Goal: Information Seeking & Learning: Learn about a topic

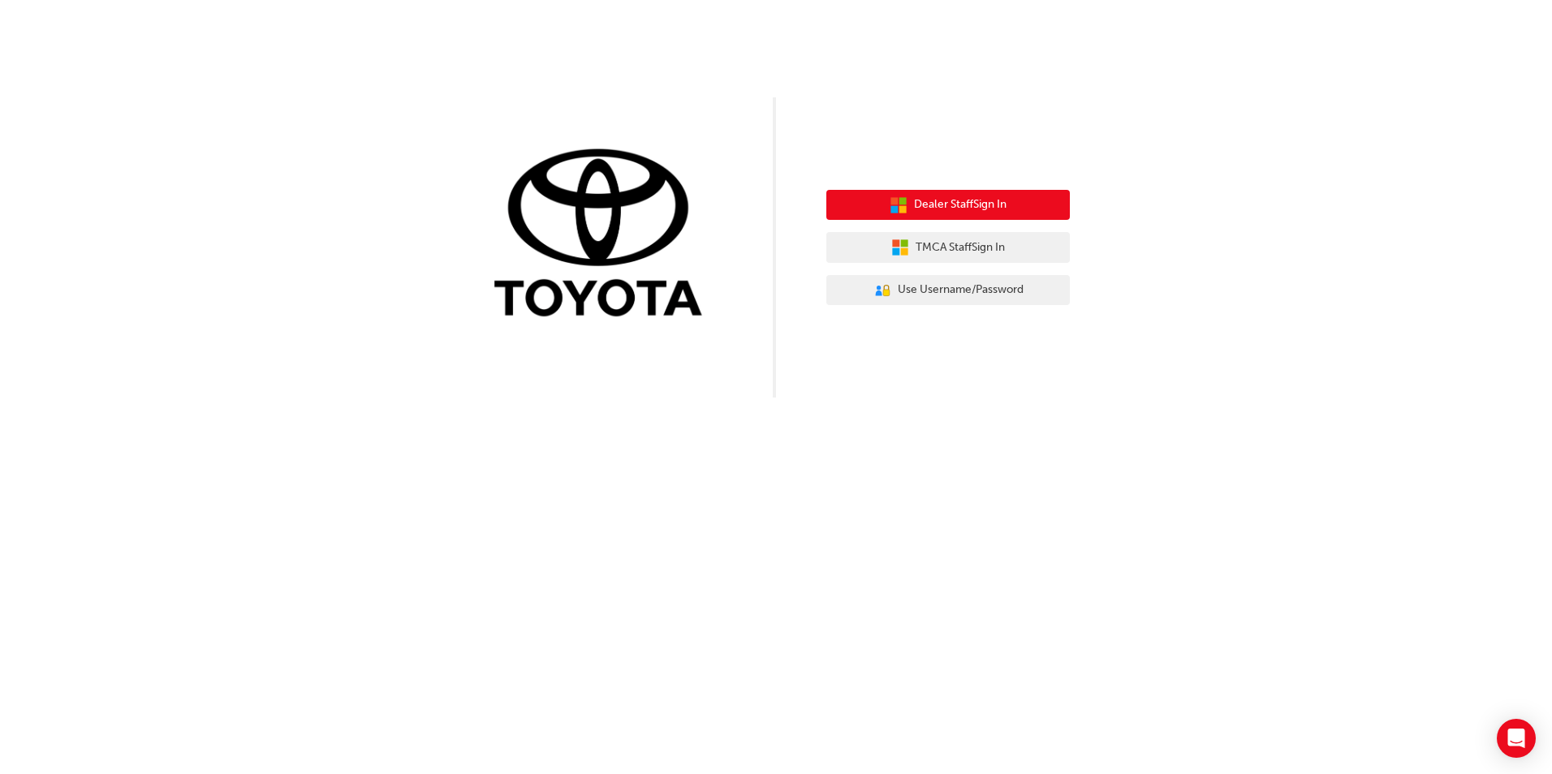
click at [970, 196] on span "Dealer Staff Sign In" at bounding box center [960, 205] width 93 height 19
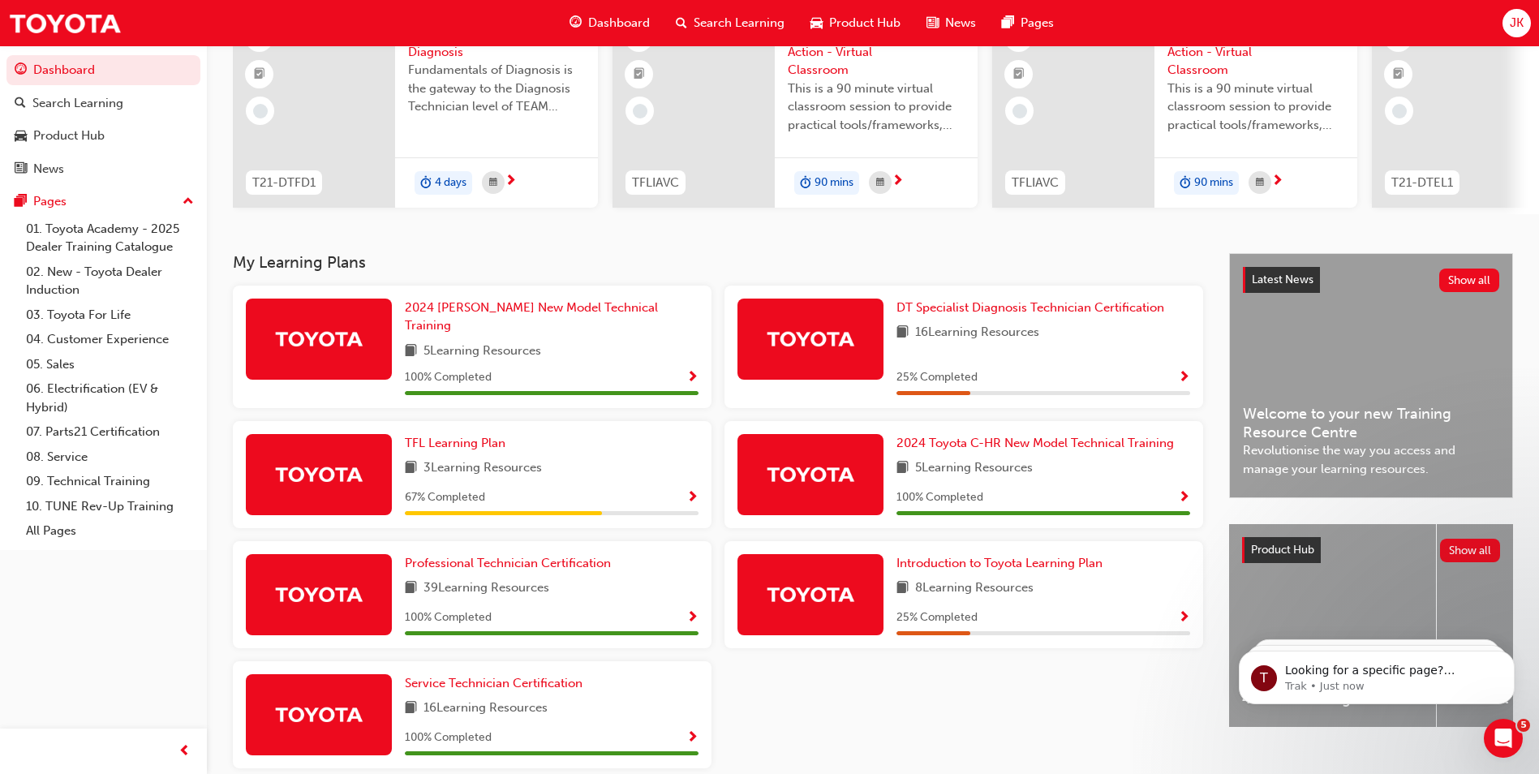
scroll to position [225, 0]
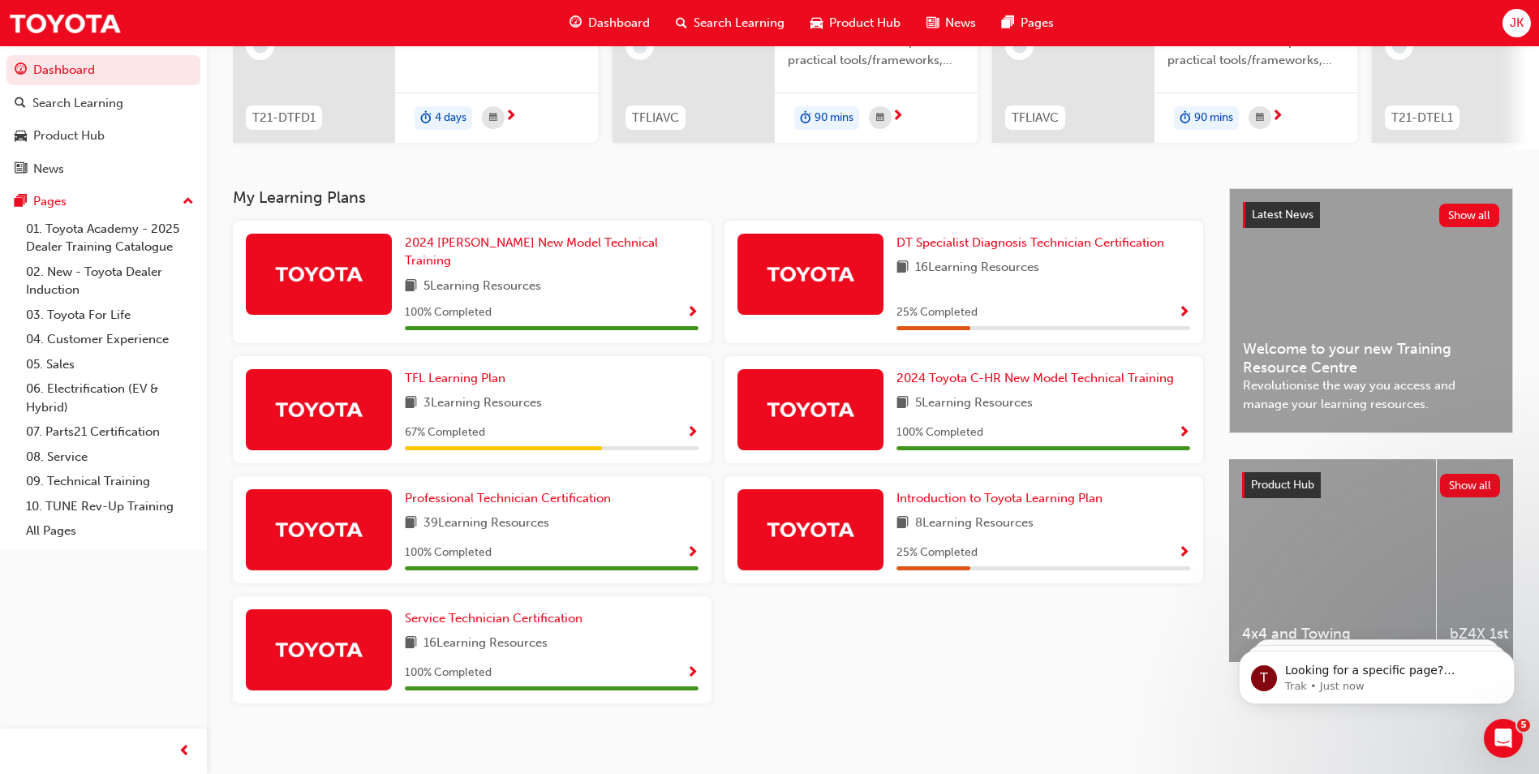
click at [712, 440] on div "TFL Learning Plan 3 Learning Resources 67 % Completed" at bounding box center [472, 416] width 492 height 120
click at [695, 426] on span "Show Progress" at bounding box center [693, 433] width 12 height 15
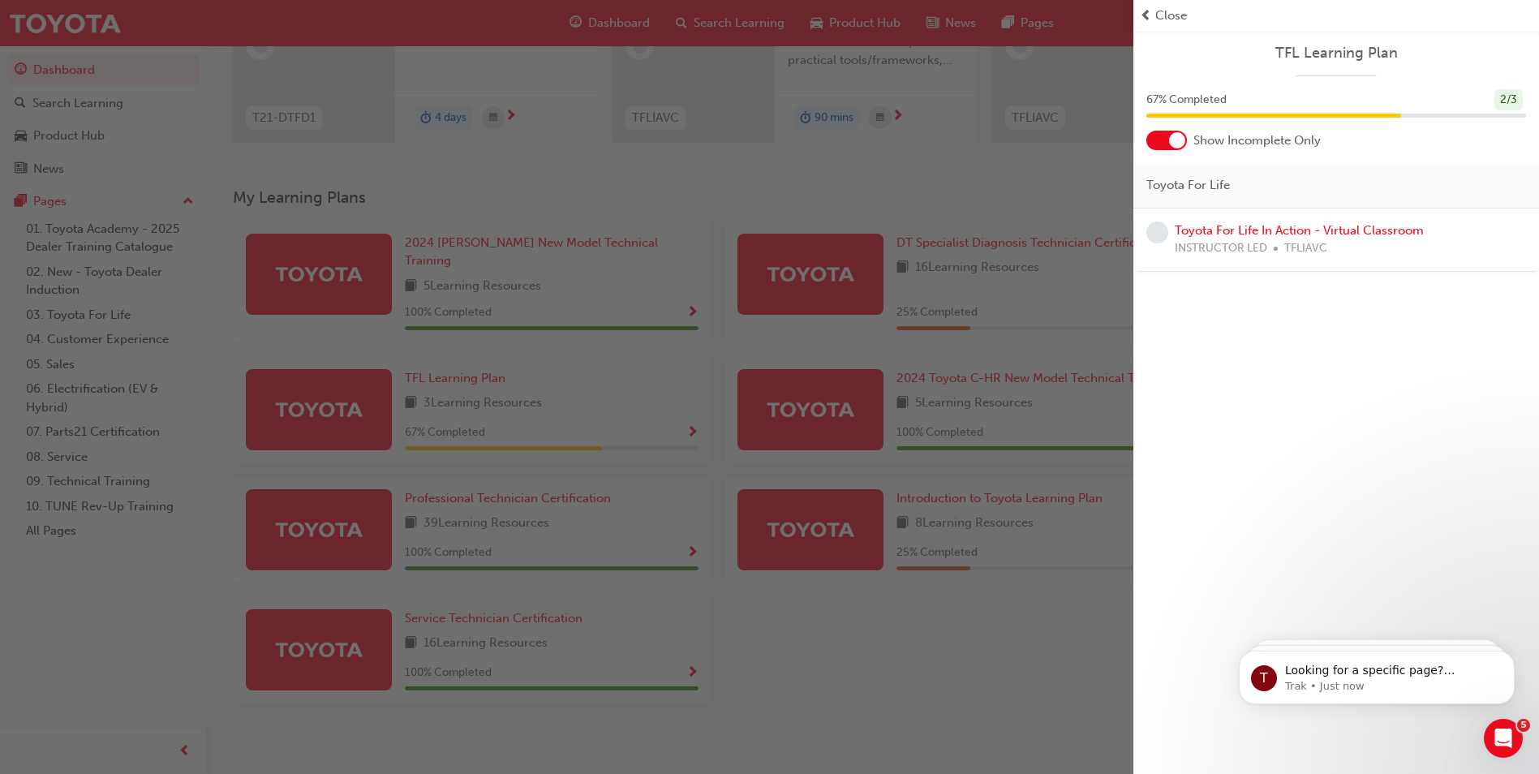
click at [1154, 236] on span "learningRecordVerb_NONE-icon" at bounding box center [1158, 233] width 22 height 22
click at [1158, 235] on span "learningRecordVerb_NONE-icon" at bounding box center [1158, 233] width 22 height 22
click at [1158, 234] on span "learningRecordVerb_NONE-icon" at bounding box center [1158, 233] width 22 height 22
click at [1160, 234] on span "learningRecordVerb_NONE-icon" at bounding box center [1158, 233] width 22 height 22
click at [1299, 245] on span "TFLIAVC" at bounding box center [1306, 248] width 43 height 19
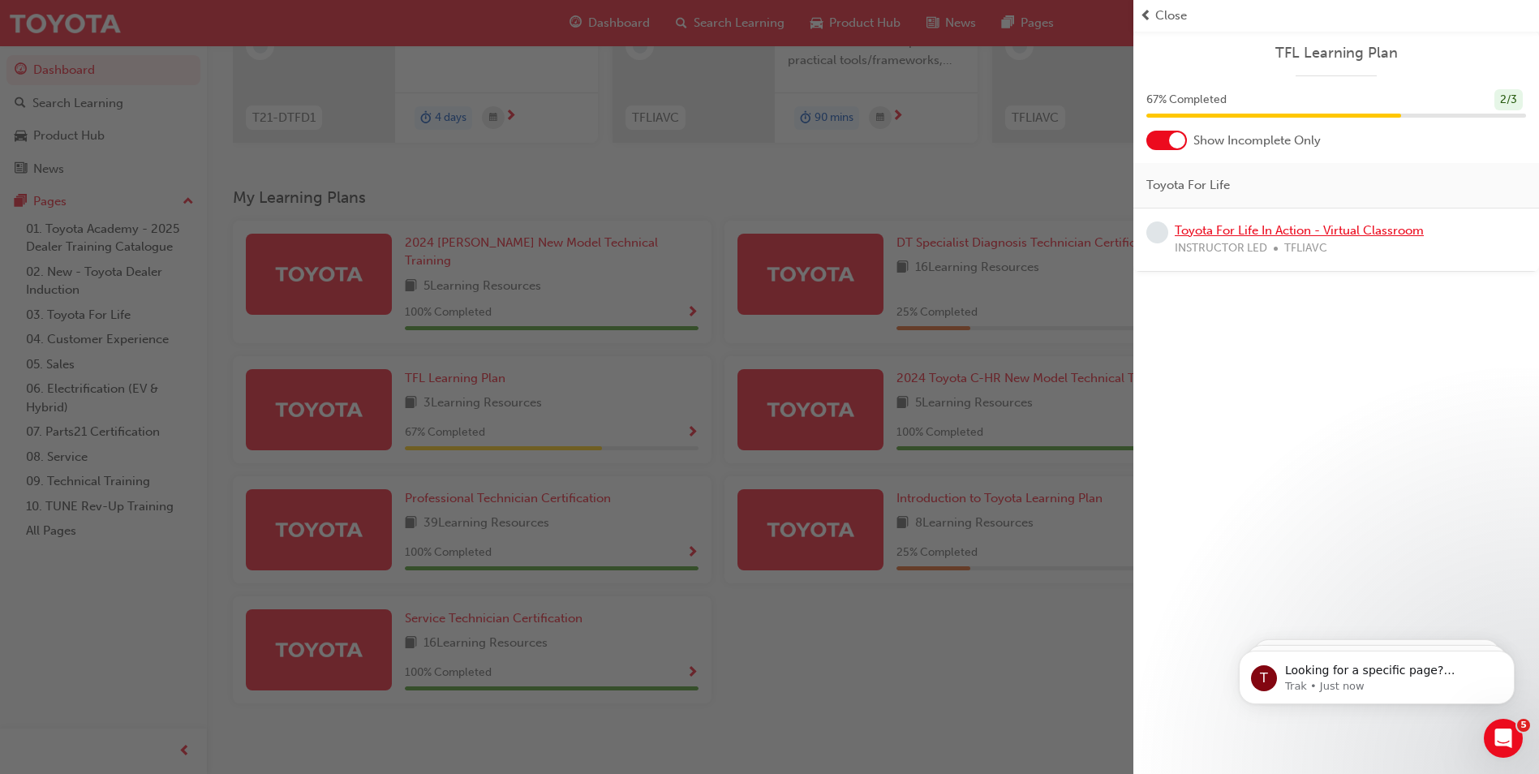
click at [1270, 227] on link "Toyota For Life In Action - Virtual Classroom" at bounding box center [1299, 230] width 249 height 15
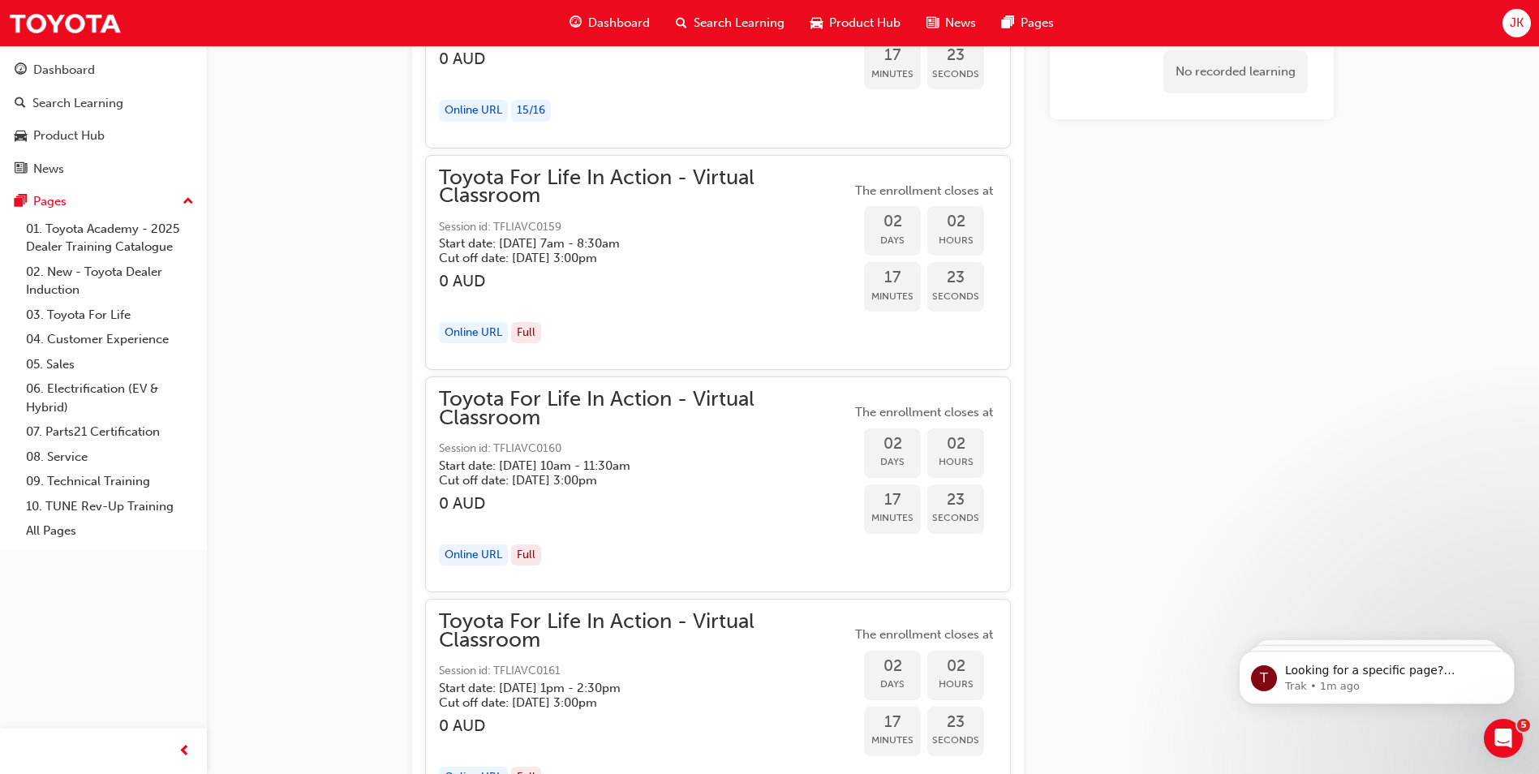
scroll to position [2840, 0]
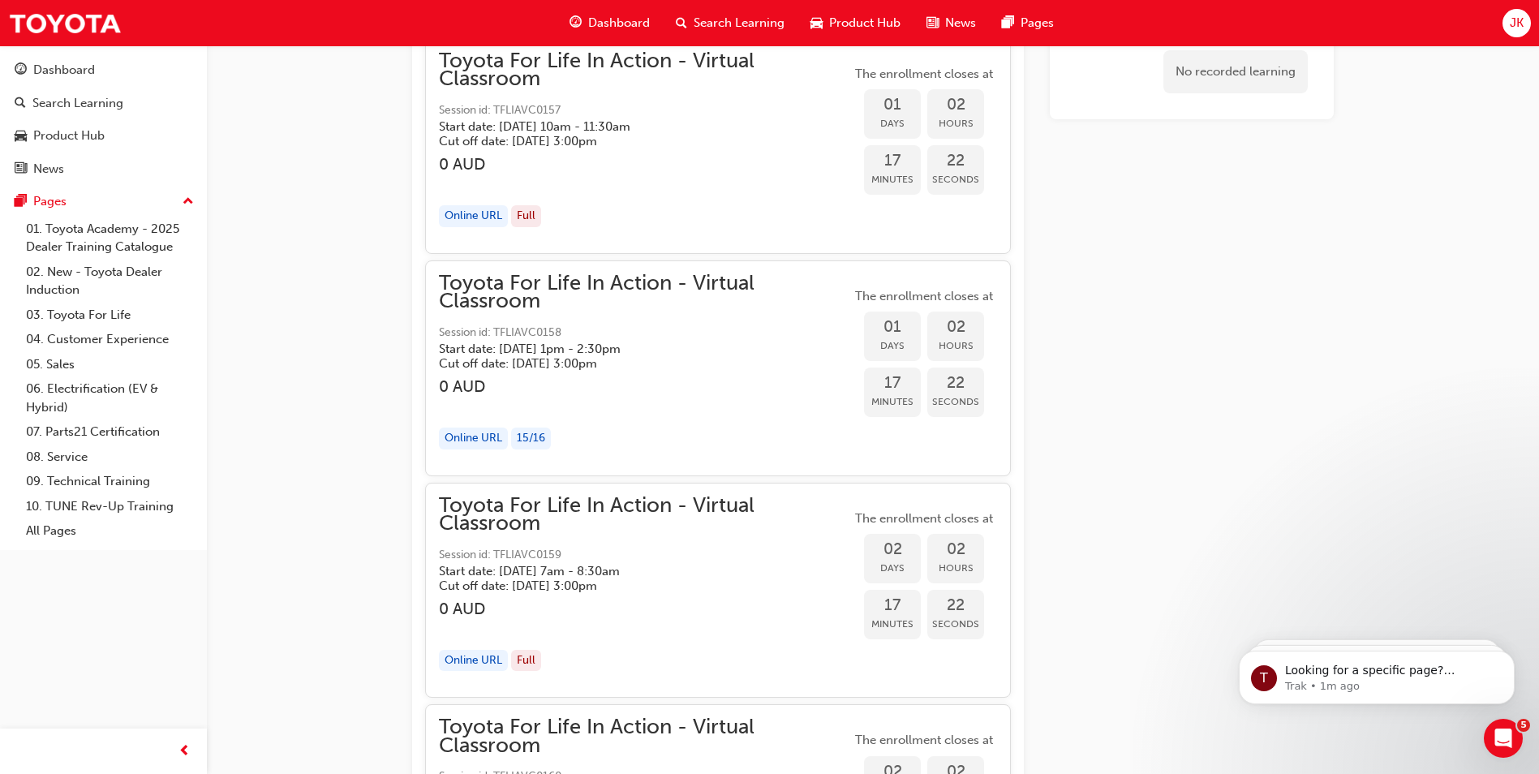
click at [584, 23] on div "Dashboard" at bounding box center [610, 22] width 106 height 33
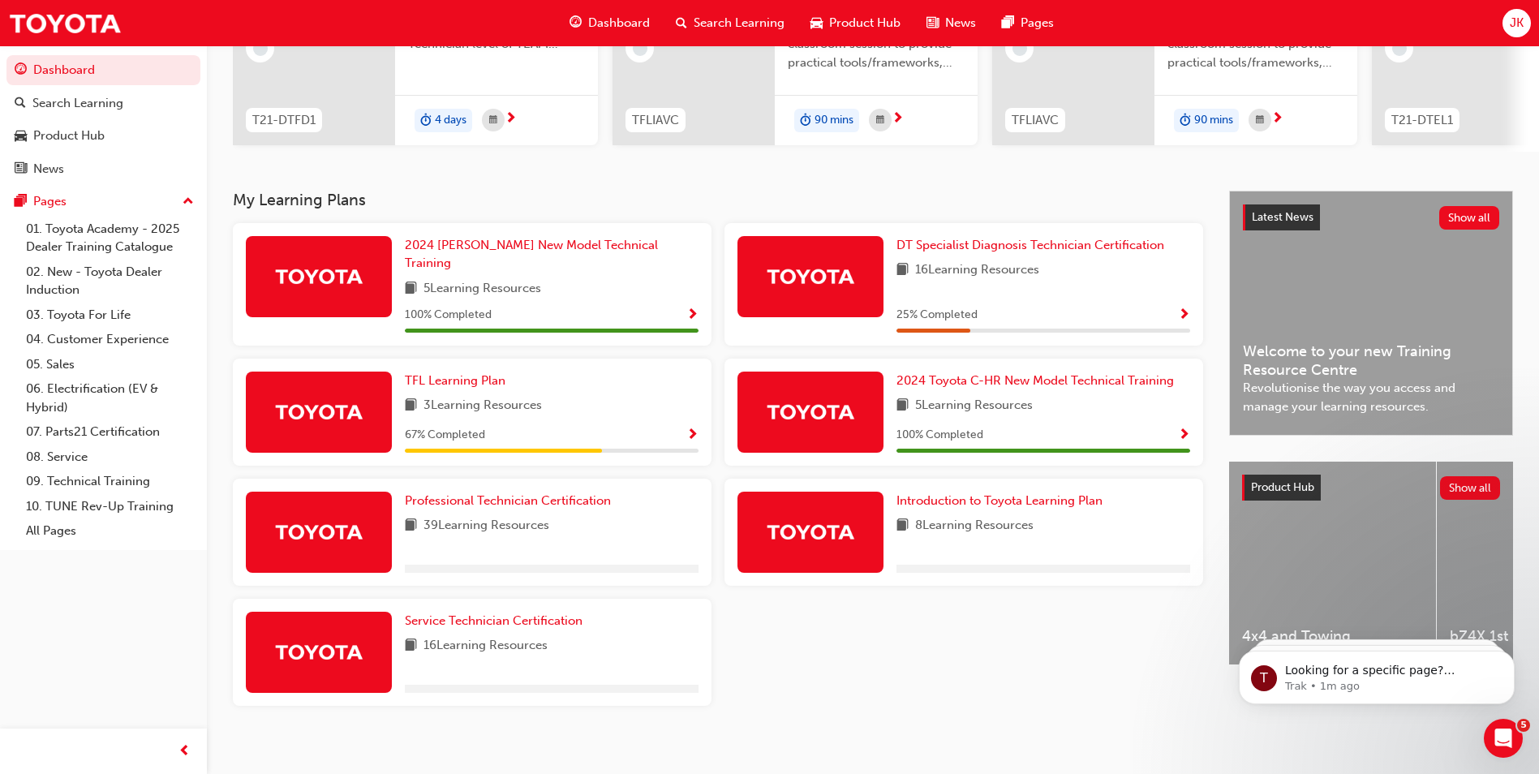
scroll to position [225, 0]
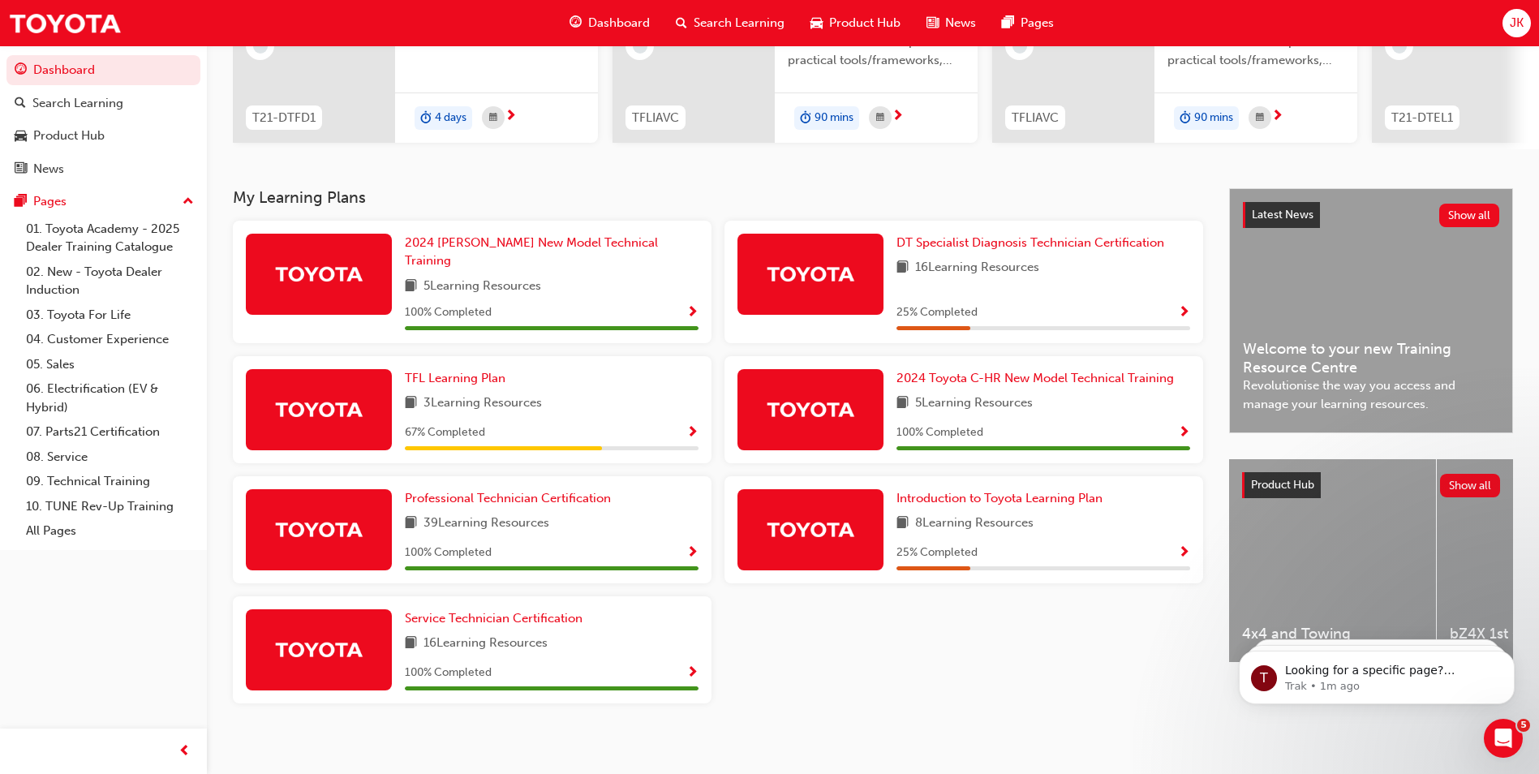
click at [1184, 546] on span "Show Progress" at bounding box center [1184, 553] width 12 height 15
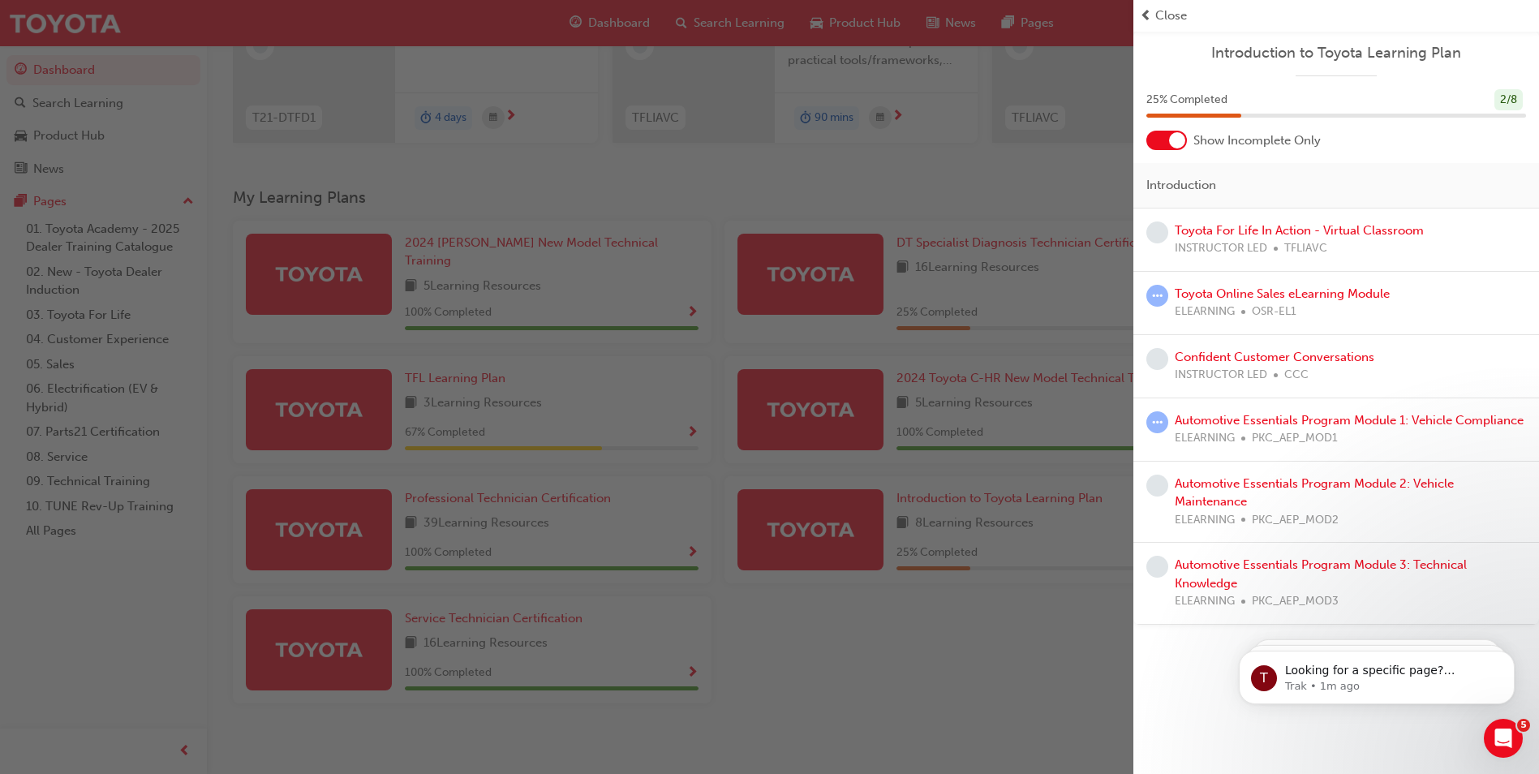
click at [1147, 231] on span "learningRecordVerb_NONE-icon" at bounding box center [1158, 233] width 22 height 22
click at [1164, 234] on span "learningRecordVerb_NONE-icon" at bounding box center [1158, 233] width 22 height 22
click at [1225, 231] on link "Toyota For Life In Action - Virtual Classroom" at bounding box center [1299, 230] width 249 height 15
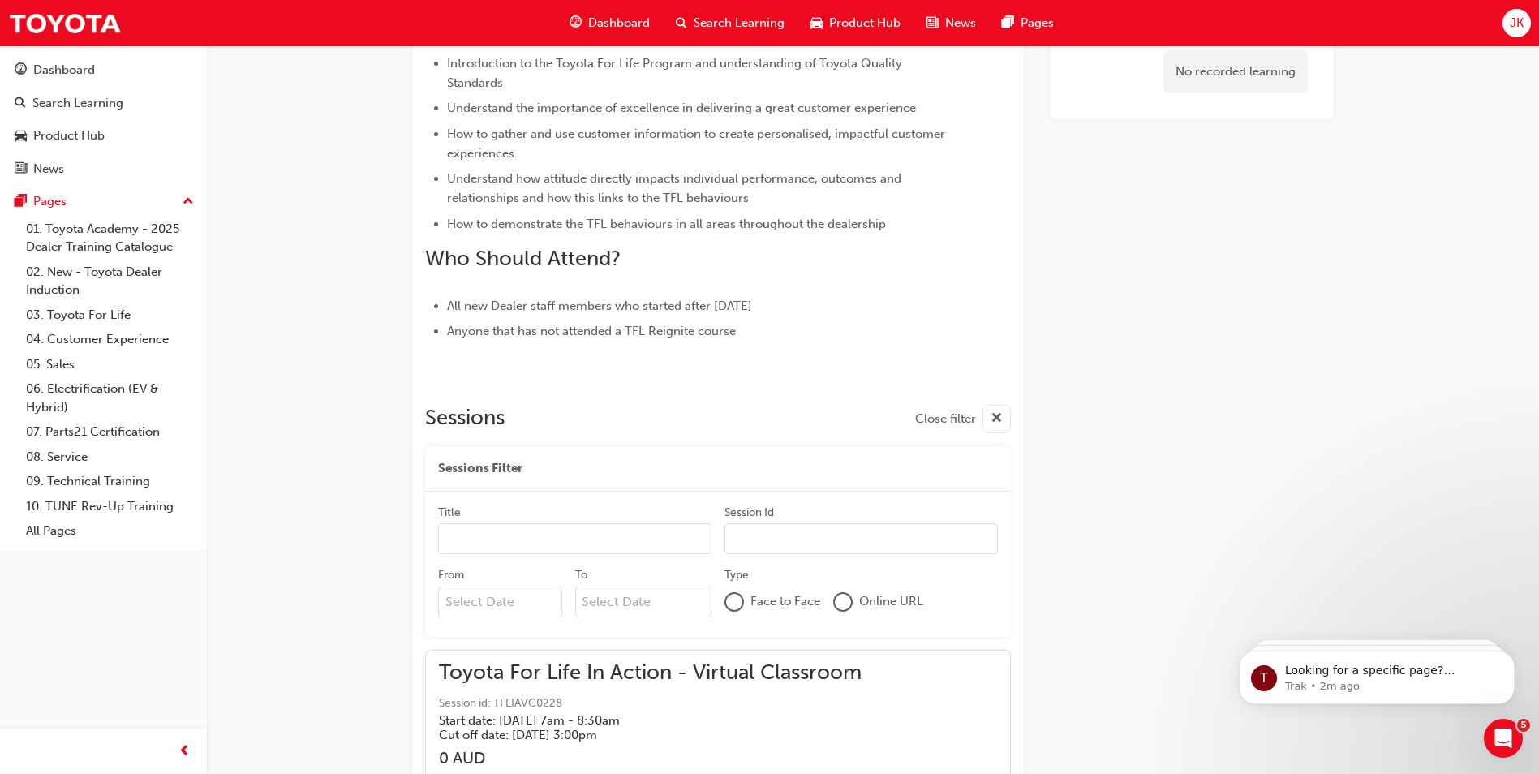
scroll to position [394, 0]
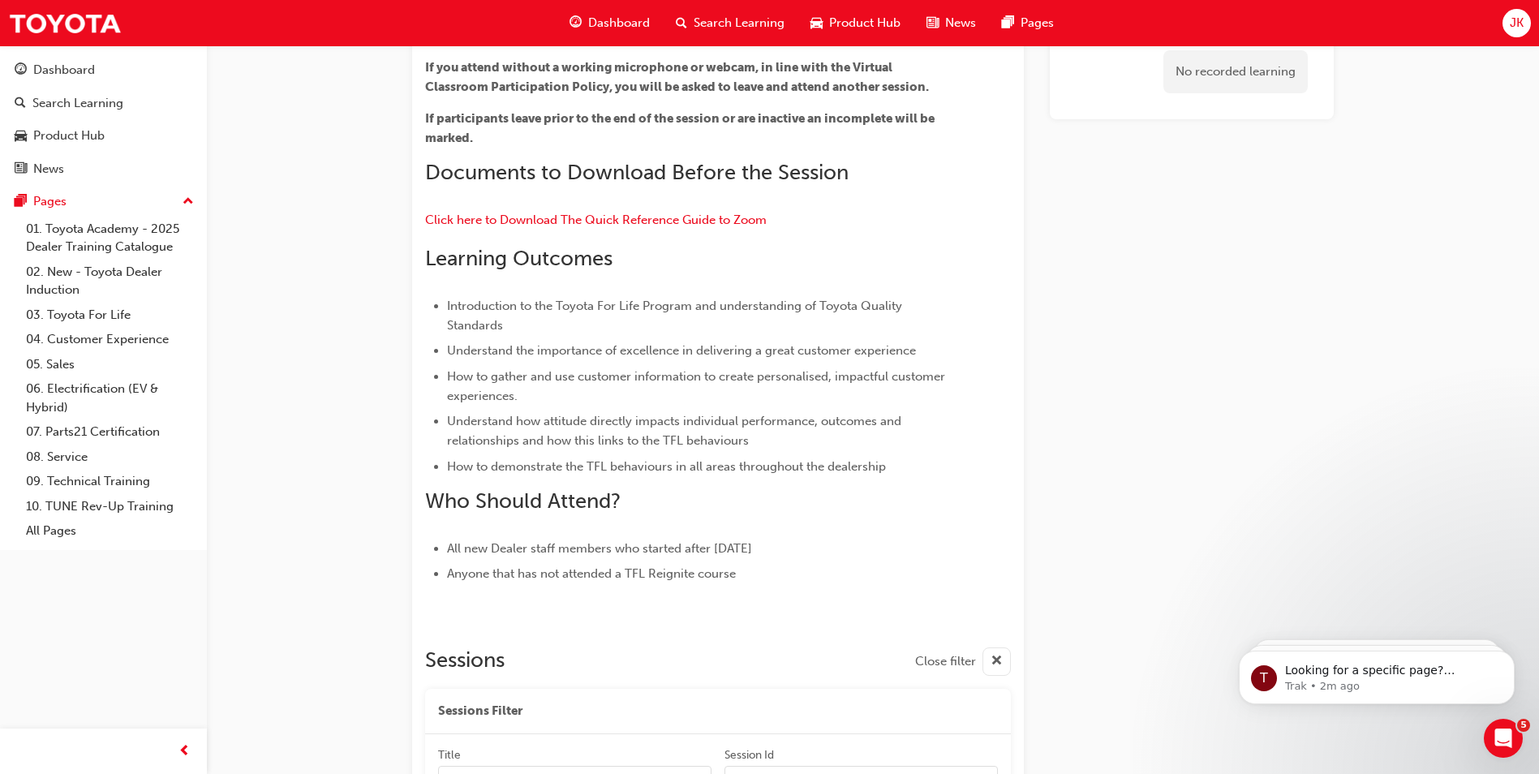
click at [628, 28] on span "Dashboard" at bounding box center [619, 23] width 62 height 19
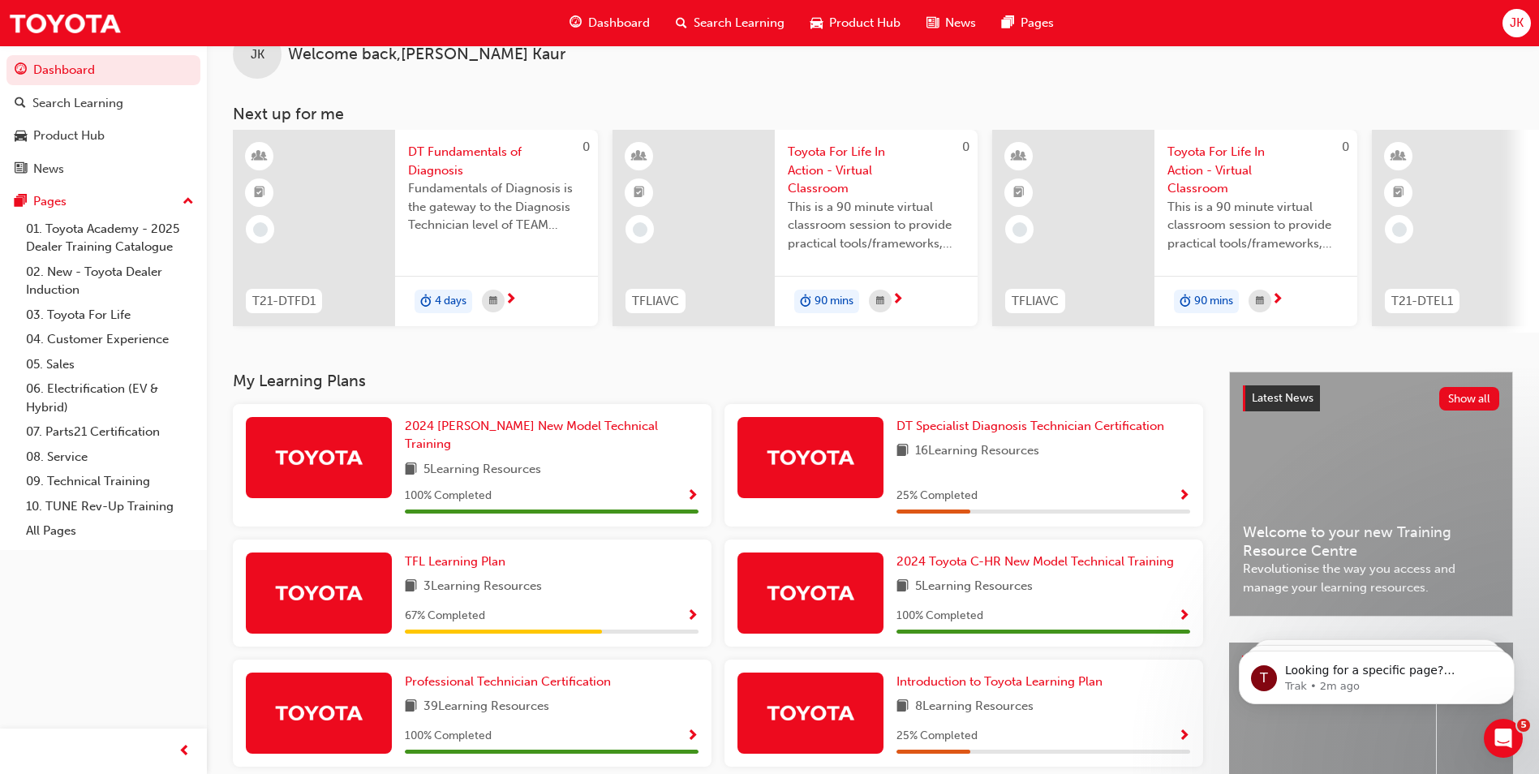
scroll to position [162, 0]
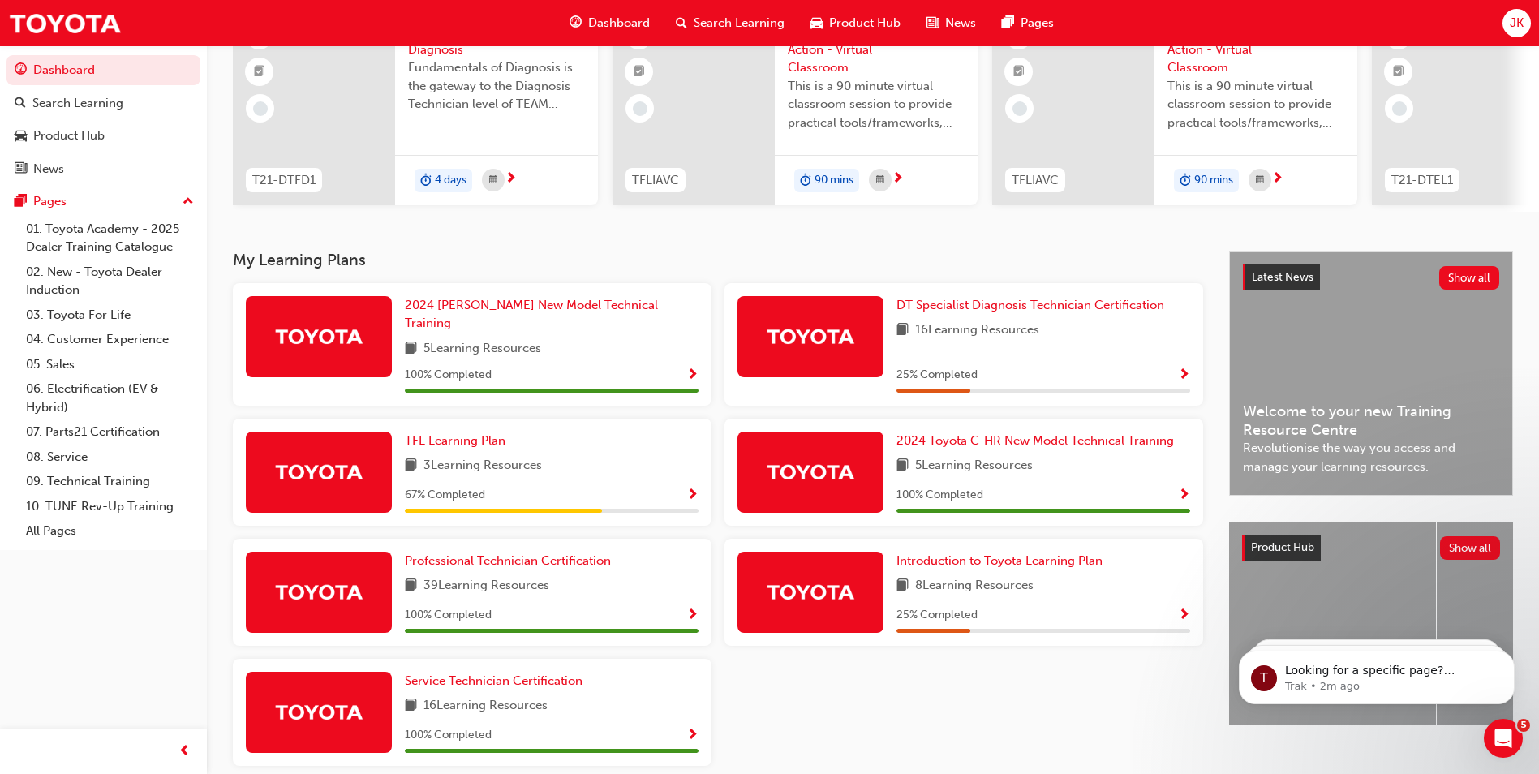
click at [725, 21] on span "Search Learning" at bounding box center [739, 23] width 91 height 19
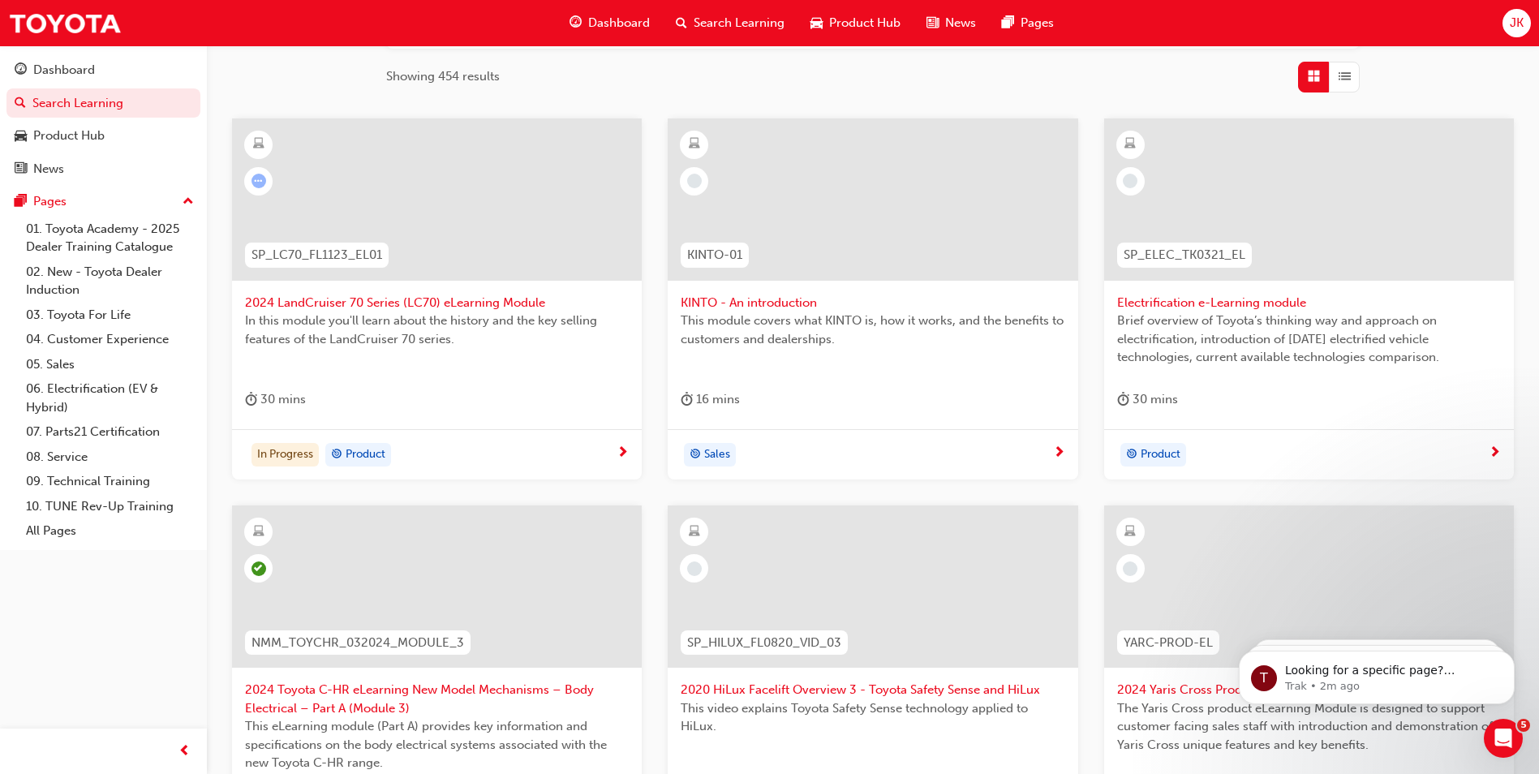
scroll to position [243, 0]
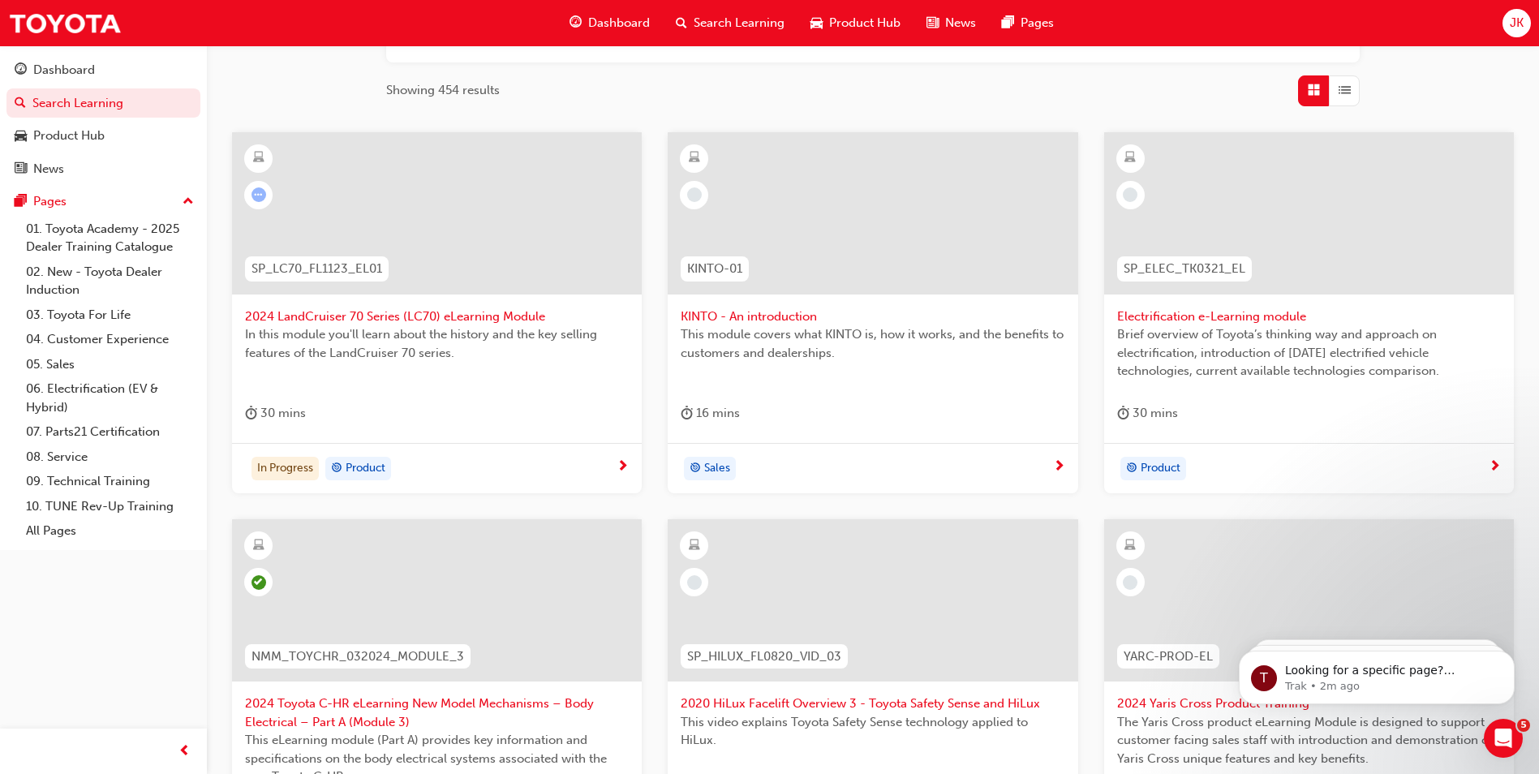
click at [265, 200] on div at bounding box center [259, 194] width 15 height 15
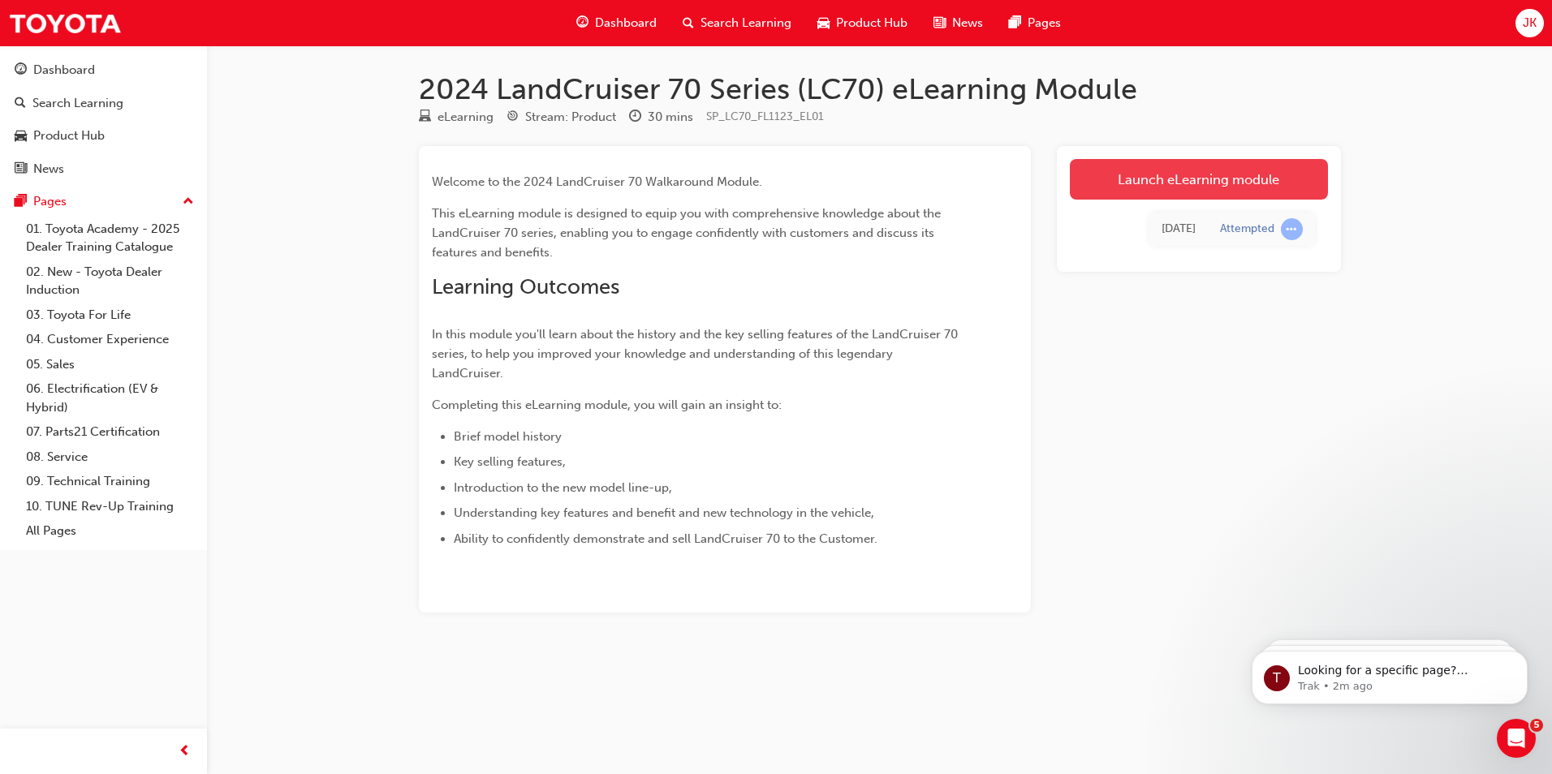
click at [1207, 187] on link "Launch eLearning module" at bounding box center [1199, 179] width 258 height 41
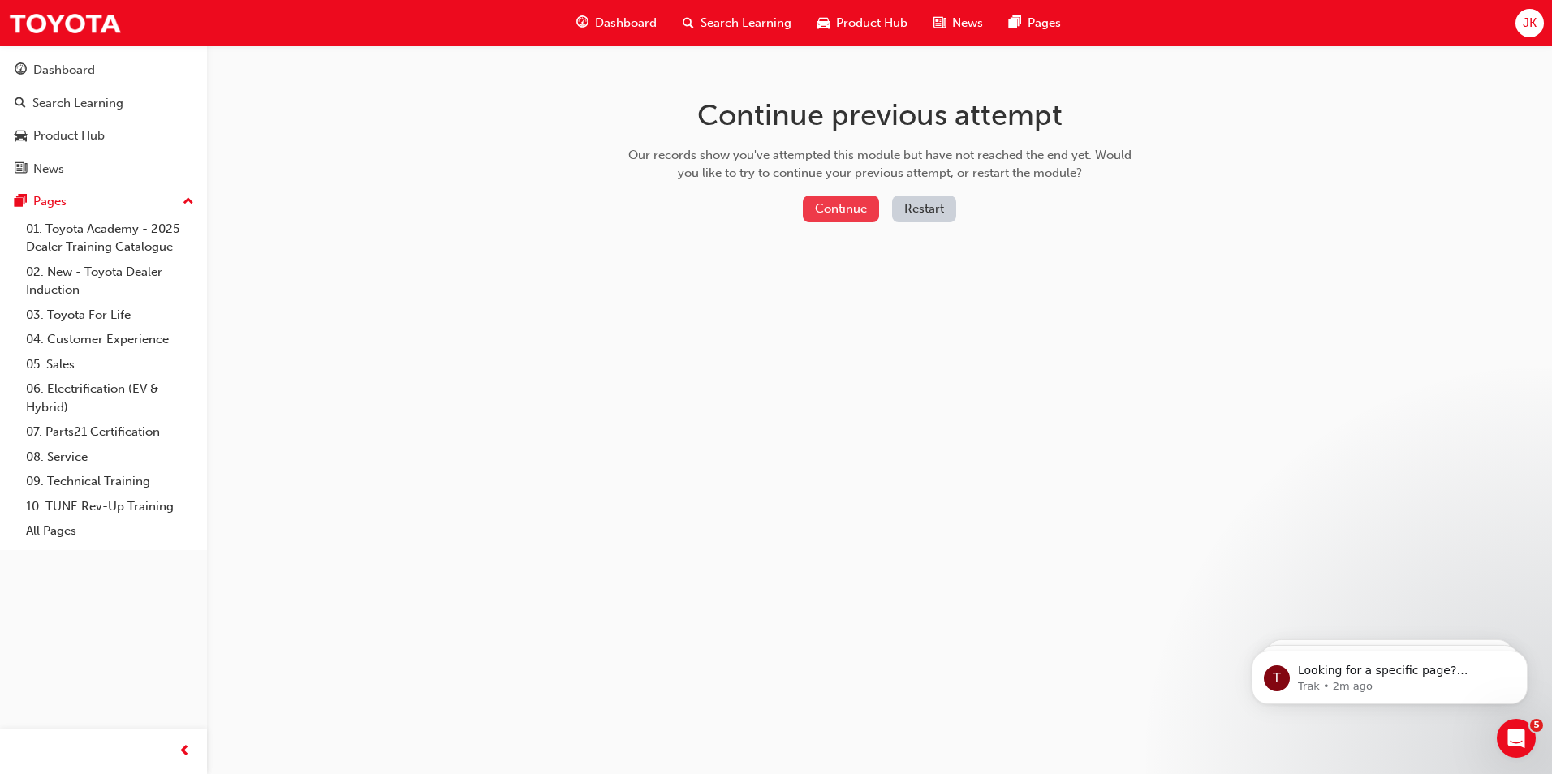
click at [856, 200] on button "Continue" at bounding box center [841, 209] width 76 height 27
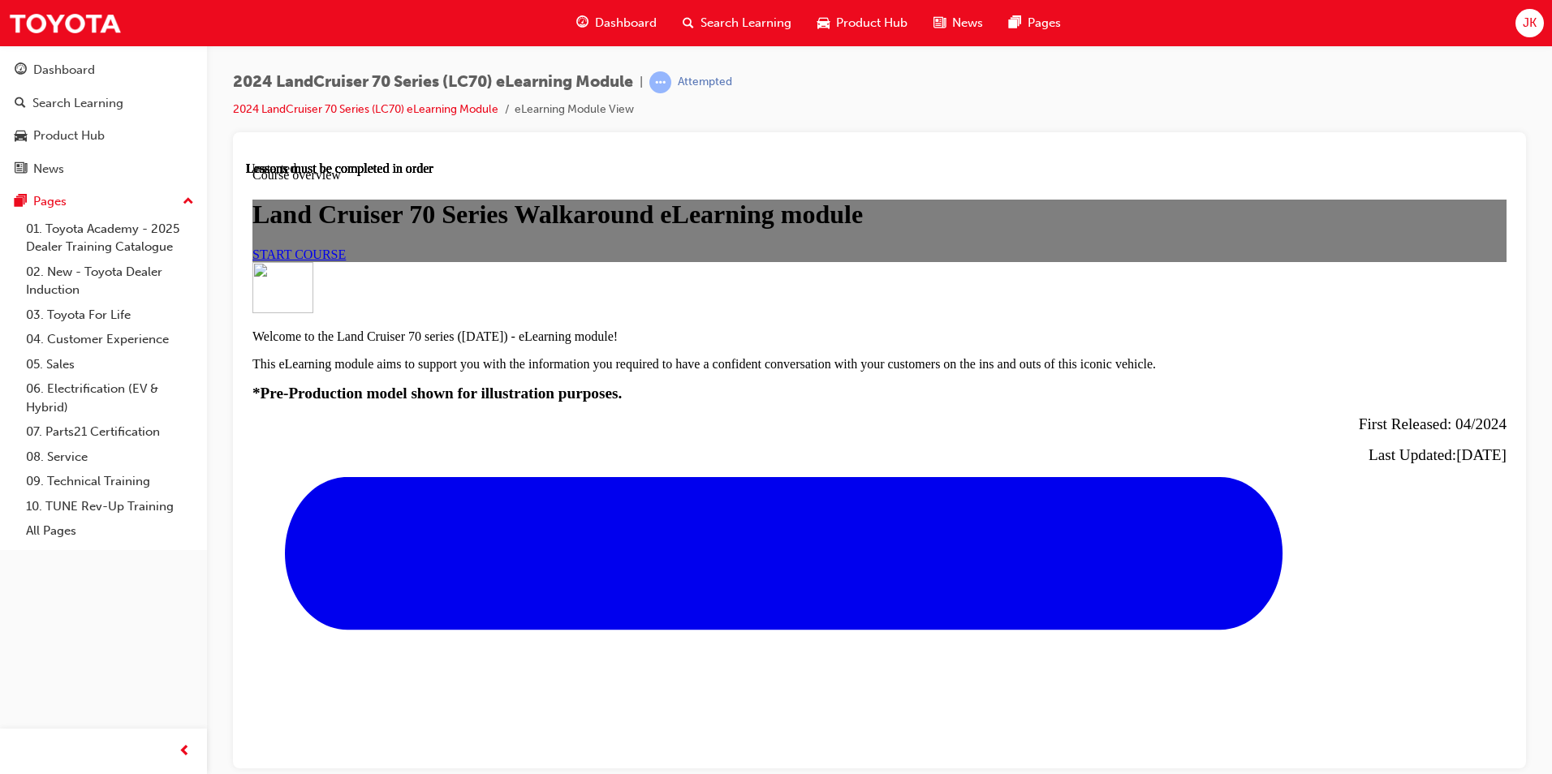
click at [346, 260] on link "START COURSE" at bounding box center [298, 254] width 93 height 14
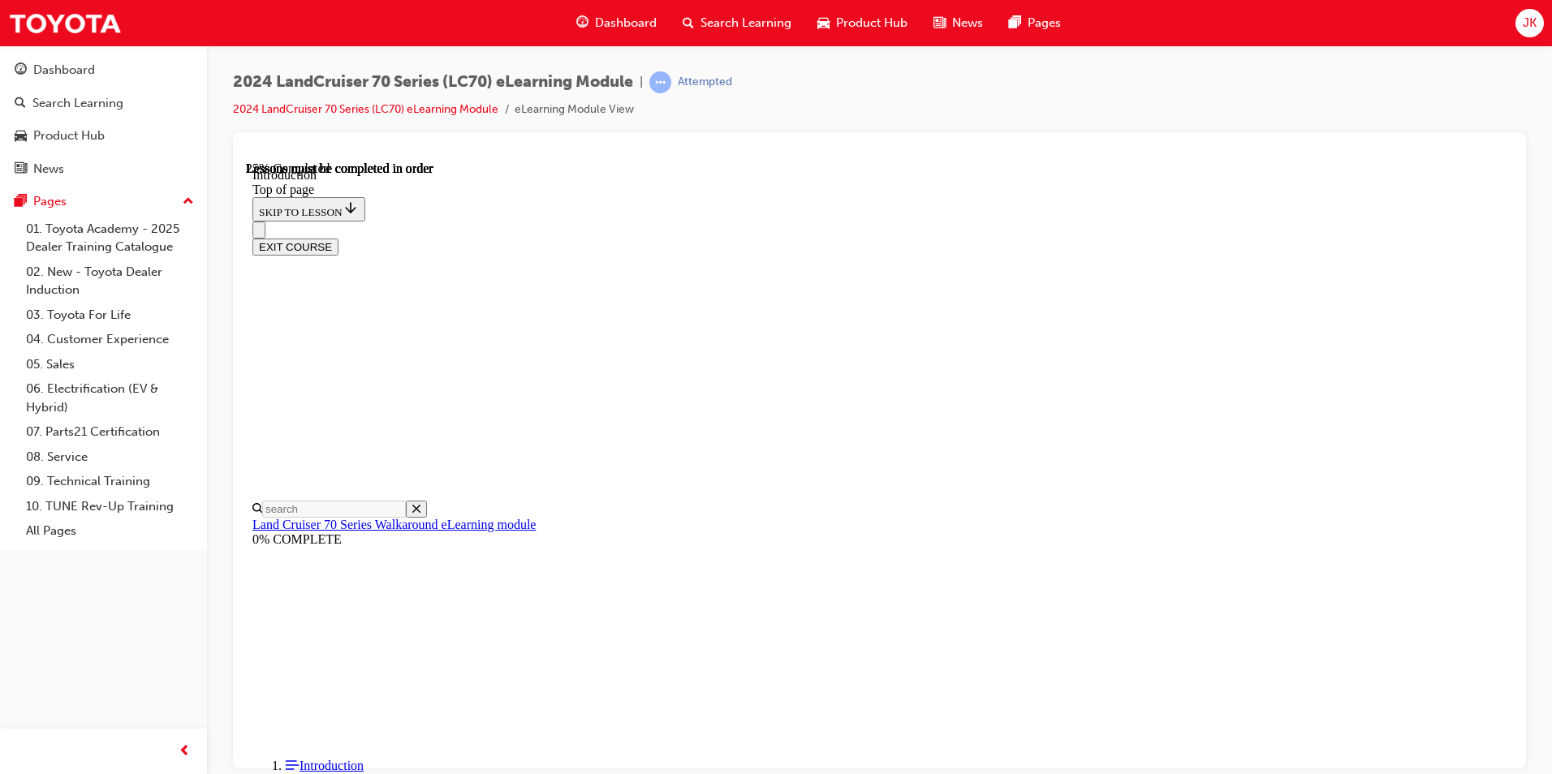
scroll to position [768, 0]
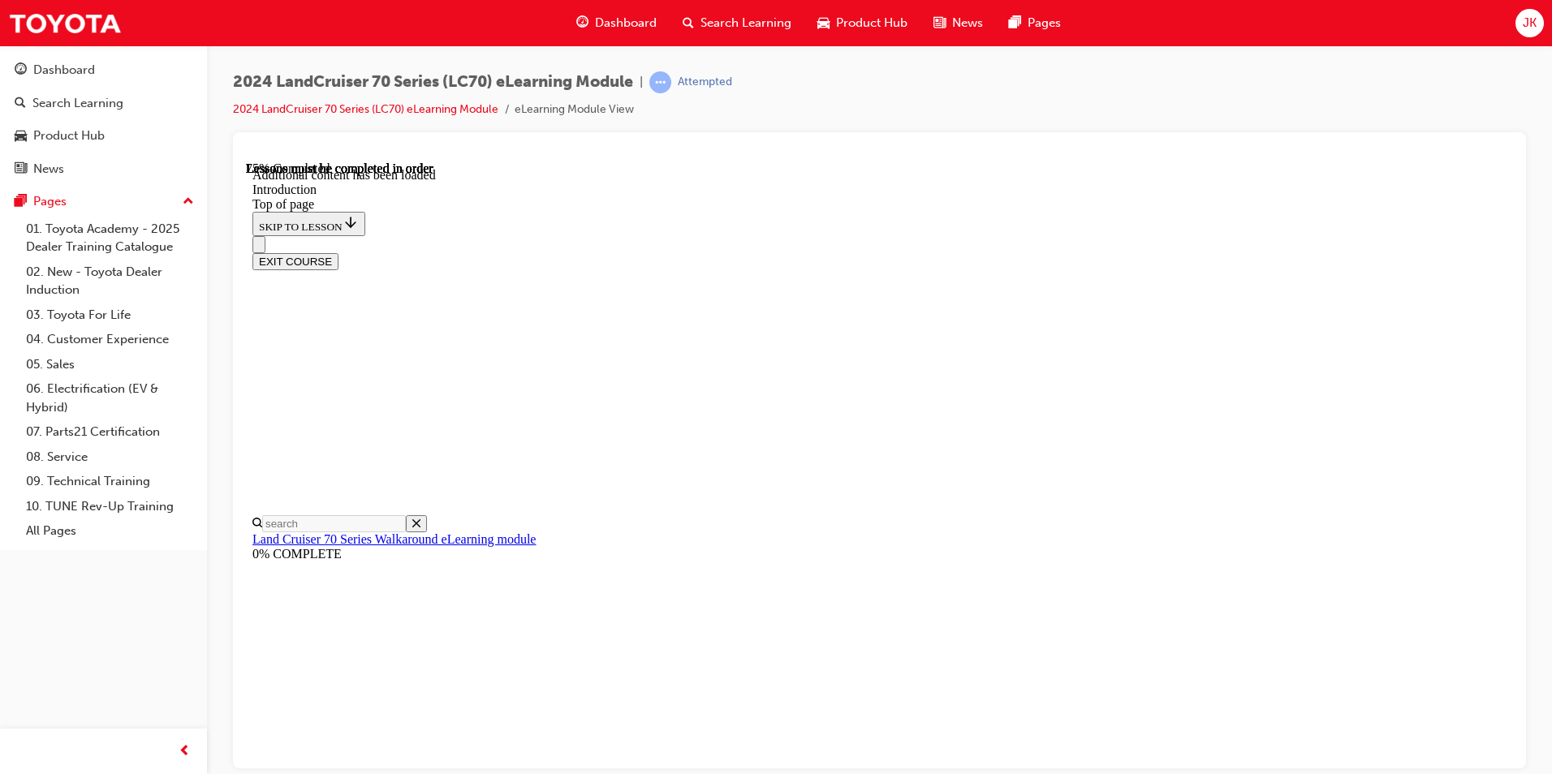
drag, startPoint x: 936, startPoint y: 519, endPoint x: 936, endPoint y: 506, distance: 12.2
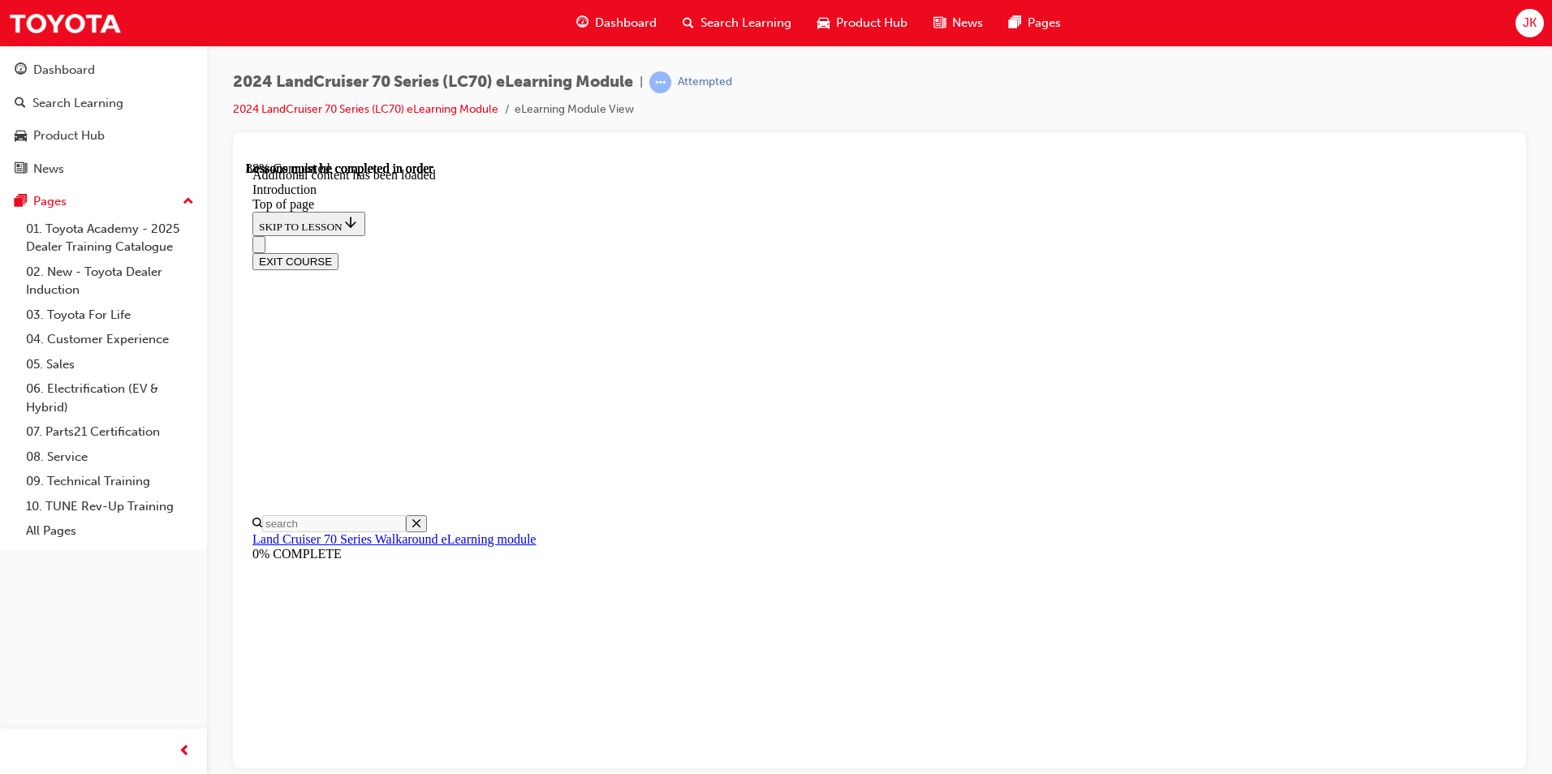
drag, startPoint x: 1431, startPoint y: 250, endPoint x: 1414, endPoint y: 230, distance: 25.4
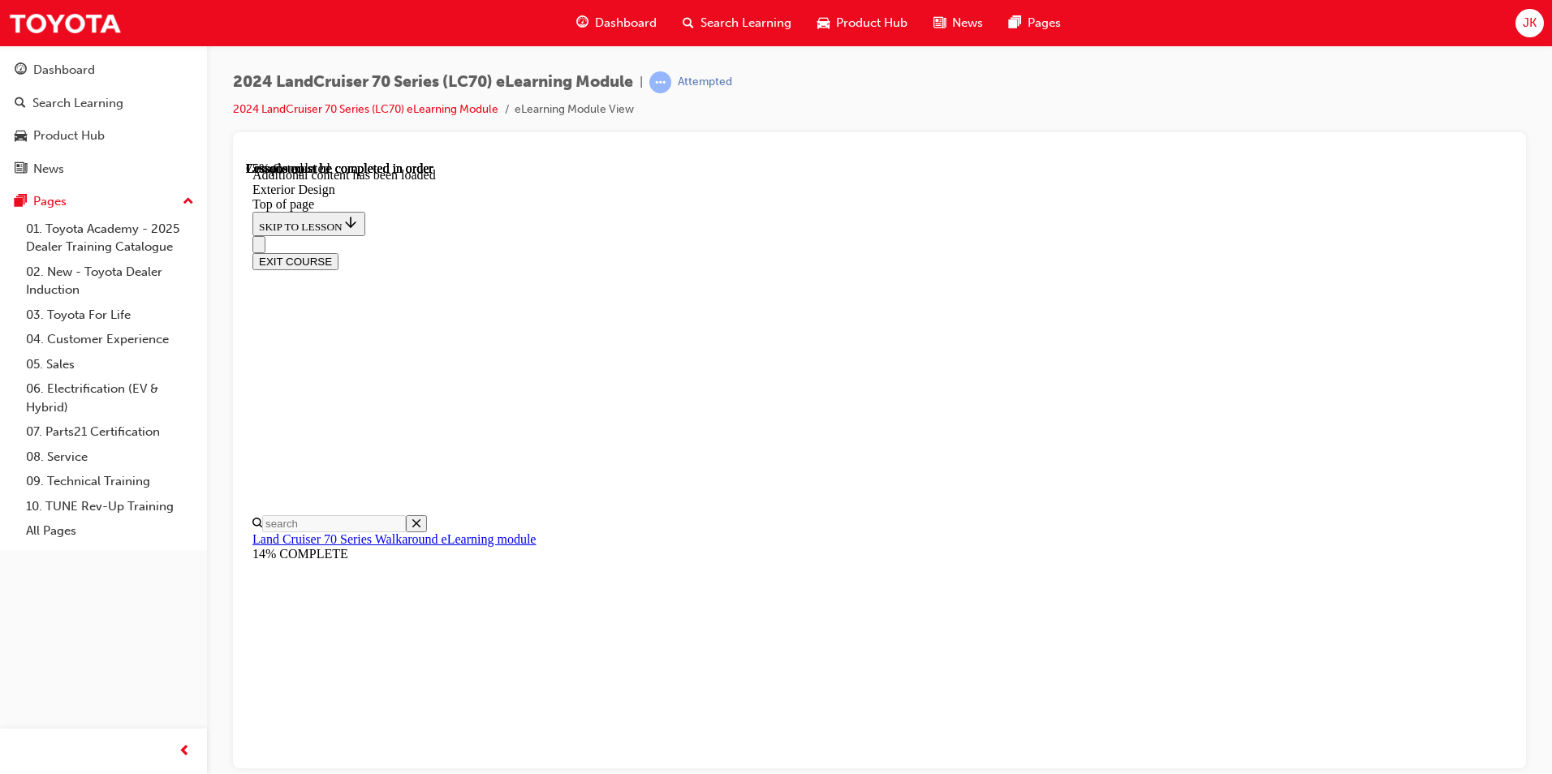
drag, startPoint x: 965, startPoint y: 477, endPoint x: 975, endPoint y: 487, distance: 13.8
drag, startPoint x: 948, startPoint y: 487, endPoint x: 960, endPoint y: 485, distance: 12.3
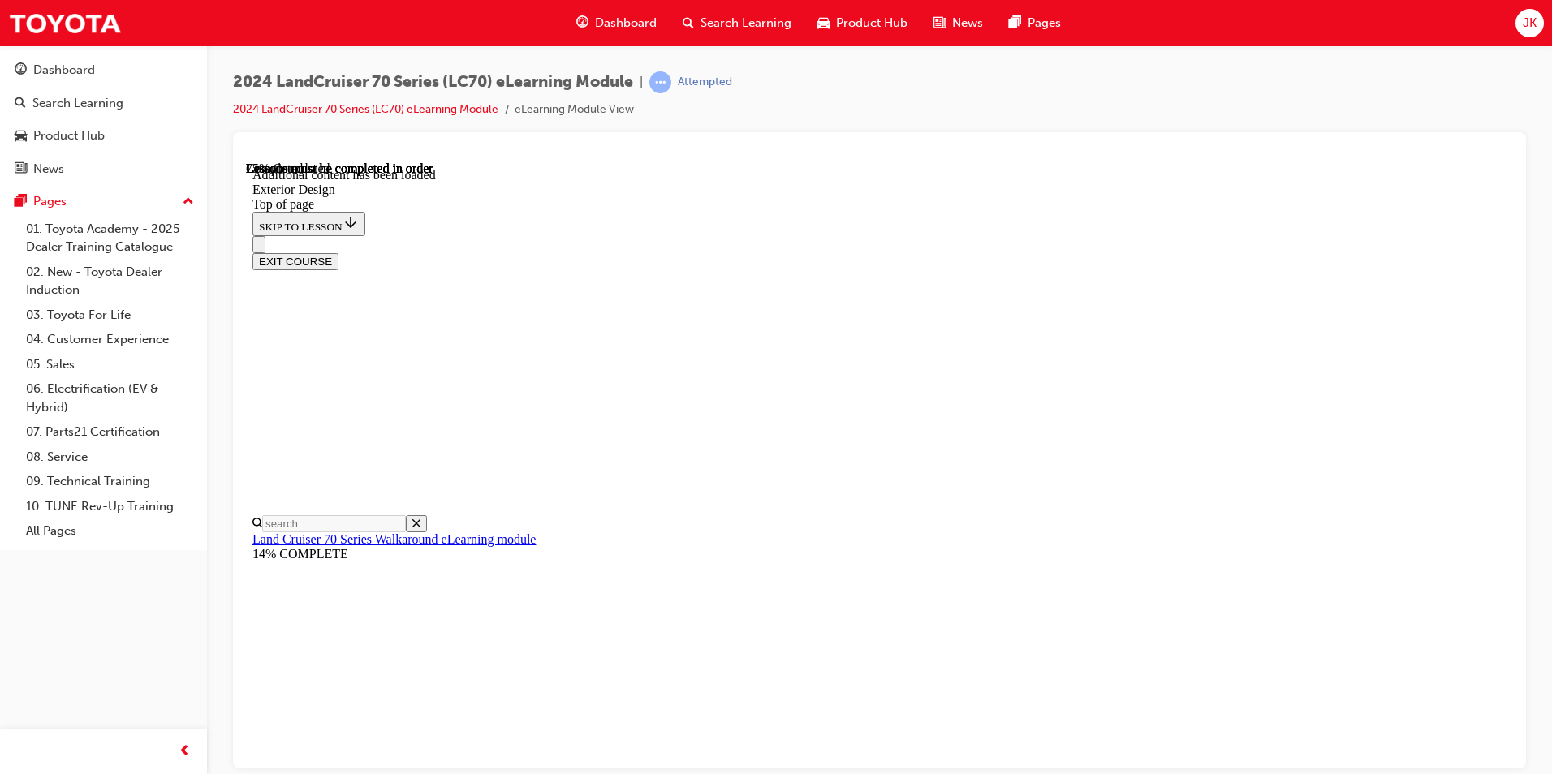
drag, startPoint x: 960, startPoint y: 485, endPoint x: 964, endPoint y: 477, distance: 9.1
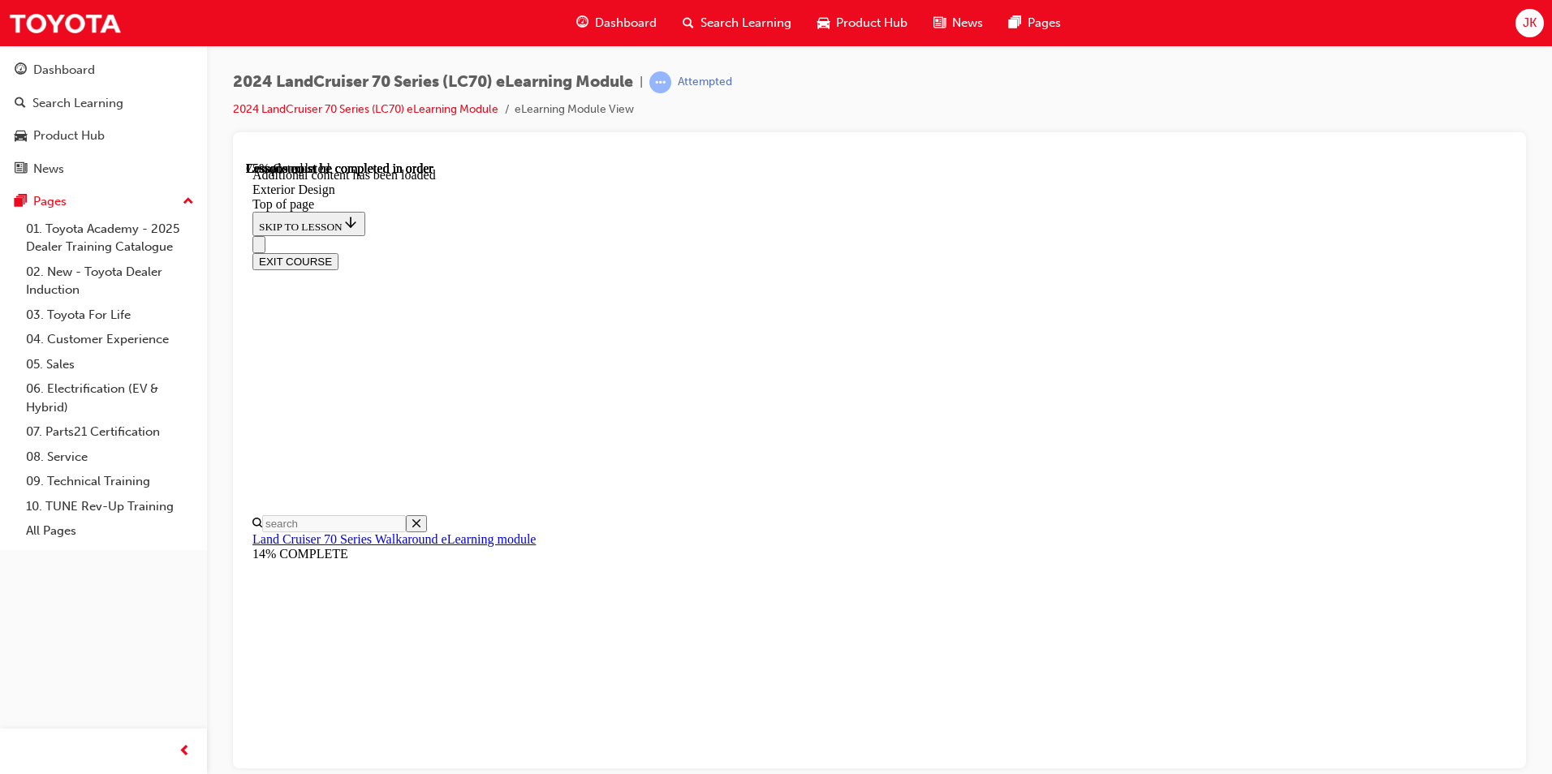
drag, startPoint x: 989, startPoint y: 310, endPoint x: 980, endPoint y: 313, distance: 9.5
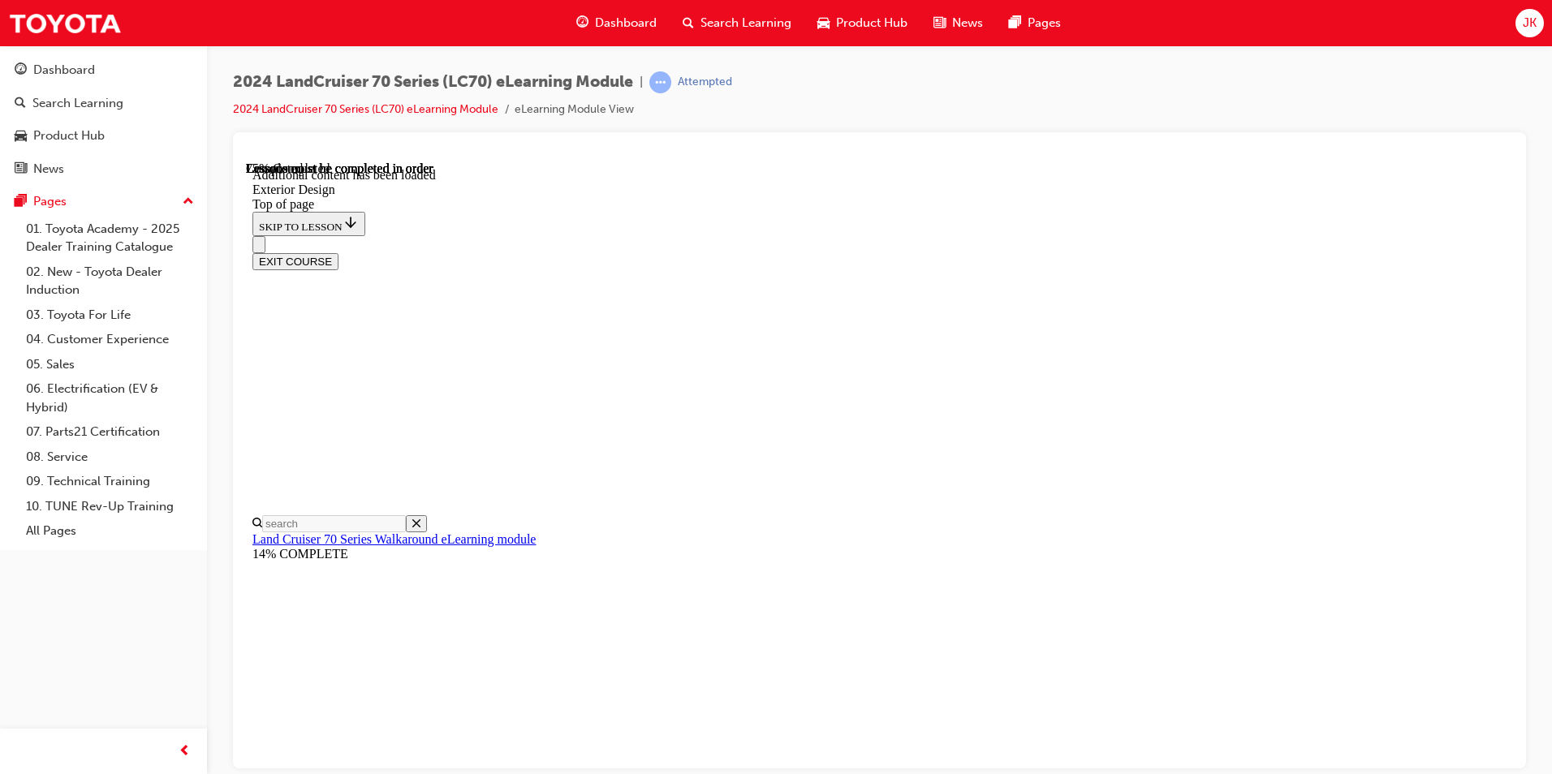
drag, startPoint x: 838, startPoint y: 605, endPoint x: 850, endPoint y: 600, distance: 13.4
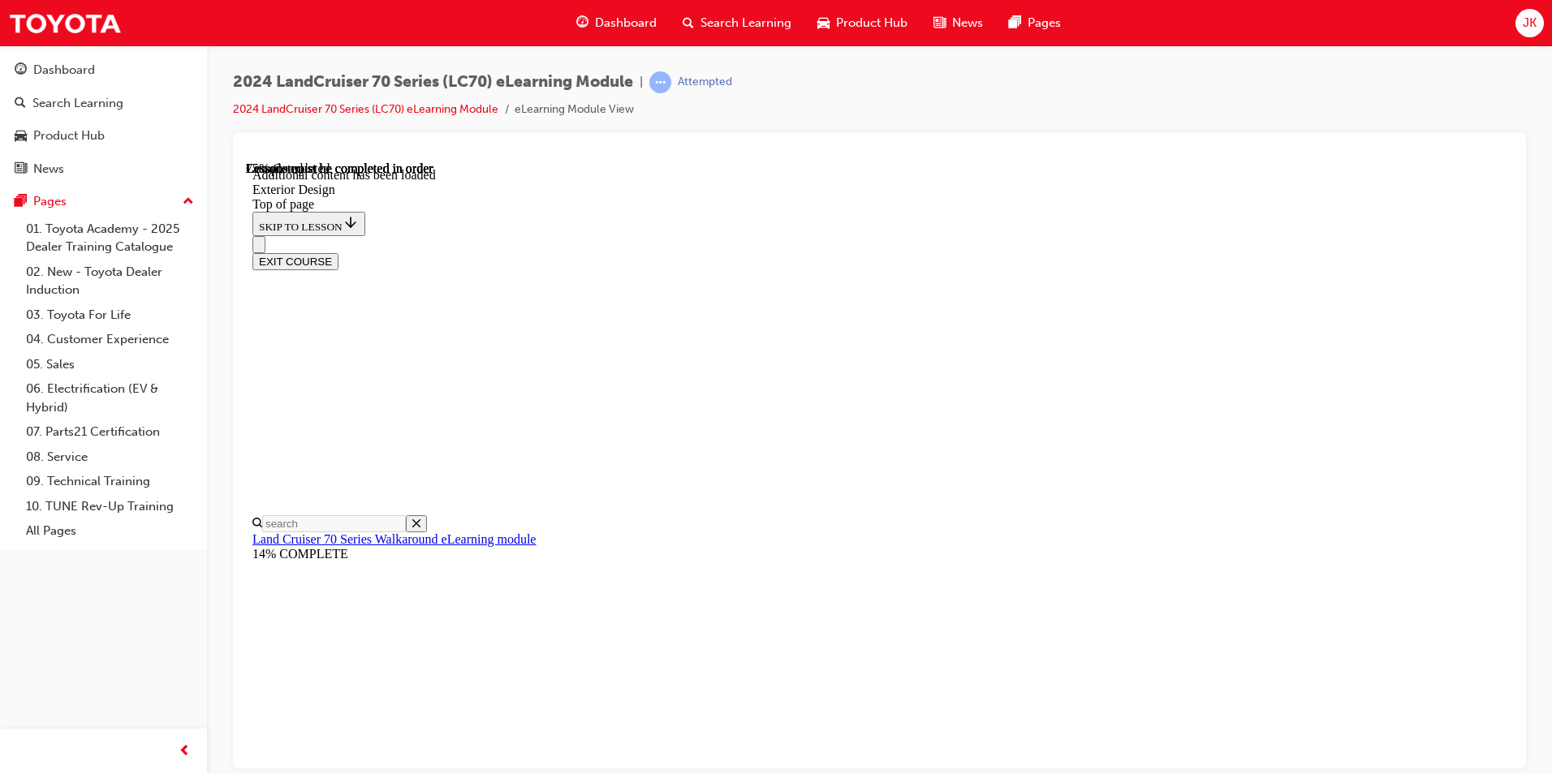
drag, startPoint x: 775, startPoint y: 480, endPoint x: 795, endPoint y: 475, distance: 21.1
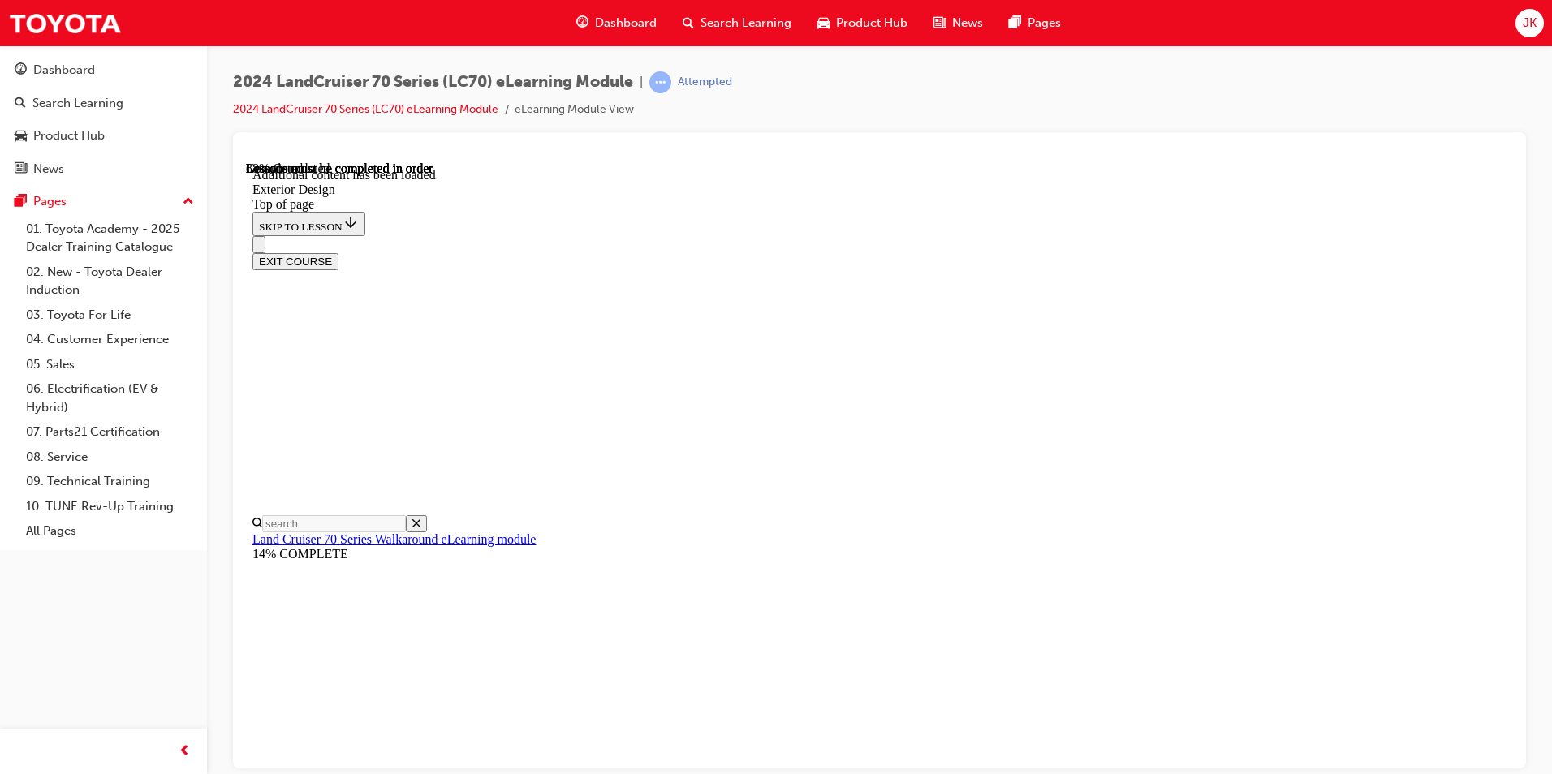
scroll to position [2019, 0]
drag, startPoint x: 926, startPoint y: 616, endPoint x: 900, endPoint y: 532, distance: 87.5
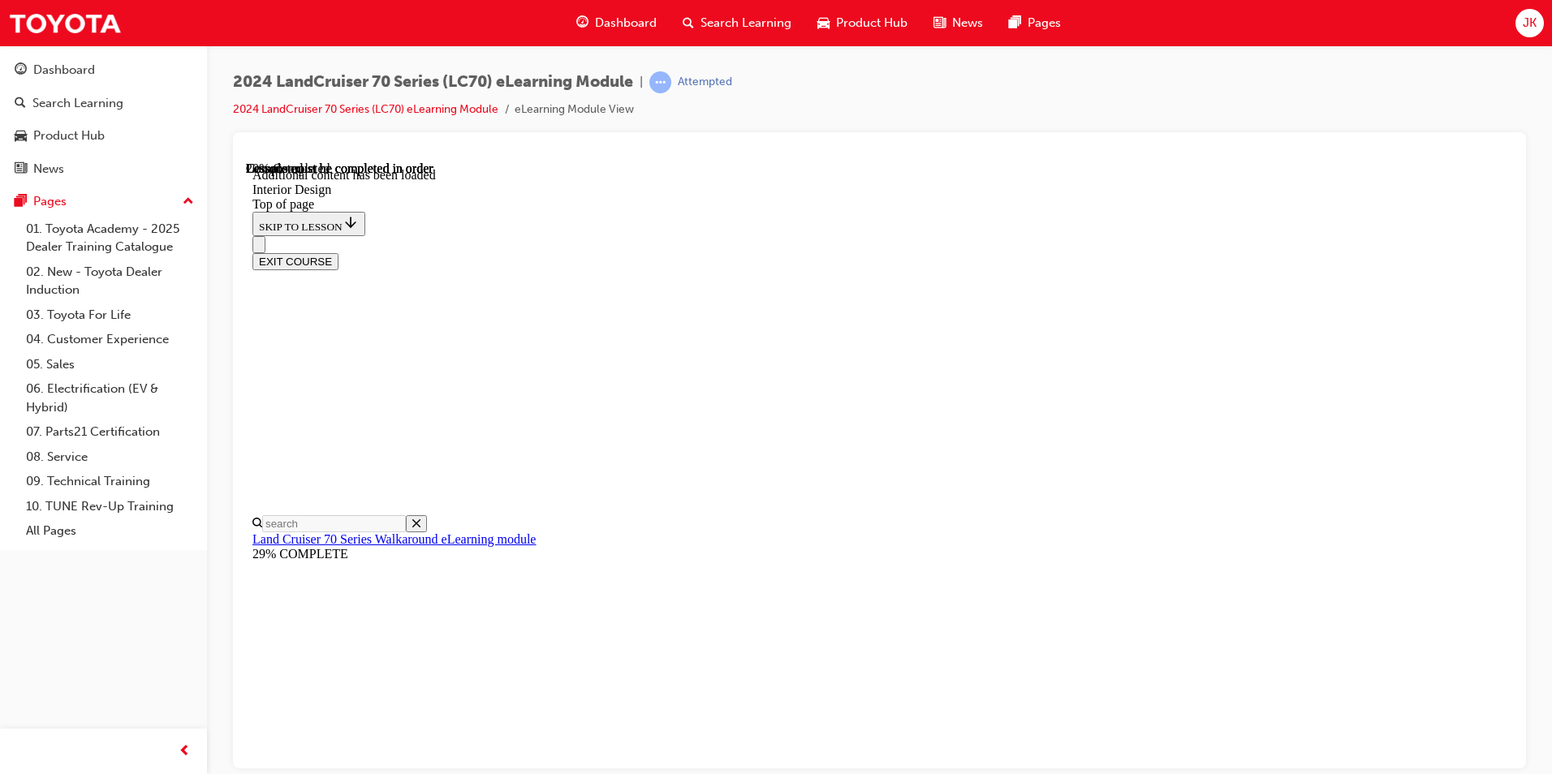
drag, startPoint x: 900, startPoint y: 532, endPoint x: 915, endPoint y: 549, distance: 22.4
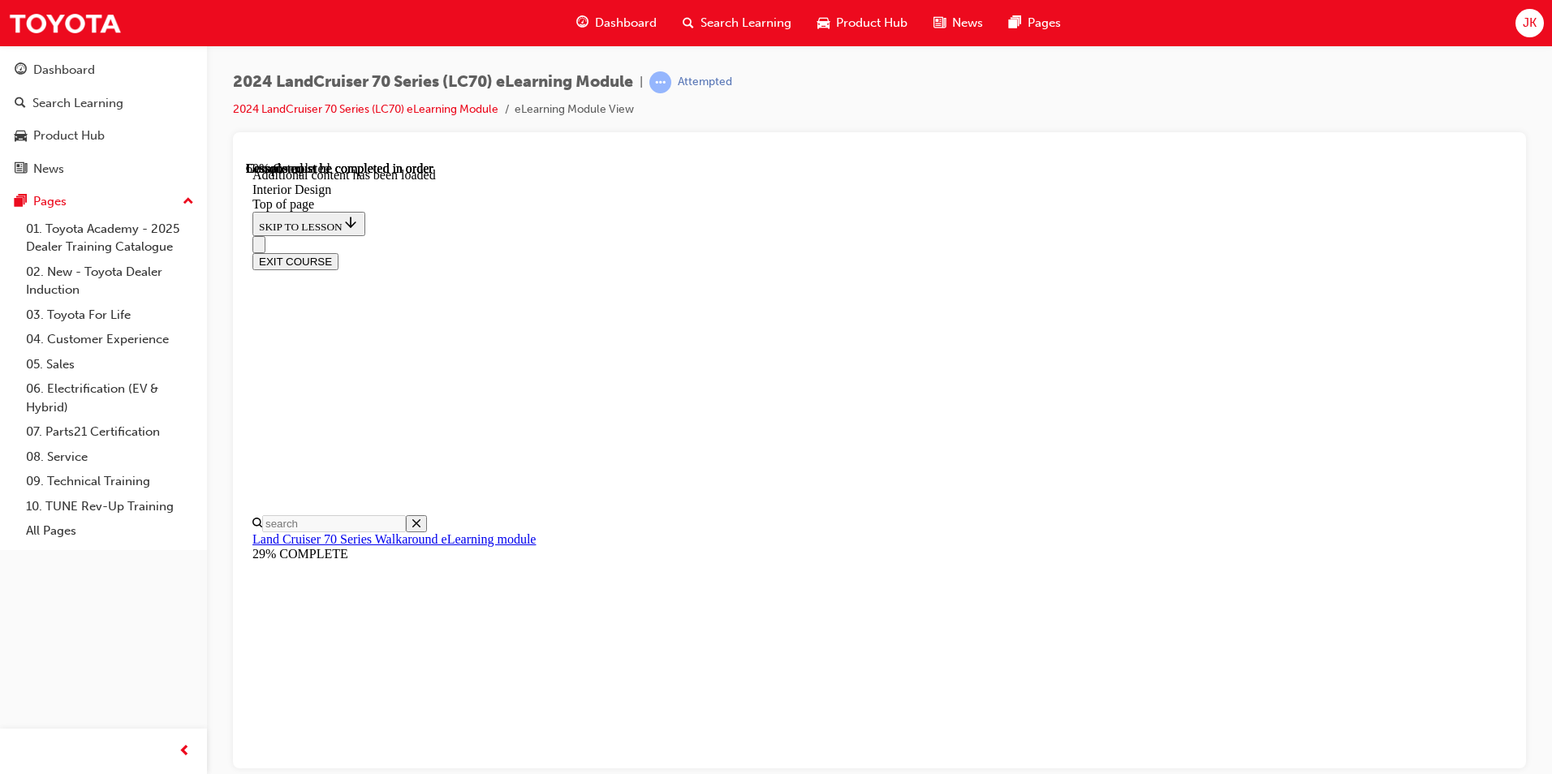
drag, startPoint x: 1242, startPoint y: 456, endPoint x: 1238, endPoint y: 443, distance: 13.9
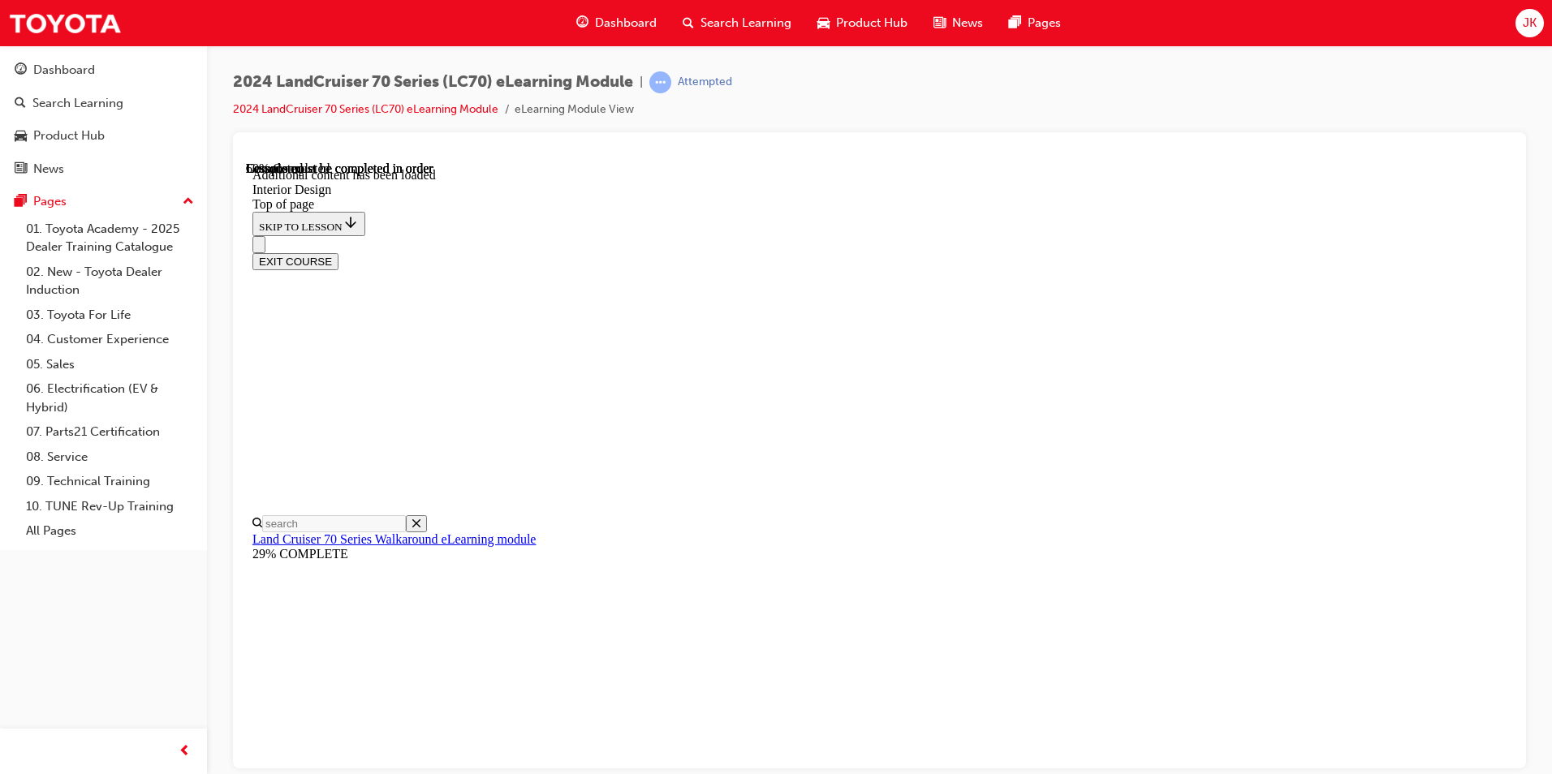
drag, startPoint x: 1270, startPoint y: 353, endPoint x: 1256, endPoint y: 345, distance: 16.0
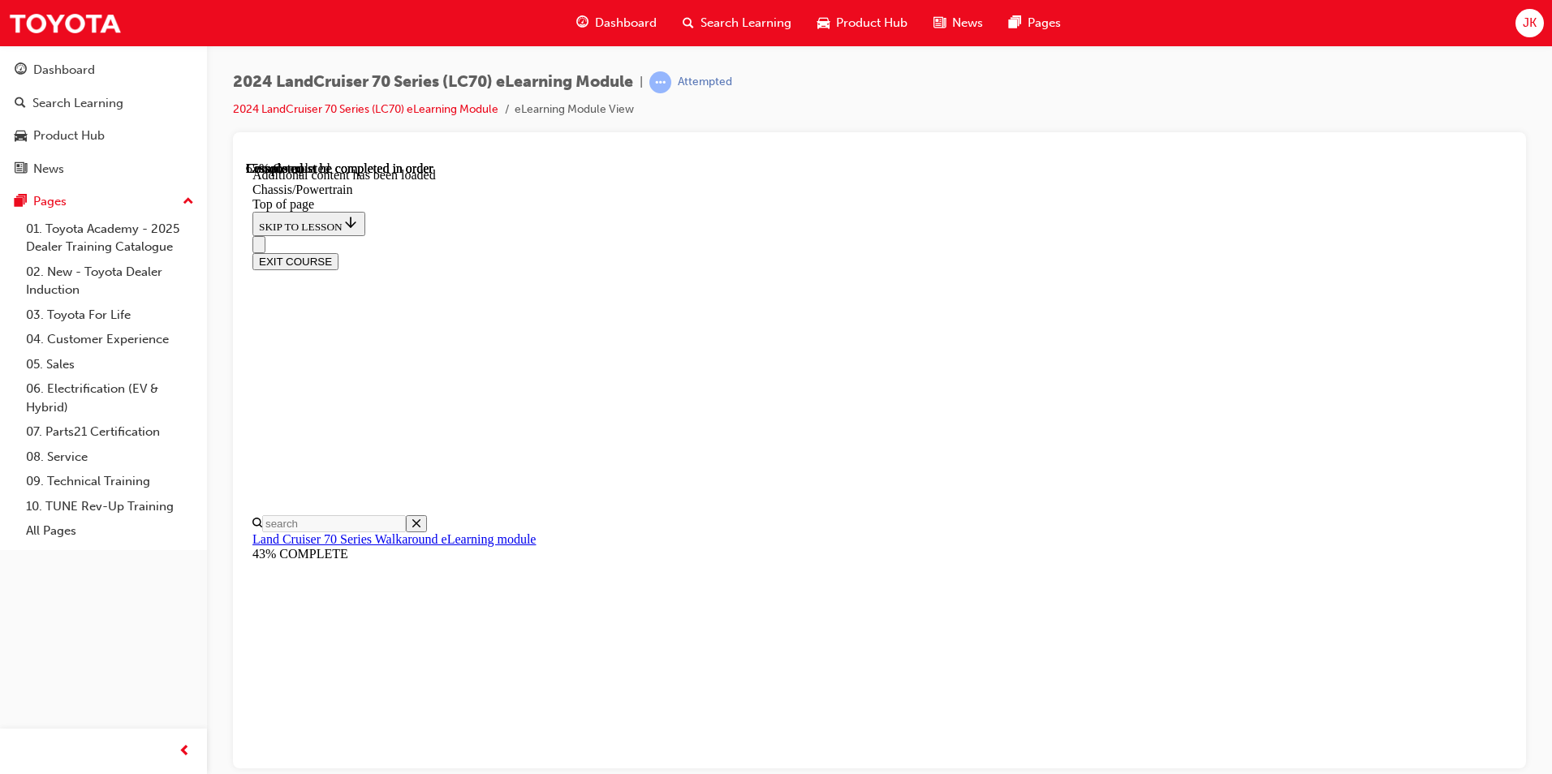
scroll to position [1982, 0]
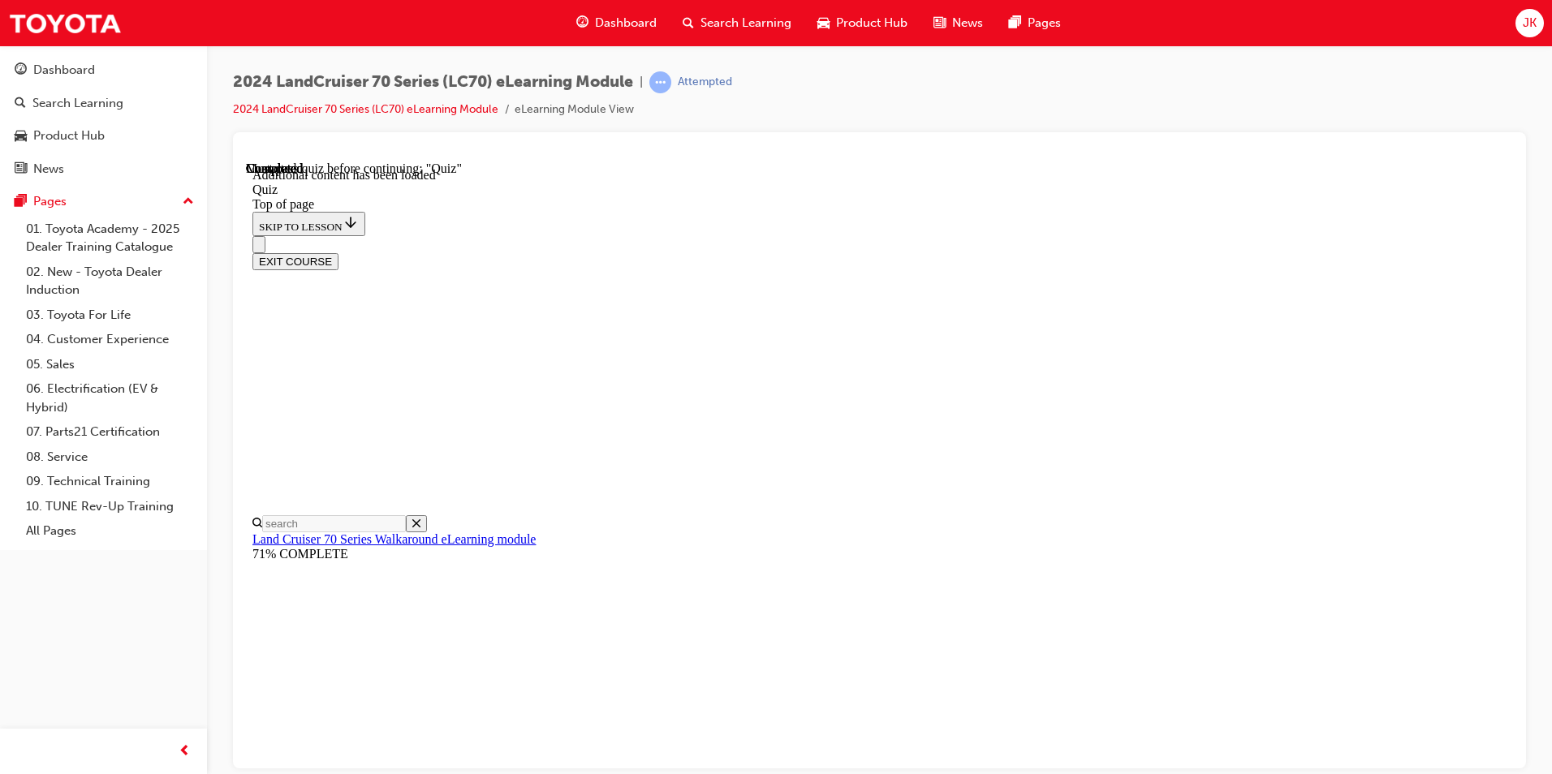
drag, startPoint x: 761, startPoint y: 497, endPoint x: 774, endPoint y: 501, distance: 13.6
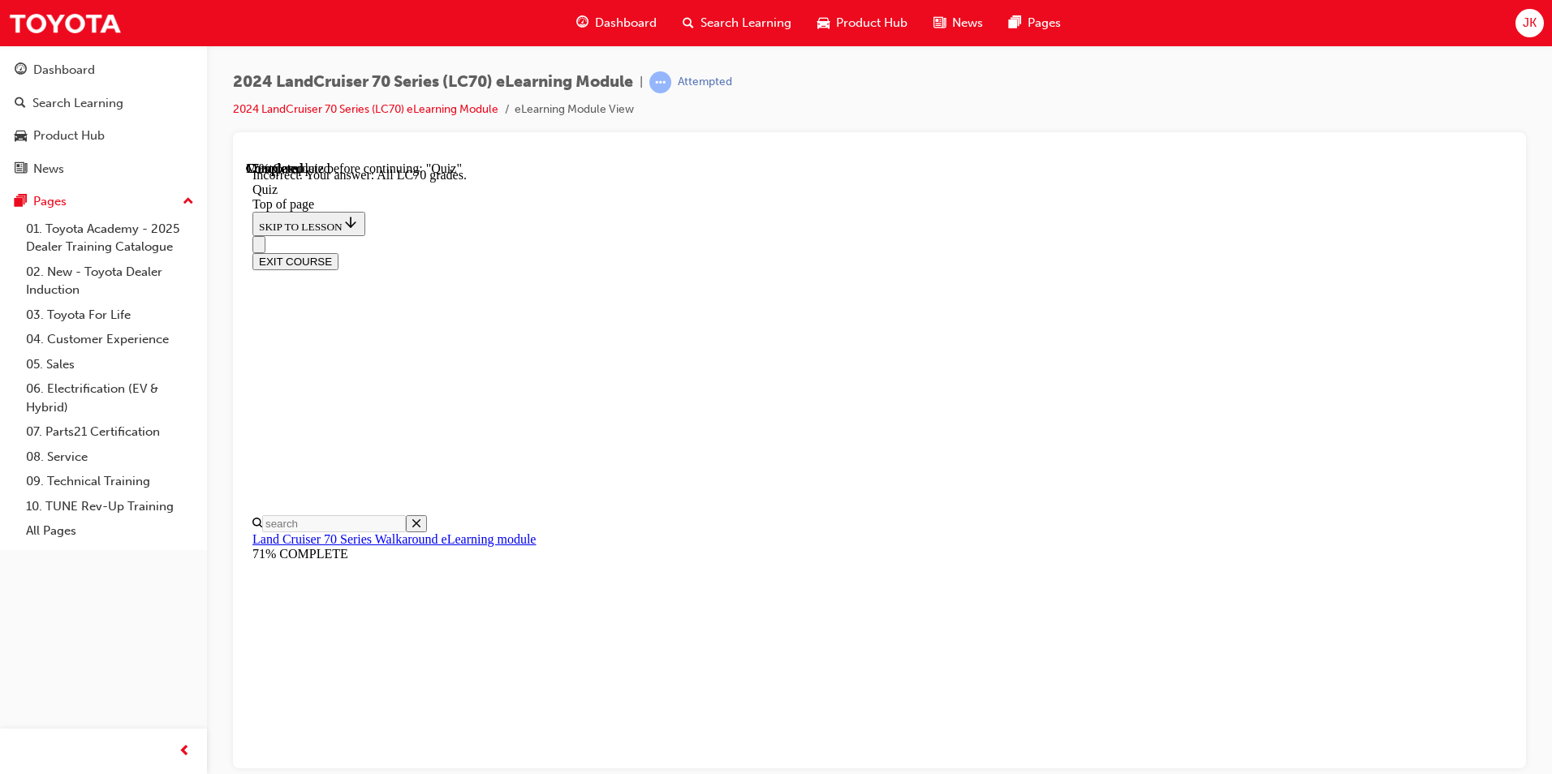
scroll to position [385, 0]
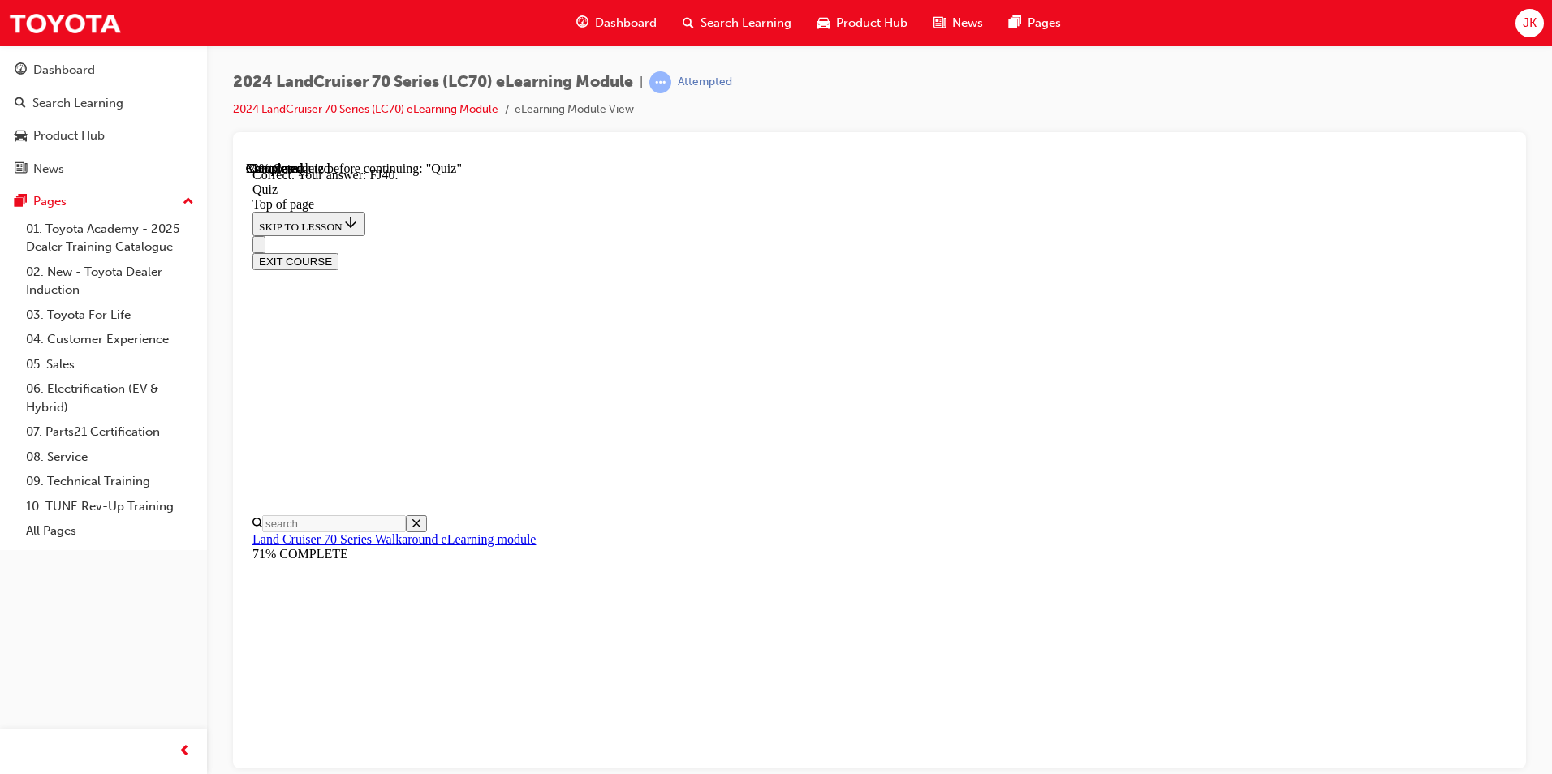
scroll to position [321, 0]
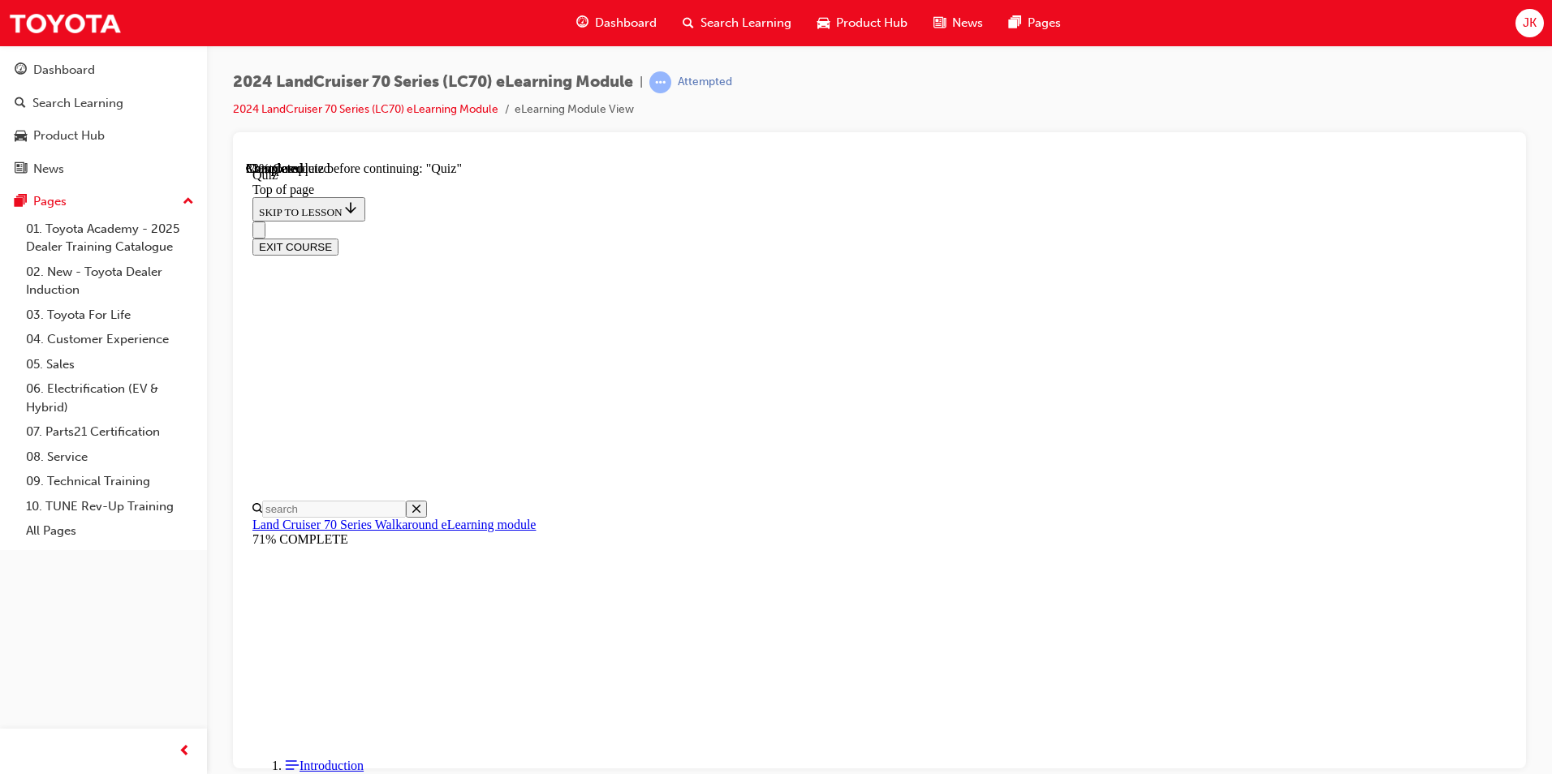
scroll to position [293, 0]
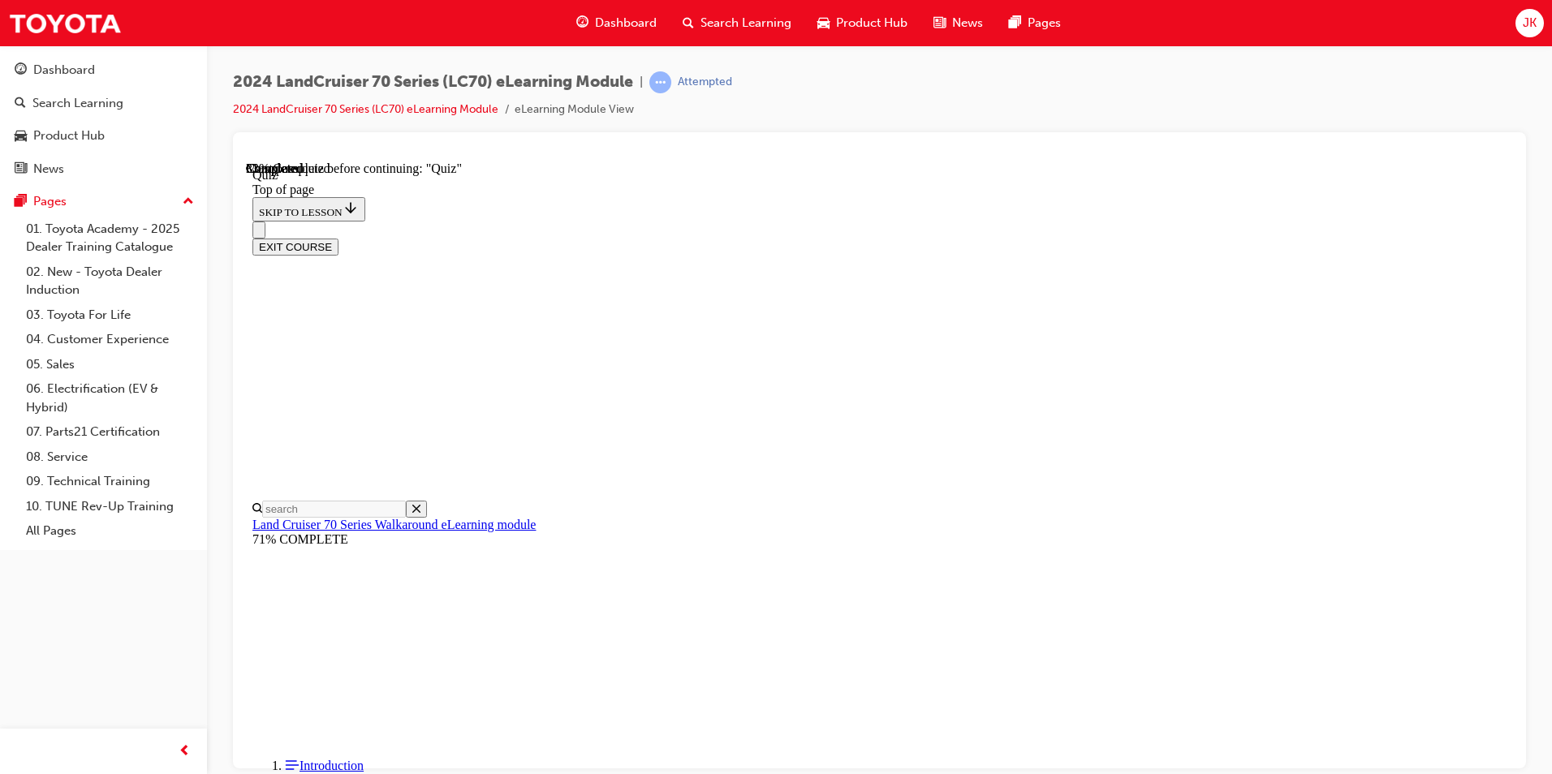
drag, startPoint x: 816, startPoint y: 471, endPoint x: 825, endPoint y: 467, distance: 9.8
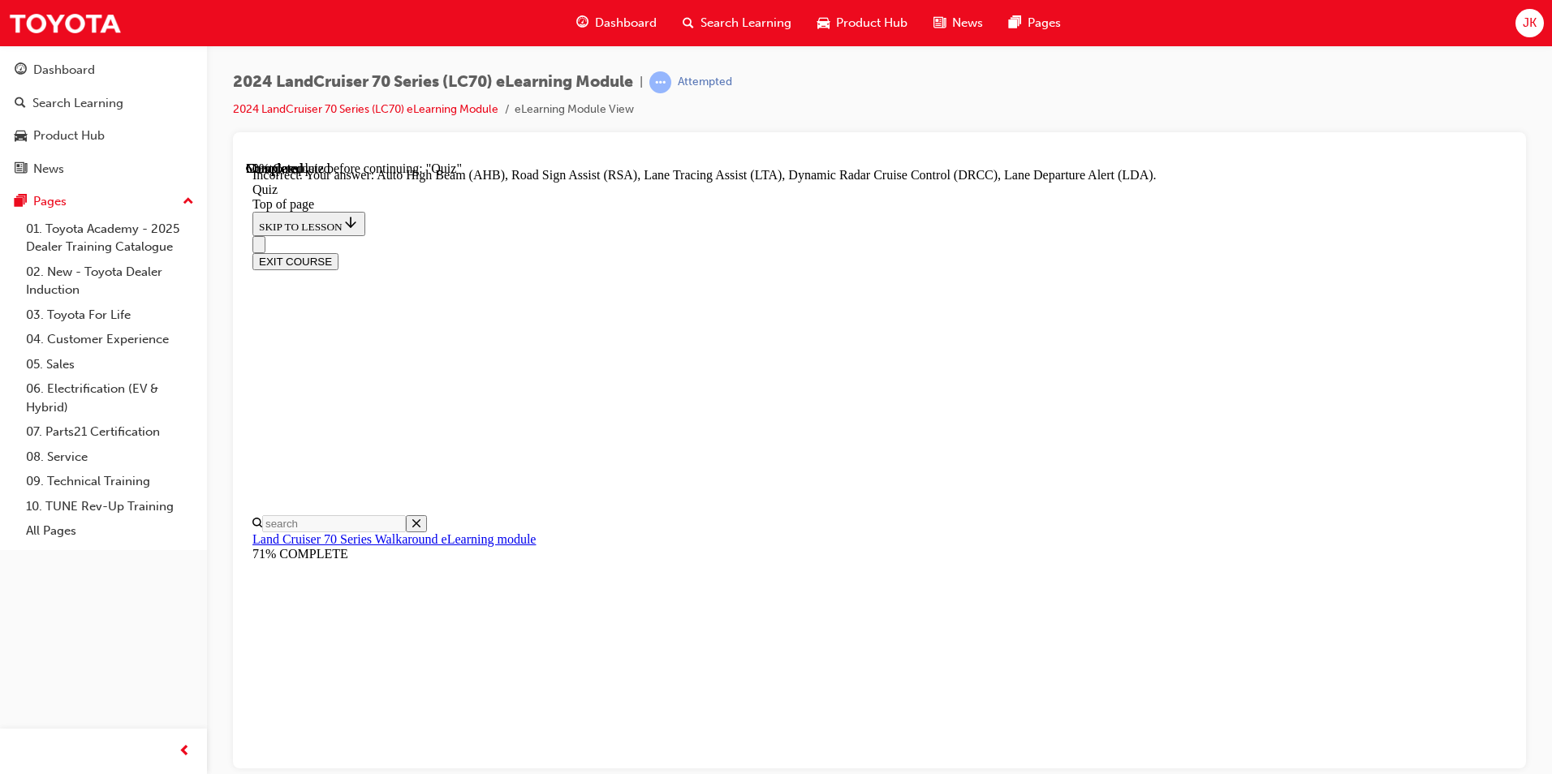
scroll to position [385, 0]
drag, startPoint x: 992, startPoint y: 692, endPoint x: 1002, endPoint y: 694, distance: 10.7
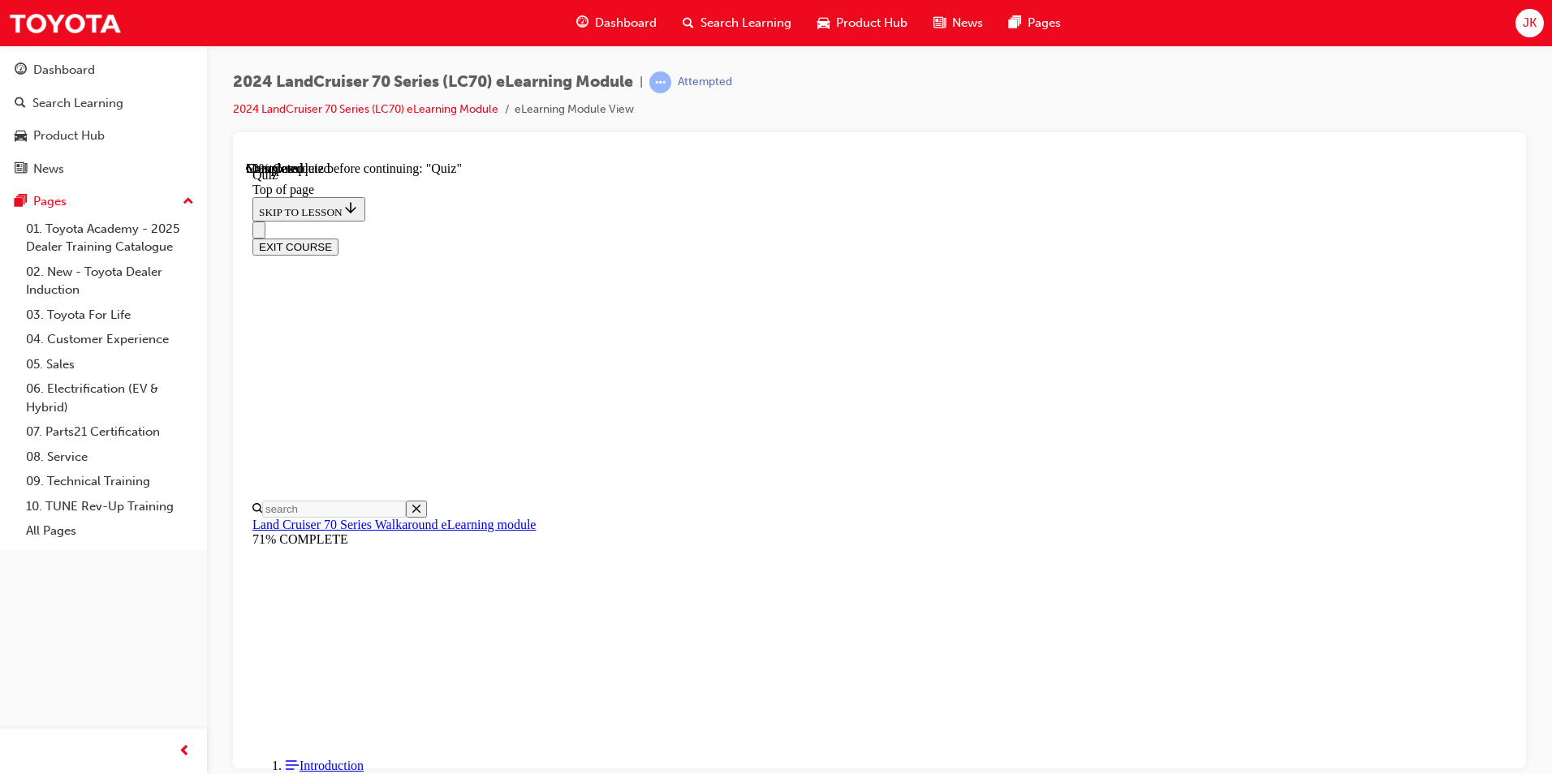
scroll to position [293, 0]
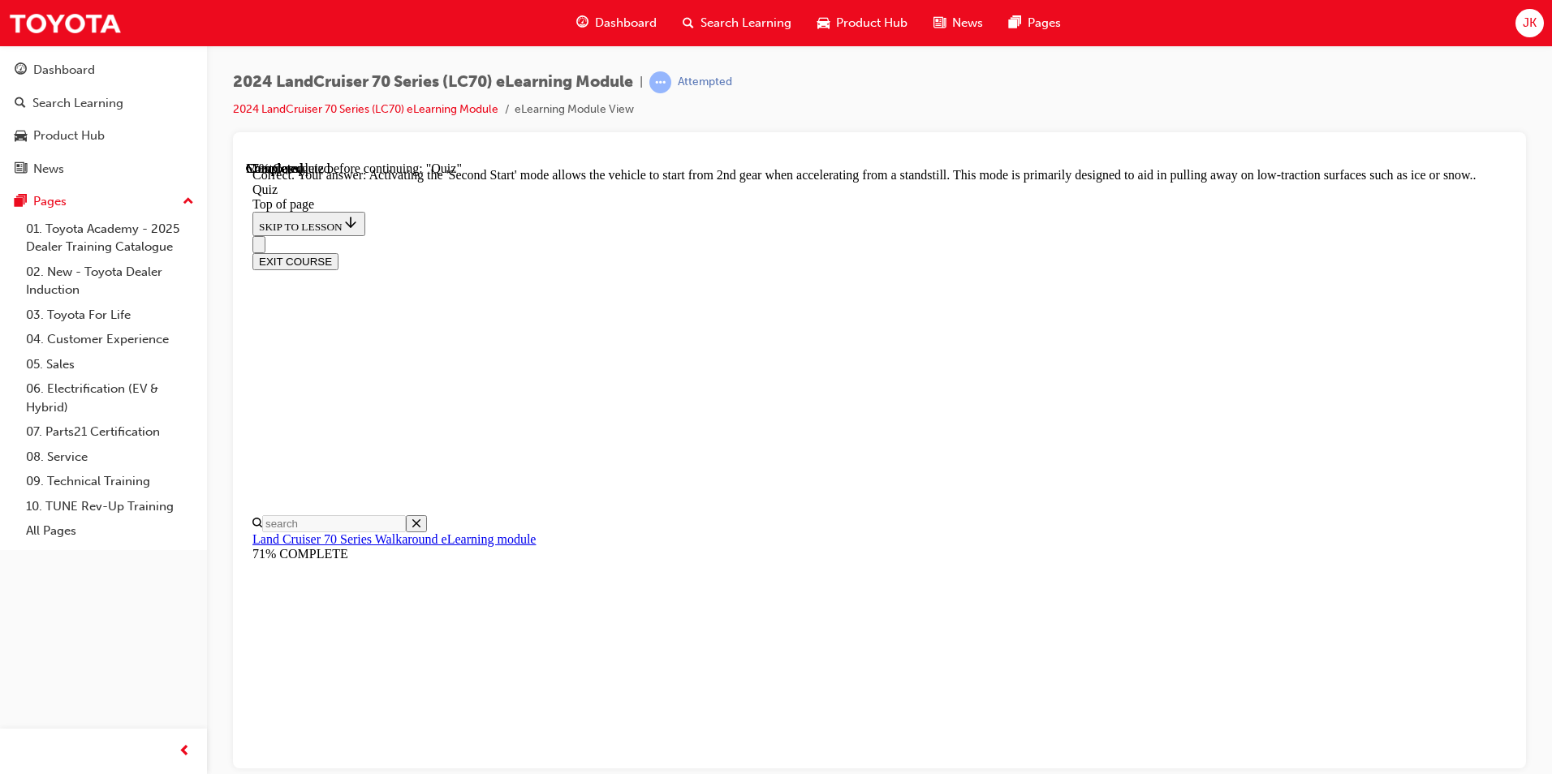
scroll to position [390, 0]
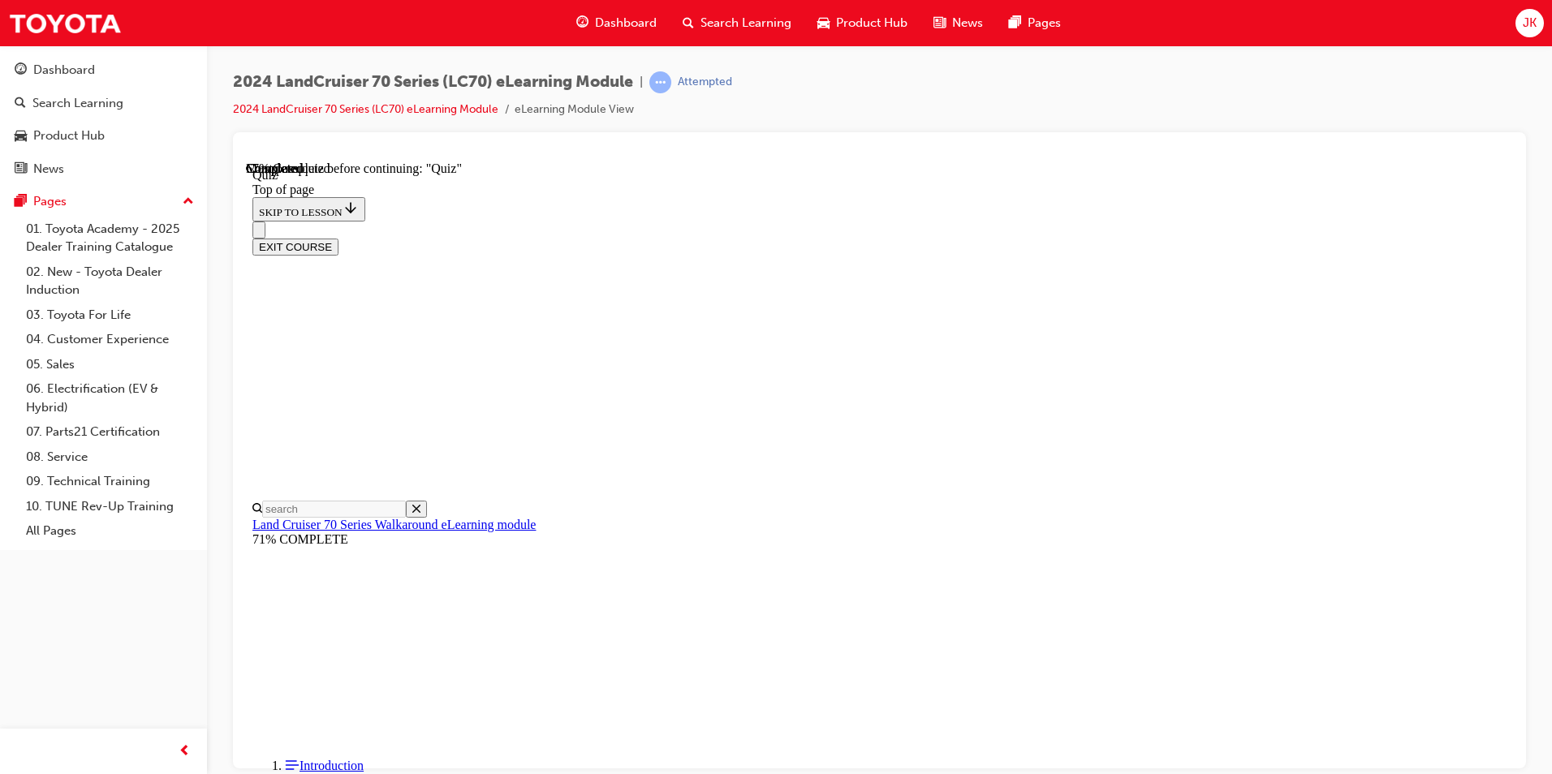
scroll to position [50, 0]
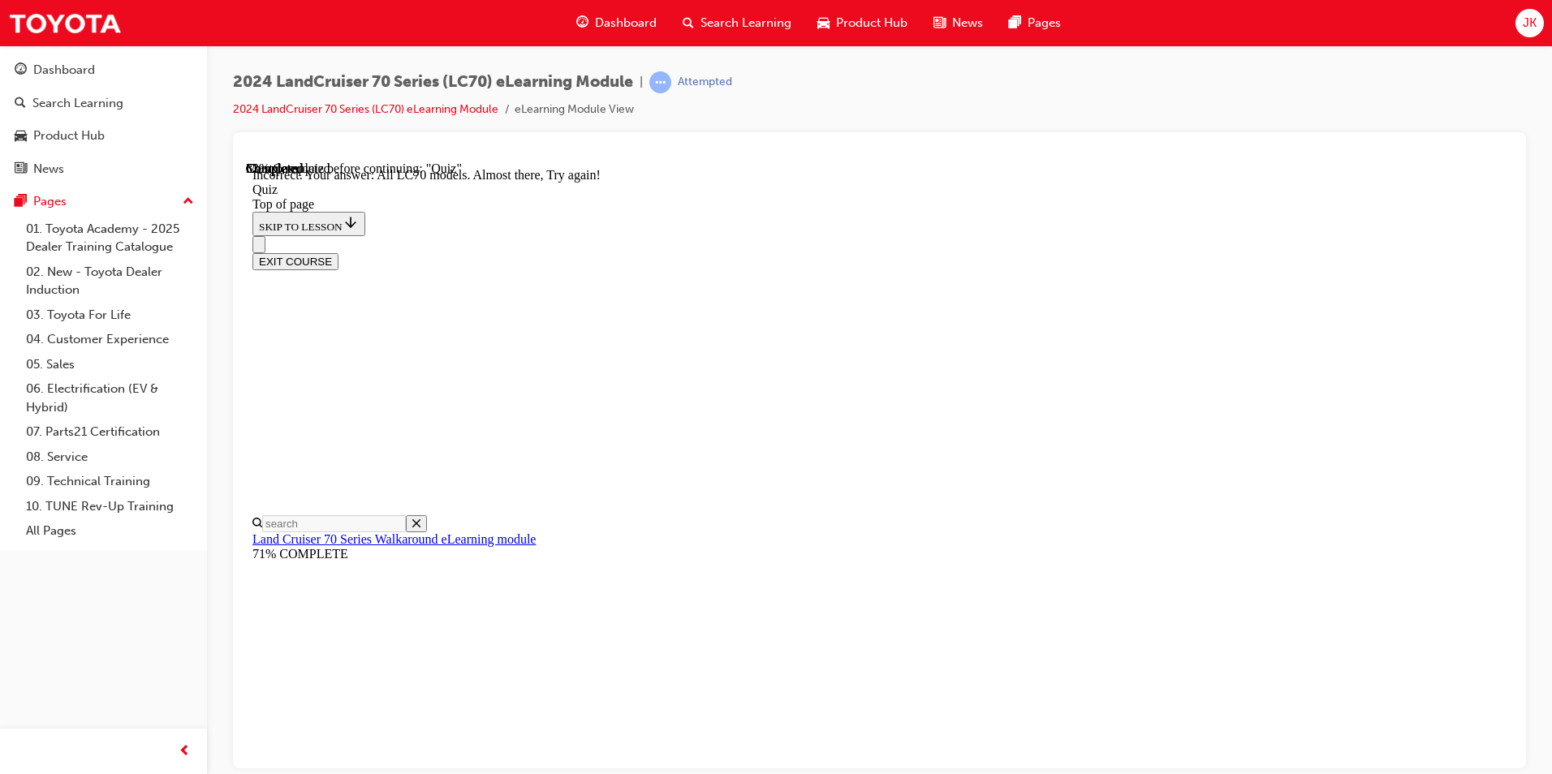
scroll to position [377, 0]
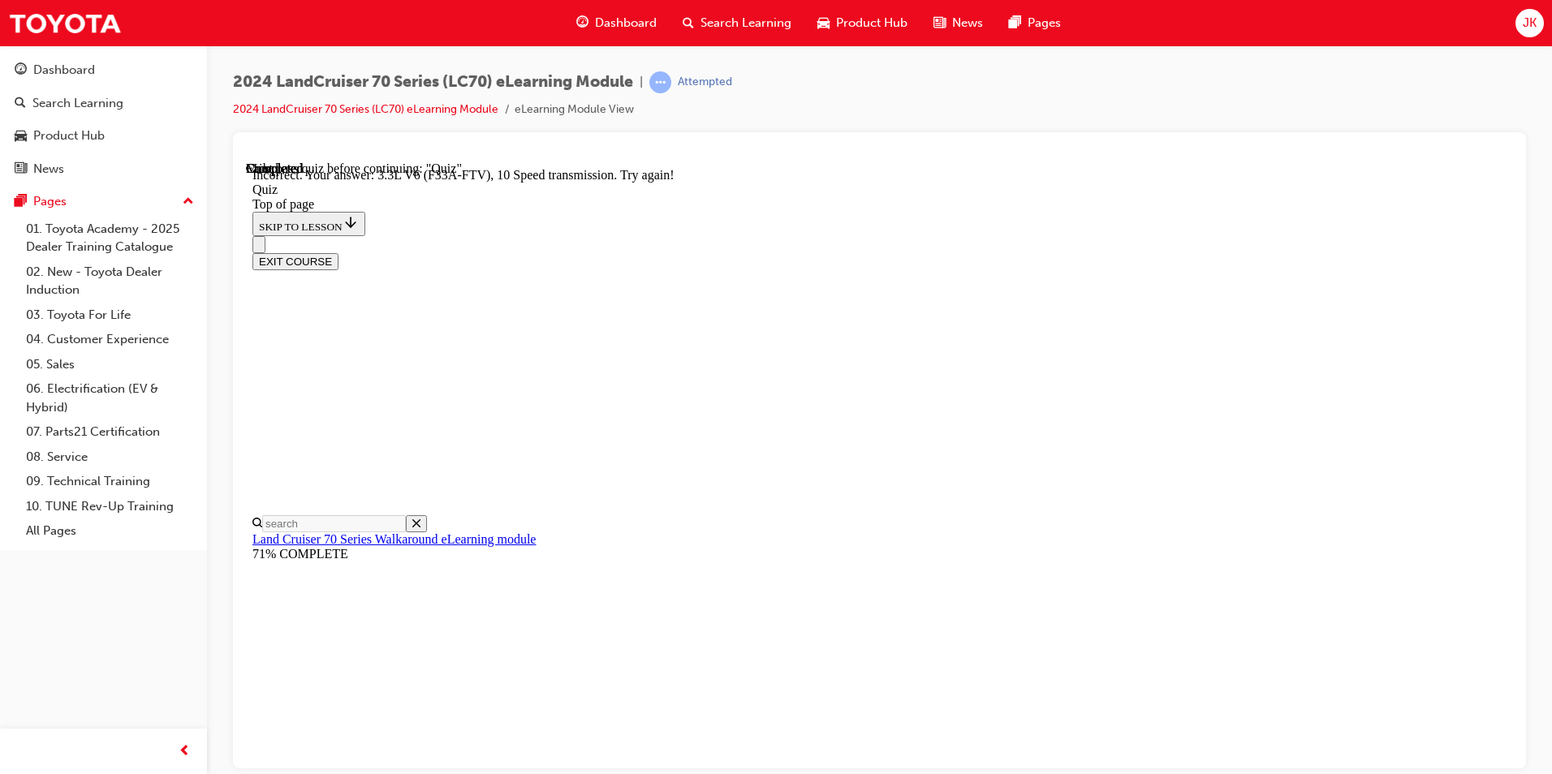
scroll to position [363, 0]
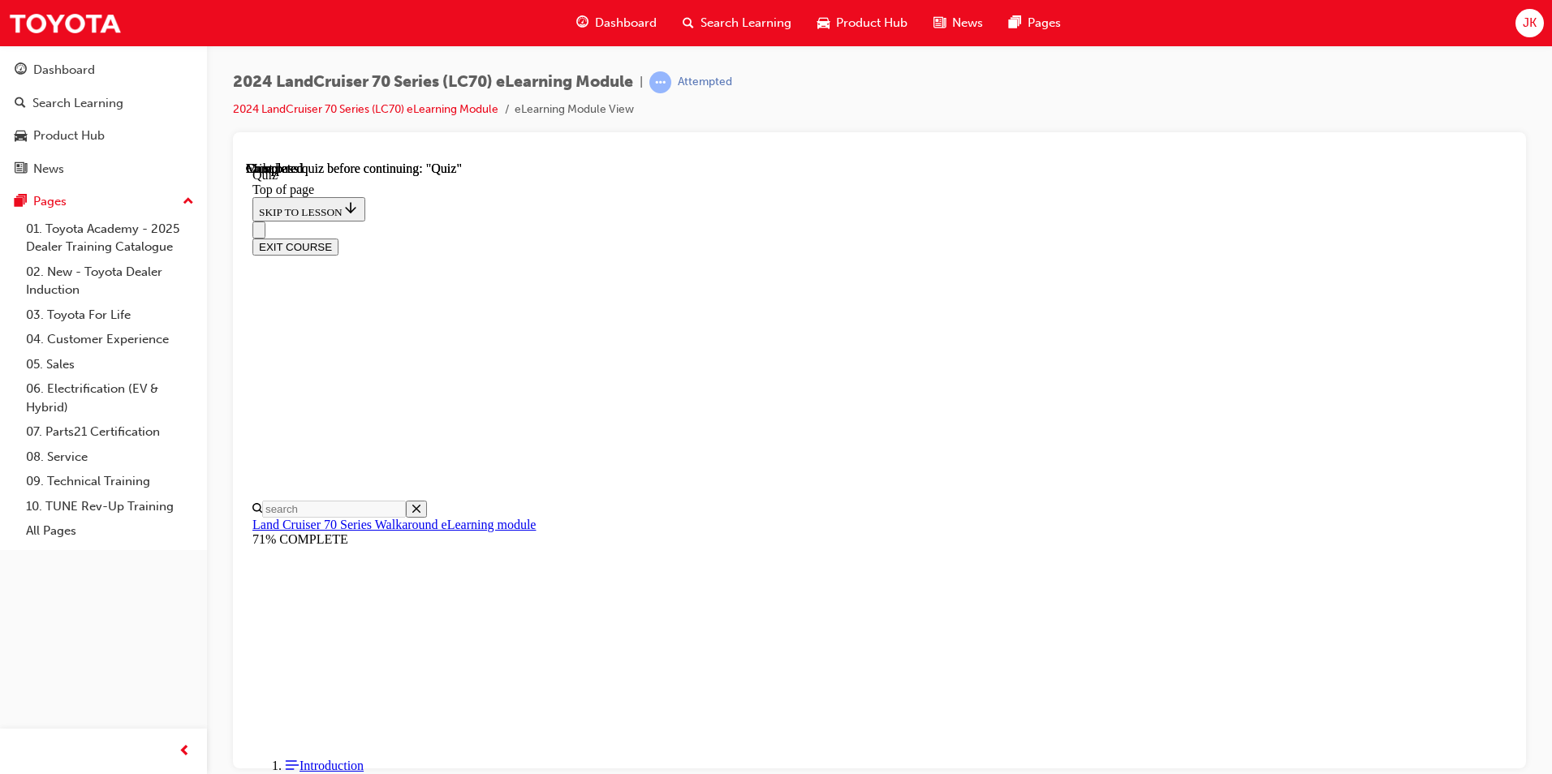
scroll to position [271, 0]
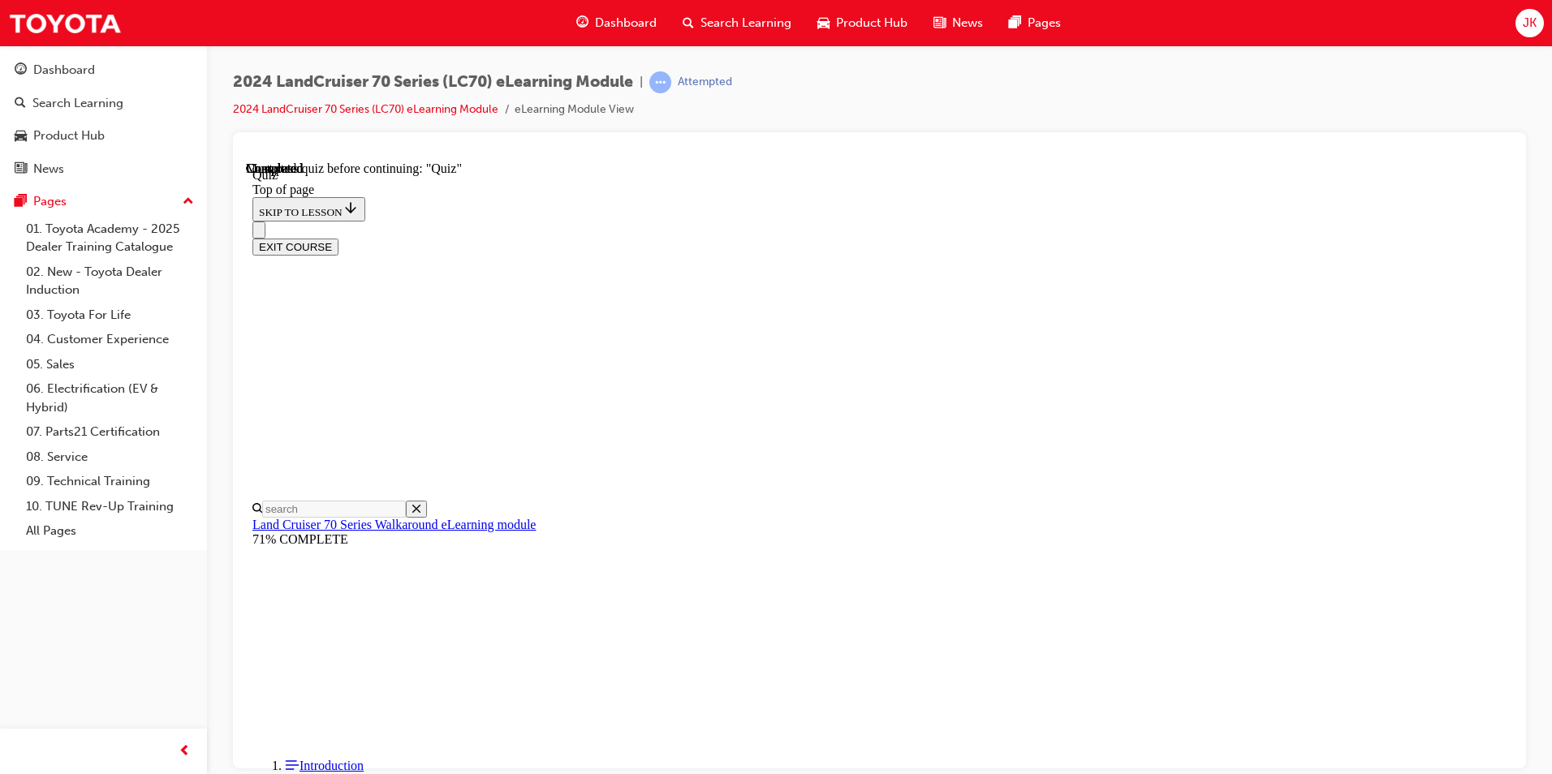
drag, startPoint x: 880, startPoint y: 588, endPoint x: 897, endPoint y: 582, distance: 19.0
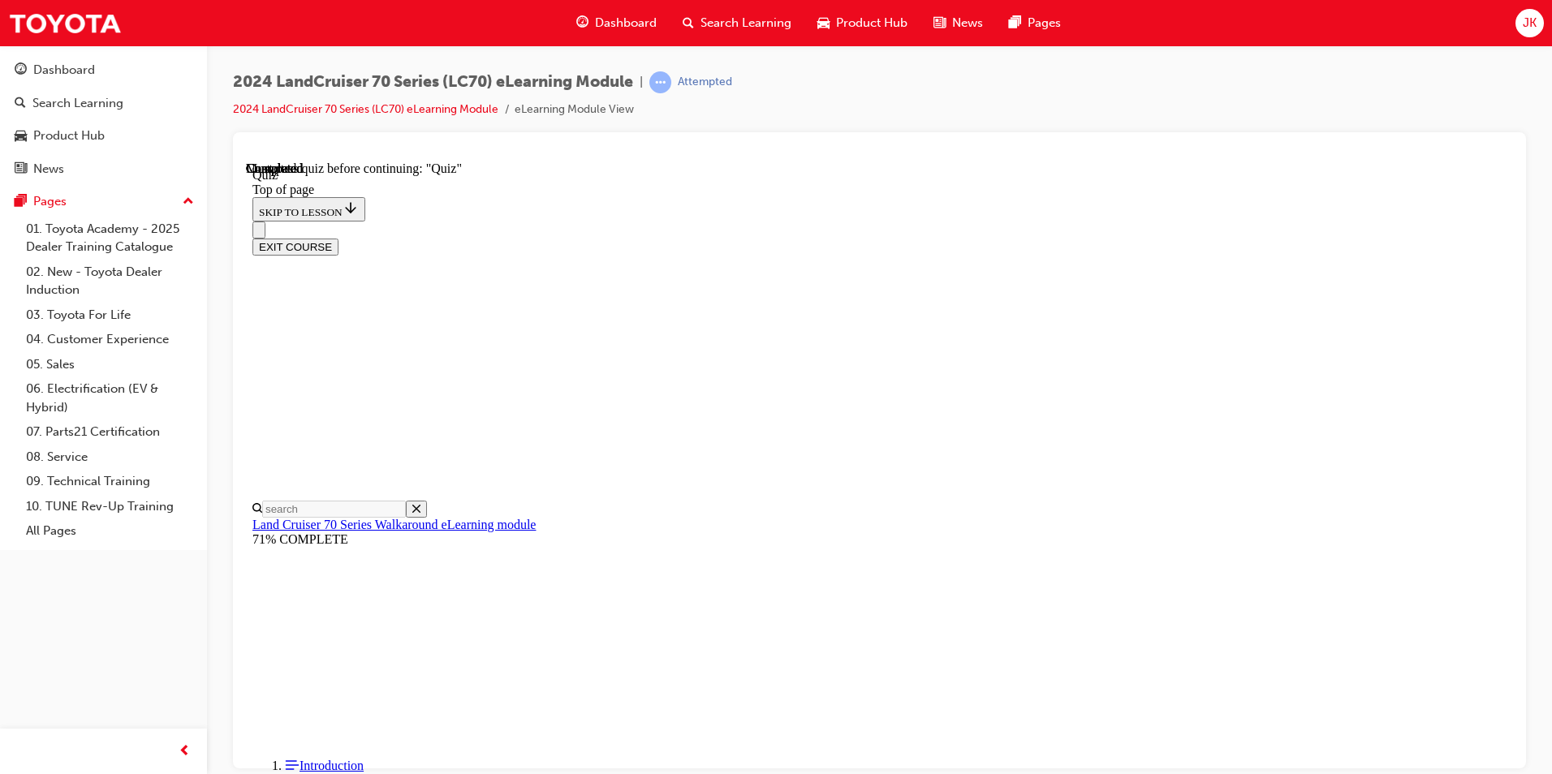
scroll to position [334, 0]
drag, startPoint x: 947, startPoint y: 597, endPoint x: 957, endPoint y: 618, distance: 22.5
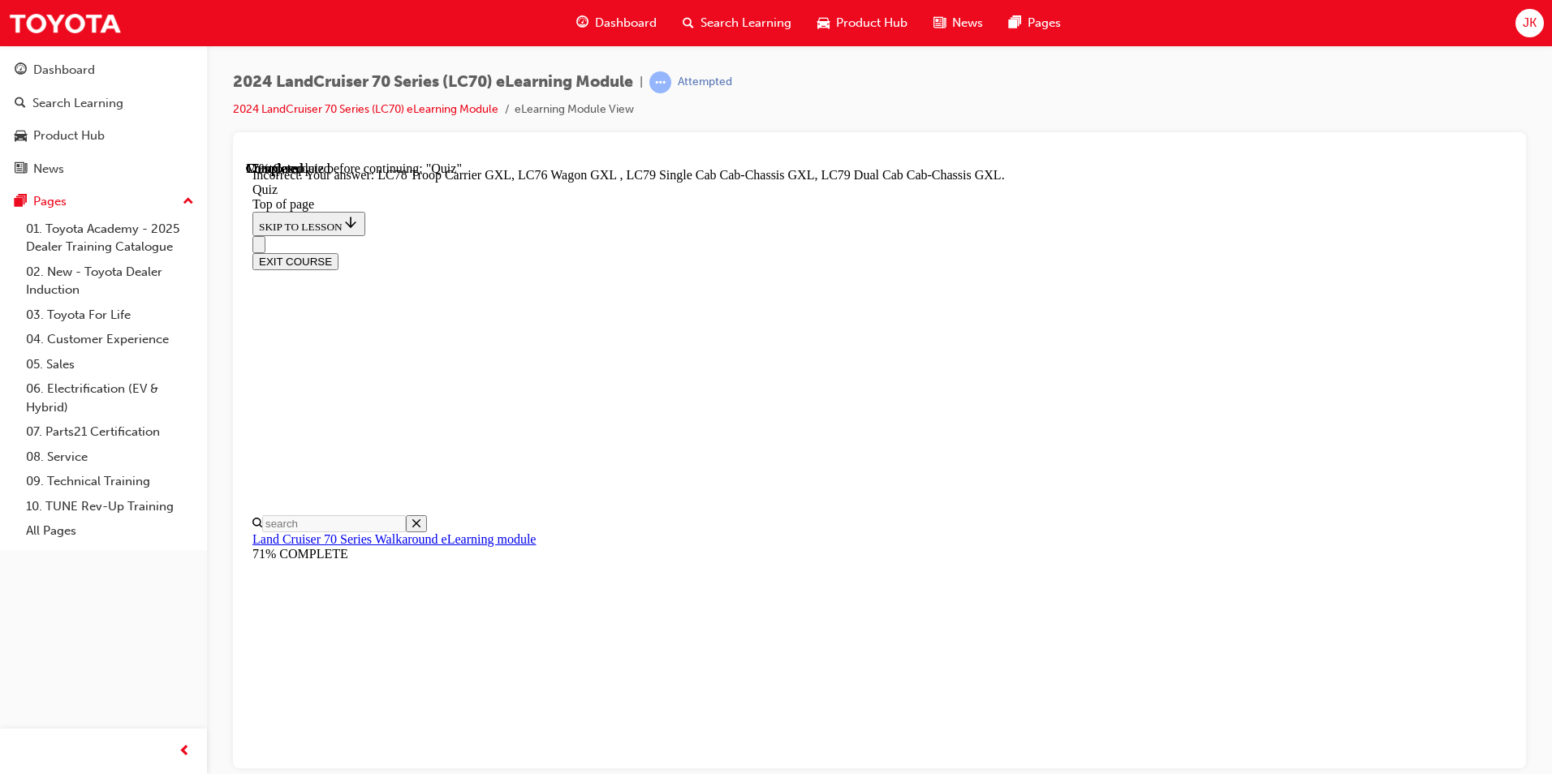
scroll to position [385, 0]
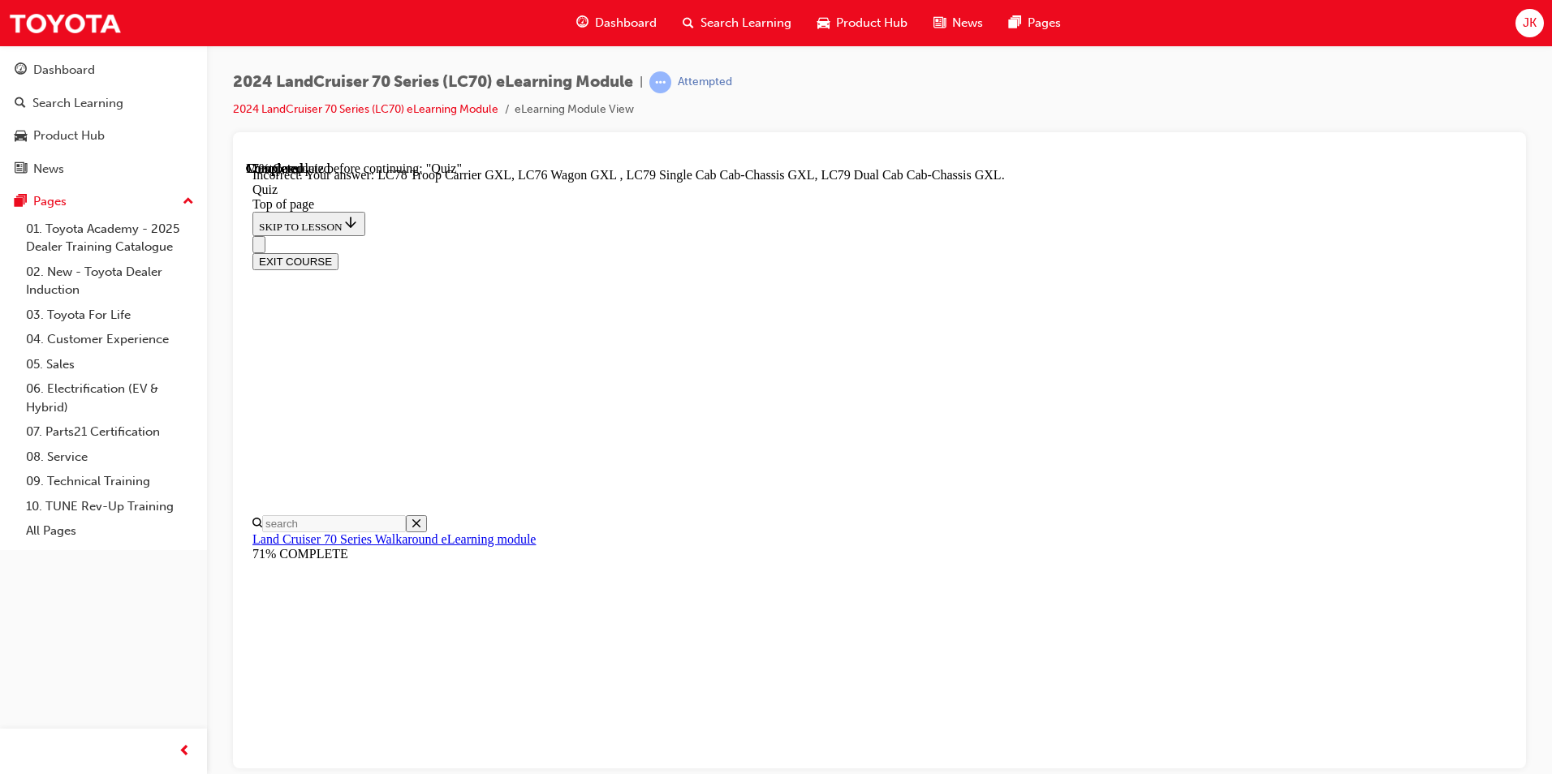
drag, startPoint x: 833, startPoint y: 646, endPoint x: 842, endPoint y: 649, distance: 8.7
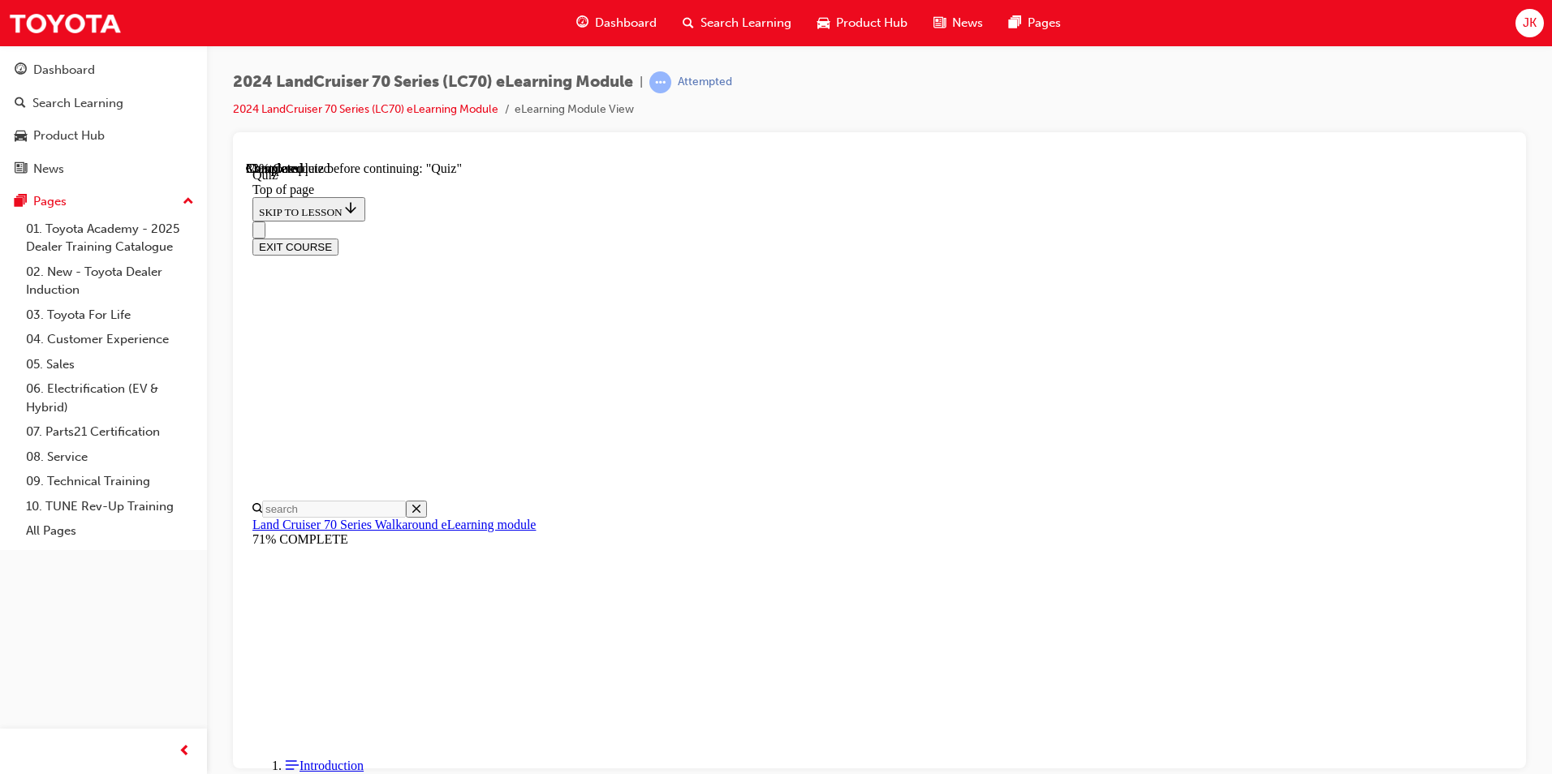
scroll to position [212, 0]
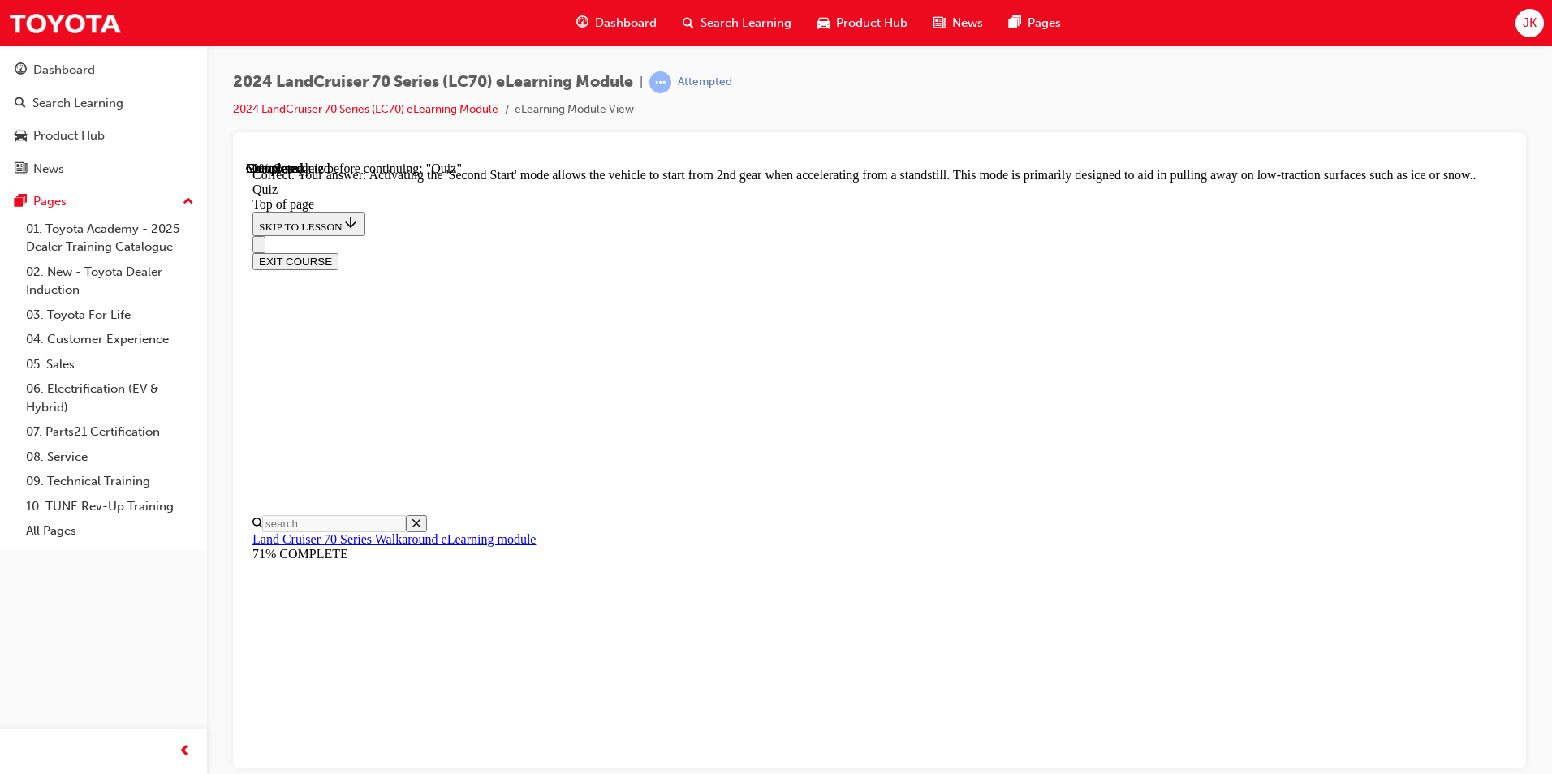
scroll to position [390, 0]
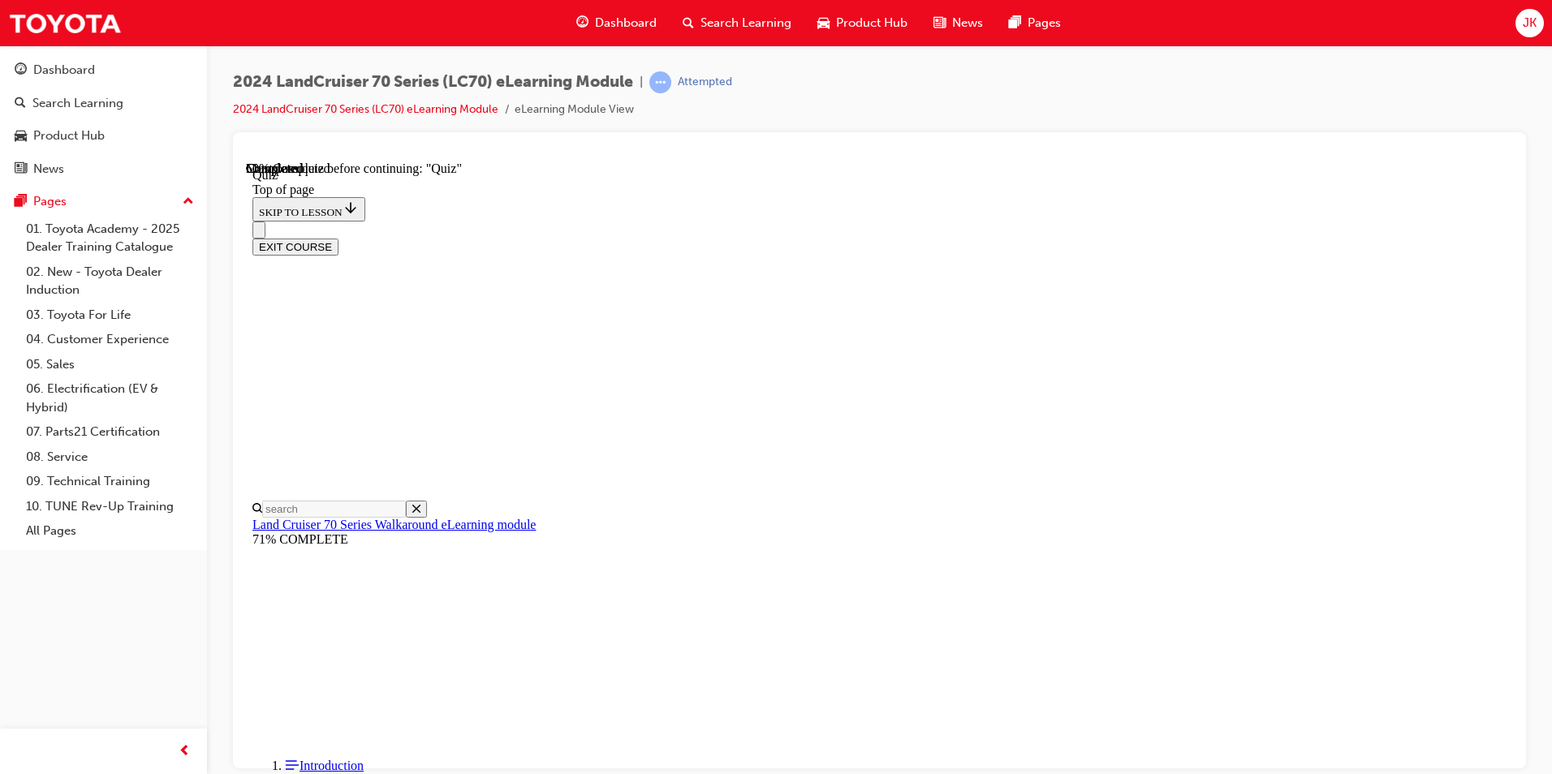
scroll to position [69, 0]
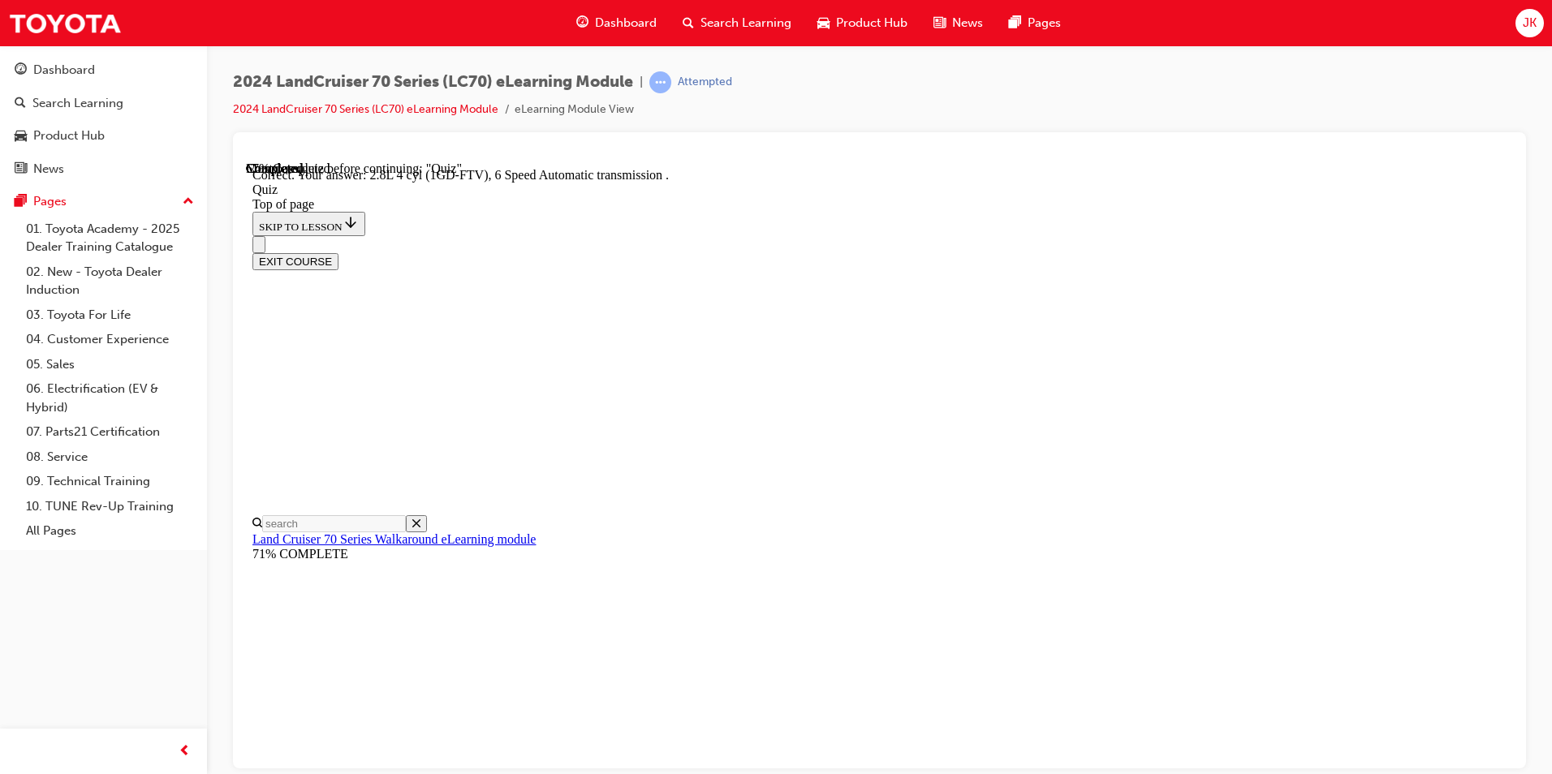
scroll to position [282, 0]
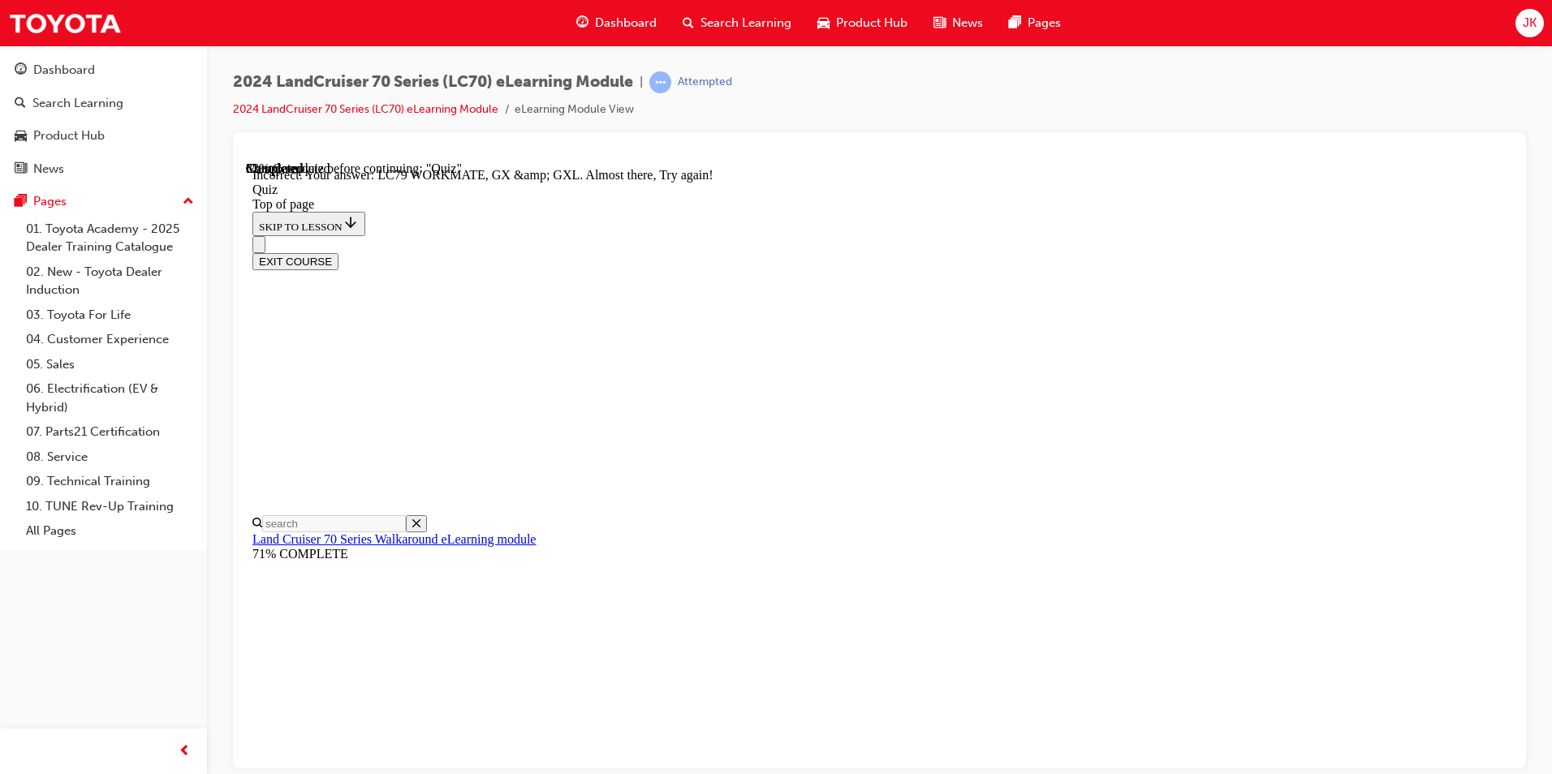
scroll to position [377, 0]
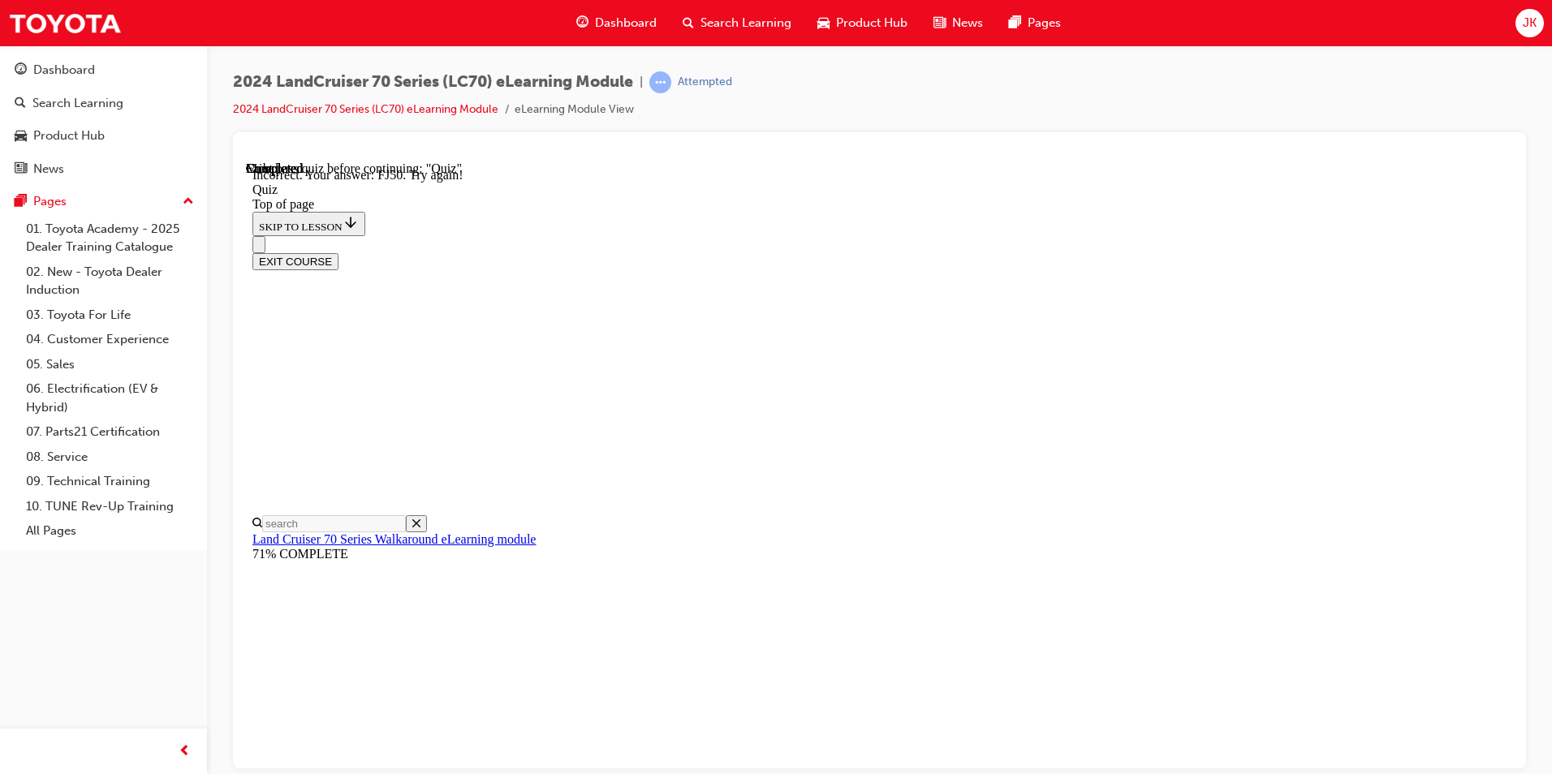
scroll to position [406, 0]
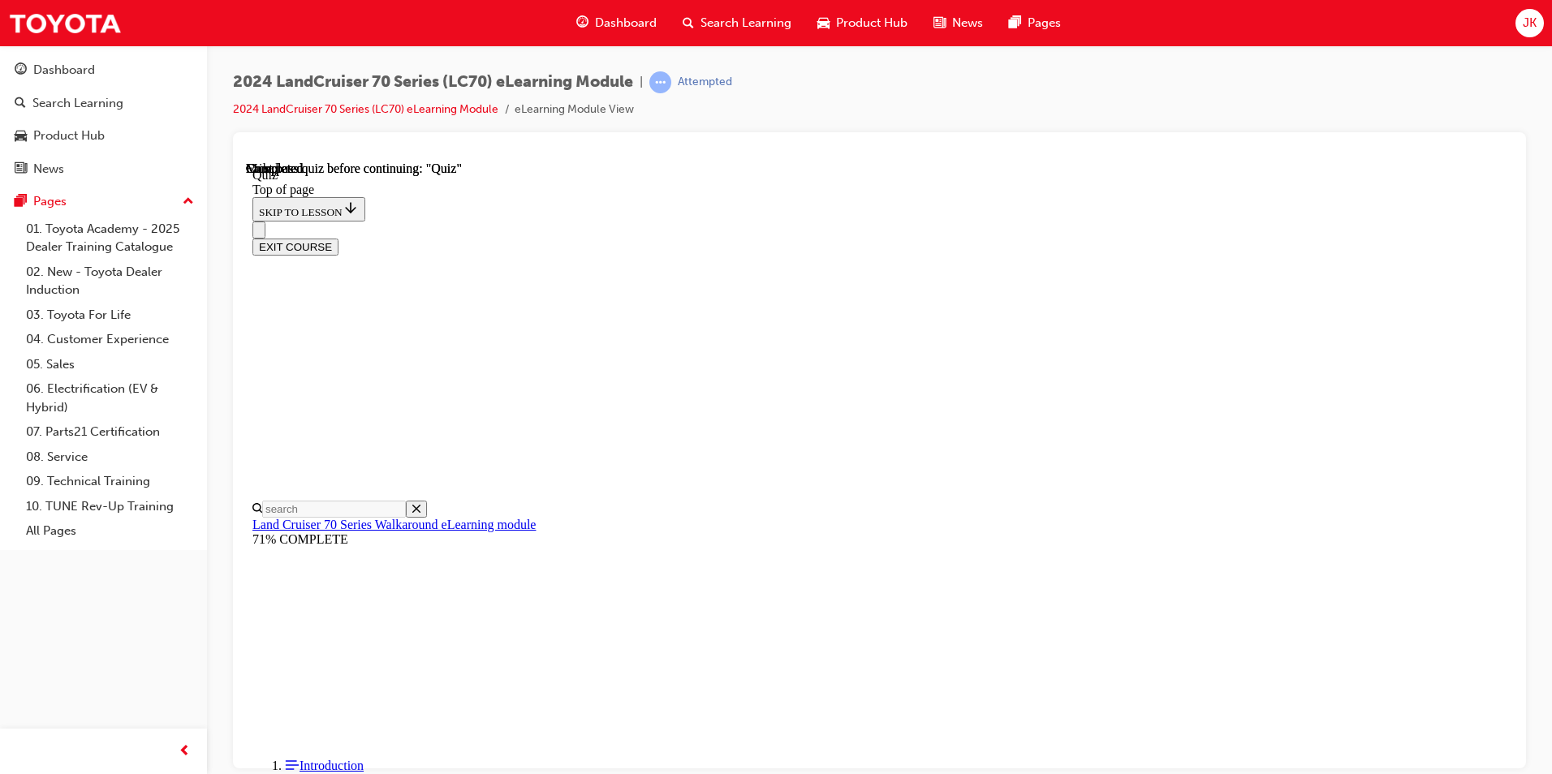
scroll to position [271, 0]
drag, startPoint x: 789, startPoint y: 505, endPoint x: 800, endPoint y: 505, distance: 11.4
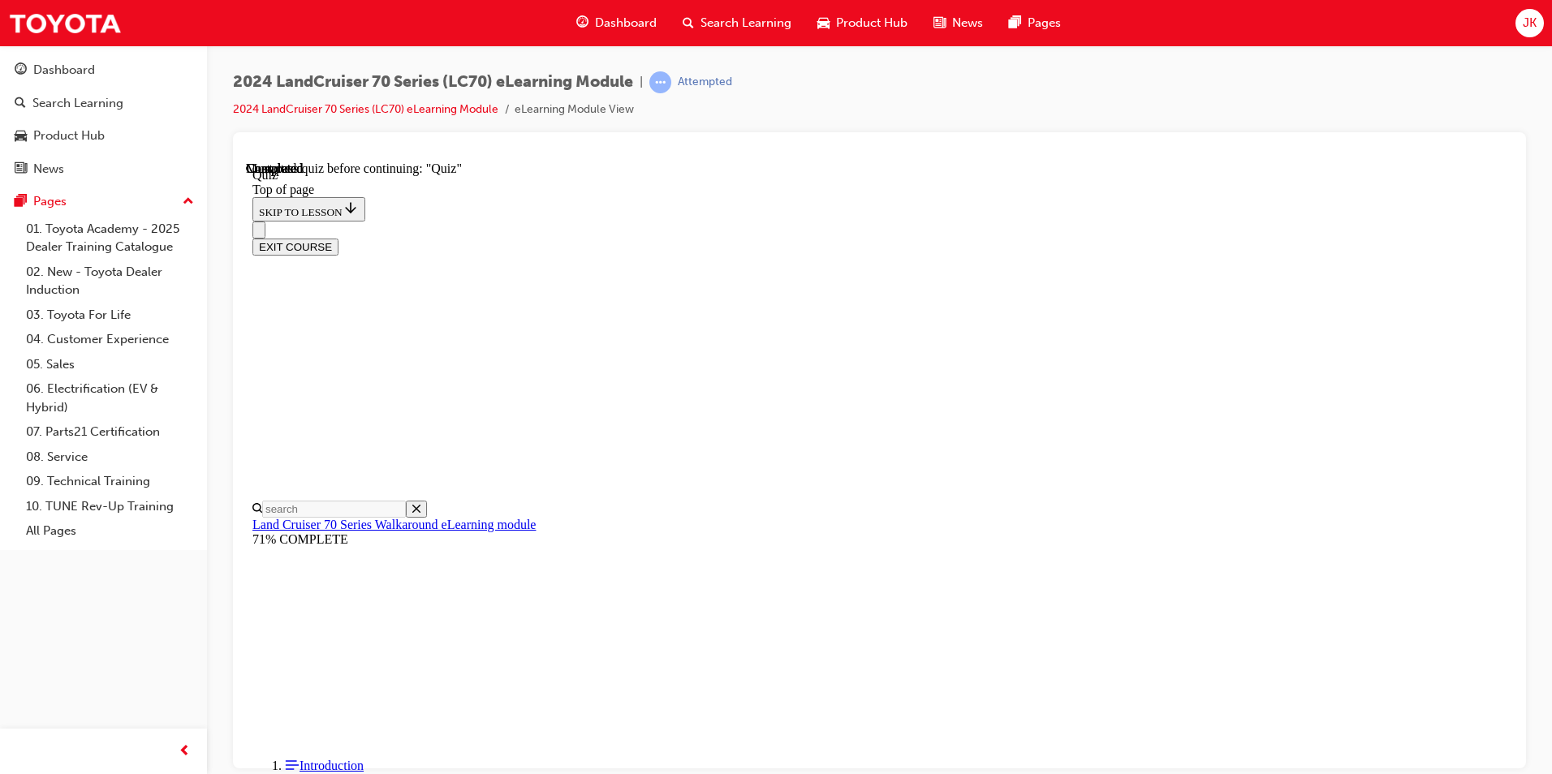
scroll to position [50, 0]
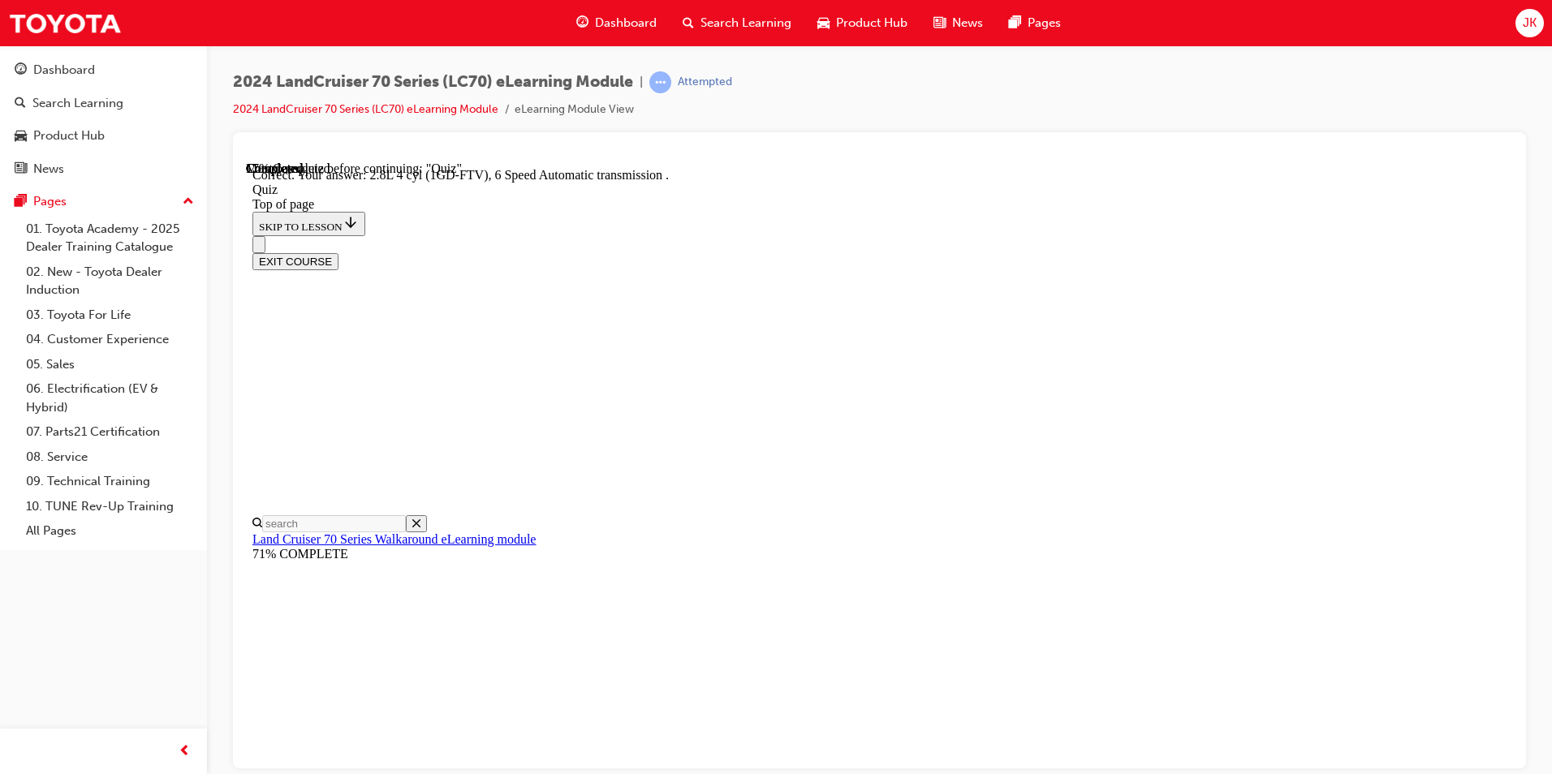
scroll to position [282, 0]
drag, startPoint x: 933, startPoint y: 648, endPoint x: 846, endPoint y: 526, distance: 149.5
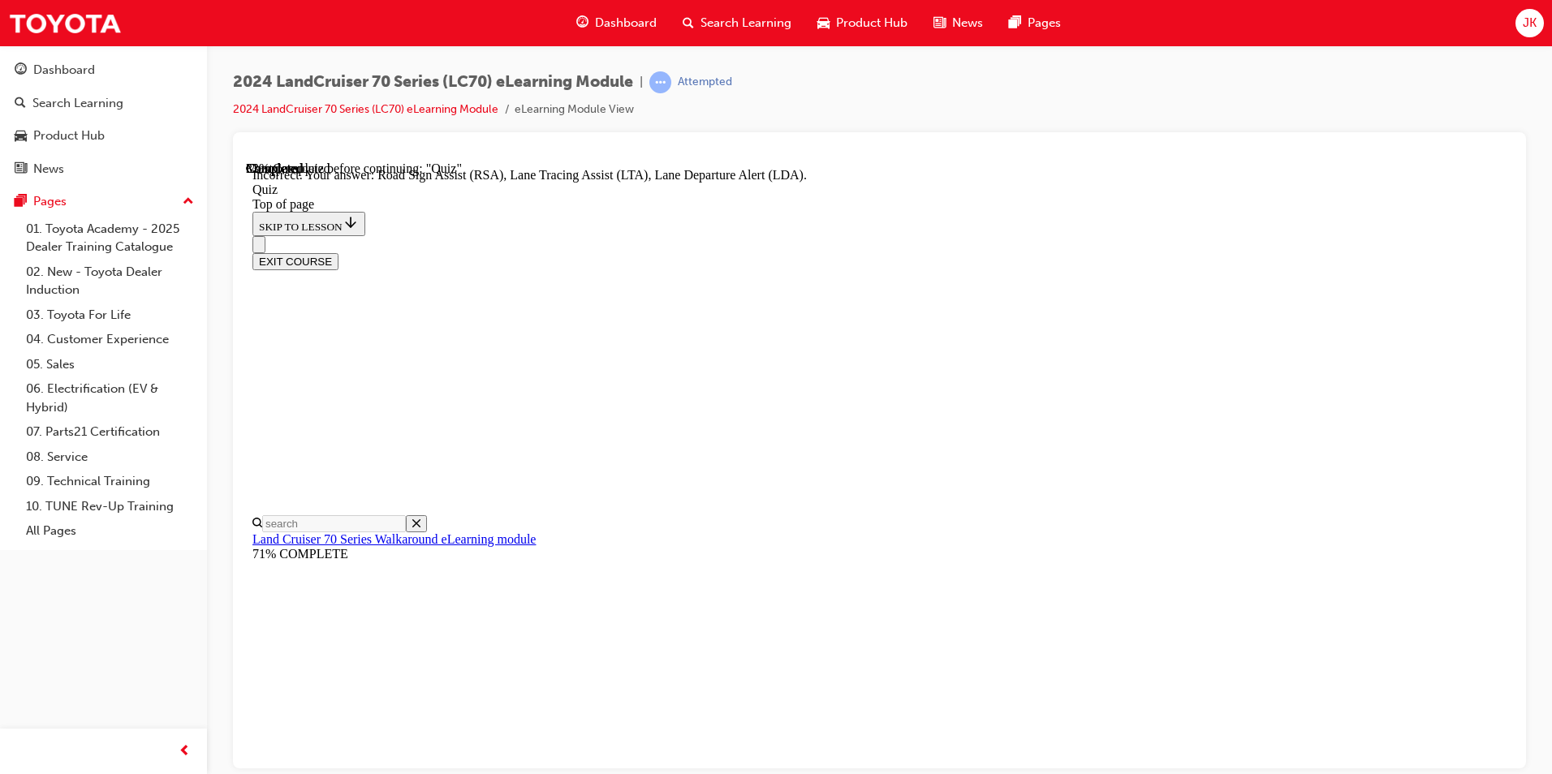
scroll to position [385, 0]
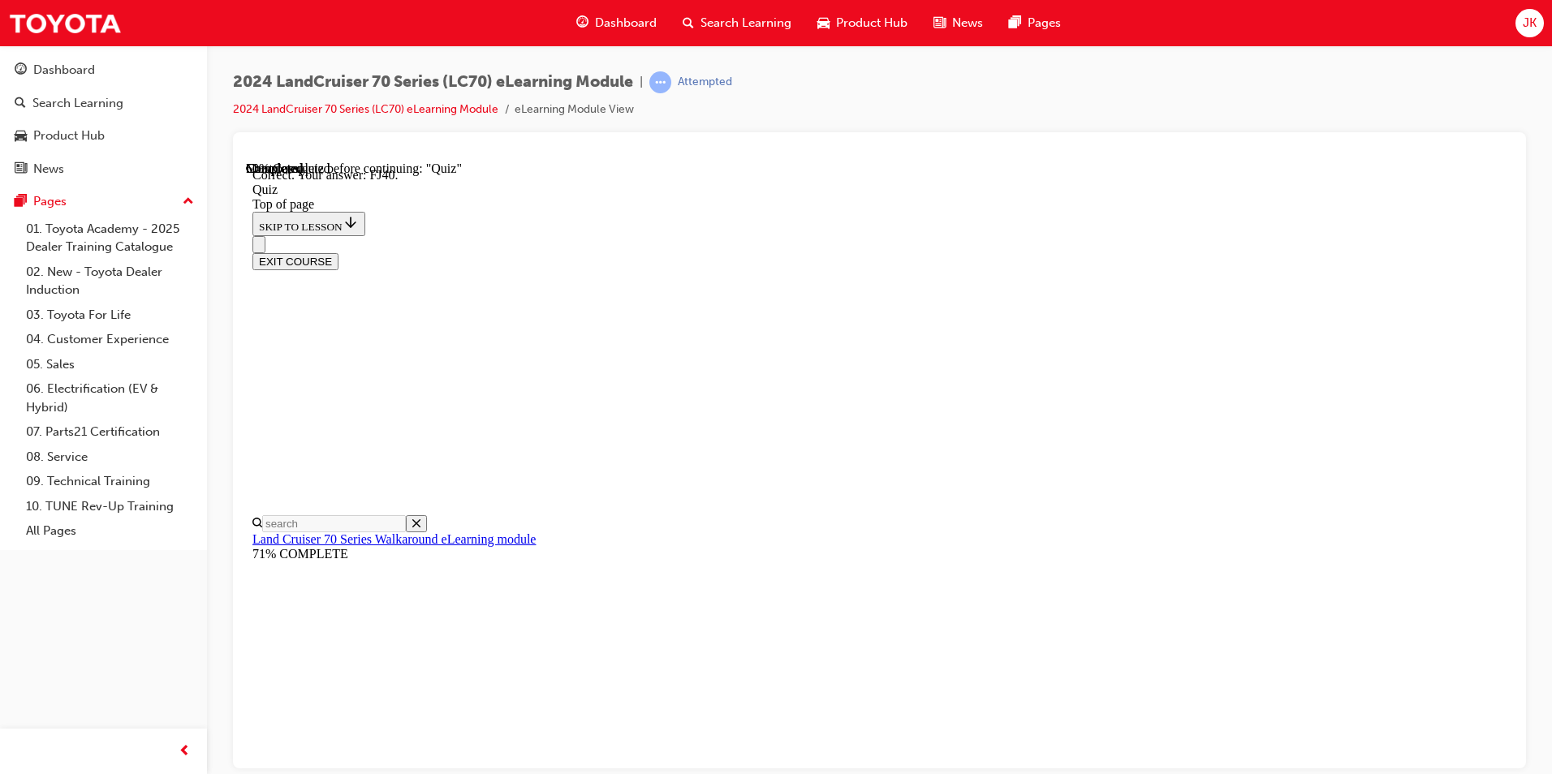
scroll to position [321, 0]
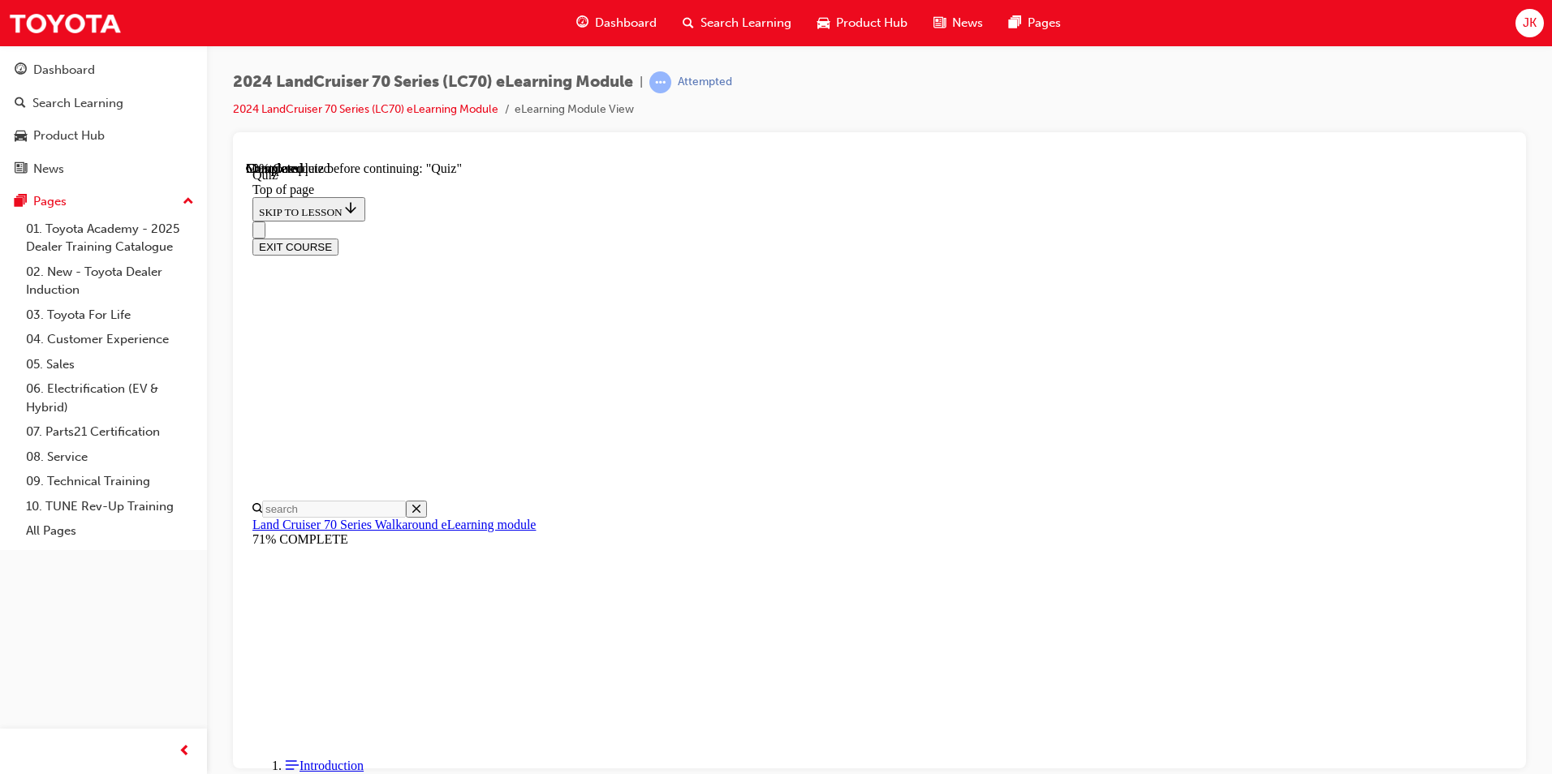
scroll to position [293, 0]
drag, startPoint x: 1006, startPoint y: 666, endPoint x: 986, endPoint y: 654, distance: 23.7
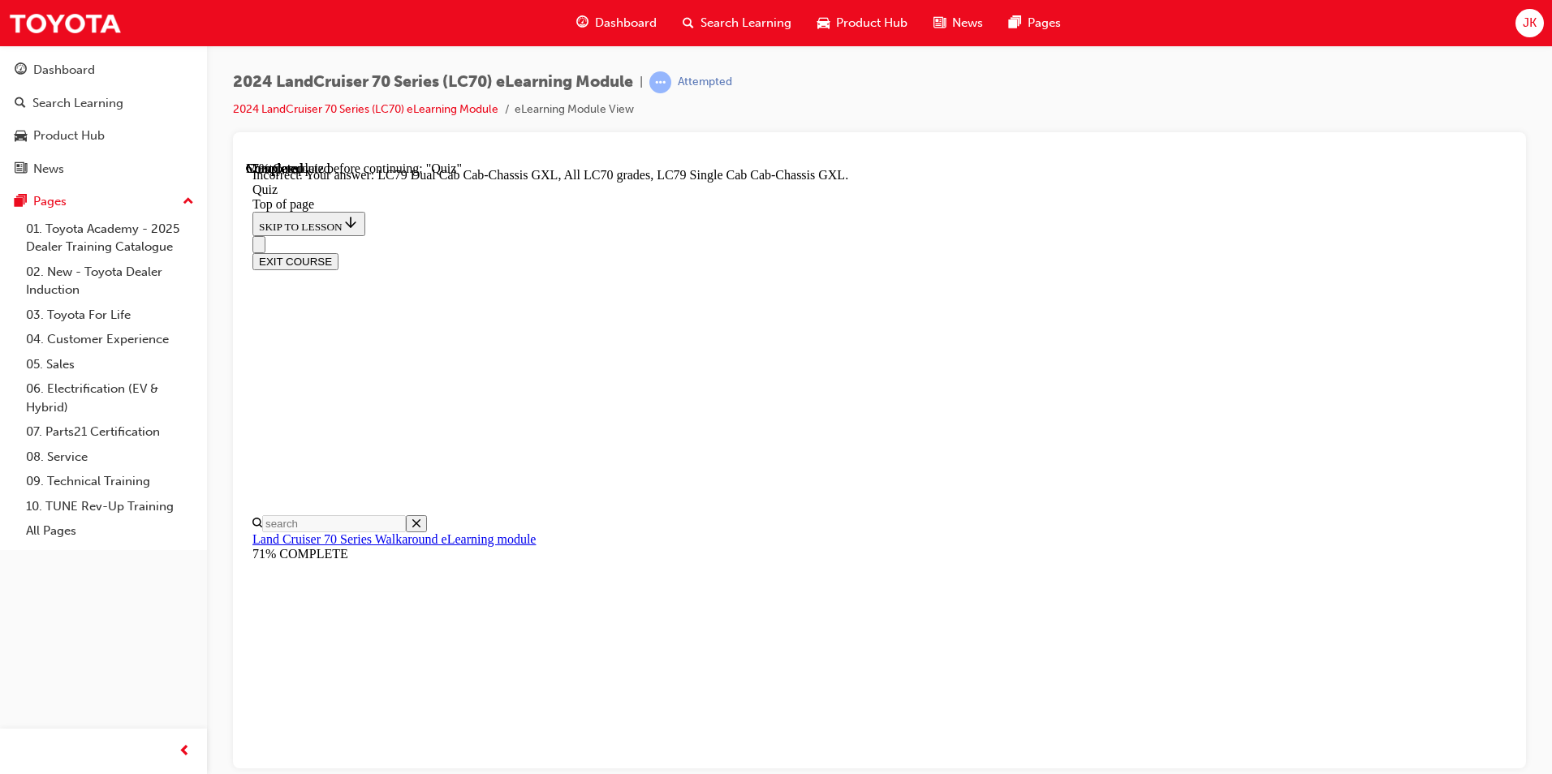
scroll to position [385, 0]
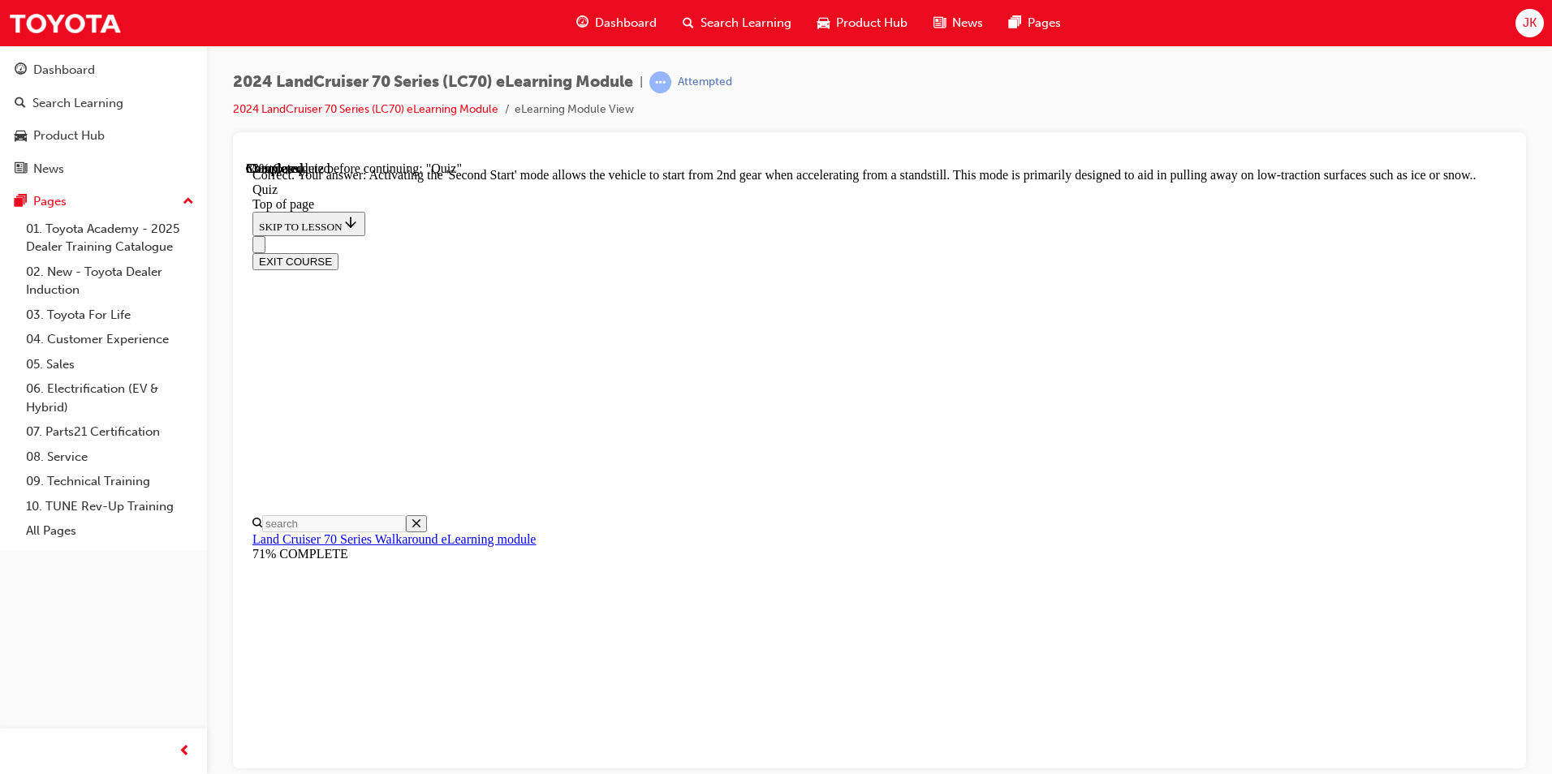
scroll to position [390, 0]
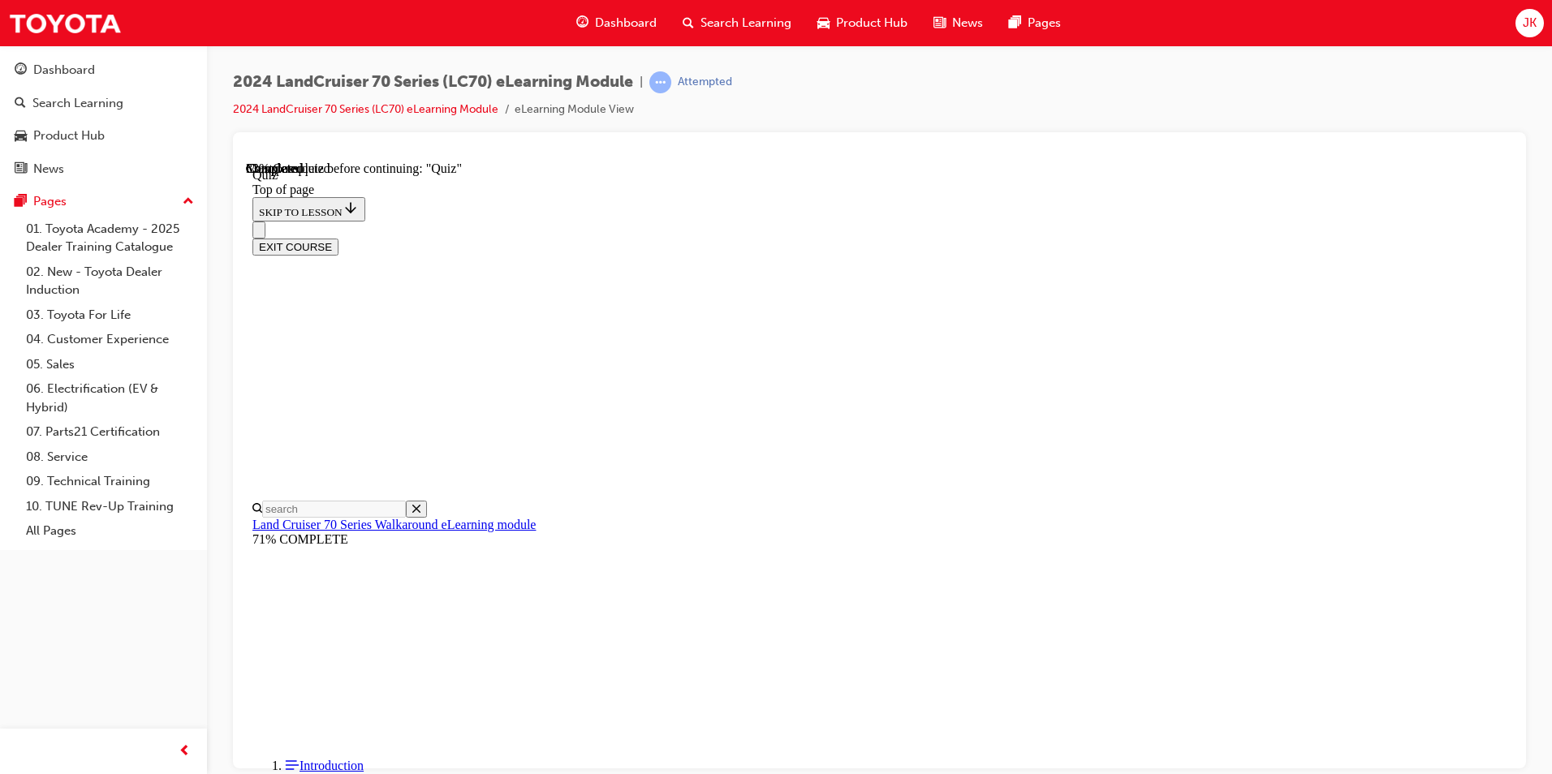
drag, startPoint x: 1018, startPoint y: 641, endPoint x: 1019, endPoint y: 631, distance: 10.6
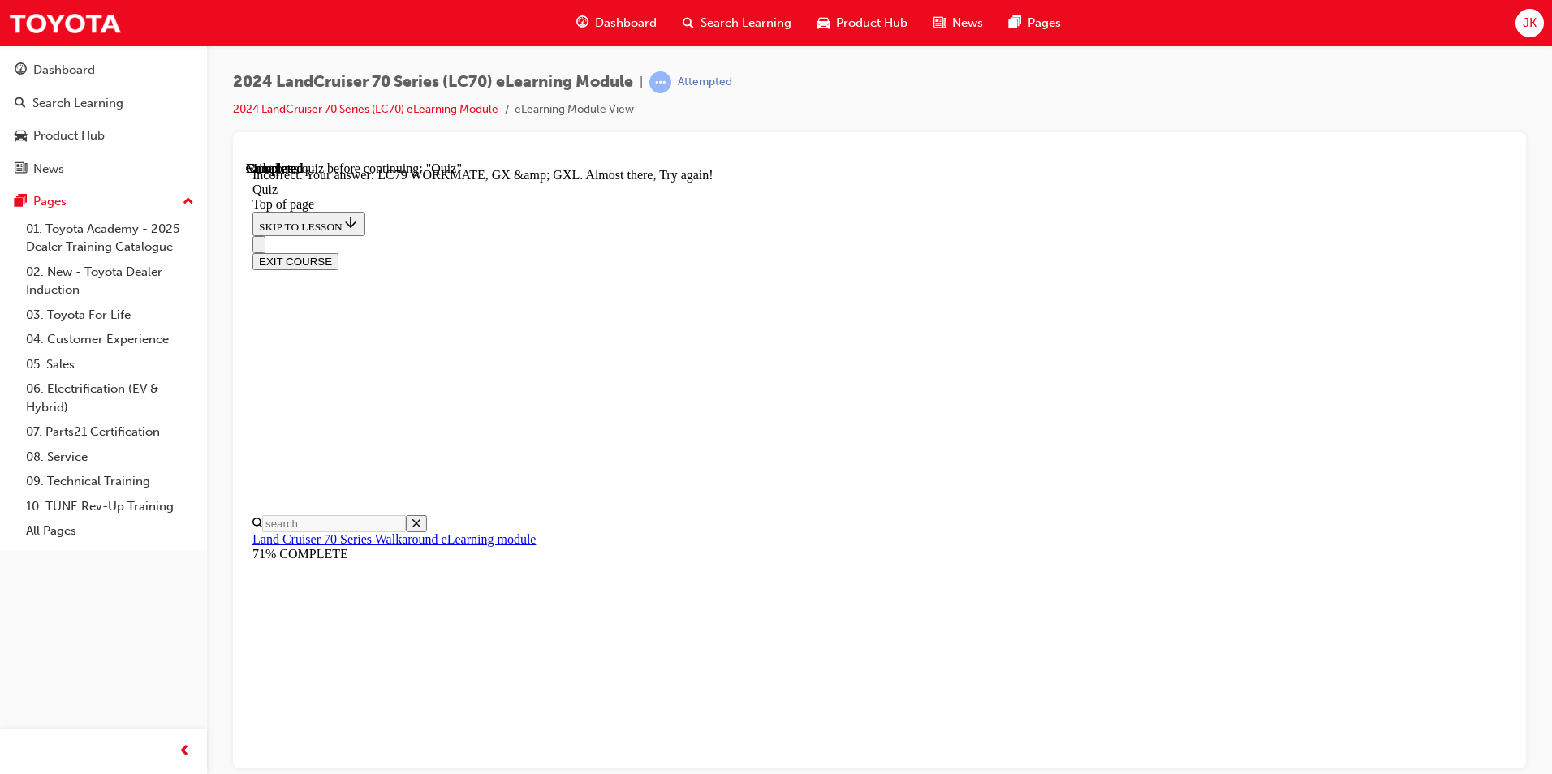
scroll to position [377, 0]
drag, startPoint x: 991, startPoint y: 696, endPoint x: 979, endPoint y: 700, distance: 12.1
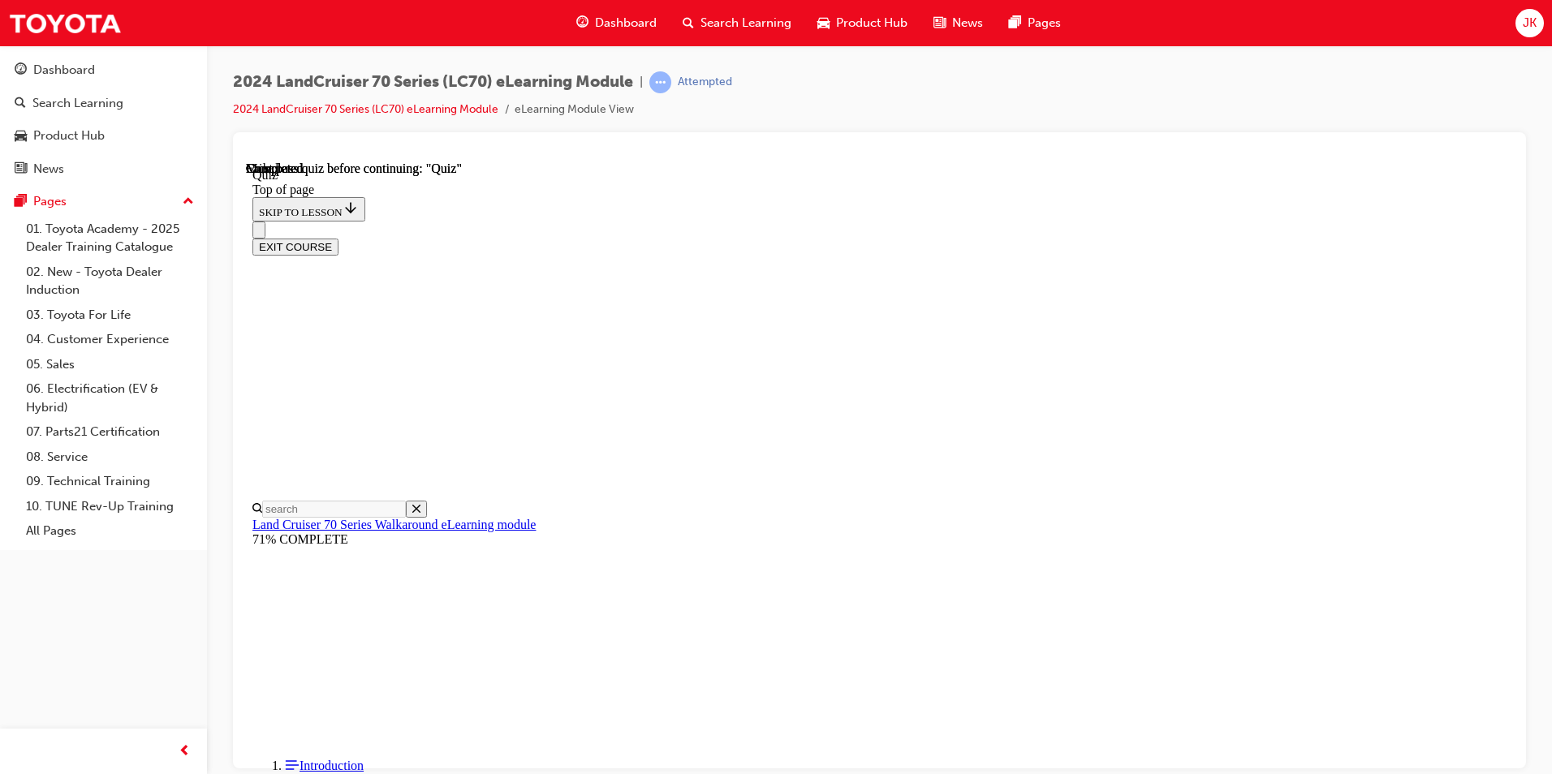
scroll to position [271, 0]
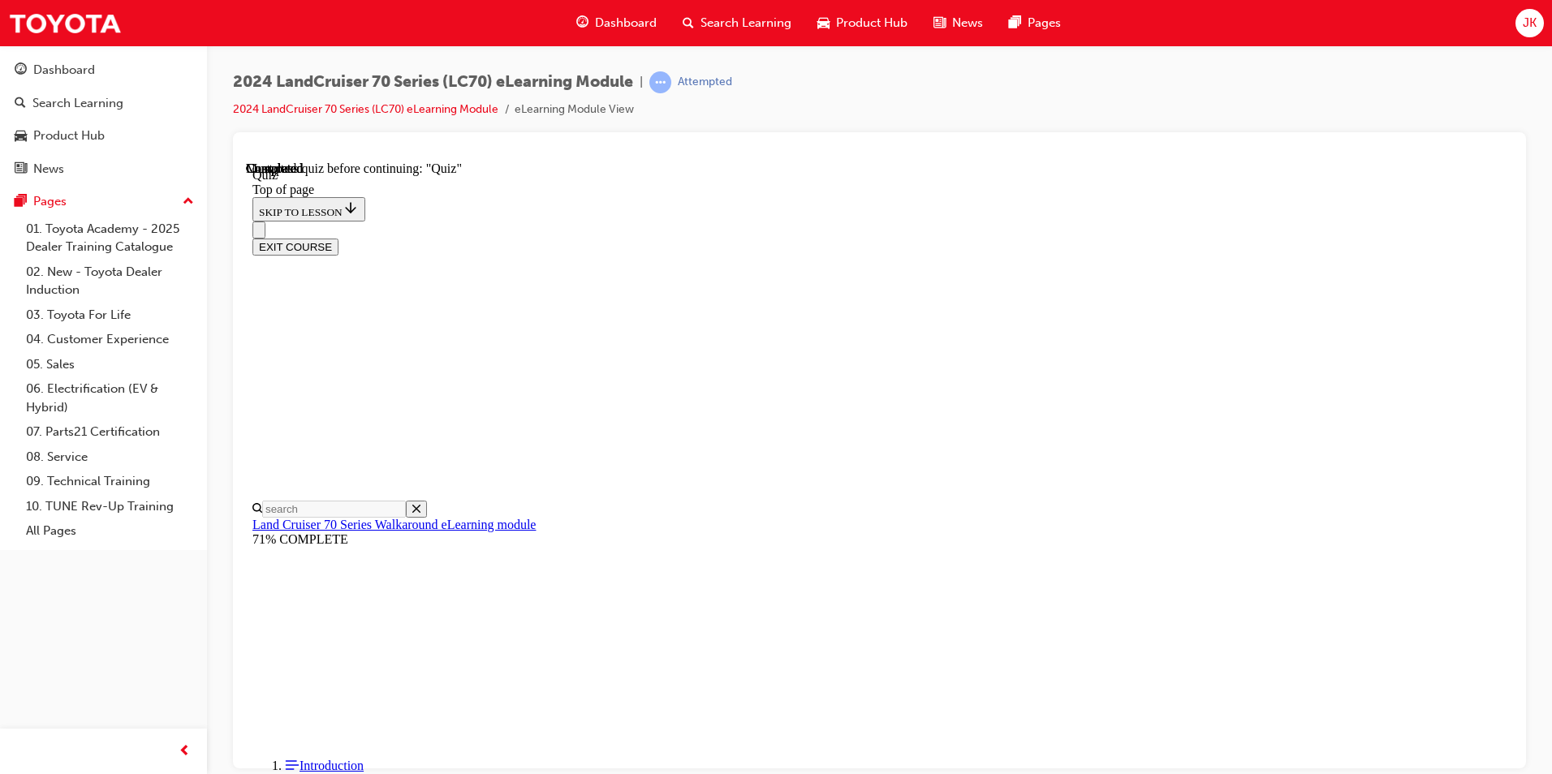
drag, startPoint x: 1018, startPoint y: 640, endPoint x: 993, endPoint y: 636, distance: 24.7
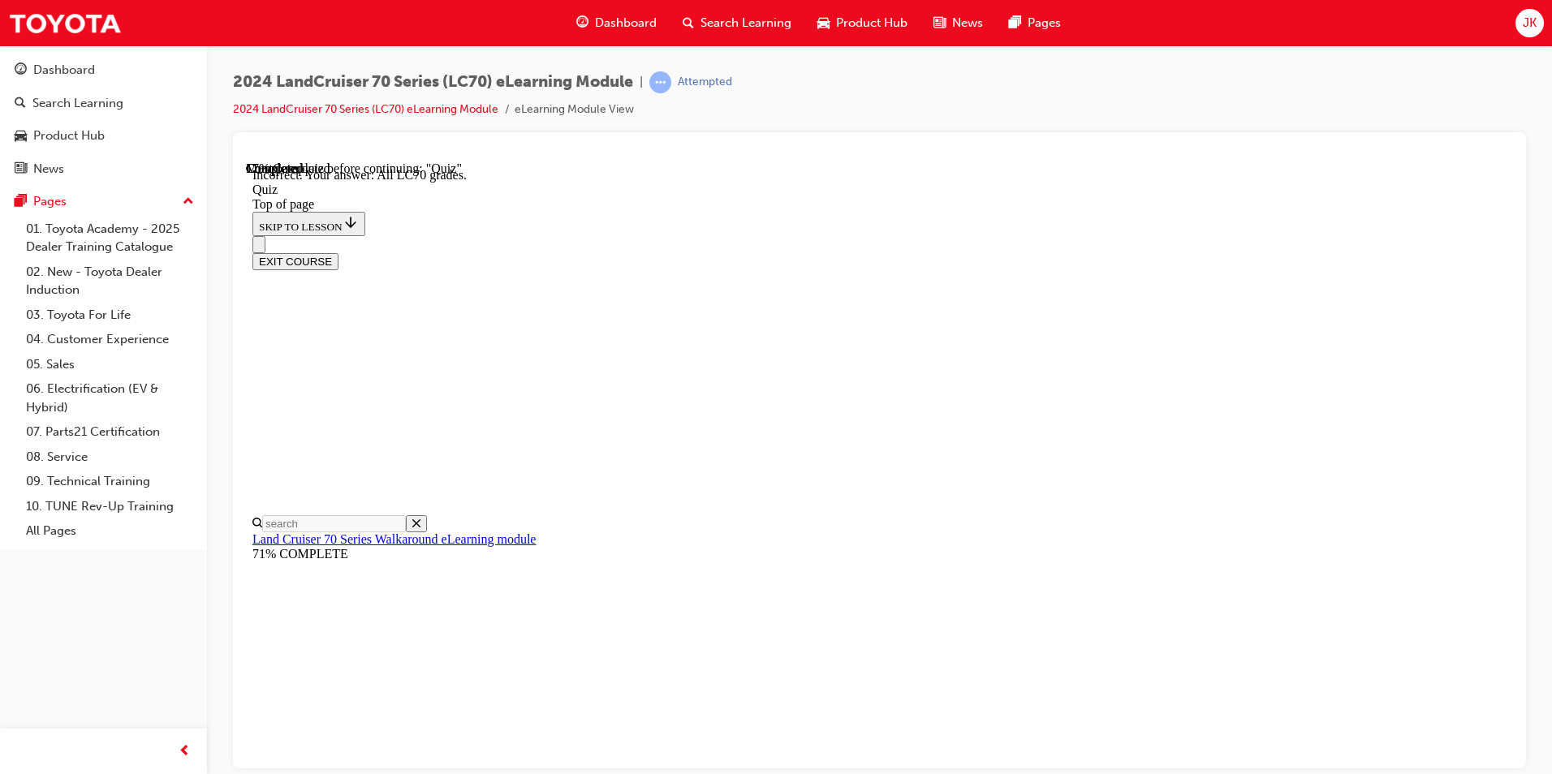
scroll to position [385, 0]
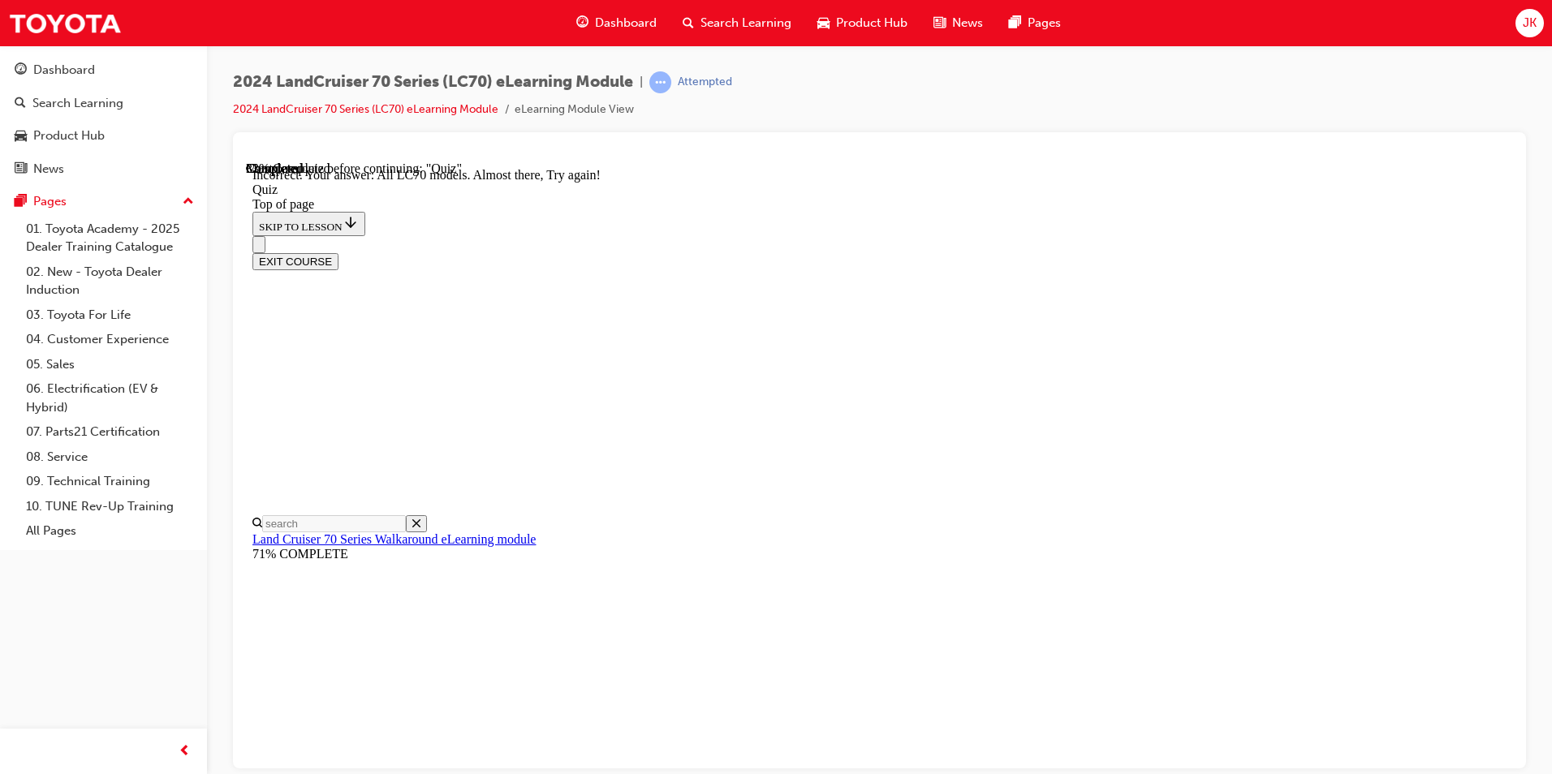
scroll to position [377, 0]
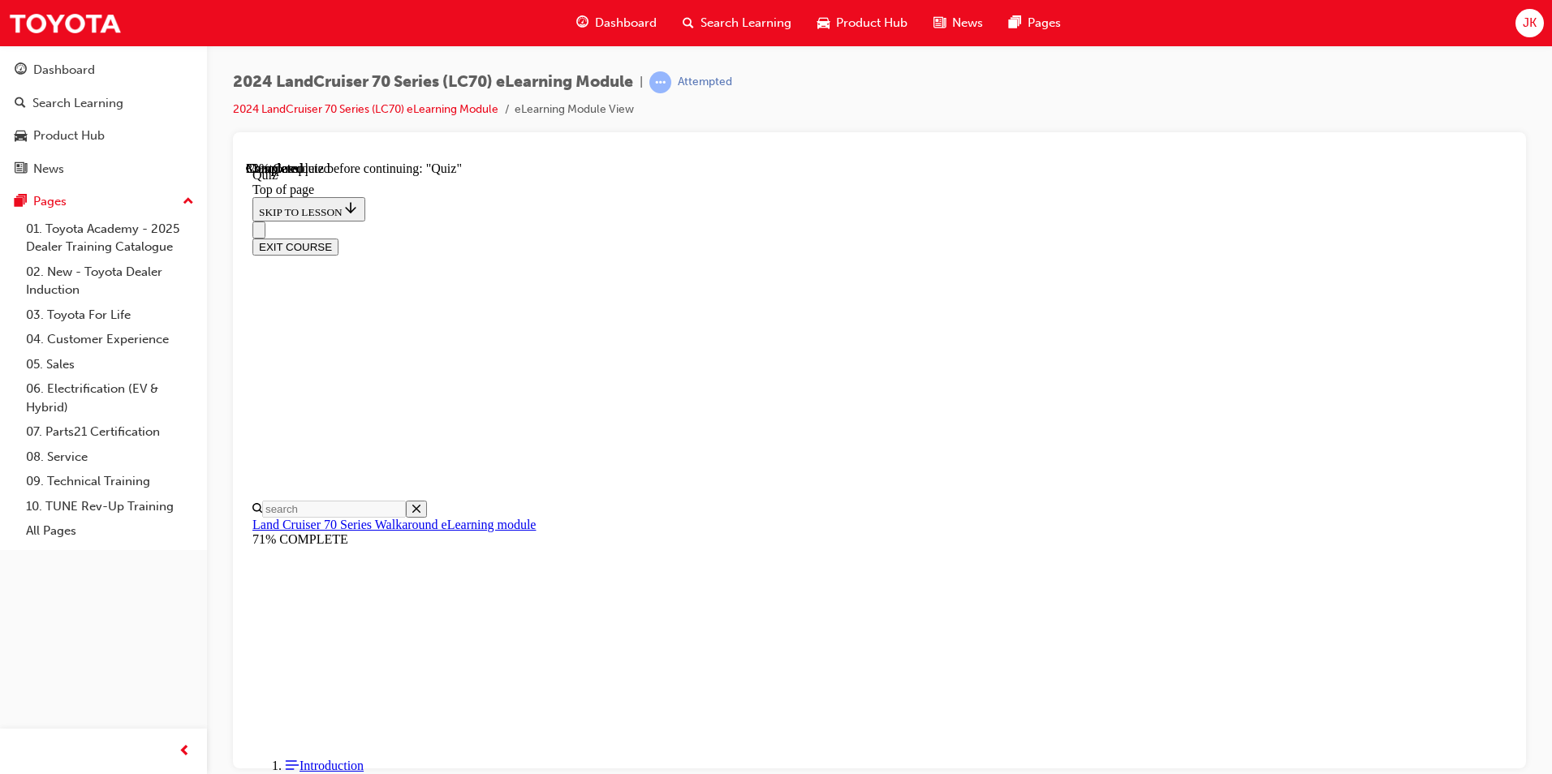
scroll to position [50, 0]
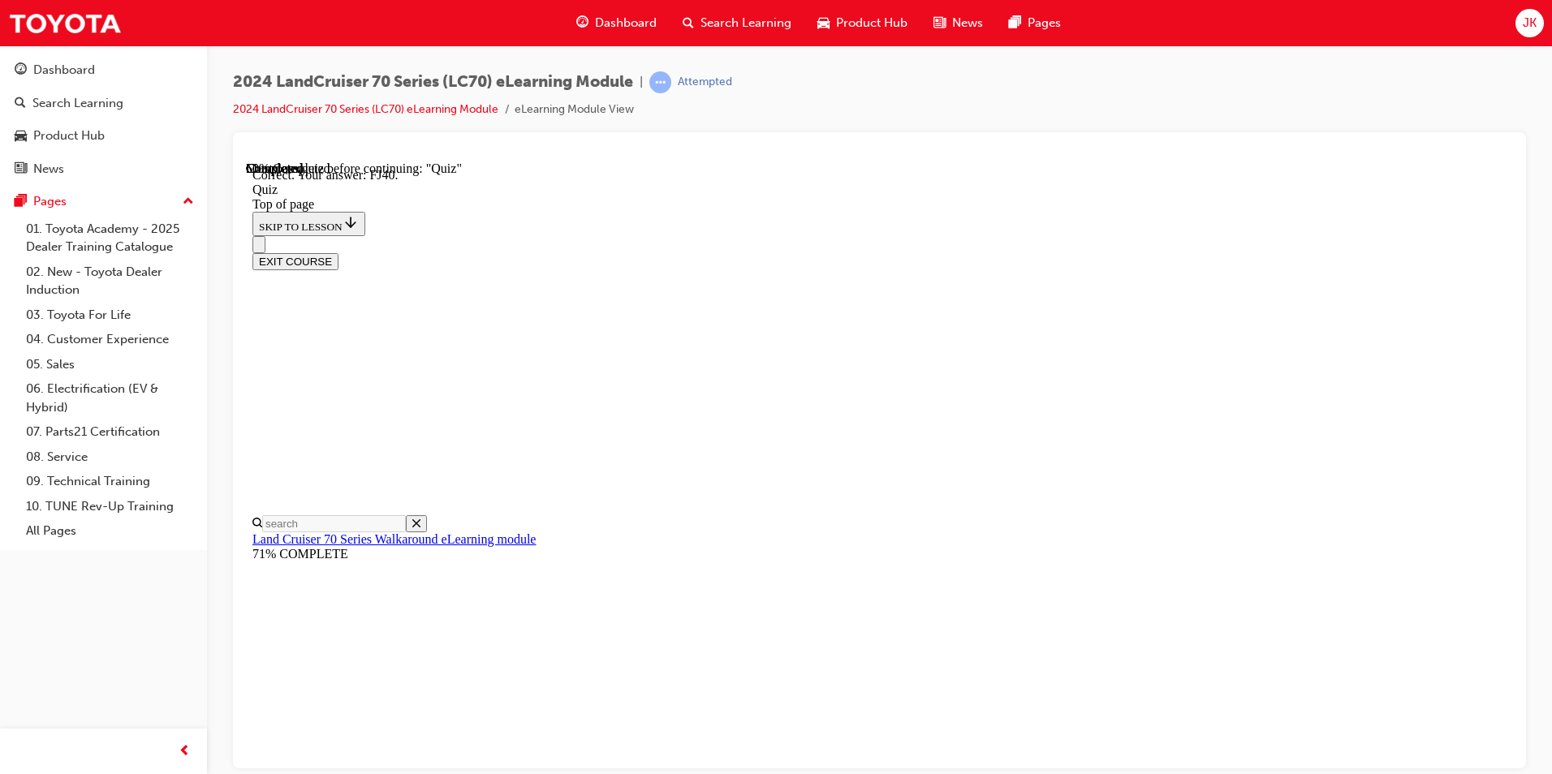
scroll to position [321, 0]
drag, startPoint x: 996, startPoint y: 664, endPoint x: 1003, endPoint y: 674, distance: 12.8
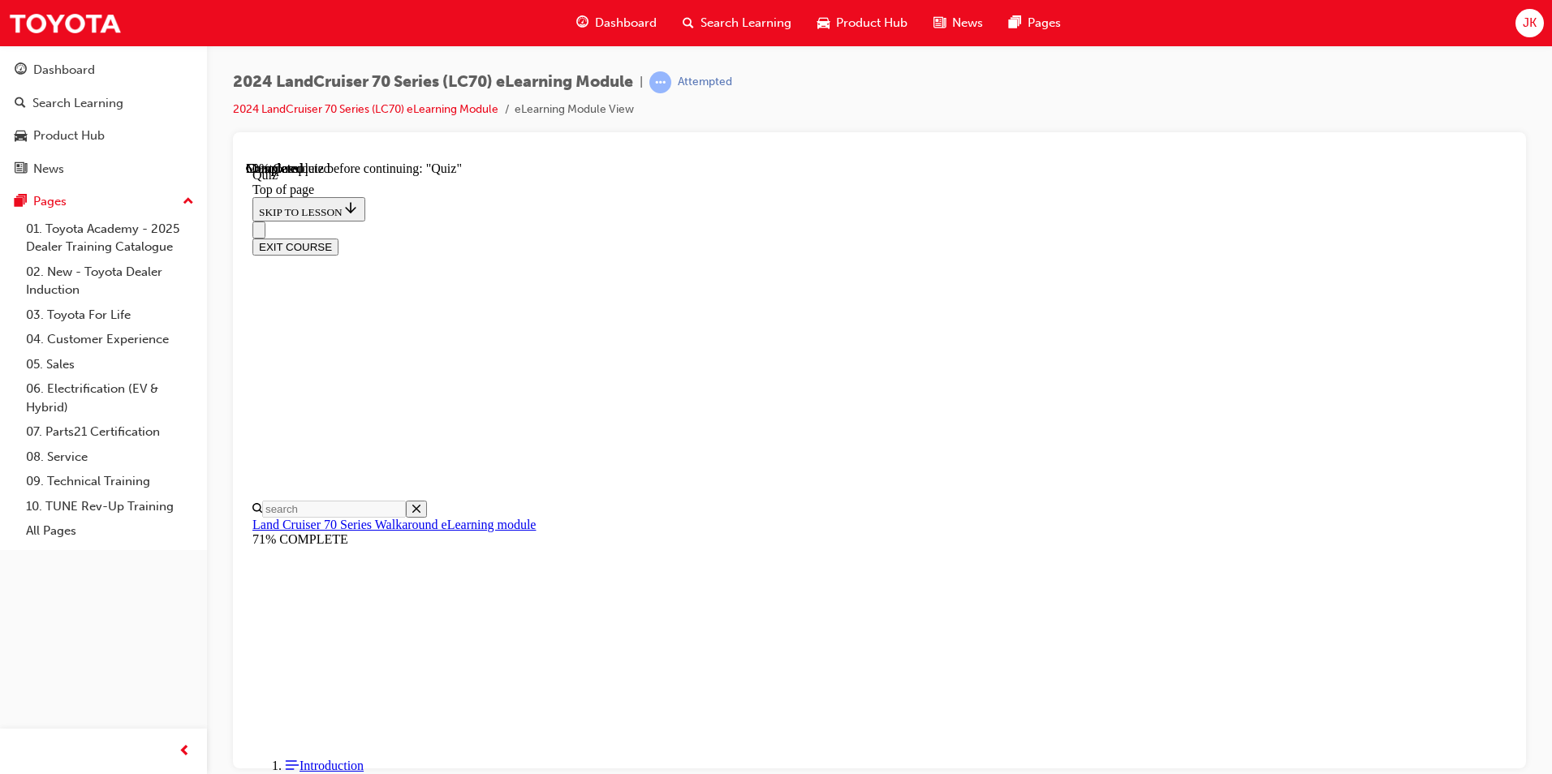
scroll to position [276, 0]
drag, startPoint x: 908, startPoint y: 374, endPoint x: 900, endPoint y: 396, distance: 23.4
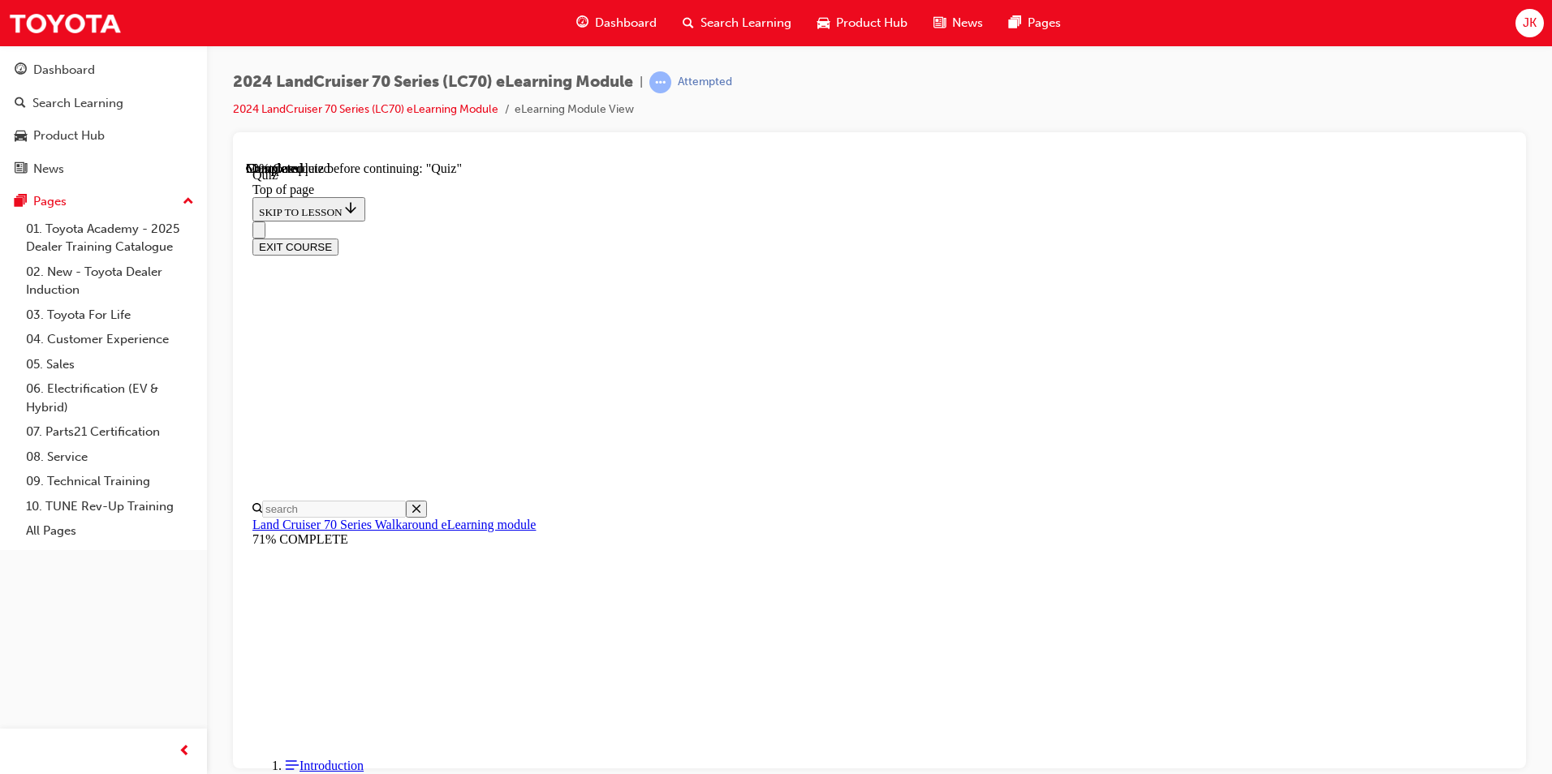
drag, startPoint x: 829, startPoint y: 572, endPoint x: 839, endPoint y: 570, distance: 9.9
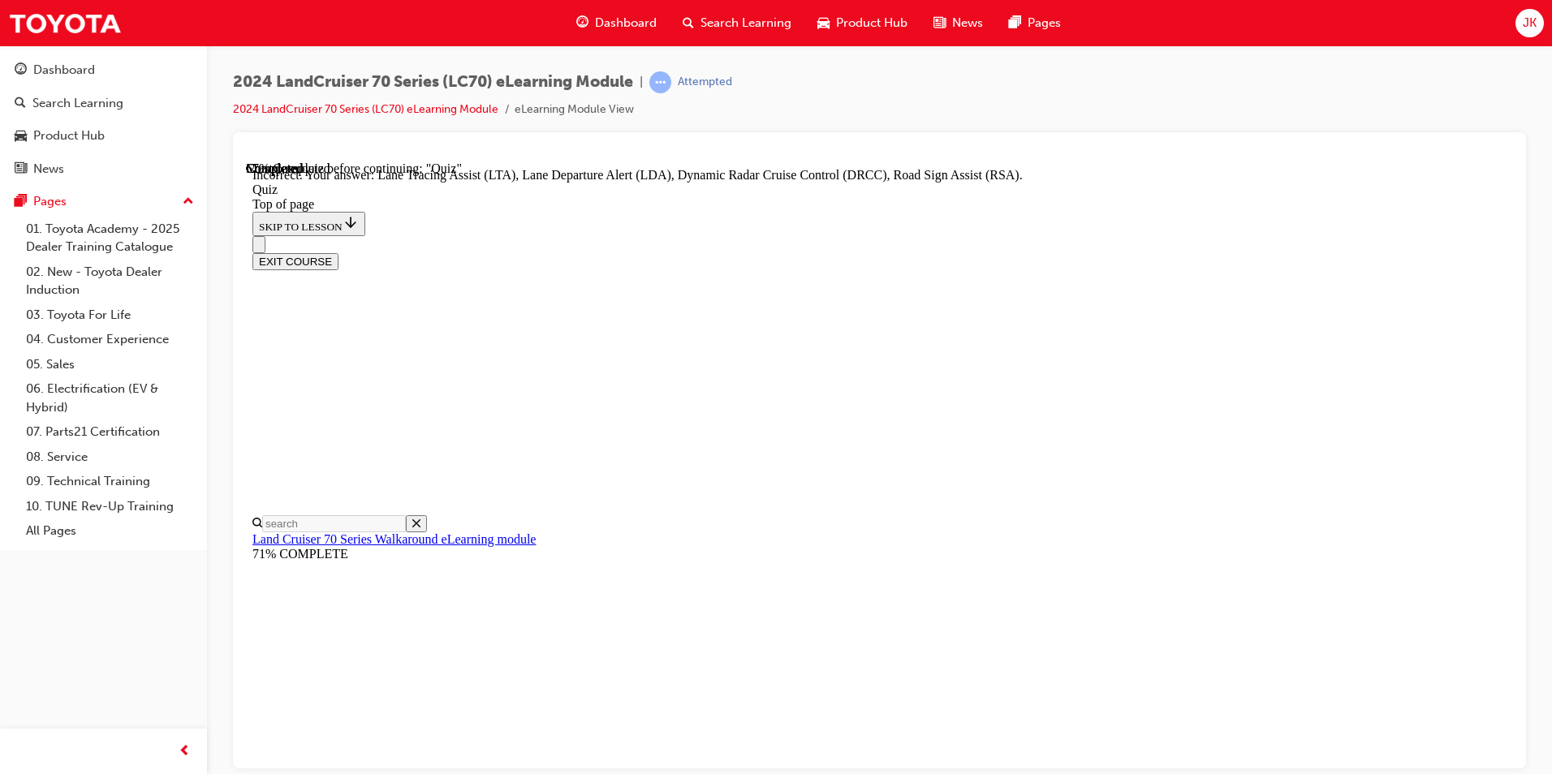
scroll to position [325, 0]
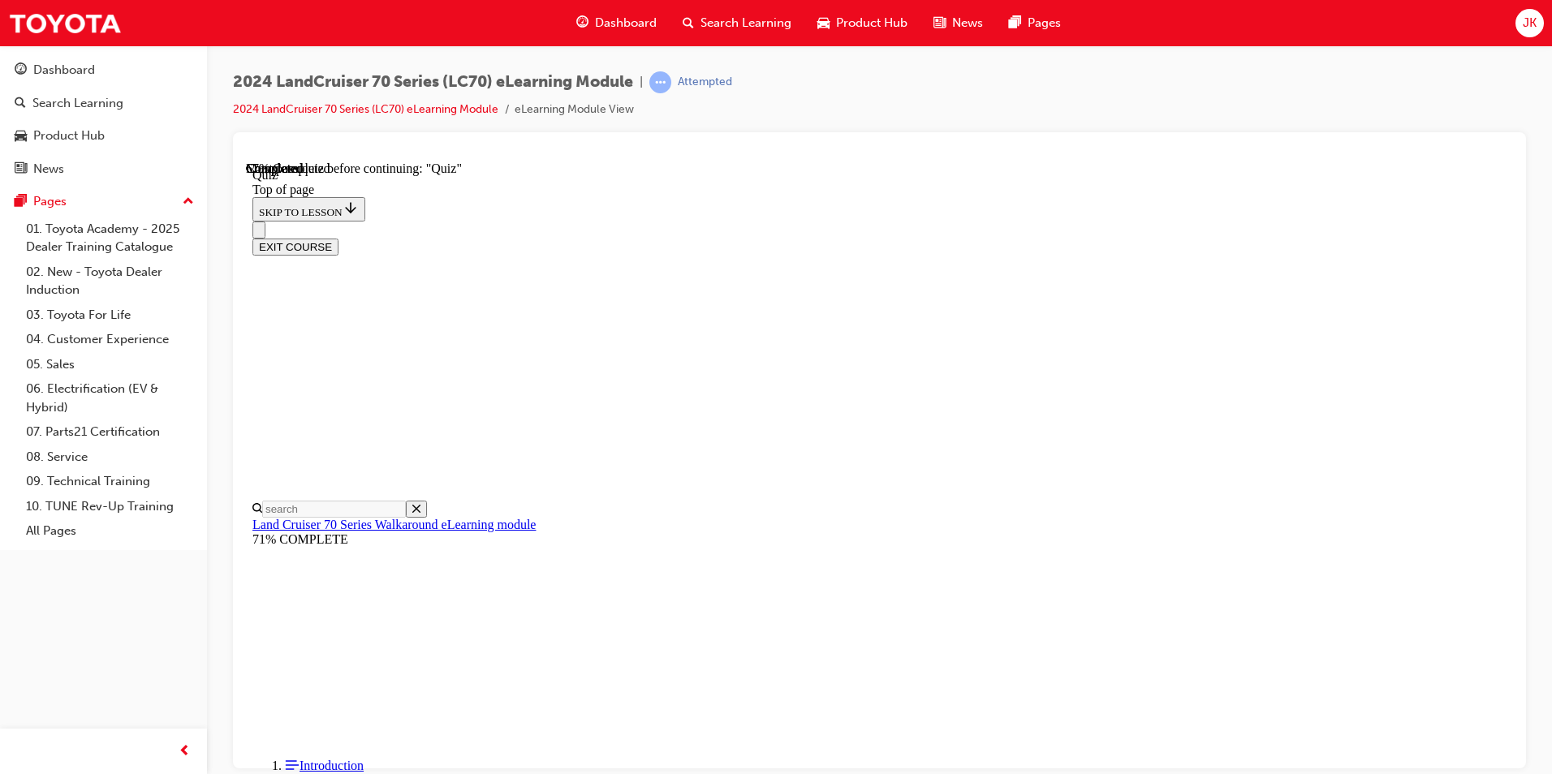
scroll to position [50, 0]
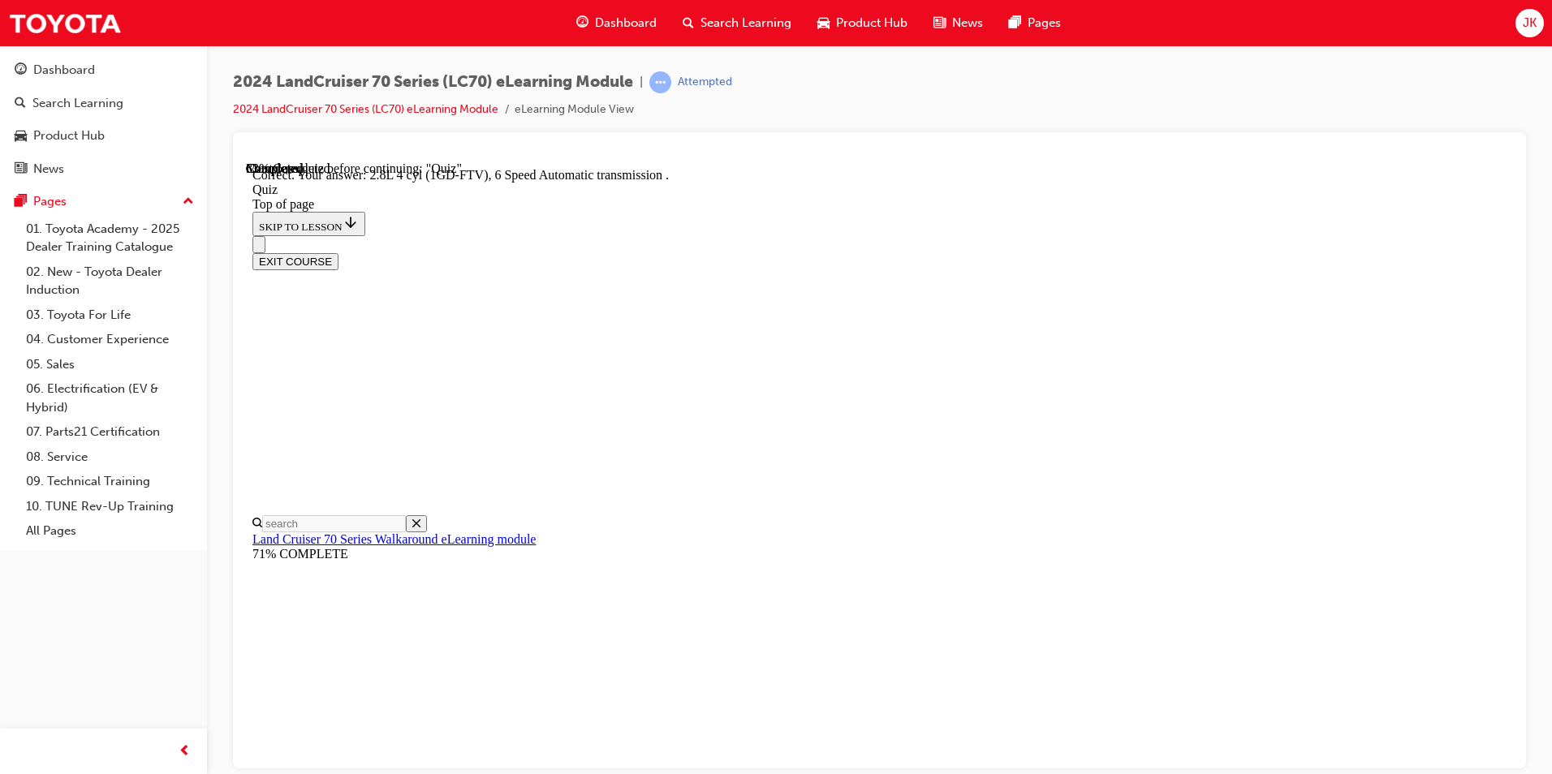
scroll to position [282, 0]
drag, startPoint x: 1007, startPoint y: 697, endPoint x: 1023, endPoint y: 730, distance: 36.3
drag, startPoint x: 1005, startPoint y: 719, endPoint x: 1005, endPoint y: 708, distance: 10.5
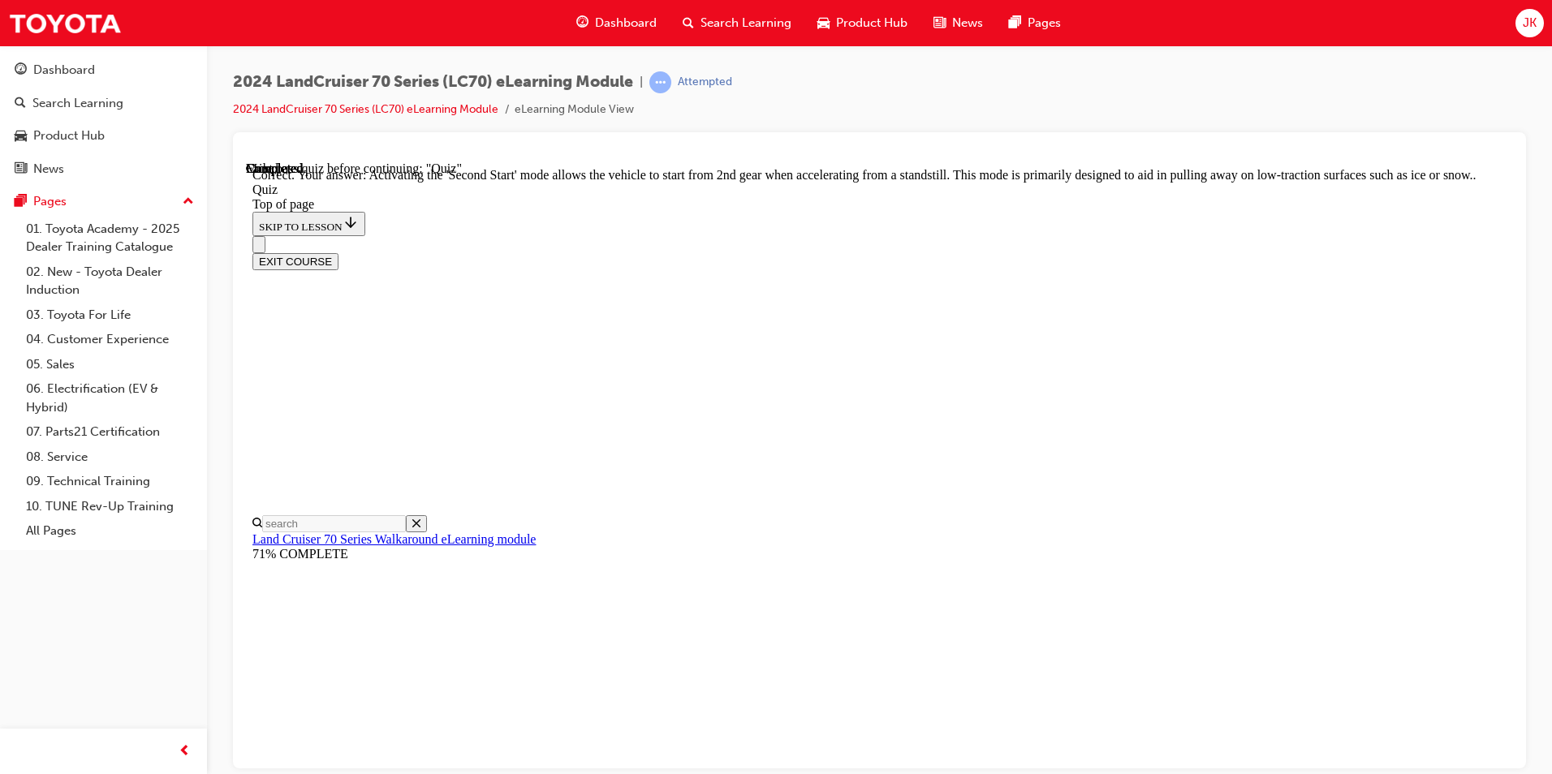
scroll to position [390, 0]
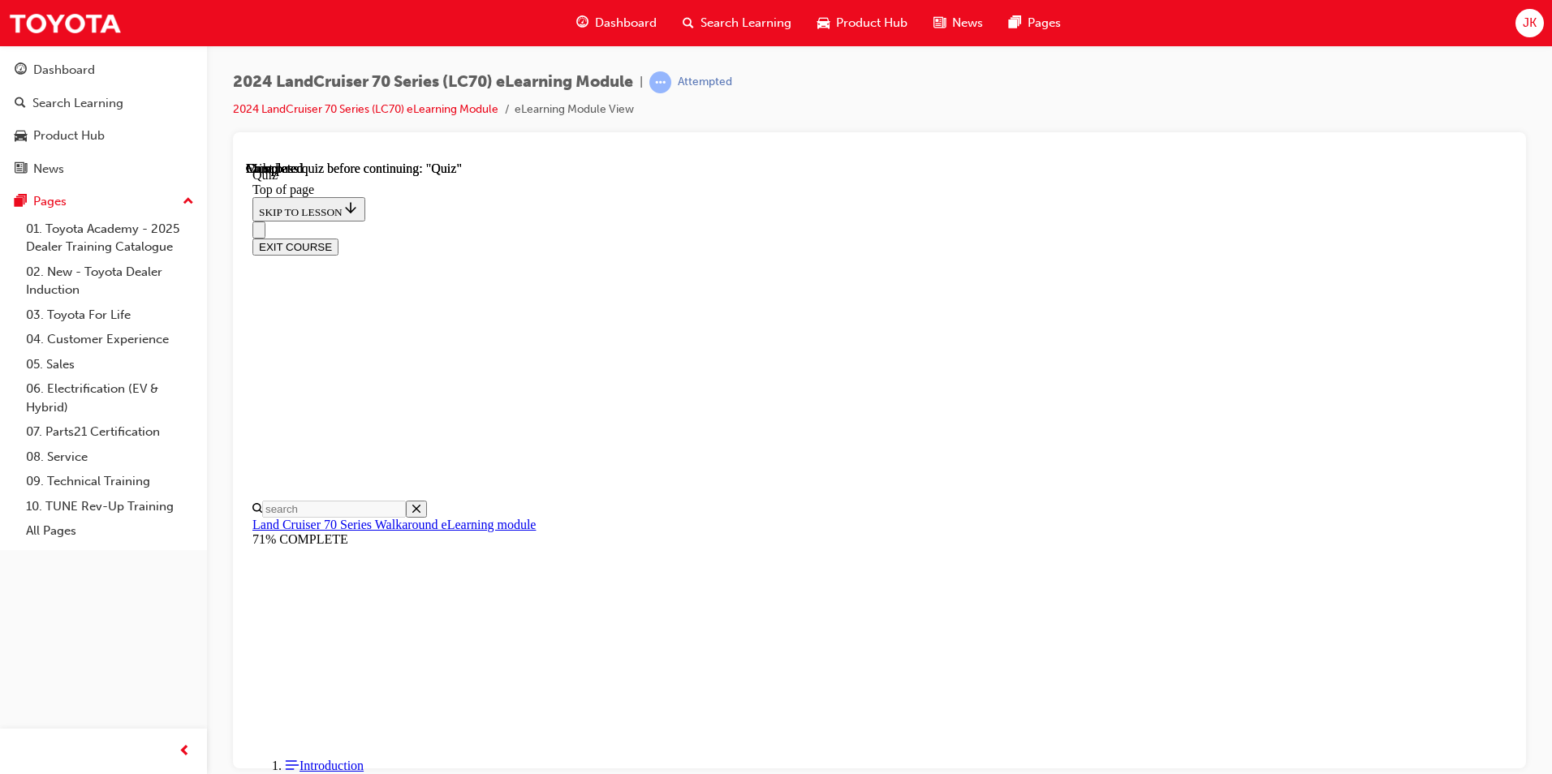
scroll to position [271, 0]
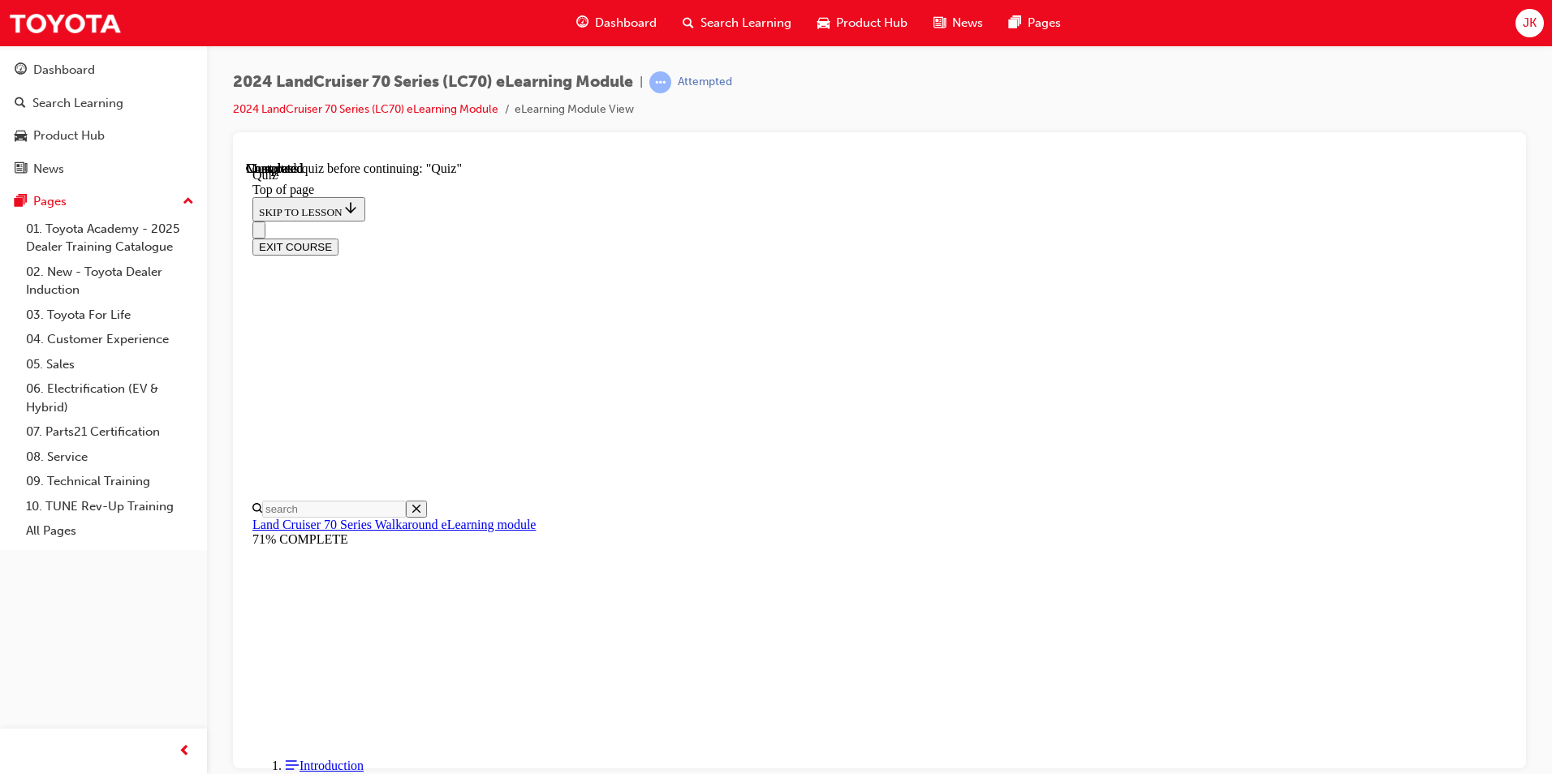
scroll to position [293, 0]
drag, startPoint x: 836, startPoint y: 433, endPoint x: 889, endPoint y: 391, distance: 67.5
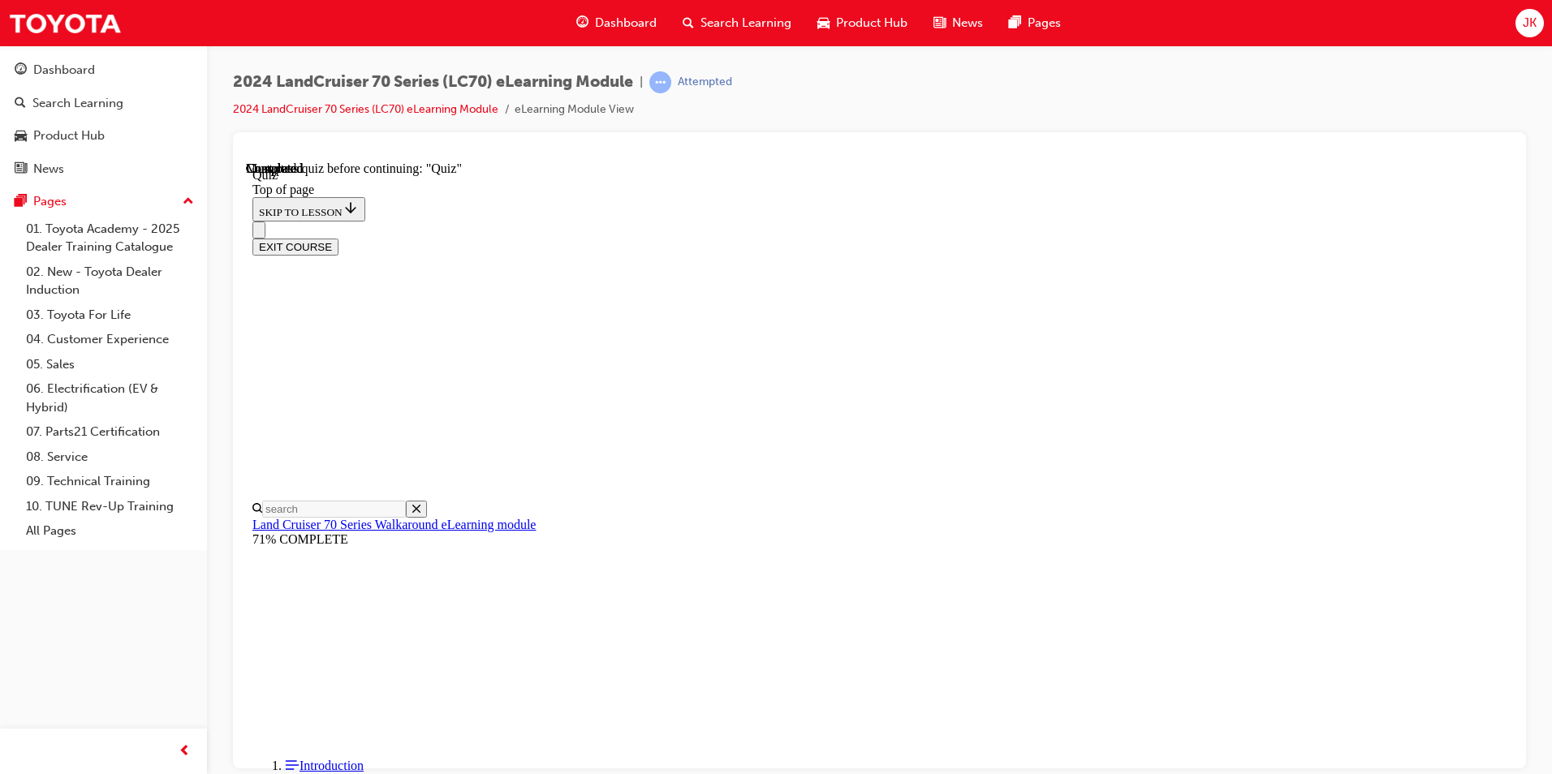
drag, startPoint x: 889, startPoint y: 391, endPoint x: 884, endPoint y: 475, distance: 83.7
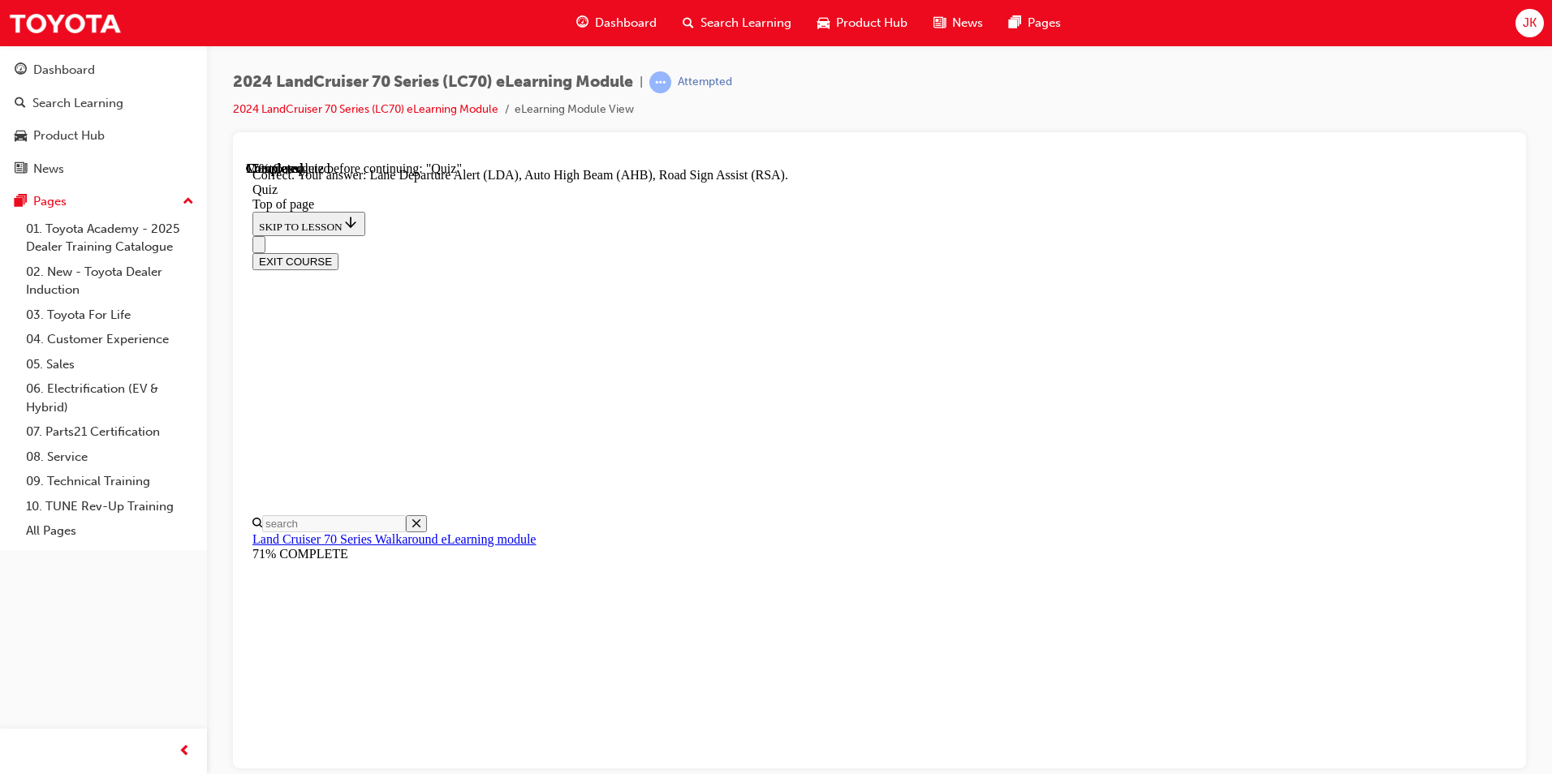
scroll to position [385, 0]
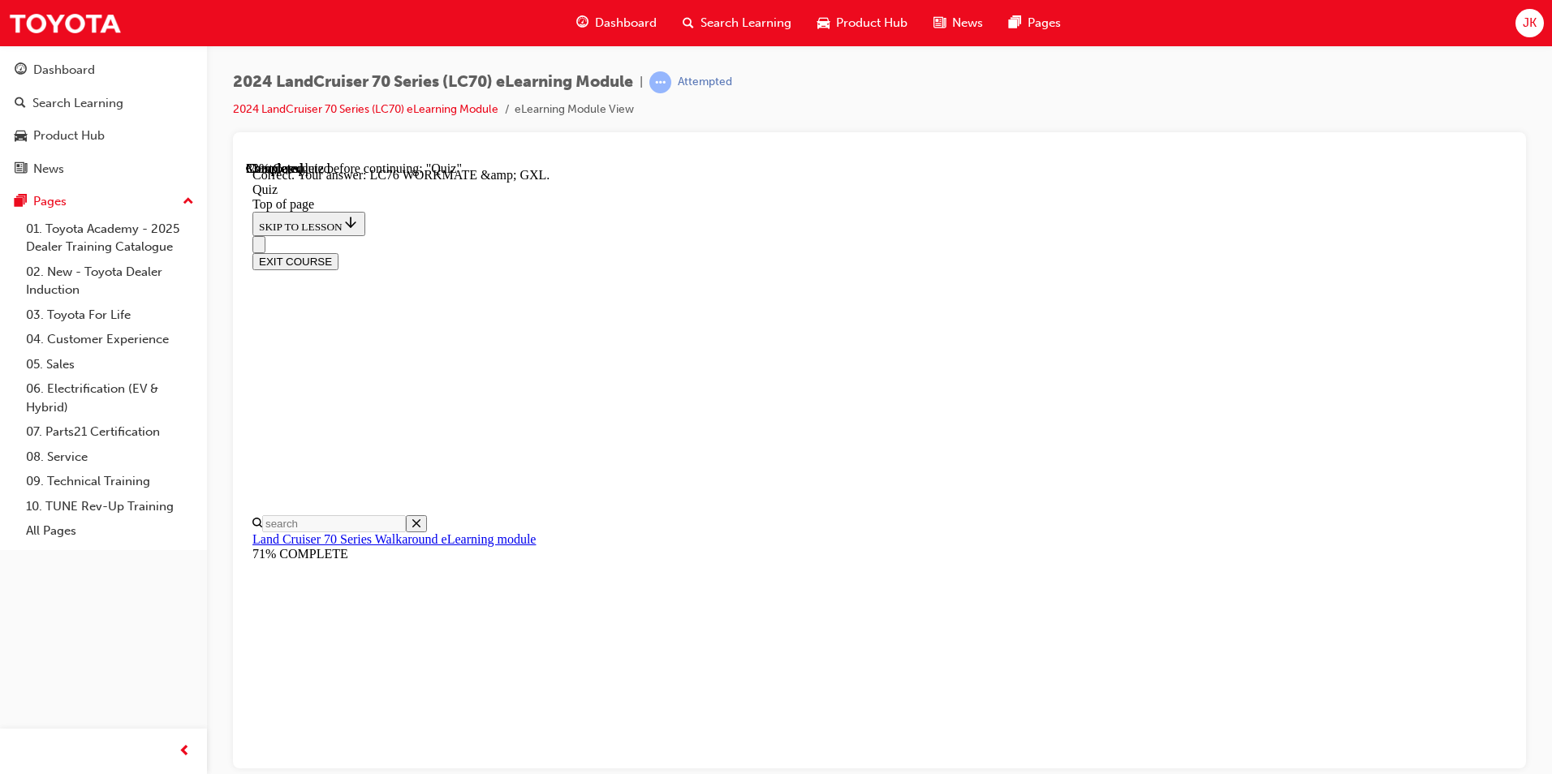
scroll to position [293, 0]
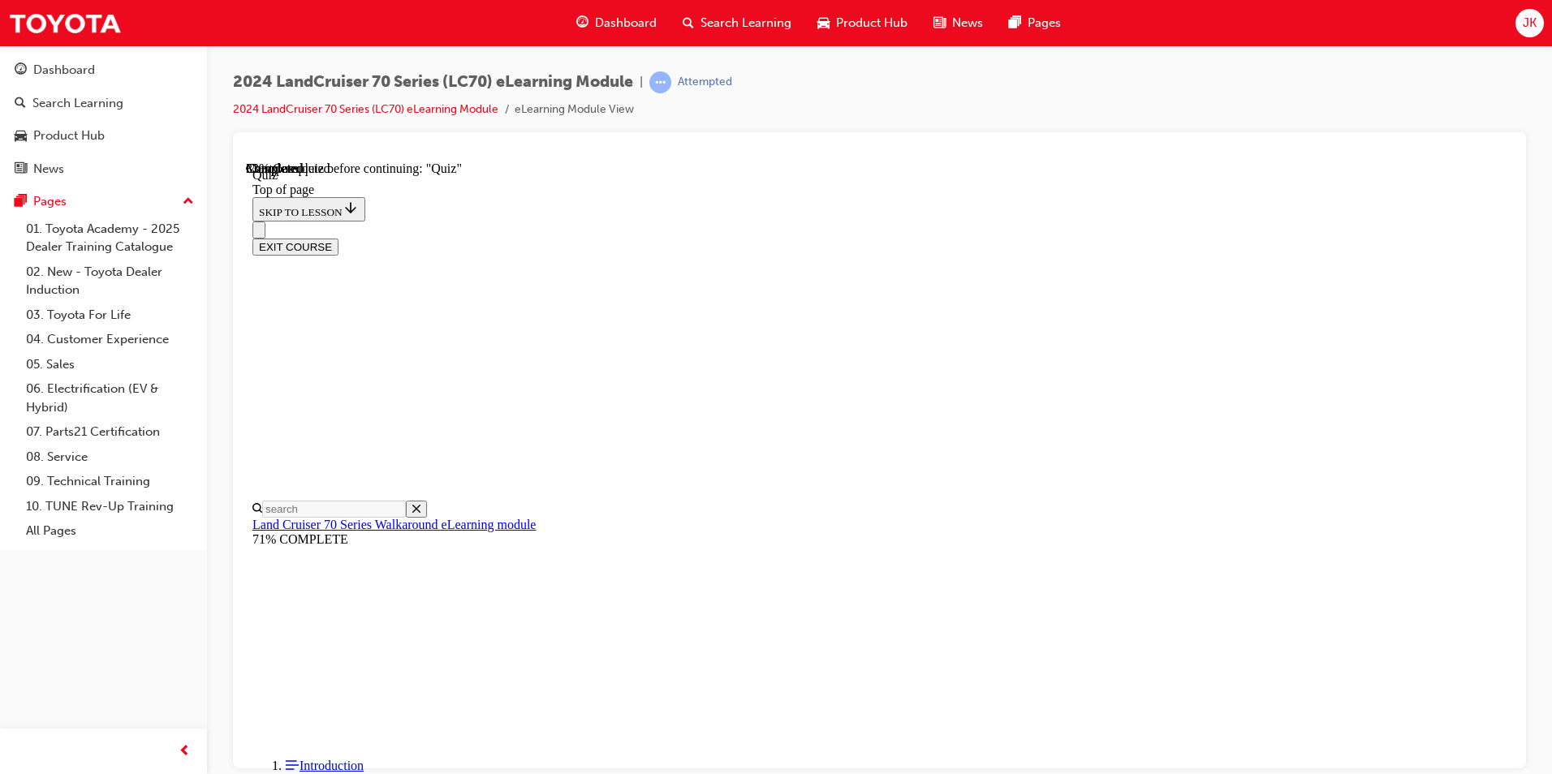
scroll to position [298, 0]
drag, startPoint x: 900, startPoint y: 533, endPoint x: 916, endPoint y: 546, distance: 20.8
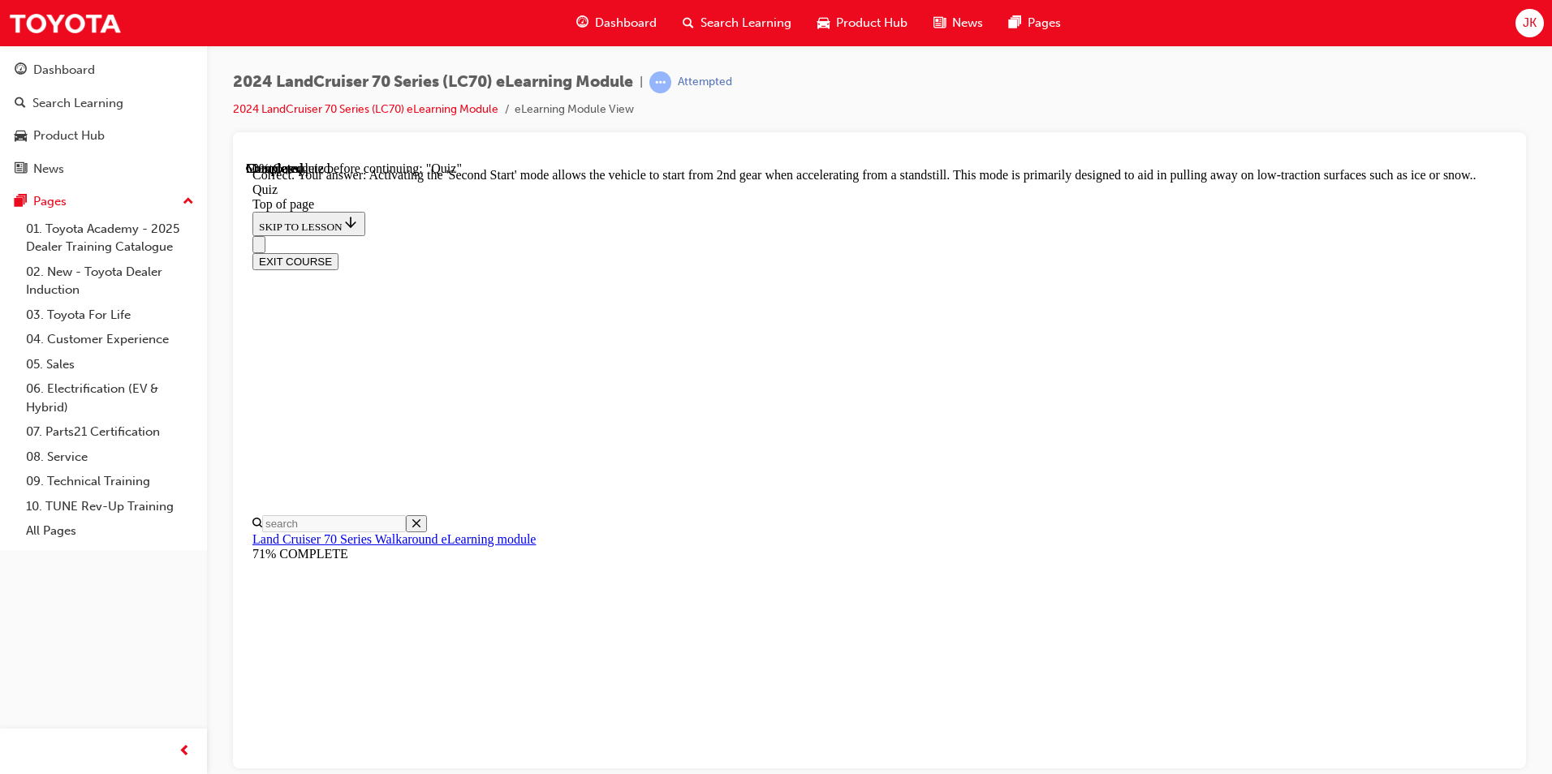
scroll to position [390, 0]
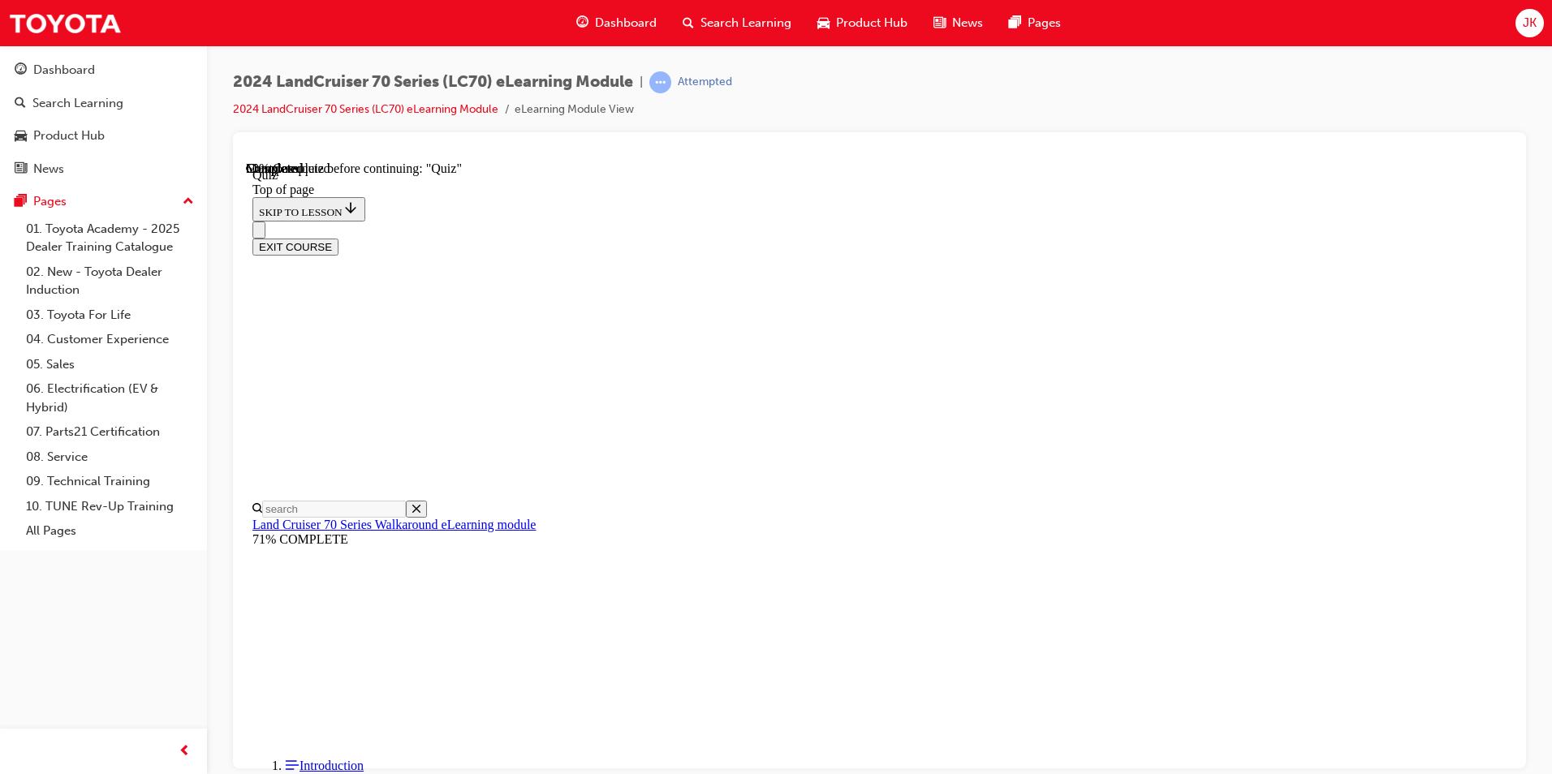
drag, startPoint x: 850, startPoint y: 725, endPoint x: 861, endPoint y: 723, distance: 11.6
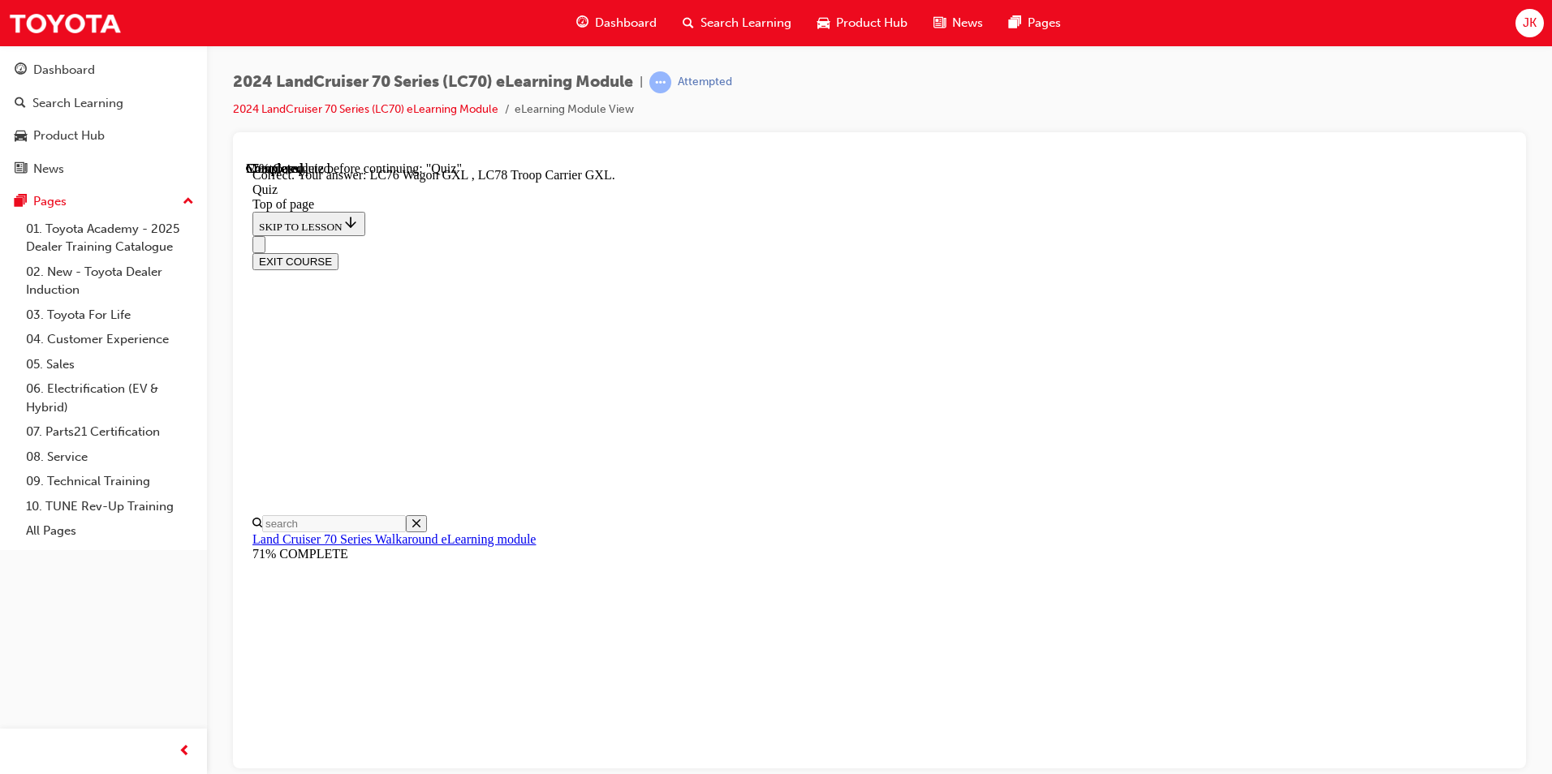
scroll to position [385, 0]
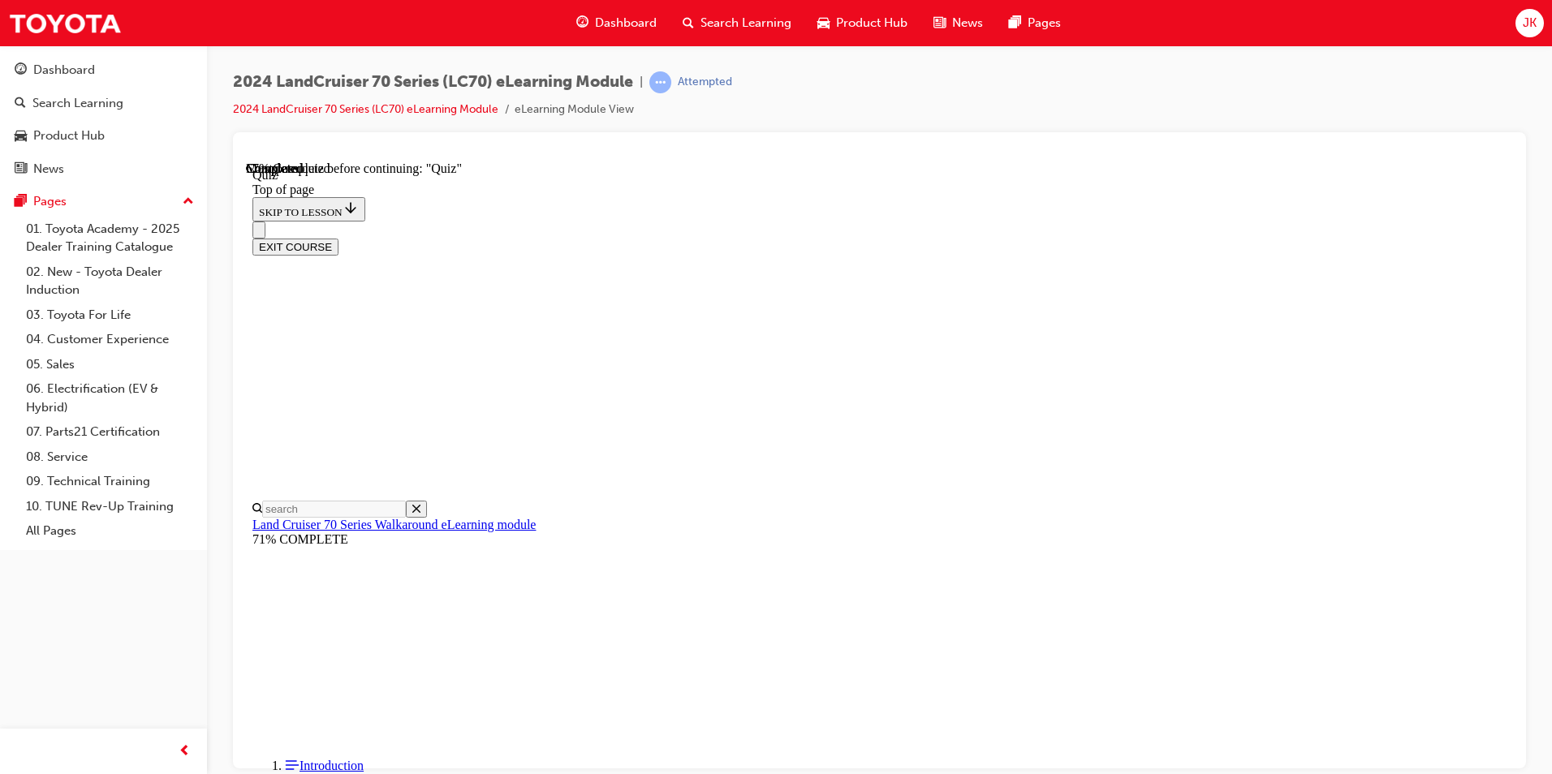
drag, startPoint x: 1003, startPoint y: 626, endPoint x: 999, endPoint y: 618, distance: 9.1
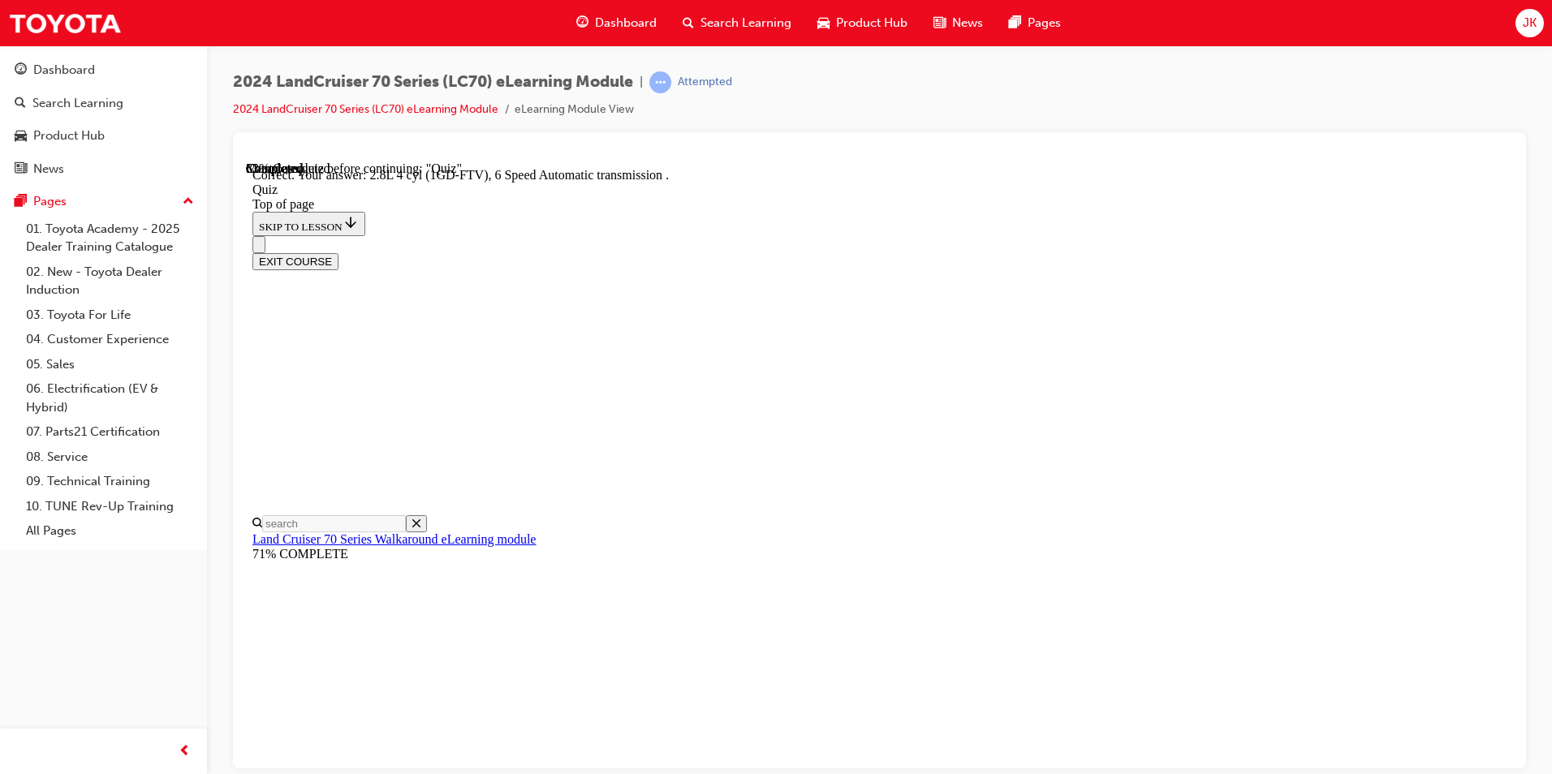
scroll to position [282, 0]
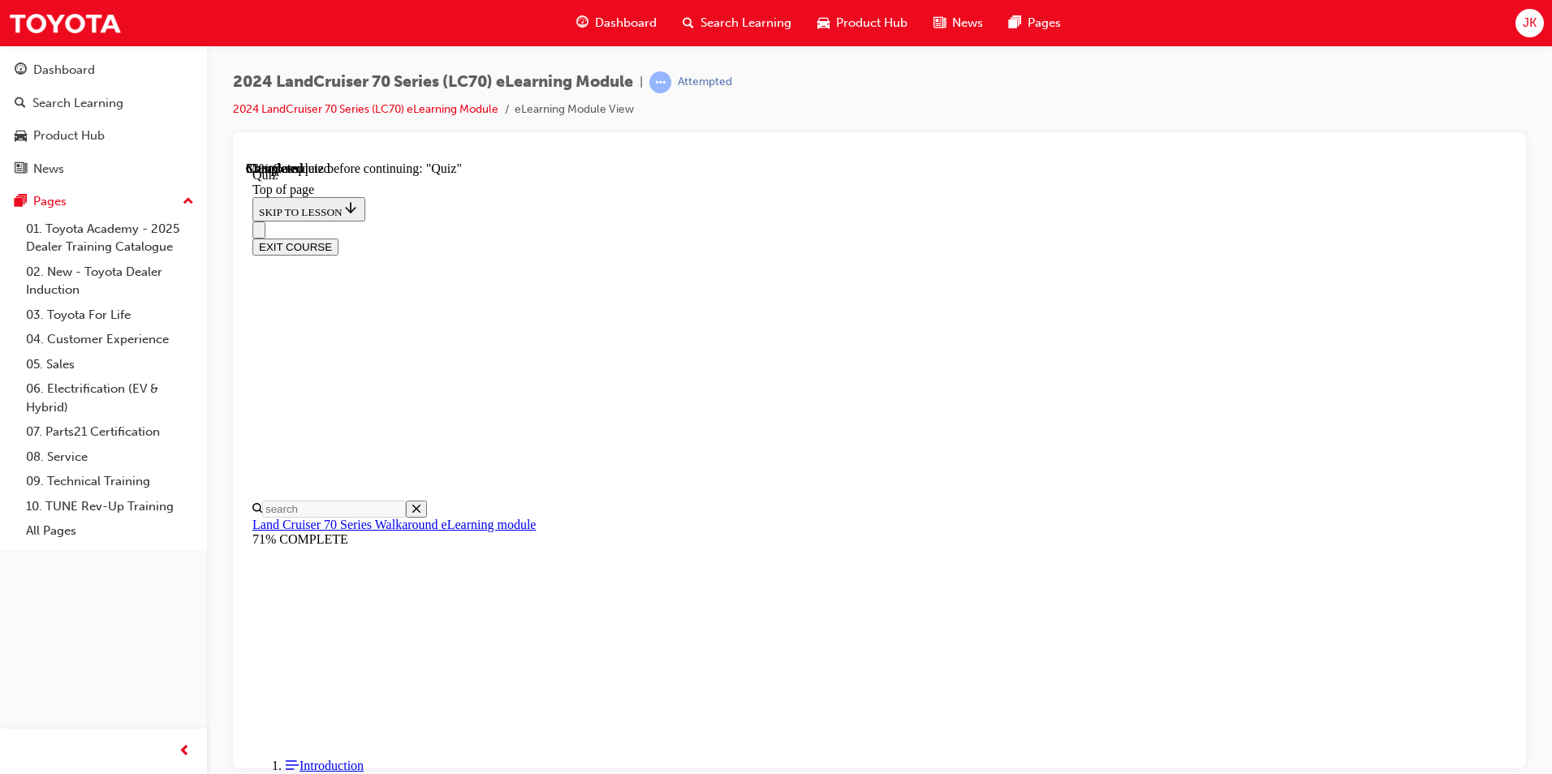
scroll to position [50, 0]
drag, startPoint x: 816, startPoint y: 648, endPoint x: 829, endPoint y: 648, distance: 12.2
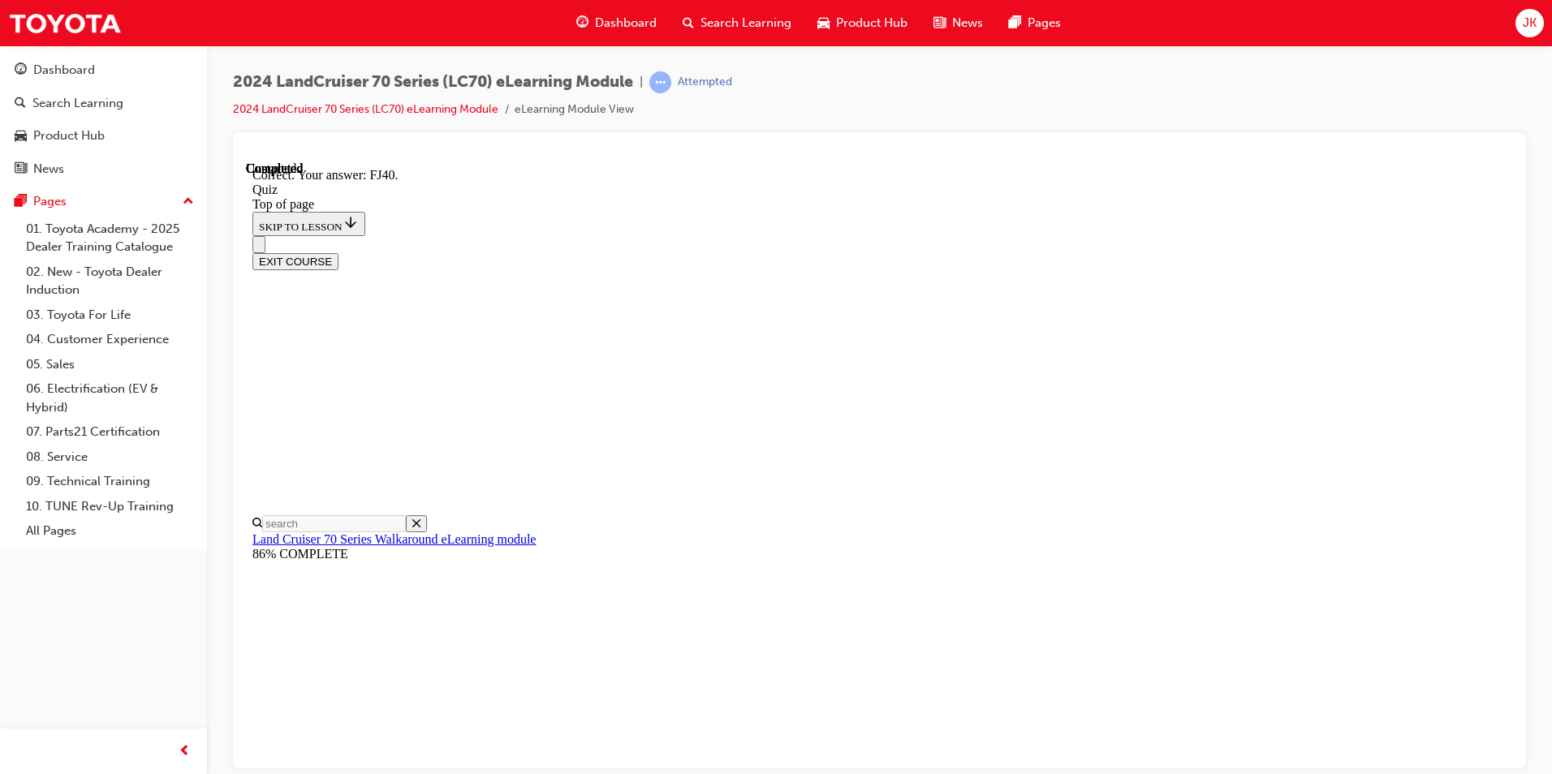
scroll to position [321, 0]
drag, startPoint x: 991, startPoint y: 714, endPoint x: 987, endPoint y: 669, distance: 45.6
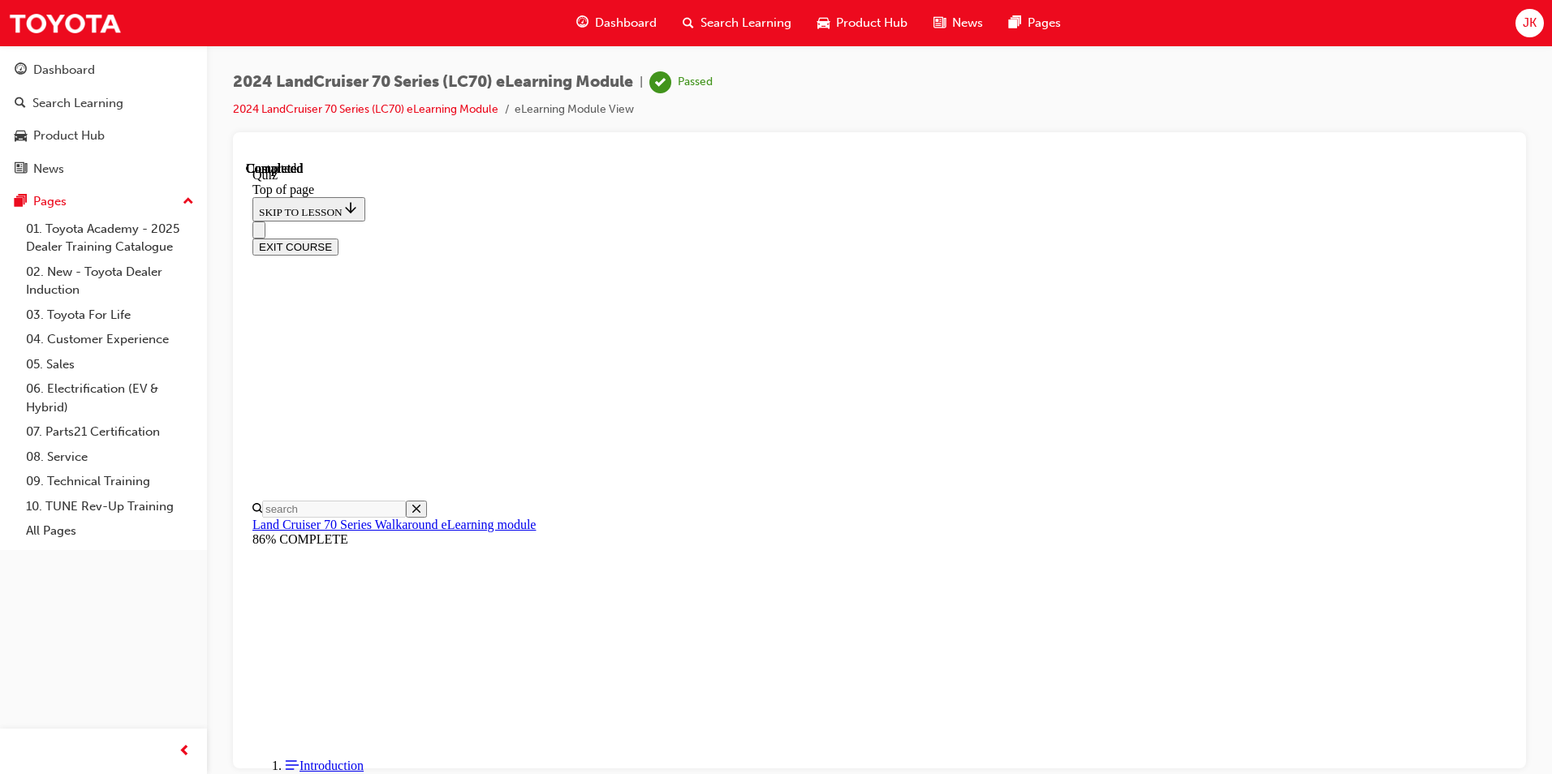
scroll to position [271, 0]
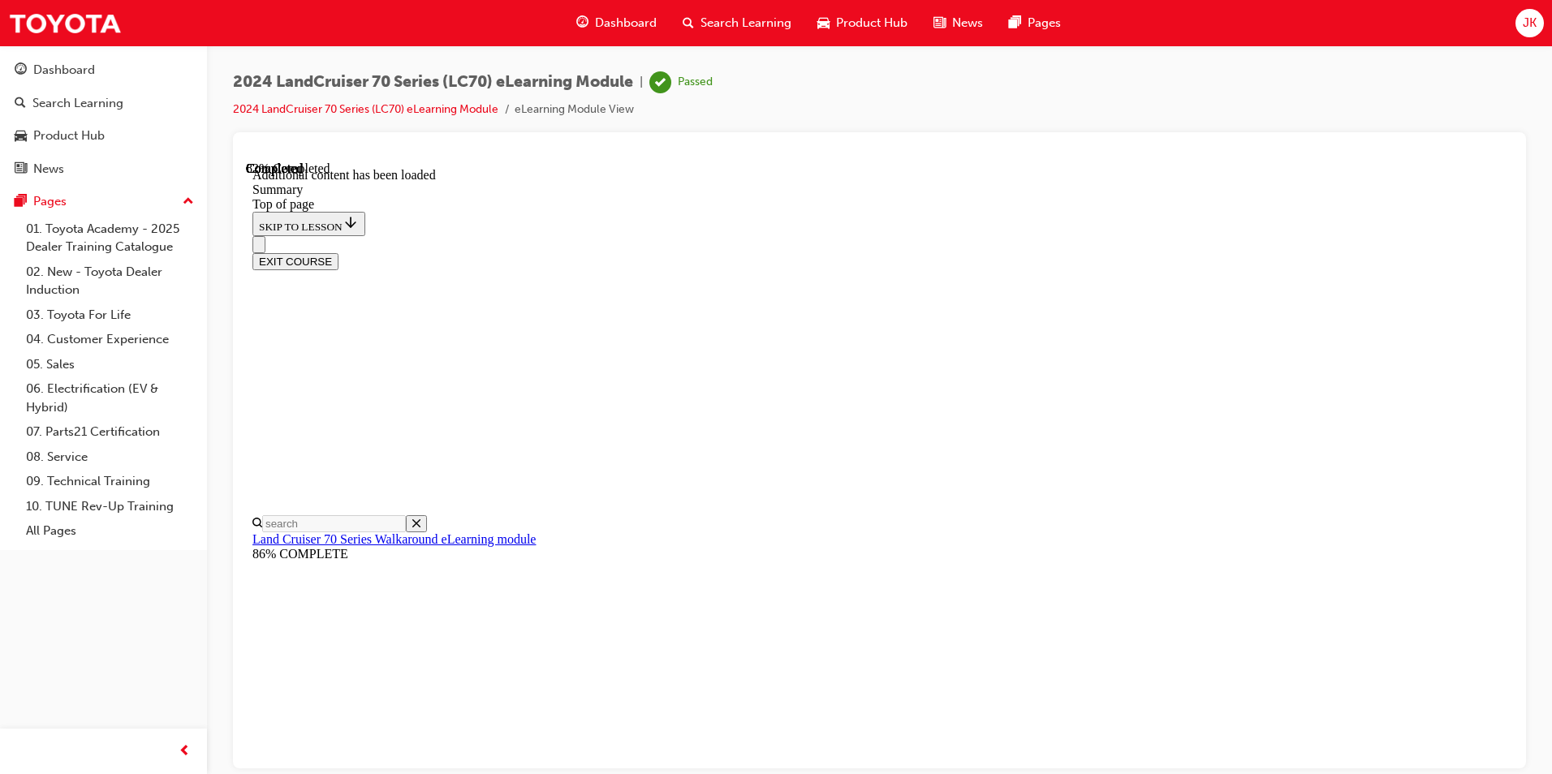
click at [338, 252] on button "EXIT COURSE" at bounding box center [295, 260] width 86 height 17
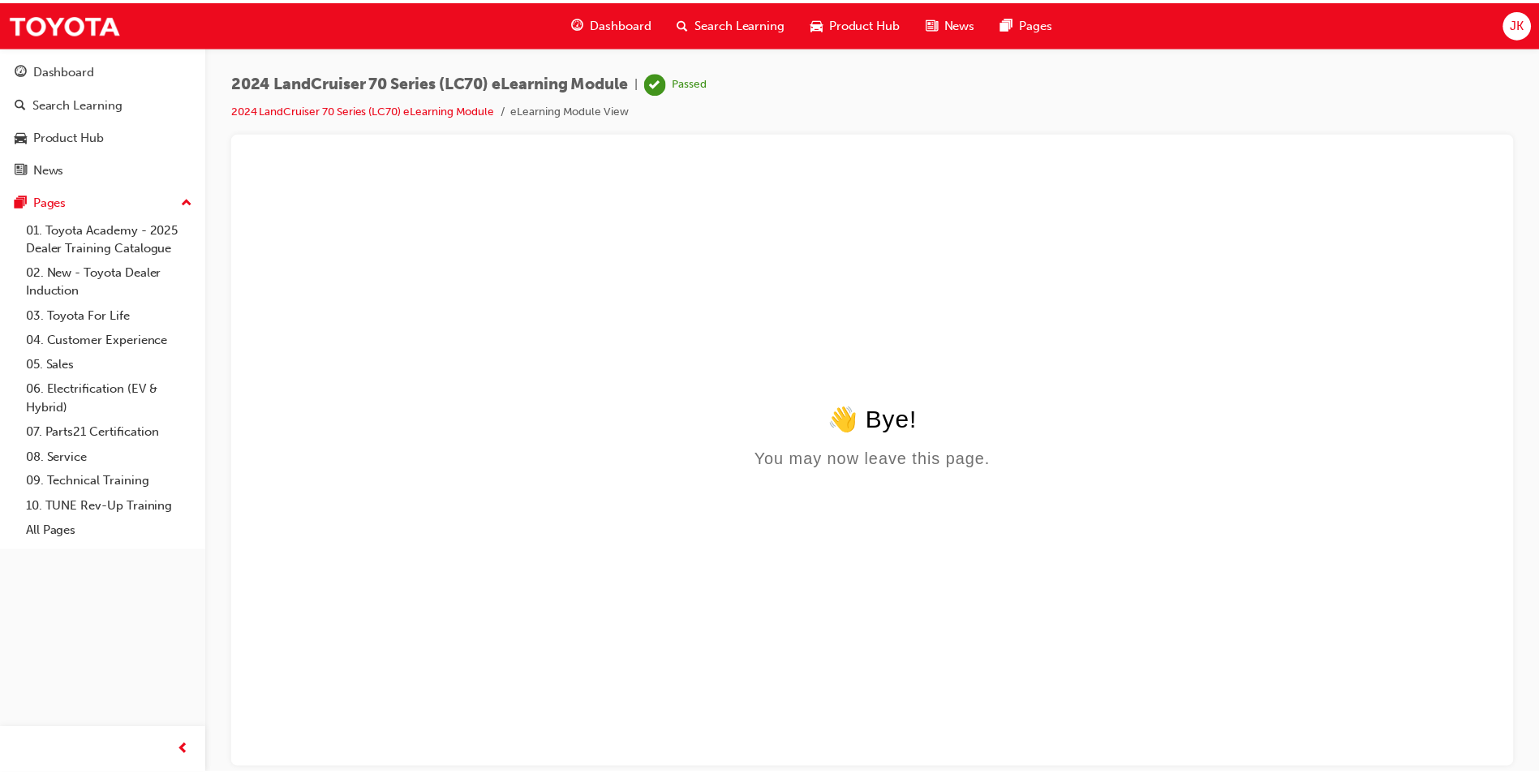
scroll to position [0, 0]
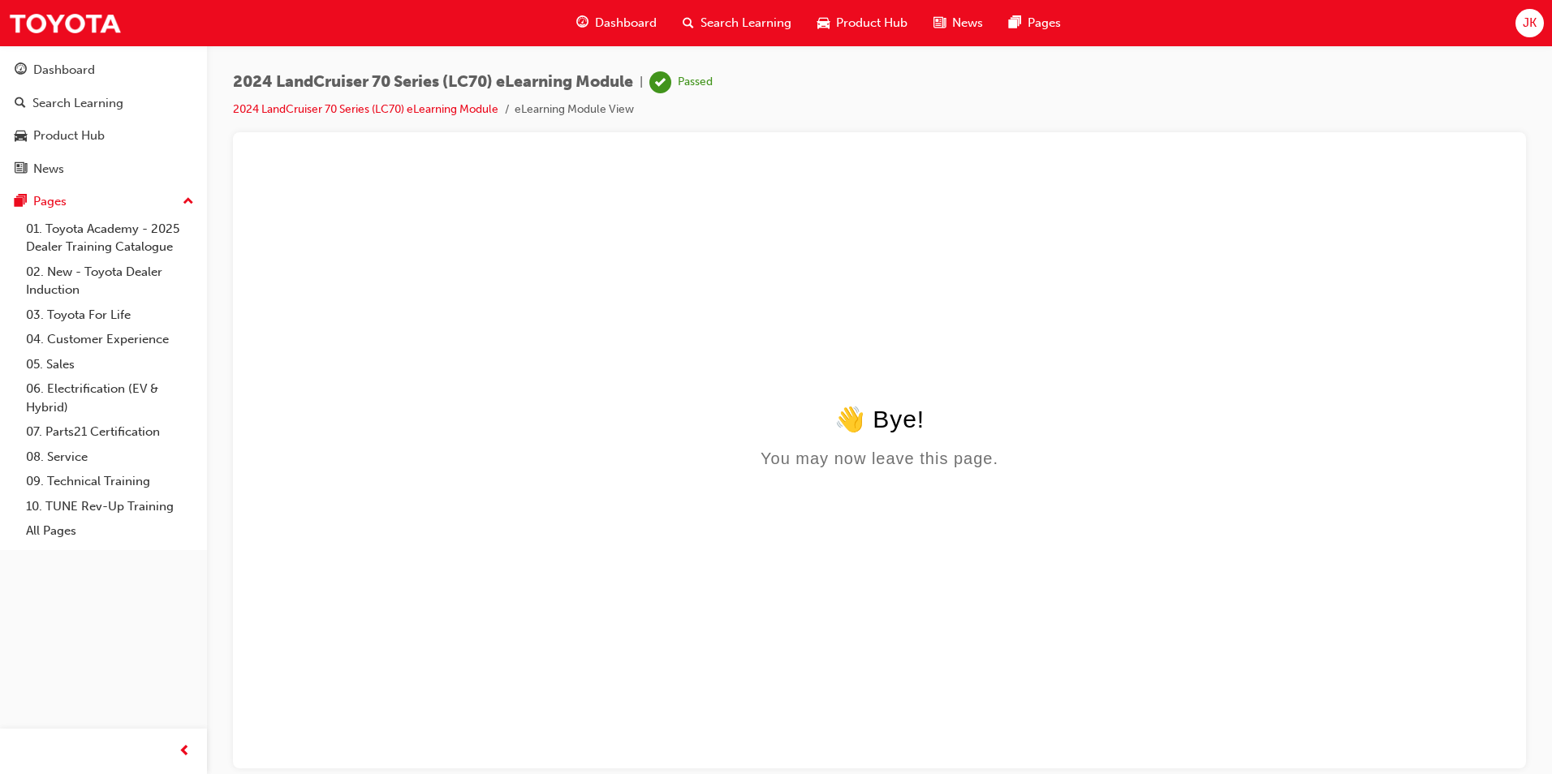
click at [724, 22] on span "Search Learning" at bounding box center [745, 23] width 91 height 19
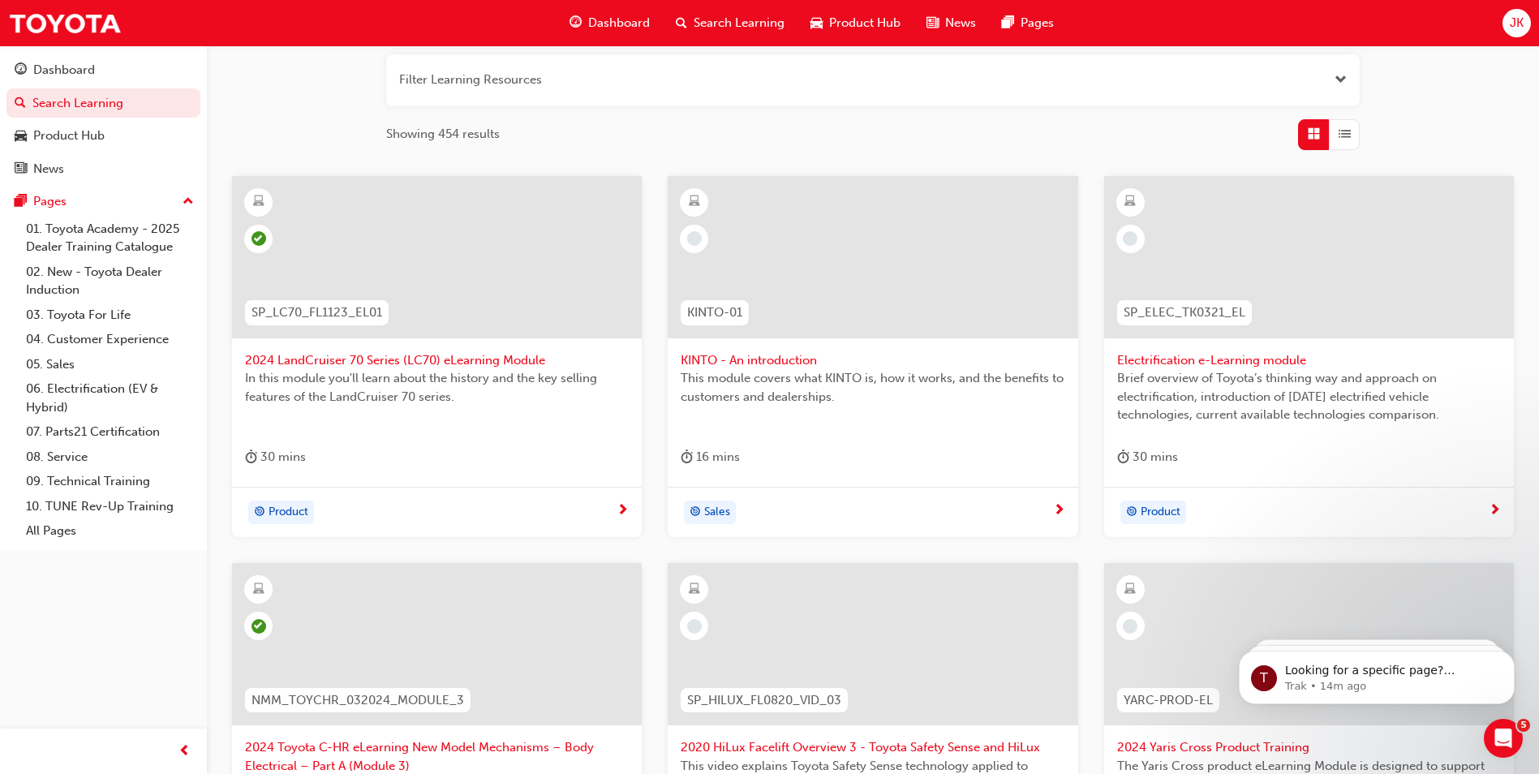
scroll to position [162, 0]
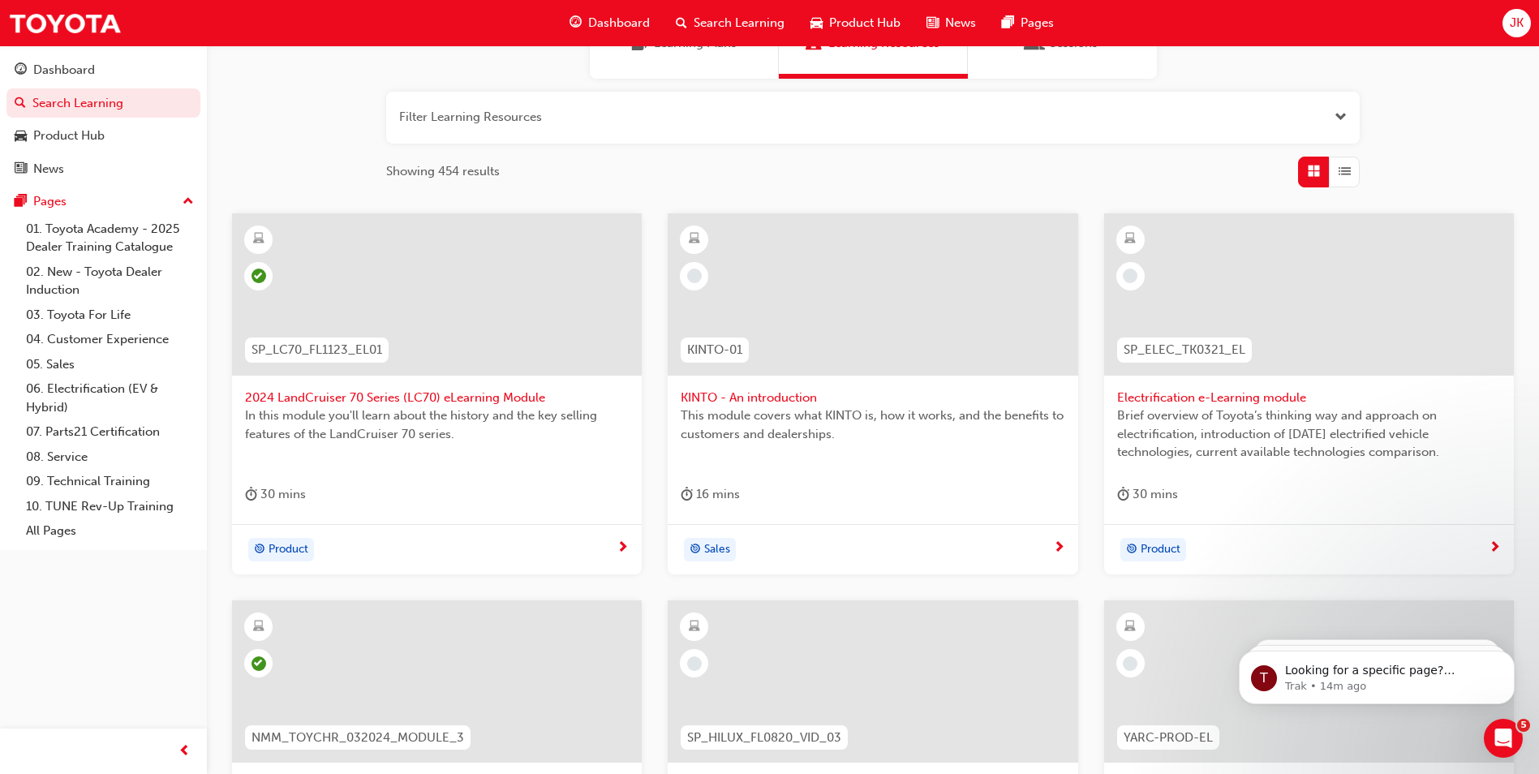
click at [695, 271] on span "learningRecordVerb_NONE-icon" at bounding box center [694, 276] width 15 height 15
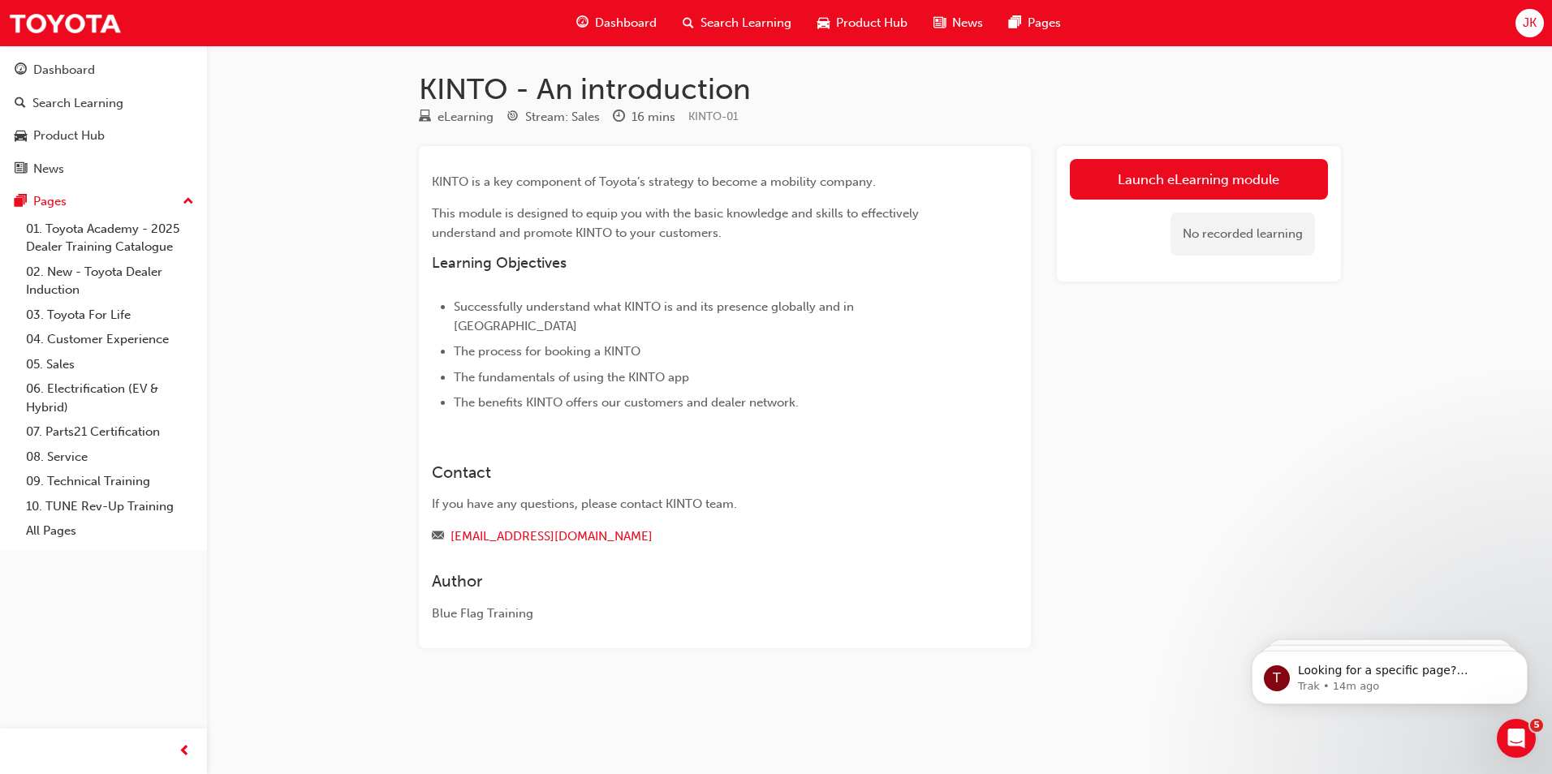
click at [1146, 175] on link "Launch eLearning module" at bounding box center [1199, 179] width 258 height 41
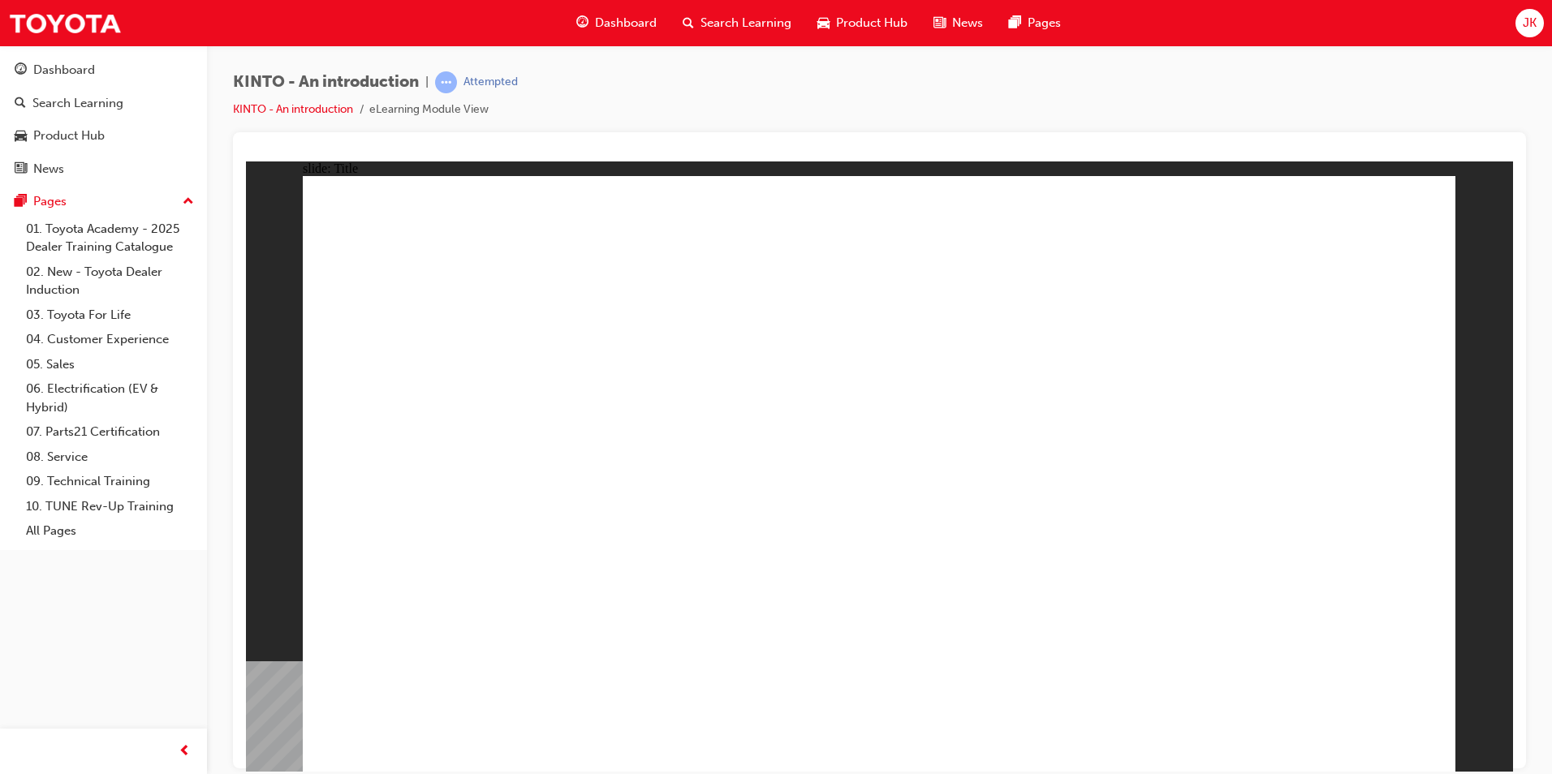
drag, startPoint x: 819, startPoint y: 611, endPoint x: 841, endPoint y: 604, distance: 23.1
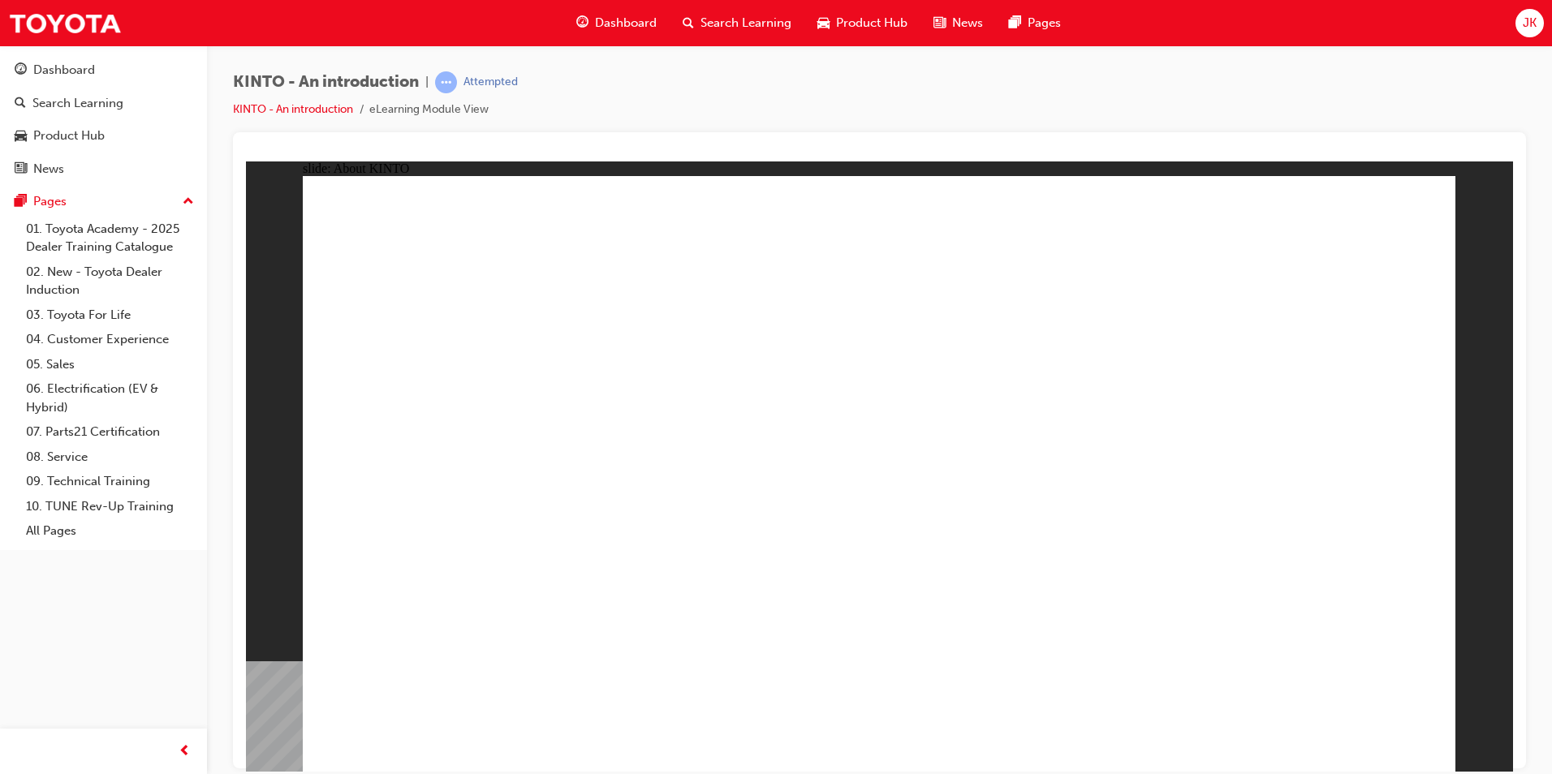
drag, startPoint x: 727, startPoint y: 469, endPoint x: 738, endPoint y: 469, distance: 10.5
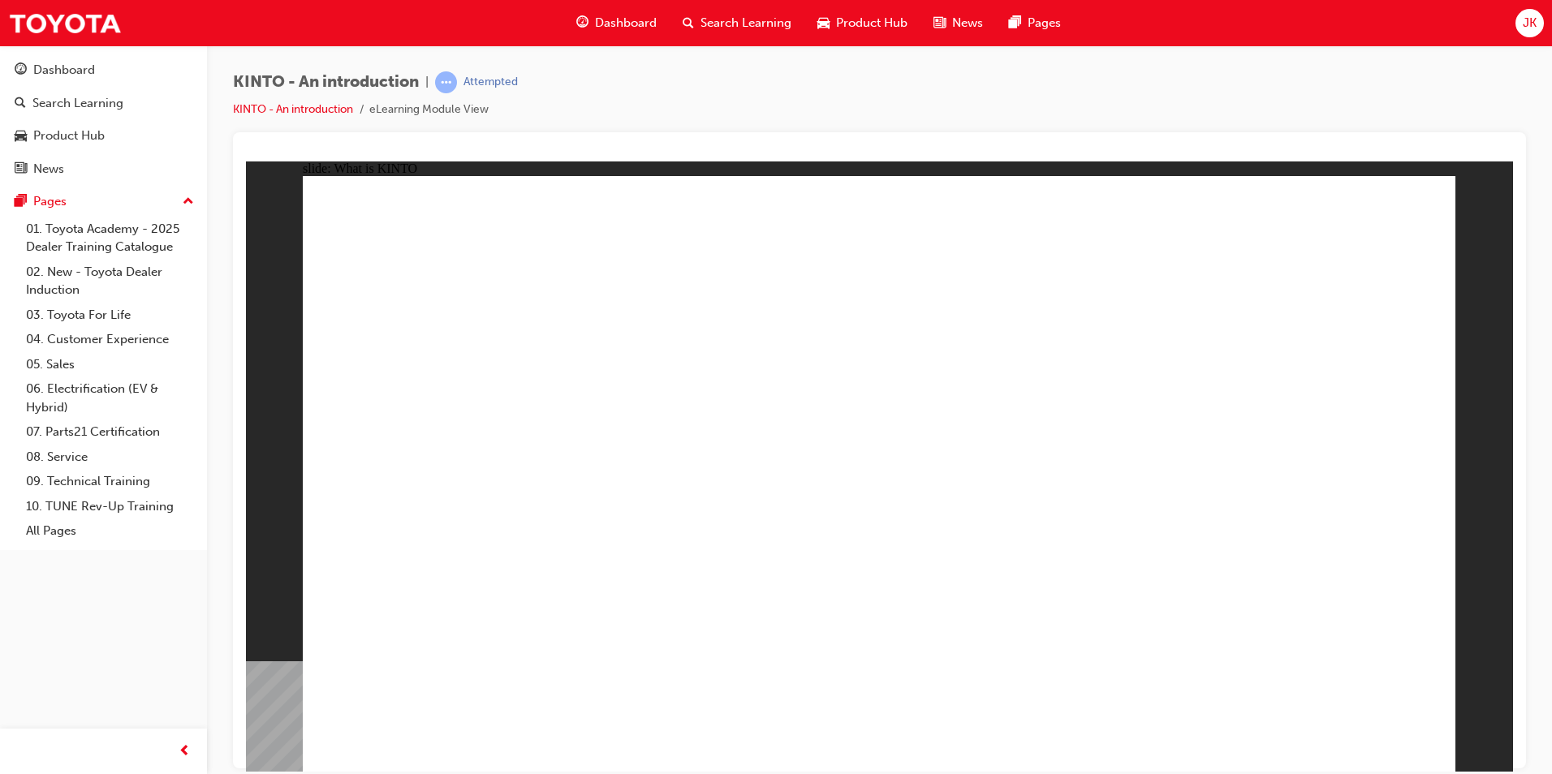
drag, startPoint x: 1044, startPoint y: 446, endPoint x: 1059, endPoint y: 449, distance: 14.8
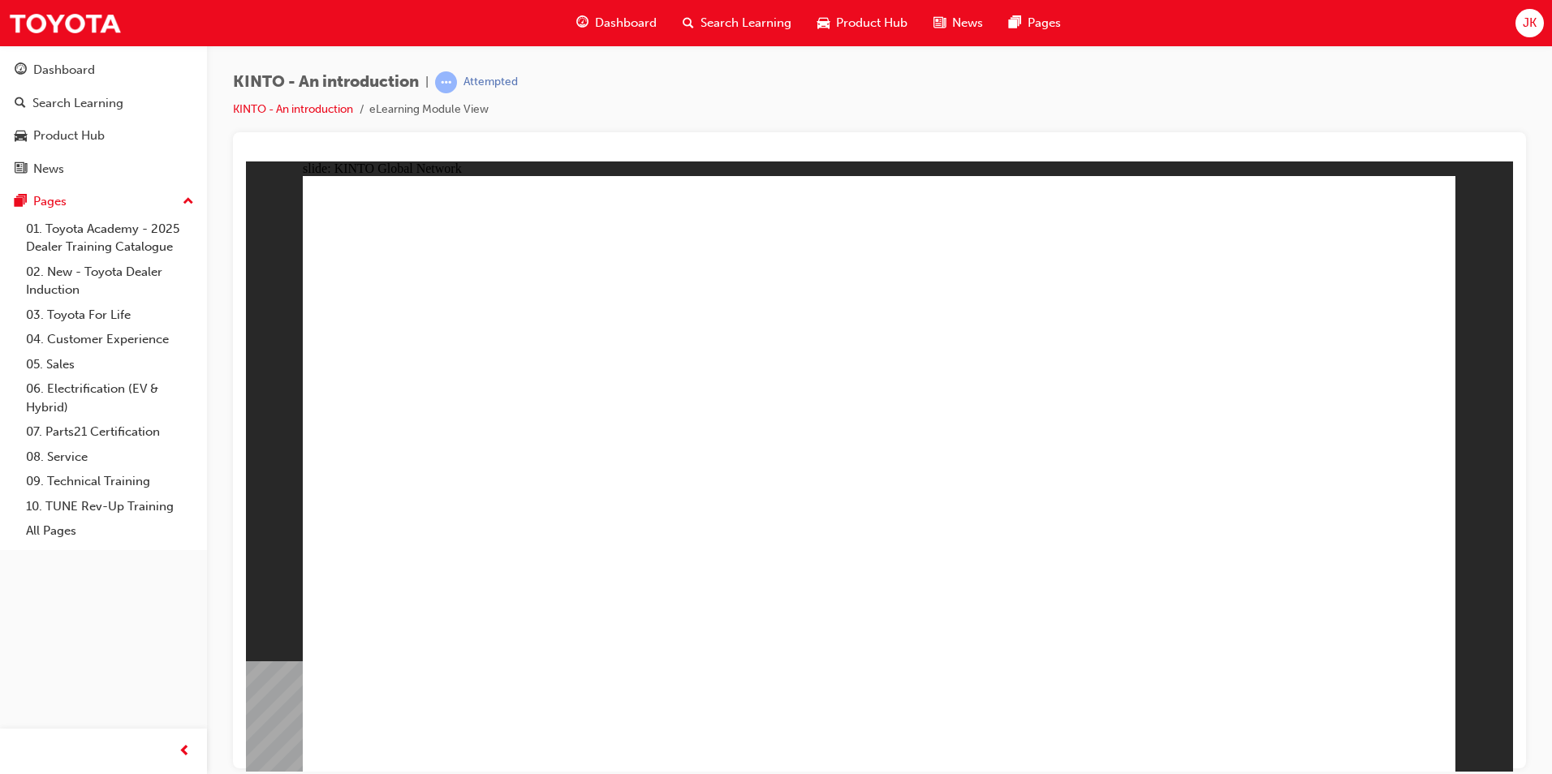
drag, startPoint x: 1250, startPoint y: 704, endPoint x: 1250, endPoint y: 717, distance: 13.0
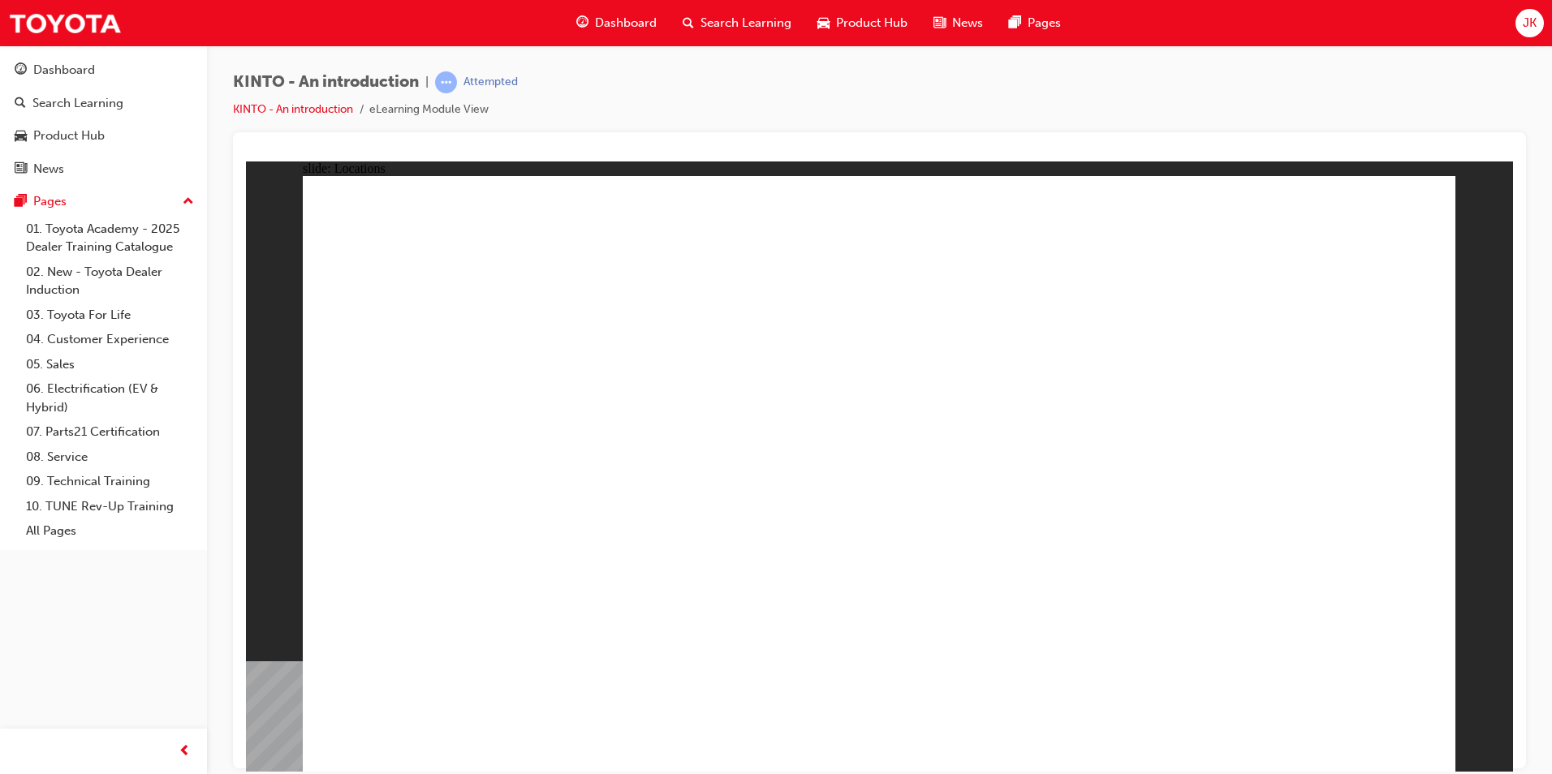
drag, startPoint x: 814, startPoint y: 463, endPoint x: 807, endPoint y: 415, distance: 48.3
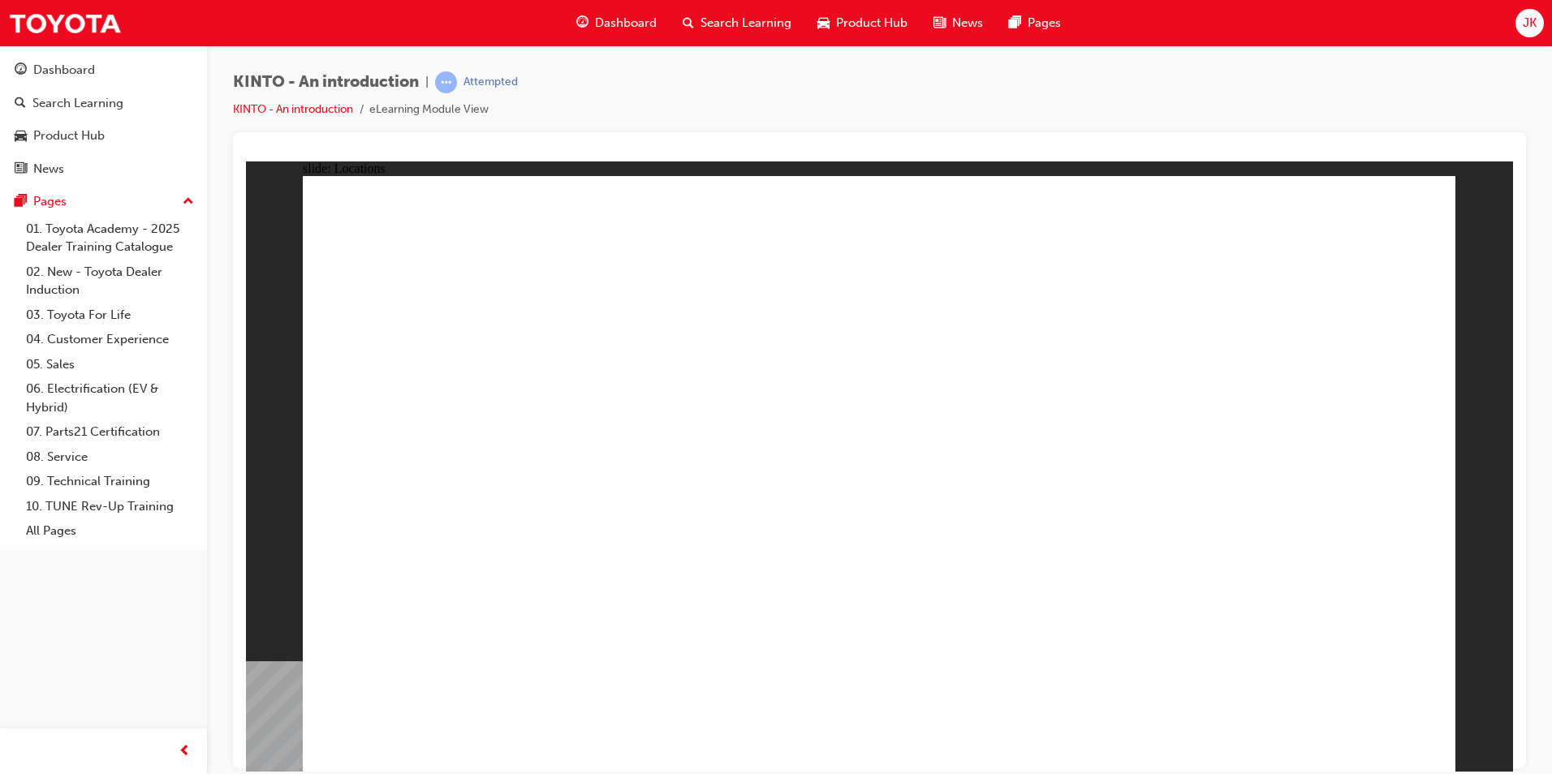
drag, startPoint x: 796, startPoint y: 613, endPoint x: 805, endPoint y: 607, distance: 10.6
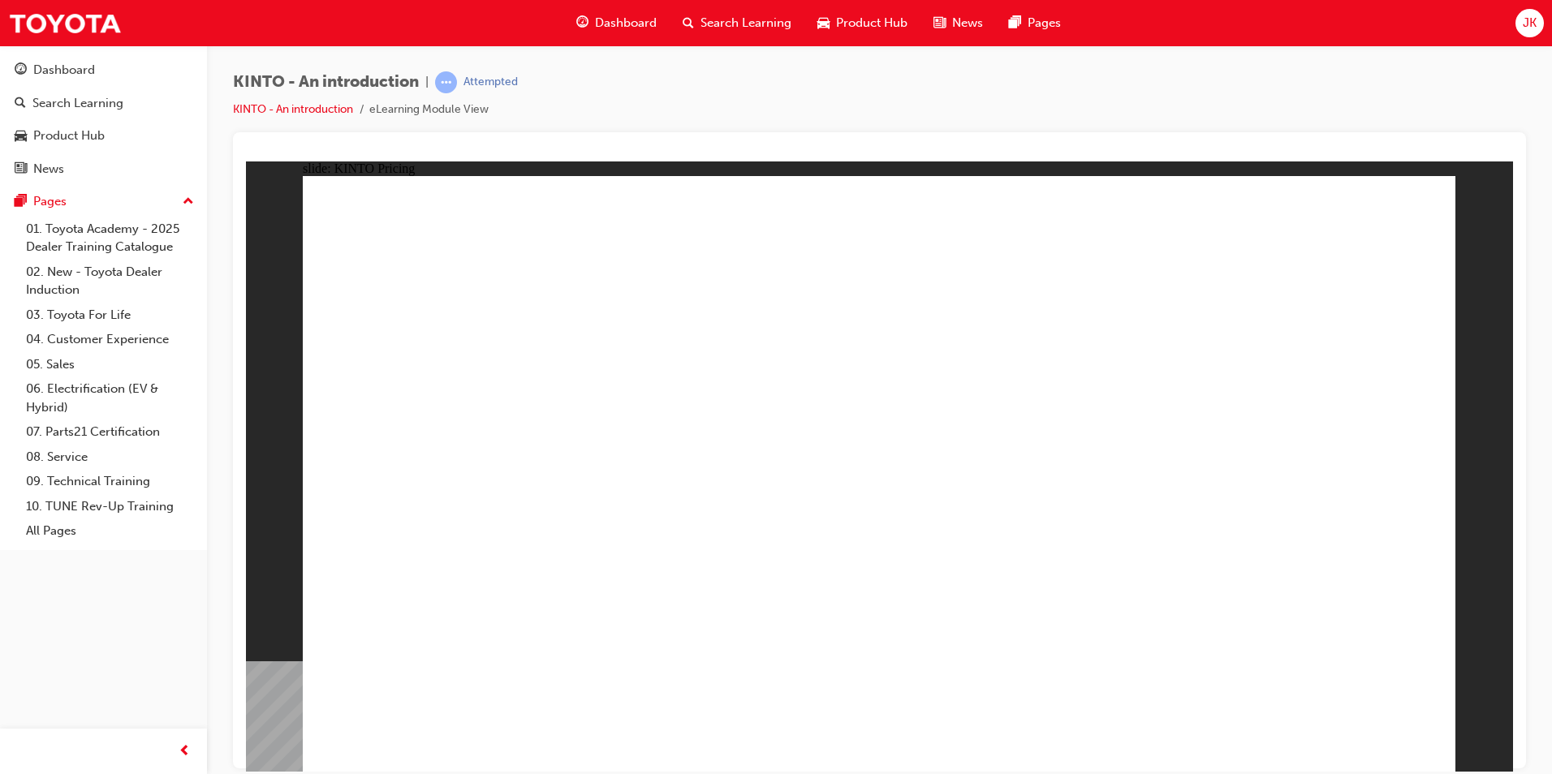
drag, startPoint x: 1186, startPoint y: 721, endPoint x: 1160, endPoint y: 720, distance: 25.2
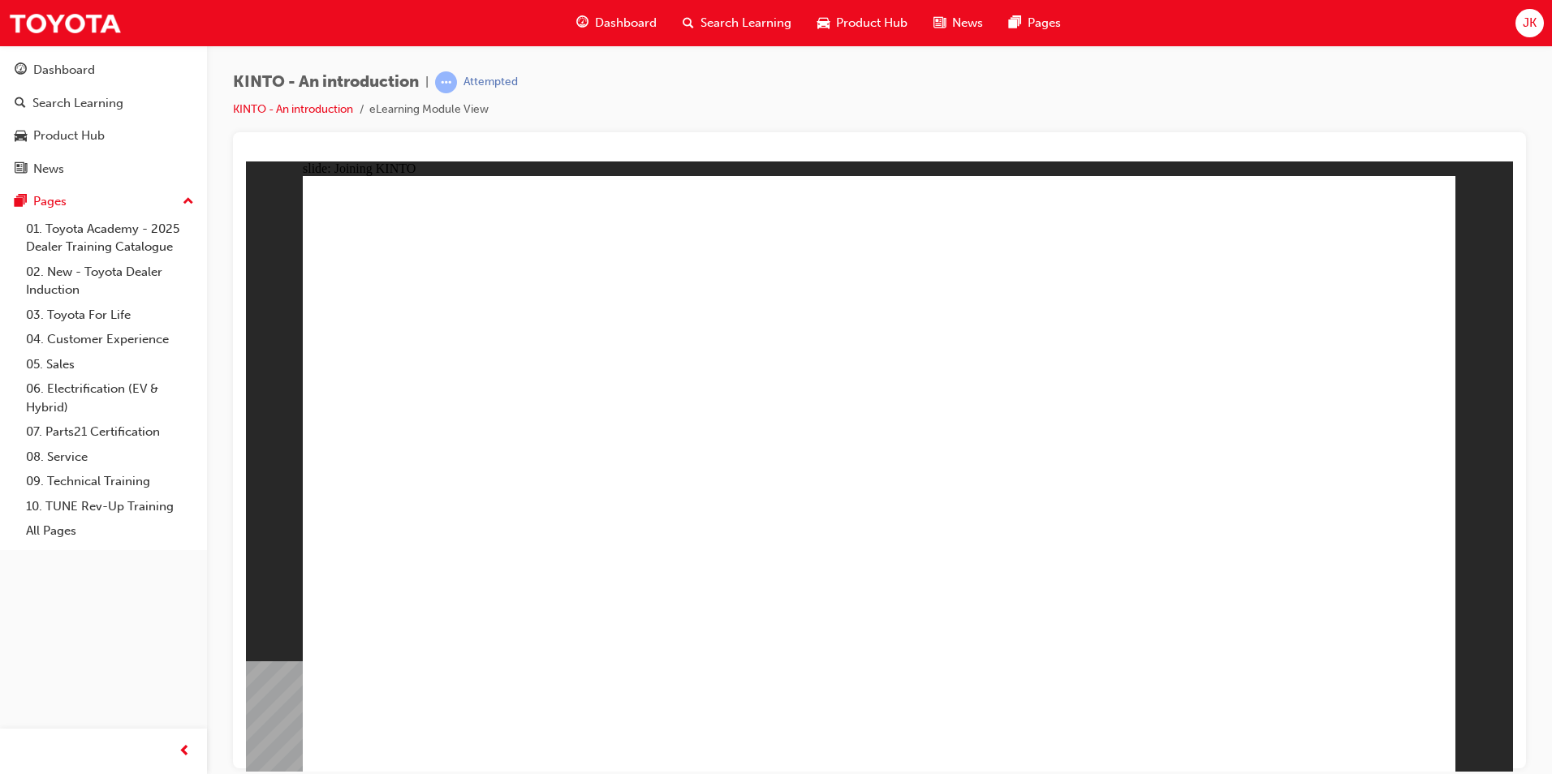
drag, startPoint x: 1382, startPoint y: 720, endPoint x: 1398, endPoint y: 723, distance: 16.6
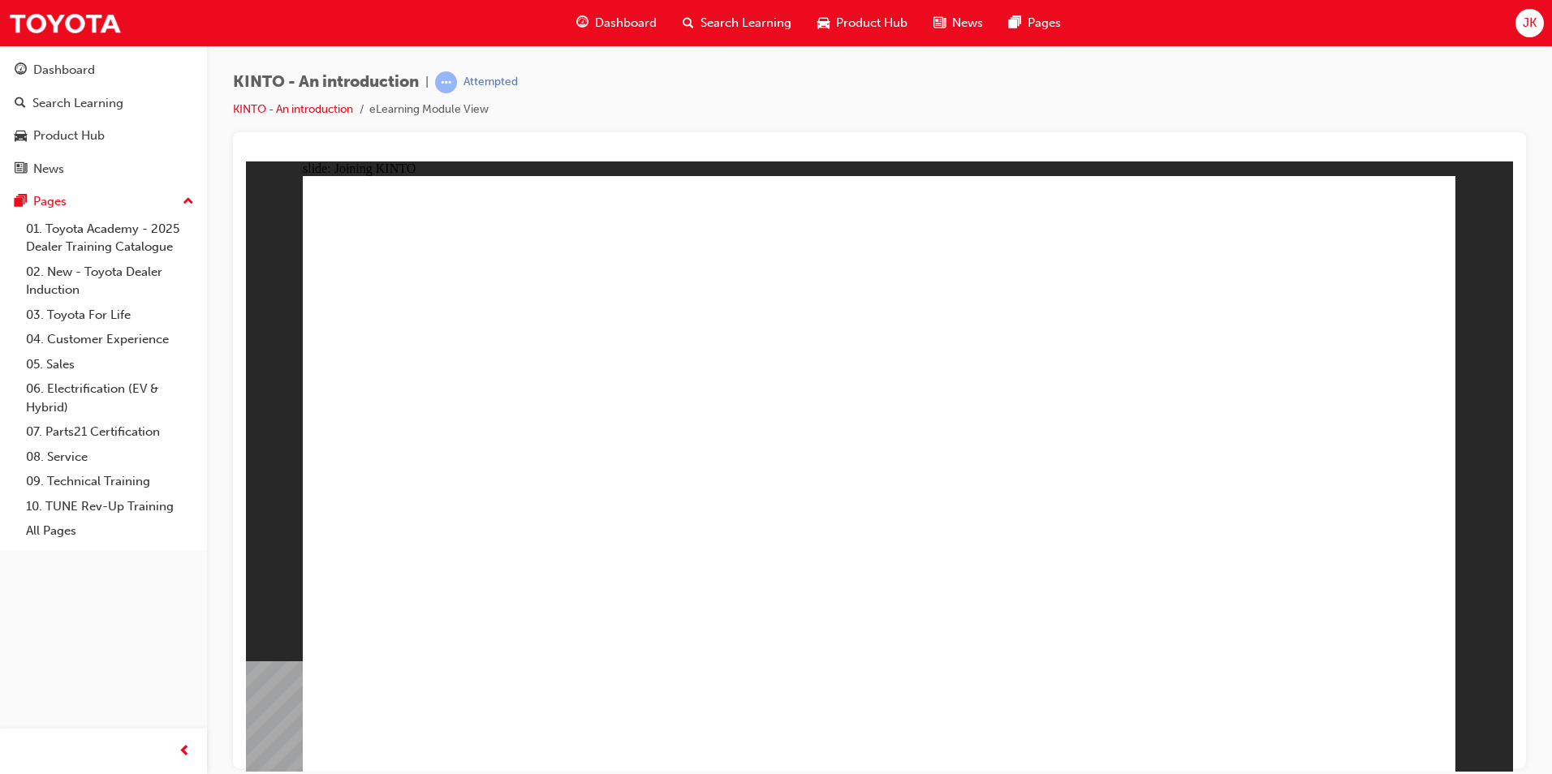
drag, startPoint x: 1398, startPoint y: 723, endPoint x: 1387, endPoint y: 712, distance: 15.5
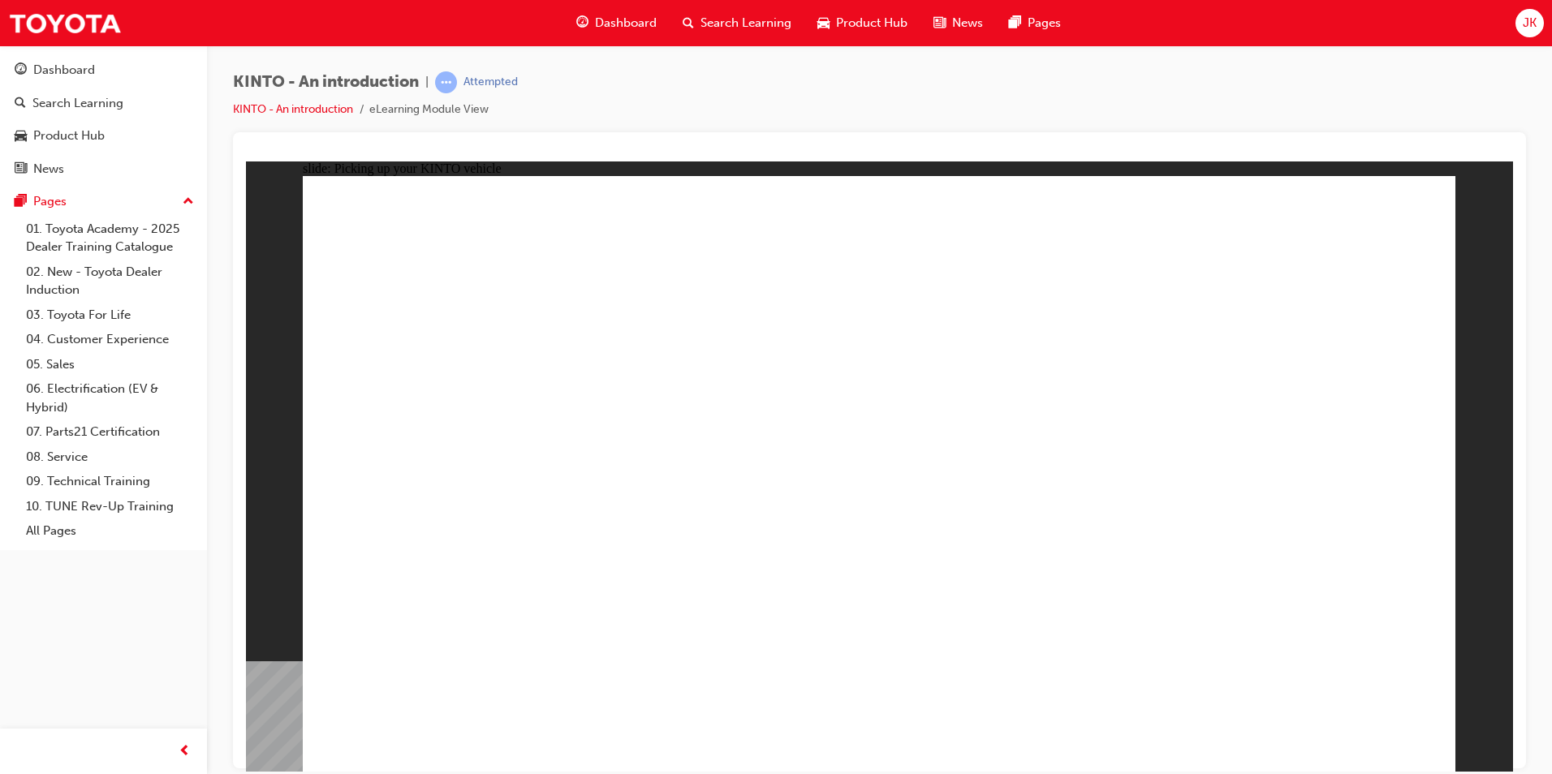
drag, startPoint x: 1061, startPoint y: 363, endPoint x: 1065, endPoint y: 386, distance: 23.9
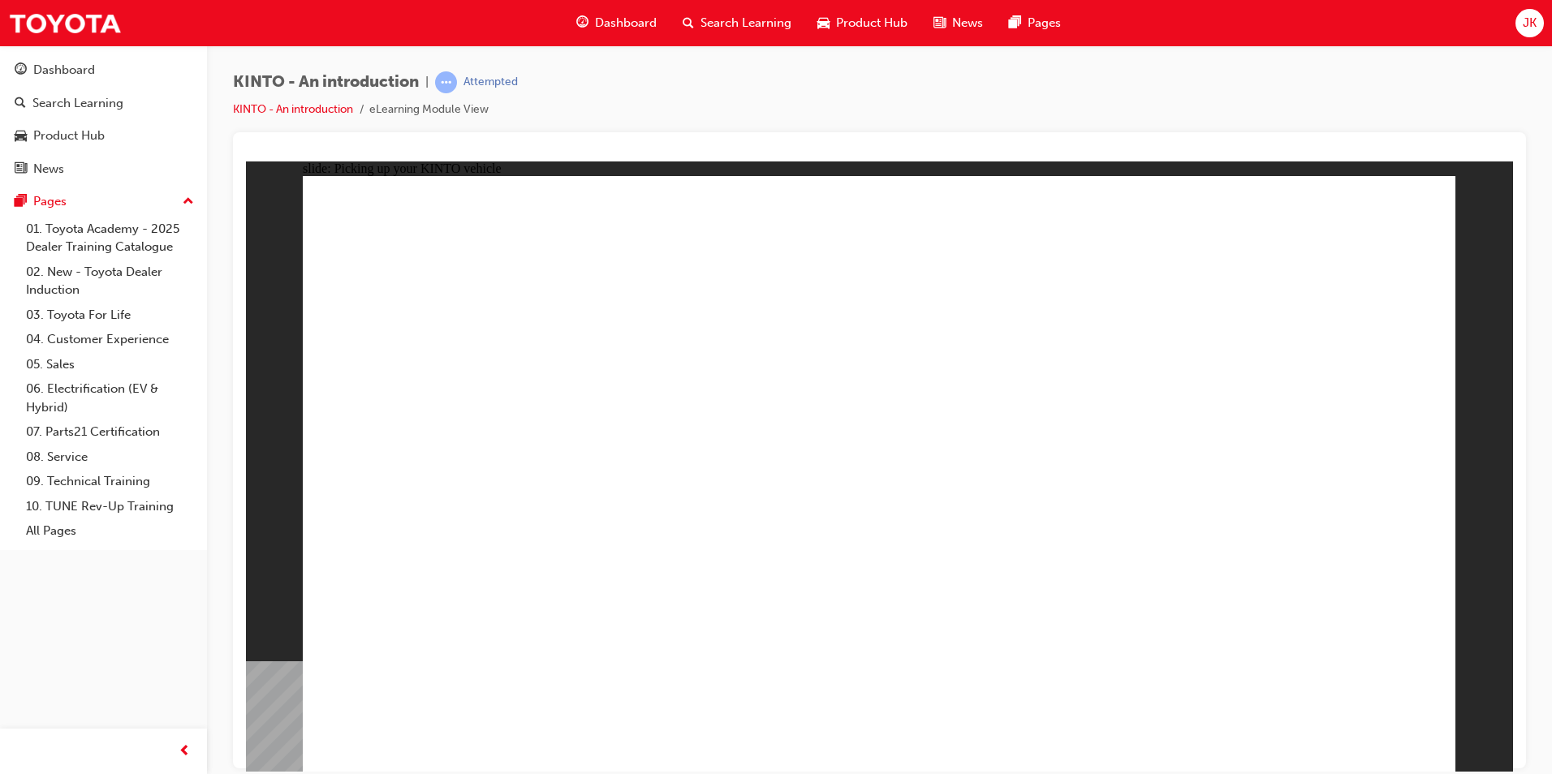
drag, startPoint x: 1220, startPoint y: 720, endPoint x: 1238, endPoint y: 721, distance: 18.7
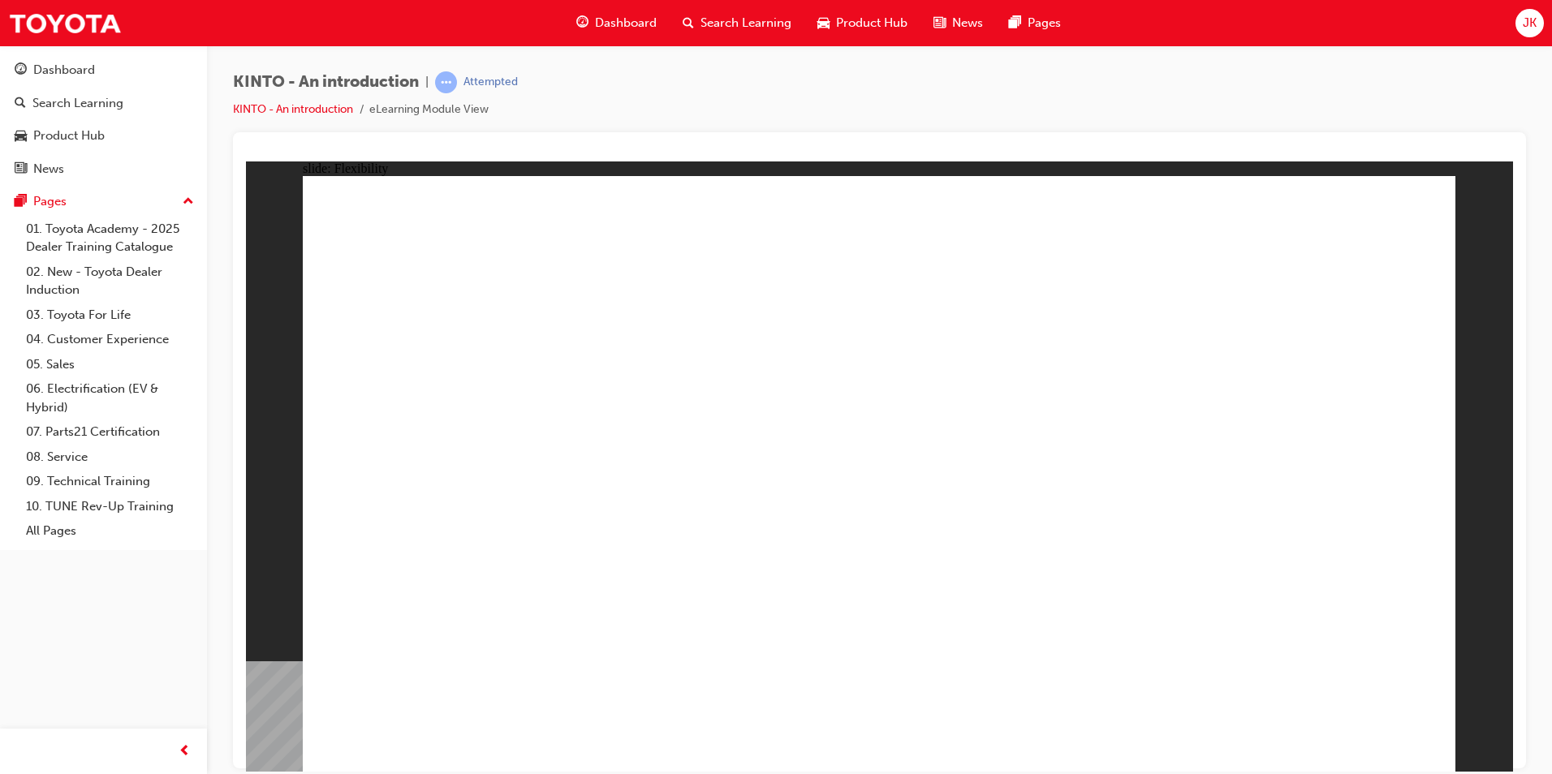
drag, startPoint x: 1392, startPoint y: 722, endPoint x: 1392, endPoint y: 714, distance: 8.2
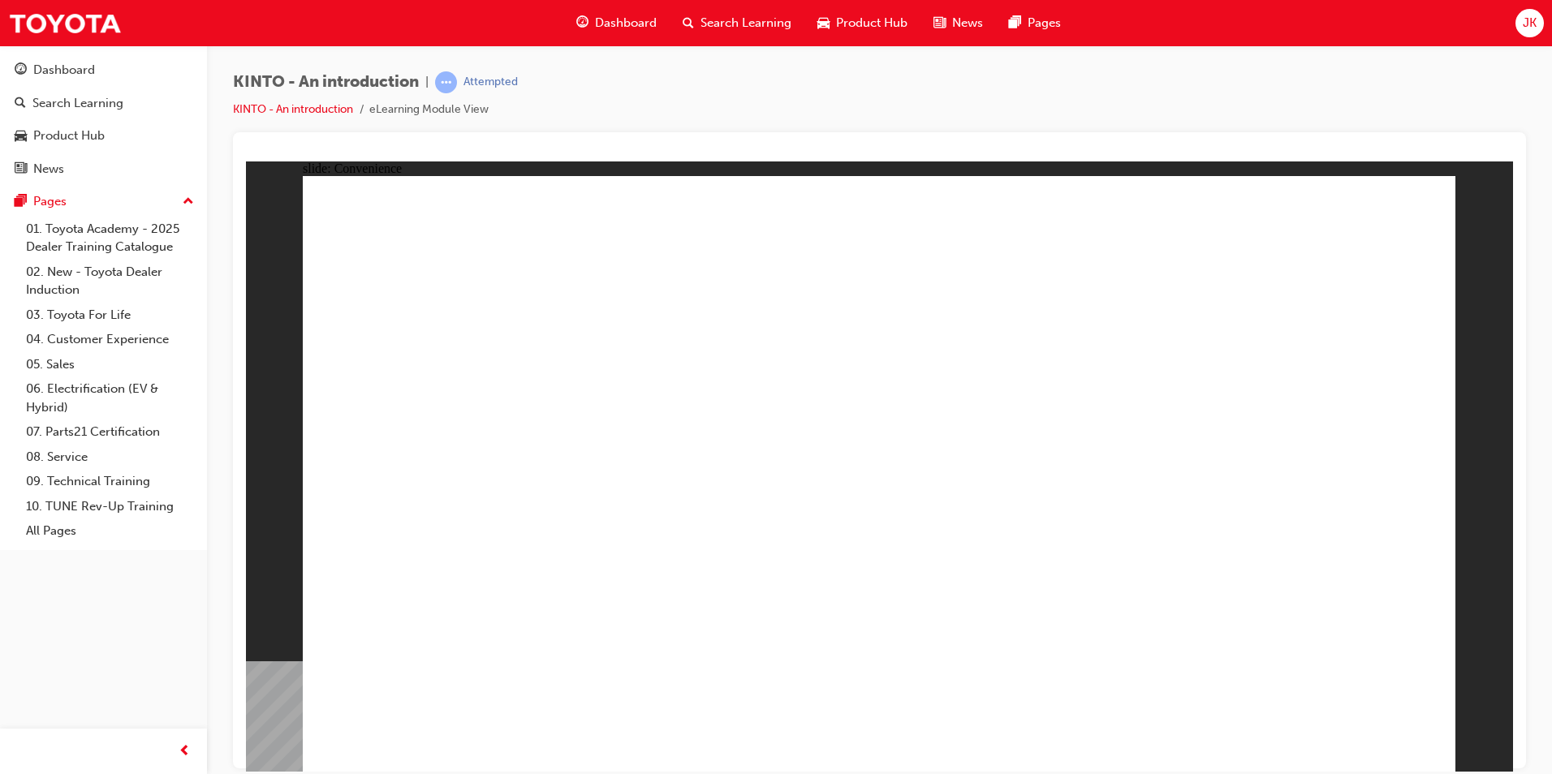
drag, startPoint x: 1407, startPoint y: 736, endPoint x: 1397, endPoint y: 714, distance: 24.0
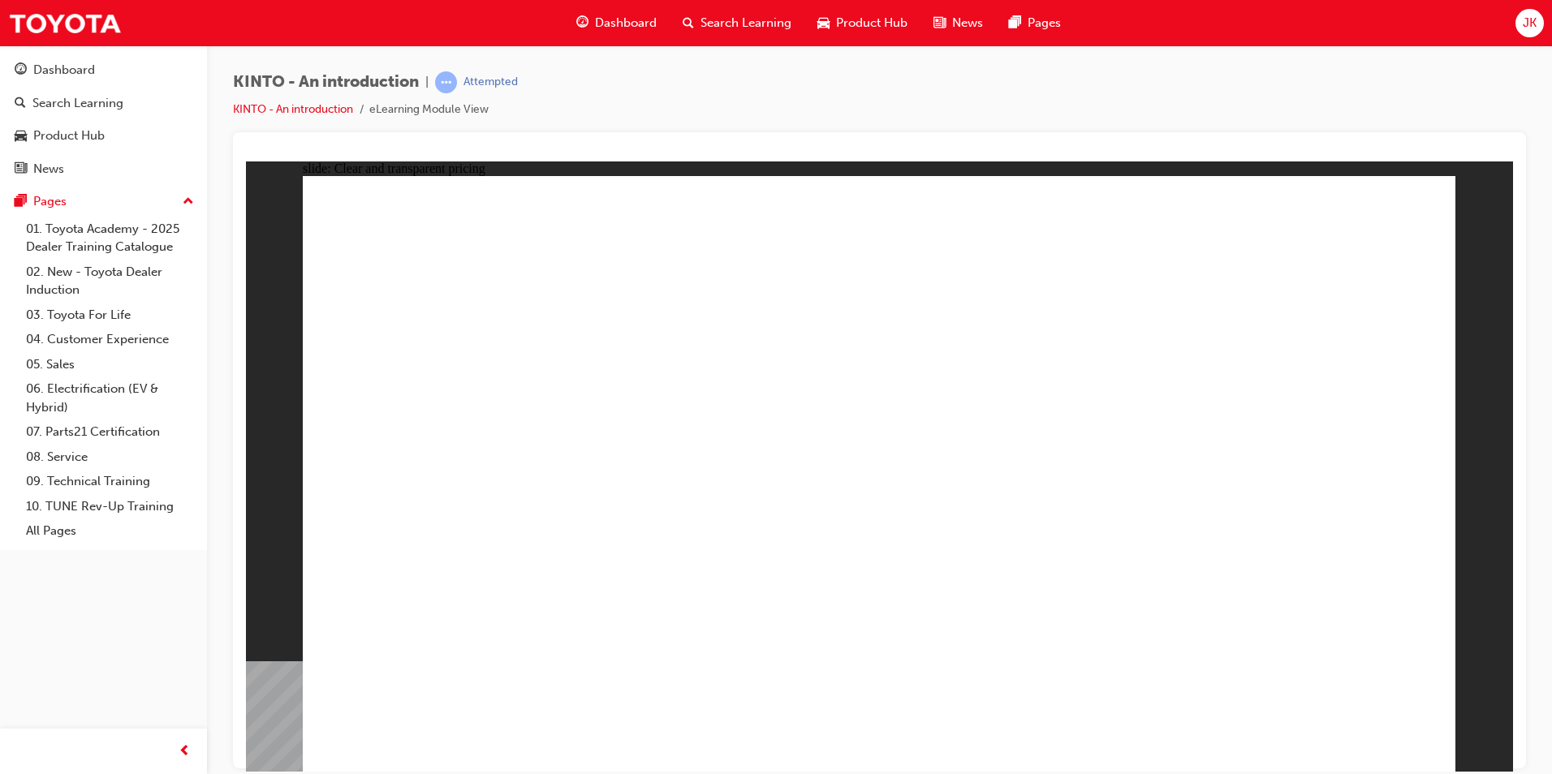
drag, startPoint x: 1177, startPoint y: 378, endPoint x: 1156, endPoint y: 382, distance: 20.7
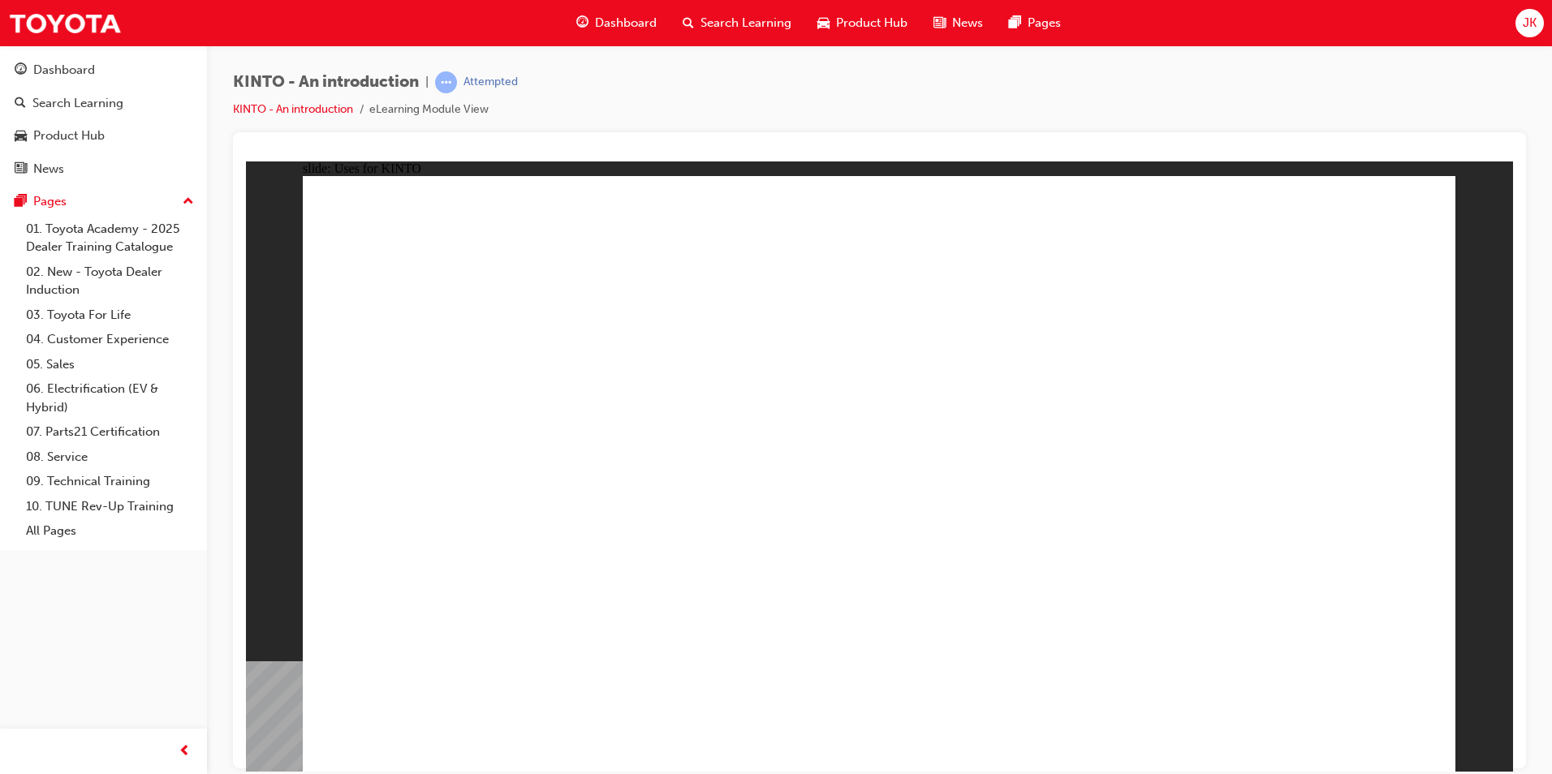
drag, startPoint x: 1095, startPoint y: 302, endPoint x: 1080, endPoint y: 284, distance: 23.1
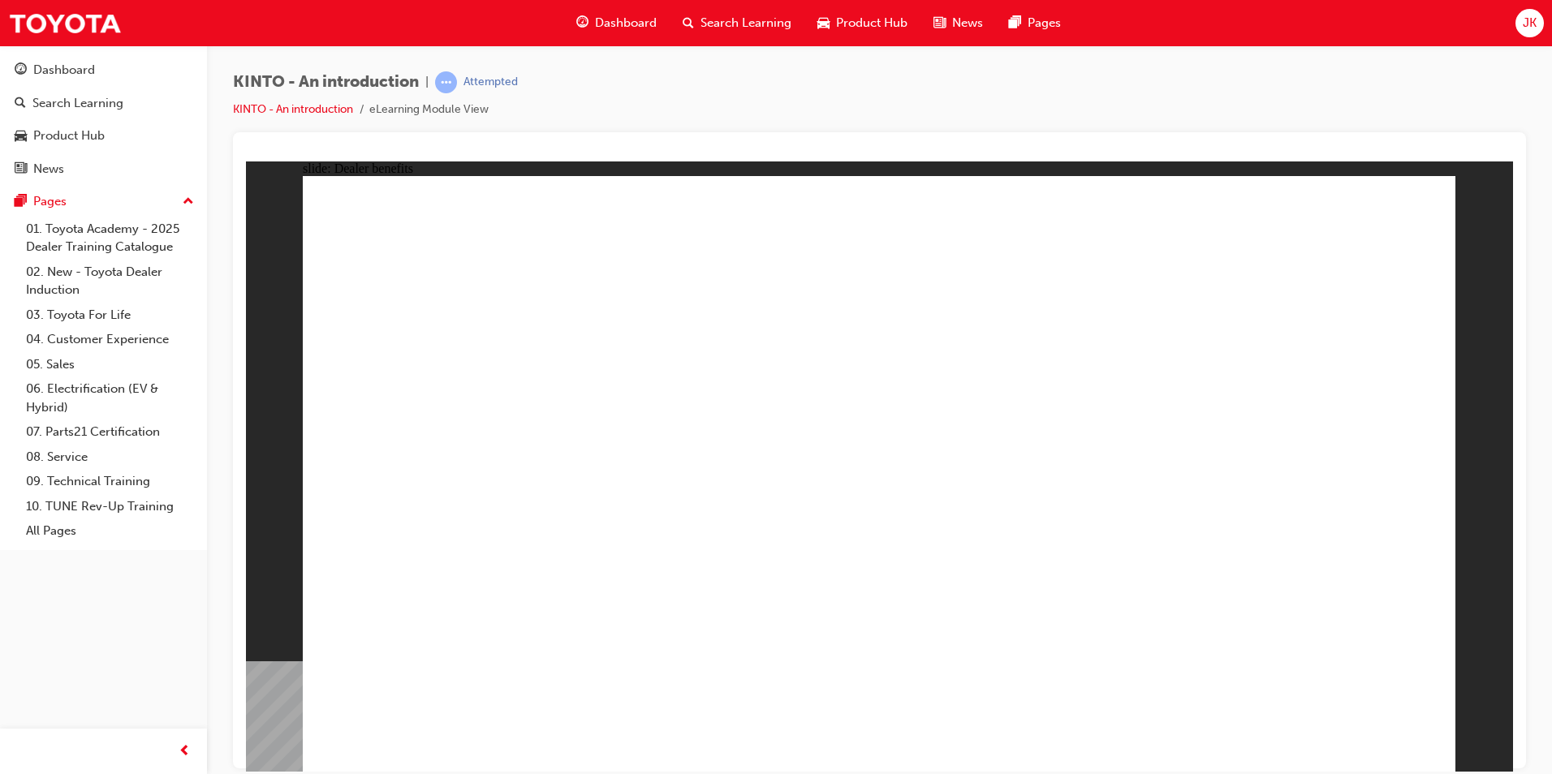
drag, startPoint x: 864, startPoint y: 353, endPoint x: 889, endPoint y: 354, distance: 24.4
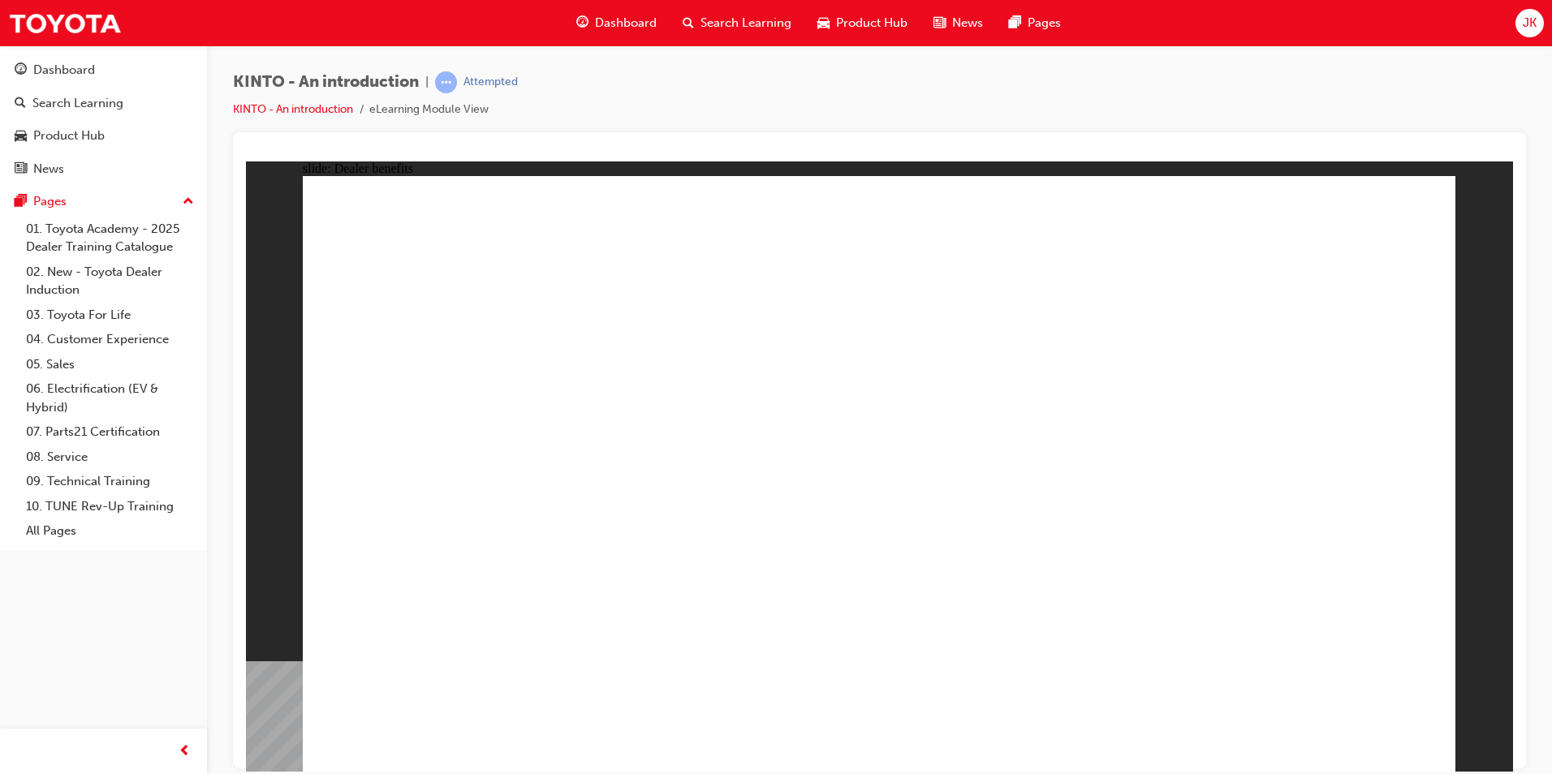
drag, startPoint x: 851, startPoint y: 432, endPoint x: 859, endPoint y: 433, distance: 8.3
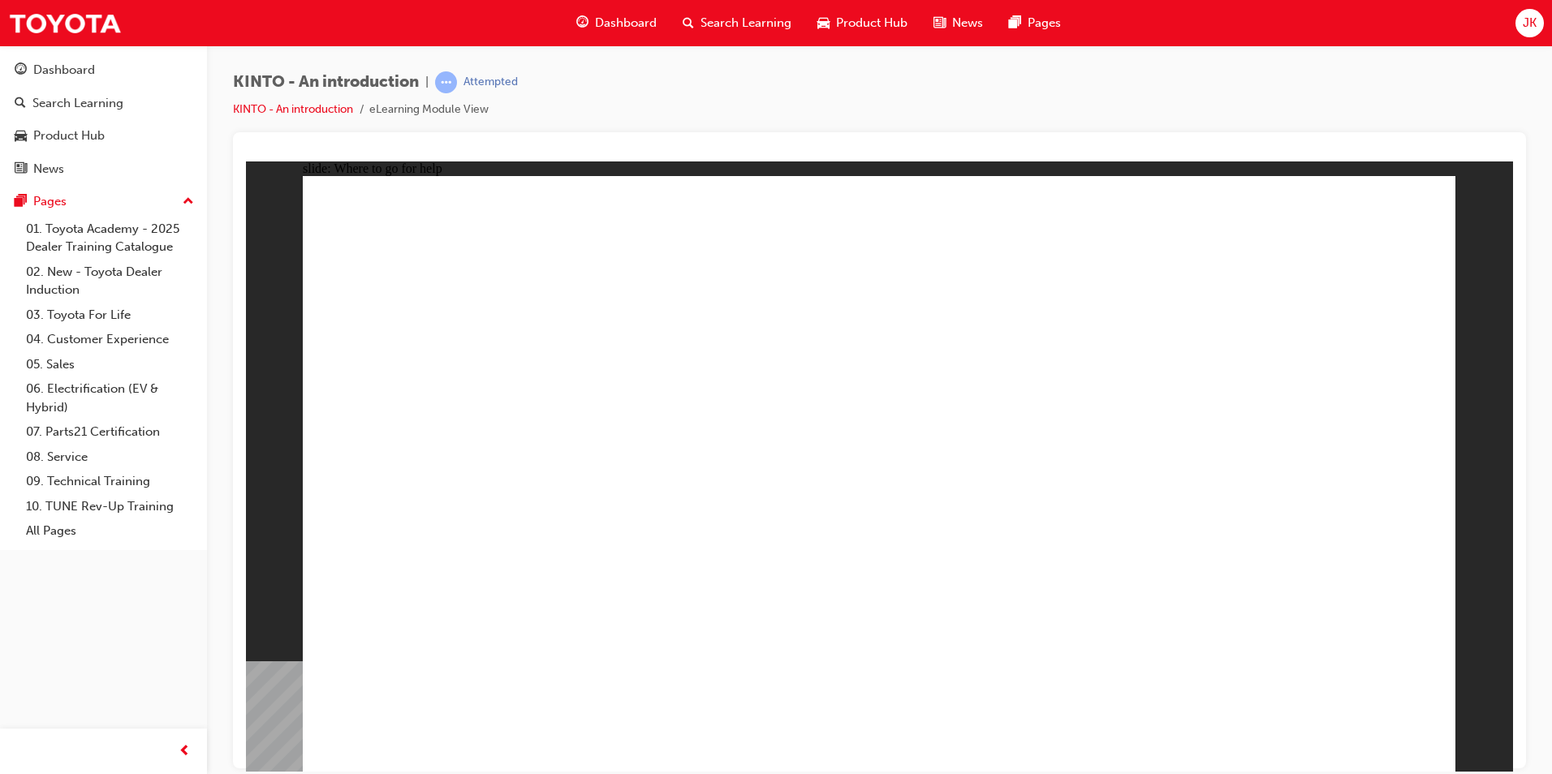
drag, startPoint x: 566, startPoint y: 393, endPoint x: 577, endPoint y: 398, distance: 11.6
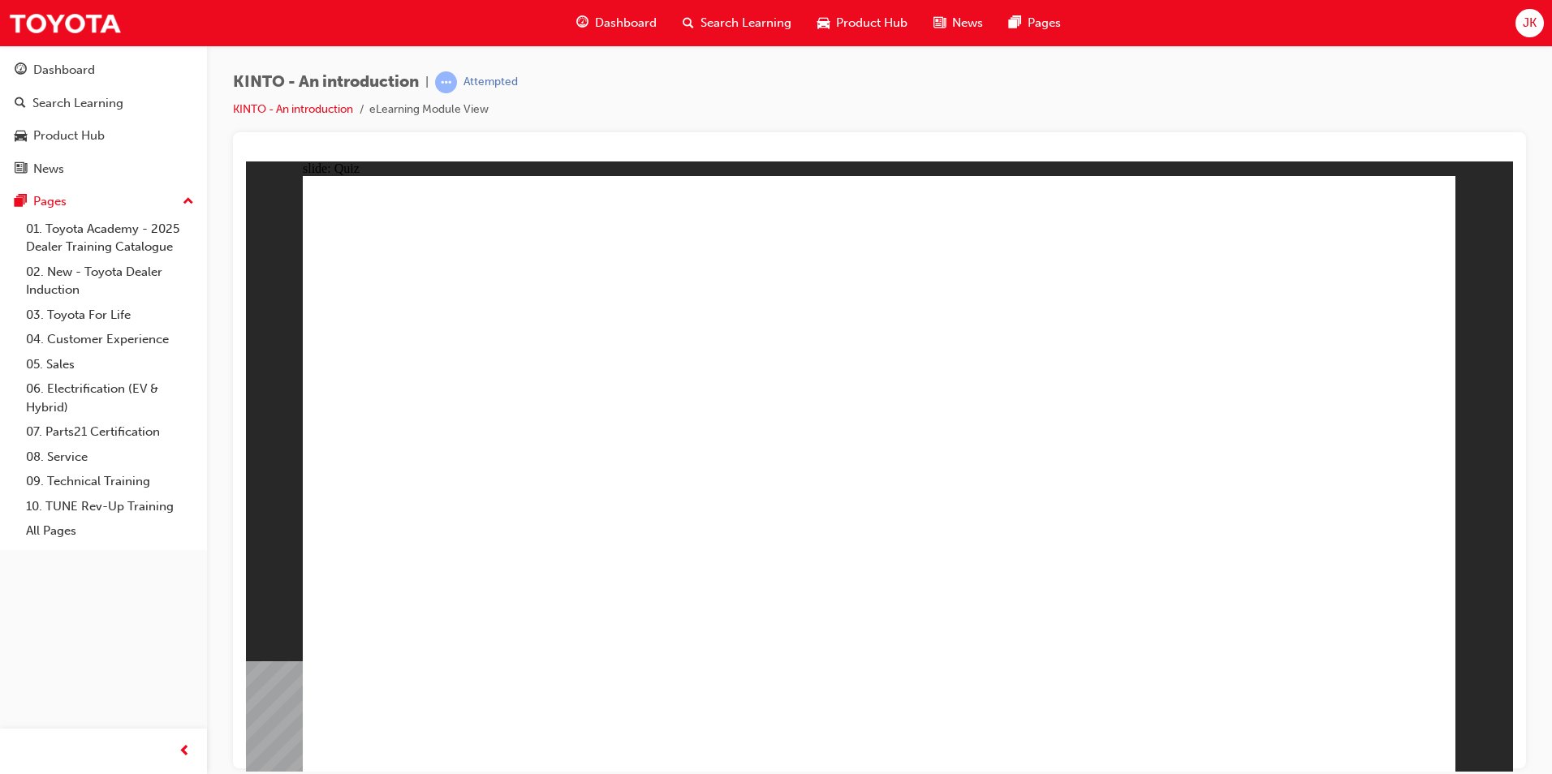
radio input "true"
drag, startPoint x: 1400, startPoint y: 742, endPoint x: 1362, endPoint y: 721, distance: 43.6
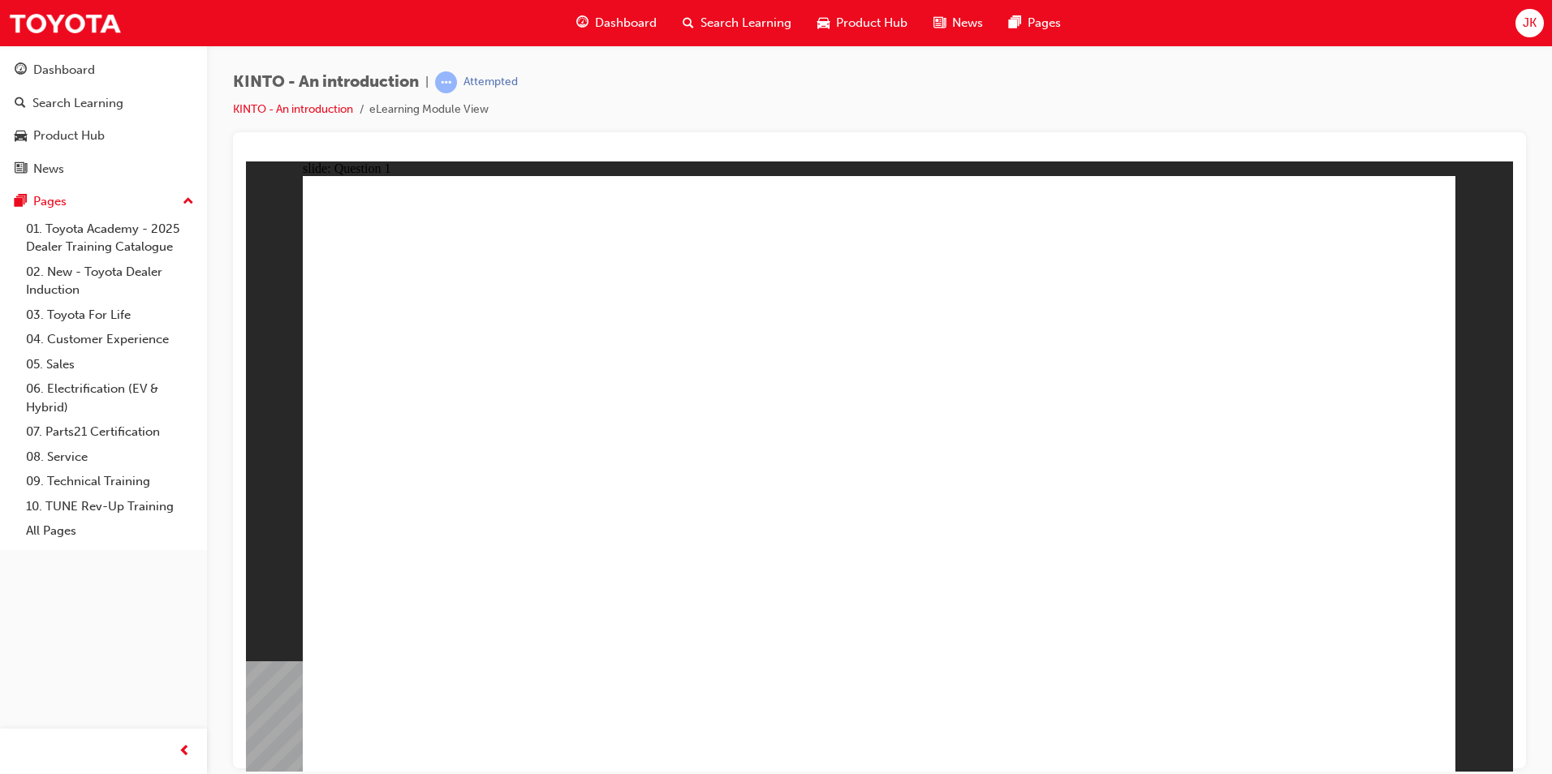
checkbox input "true"
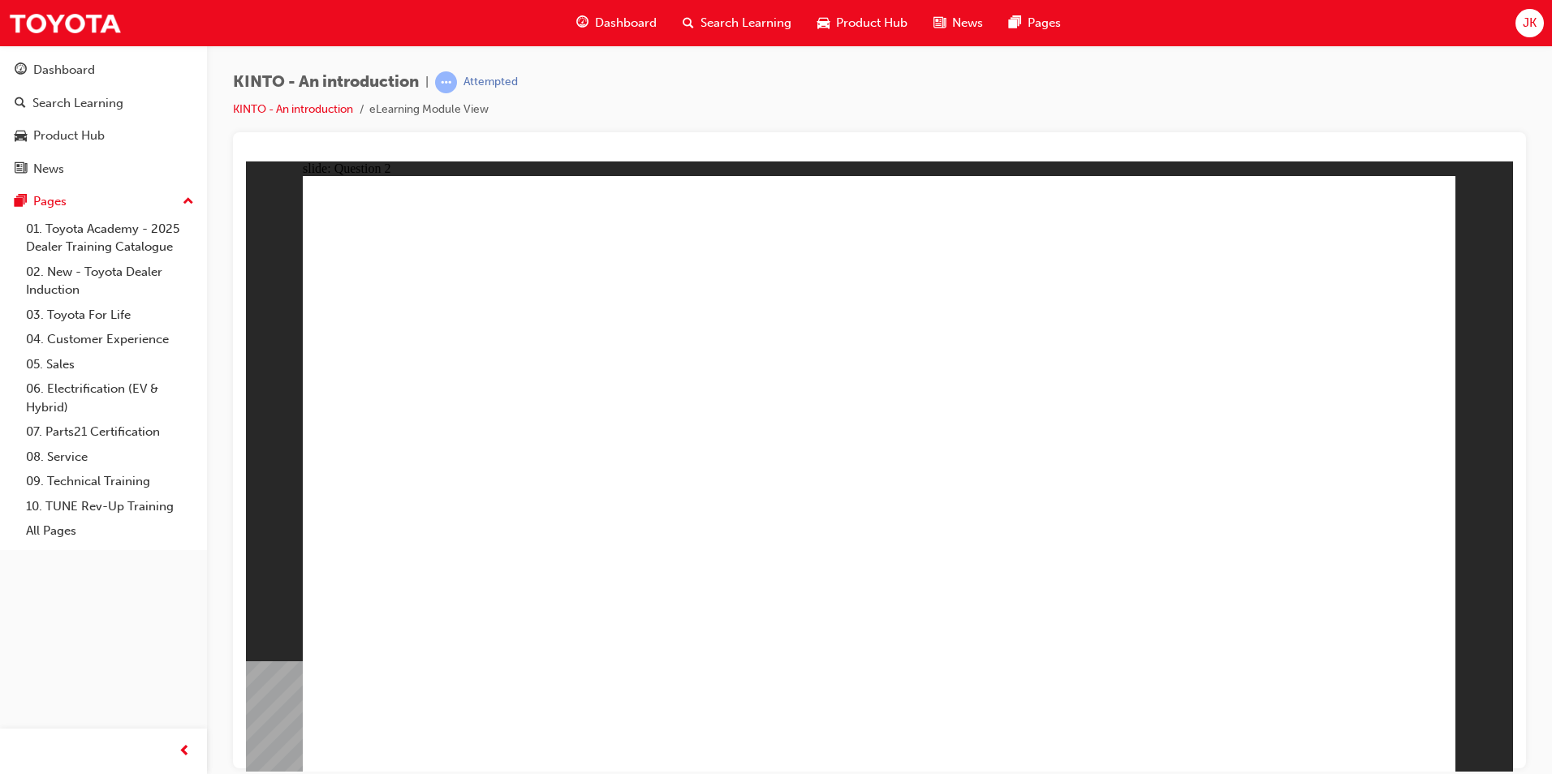
radio input "true"
drag, startPoint x: 931, startPoint y: 579, endPoint x: 885, endPoint y: 547, distance: 56.5
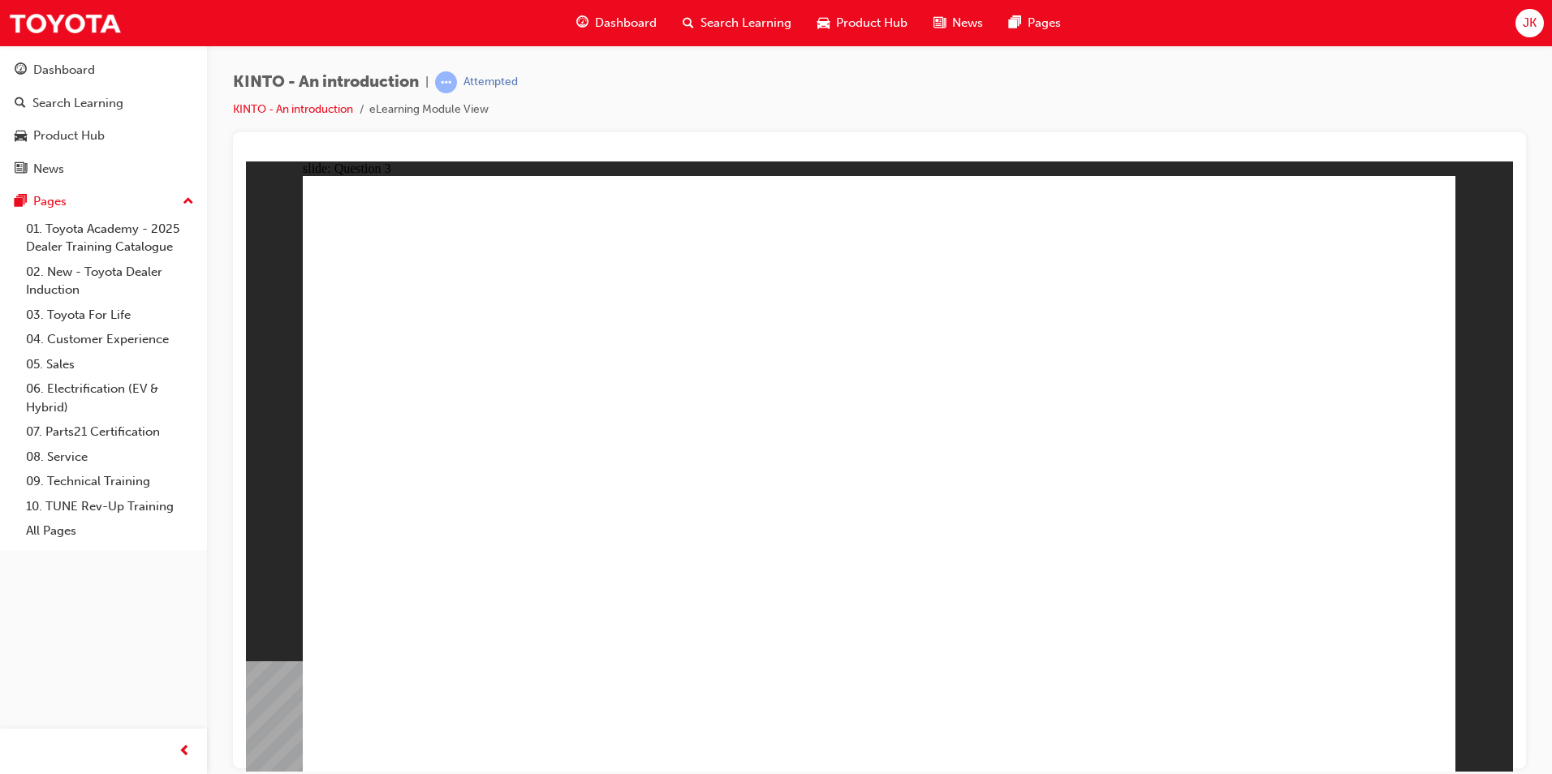
drag, startPoint x: 1119, startPoint y: 528, endPoint x: 496, endPoint y: 648, distance: 634.7
drag, startPoint x: 1384, startPoint y: 521, endPoint x: 757, endPoint y: 645, distance: 638.6
drag, startPoint x: 681, startPoint y: 561, endPoint x: 679, endPoint y: 536, distance: 24.4
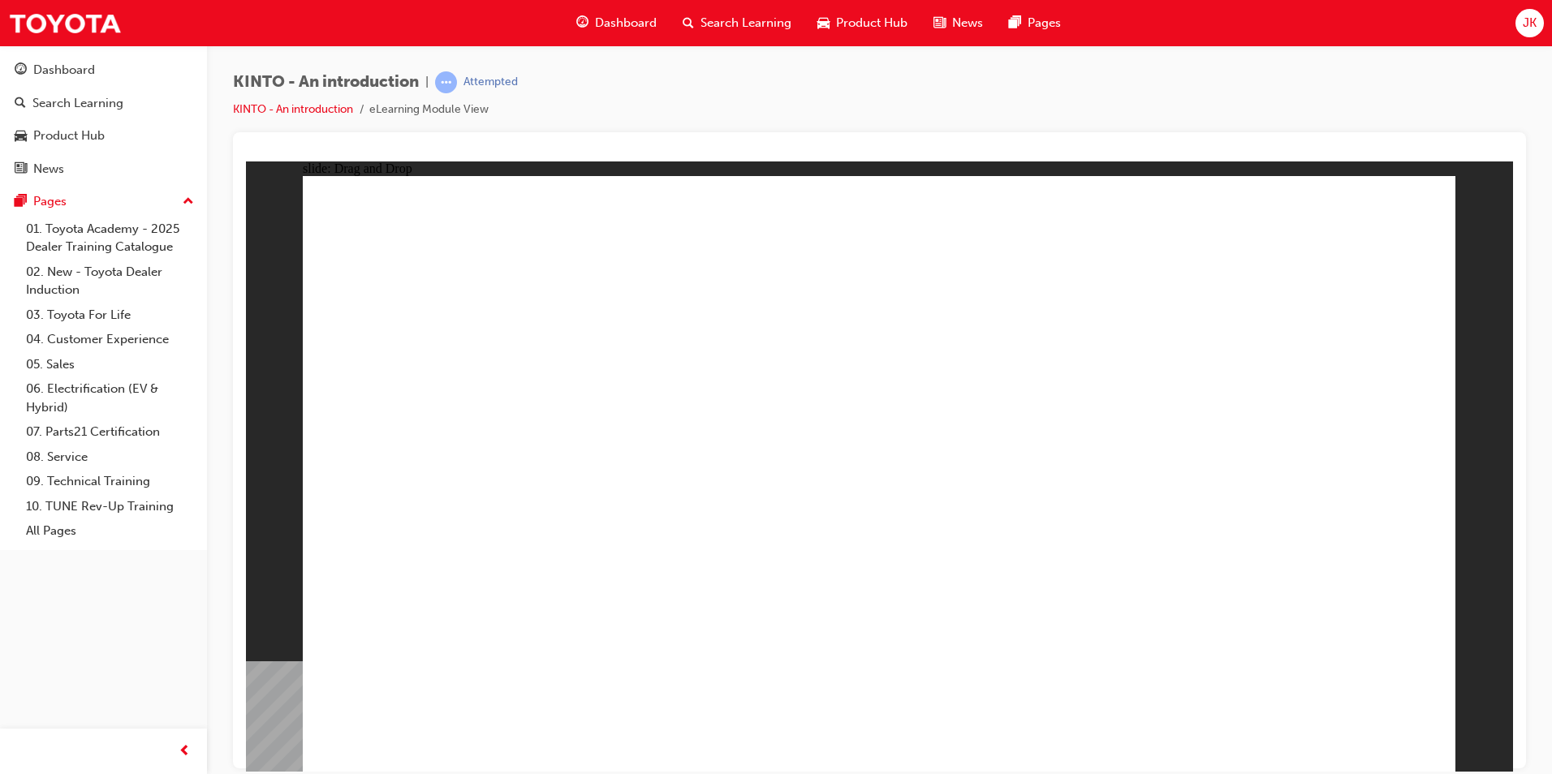
drag, startPoint x: 672, startPoint y: 522, endPoint x: 884, endPoint y: 650, distance: 247.6
drag, startPoint x: 872, startPoint y: 512, endPoint x: 1092, endPoint y: 637, distance: 252.9
drag, startPoint x: 459, startPoint y: 503, endPoint x: 1296, endPoint y: 633, distance: 846.6
drag, startPoint x: 845, startPoint y: 566, endPoint x: 890, endPoint y: 557, distance: 46.5
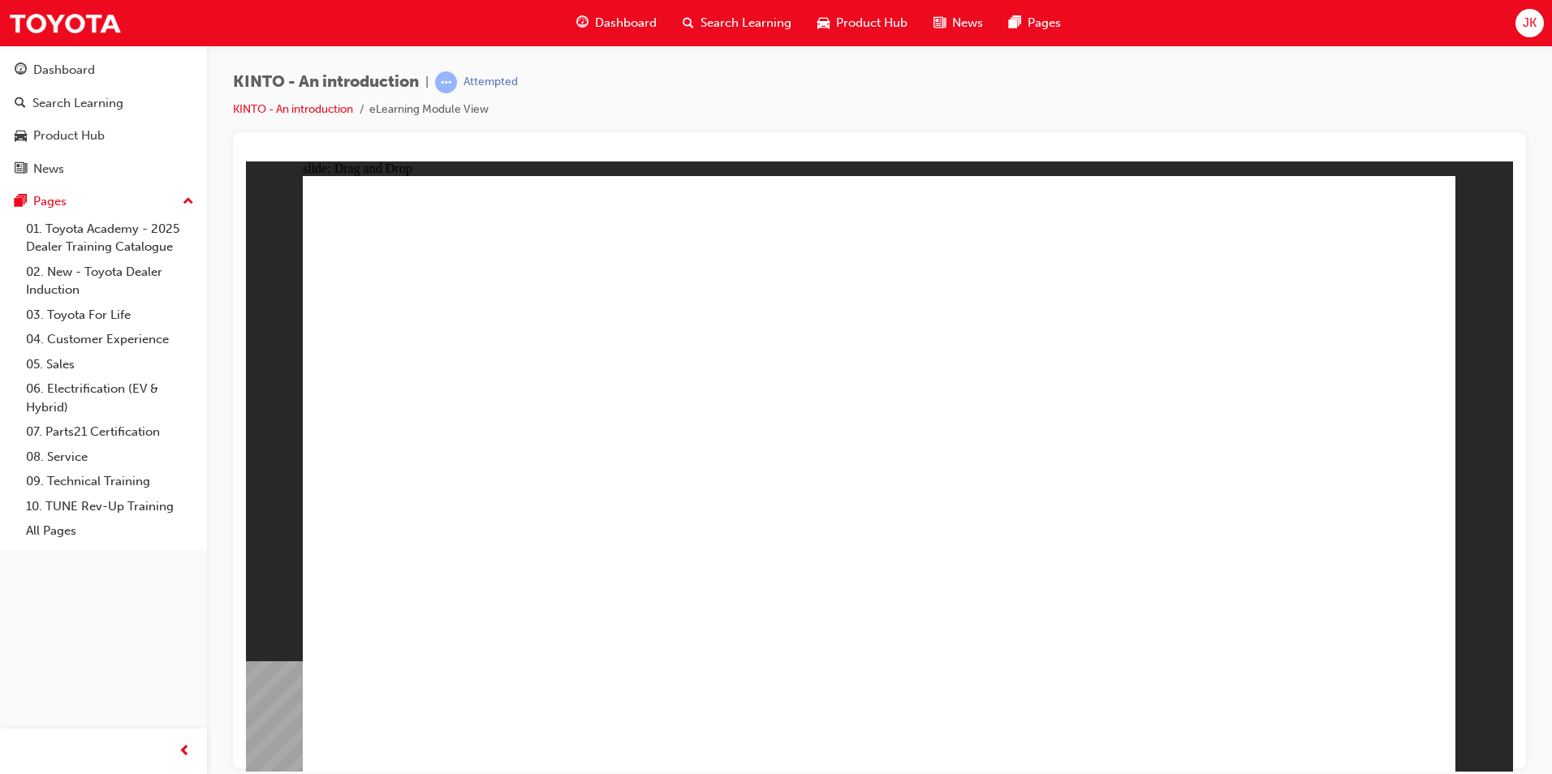
radio input "true"
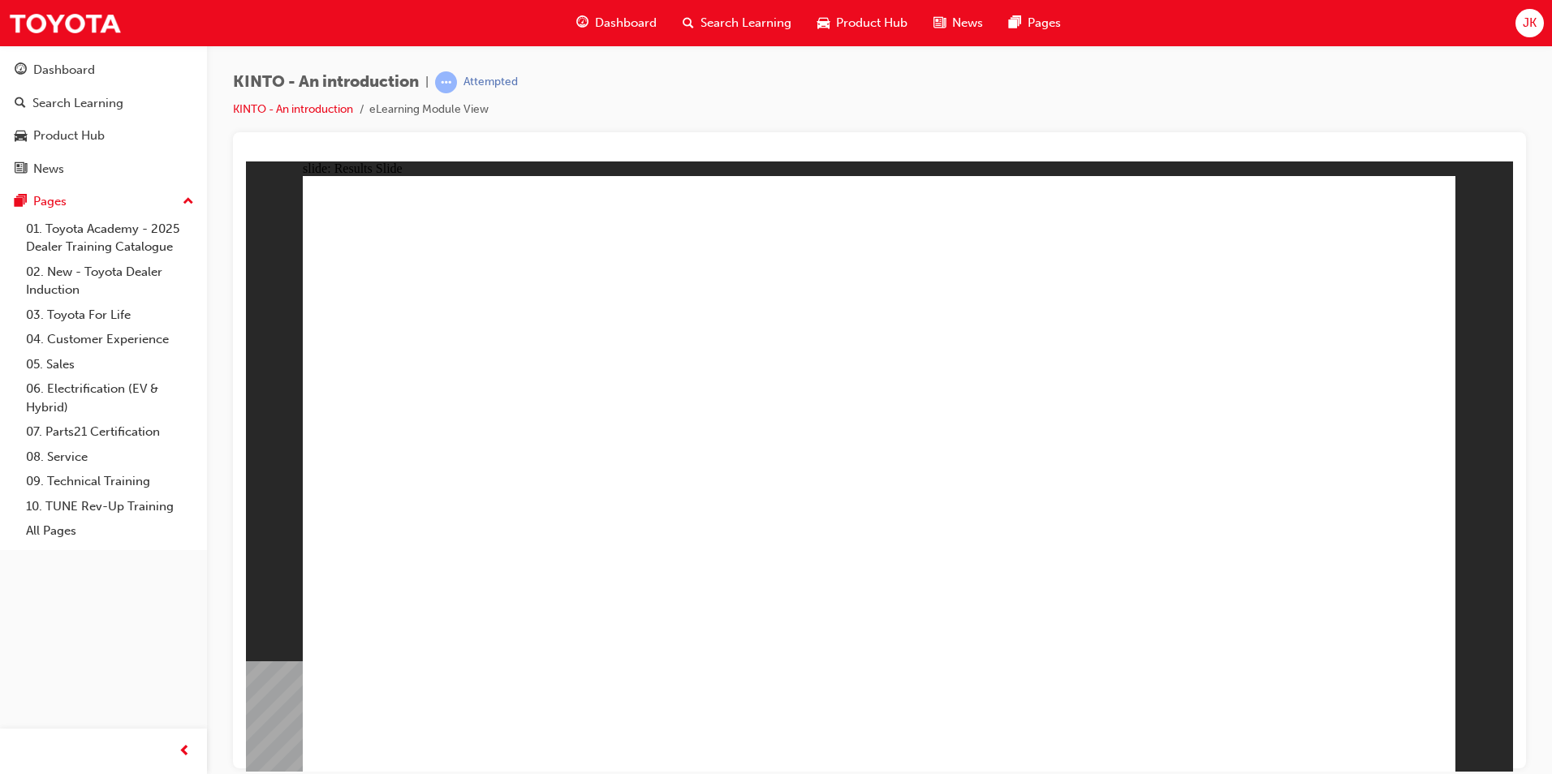
radio input "true"
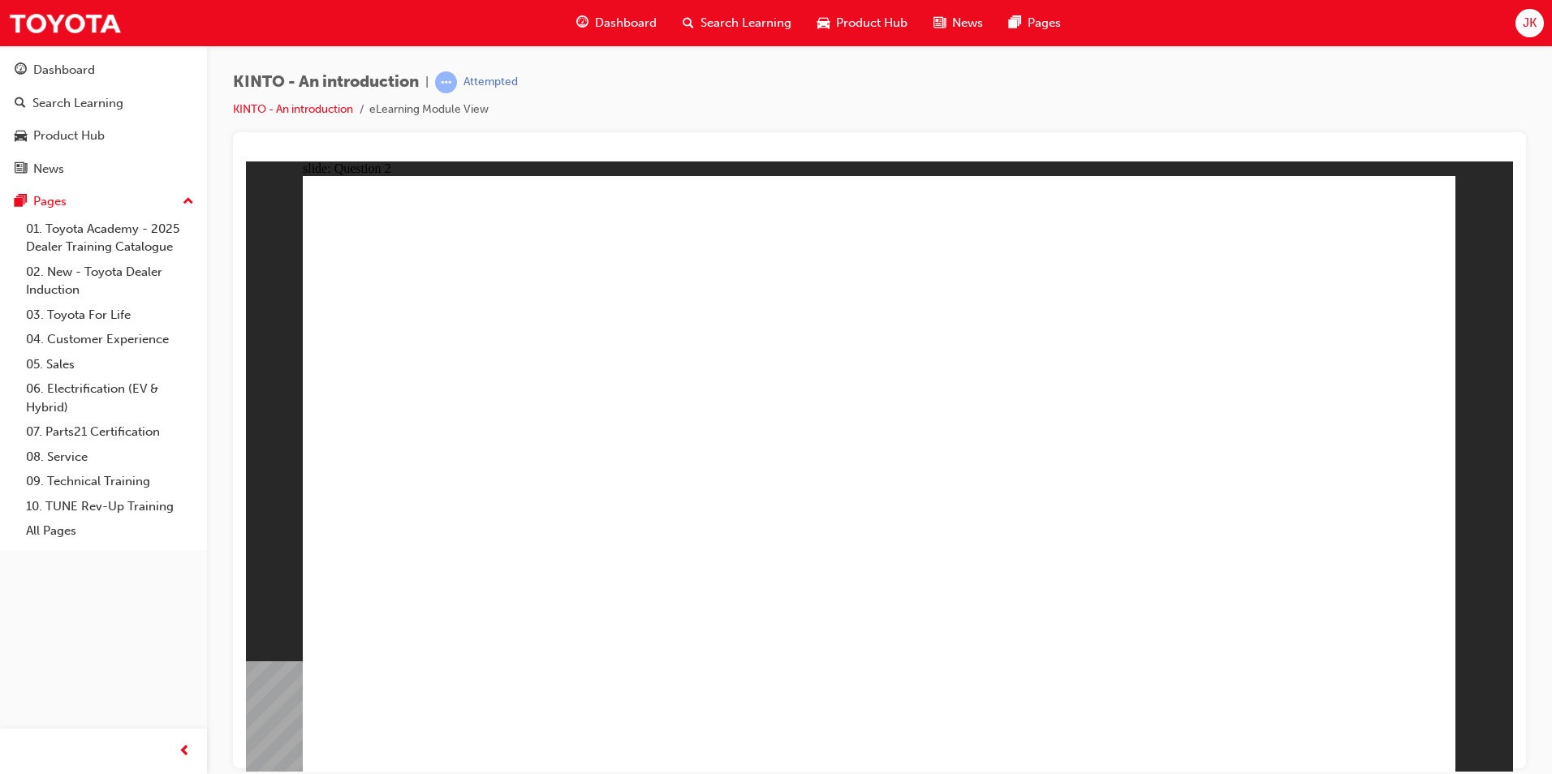
checkbox input "true"
radio input "true"
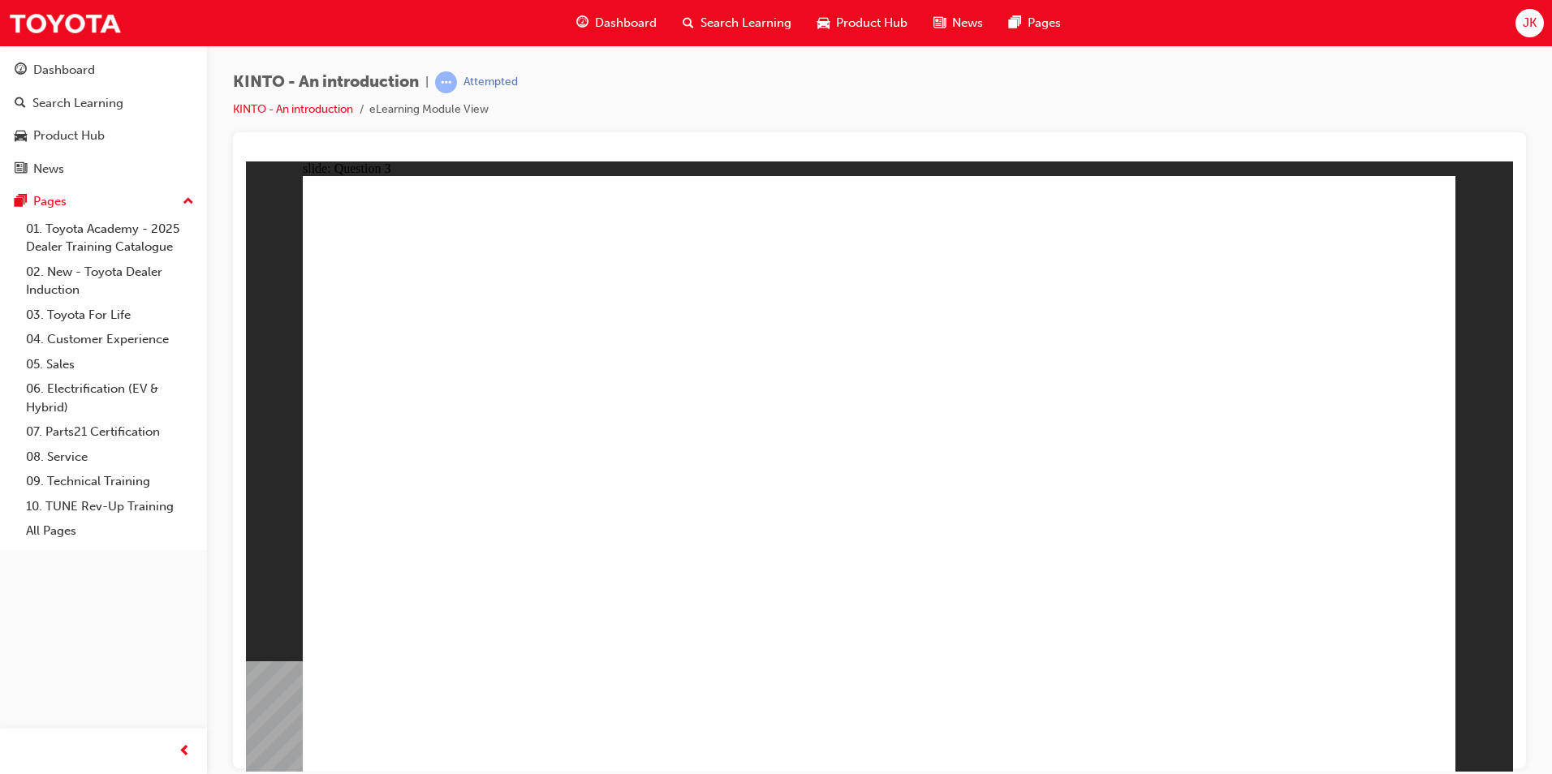
drag, startPoint x: 498, startPoint y: 499, endPoint x: 519, endPoint y: 505, distance: 21.1
drag, startPoint x: 923, startPoint y: 512, endPoint x: 506, endPoint y: 635, distance: 435.0
drag, startPoint x: 449, startPoint y: 558, endPoint x: 458, endPoint y: 583, distance: 27.0
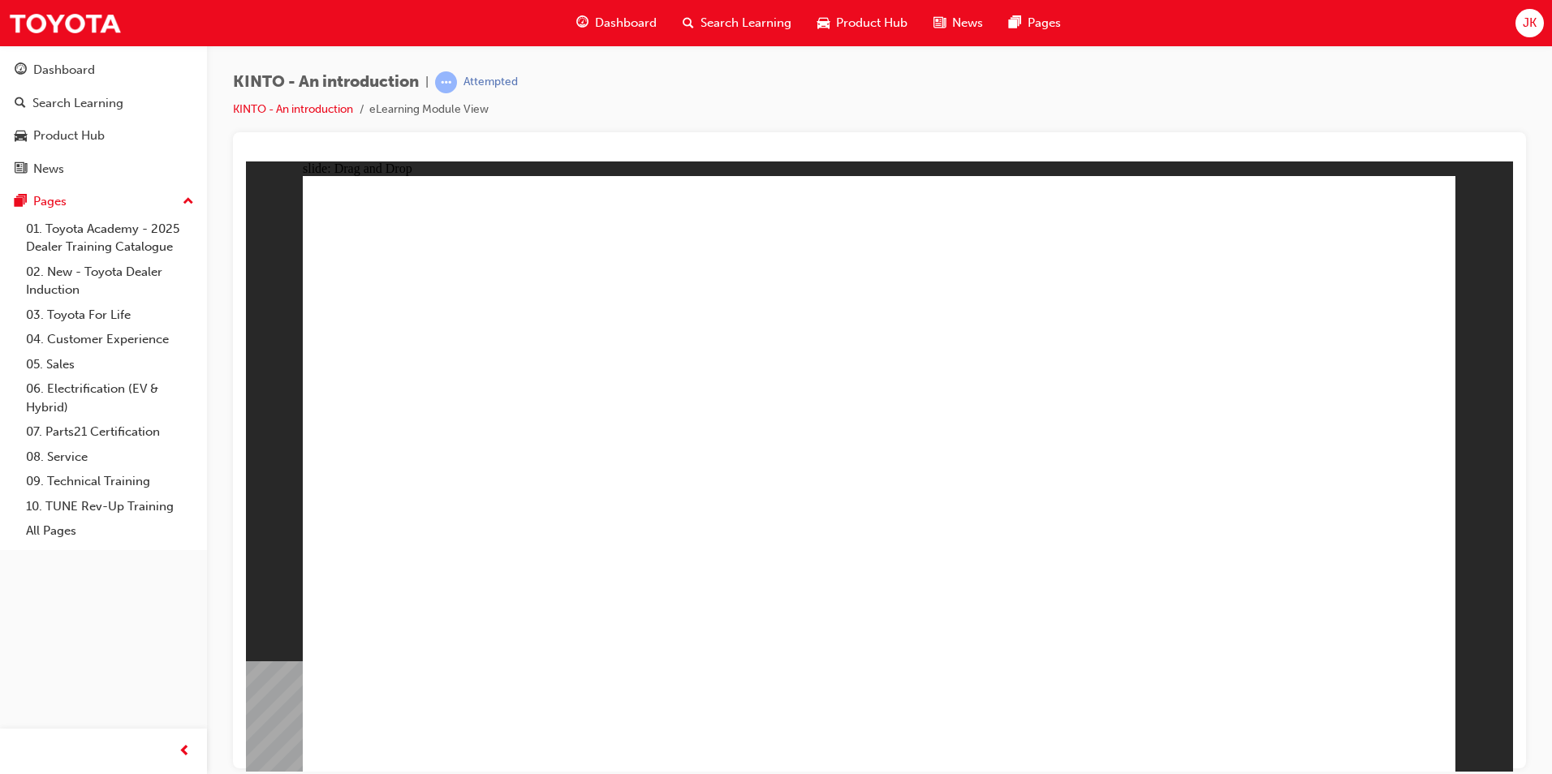
drag, startPoint x: 494, startPoint y: 605, endPoint x: 463, endPoint y: 600, distance: 31.1
drag, startPoint x: 471, startPoint y: 631, endPoint x: 899, endPoint y: 488, distance: 451.9
drag, startPoint x: 476, startPoint y: 662, endPoint x: 476, endPoint y: 532, distance: 129.8
drag, startPoint x: 497, startPoint y: 518, endPoint x: 480, endPoint y: 647, distance: 130.0
drag, startPoint x: 862, startPoint y: 484, endPoint x: 646, endPoint y: 621, distance: 255.3
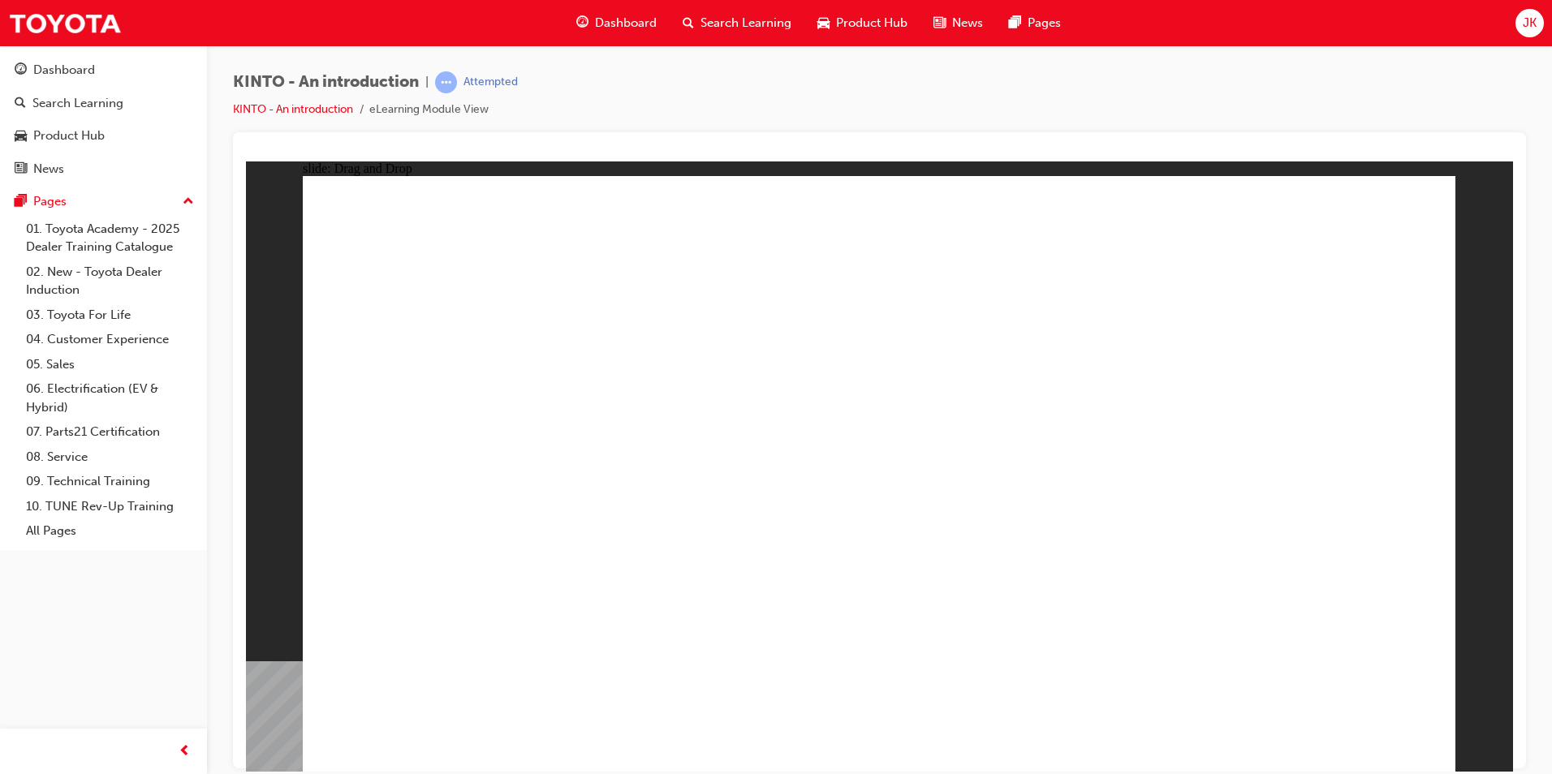
drag, startPoint x: 1148, startPoint y: 515, endPoint x: 942, endPoint y: 660, distance: 251.7
drag, startPoint x: 1341, startPoint y: 521, endPoint x: 1145, endPoint y: 652, distance: 236.3
drag, startPoint x: 649, startPoint y: 493, endPoint x: 1305, endPoint y: 633, distance: 670.4
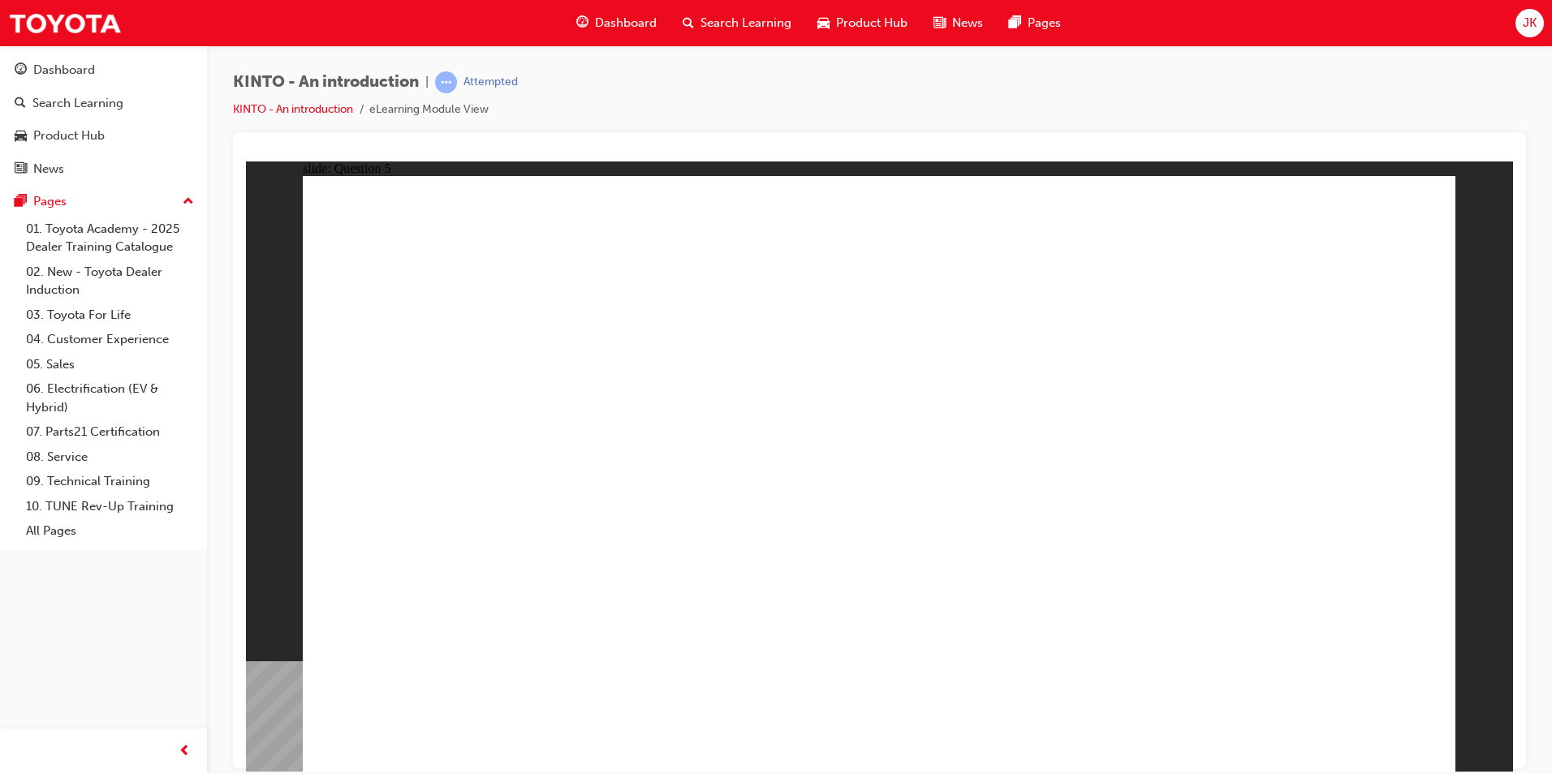
drag, startPoint x: 964, startPoint y: 596, endPoint x: 977, endPoint y: 593, distance: 13.4
radio input "true"
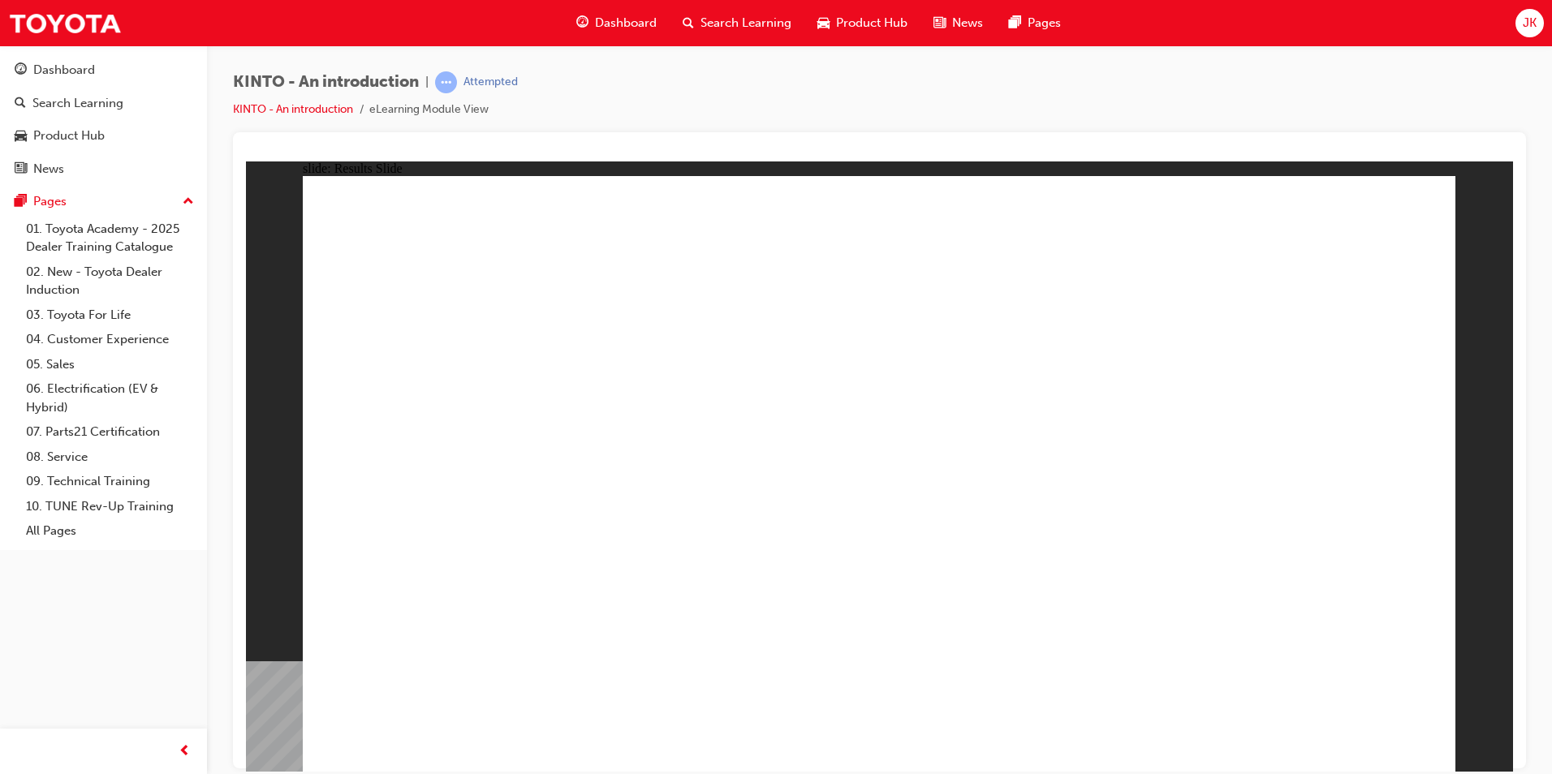
radio input "true"
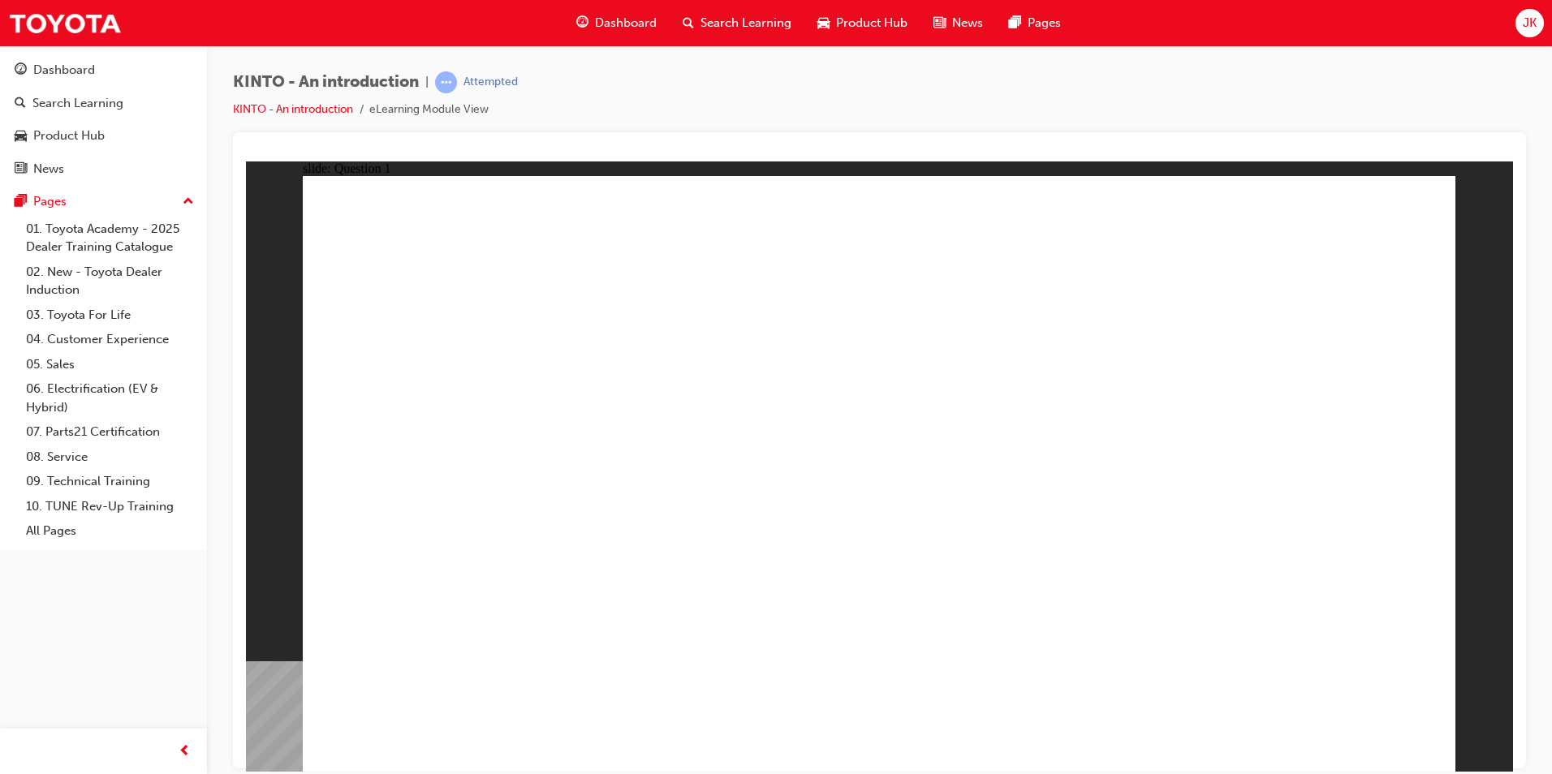
checkbox input "true"
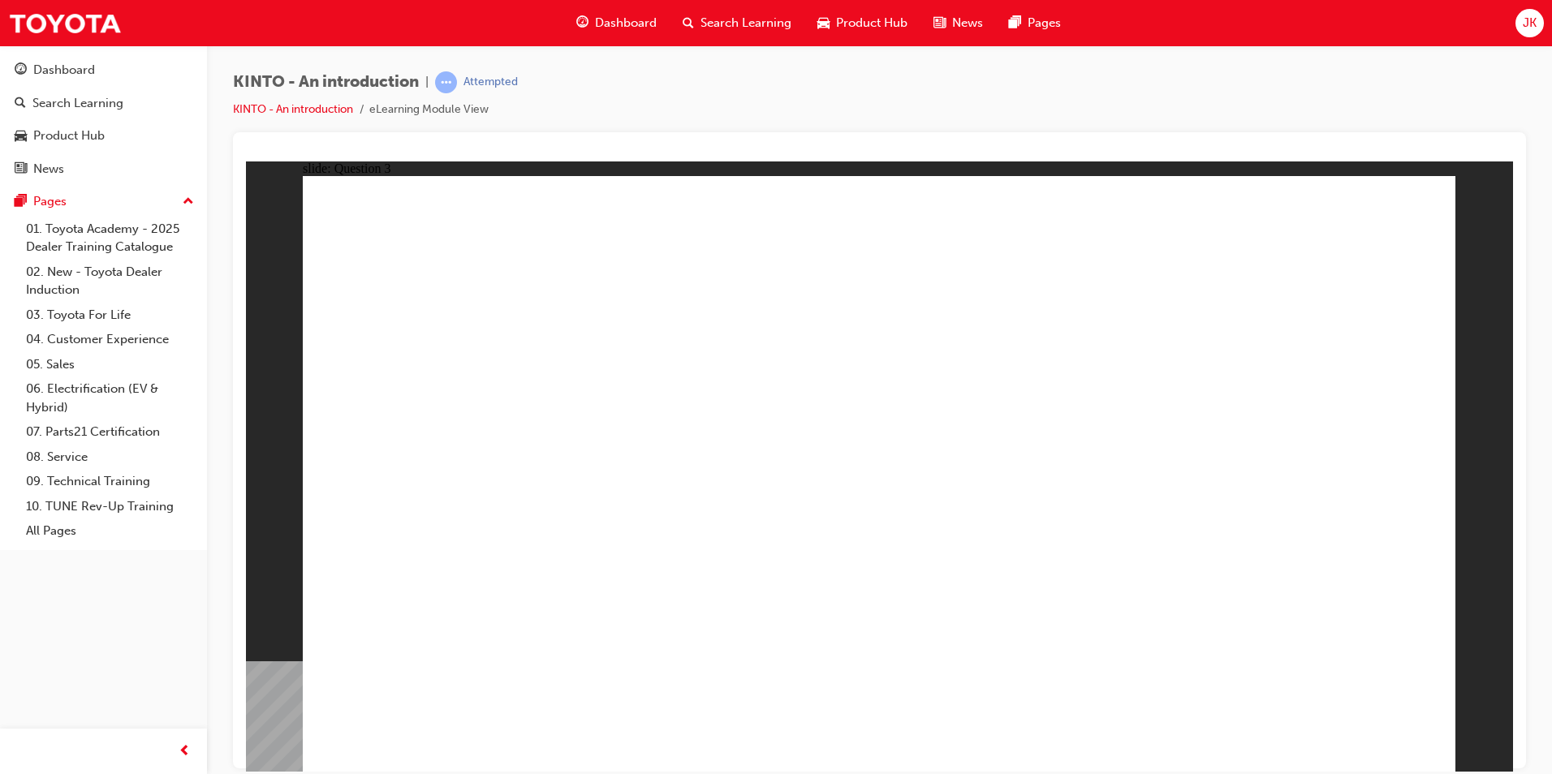
radio input "true"
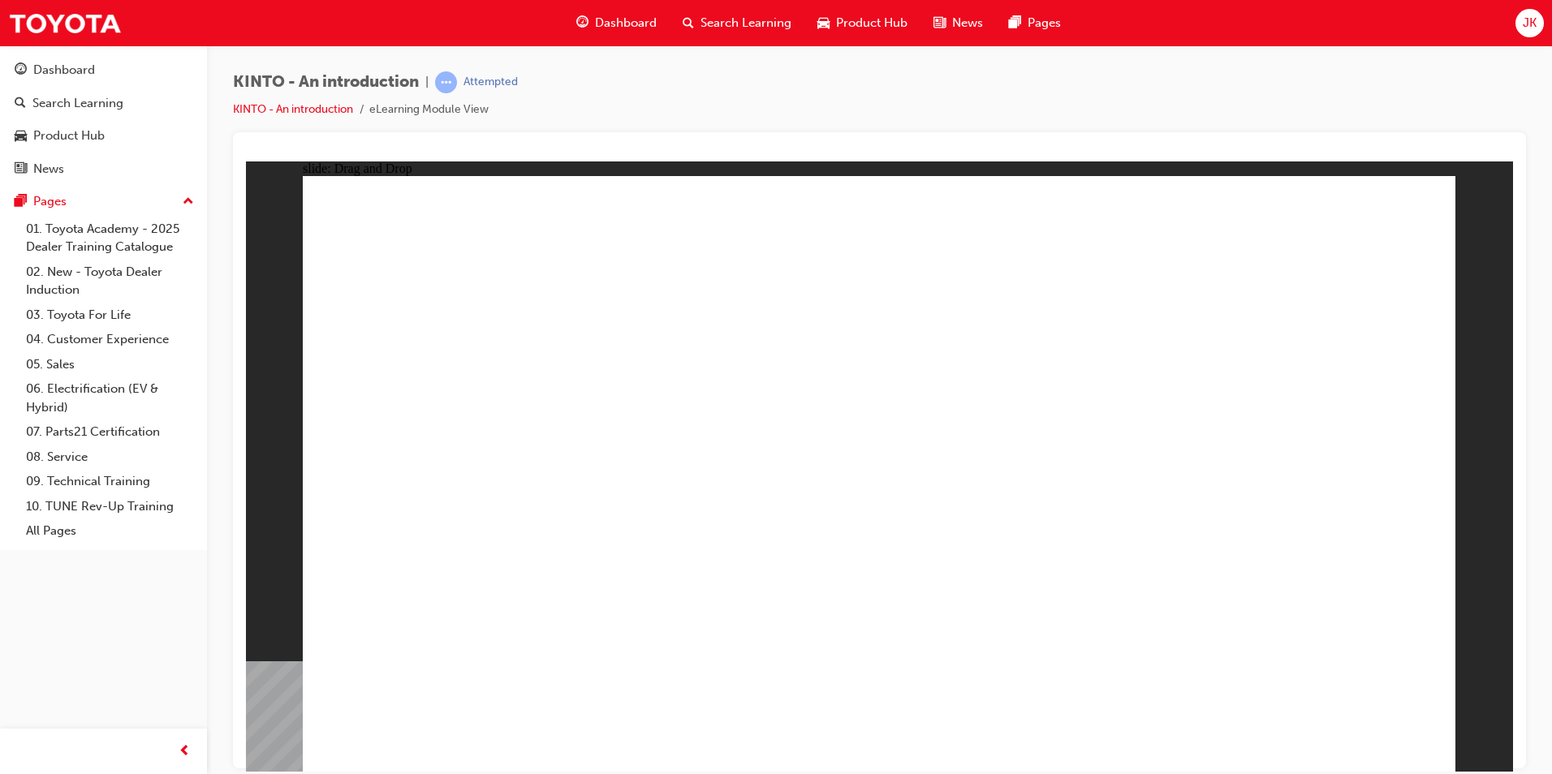
drag, startPoint x: 446, startPoint y: 501, endPoint x: 1286, endPoint y: 635, distance: 851.3
drag, startPoint x: 725, startPoint y: 522, endPoint x: 923, endPoint y: 642, distance: 230.9
drag, startPoint x: 1061, startPoint y: 534, endPoint x: 426, endPoint y: 660, distance: 647.7
drag, startPoint x: 933, startPoint y: 523, endPoint x: 1141, endPoint y: 648, distance: 242.4
drag, startPoint x: 1289, startPoint y: 524, endPoint x: 649, endPoint y: 655, distance: 653.4
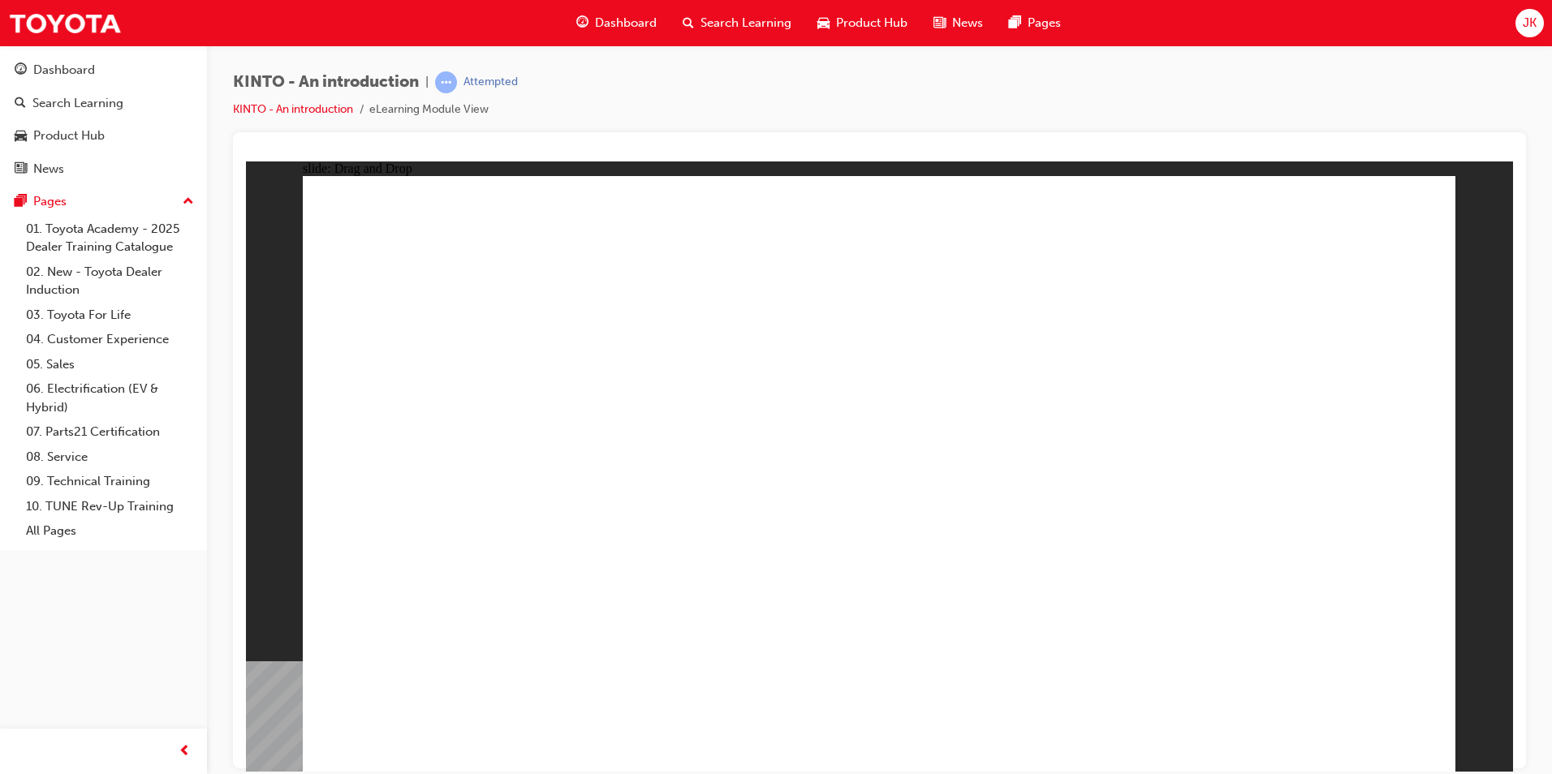
radio input "true"
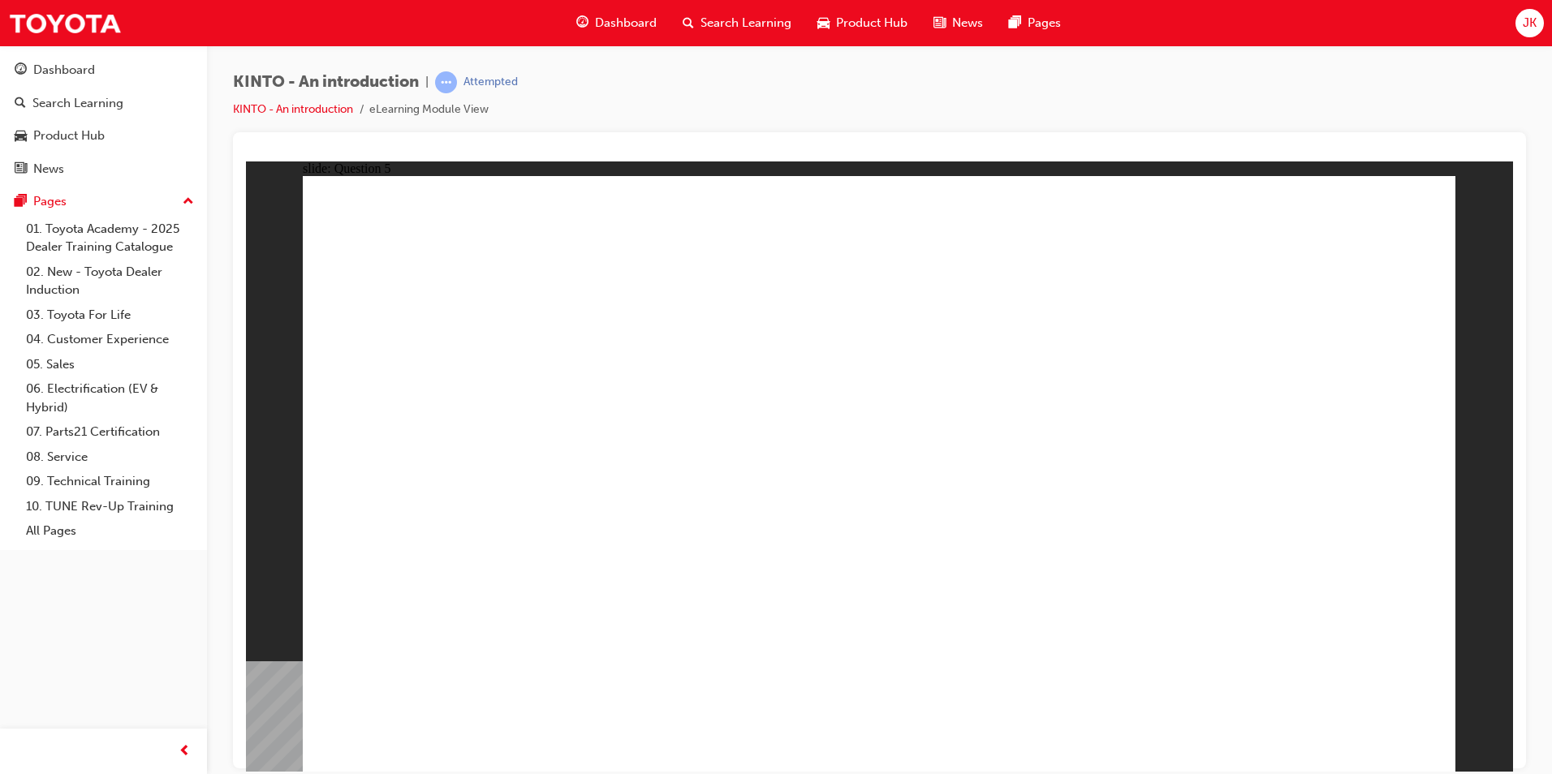
radio input "true"
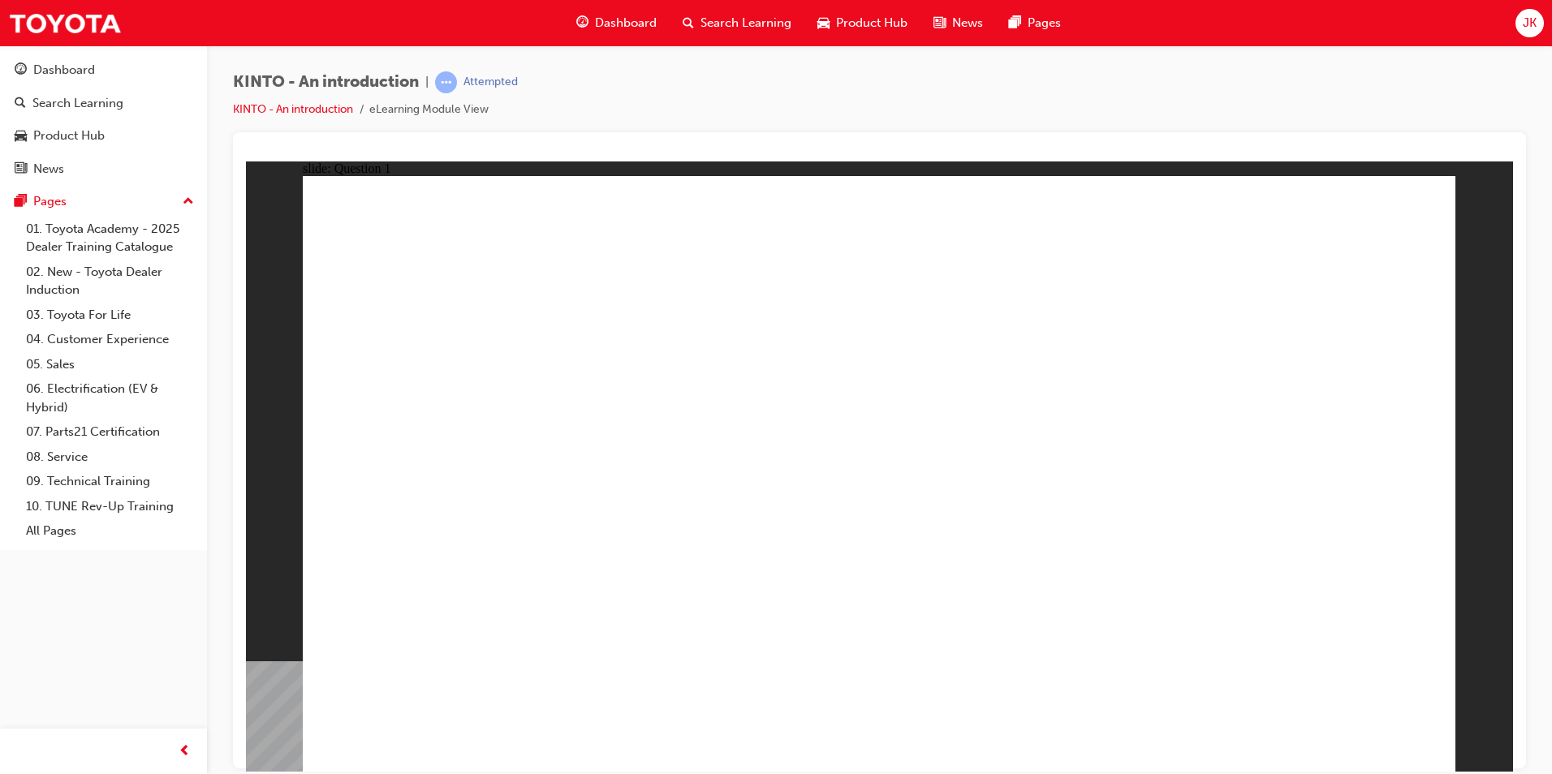
checkbox input "true"
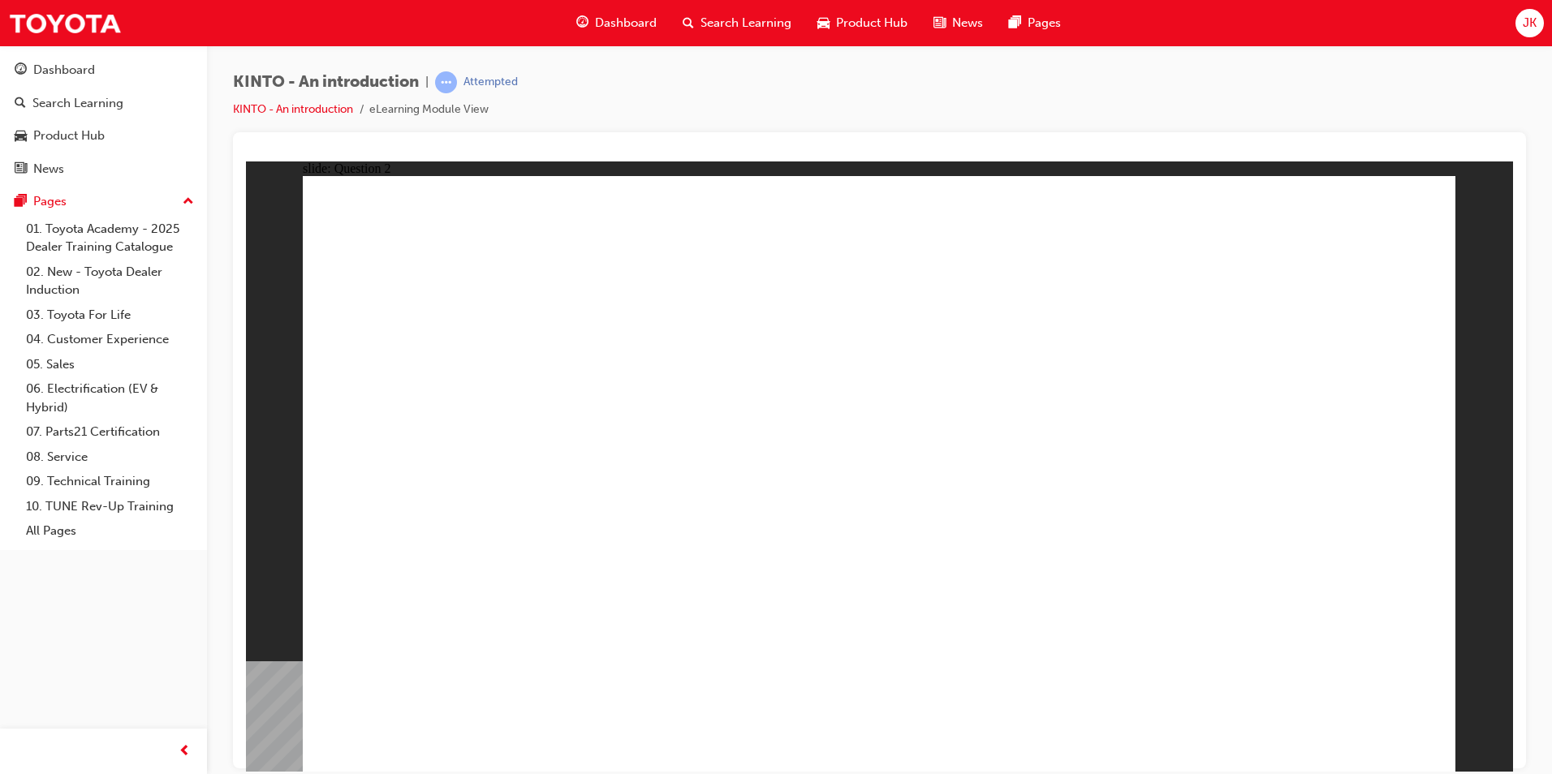
radio input "true"
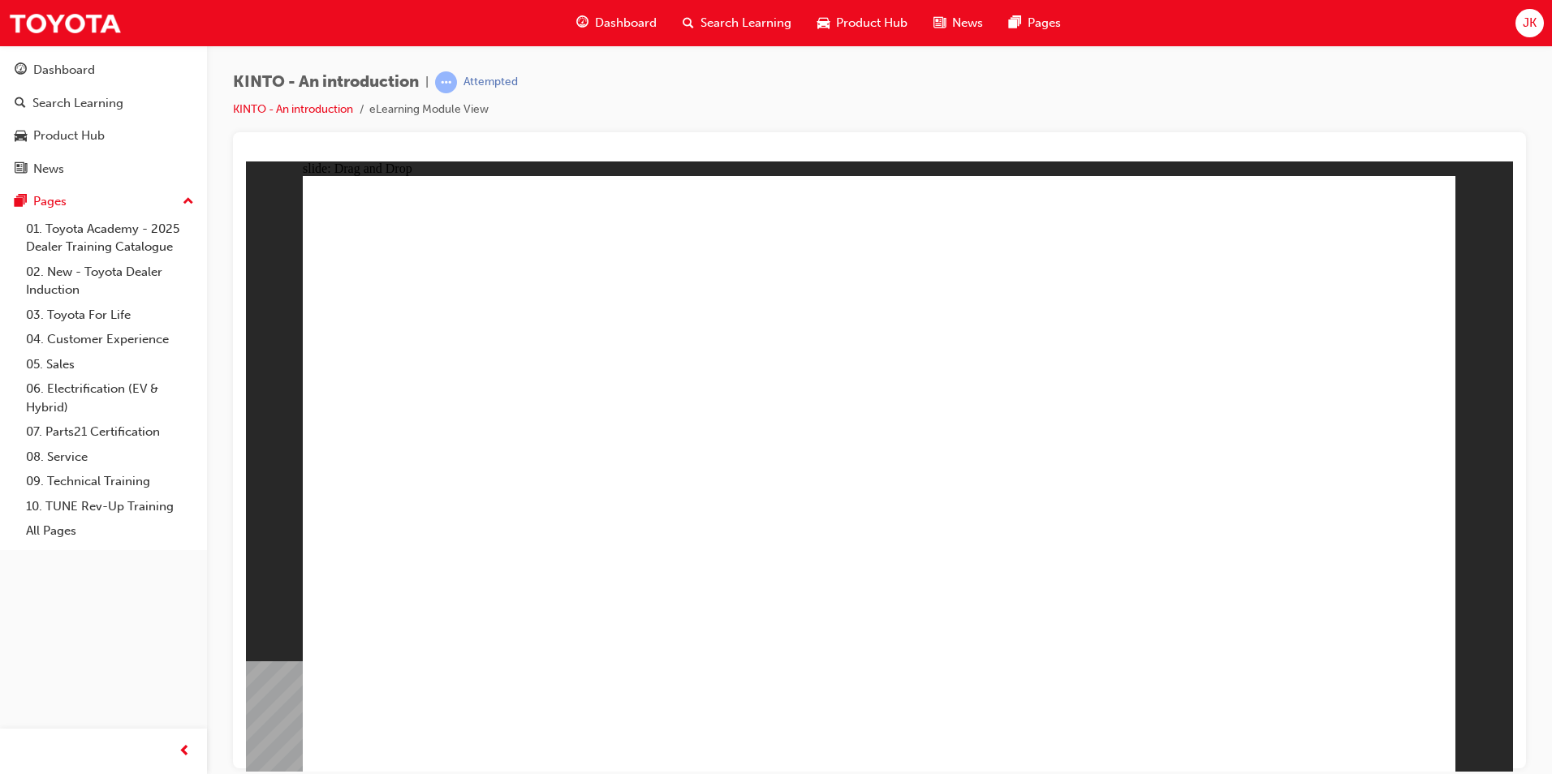
drag, startPoint x: 836, startPoint y: 477, endPoint x: 854, endPoint y: 598, distance: 122.3
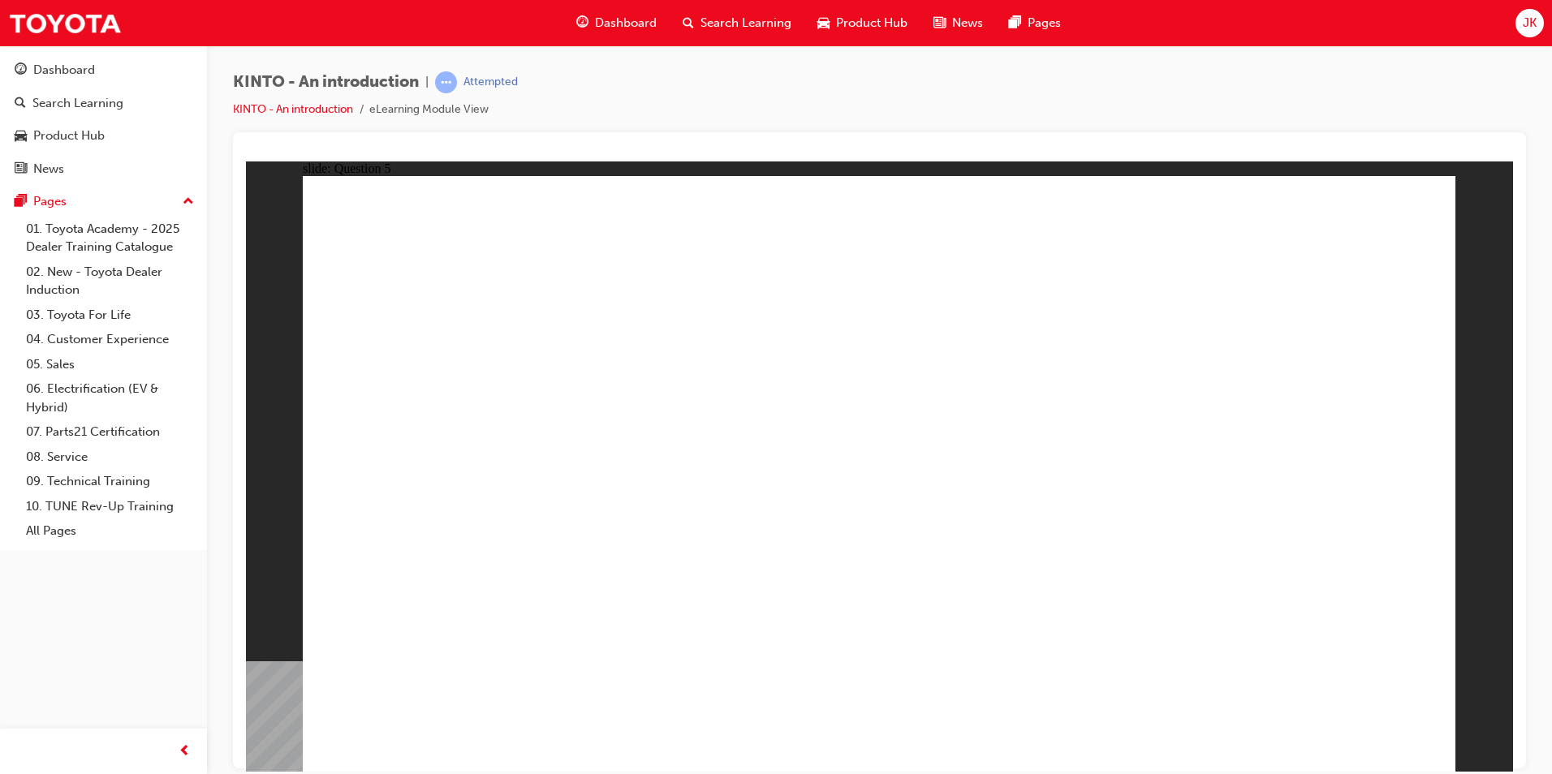
radio input "true"
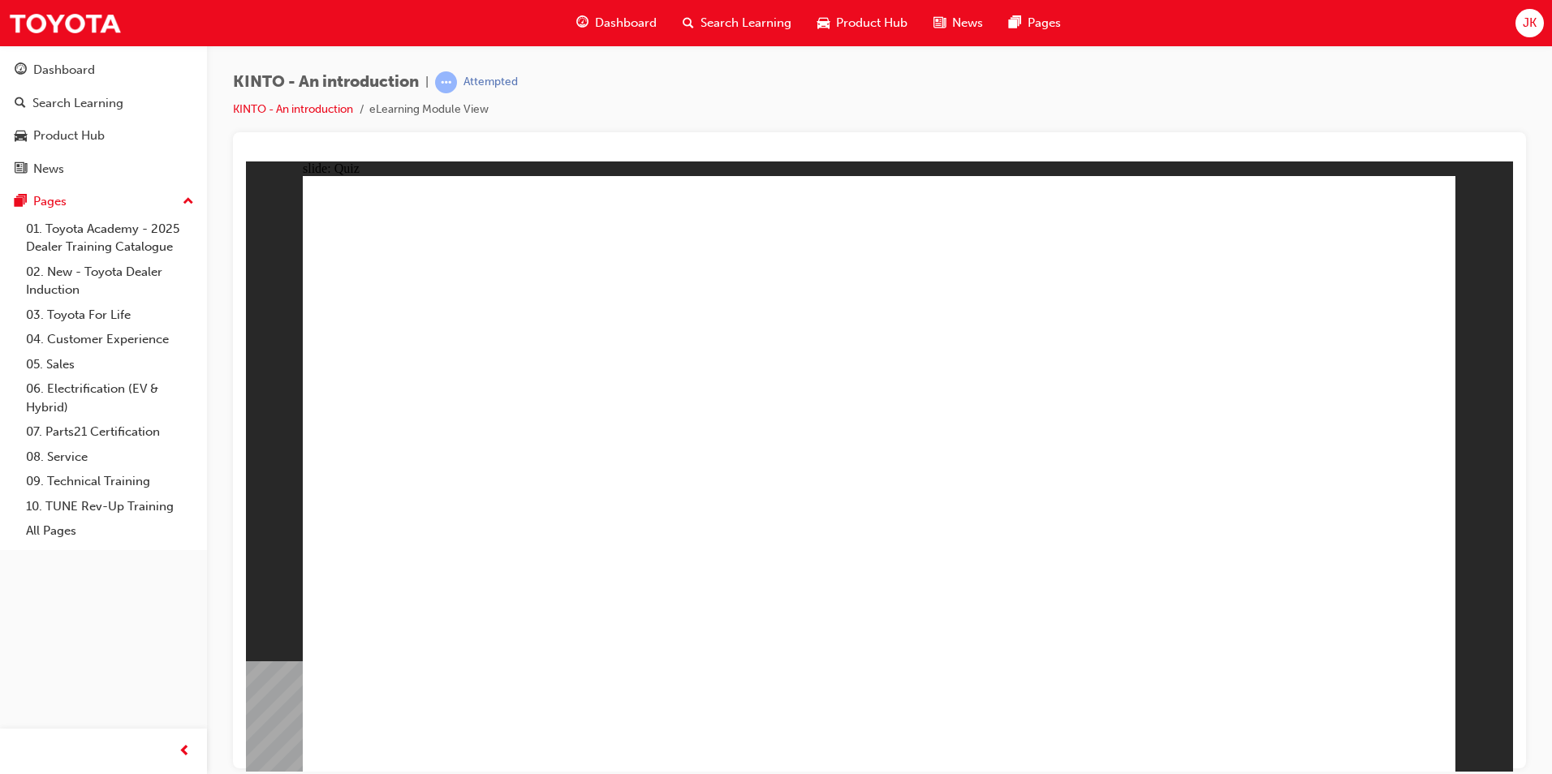
drag, startPoint x: 1011, startPoint y: 586, endPoint x: 1017, endPoint y: 577, distance: 10.6
radio input "true"
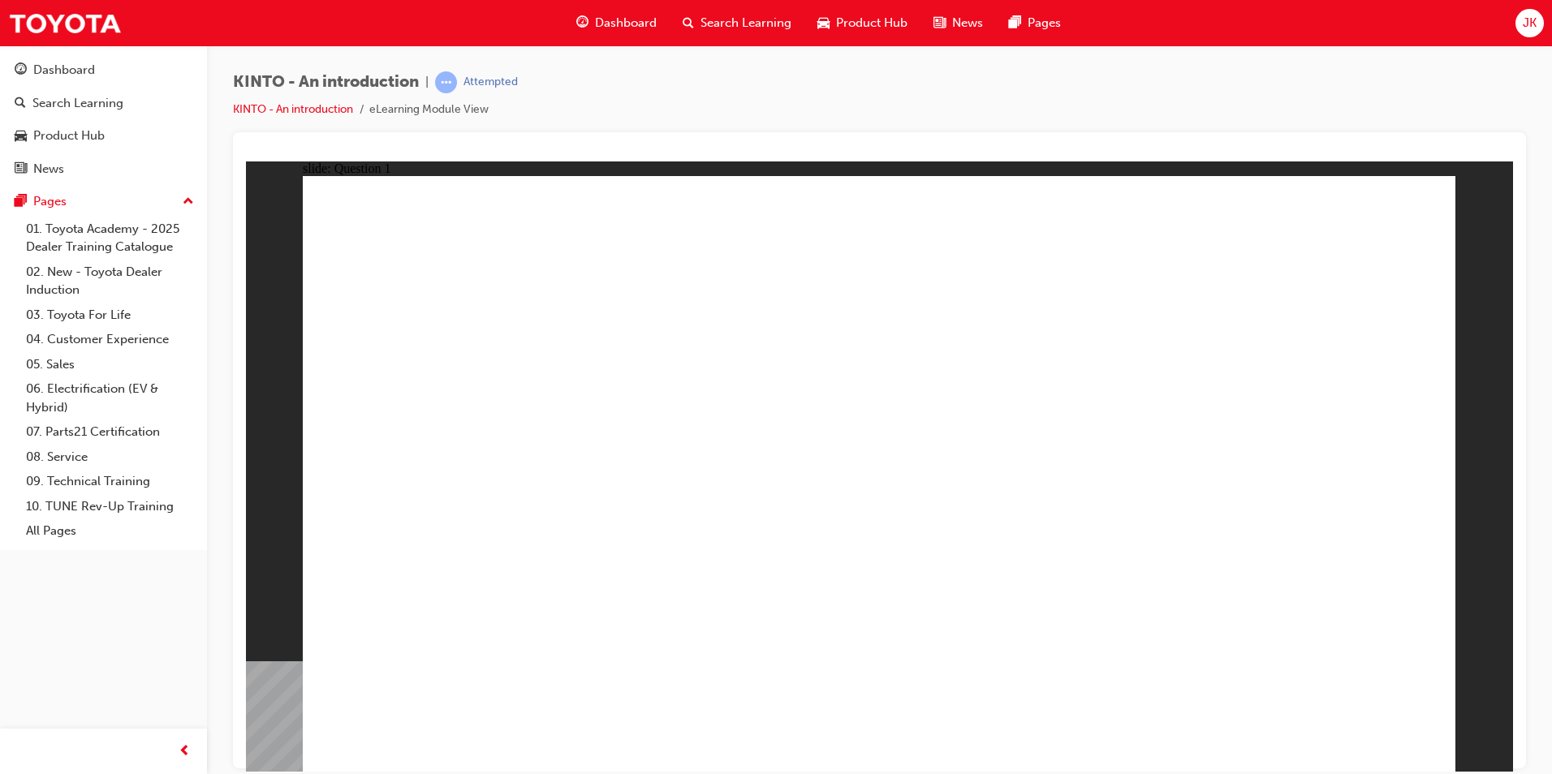
checkbox input "true"
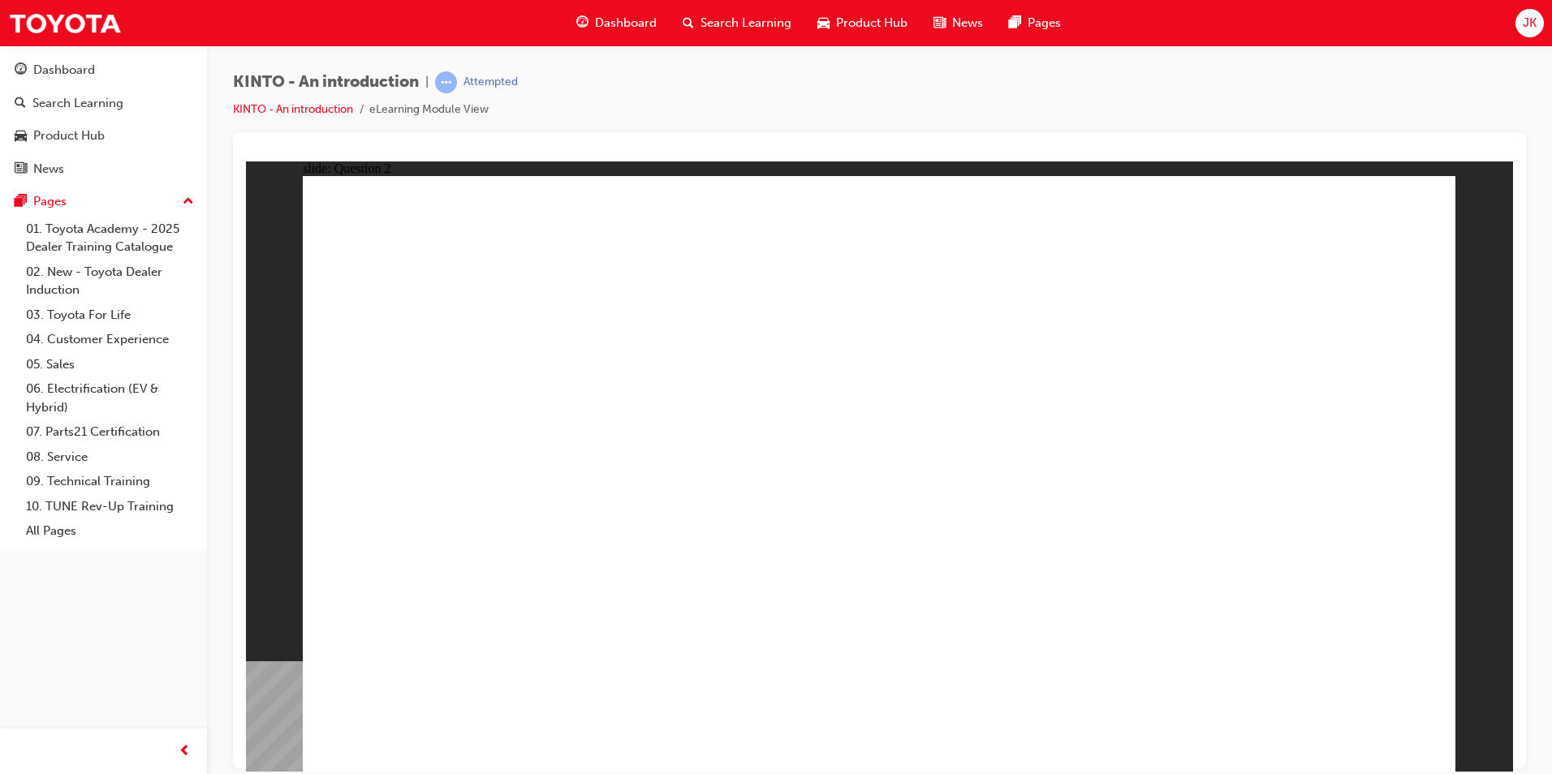
radio input "true"
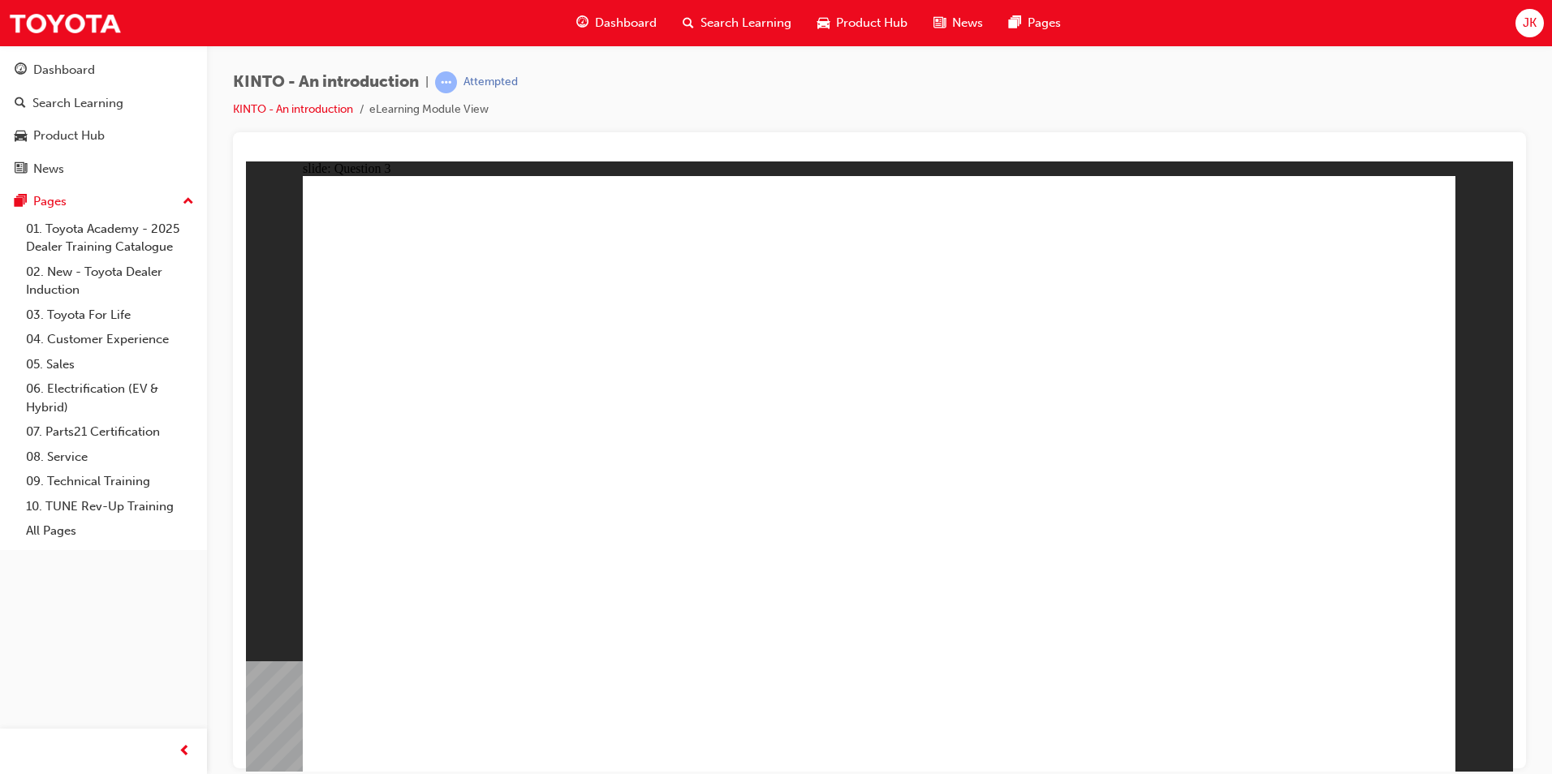
drag, startPoint x: 1111, startPoint y: 529, endPoint x: 1104, endPoint y: 652, distance: 123.5
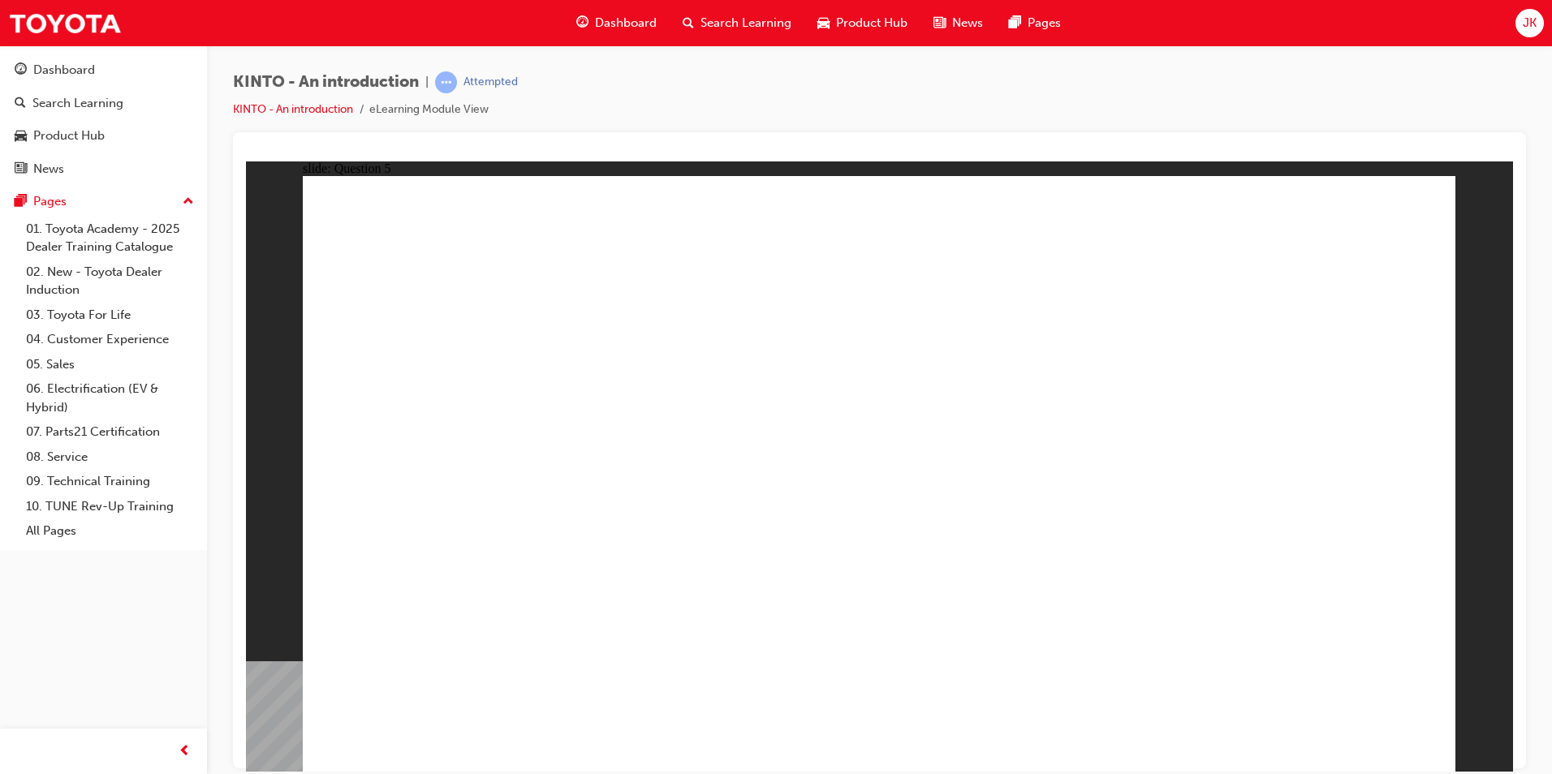
radio input "true"
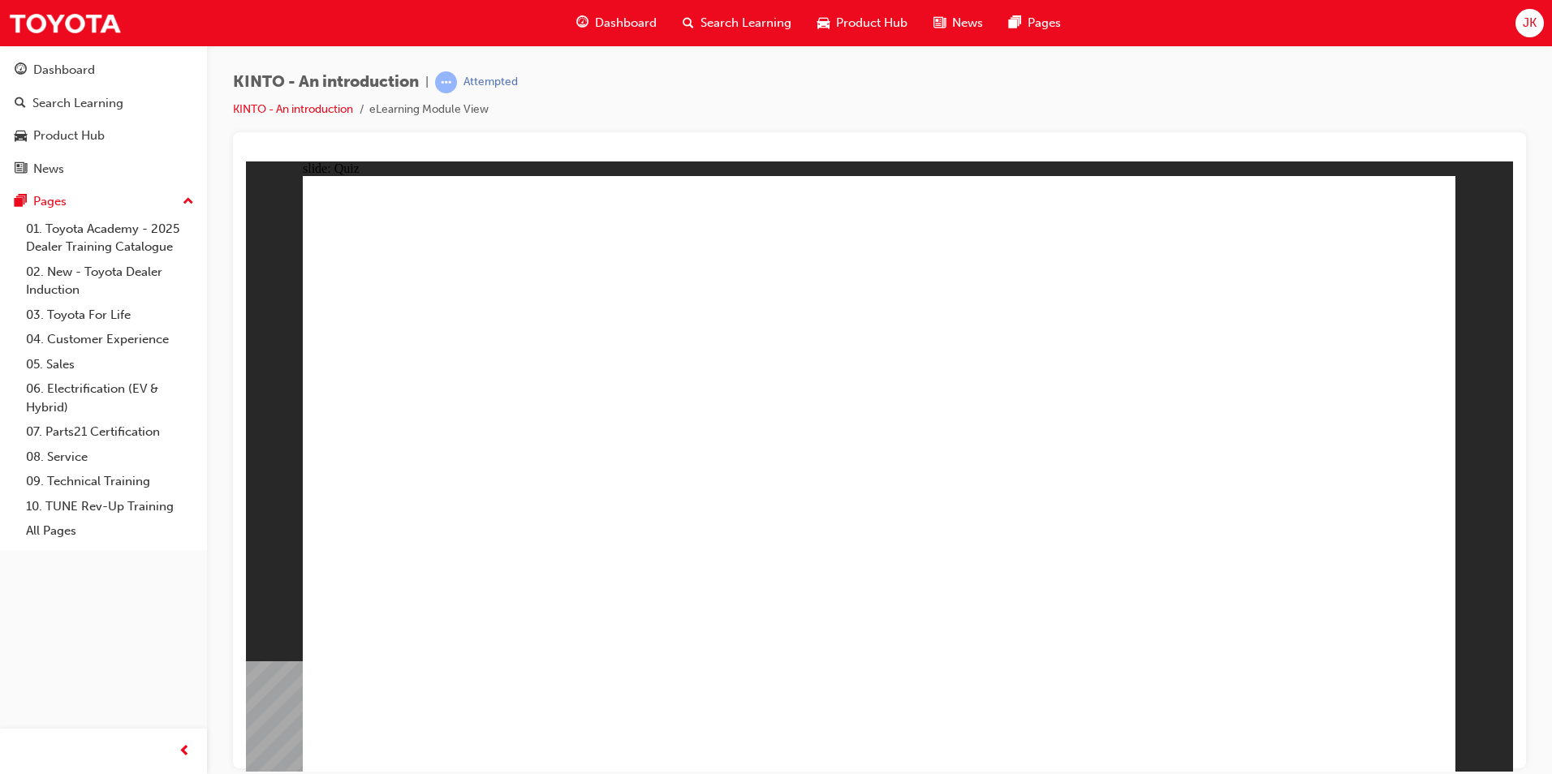
radio input "true"
drag, startPoint x: 1325, startPoint y: 704, endPoint x: 1346, endPoint y: 725, distance: 30.4
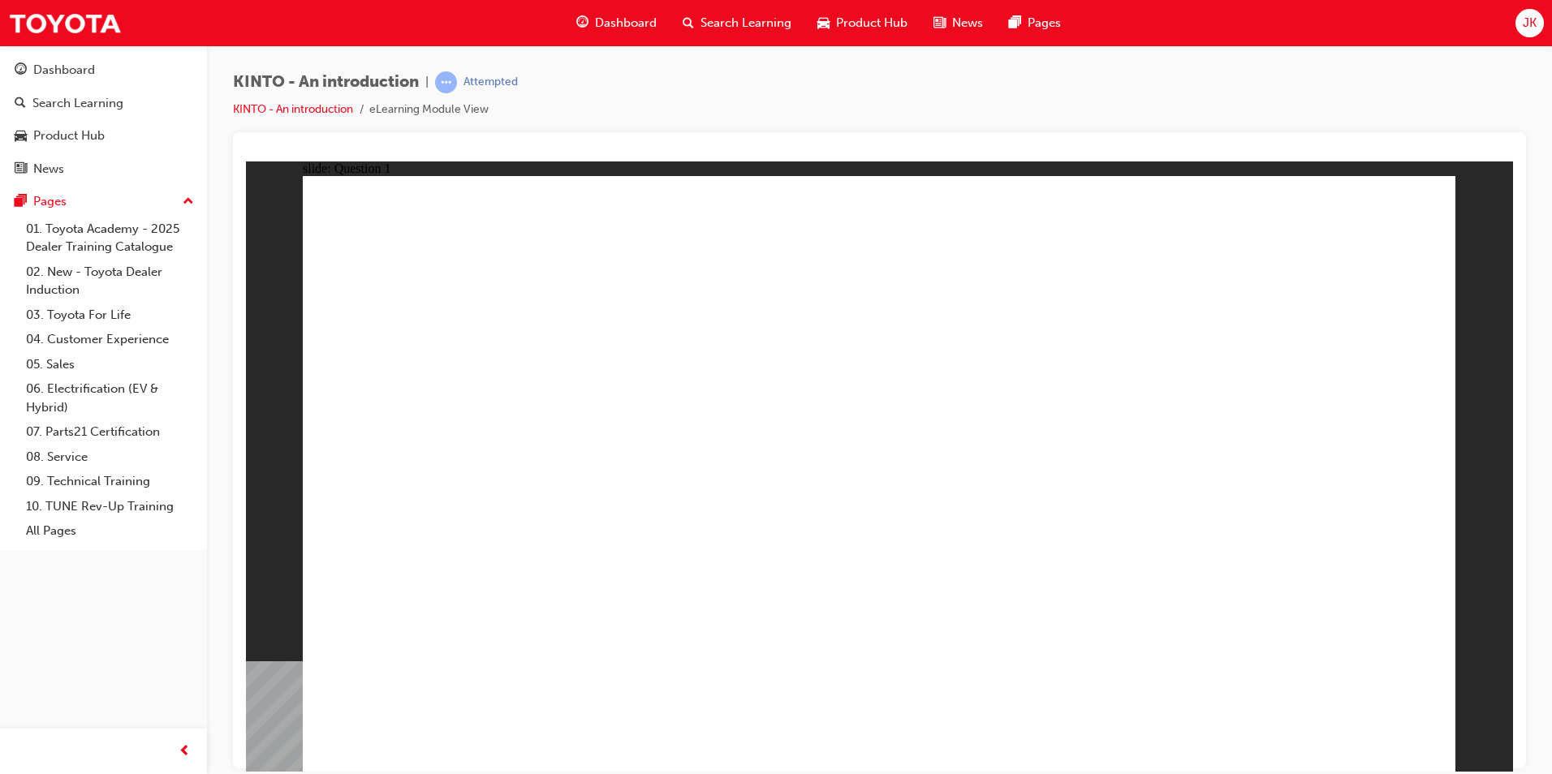
checkbox input "true"
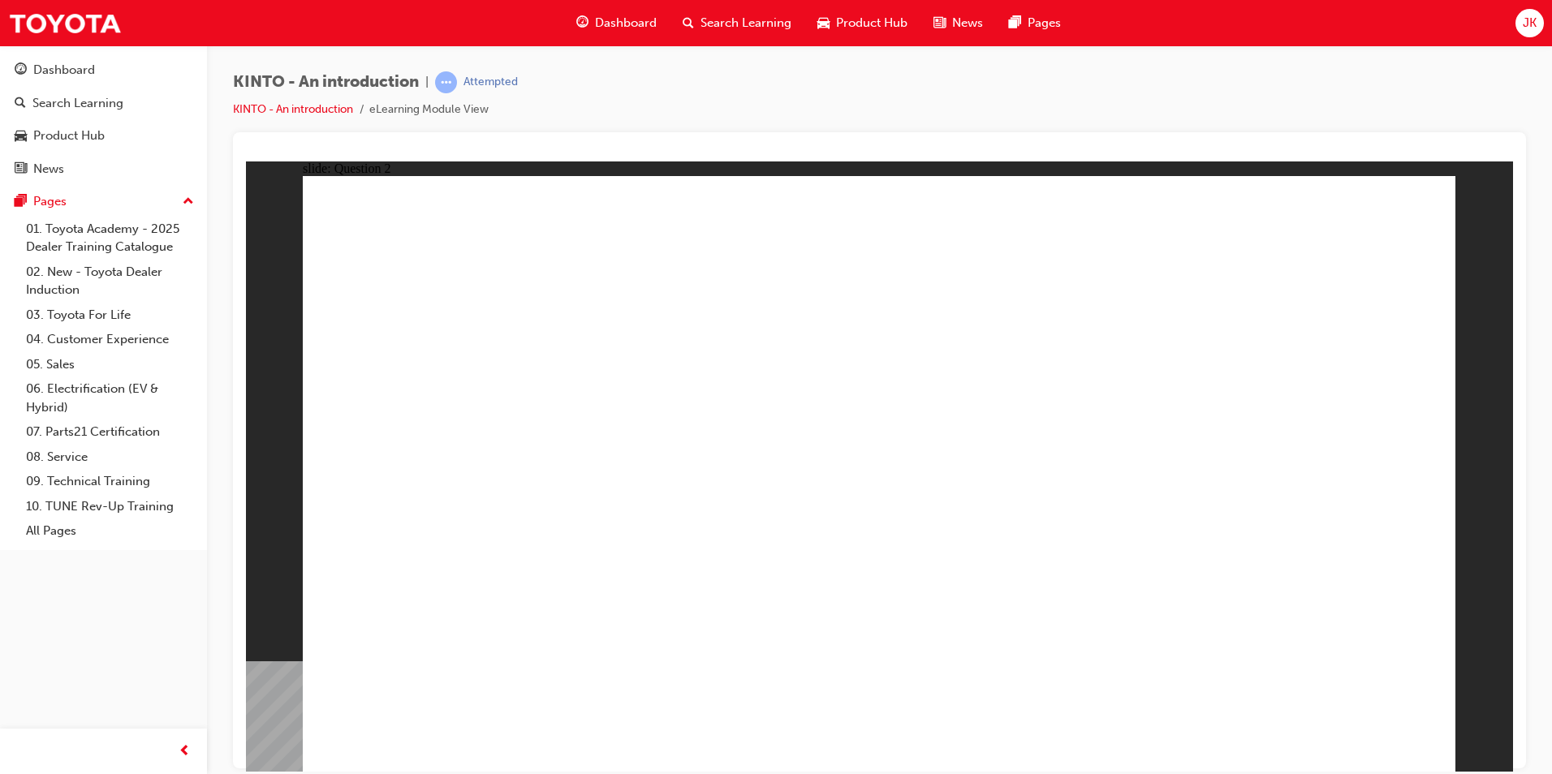
drag, startPoint x: 1079, startPoint y: 640, endPoint x: 1082, endPoint y: 652, distance: 11.6
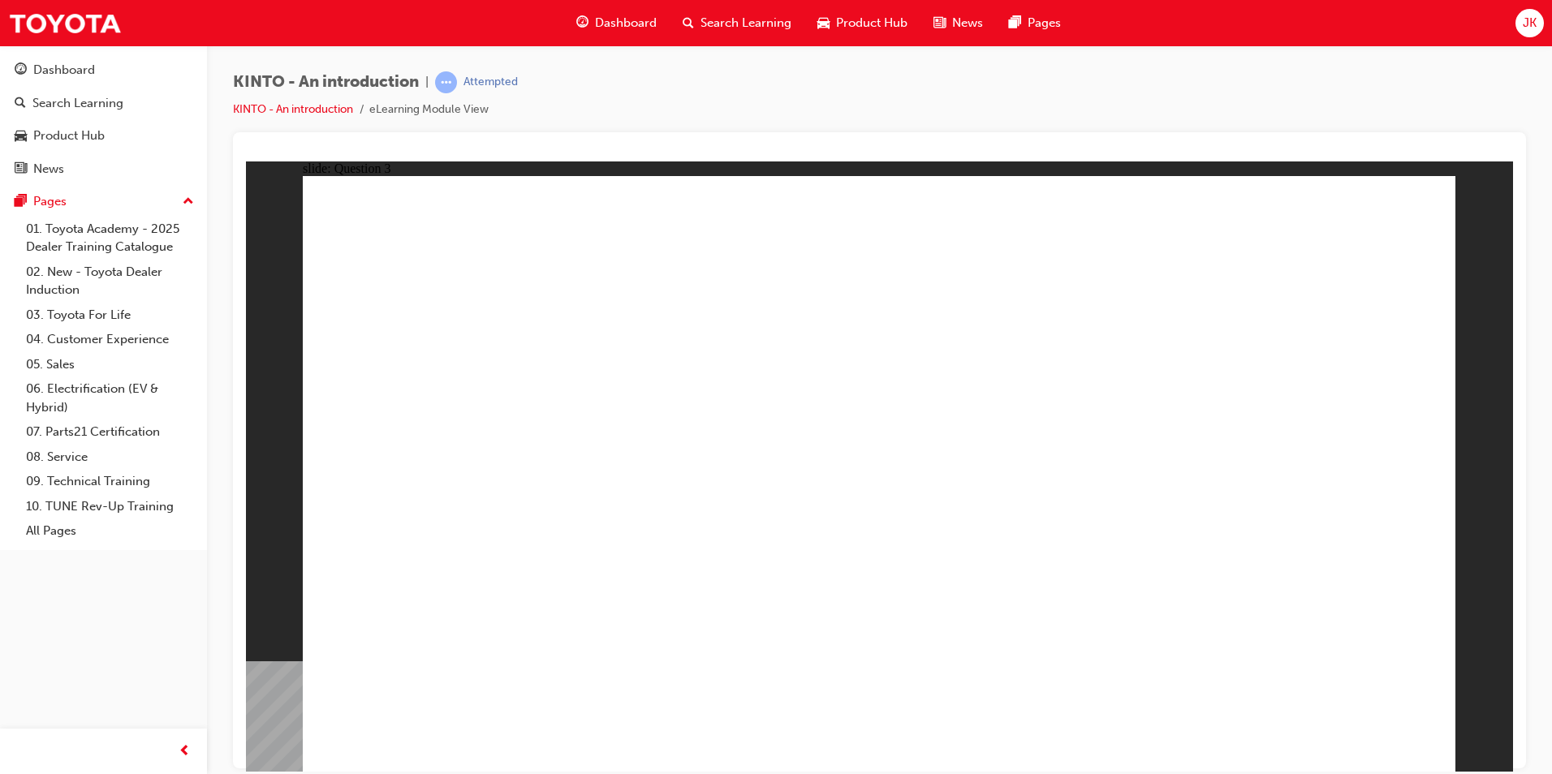
radio input "true"
drag, startPoint x: 1480, startPoint y: 743, endPoint x: 1458, endPoint y: 730, distance: 25.1
click at [1483, 741] on div "slide: Question 3 Rectangle 1 Question 3 Rectangle 1 Keeps customers in Toyota …" at bounding box center [879, 466] width 1267 height 610
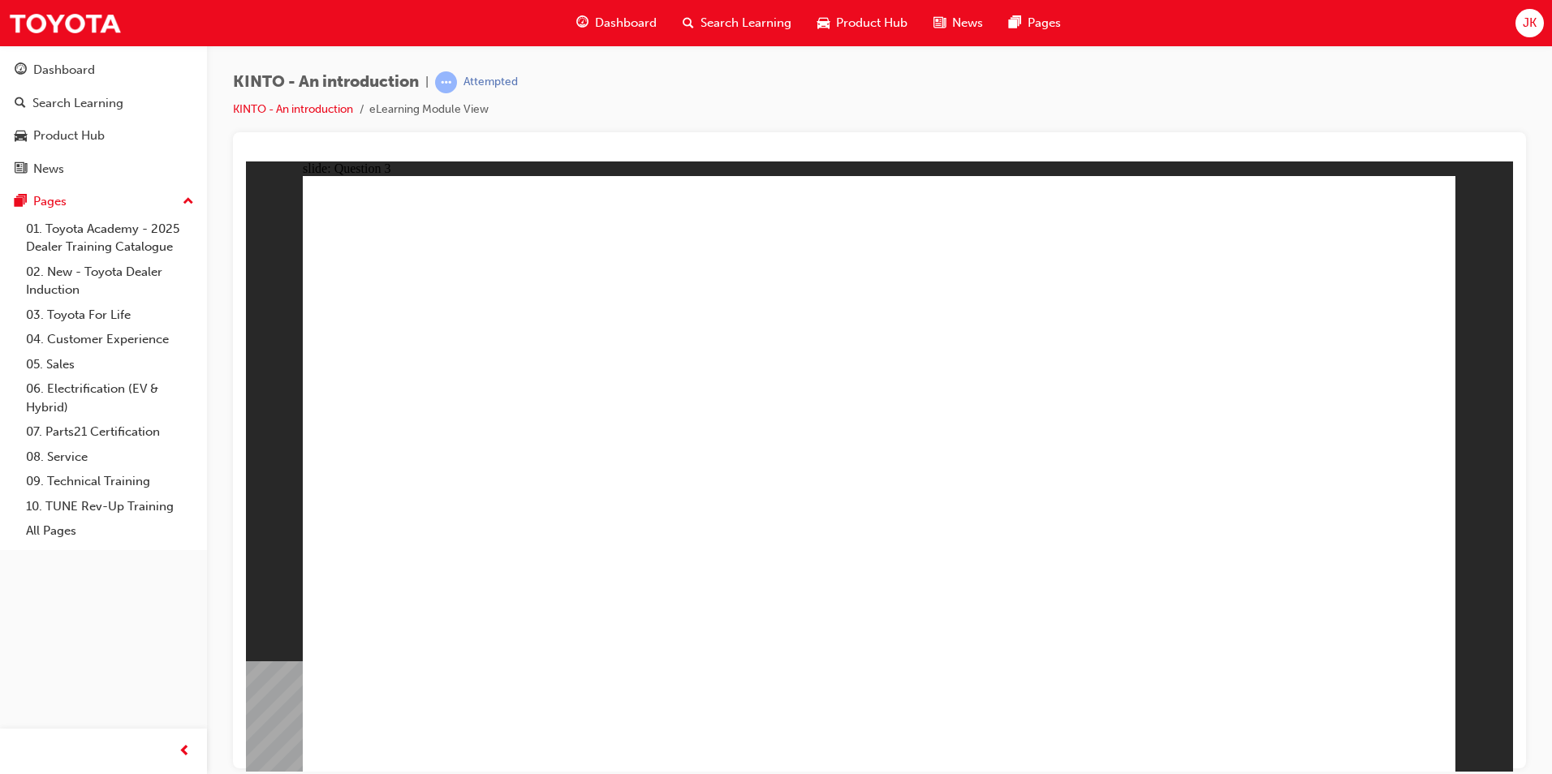
drag, startPoint x: 1152, startPoint y: 466, endPoint x: 1128, endPoint y: 617, distance: 152.9
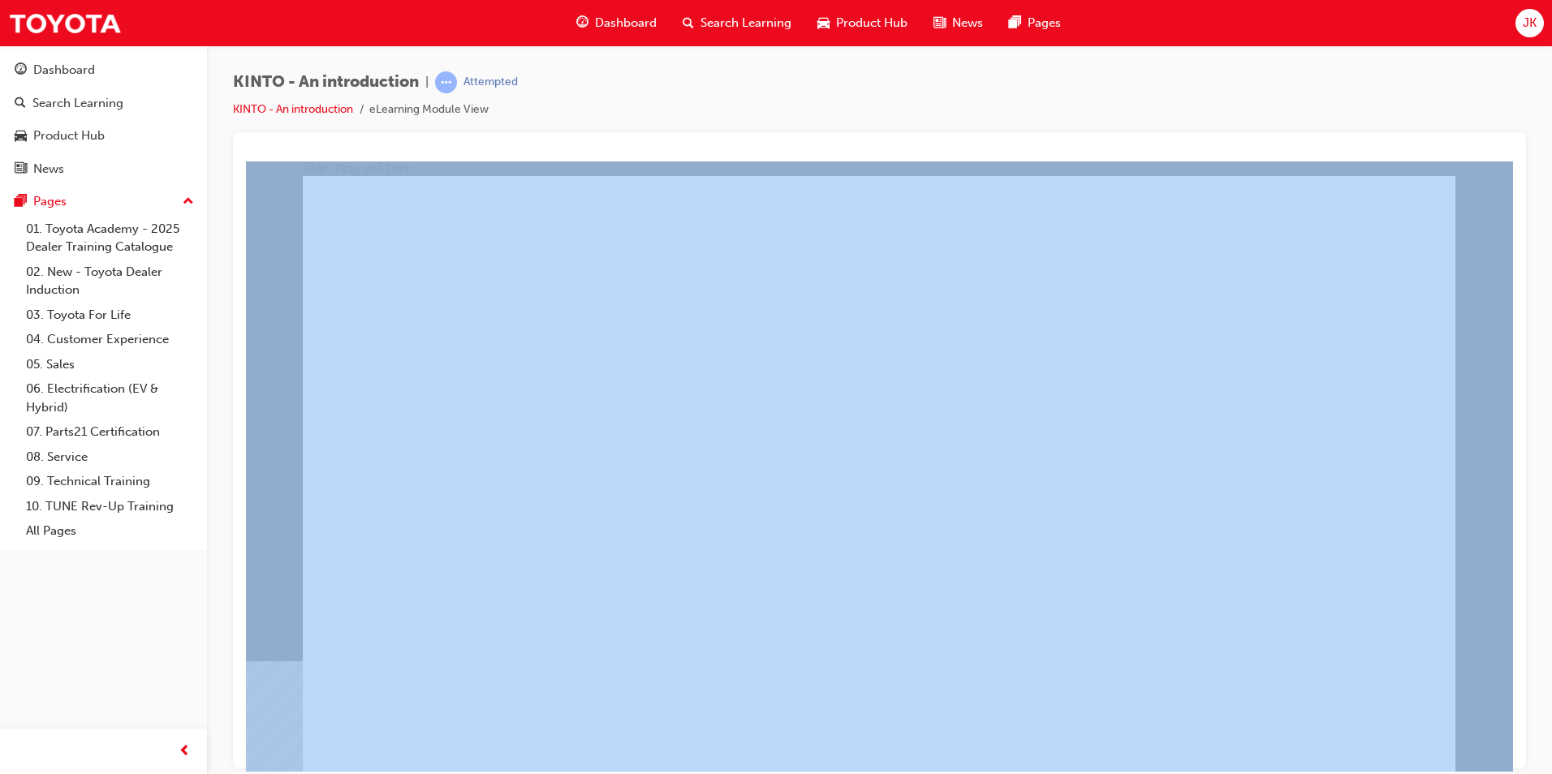
drag, startPoint x: 1611, startPoint y: 931, endPoint x: 1384, endPoint y: 751, distance: 289.5
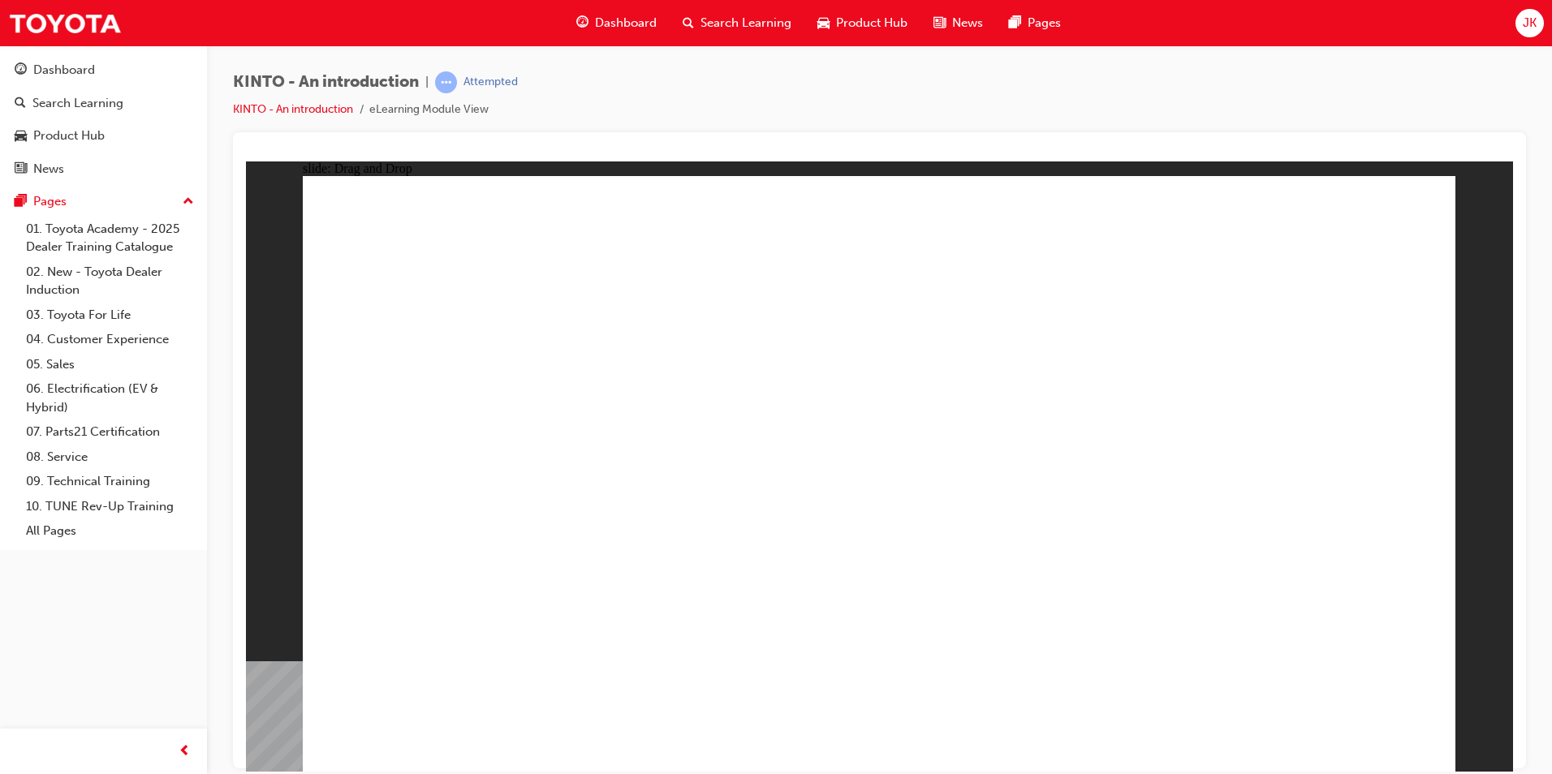
radio input "true"
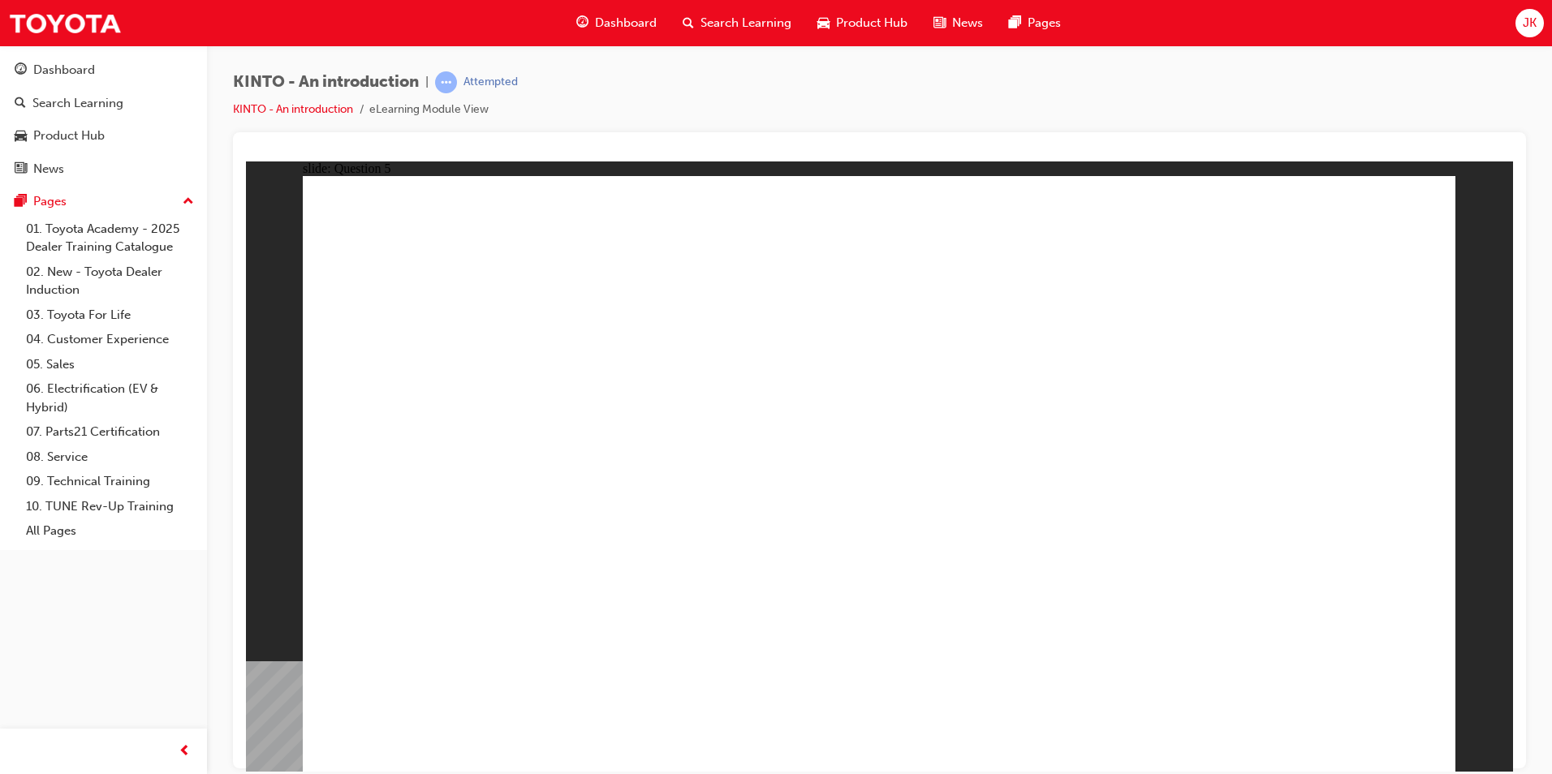
radio input "true"
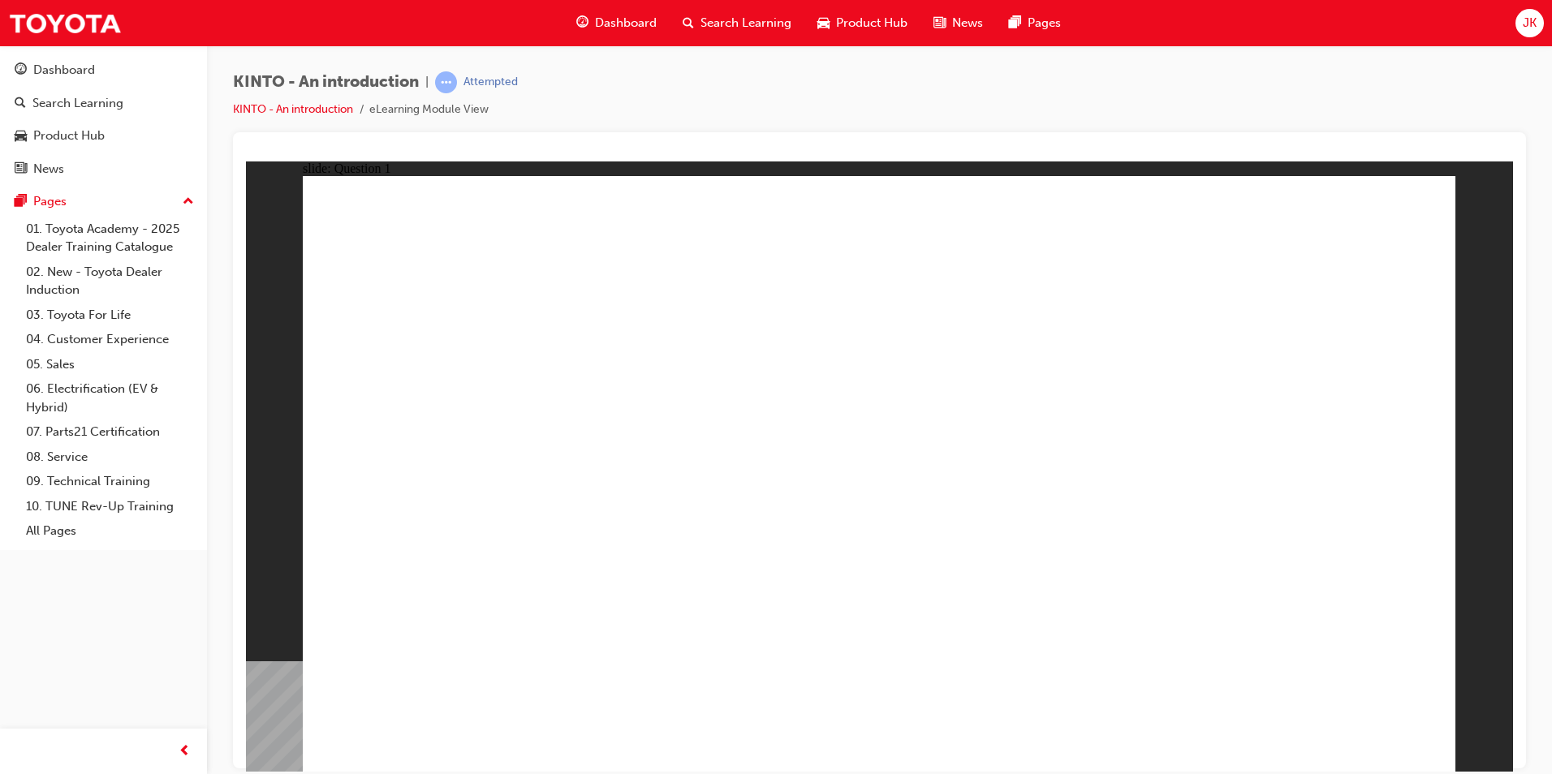
checkbox input "true"
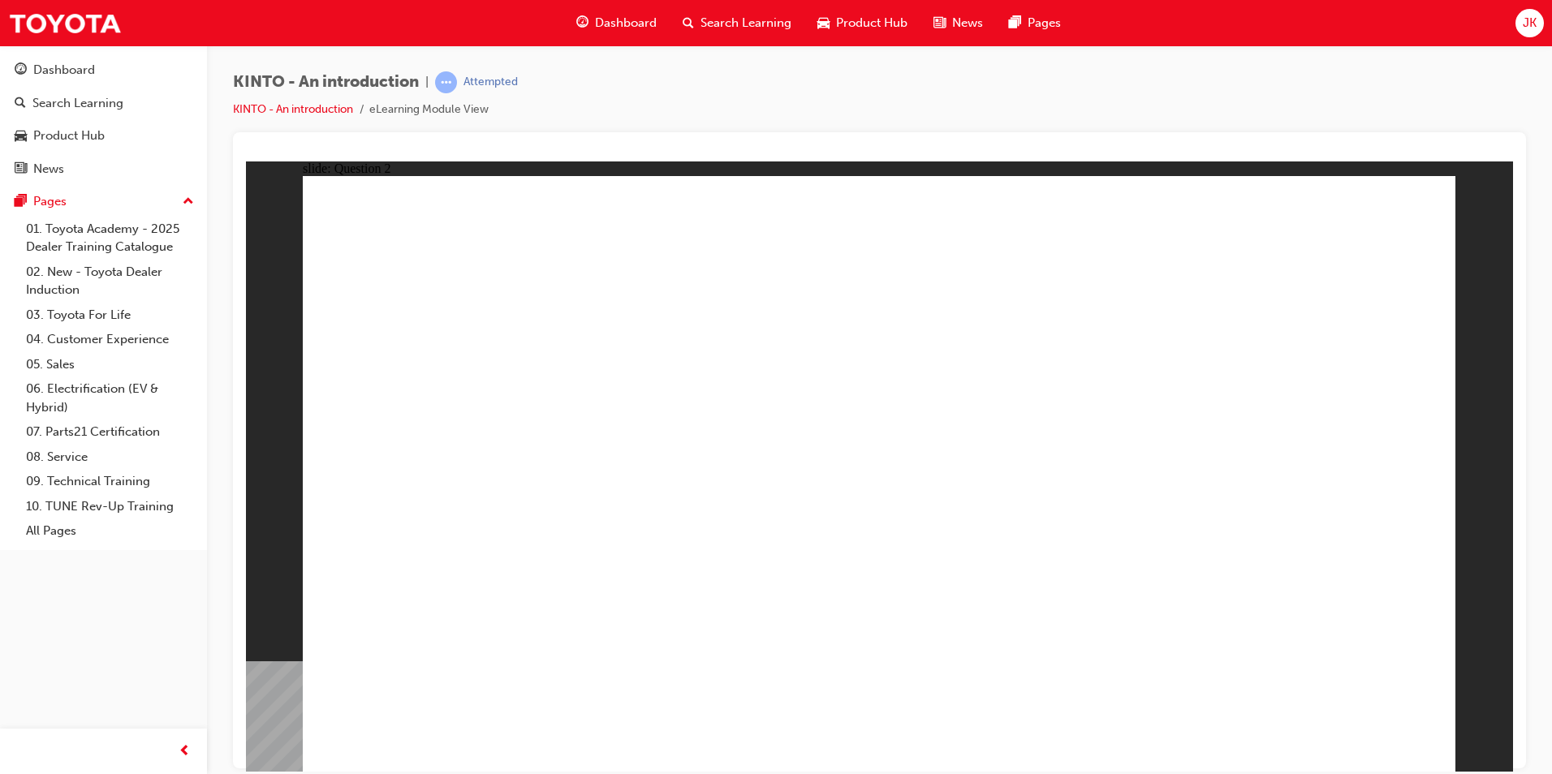
checkbox input "true"
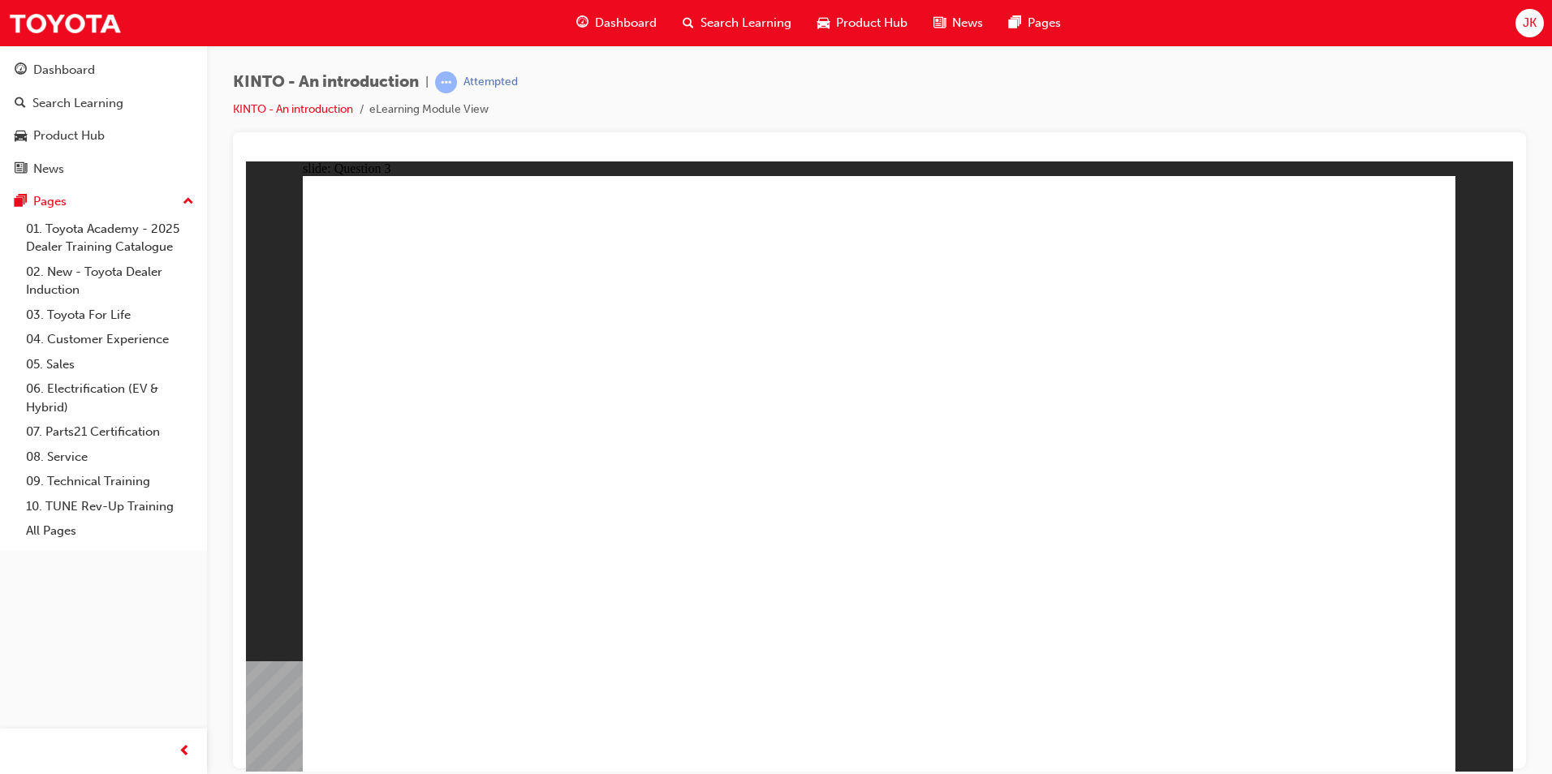
radio input "true"
drag, startPoint x: 494, startPoint y: 501, endPoint x: 467, endPoint y: 626, distance: 128.0
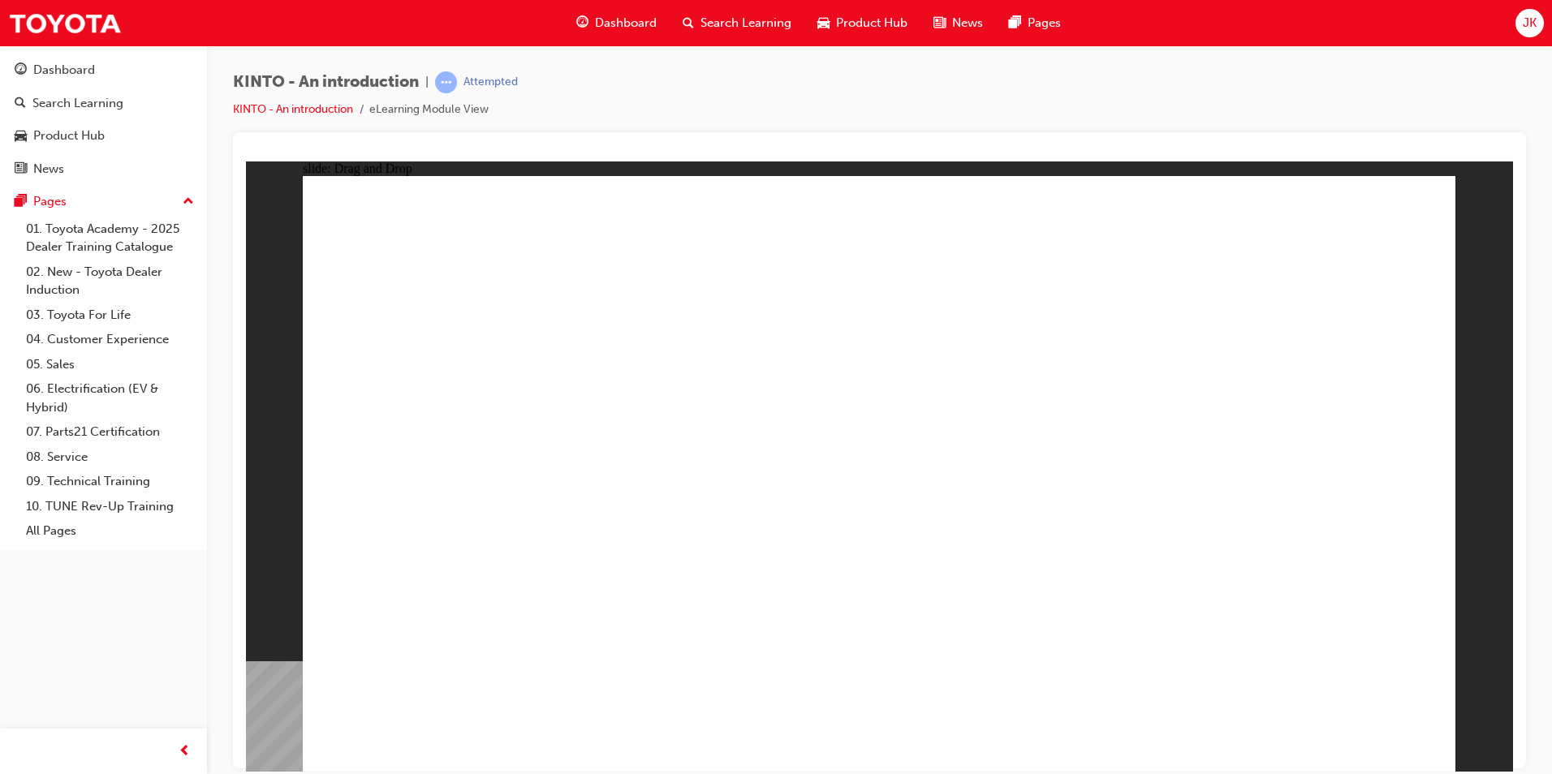
drag, startPoint x: 1116, startPoint y: 510, endPoint x: 711, endPoint y: 635, distance: 423.8
drag, startPoint x: 882, startPoint y: 519, endPoint x: 890, endPoint y: 637, distance: 118.8
drag, startPoint x: 1305, startPoint y: 508, endPoint x: 1086, endPoint y: 618, distance: 245.3
drag, startPoint x: 694, startPoint y: 518, endPoint x: 1330, endPoint y: 650, distance: 649.8
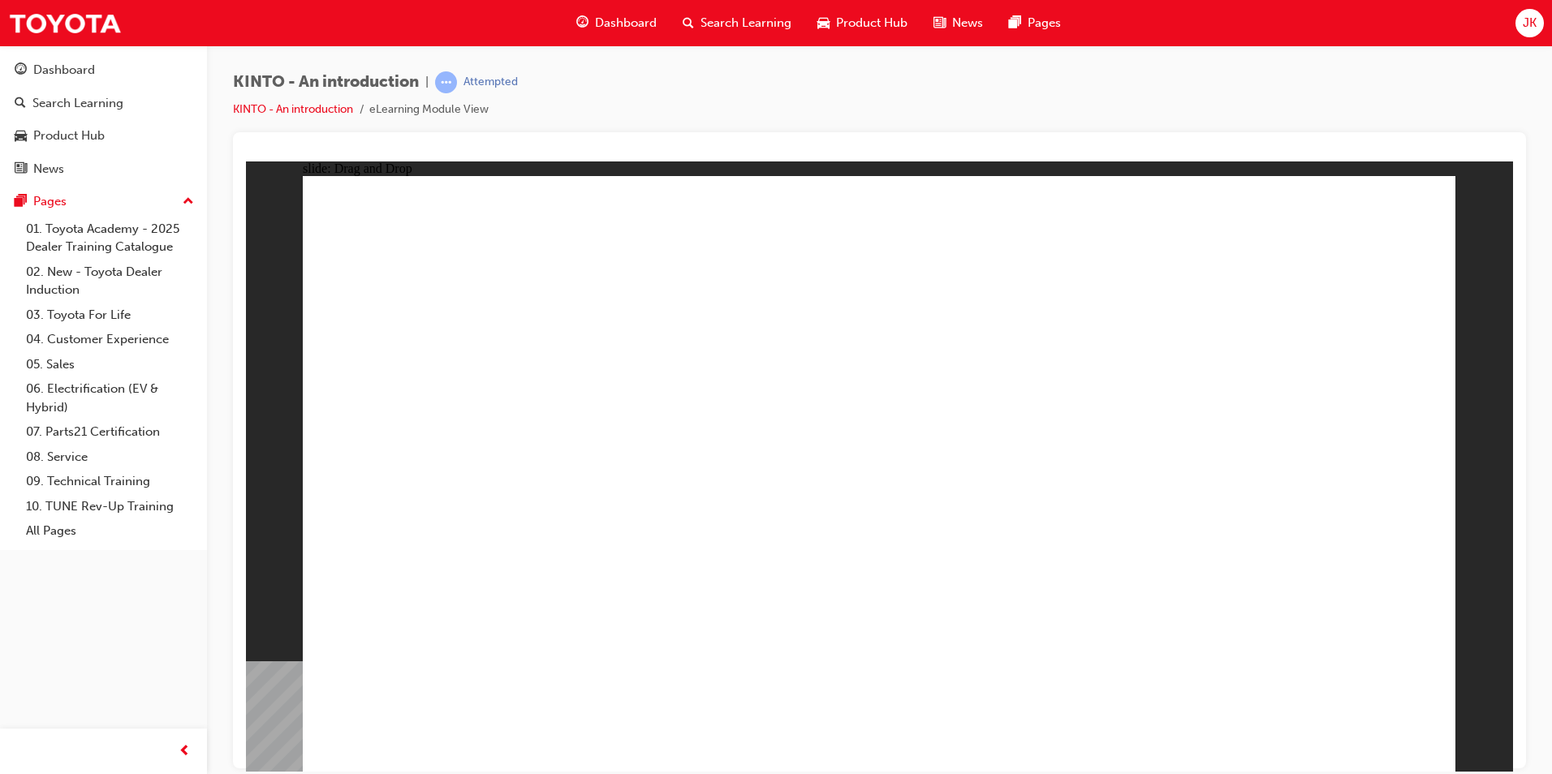
drag, startPoint x: 909, startPoint y: 615, endPoint x: 921, endPoint y: 613, distance: 12.4
radio input "true"
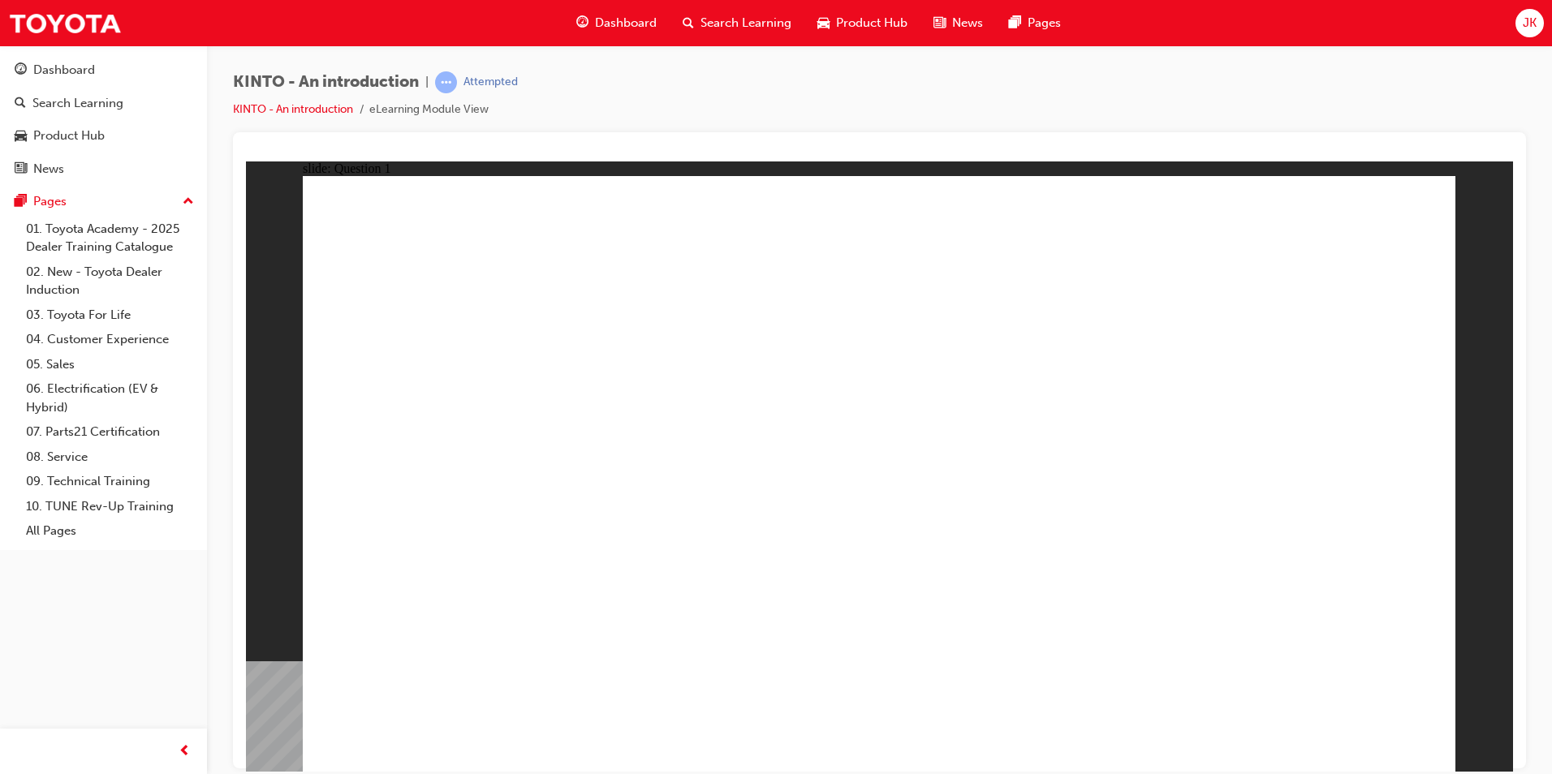
radio input "true"
checkbox input "true"
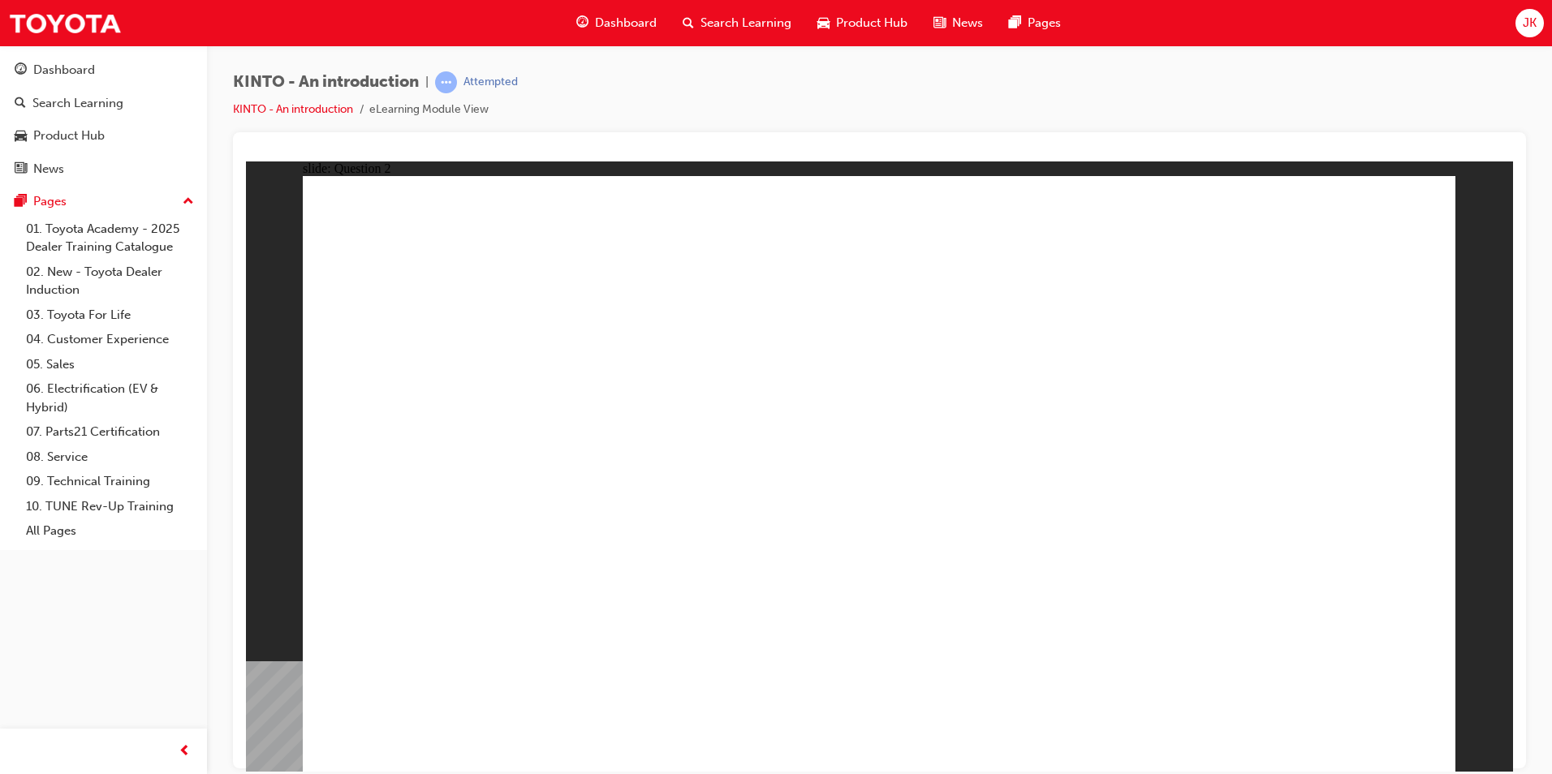
checkbox input "false"
drag, startPoint x: 878, startPoint y: 545, endPoint x: 893, endPoint y: 545, distance: 14.6
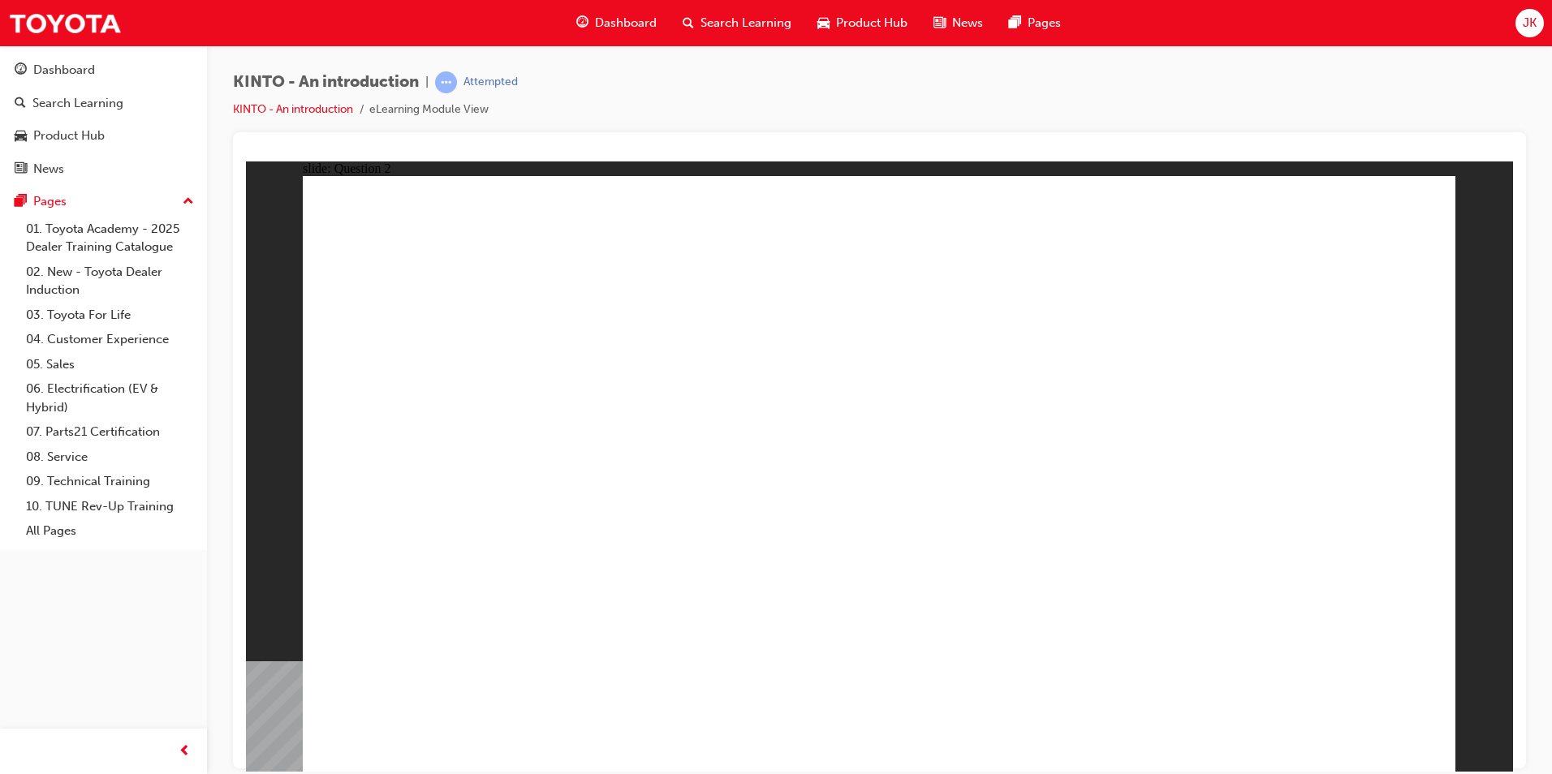
checkbox input "false"
drag, startPoint x: 463, startPoint y: 446, endPoint x: 428, endPoint y: 431, distance: 37.4
drag, startPoint x: 405, startPoint y: 433, endPoint x: 897, endPoint y: 475, distance: 494.4
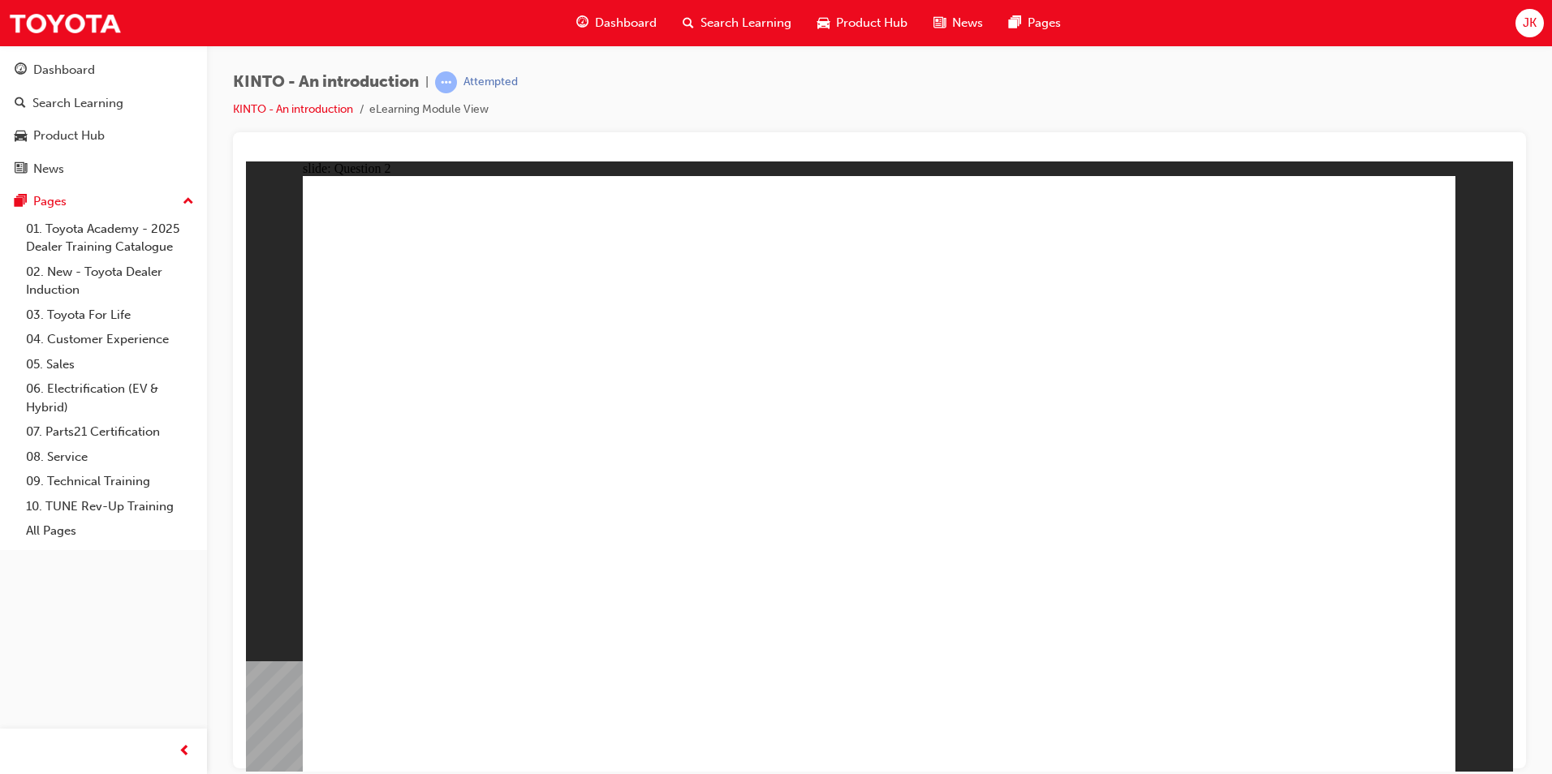
checkbox input "true"
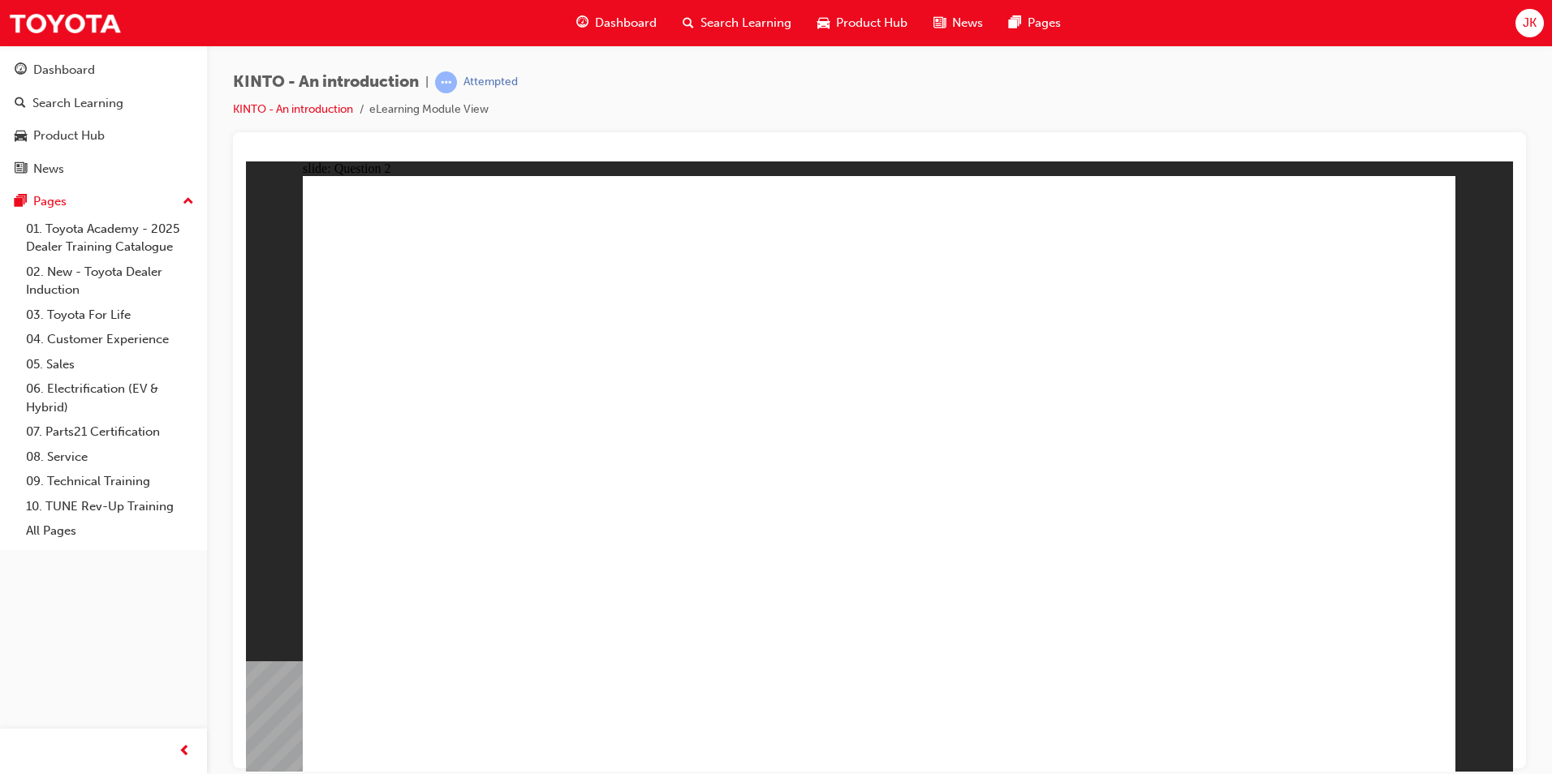
radio input "true"
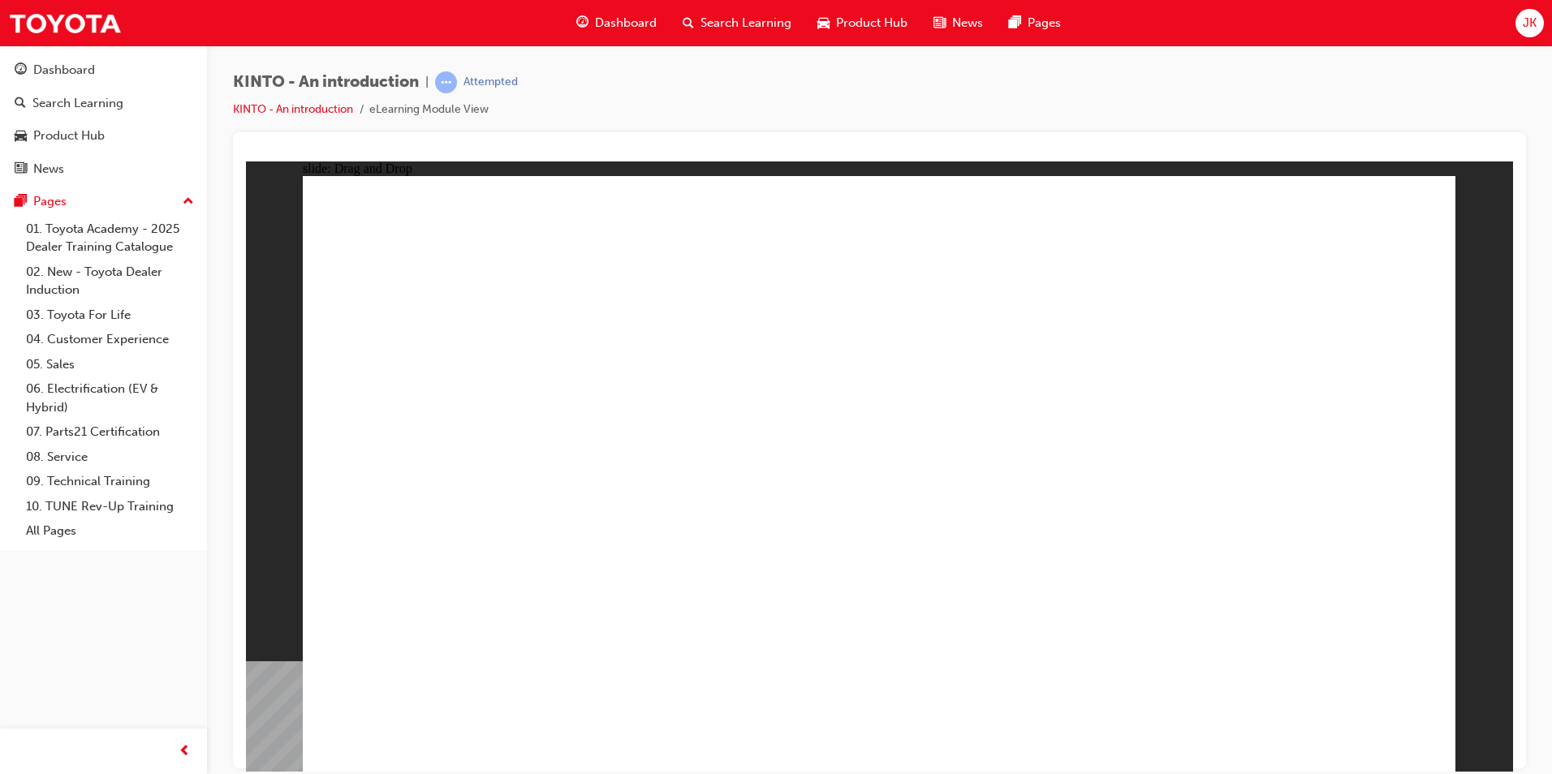
drag, startPoint x: 427, startPoint y: 473, endPoint x: 428, endPoint y: 599, distance: 125.8
drag, startPoint x: 1103, startPoint y: 506, endPoint x: 668, endPoint y: 625, distance: 450.8
drag, startPoint x: 1339, startPoint y: 524, endPoint x: 924, endPoint y: 652, distance: 433.8
drag, startPoint x: 730, startPoint y: 523, endPoint x: 1132, endPoint y: 658, distance: 423.9
drag, startPoint x: 877, startPoint y: 492, endPoint x: 1318, endPoint y: 620, distance: 458.9
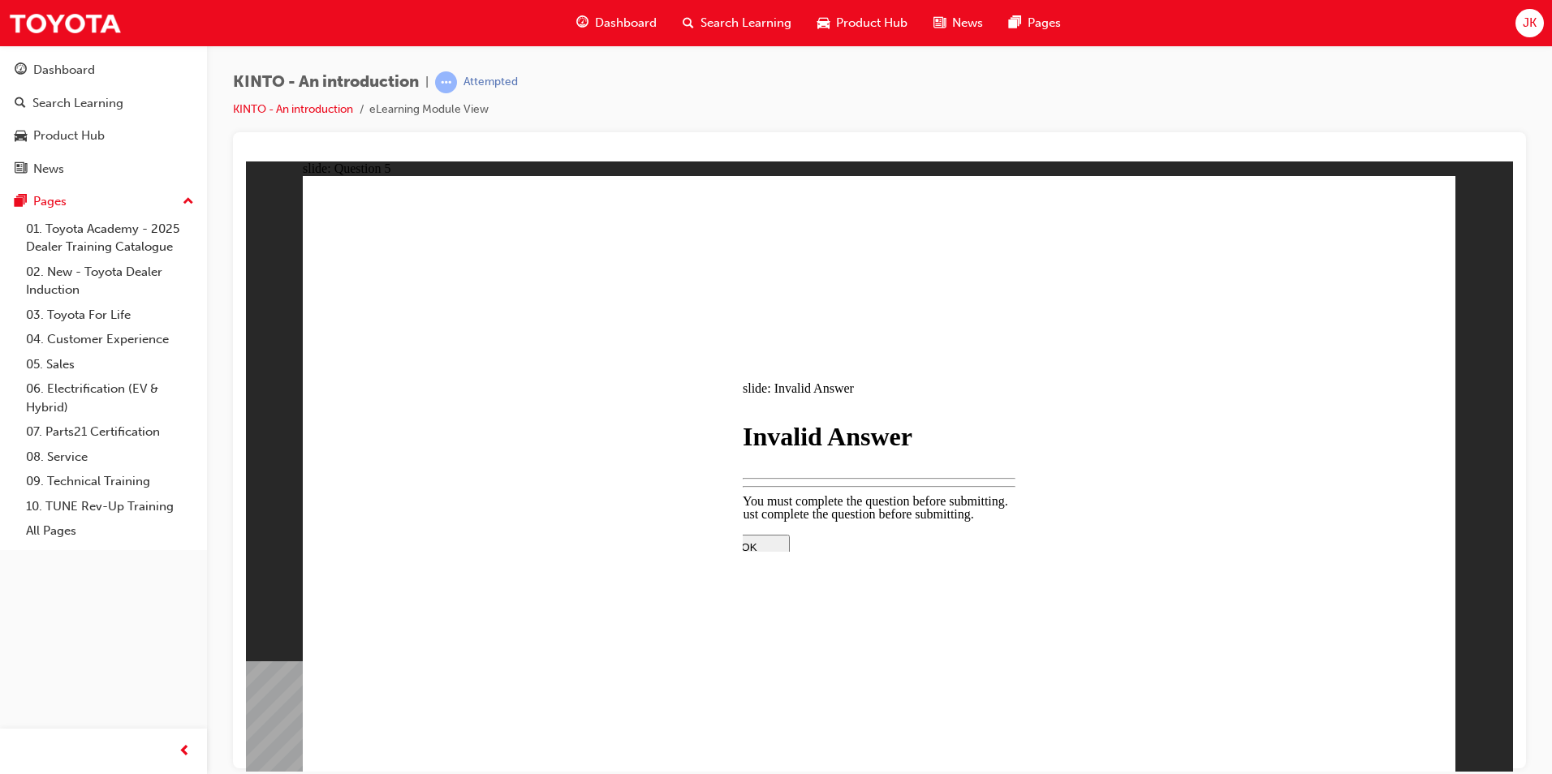
click at [889, 677] on div at bounding box center [878, 677] width 341 height 0
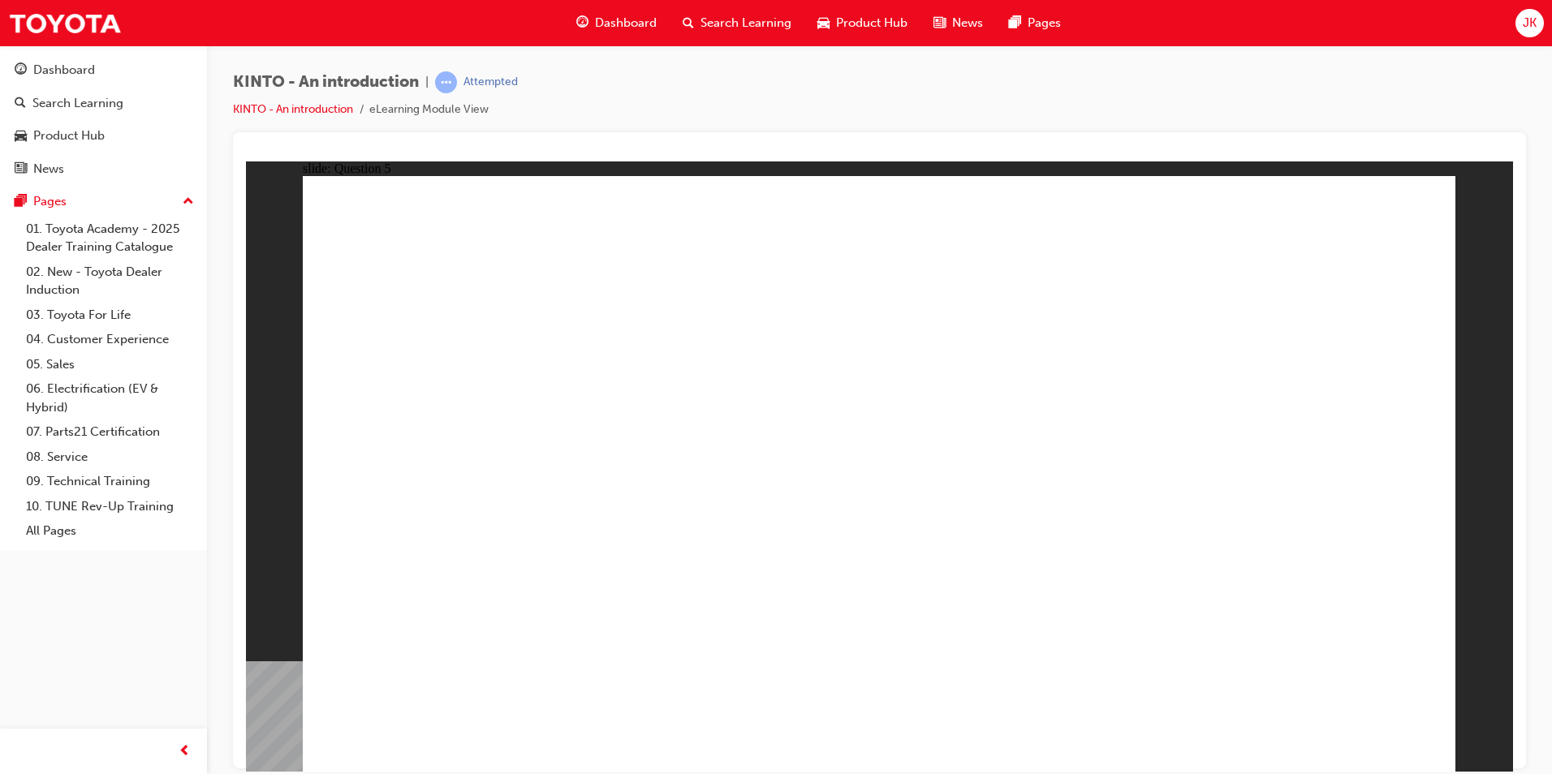
radio input "true"
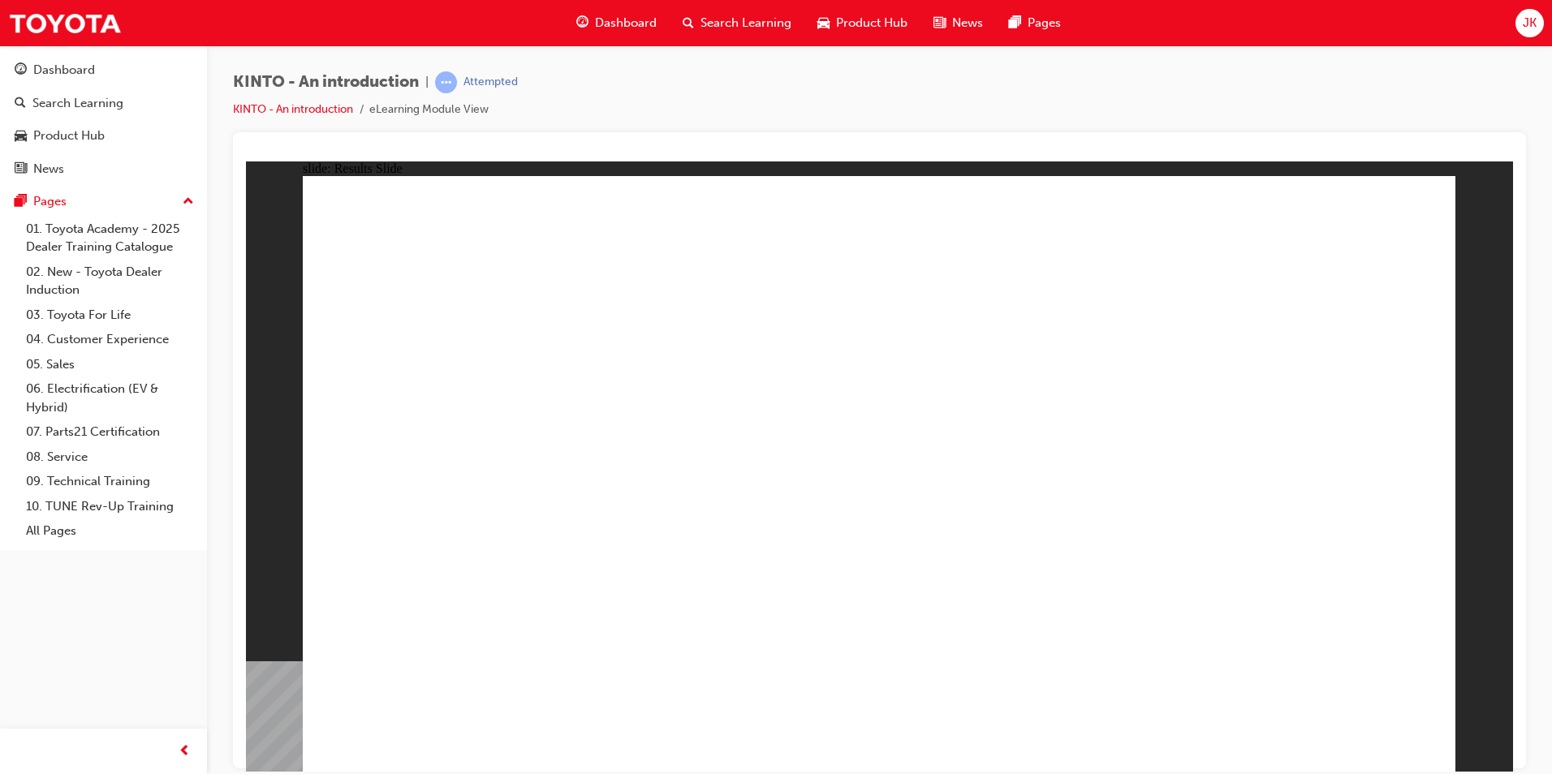
click at [727, 24] on span "Search Learning" at bounding box center [745, 23] width 91 height 19
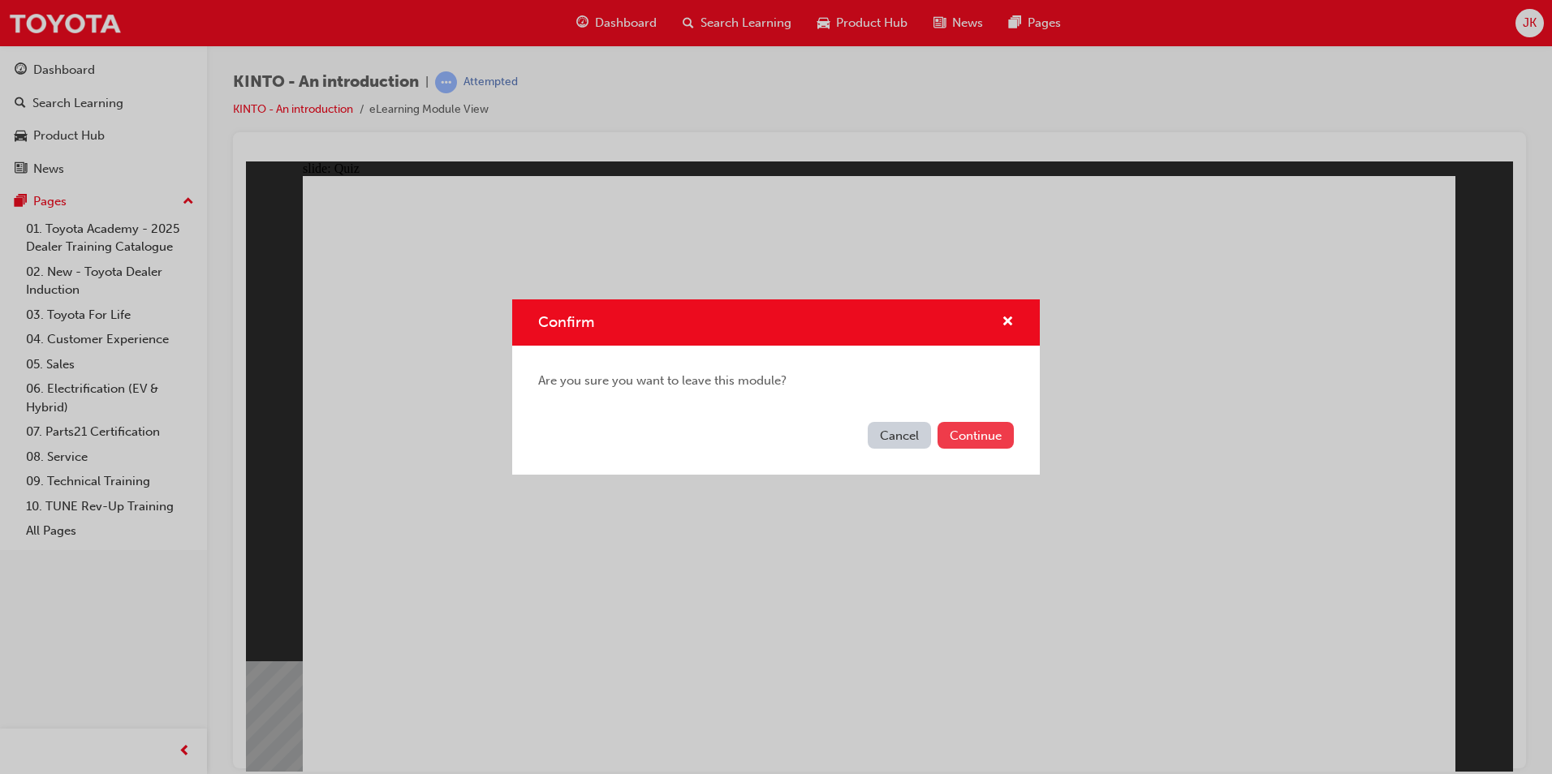
click at [1005, 428] on button "Continue" at bounding box center [975, 435] width 76 height 27
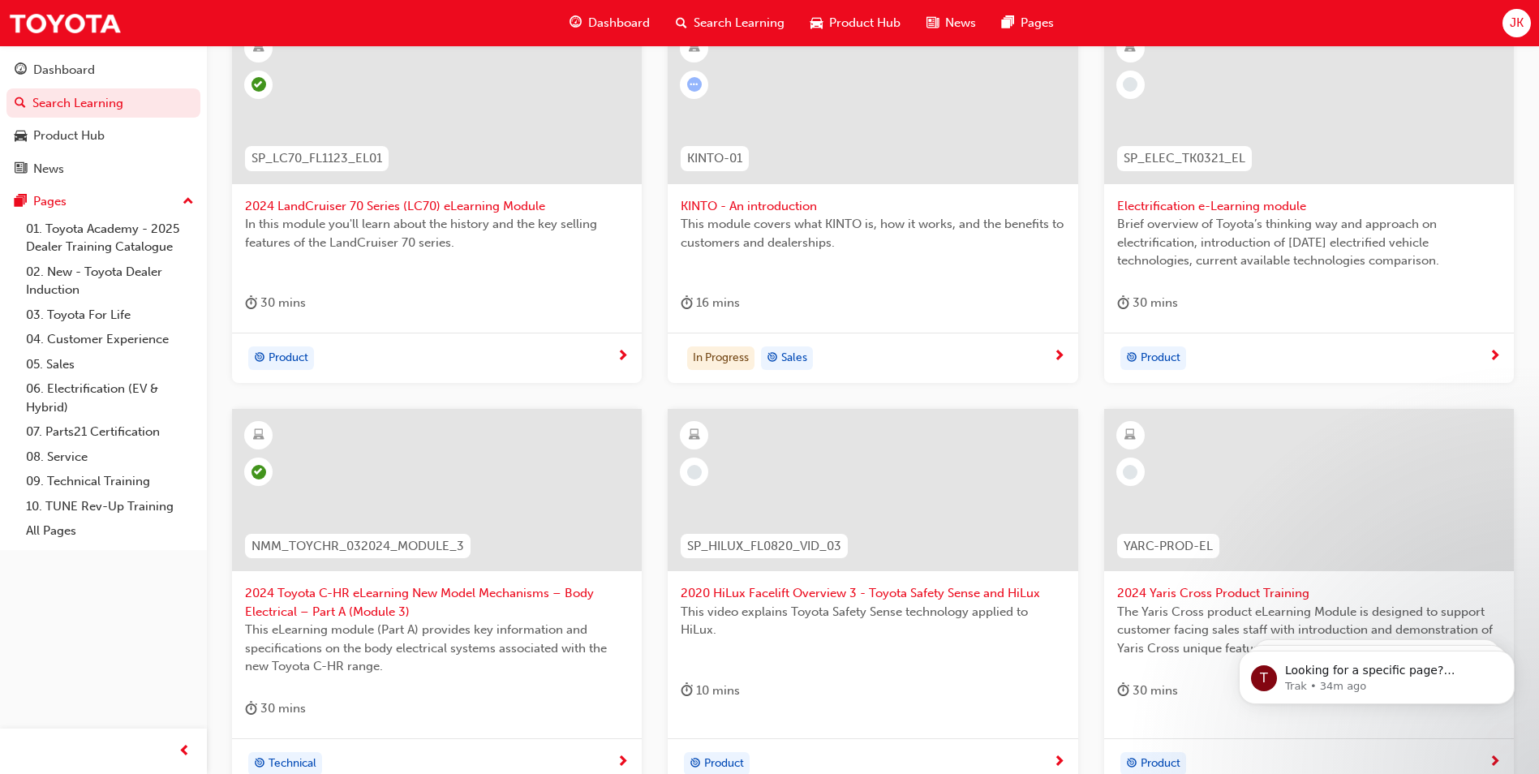
scroll to position [325, 0]
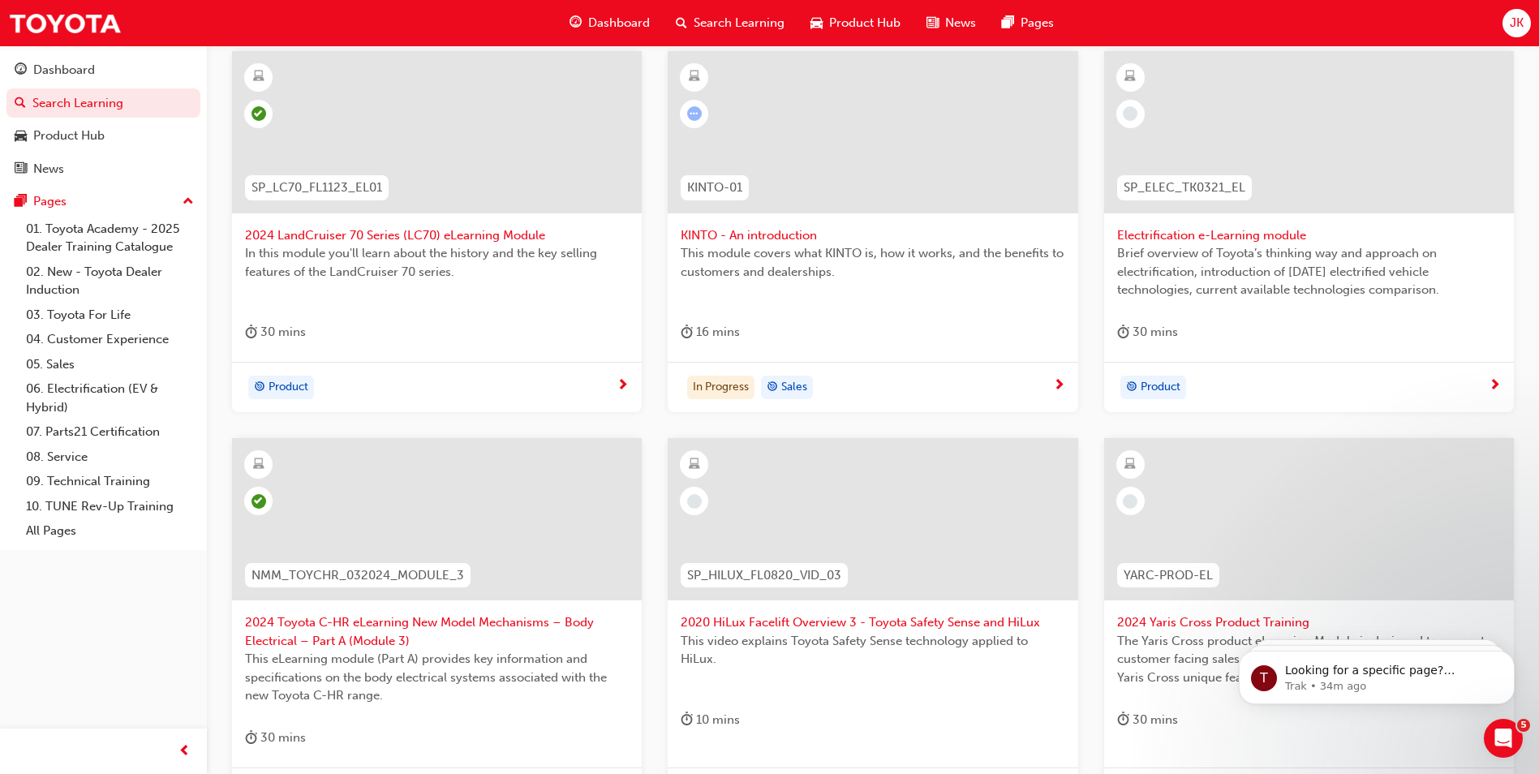
click at [1468, 379] on div "Product" at bounding box center [1303, 388] width 372 height 24
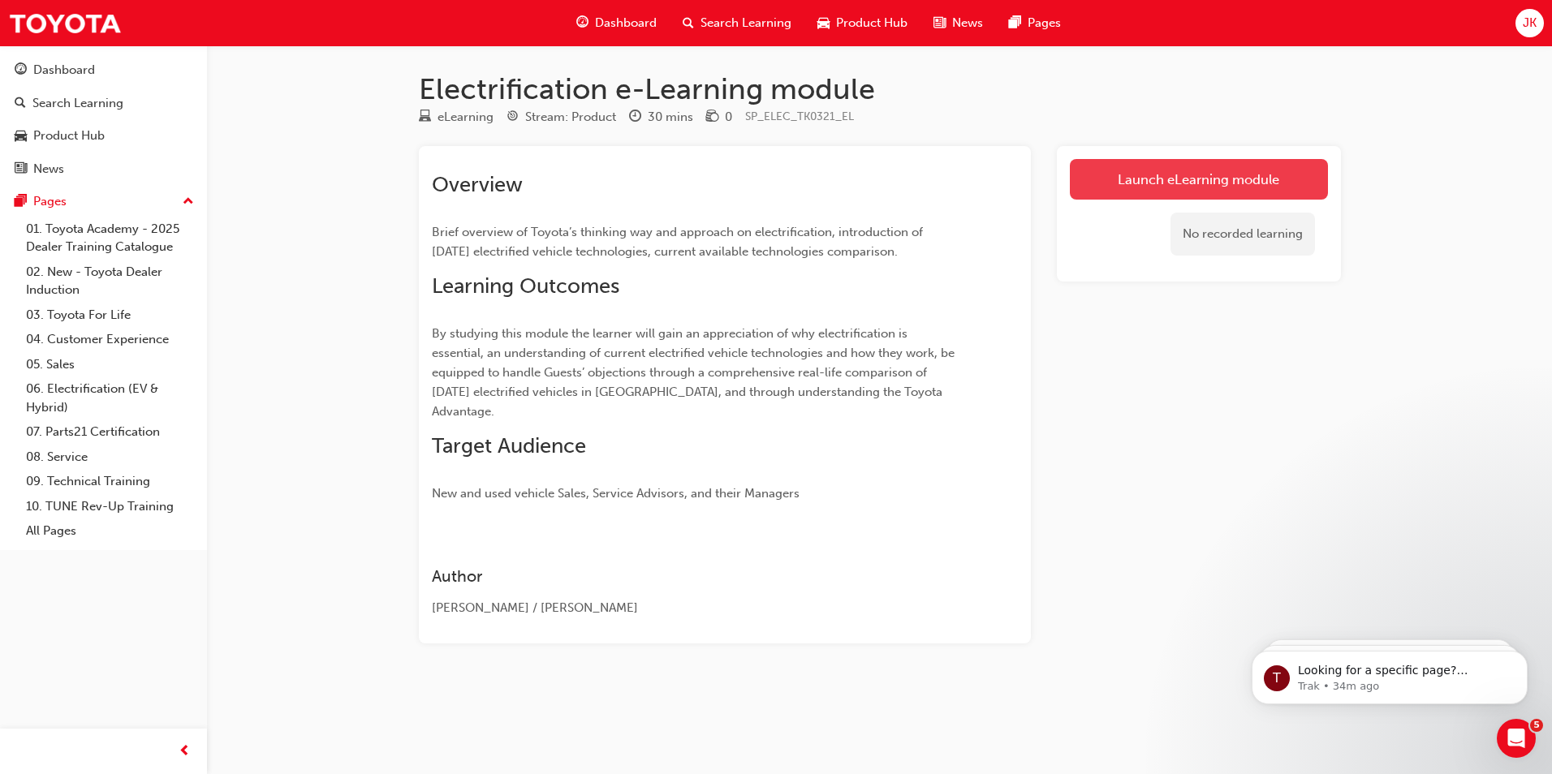
click at [1135, 183] on link "Launch eLearning module" at bounding box center [1199, 179] width 258 height 41
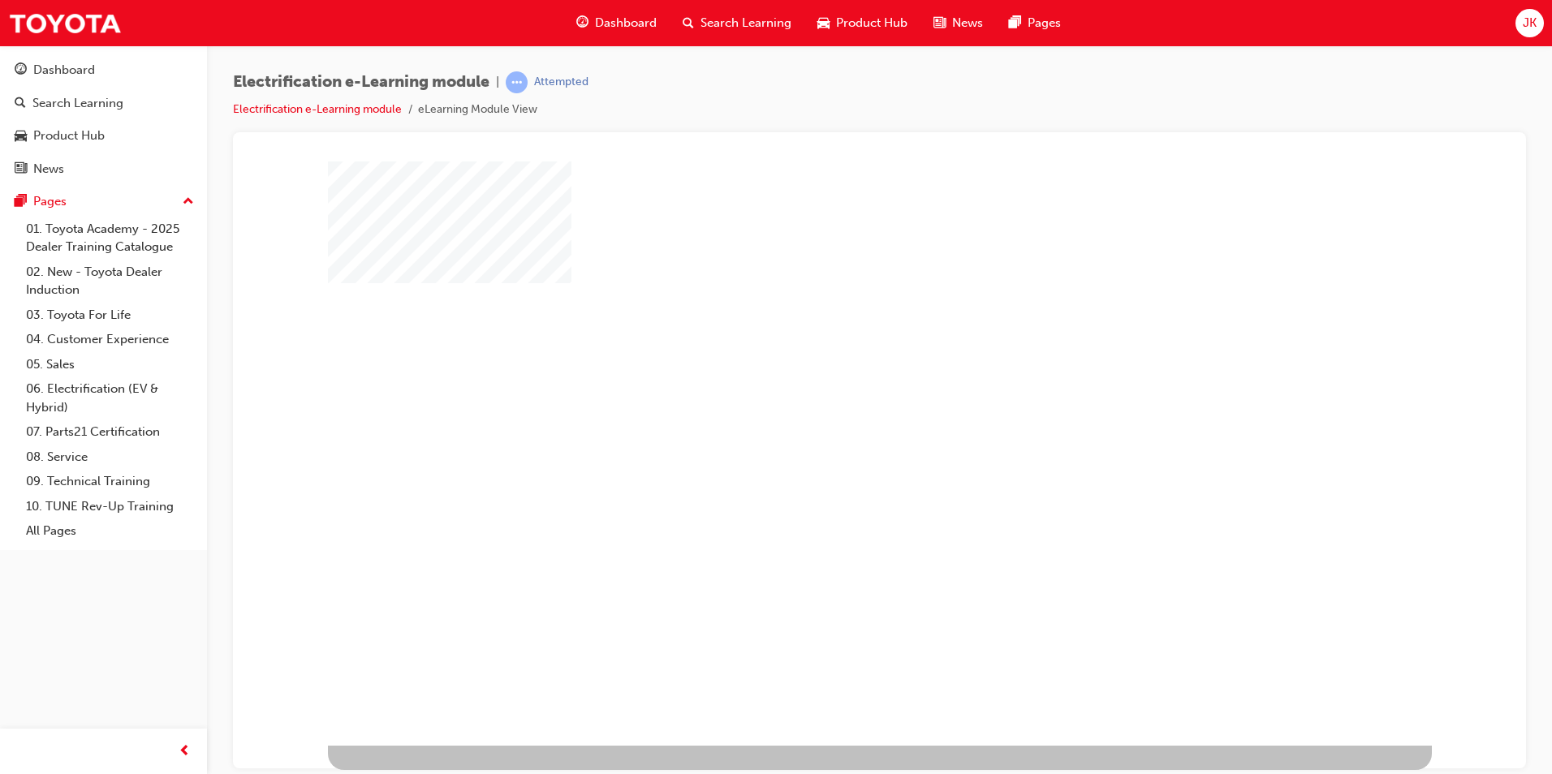
click at [833, 406] on div "play" at bounding box center [833, 406] width 0 height 0
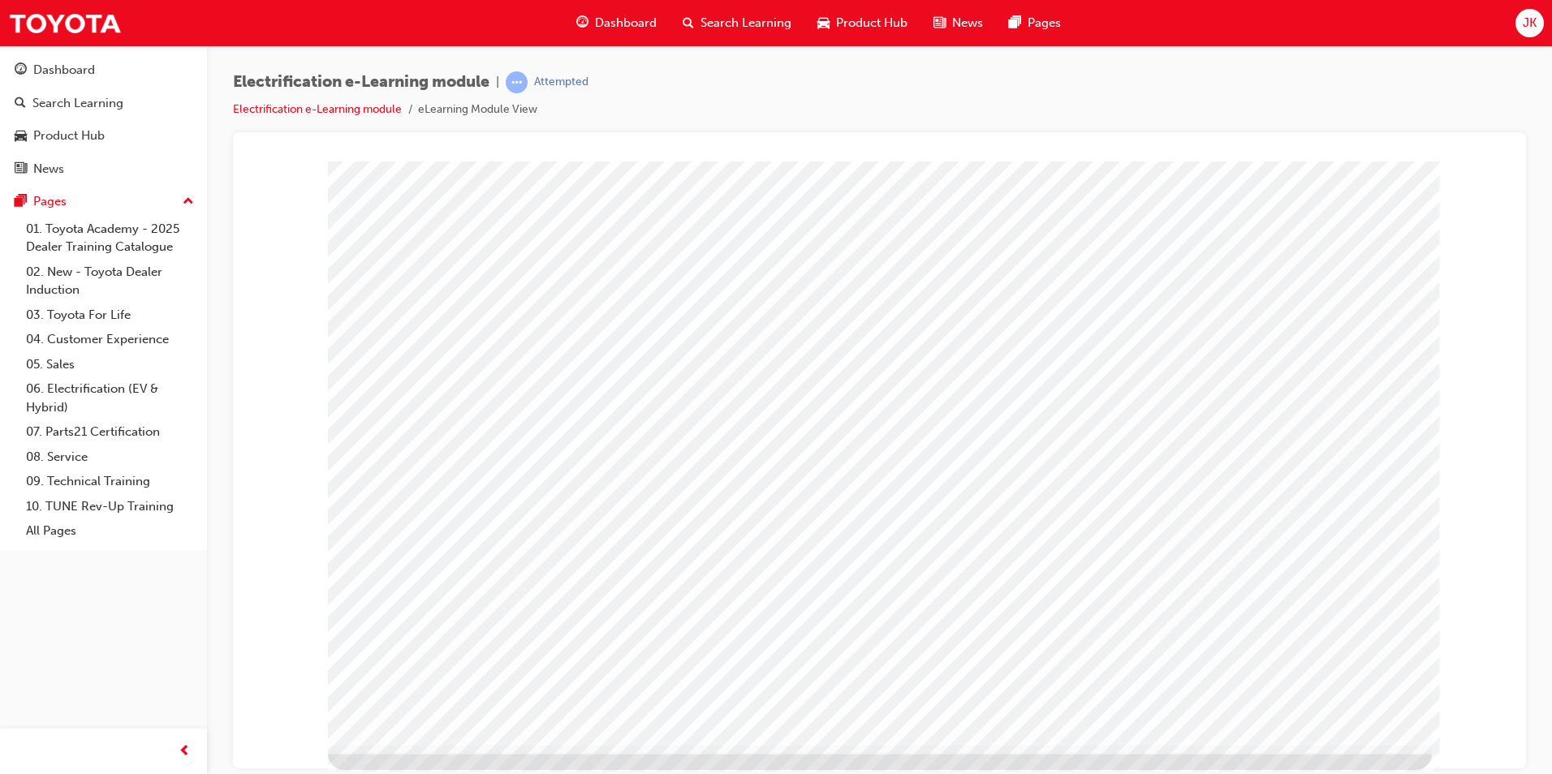
drag, startPoint x: 1354, startPoint y: 691, endPoint x: 1354, endPoint y: 679, distance: 11.4
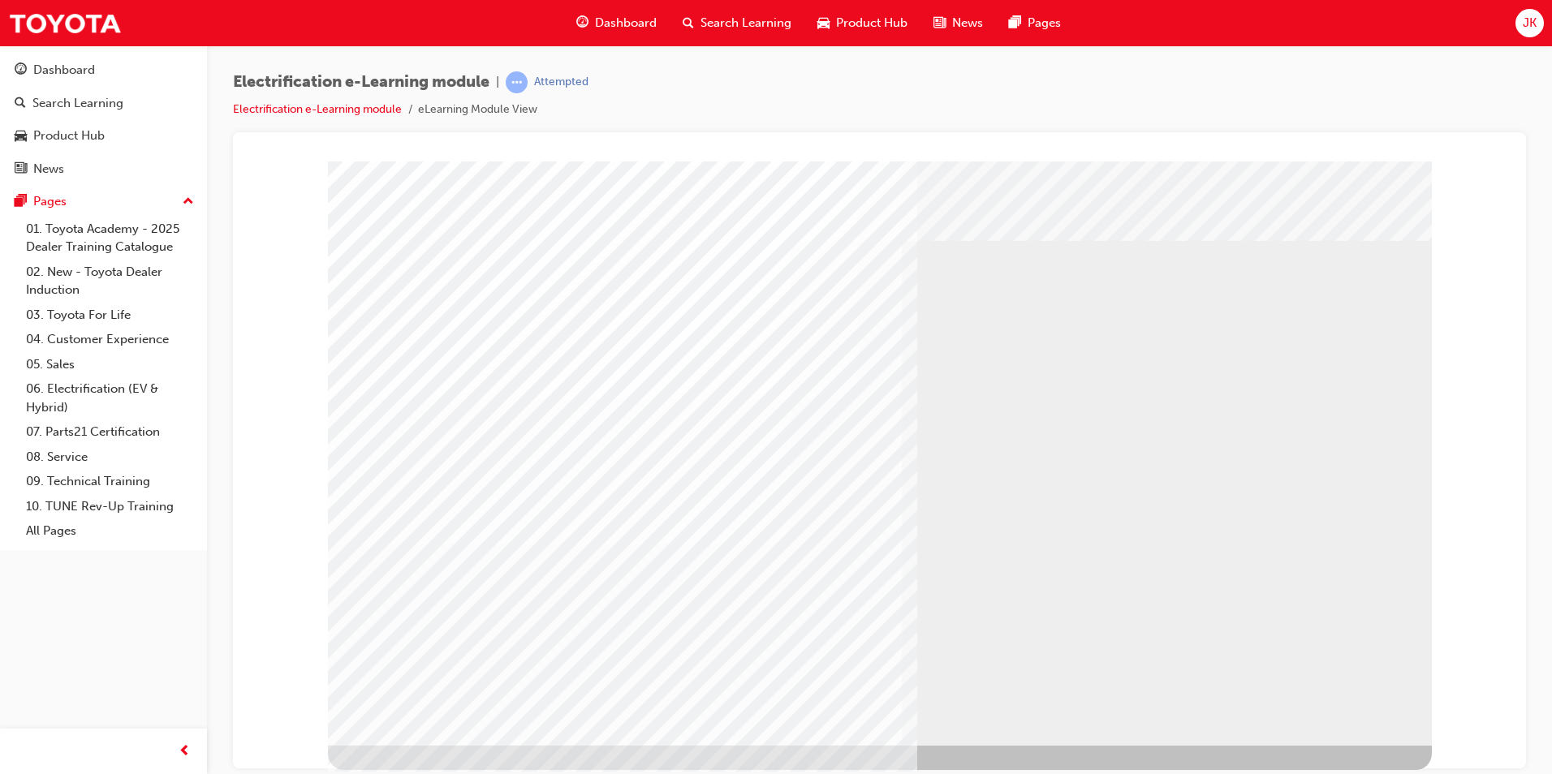
drag, startPoint x: 928, startPoint y: 607, endPoint x: 925, endPoint y: 596, distance: 11.6
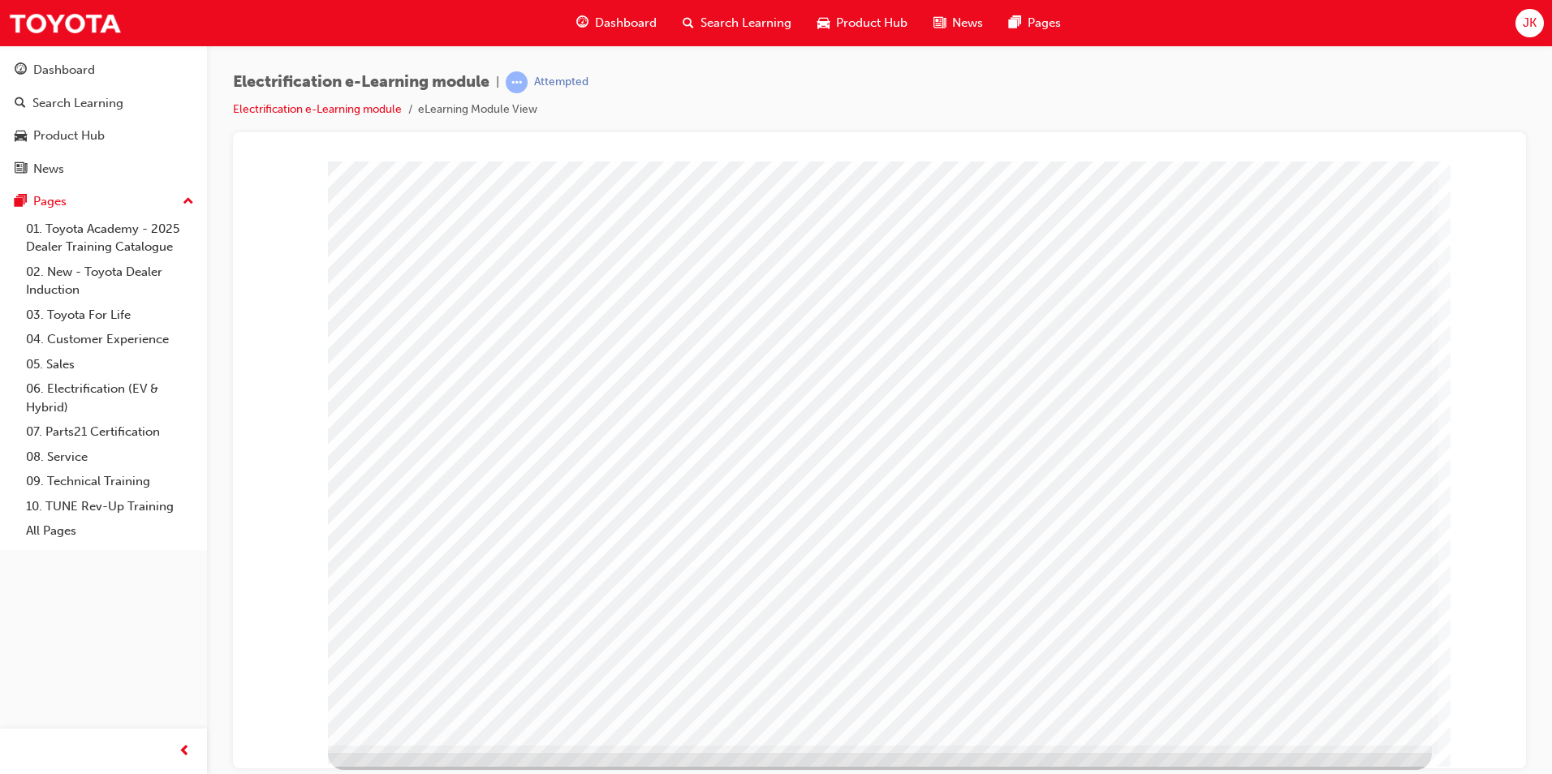
drag, startPoint x: 1346, startPoint y: 355, endPoint x: 1339, endPoint y: 347, distance: 11.5
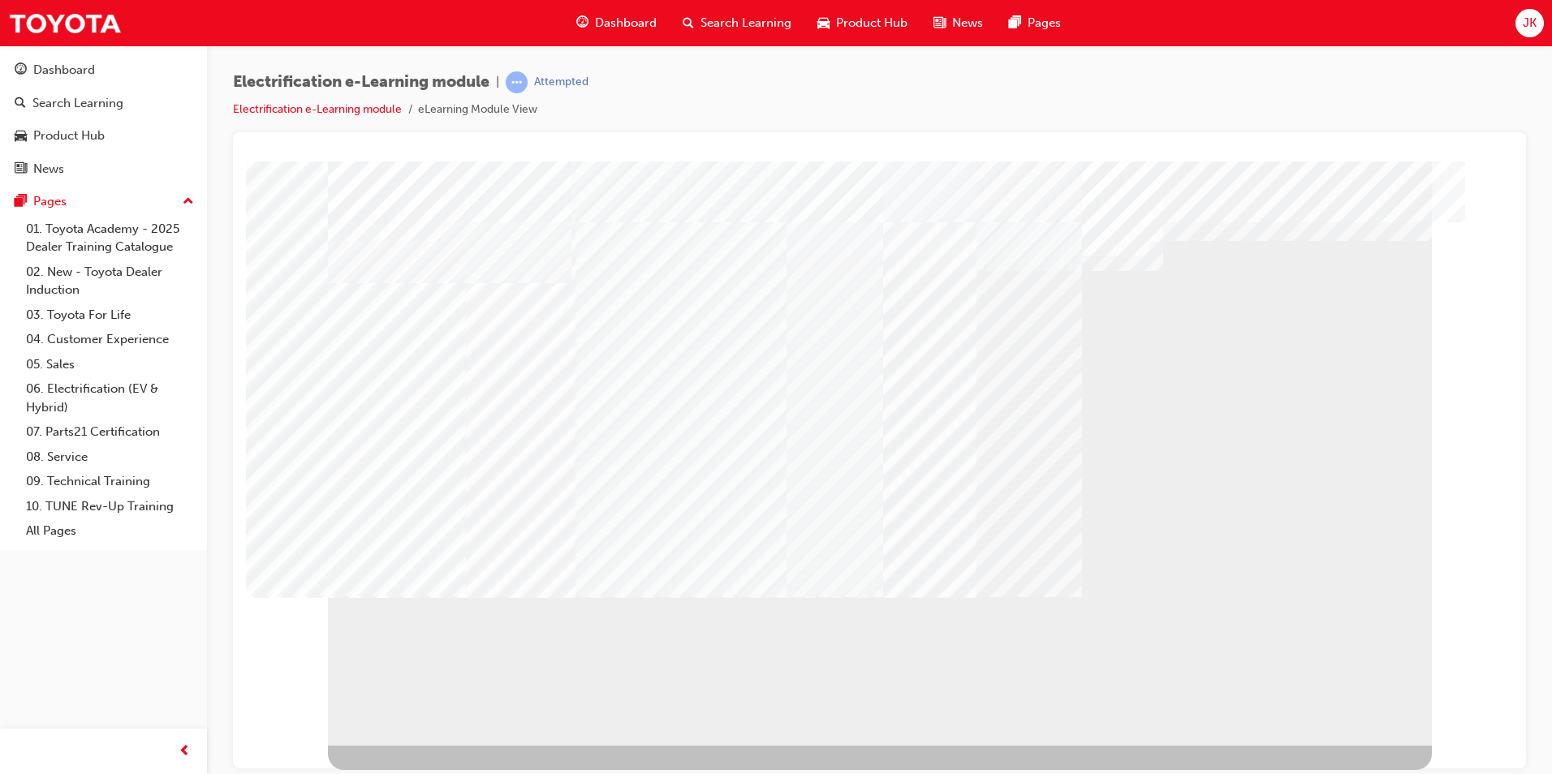
drag, startPoint x: 1017, startPoint y: 551, endPoint x: 1001, endPoint y: 549, distance: 16.3
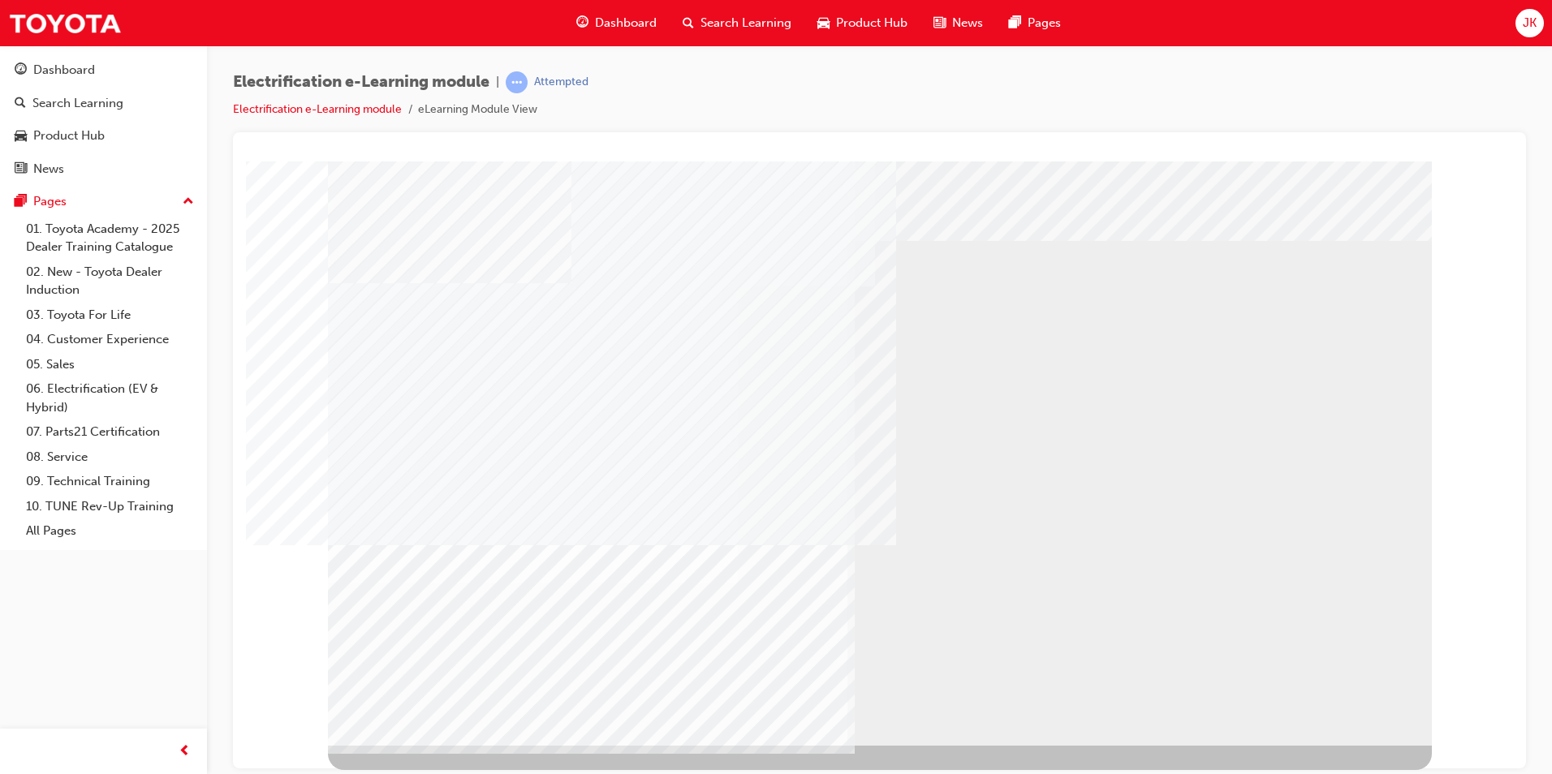
drag, startPoint x: 735, startPoint y: 381, endPoint x: 735, endPoint y: 413, distance: 31.6
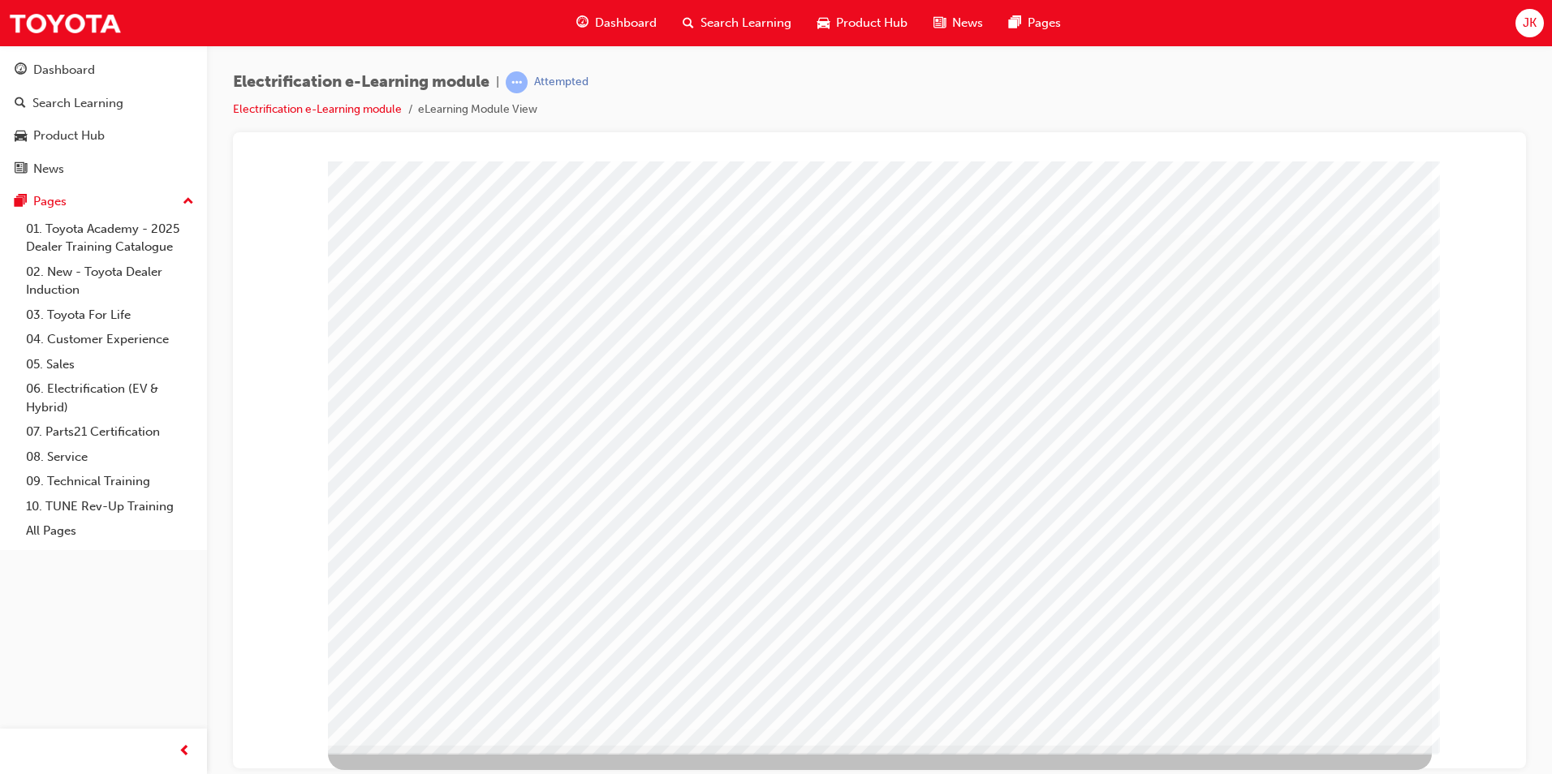
drag, startPoint x: 635, startPoint y: 504, endPoint x: 645, endPoint y: 502, distance: 9.9
drag, startPoint x: 727, startPoint y: 508, endPoint x: 763, endPoint y: 509, distance: 35.7
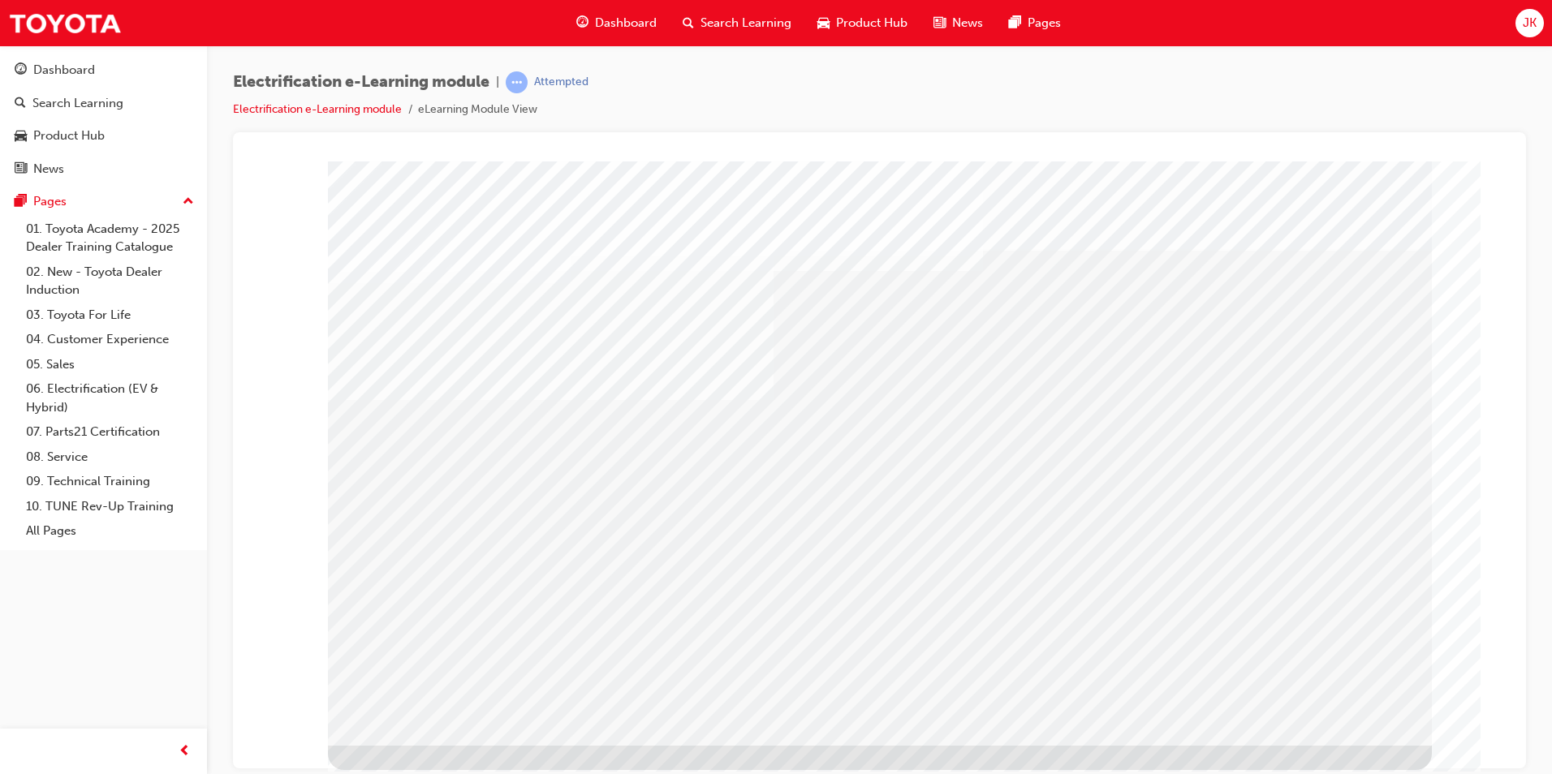
drag, startPoint x: 968, startPoint y: 523, endPoint x: 913, endPoint y: 512, distance: 56.3
drag, startPoint x: 1145, startPoint y: 520, endPoint x: 1143, endPoint y: 512, distance: 8.3
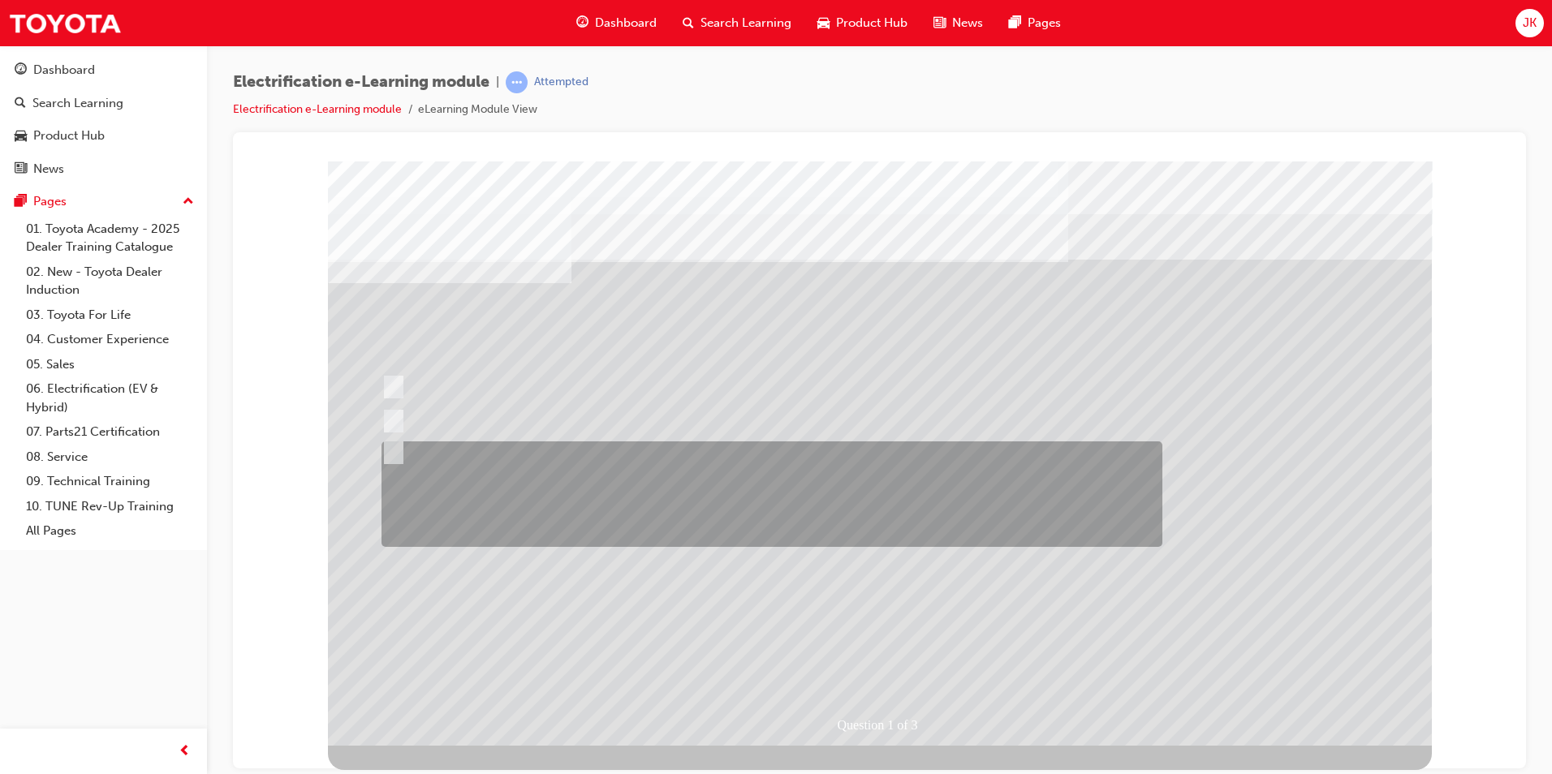
click at [391, 459] on input "You take the time to explain to the Guest that there exist several electrified …" at bounding box center [390, 453] width 18 height 18
radio input "true"
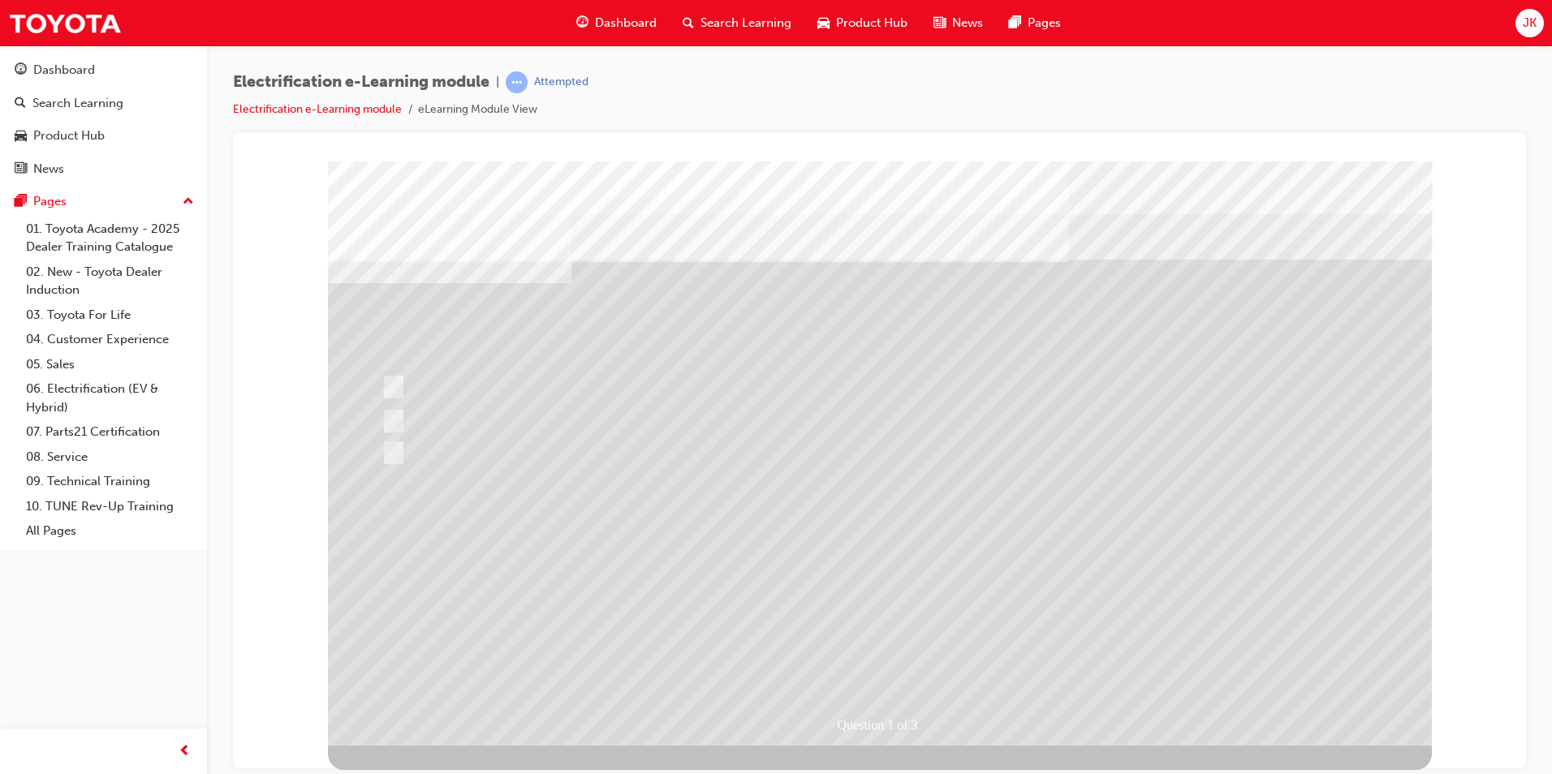
drag, startPoint x: 846, startPoint y: 660, endPoint x: 869, endPoint y: 656, distance: 23.1
click at [867, 656] on div at bounding box center [880, 453] width 1104 height 584
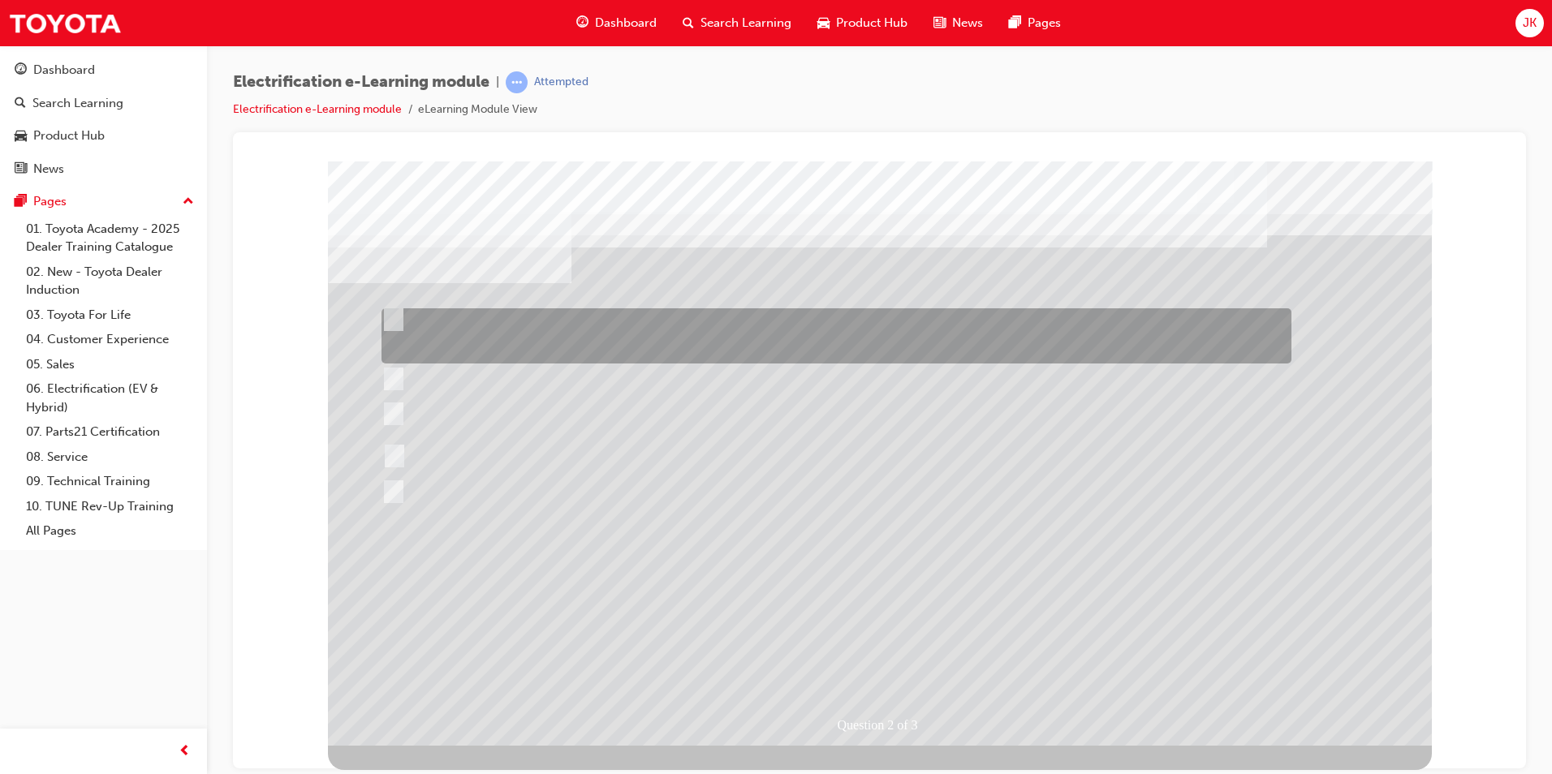
click at [398, 324] on input "Mention that globally, Toyota have a pure electric vehicles such as the C-HR EV…" at bounding box center [390, 320] width 18 height 18
checkbox input "true"
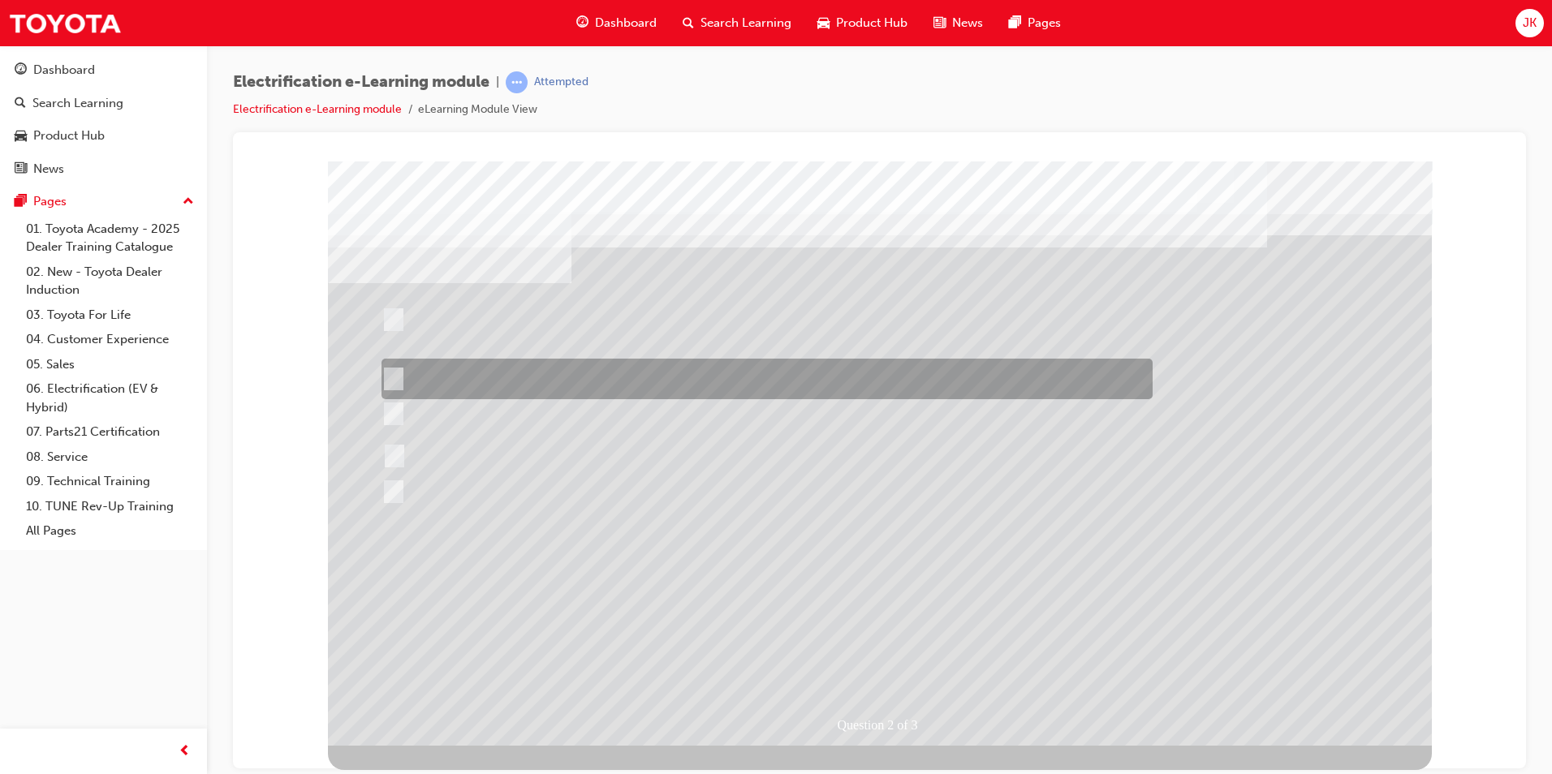
click at [397, 382] on input "You agree with them, apologise that you don’t have a car for them and say goodb…" at bounding box center [390, 379] width 18 height 18
checkbox input "true"
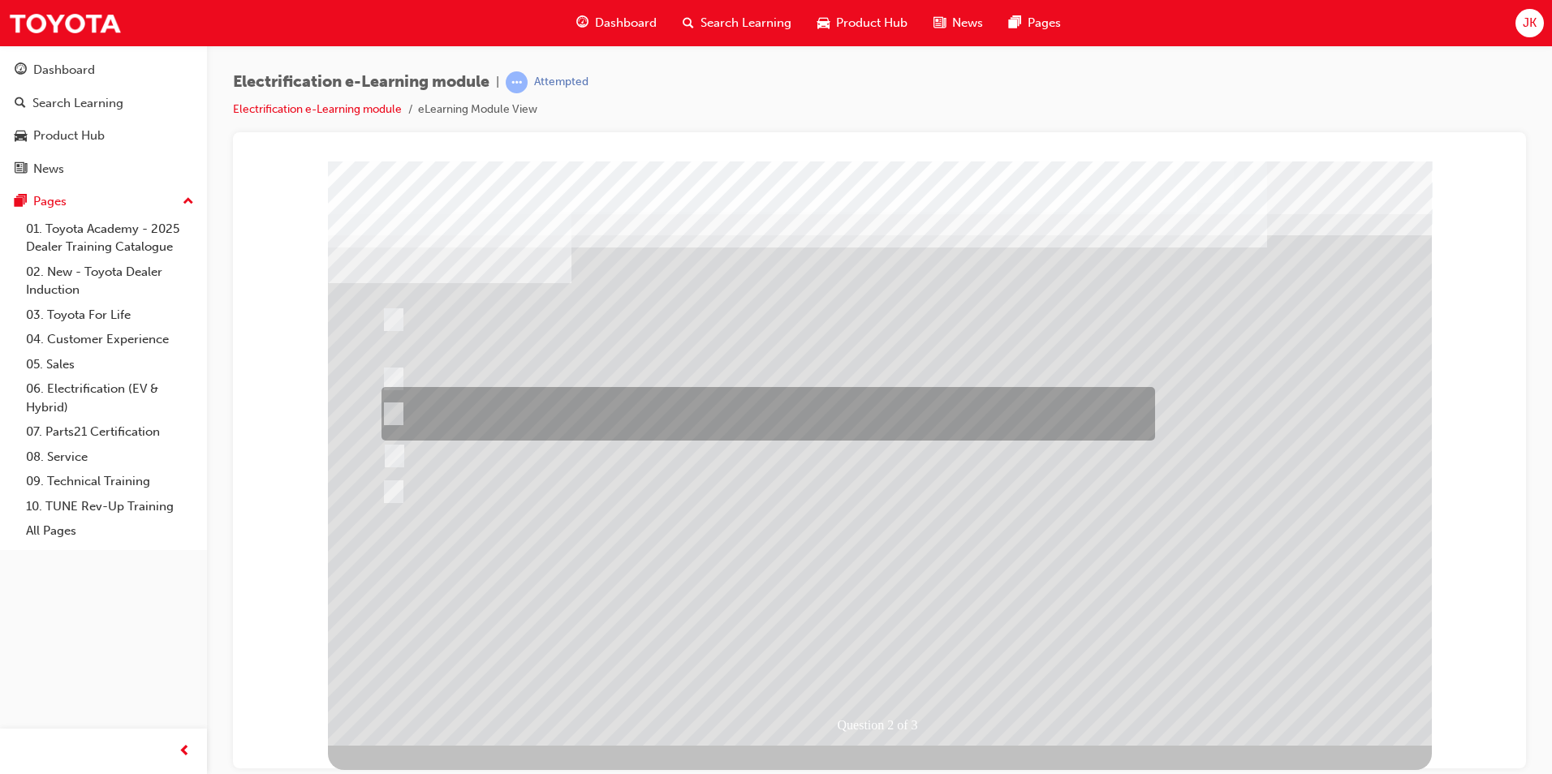
click at [397, 418] on input "Talk about how Hybrid-Electric vehicles, when driven around town, are mostly in…" at bounding box center [390, 414] width 18 height 18
click at [403, 412] on div at bounding box center [763, 414] width 773 height 54
checkbox input "false"
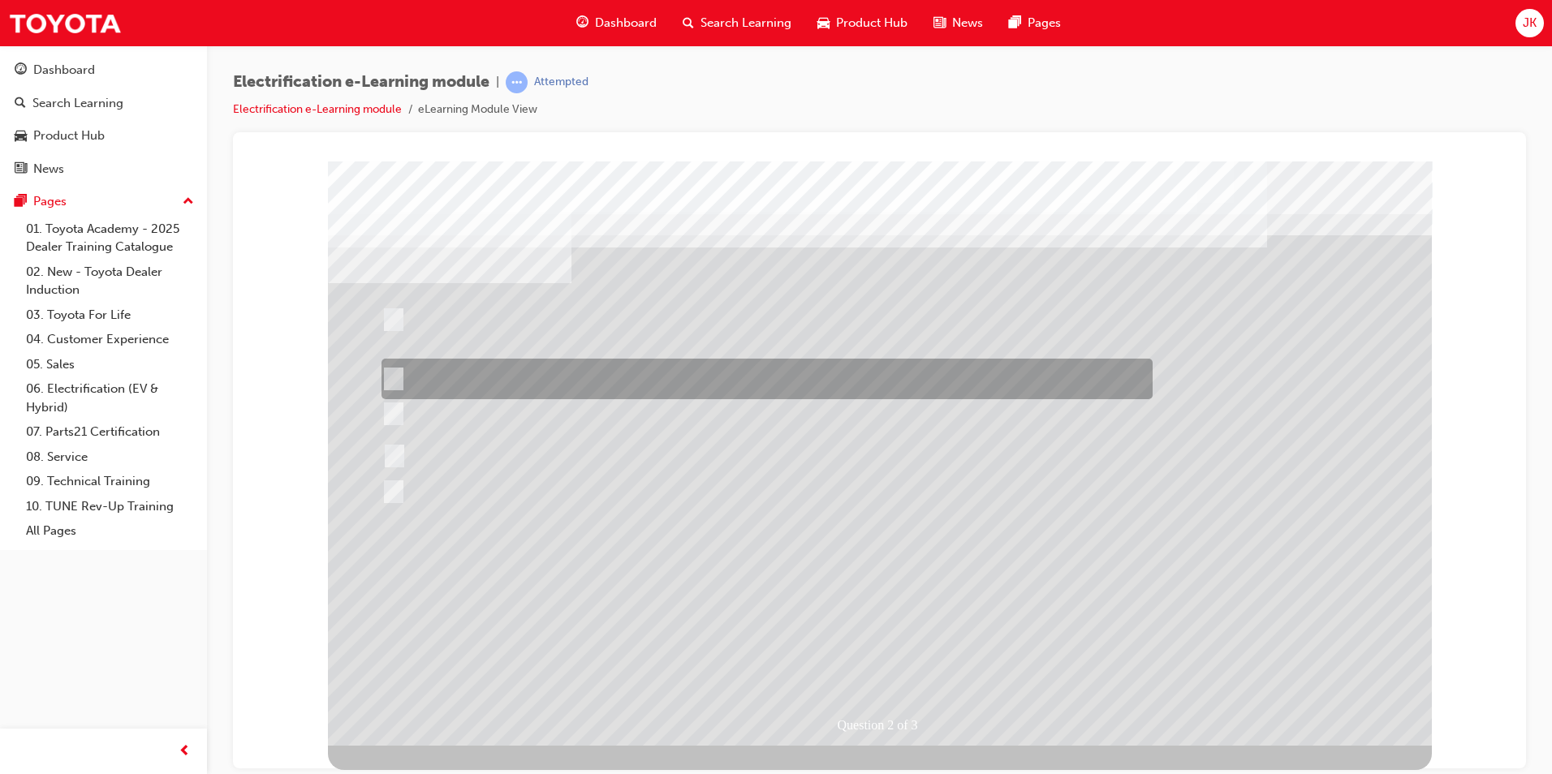
click at [385, 372] on input "You agree with them, apologise that you don’t have a car for them and say goodb…" at bounding box center [390, 379] width 18 height 18
checkbox input "false"
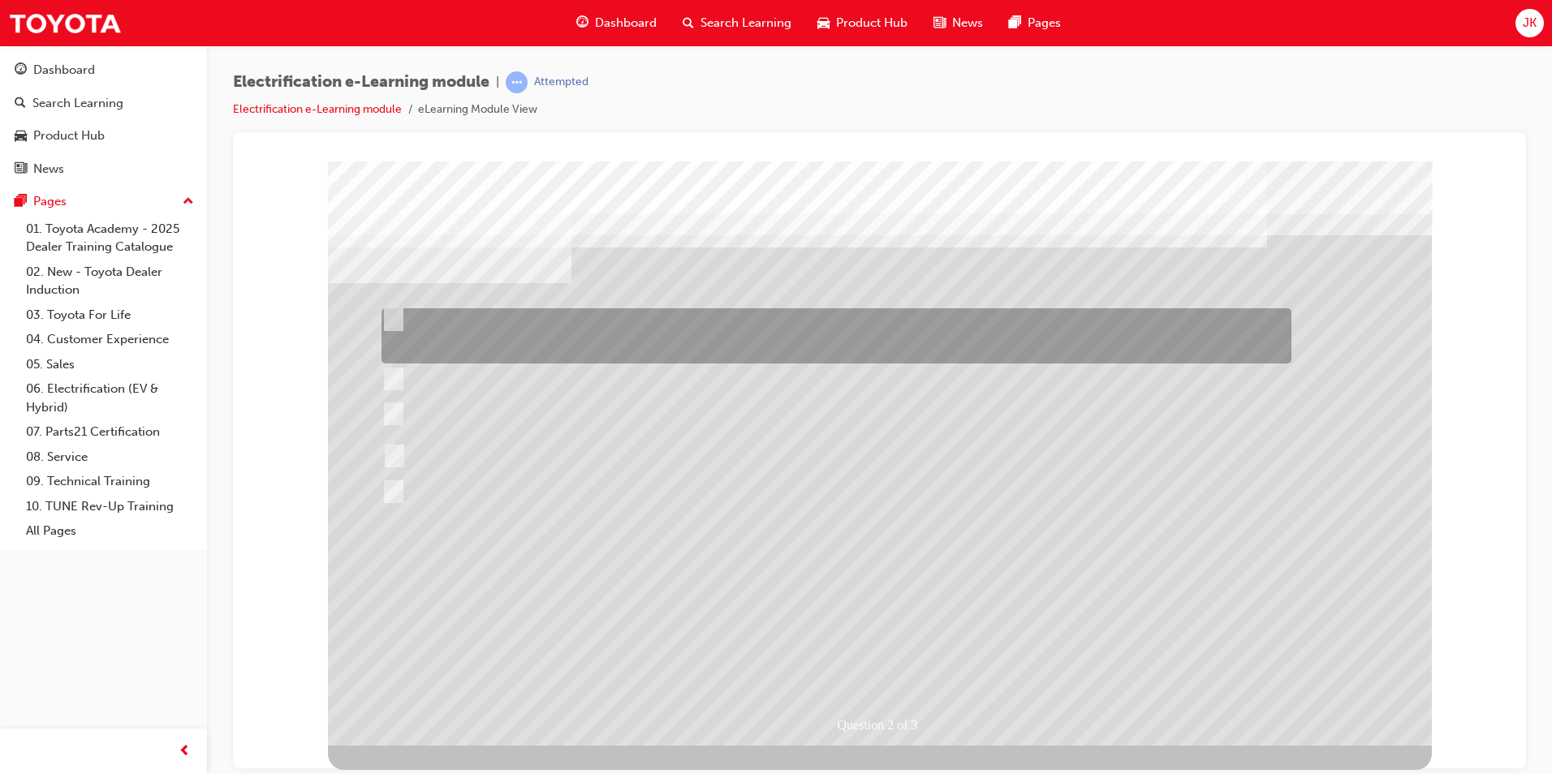
click at [404, 318] on div at bounding box center [832, 335] width 910 height 55
click at [388, 320] on input "Mention that globally, Toyota have a pure electric vehicles such as the C-HR EV…" at bounding box center [390, 320] width 18 height 18
checkbox input "true"
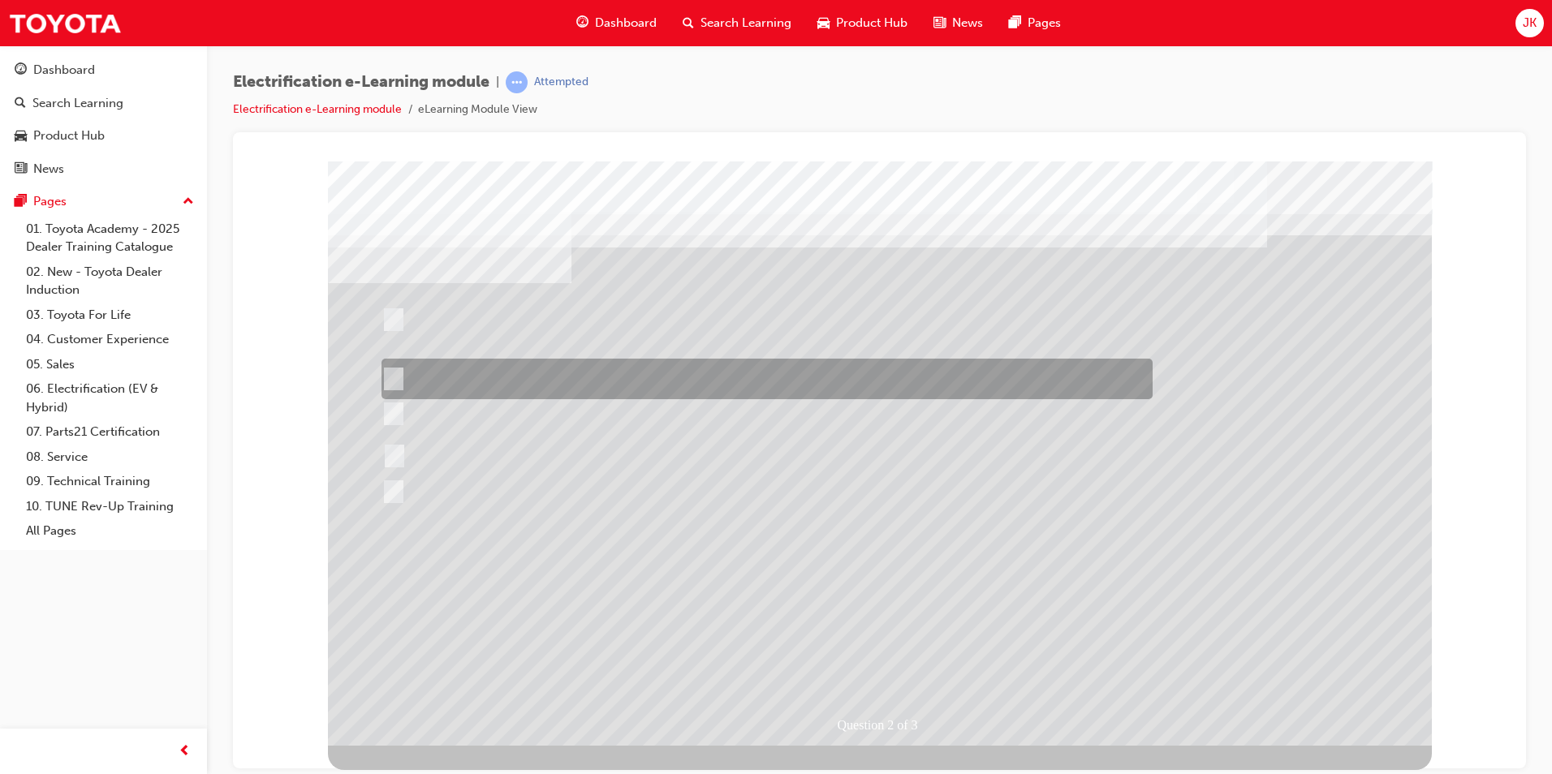
click at [398, 372] on div at bounding box center [762, 379] width 771 height 41
checkbox input "true"
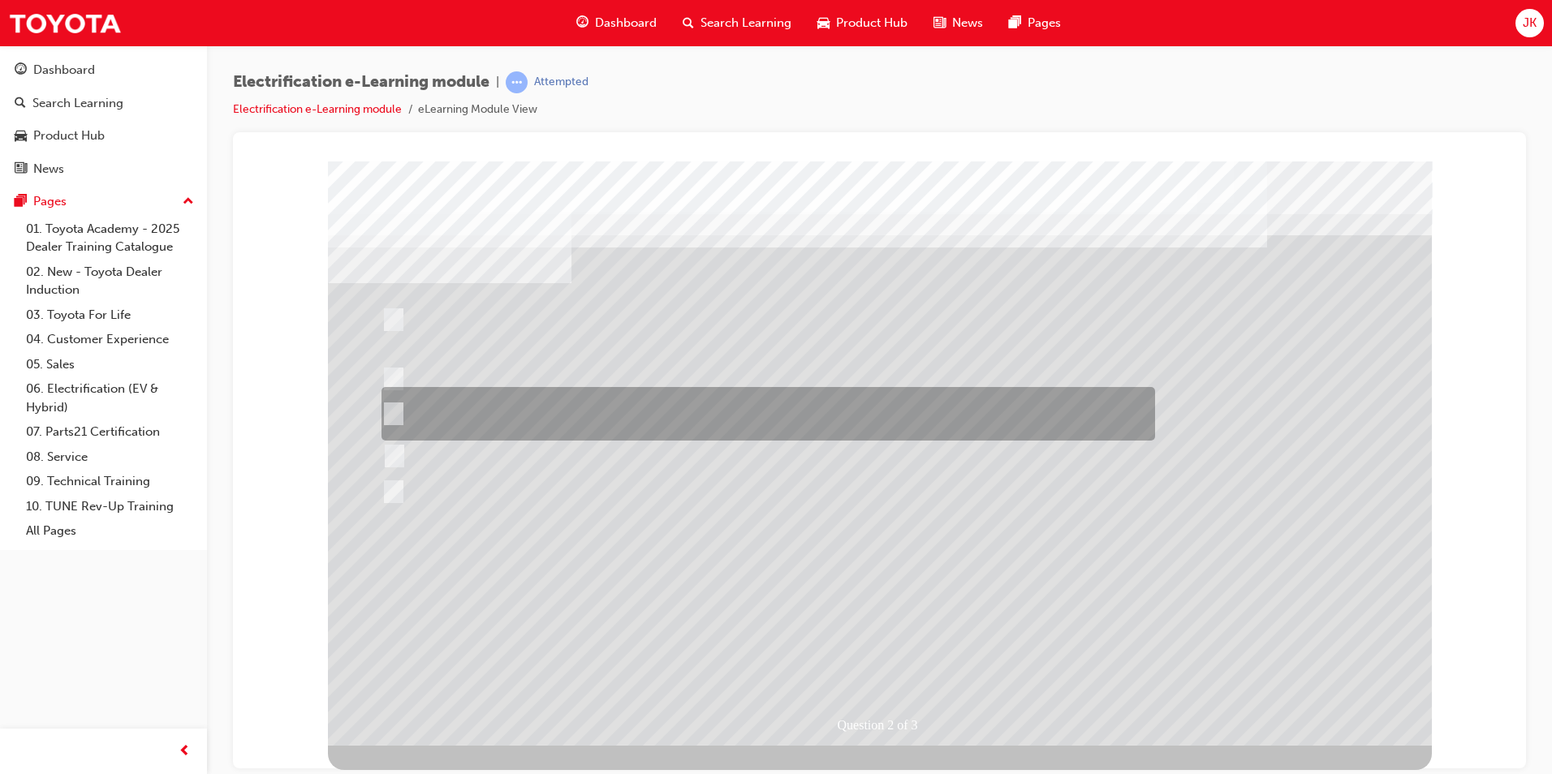
click at [392, 414] on input "Talk about how Hybrid-Electric vehicles, when driven around town, are mostly in…" at bounding box center [390, 414] width 18 height 18
checkbox input "true"
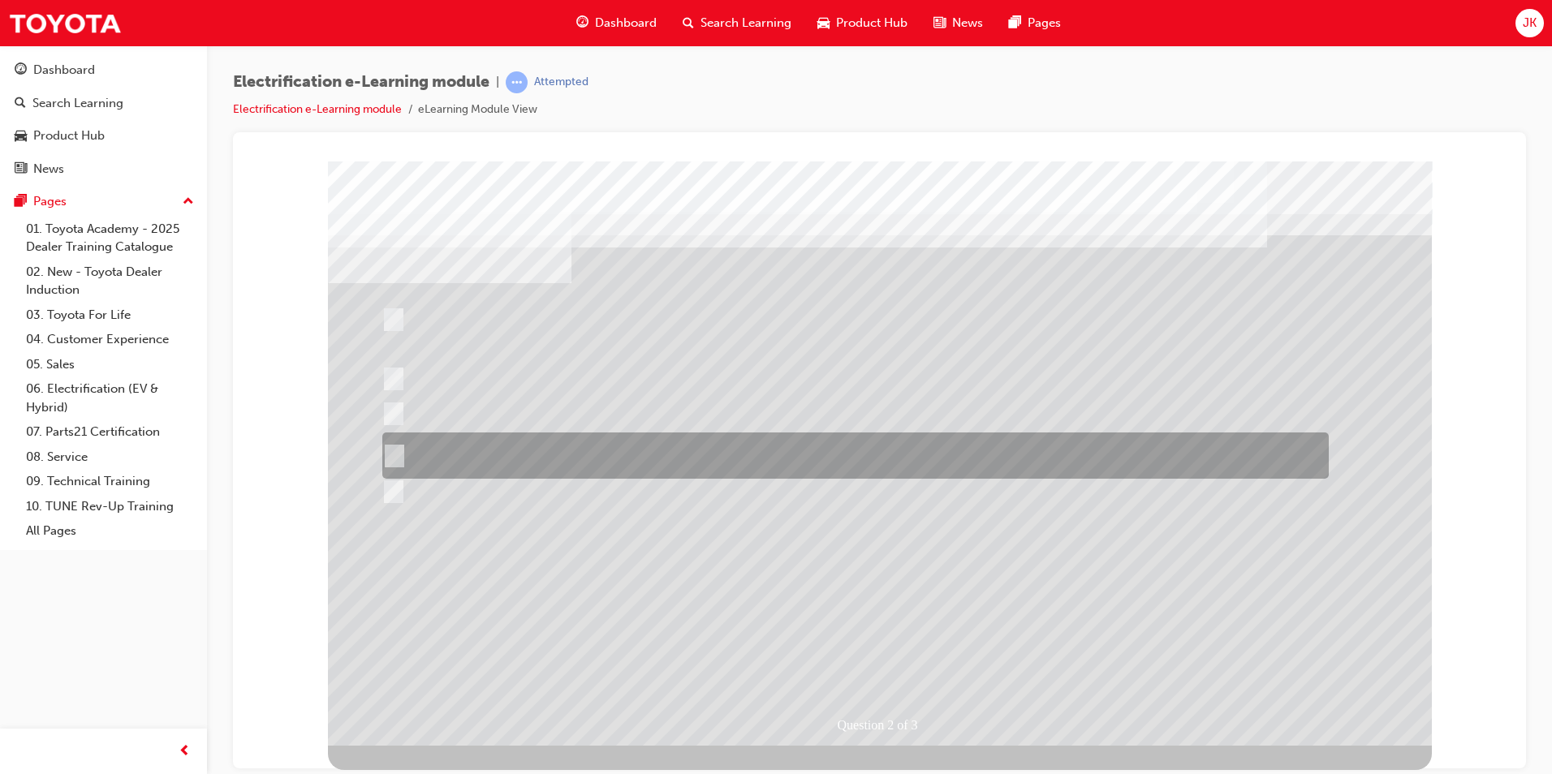
click at [390, 464] on div at bounding box center [851, 456] width 946 height 46
checkbox input "true"
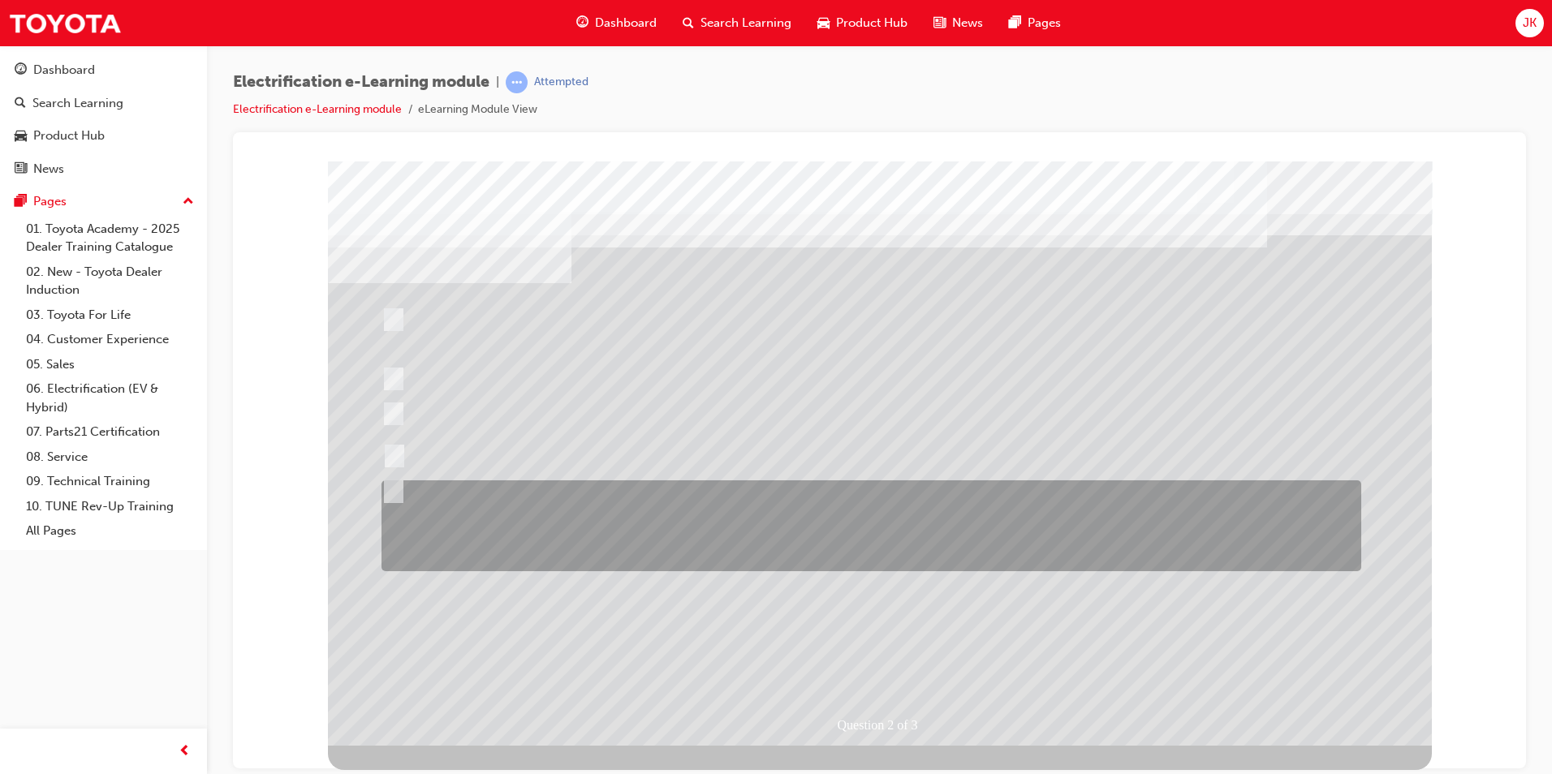
click at [390, 486] on input "You take the time to explain and educate the Guest about Toyota’s long-term env…" at bounding box center [390, 492] width 18 height 18
checkbox input "true"
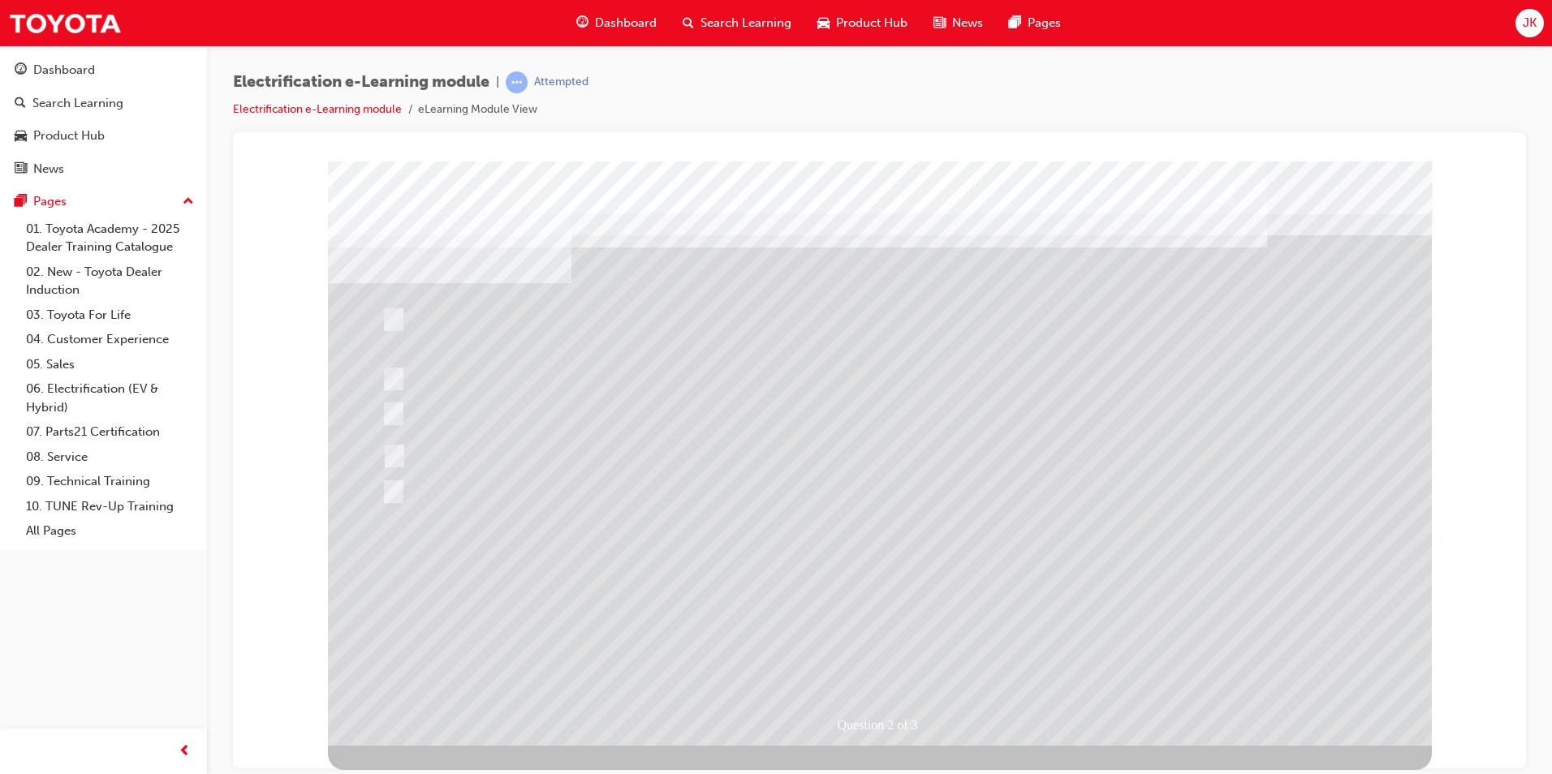
click at [864, 654] on div at bounding box center [880, 453] width 1104 height 584
click at [452, 456] on div at bounding box center [880, 453] width 1104 height 584
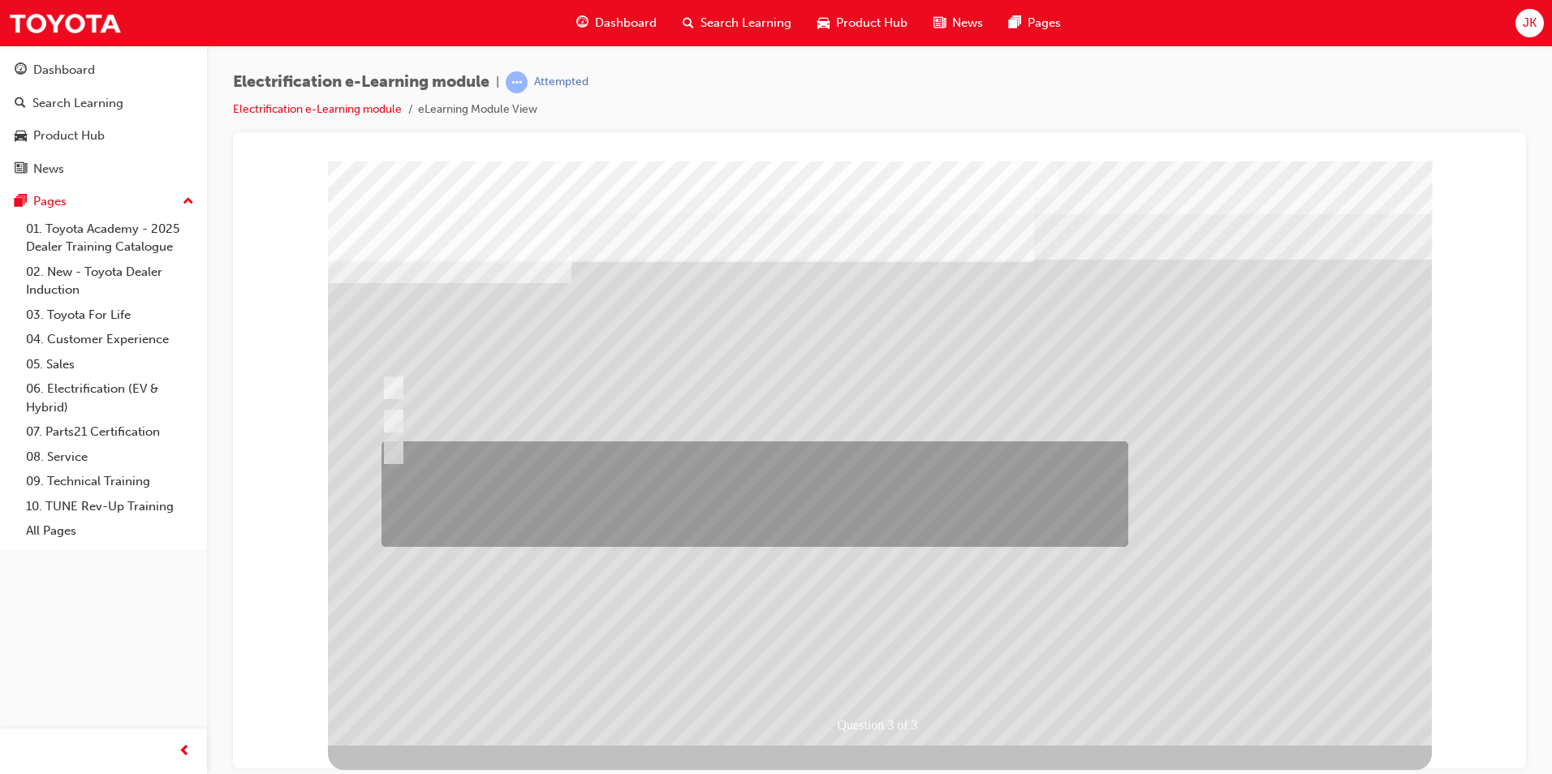
click at [388, 450] on input "You explain to the Guest that there are several electrified vehicle options, ea…" at bounding box center [390, 453] width 18 height 18
radio input "true"
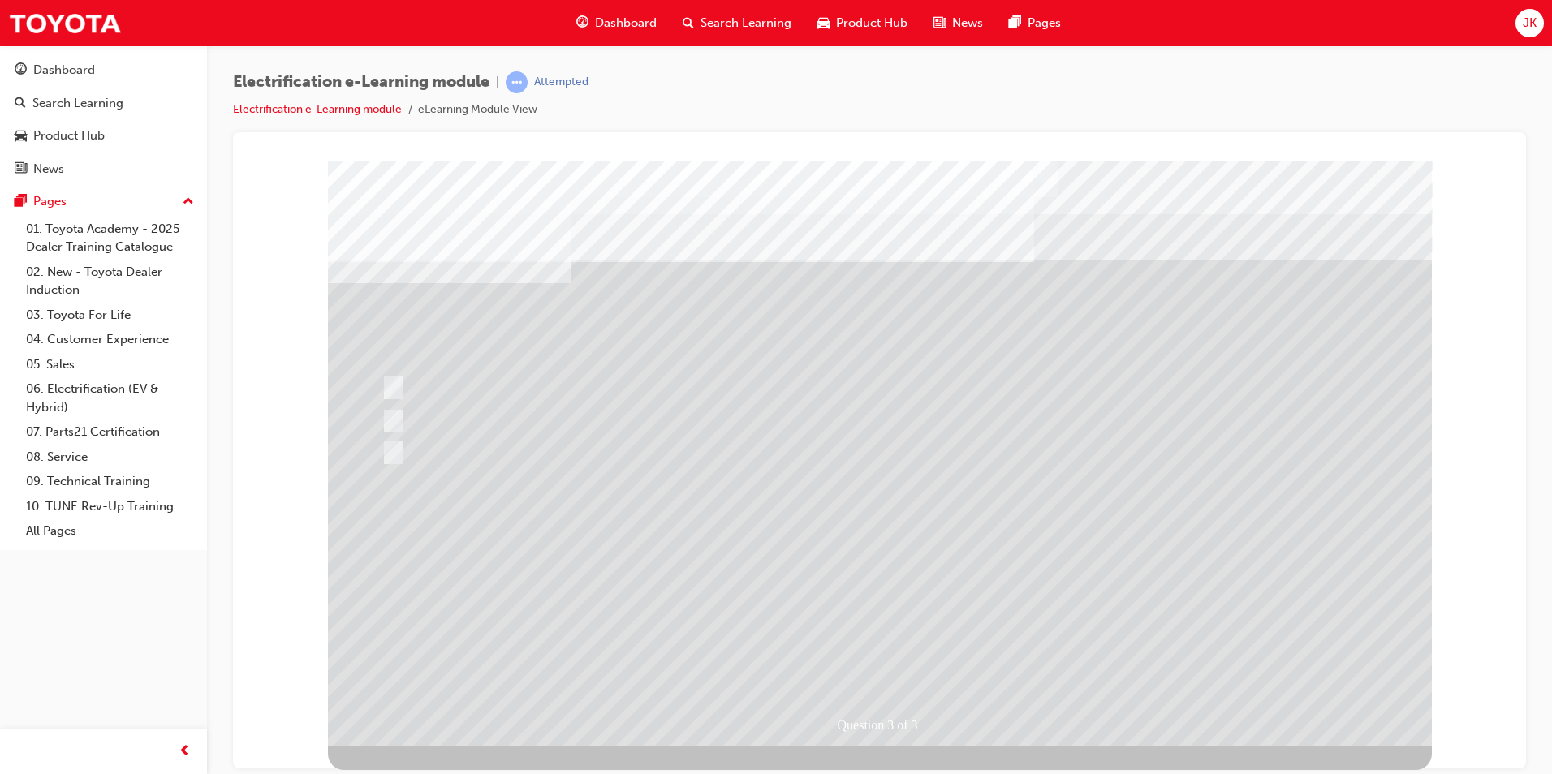
click at [876, 665] on div at bounding box center [880, 453] width 1104 height 584
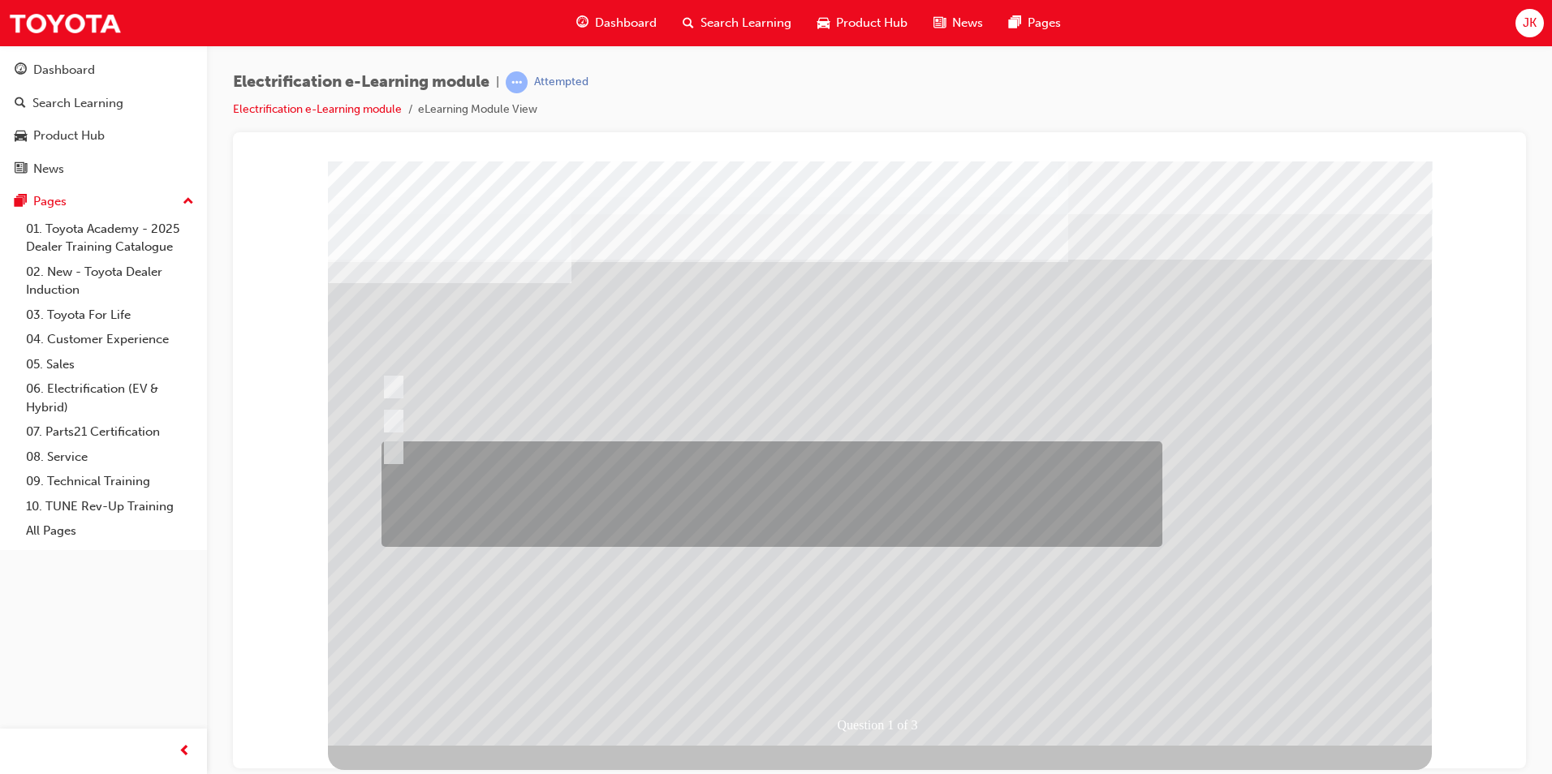
click at [459, 459] on div at bounding box center [767, 493] width 781 height 105
radio input "true"
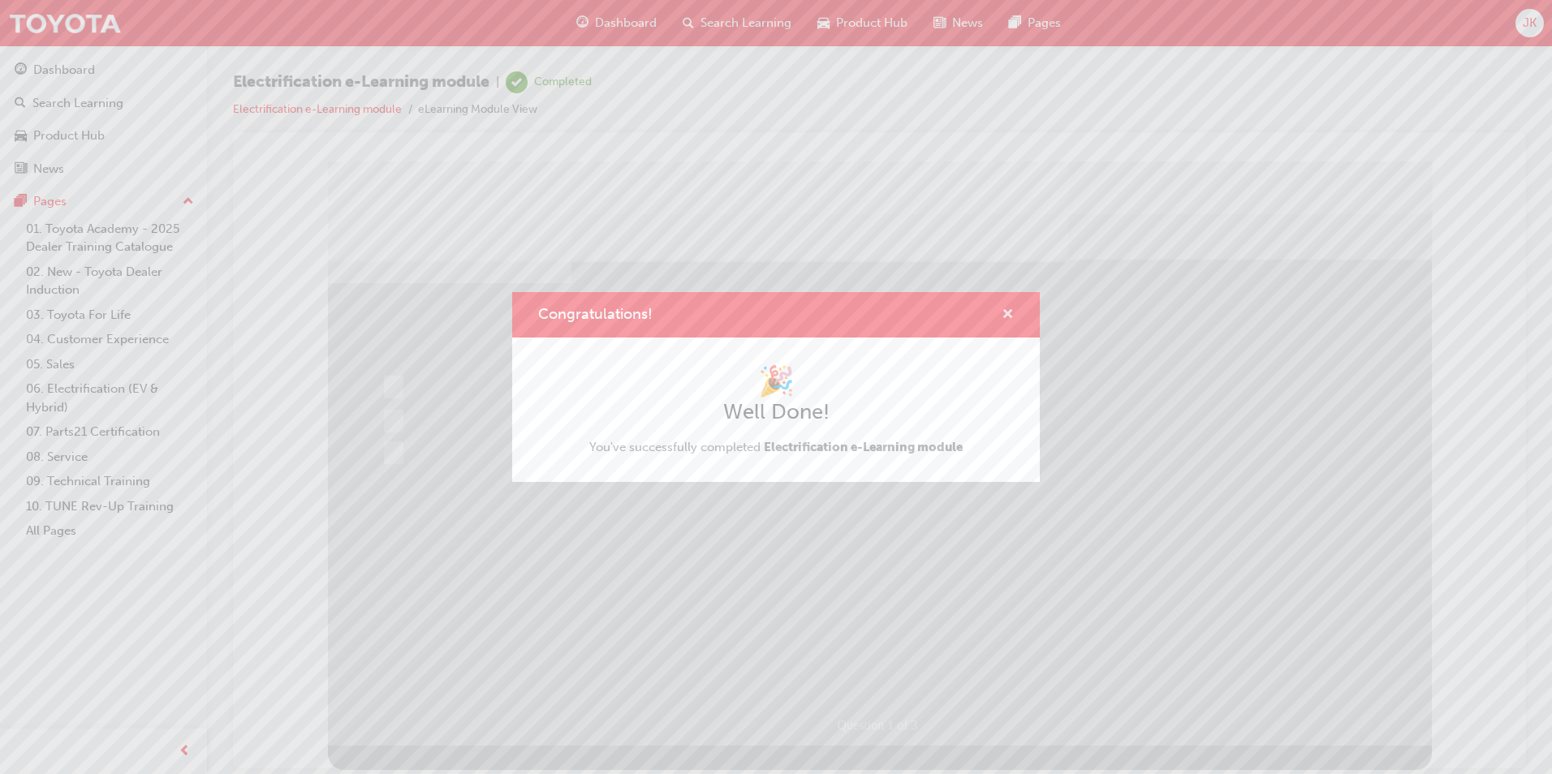
click at [1009, 314] on span "cross-icon" at bounding box center [1007, 315] width 12 height 15
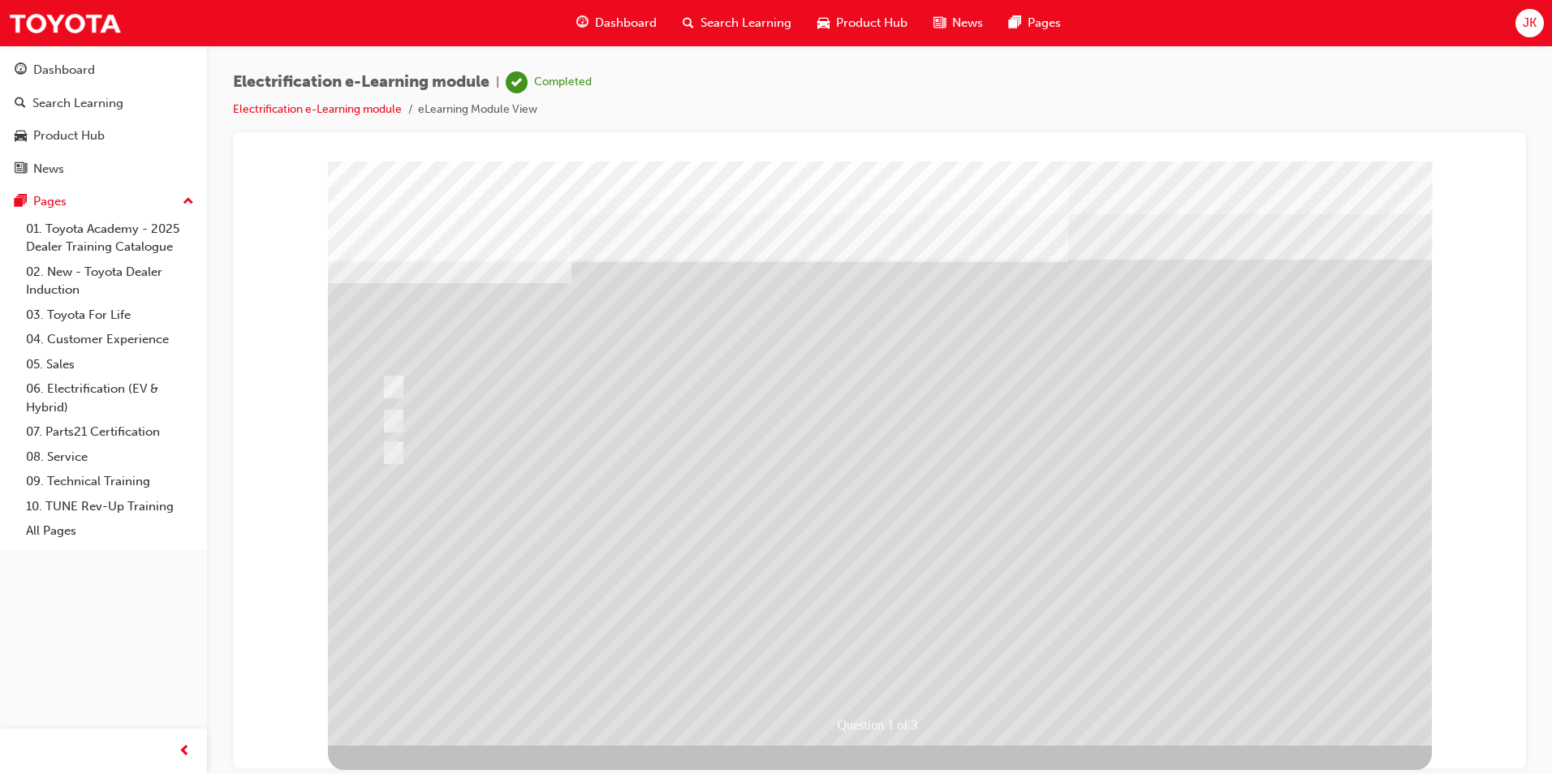
click at [602, 25] on span "Dashboard" at bounding box center [626, 23] width 62 height 19
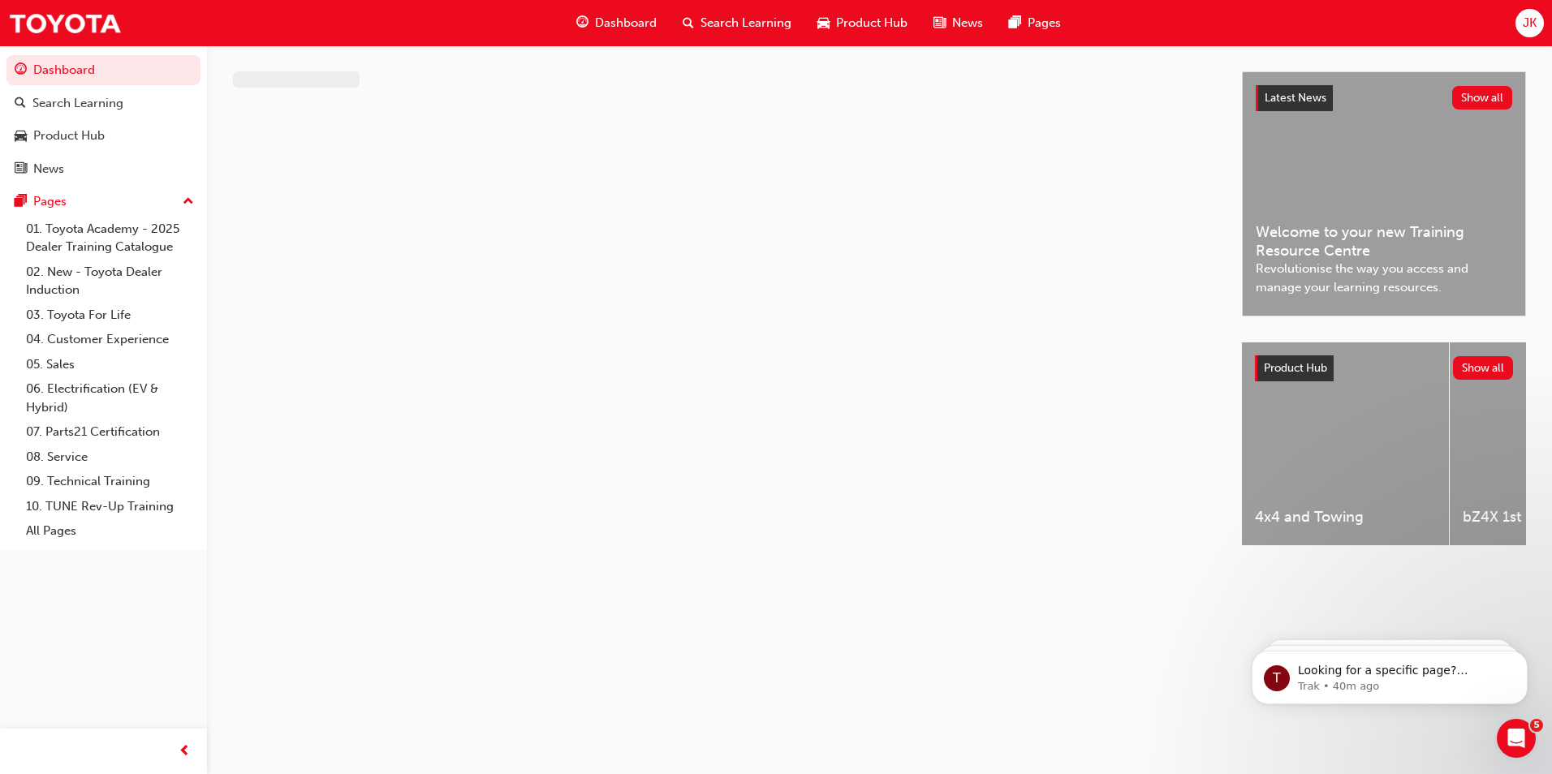
click at [691, 22] on span "search-icon" at bounding box center [687, 23] width 11 height 20
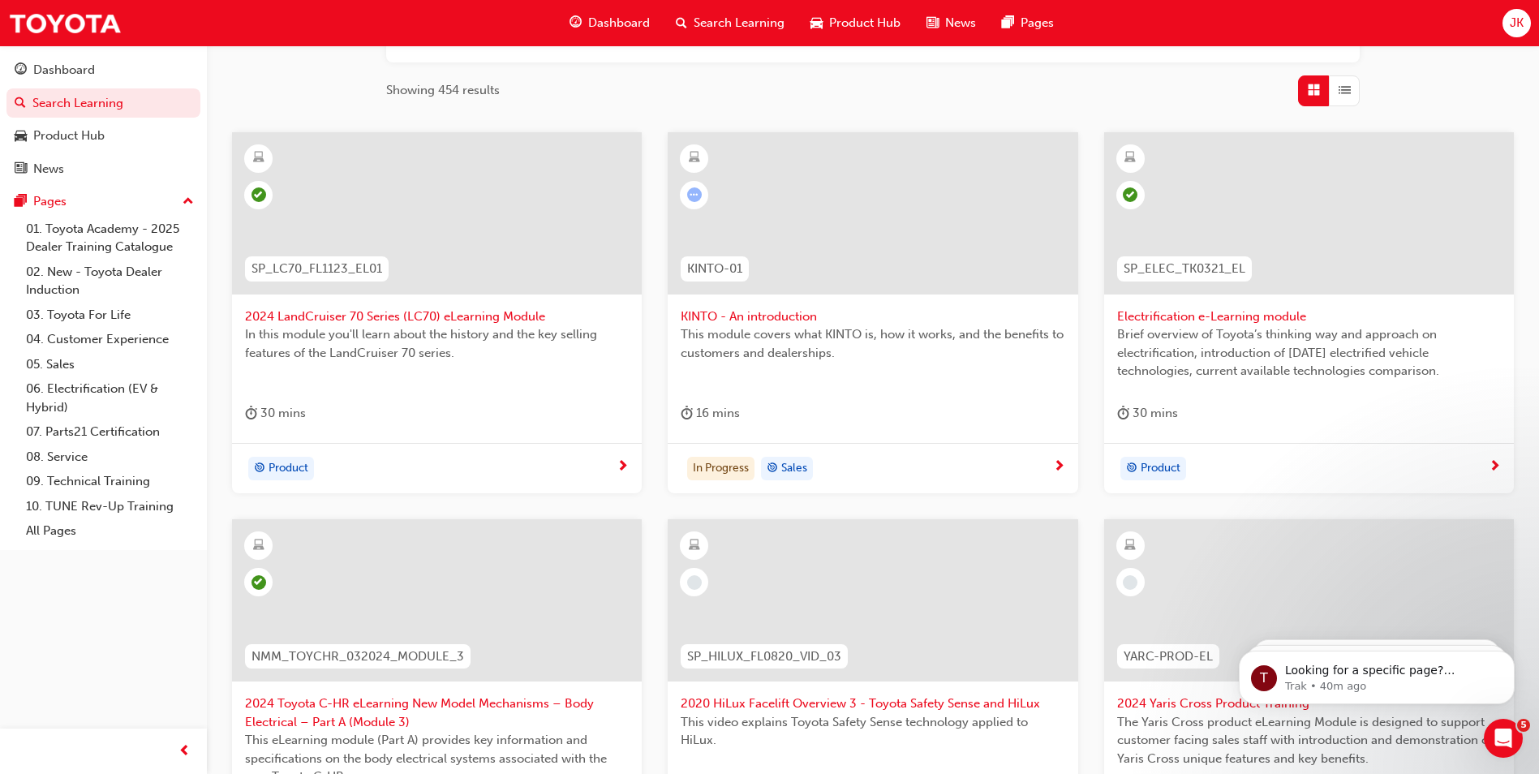
scroll to position [567, 0]
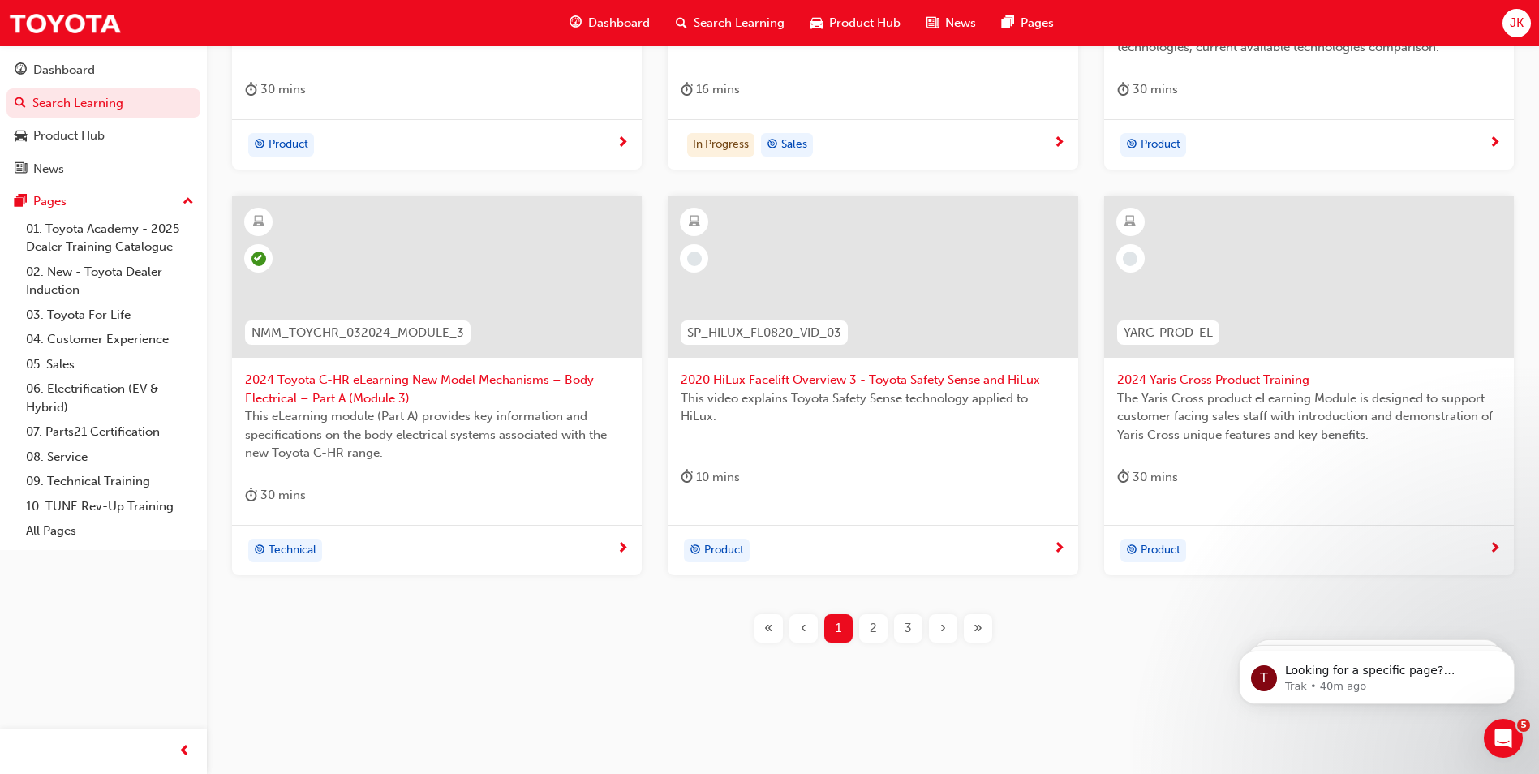
click at [696, 261] on span "learningRecordVerb_NONE-icon" at bounding box center [694, 259] width 15 height 15
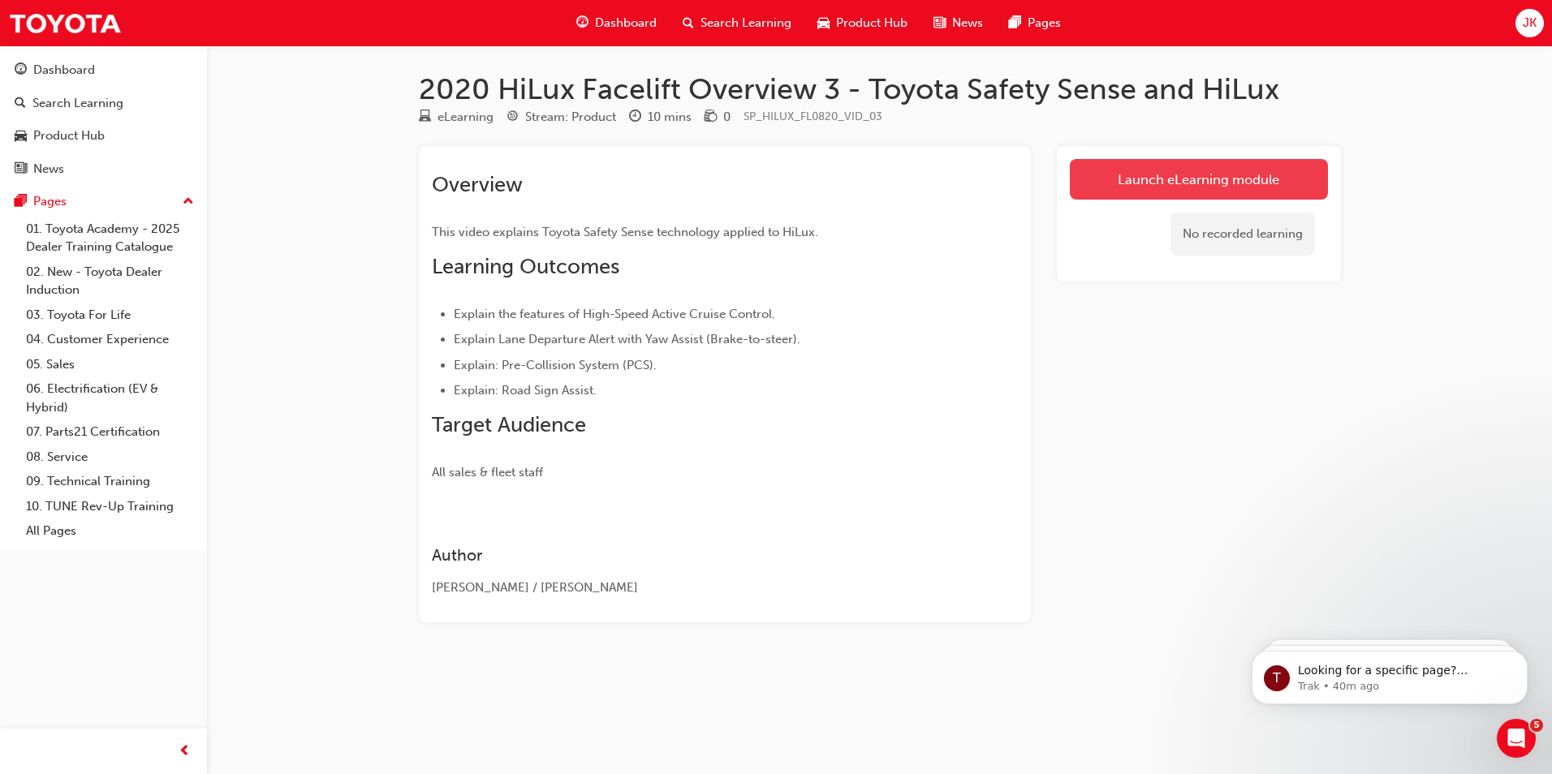
click at [1185, 173] on link "Launch eLearning module" at bounding box center [1199, 179] width 258 height 41
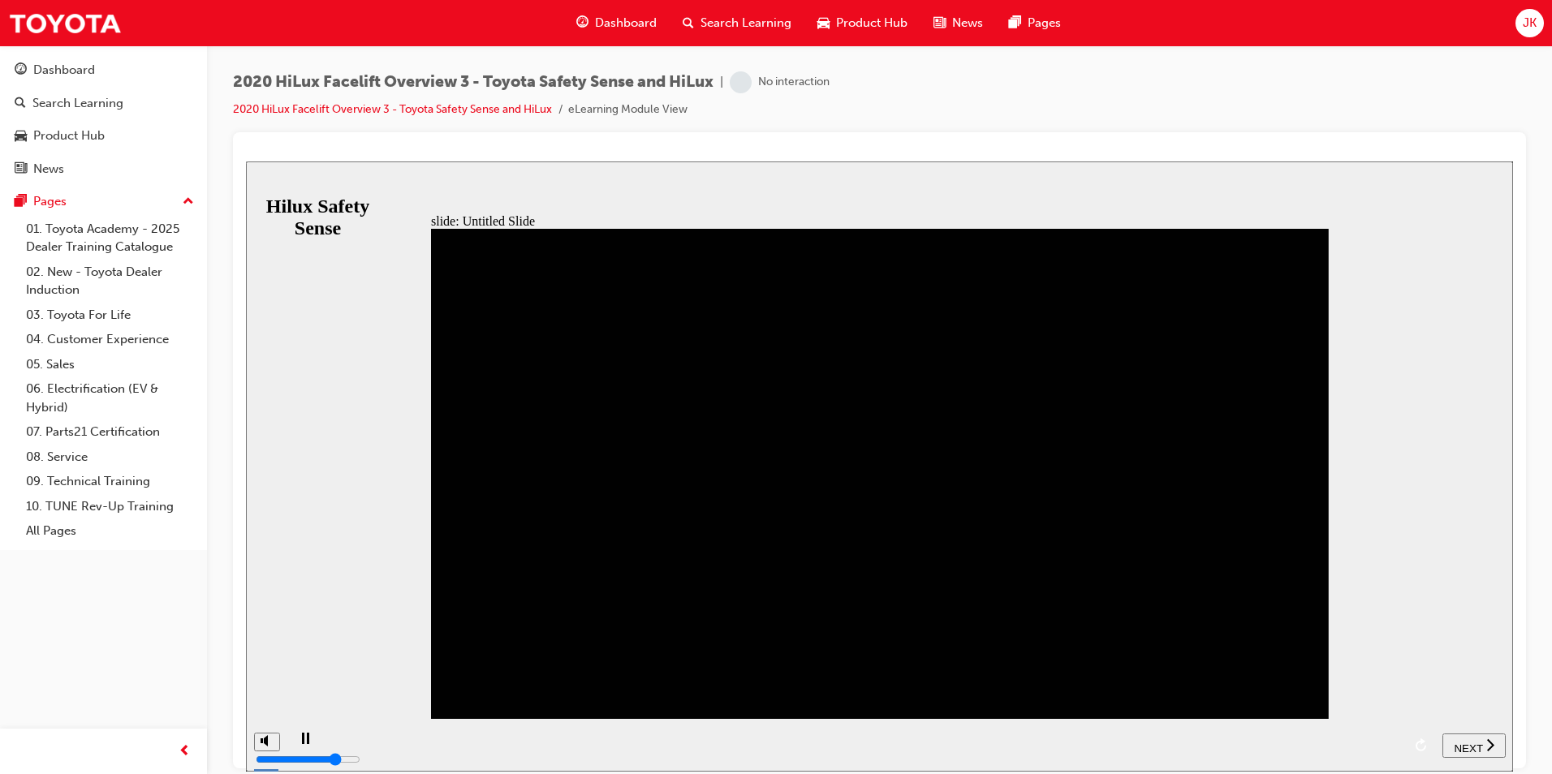
click at [1478, 743] on span "NEXT" at bounding box center [1467, 748] width 28 height 12
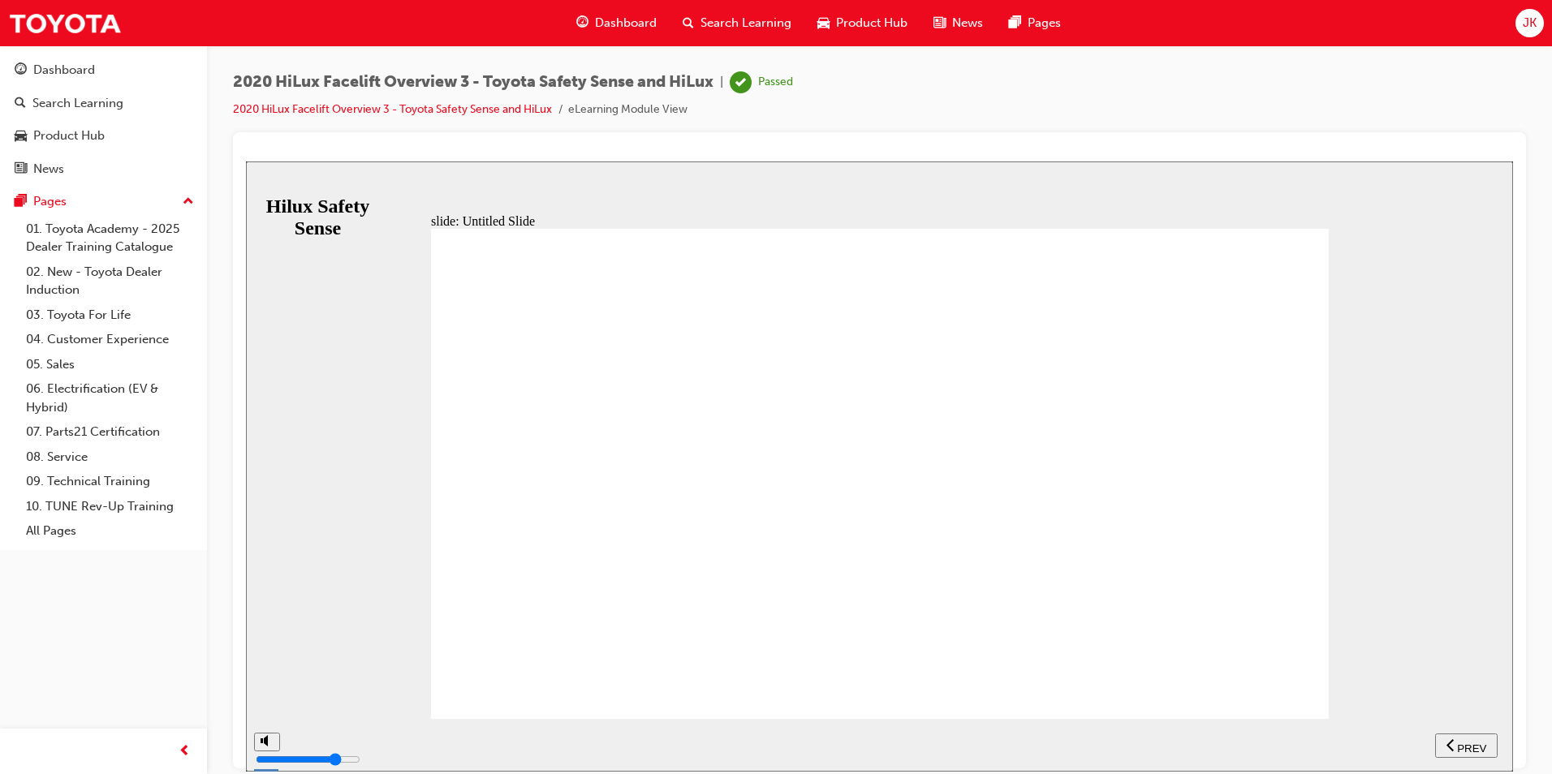
click at [1468, 742] on span "PREV" at bounding box center [1471, 748] width 29 height 12
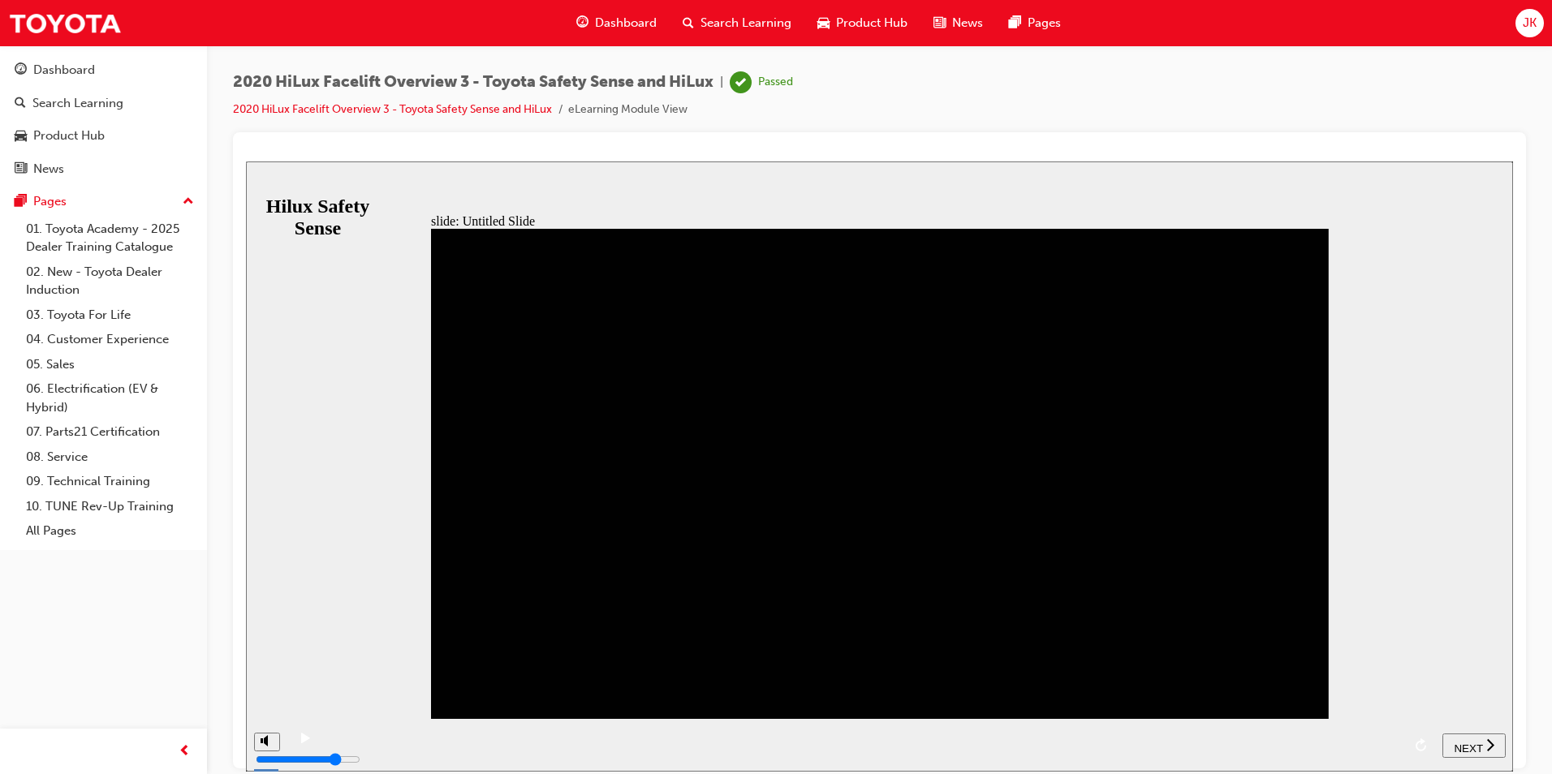
drag, startPoint x: 333, startPoint y: 744, endPoint x: 1381, endPoint y: 747, distance: 1048.4
click at [1380, 733] on div "playback controls" at bounding box center [861, 733] width 1079 height 0
drag, startPoint x: 1465, startPoint y: 741, endPoint x: 1469, endPoint y: 748, distance: 8.4
click at [1469, 748] on span "NEXT" at bounding box center [1467, 748] width 28 height 12
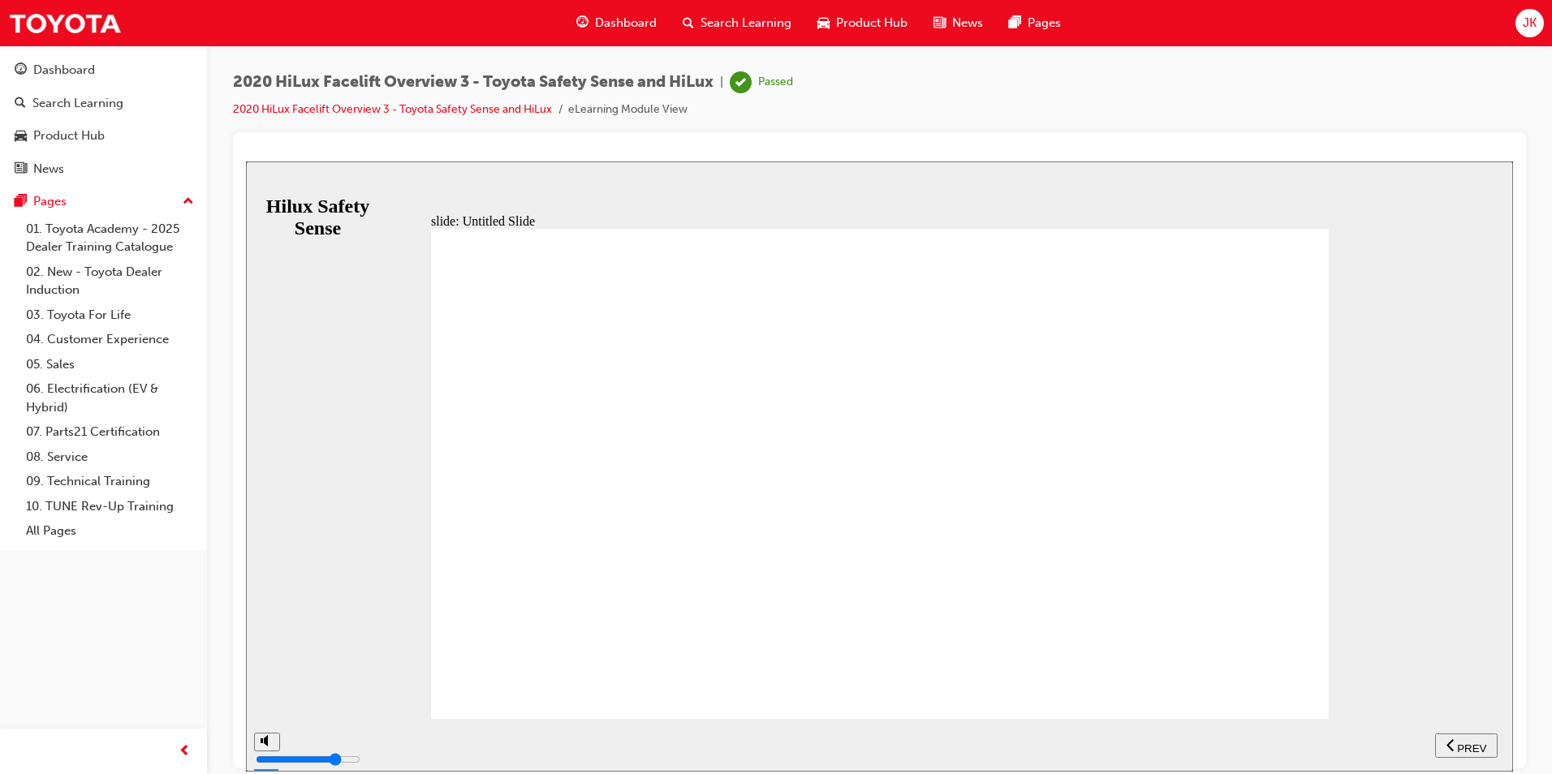
click at [1474, 749] on span "PREV" at bounding box center [1471, 748] width 29 height 12
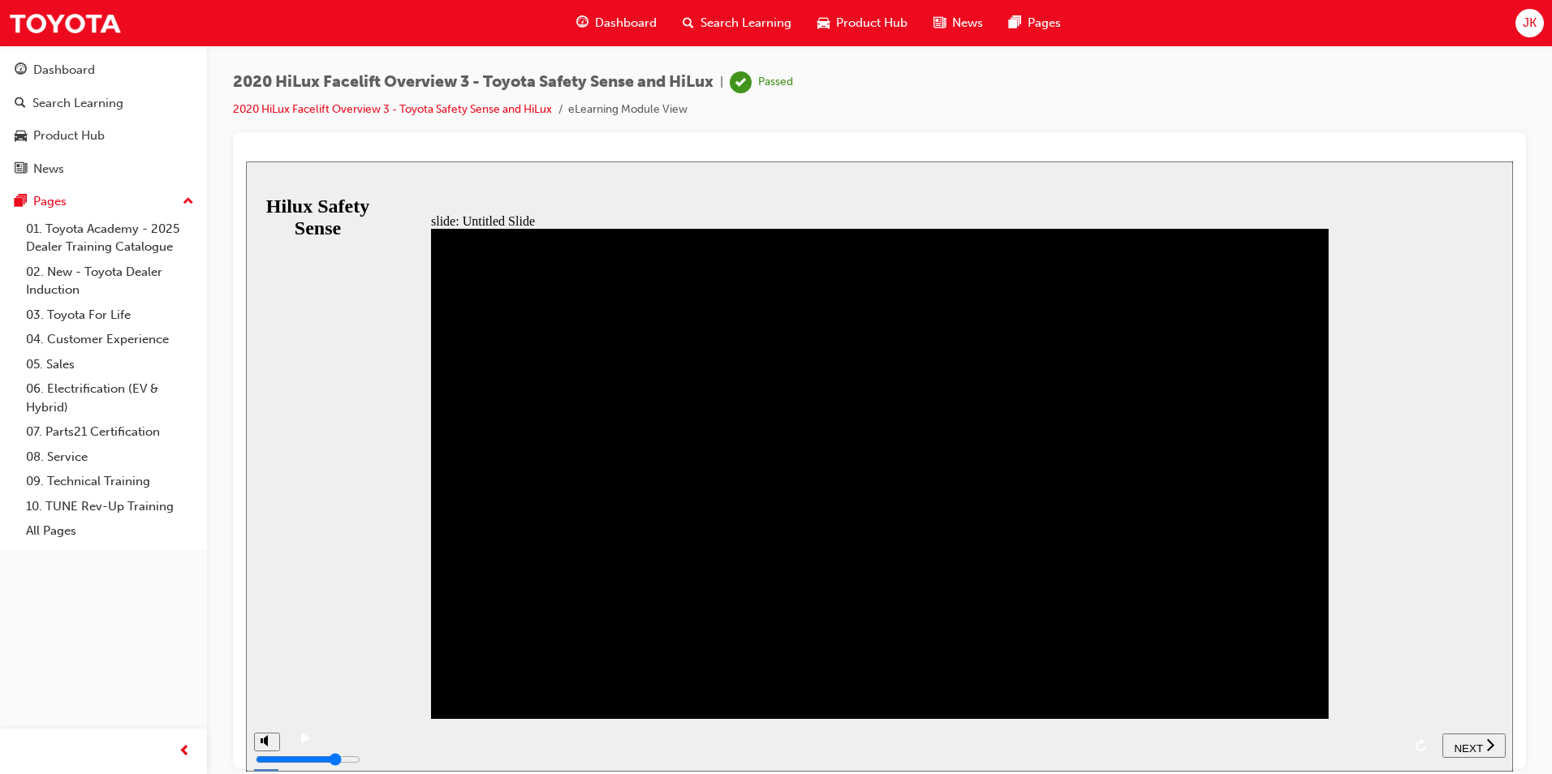
drag, startPoint x: 331, startPoint y: 740, endPoint x: 1386, endPoint y: 750, distance: 1055.0
click at [1386, 733] on div "playback controls" at bounding box center [861, 733] width 1079 height 0
click at [729, 9] on div "Search Learning" at bounding box center [736, 22] width 135 height 33
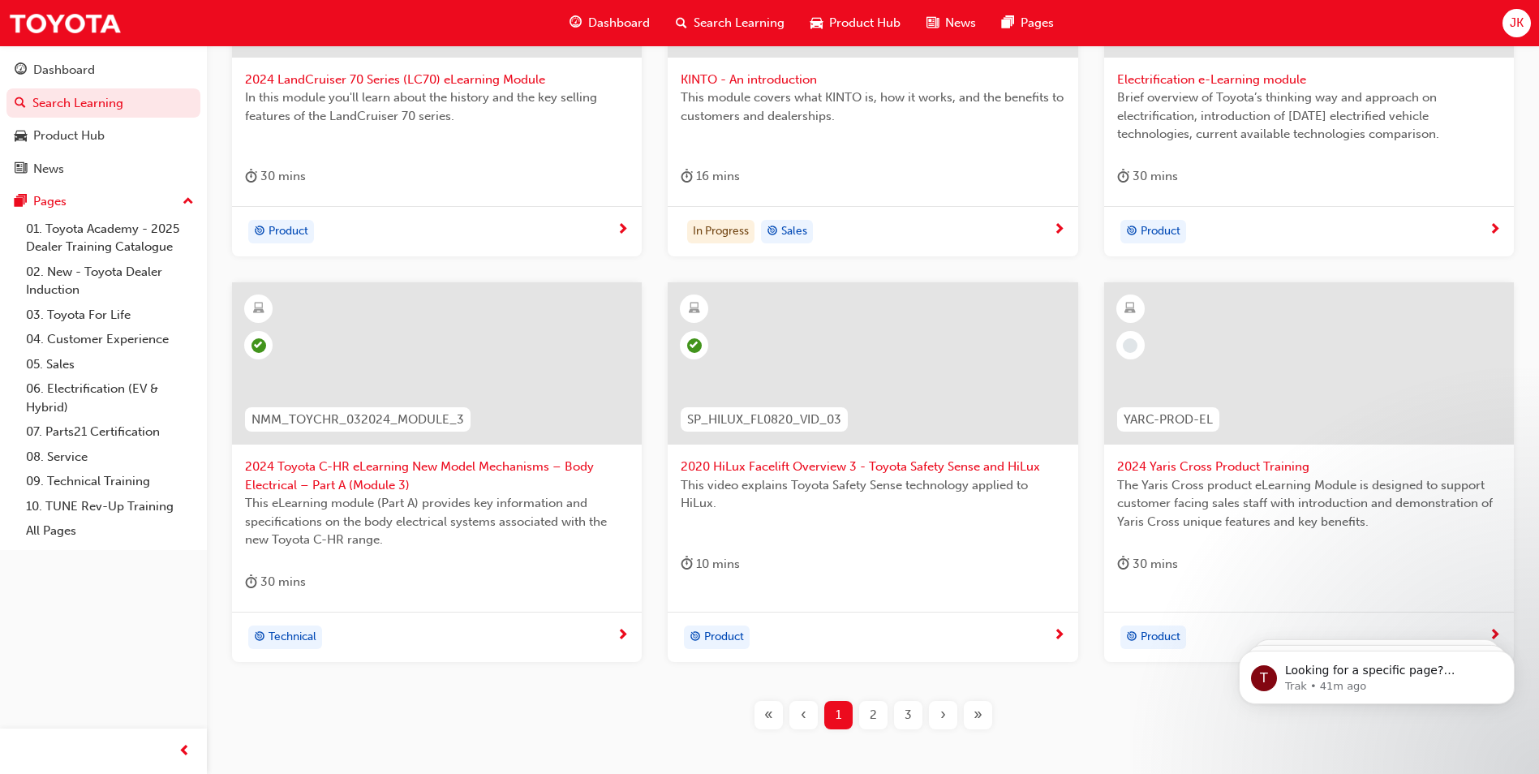
scroll to position [487, 0]
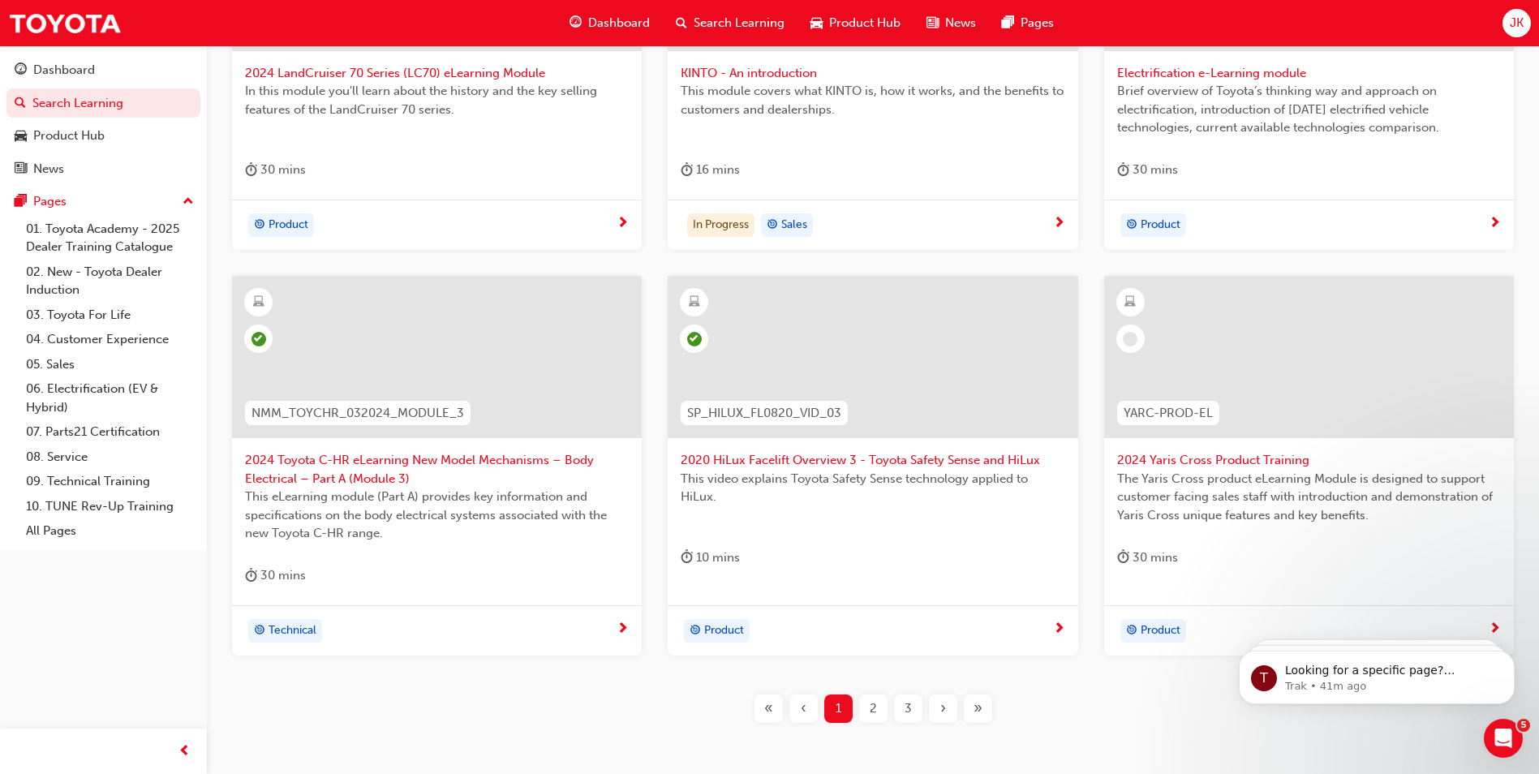
click at [1405, 543] on div "2024 Yaris Cross Product Training The Yaris Cross product eLearning Module is d…" at bounding box center [1309, 431] width 410 height 311
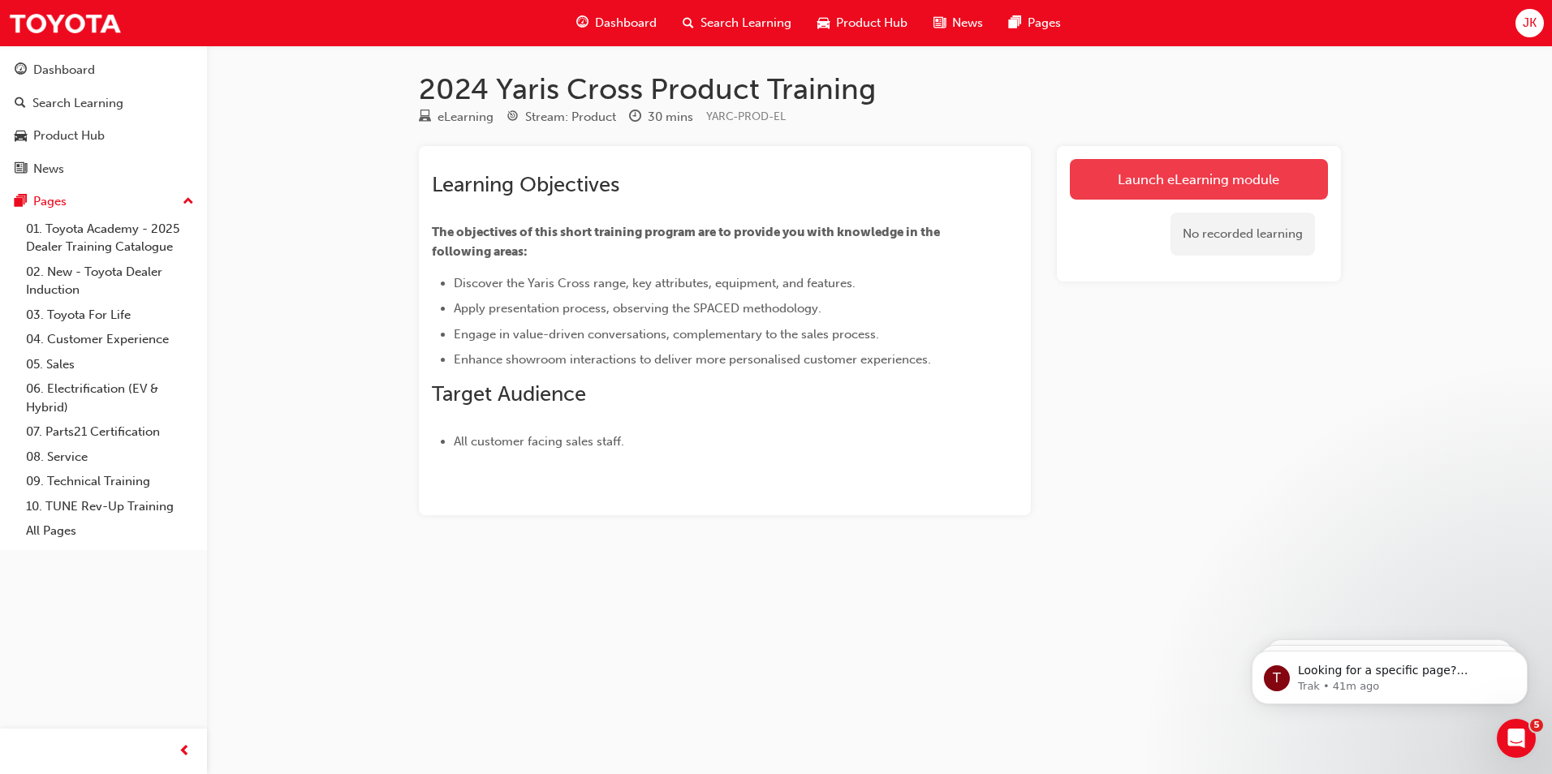
click at [1138, 179] on link "Launch eLearning module" at bounding box center [1199, 179] width 258 height 41
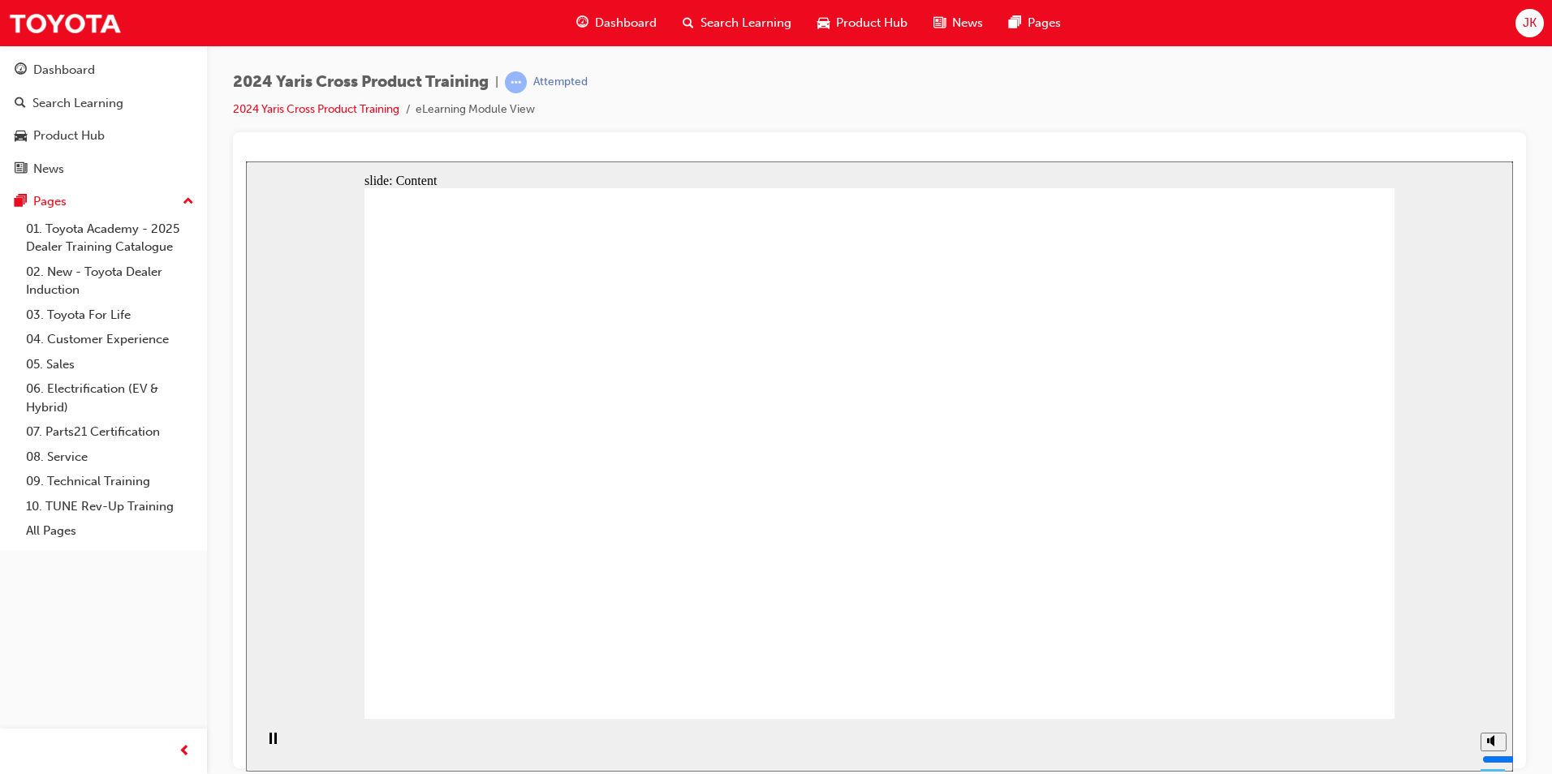
drag, startPoint x: 787, startPoint y: 477, endPoint x: 756, endPoint y: 517, distance: 50.3
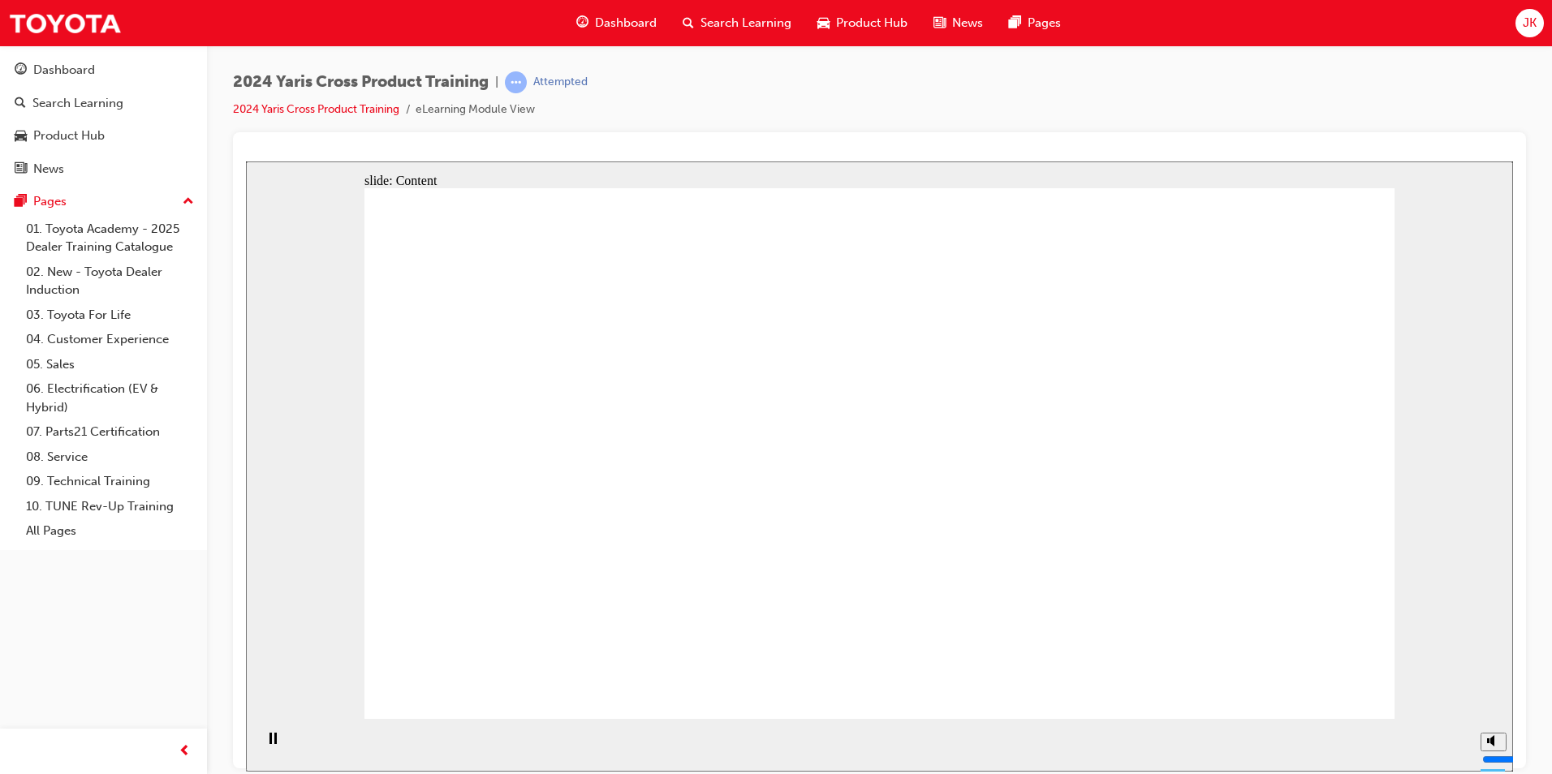
drag, startPoint x: 987, startPoint y: 440, endPoint x: 999, endPoint y: 450, distance: 15.6
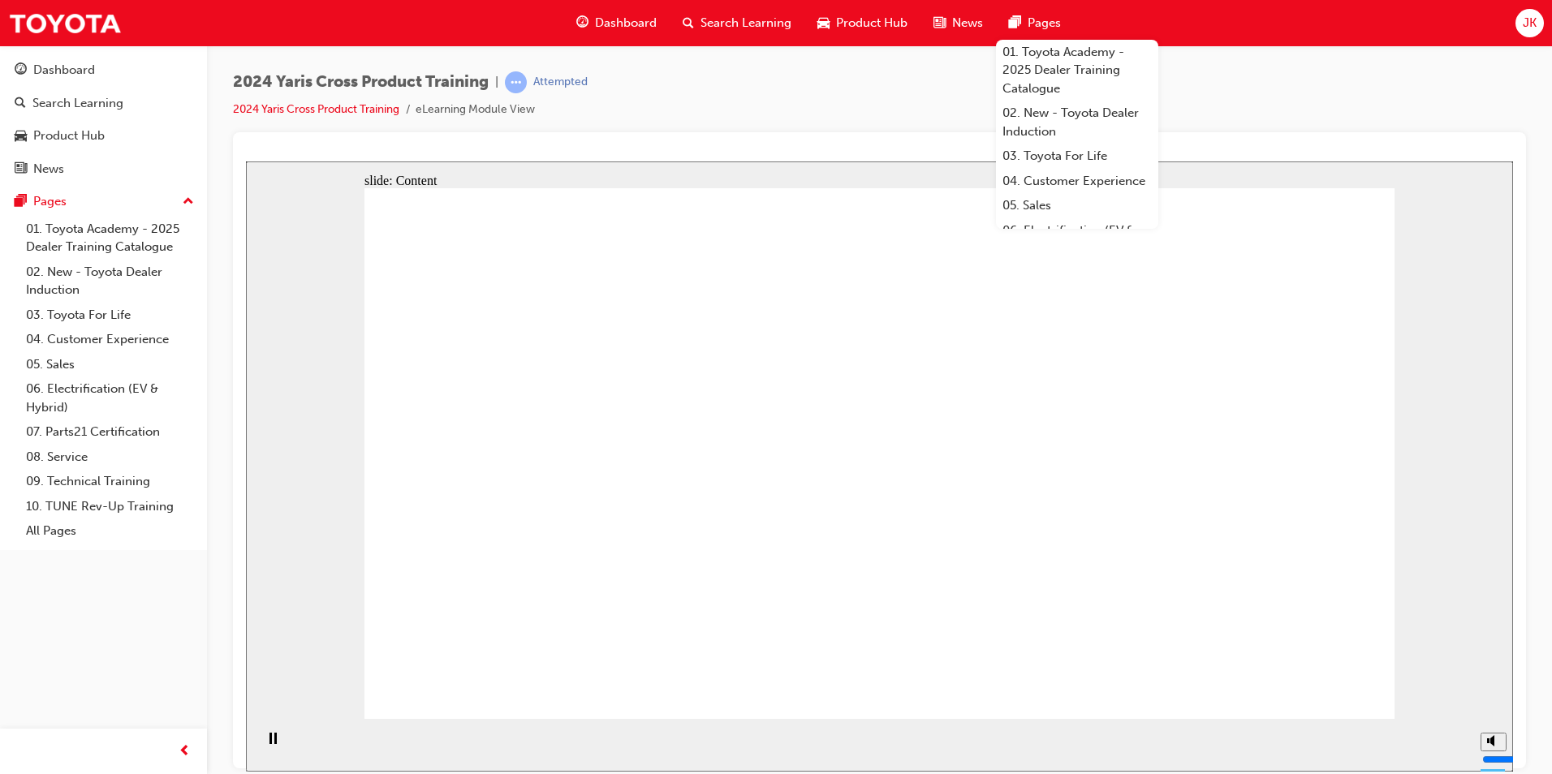
drag, startPoint x: 885, startPoint y: 196, endPoint x: 895, endPoint y: 197, distance: 10.7
drag, startPoint x: 758, startPoint y: 171, endPoint x: 782, endPoint y: 205, distance: 41.9
click at [759, 172] on div "slide: Content Rectangle 1 Oval 1 MENU Line 1 RESOURCES Line 1 Rectangle 1 arro…" at bounding box center [879, 466] width 1267 height 610
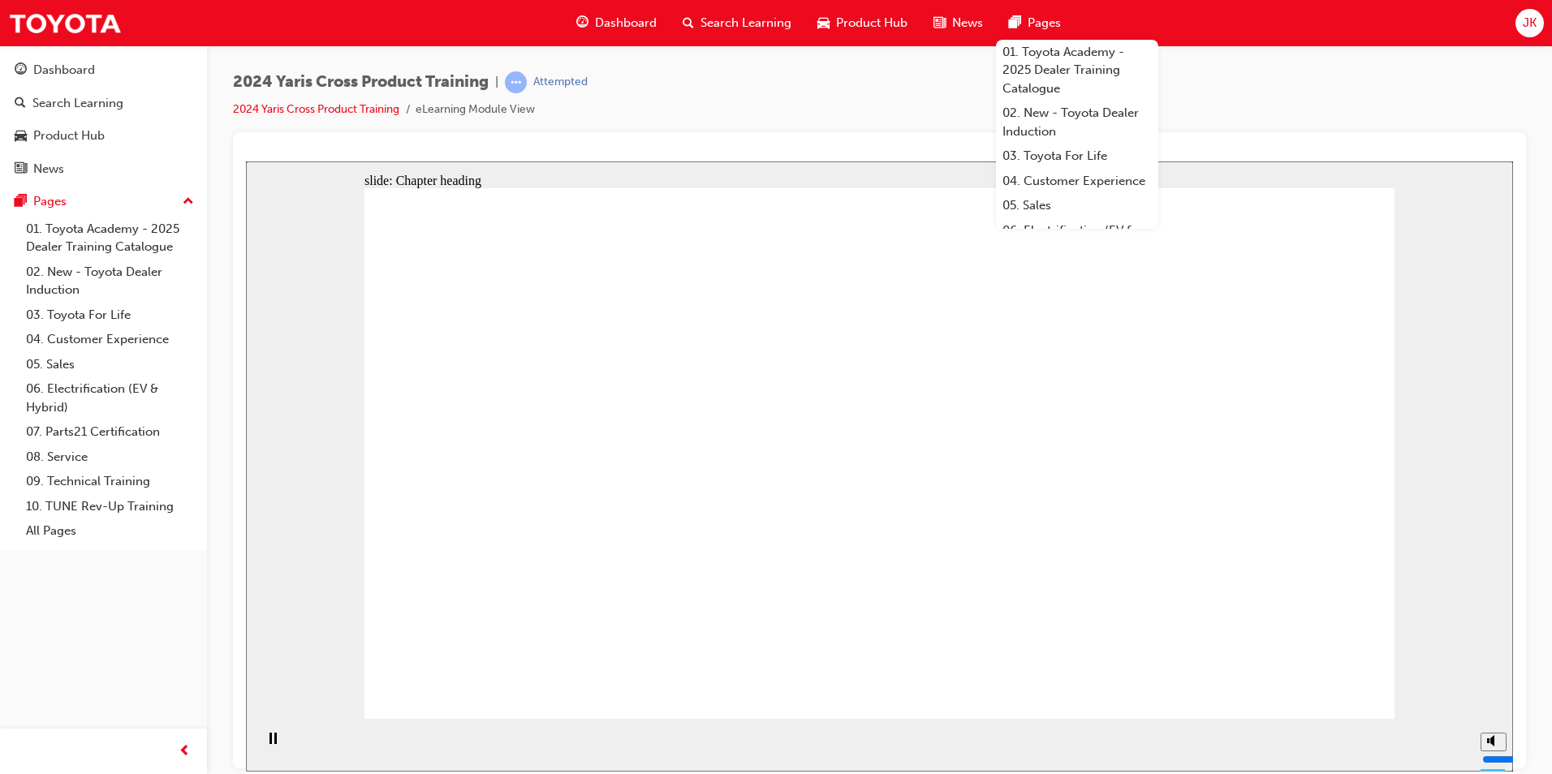
drag, startPoint x: 1326, startPoint y: 675, endPoint x: 1340, endPoint y: 674, distance: 13.9
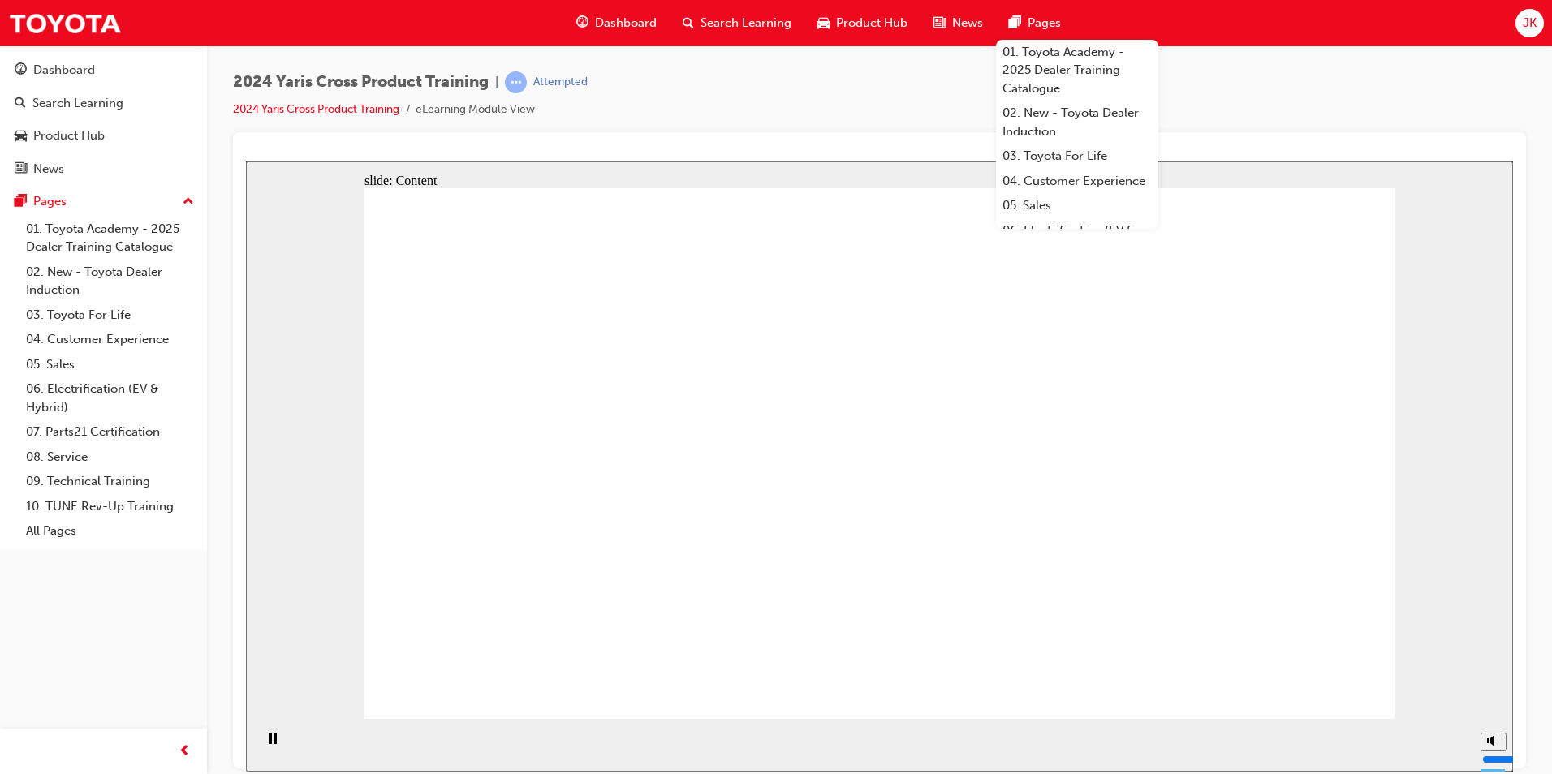
click at [1191, 66] on div "2024 Yaris Cross Product Training | Attempted 2024 Yaris Cross Product Training…" at bounding box center [879, 389] width 1345 height 688
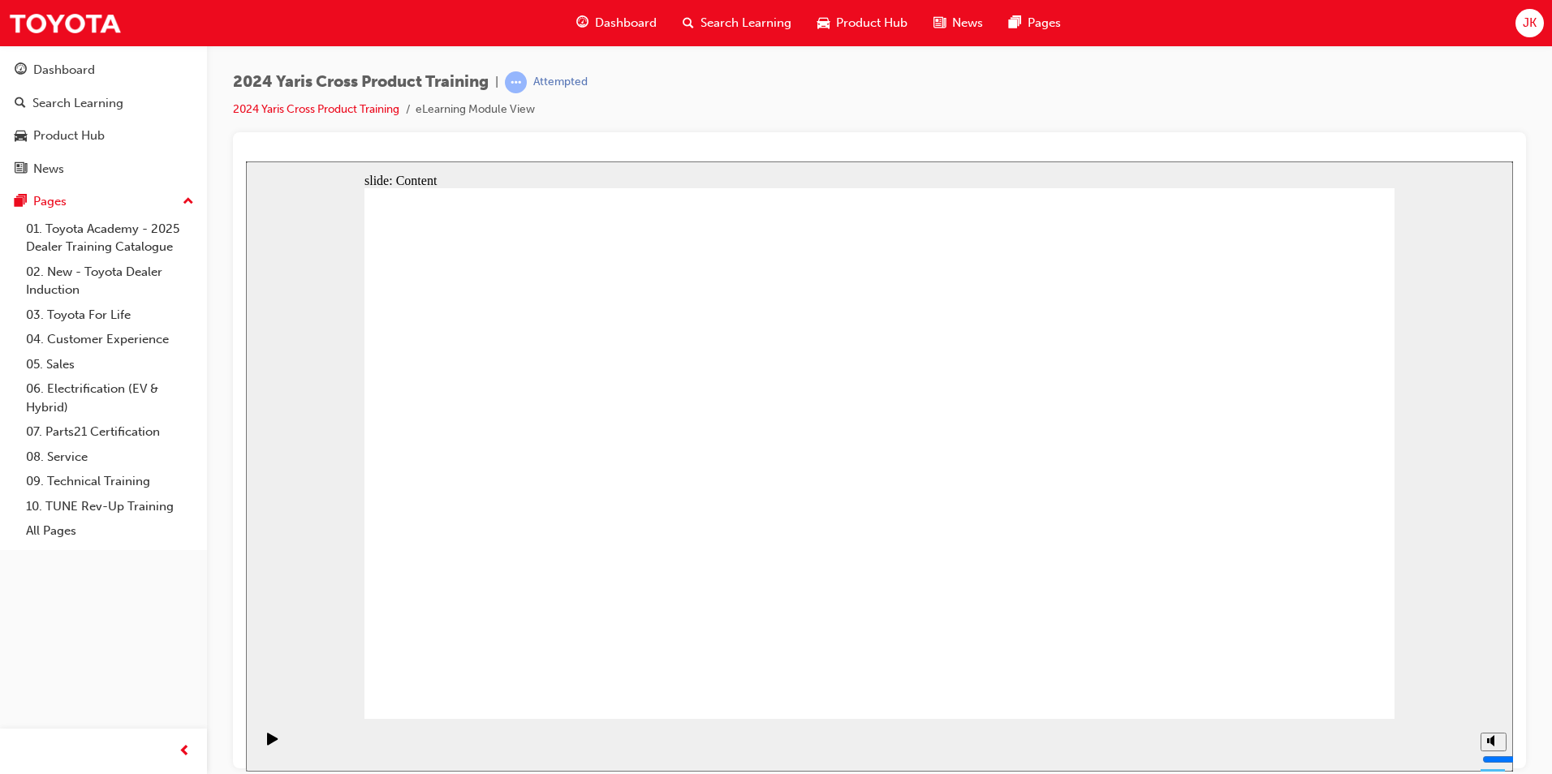
drag, startPoint x: 633, startPoint y: 706, endPoint x: 868, endPoint y: 599, distance: 258.6
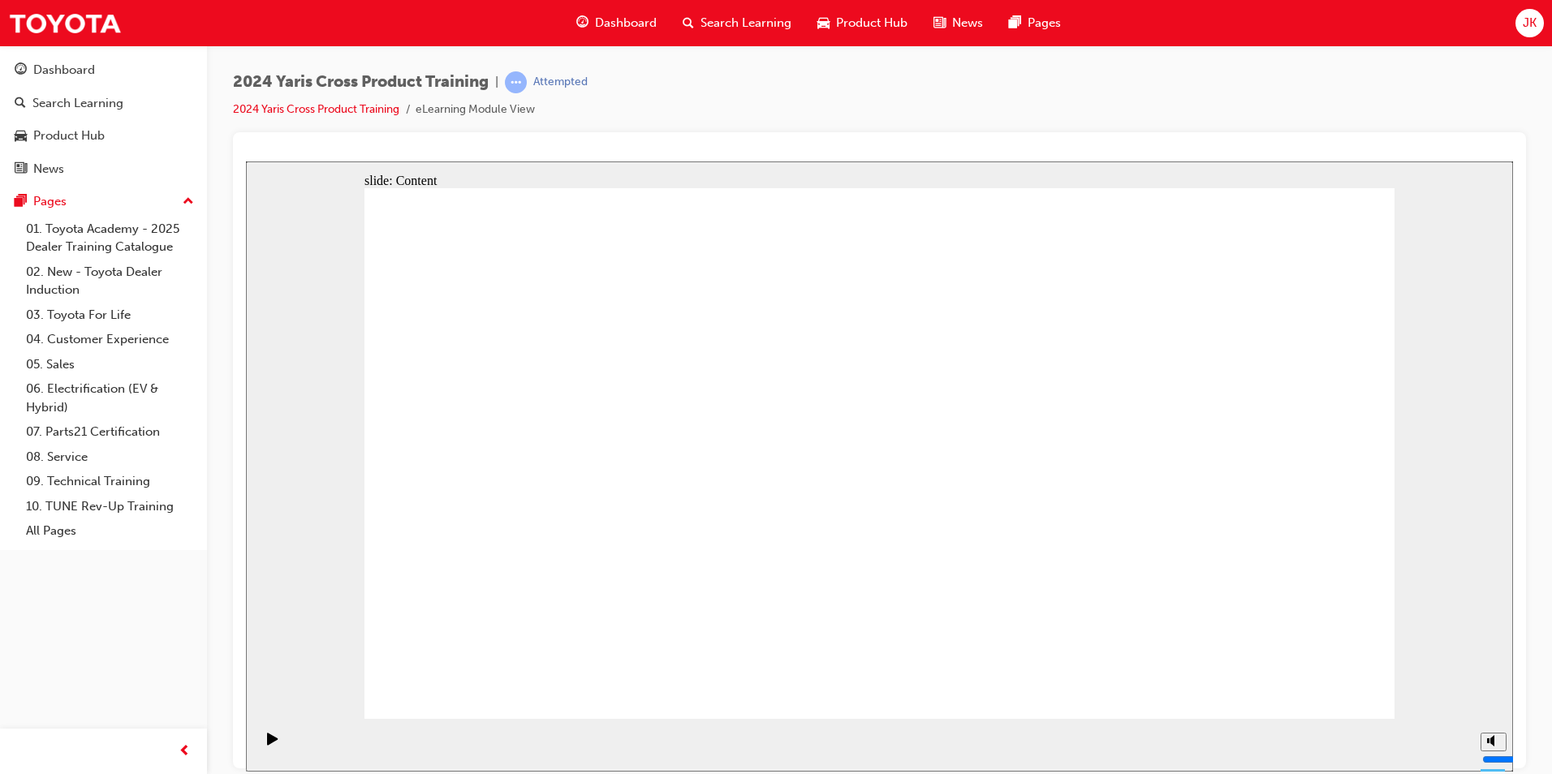
drag, startPoint x: 1387, startPoint y: 204, endPoint x: 1338, endPoint y: 196, distance: 49.4
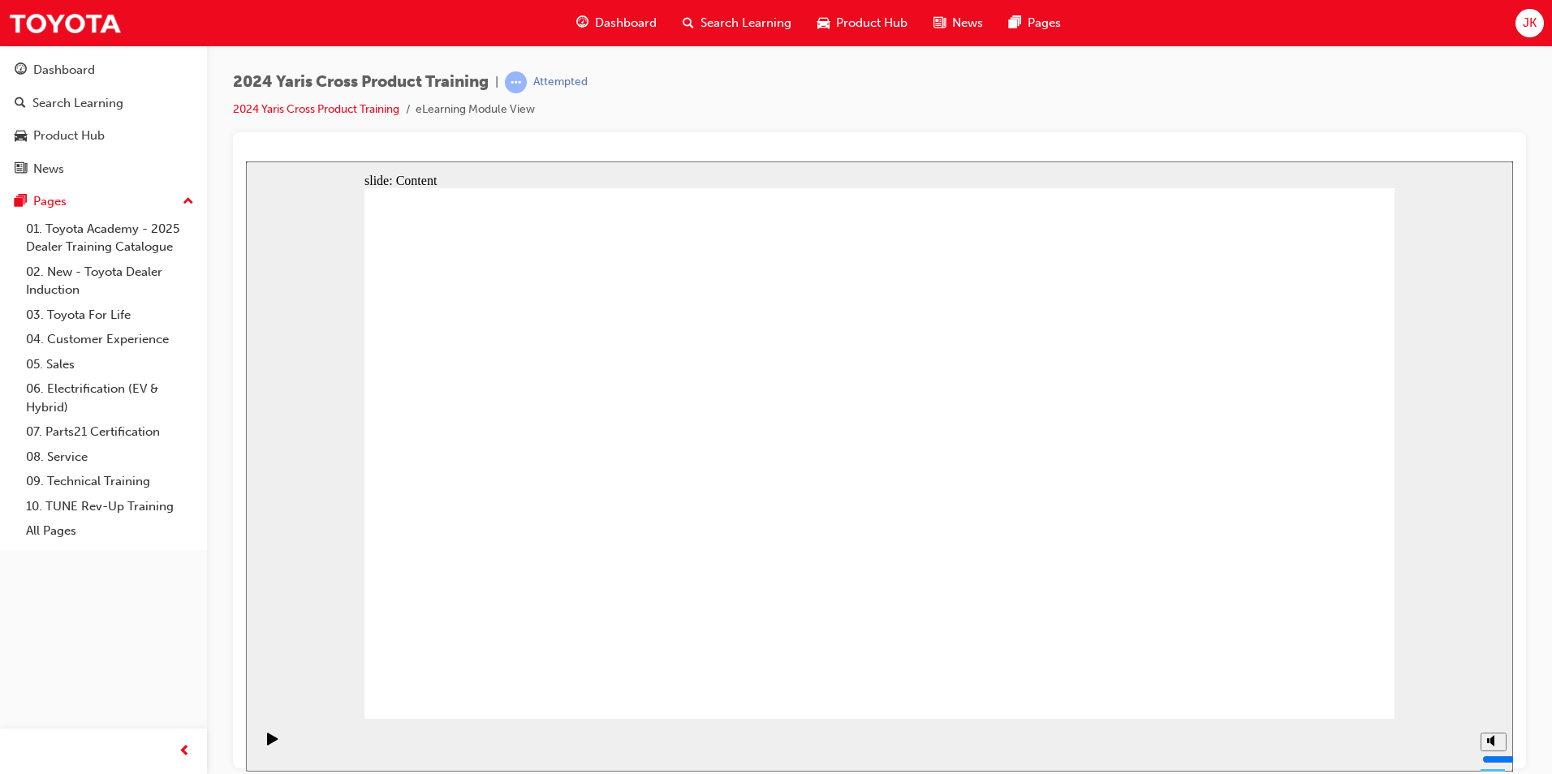
drag, startPoint x: 885, startPoint y: 674, endPoint x: 949, endPoint y: 682, distance: 65.4
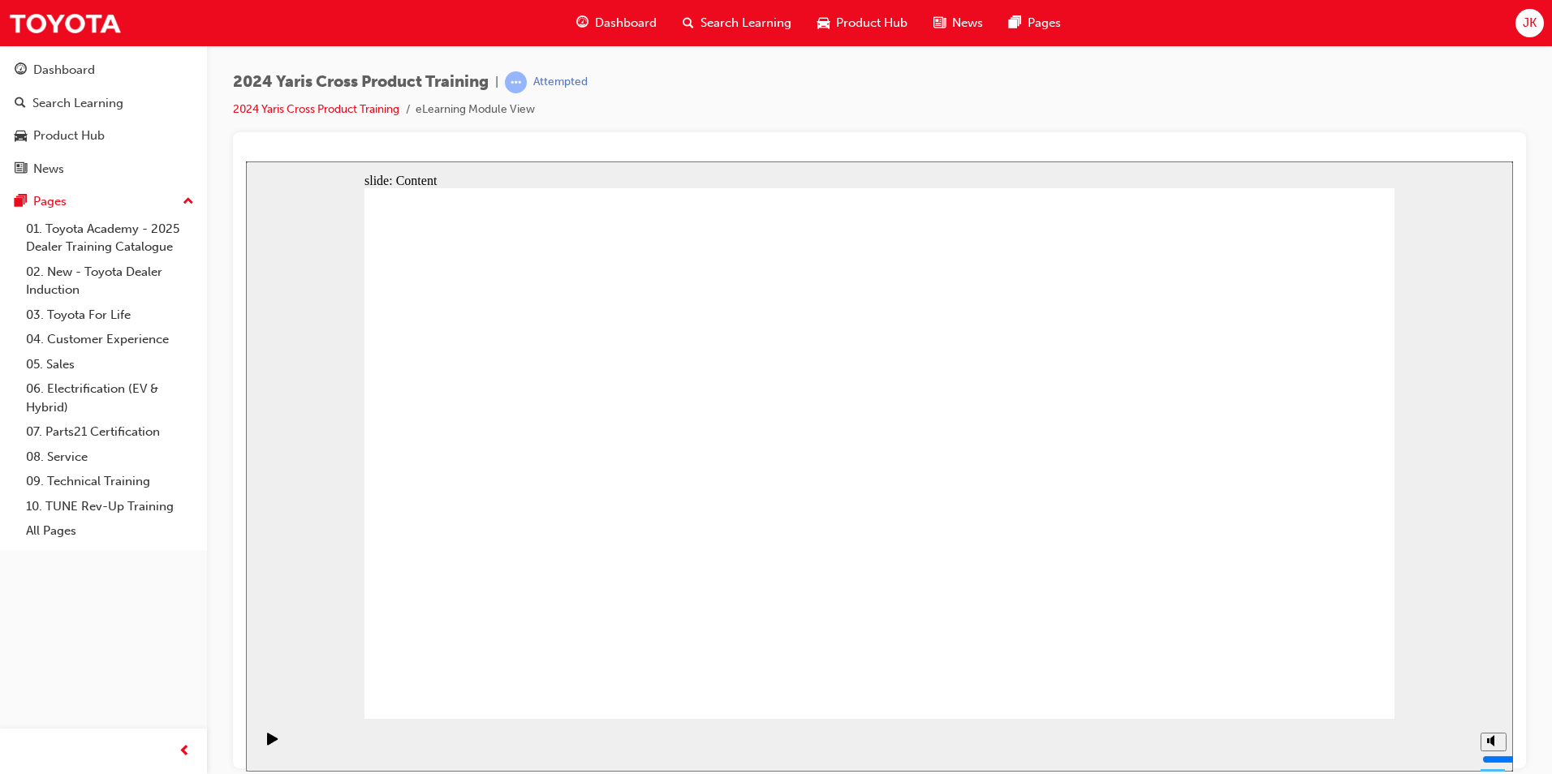
drag, startPoint x: 802, startPoint y: 682, endPoint x: 782, endPoint y: 687, distance: 19.9
drag, startPoint x: 584, startPoint y: 680, endPoint x: 593, endPoint y: 677, distance: 9.5
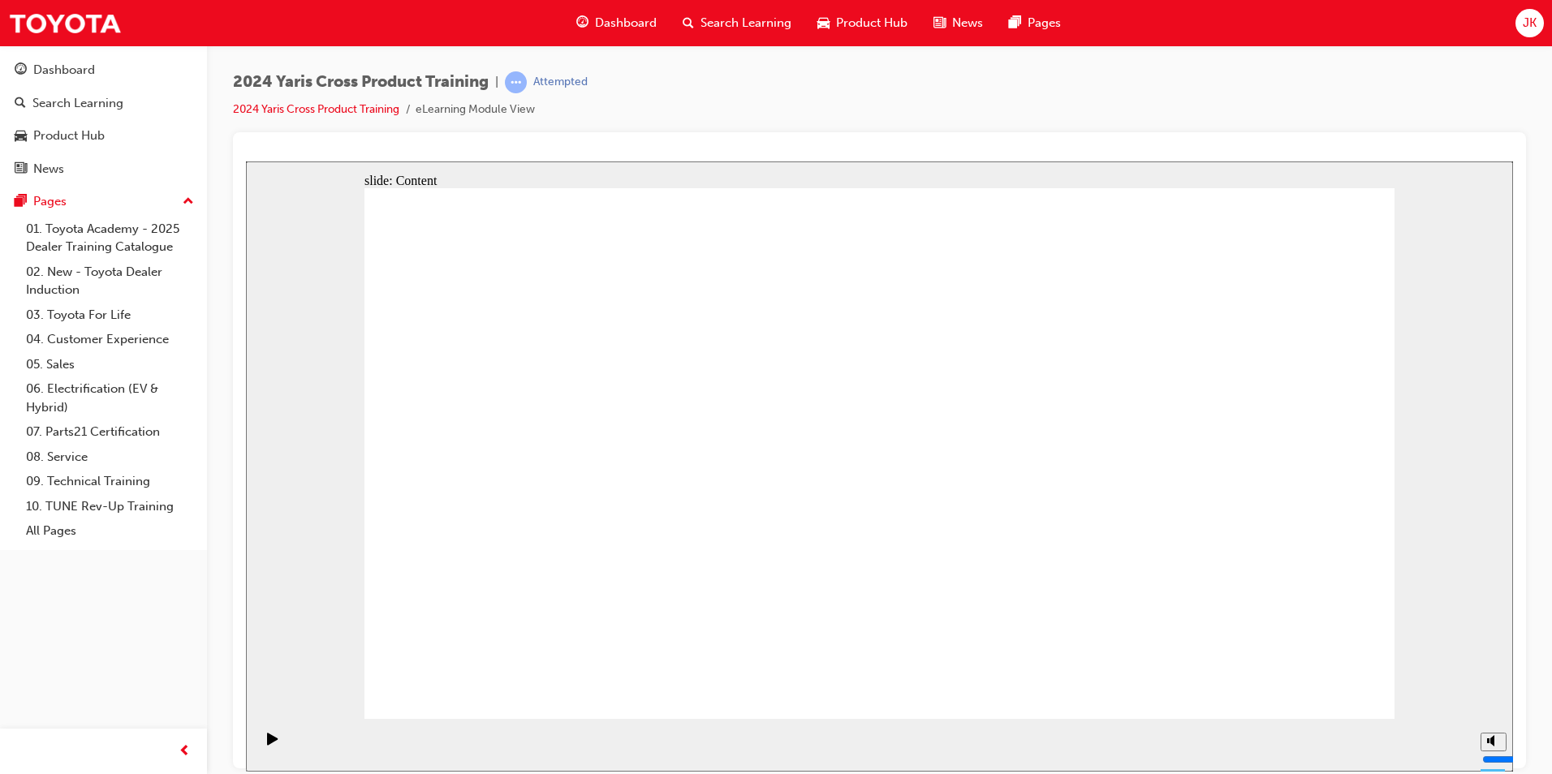
click at [871, 161] on div at bounding box center [879, 161] width 1267 height 0
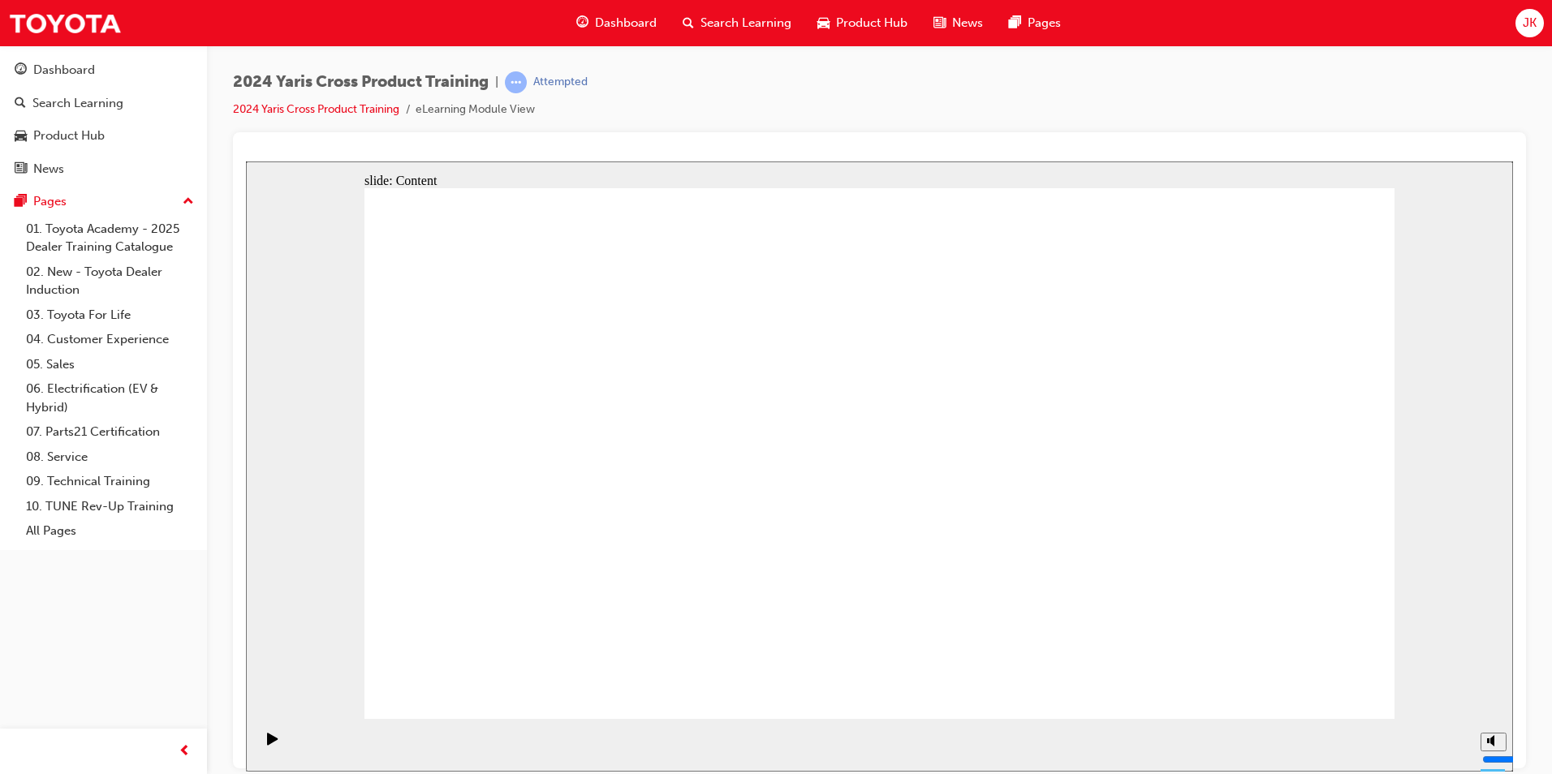
drag, startPoint x: 783, startPoint y: 585, endPoint x: 804, endPoint y: 570, distance: 26.1
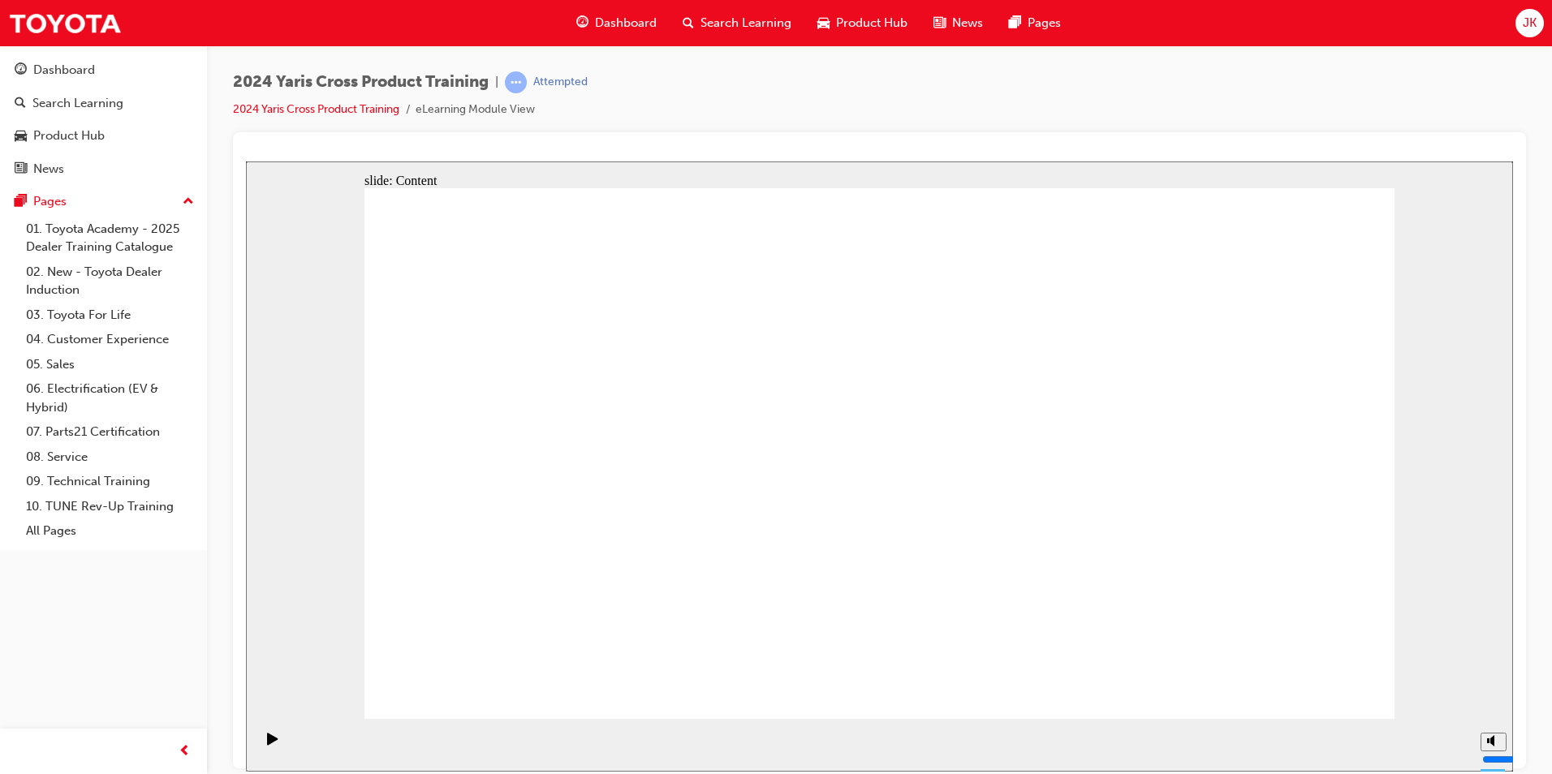
drag, startPoint x: 1263, startPoint y: 671, endPoint x: 1279, endPoint y: 668, distance: 16.6
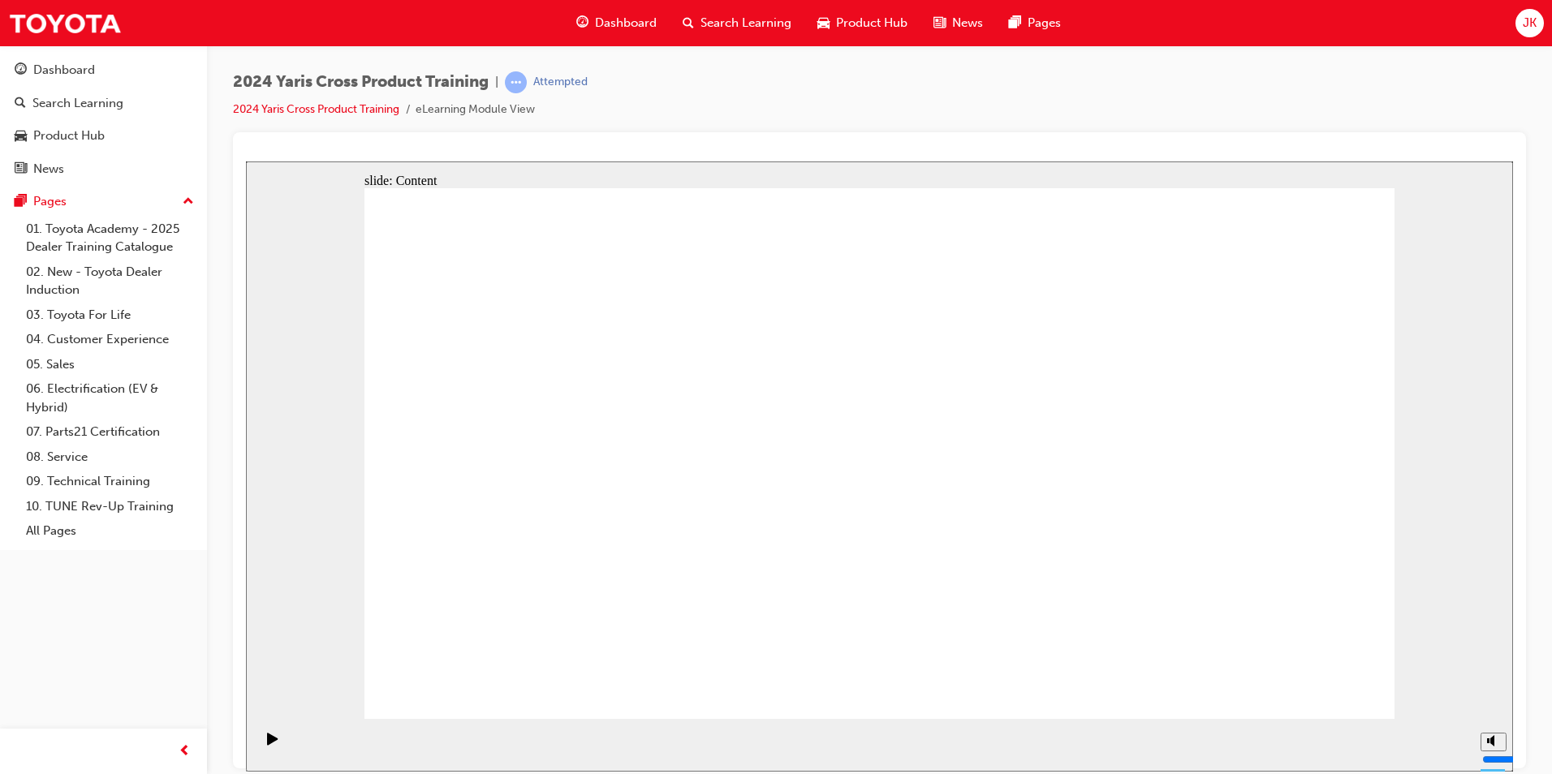
drag, startPoint x: 657, startPoint y: 371, endPoint x: 671, endPoint y: 372, distance: 13.8
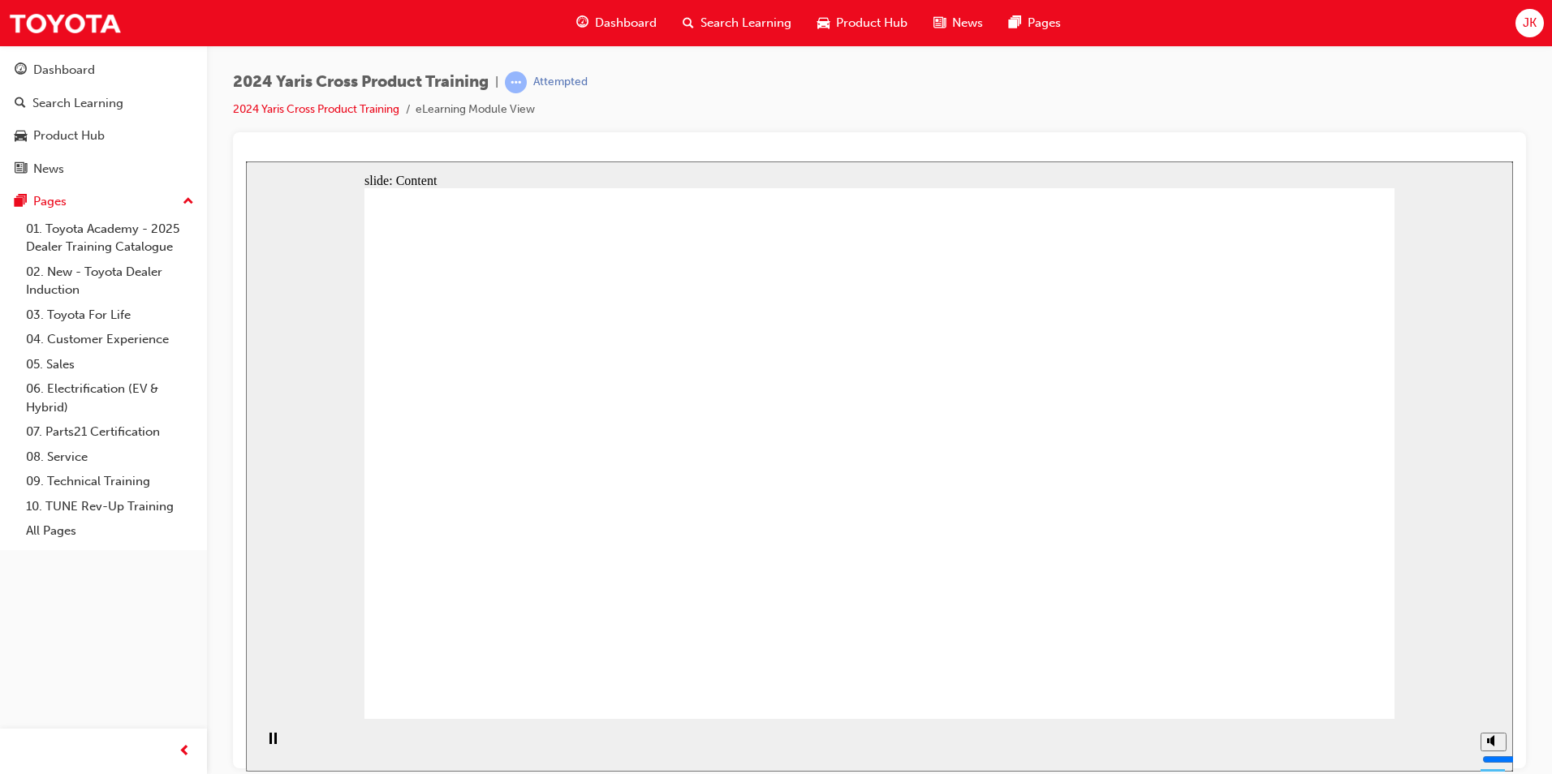
drag, startPoint x: 854, startPoint y: 403, endPoint x: 901, endPoint y: 392, distance: 47.6
drag, startPoint x: 1254, startPoint y: 371, endPoint x: 1235, endPoint y: 372, distance: 18.7
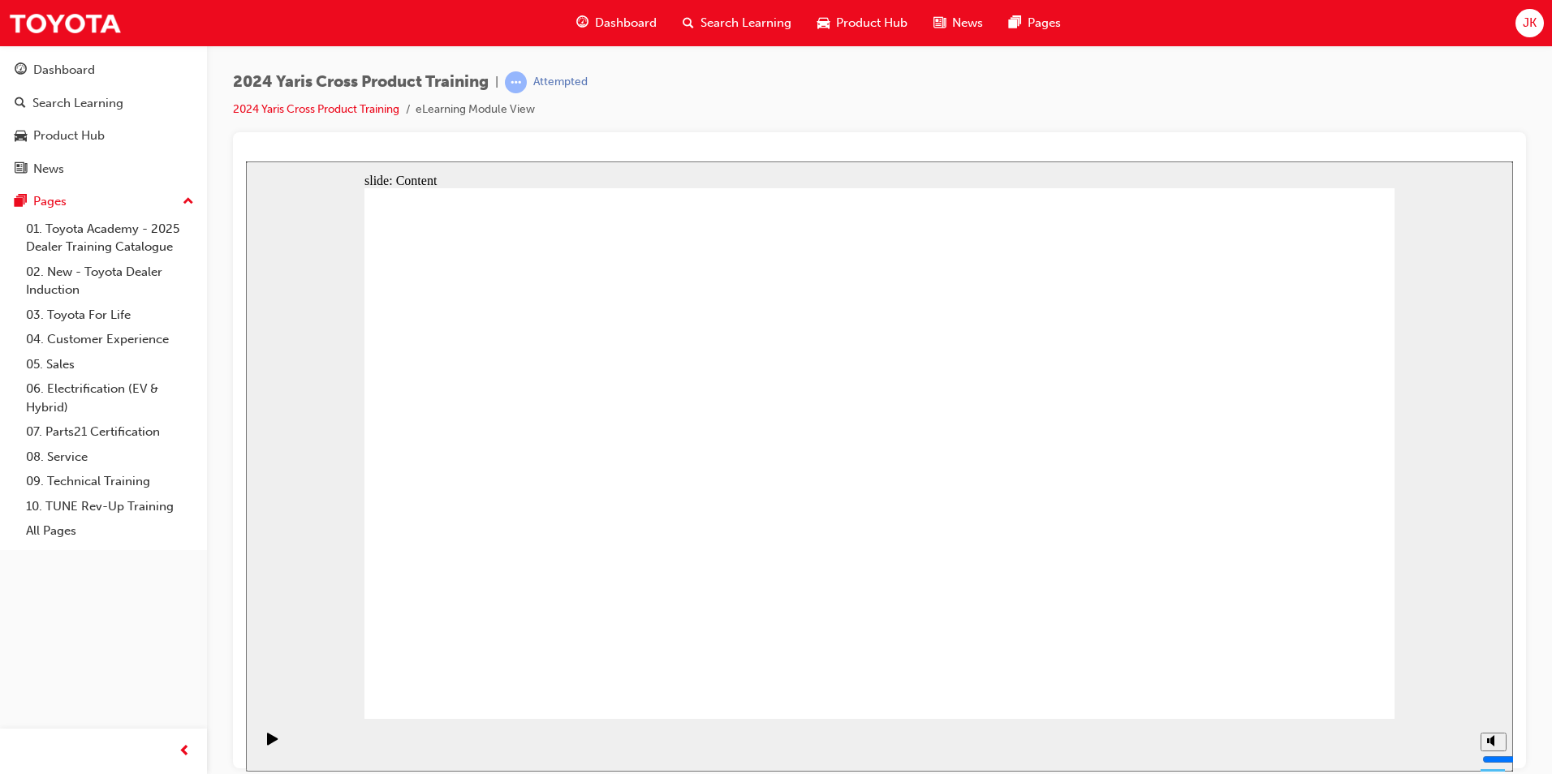
drag, startPoint x: 531, startPoint y: 382, endPoint x: 535, endPoint y: 392, distance: 10.5
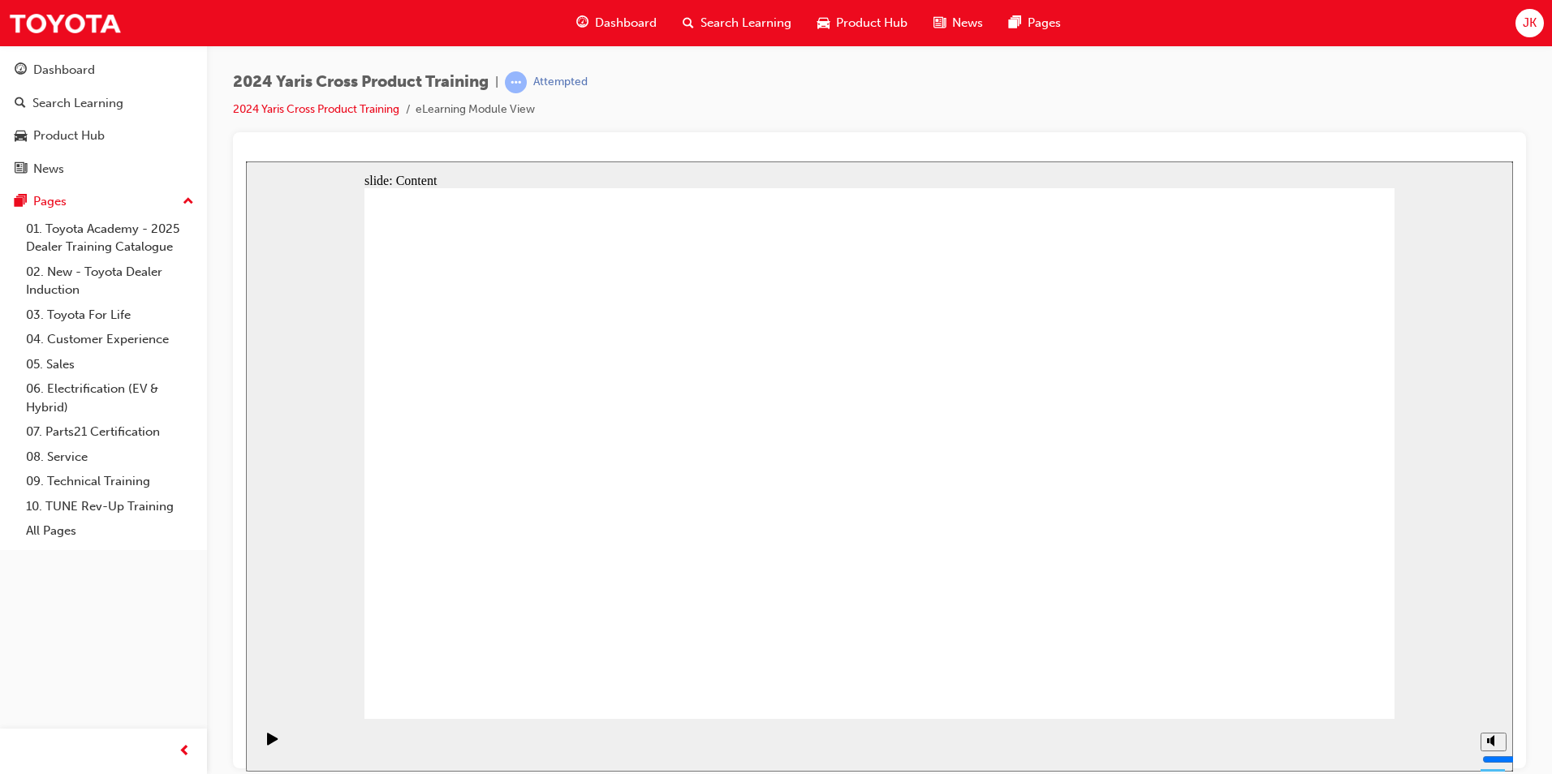
drag, startPoint x: 623, startPoint y: 453, endPoint x: 545, endPoint y: 450, distance: 78.8
drag, startPoint x: 536, startPoint y: 517, endPoint x: 593, endPoint y: 518, distance: 57.6
drag, startPoint x: 646, startPoint y: 519, endPoint x: 658, endPoint y: 531, distance: 17.2
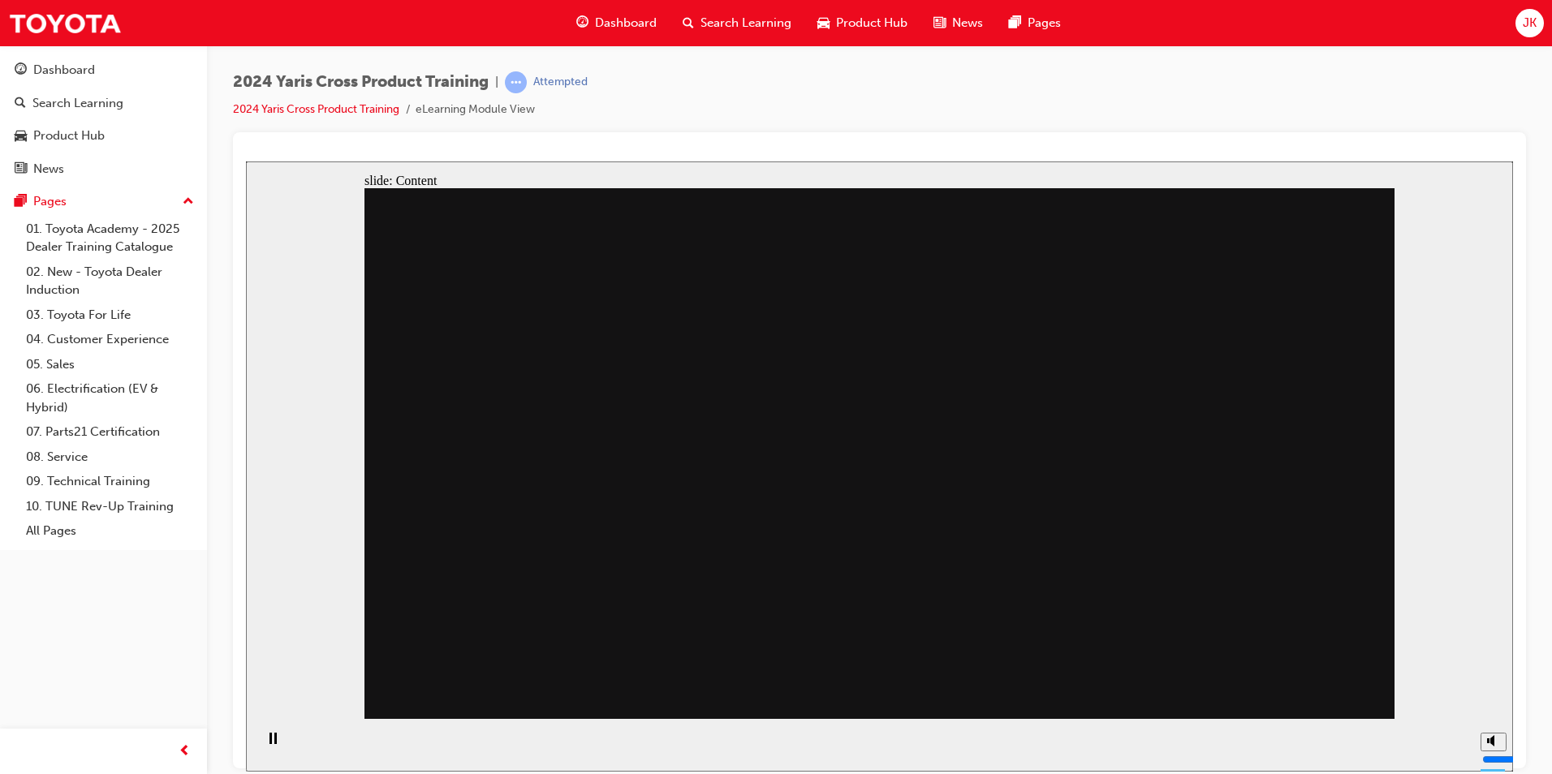
drag, startPoint x: 867, startPoint y: 523, endPoint x: 864, endPoint y: 515, distance: 8.7
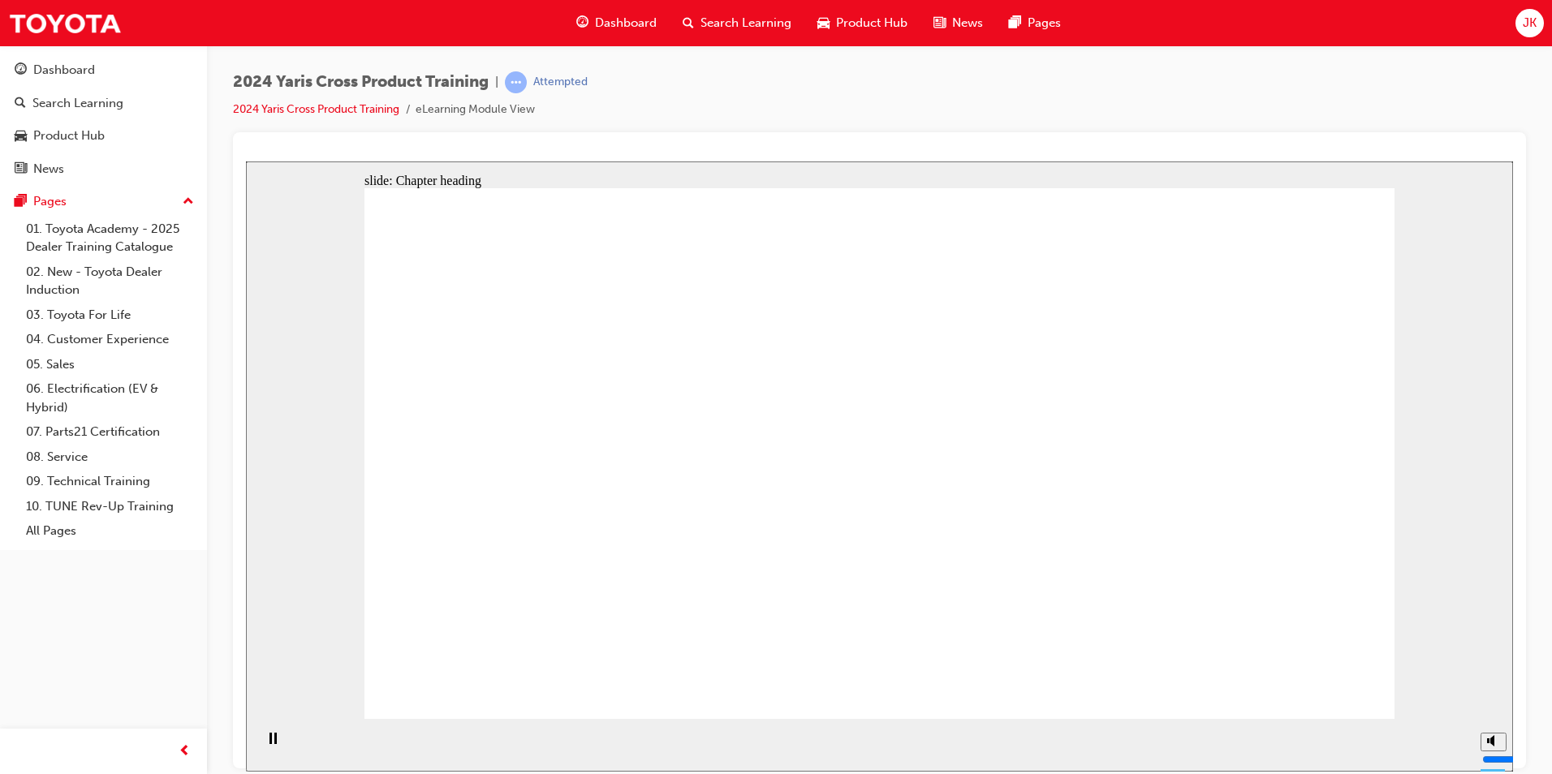
drag, startPoint x: 622, startPoint y: 436, endPoint x: 651, endPoint y: 448, distance: 30.9
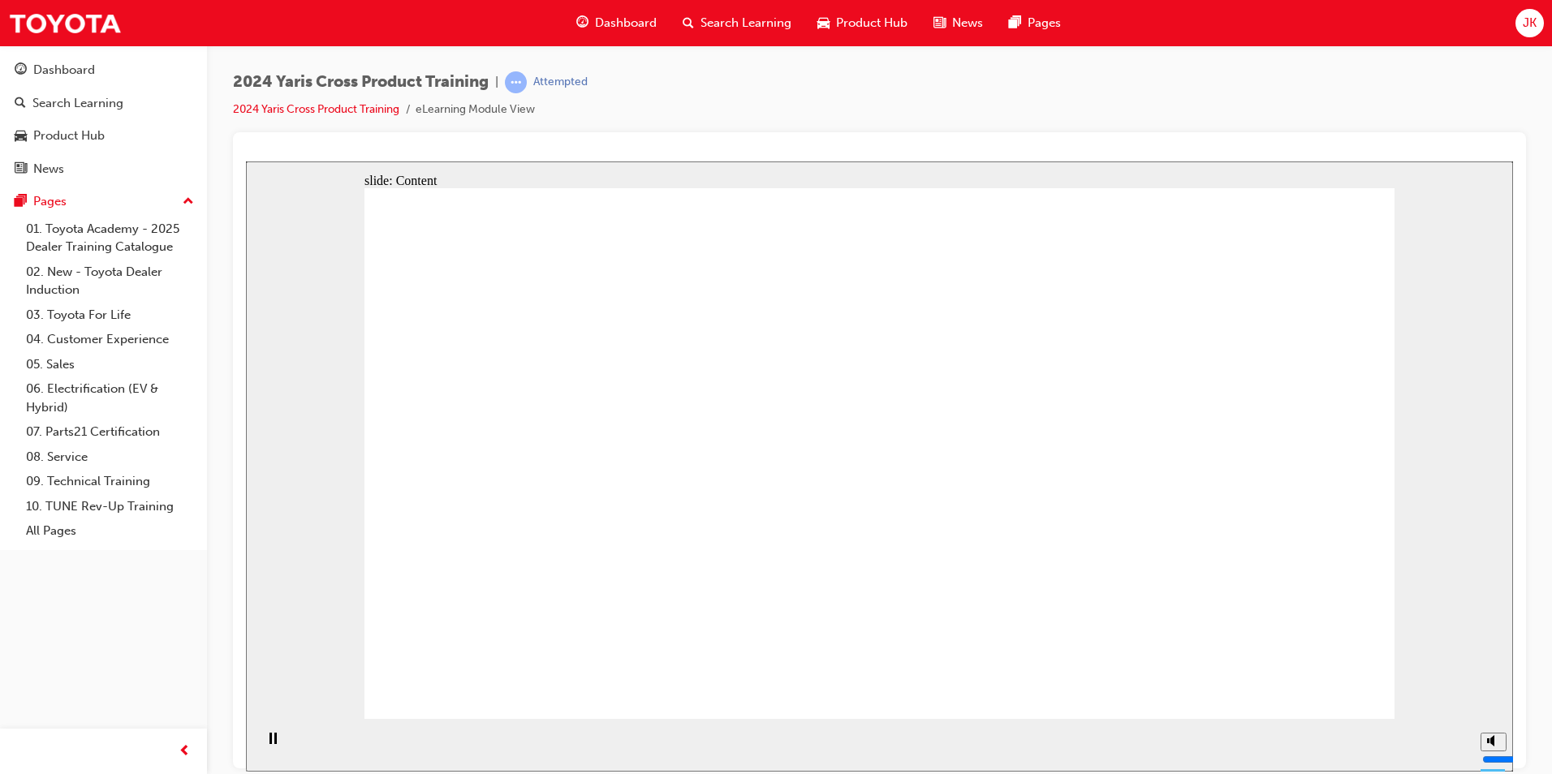
drag, startPoint x: 629, startPoint y: 381, endPoint x: 603, endPoint y: 371, distance: 28.0
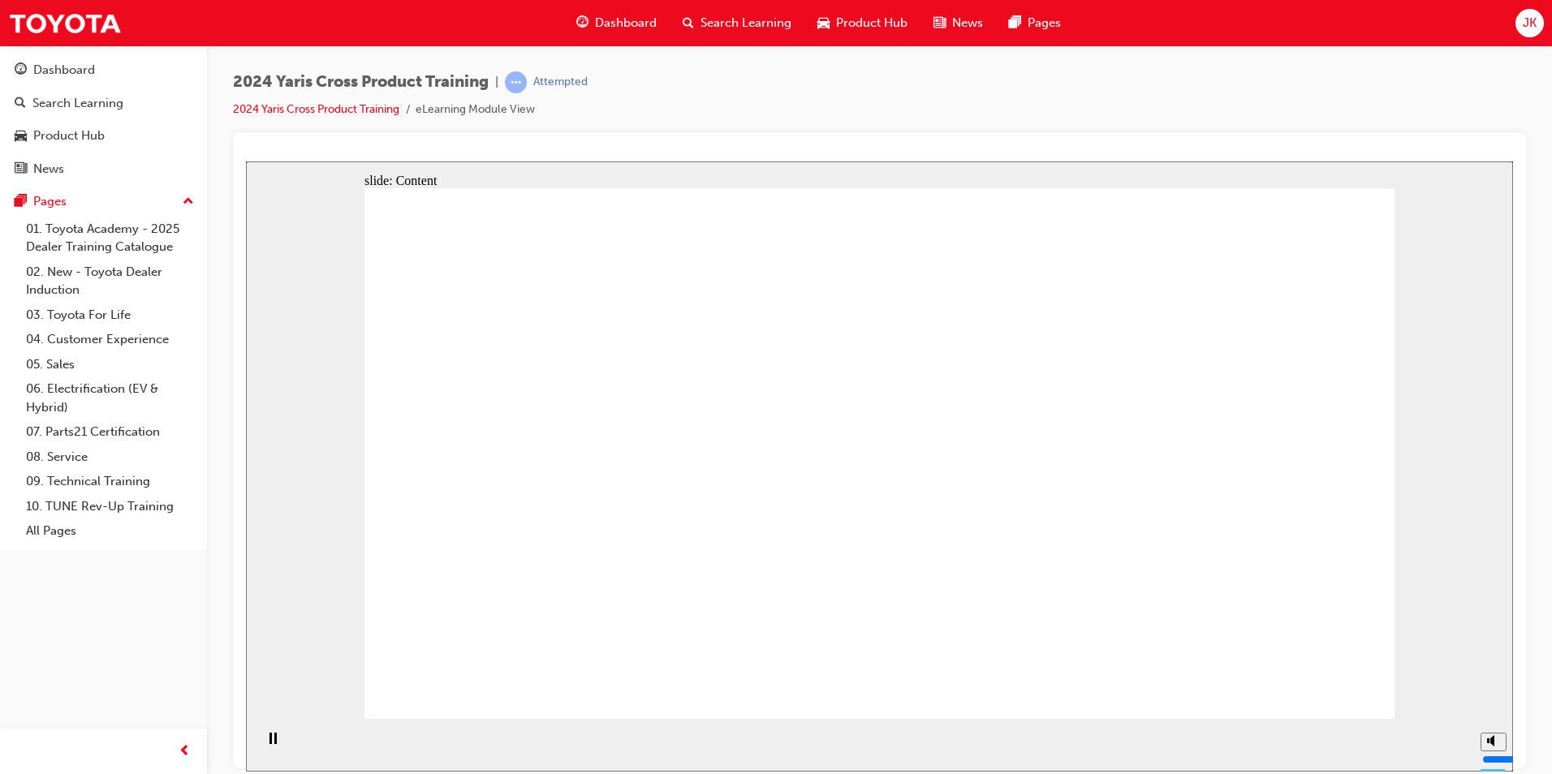
drag, startPoint x: 1316, startPoint y: 675, endPoint x: 1325, endPoint y: 671, distance: 9.8
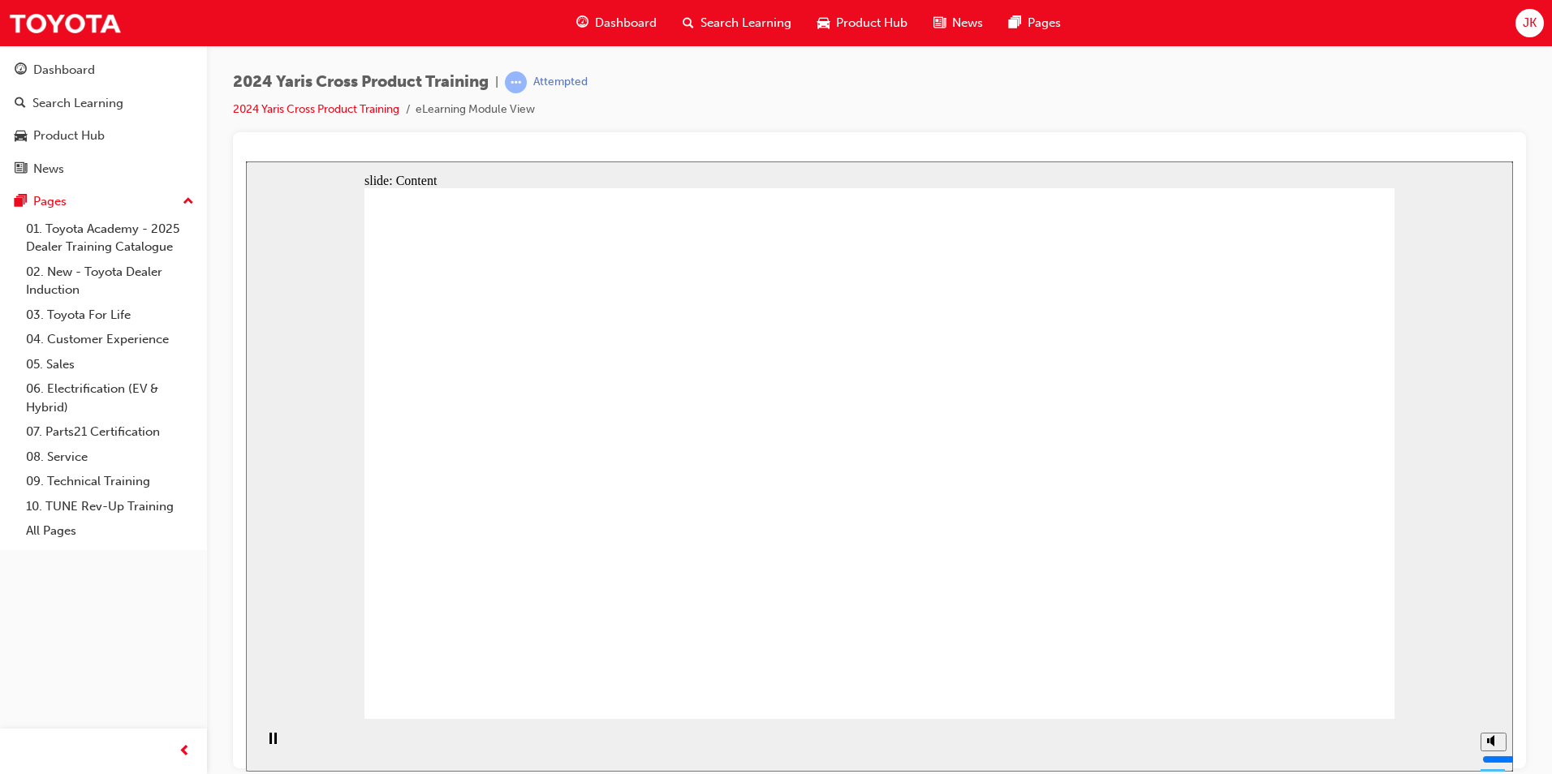
drag, startPoint x: 691, startPoint y: 418, endPoint x: 696, endPoint y: 407, distance: 12.7
drag, startPoint x: 754, startPoint y: 574, endPoint x: 762, endPoint y: 573, distance: 8.2
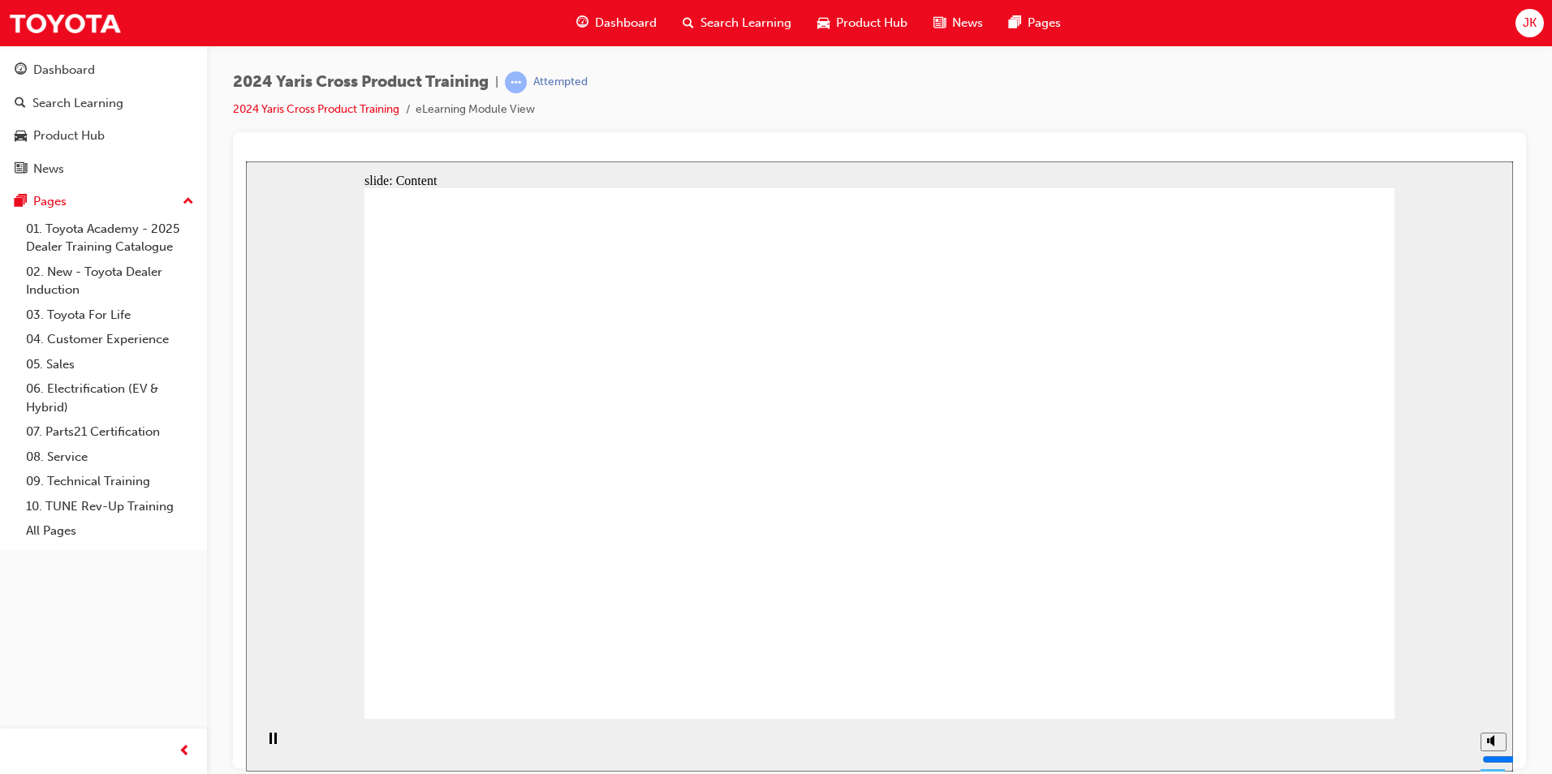
drag, startPoint x: 1317, startPoint y: 674, endPoint x: 1305, endPoint y: 669, distance: 12.8
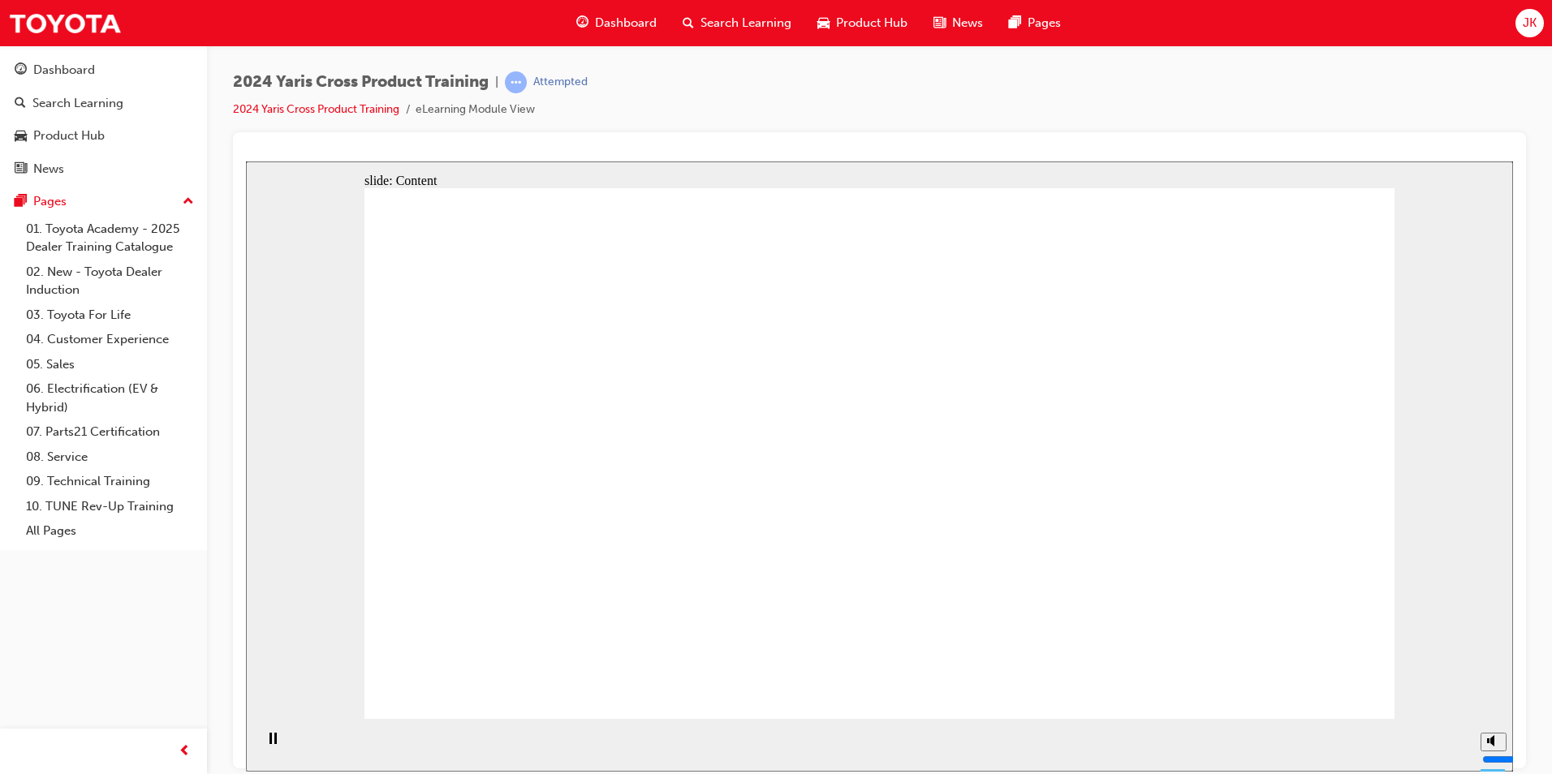
drag, startPoint x: 852, startPoint y: 230, endPoint x: 837, endPoint y: 242, distance: 19.6
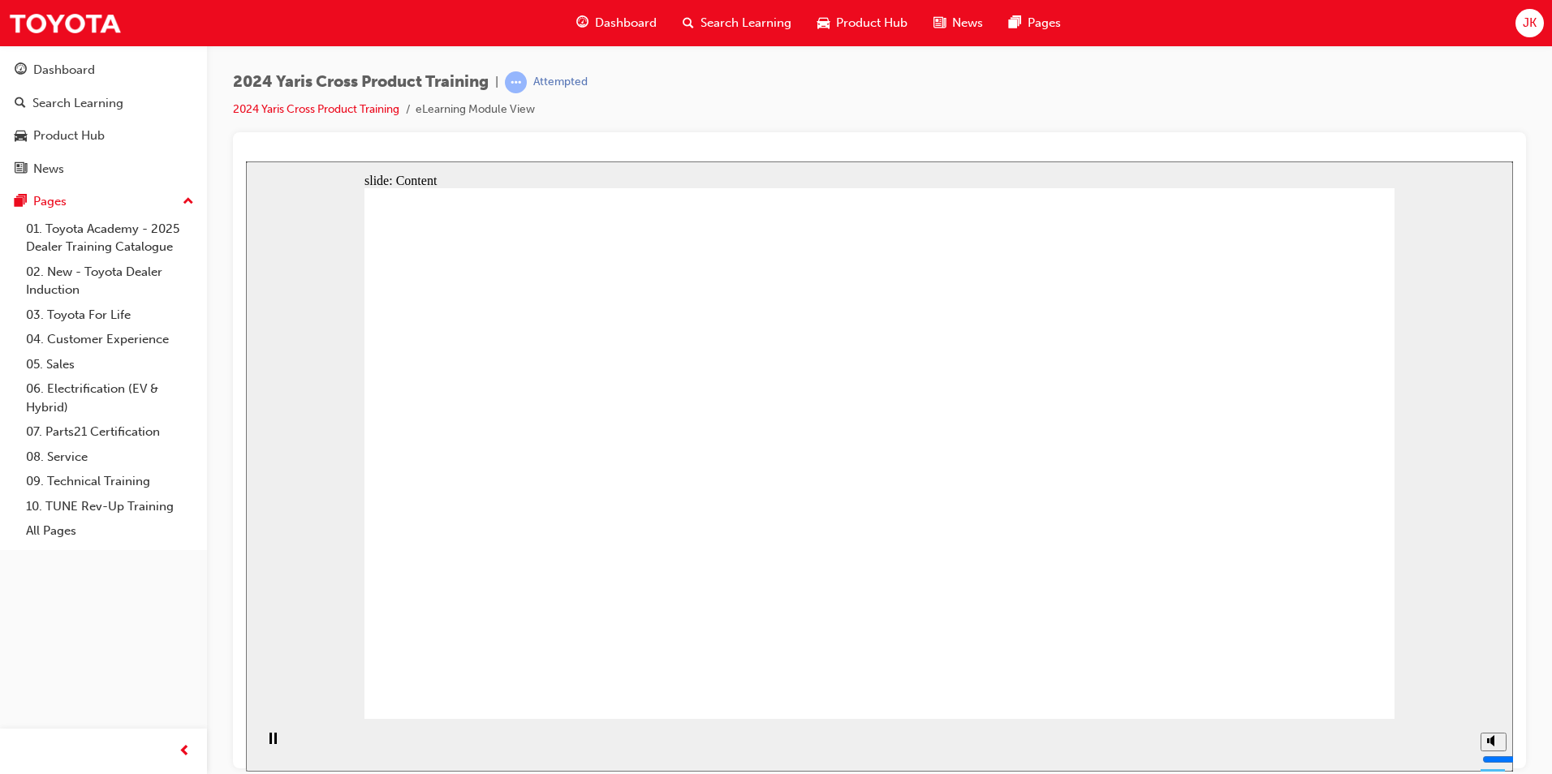
drag, startPoint x: 606, startPoint y: 470, endPoint x: 593, endPoint y: 468, distance: 13.1
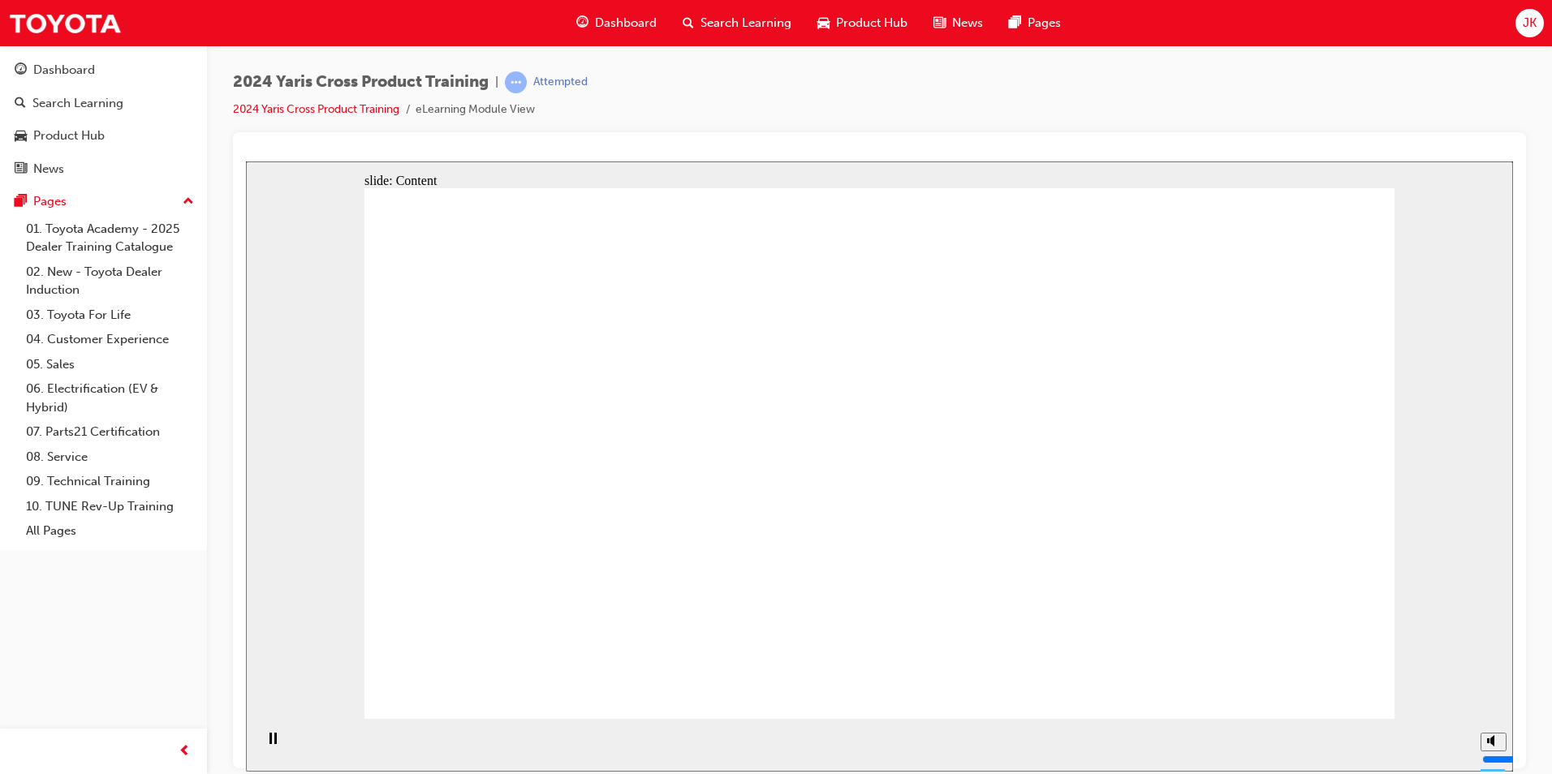
drag, startPoint x: 700, startPoint y: 532, endPoint x: 714, endPoint y: 527, distance: 14.6
drag, startPoint x: 887, startPoint y: 402, endPoint x: 865, endPoint y: 413, distance: 24.3
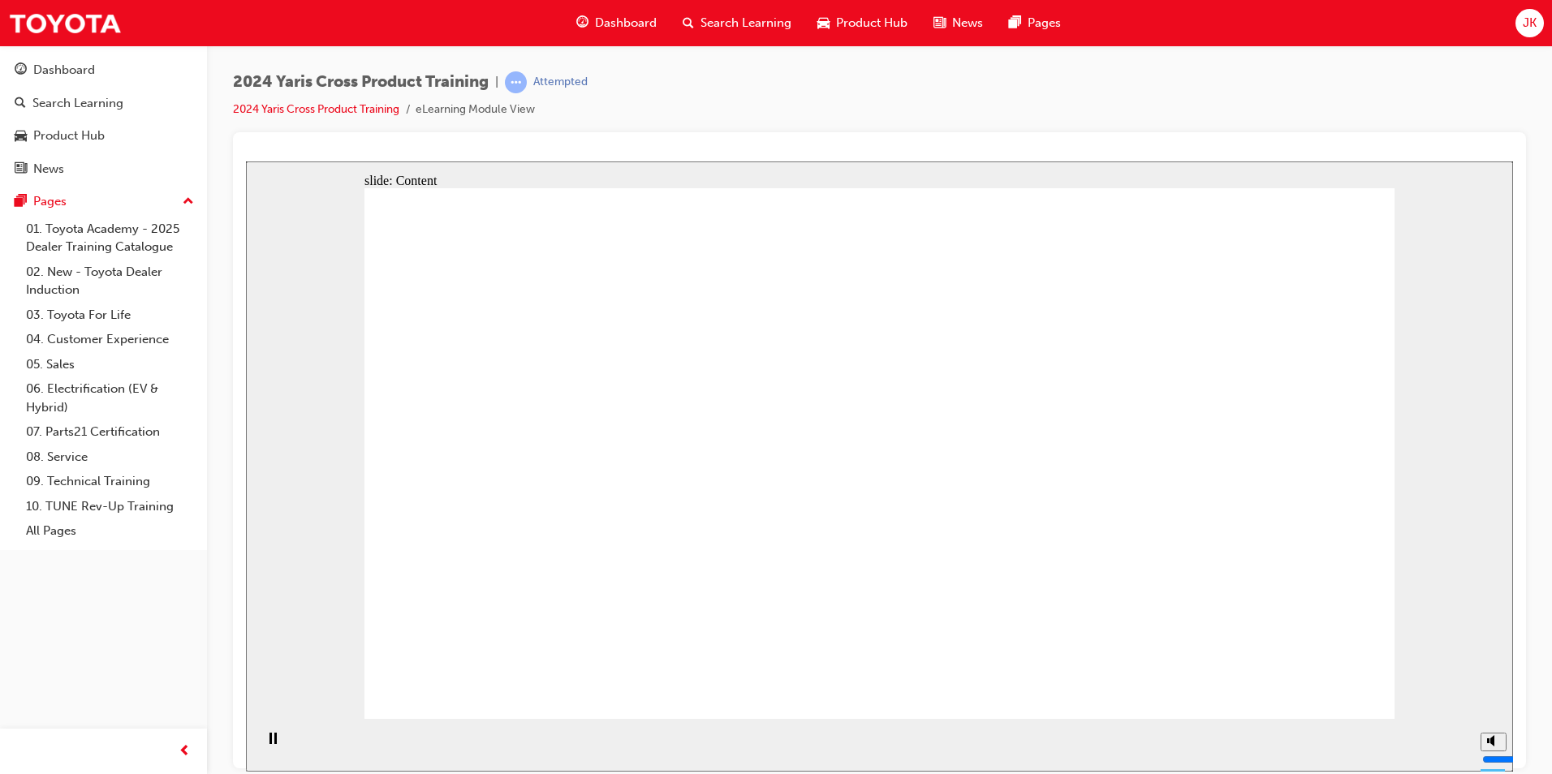
drag, startPoint x: 1357, startPoint y: 684, endPoint x: 1306, endPoint y: 687, distance: 50.4
drag, startPoint x: 710, startPoint y: 415, endPoint x: 719, endPoint y: 414, distance: 9.1
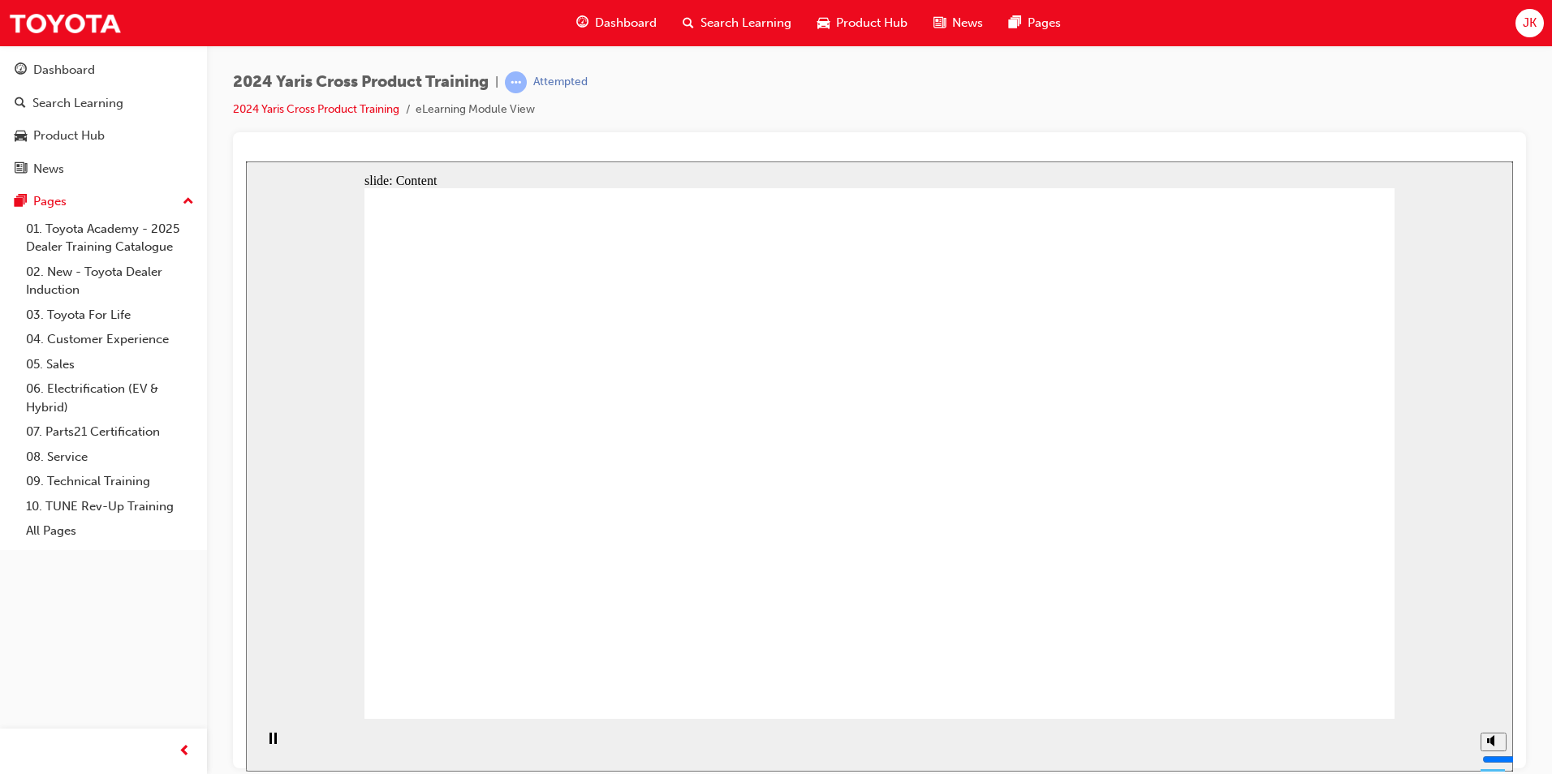
drag, startPoint x: 615, startPoint y: 361, endPoint x: 630, endPoint y: 363, distance: 14.7
drag, startPoint x: 594, startPoint y: 359, endPoint x: 586, endPoint y: 357, distance: 8.3
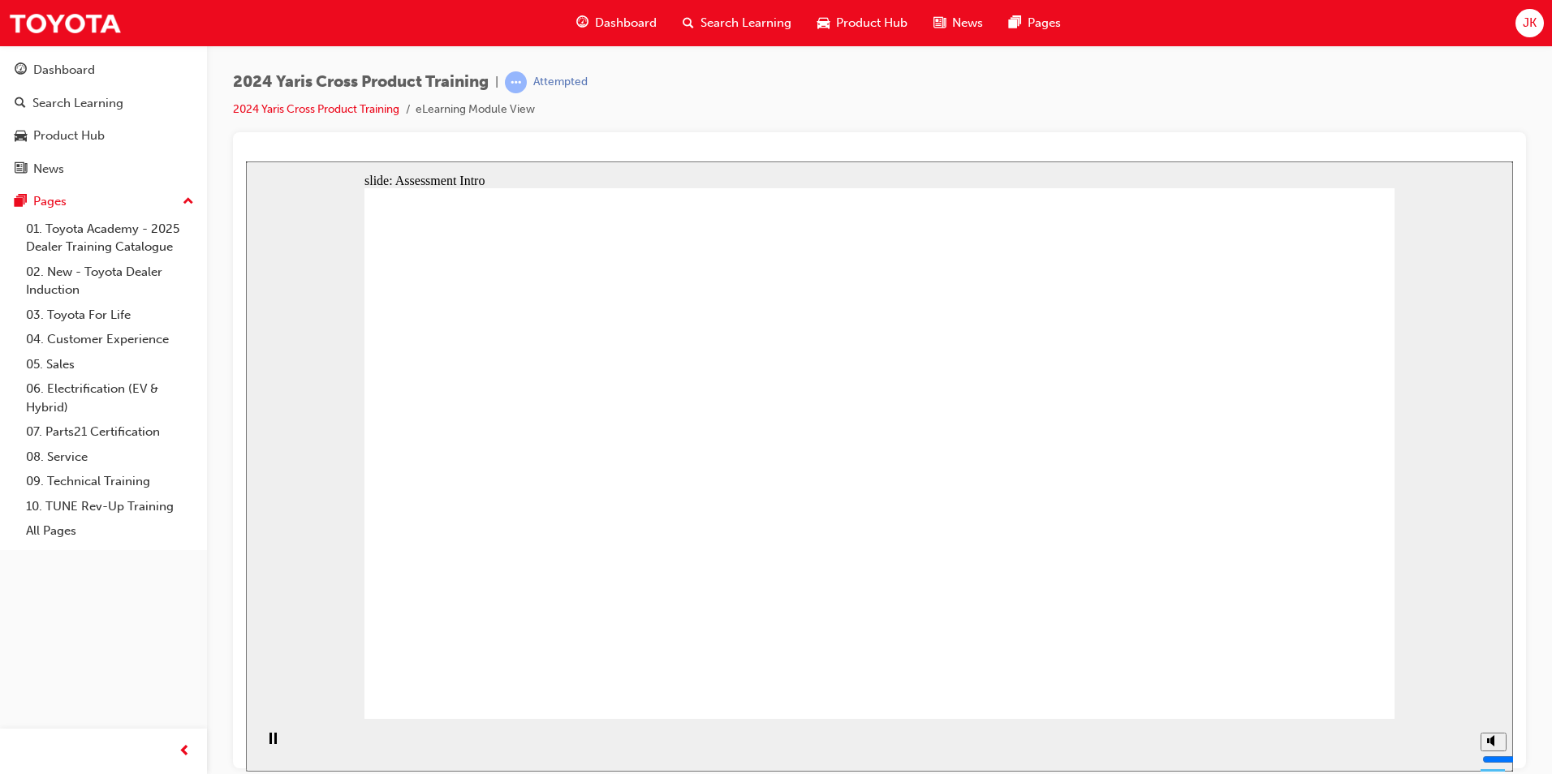
drag, startPoint x: 1331, startPoint y: 689, endPoint x: 1338, endPoint y: 680, distance: 11.5
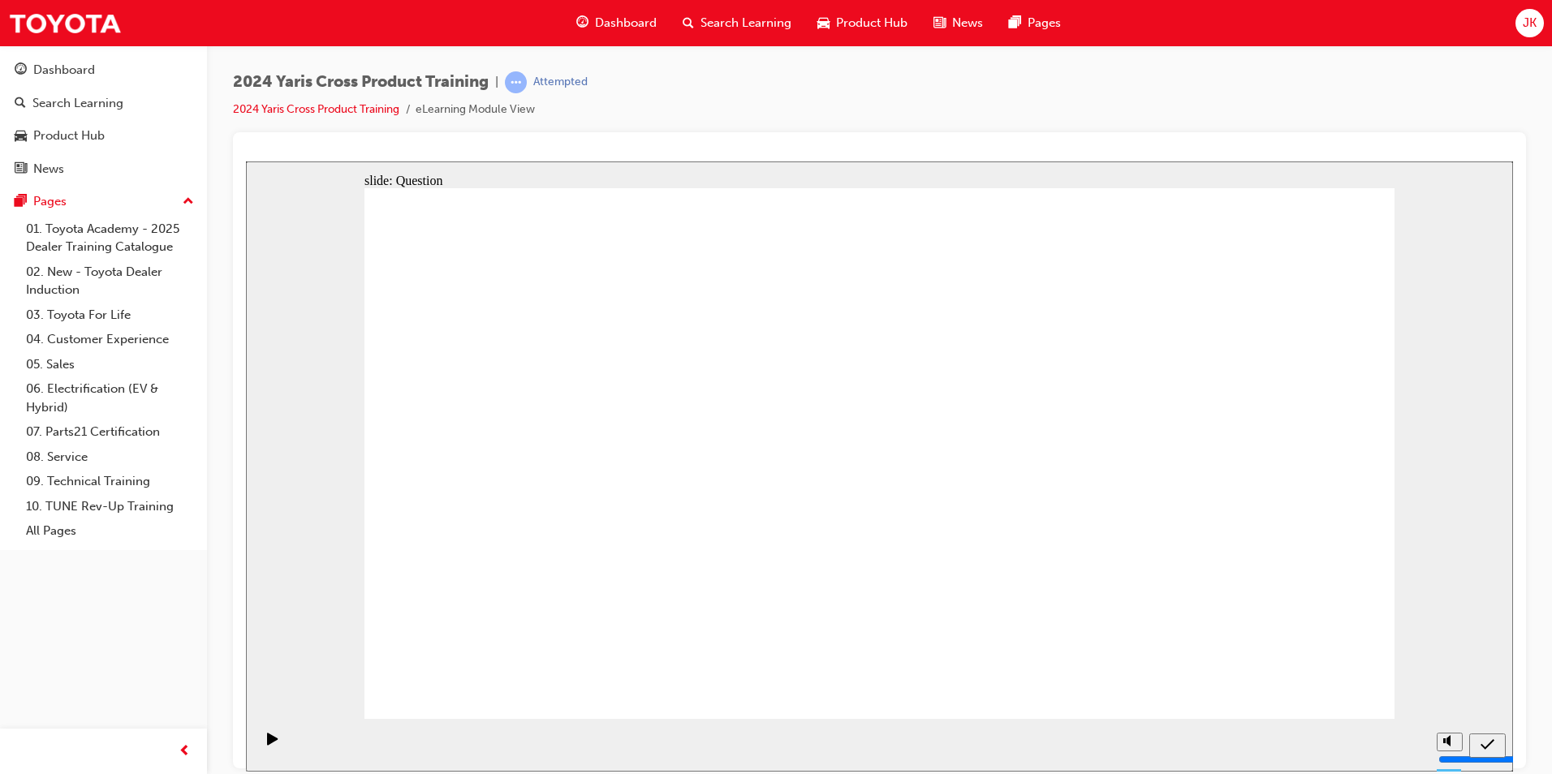
radio input "true"
drag, startPoint x: 1283, startPoint y: 659, endPoint x: 1306, endPoint y: 678, distance: 29.9
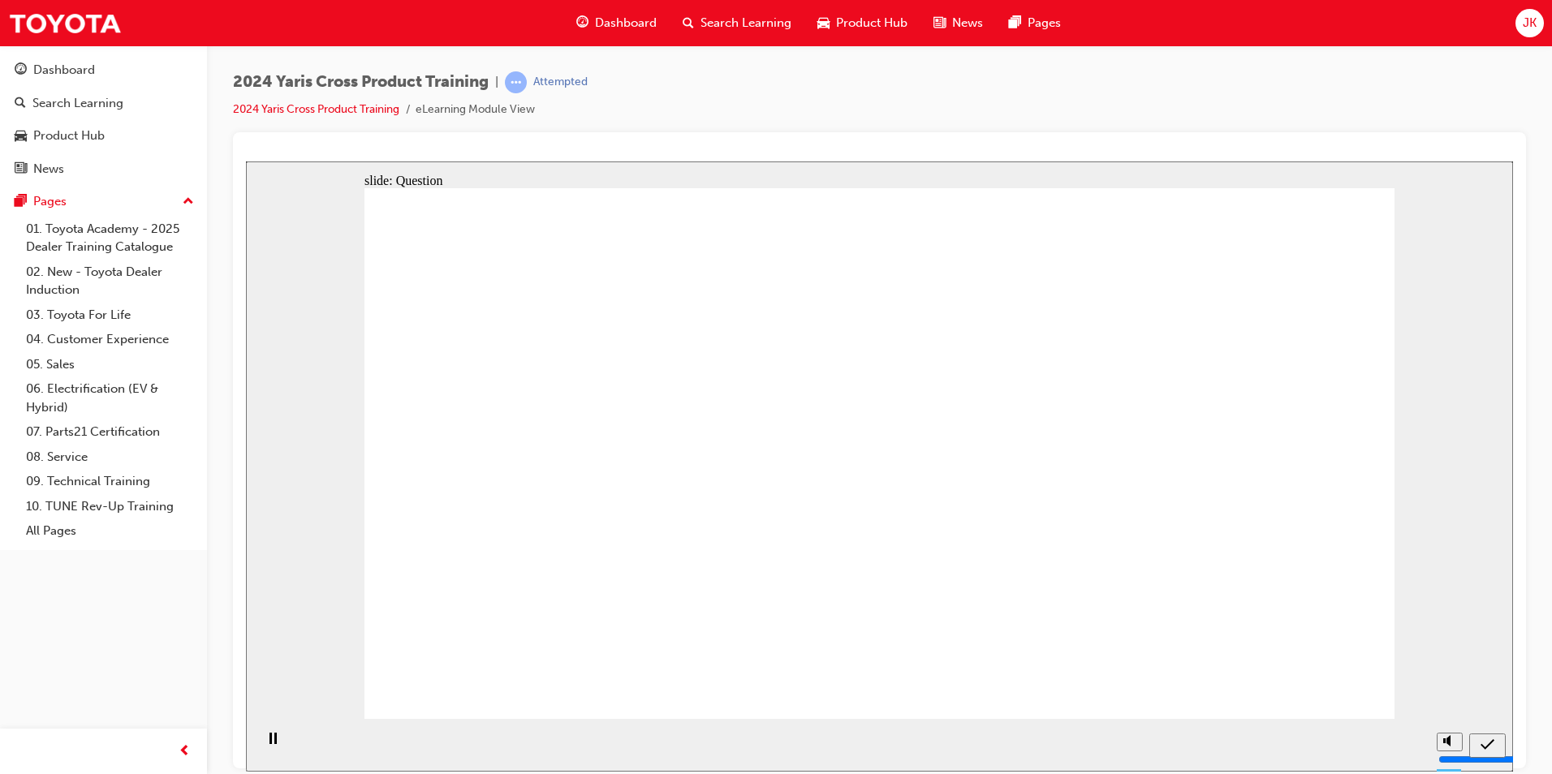
radio input "true"
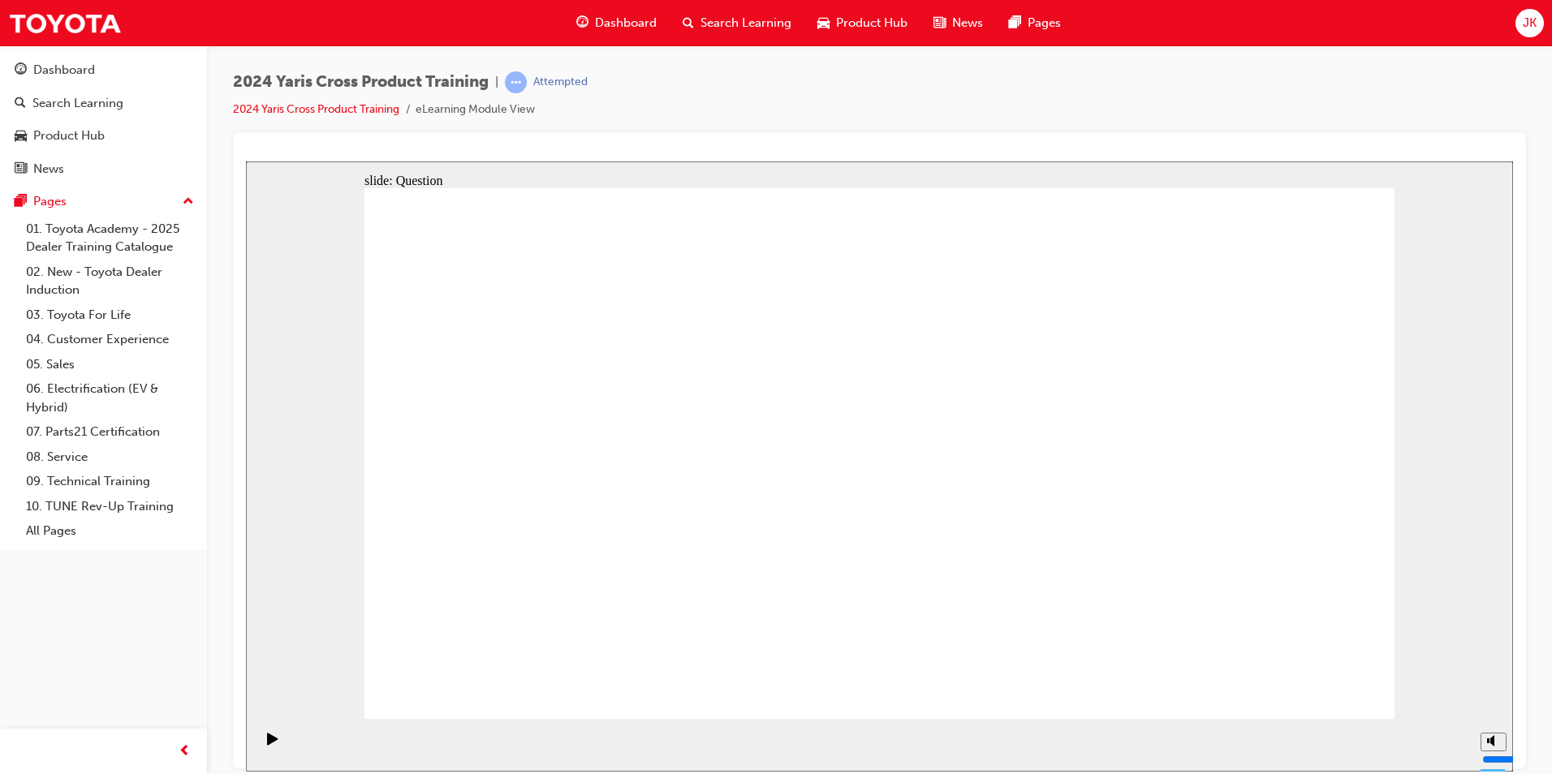
drag, startPoint x: 1178, startPoint y: 497, endPoint x: 1189, endPoint y: 493, distance: 11.3
checkbox input "true"
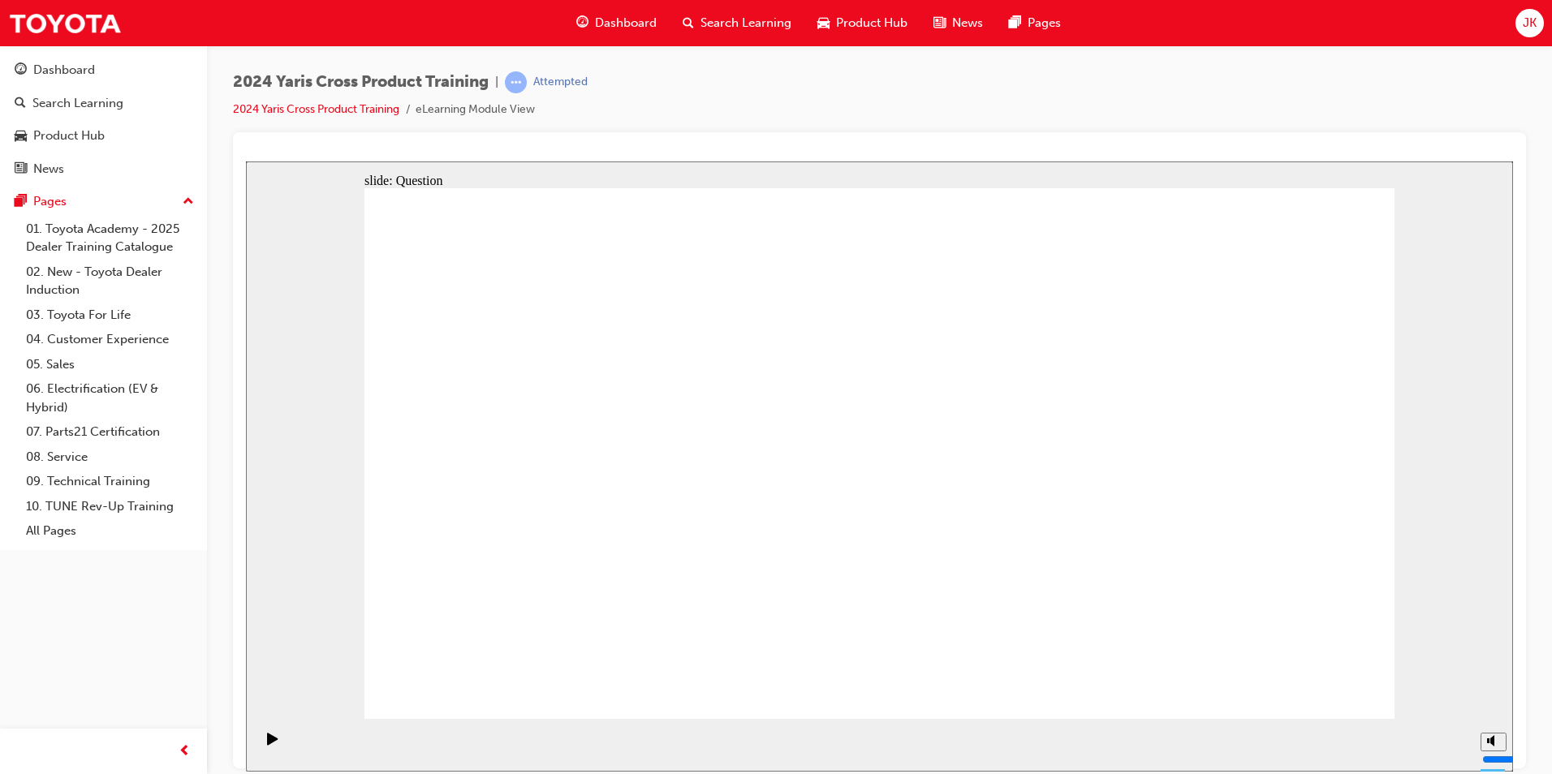
checkbox input "true"
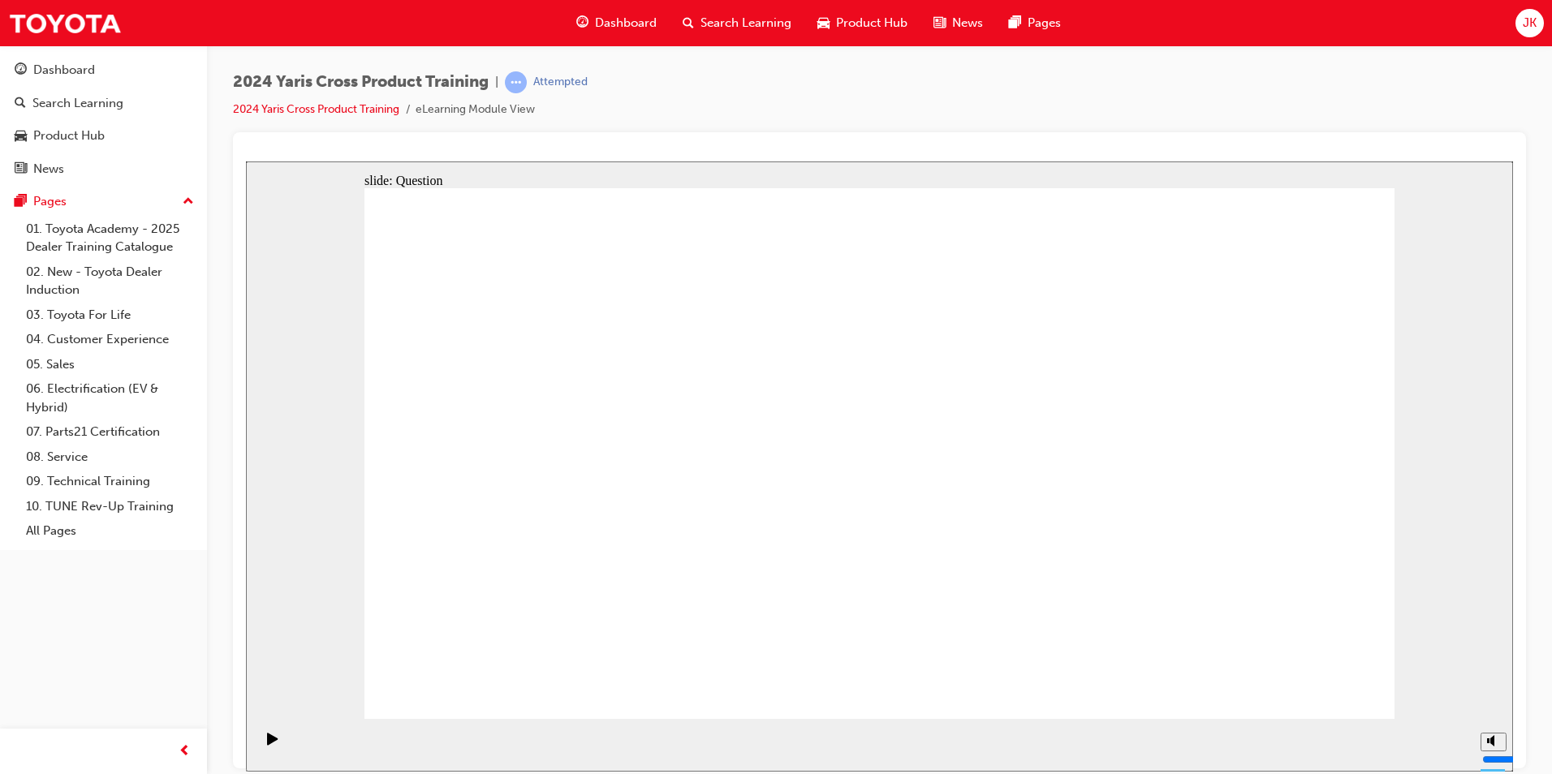
radio input "true"
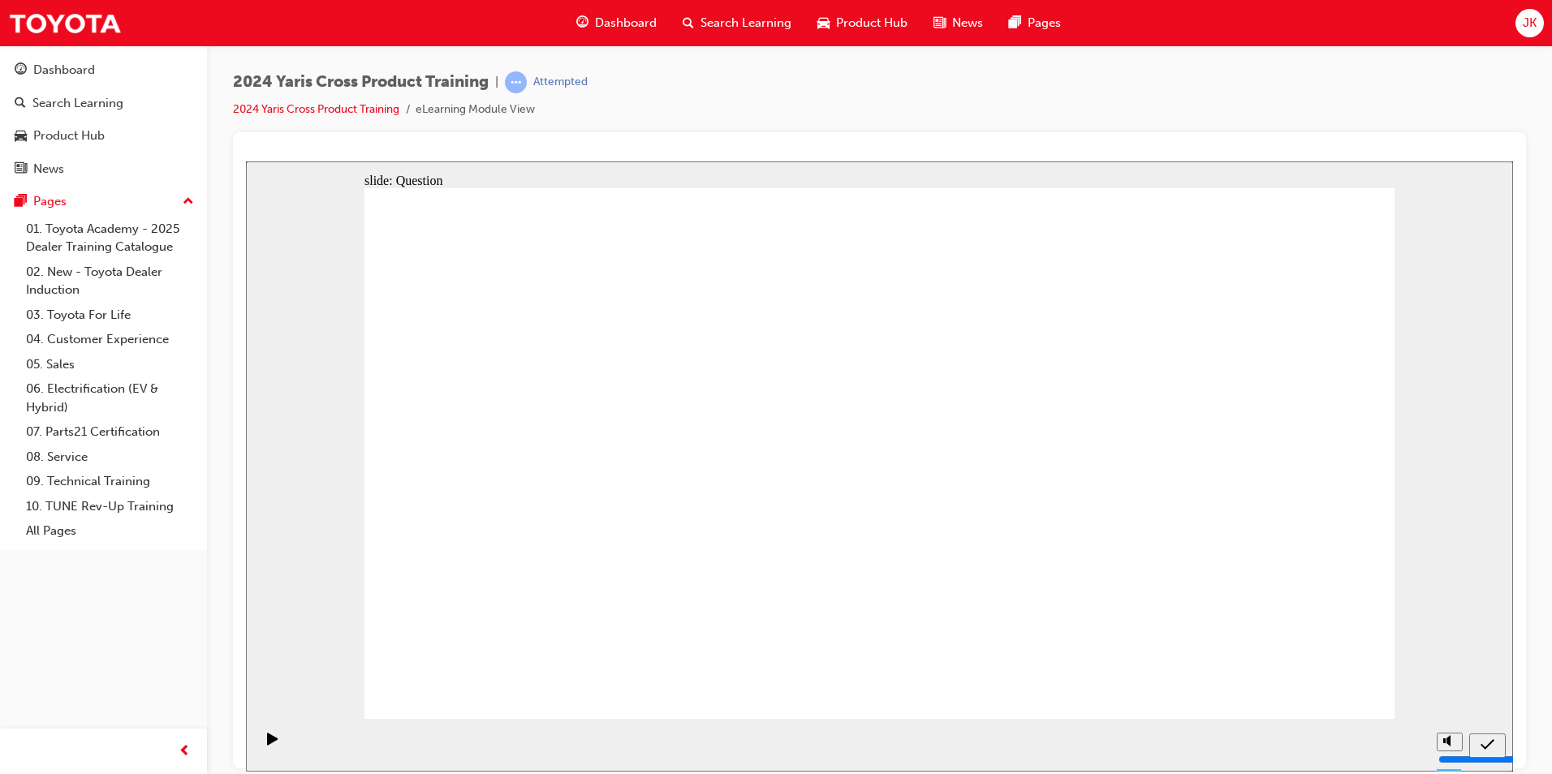
drag, startPoint x: 570, startPoint y: 390, endPoint x: 586, endPoint y: 390, distance: 16.2
drag, startPoint x: 572, startPoint y: 424, endPoint x: 596, endPoint y: 562, distance: 139.9
drag, startPoint x: 674, startPoint y: 445, endPoint x: 891, endPoint y: 650, distance: 299.1
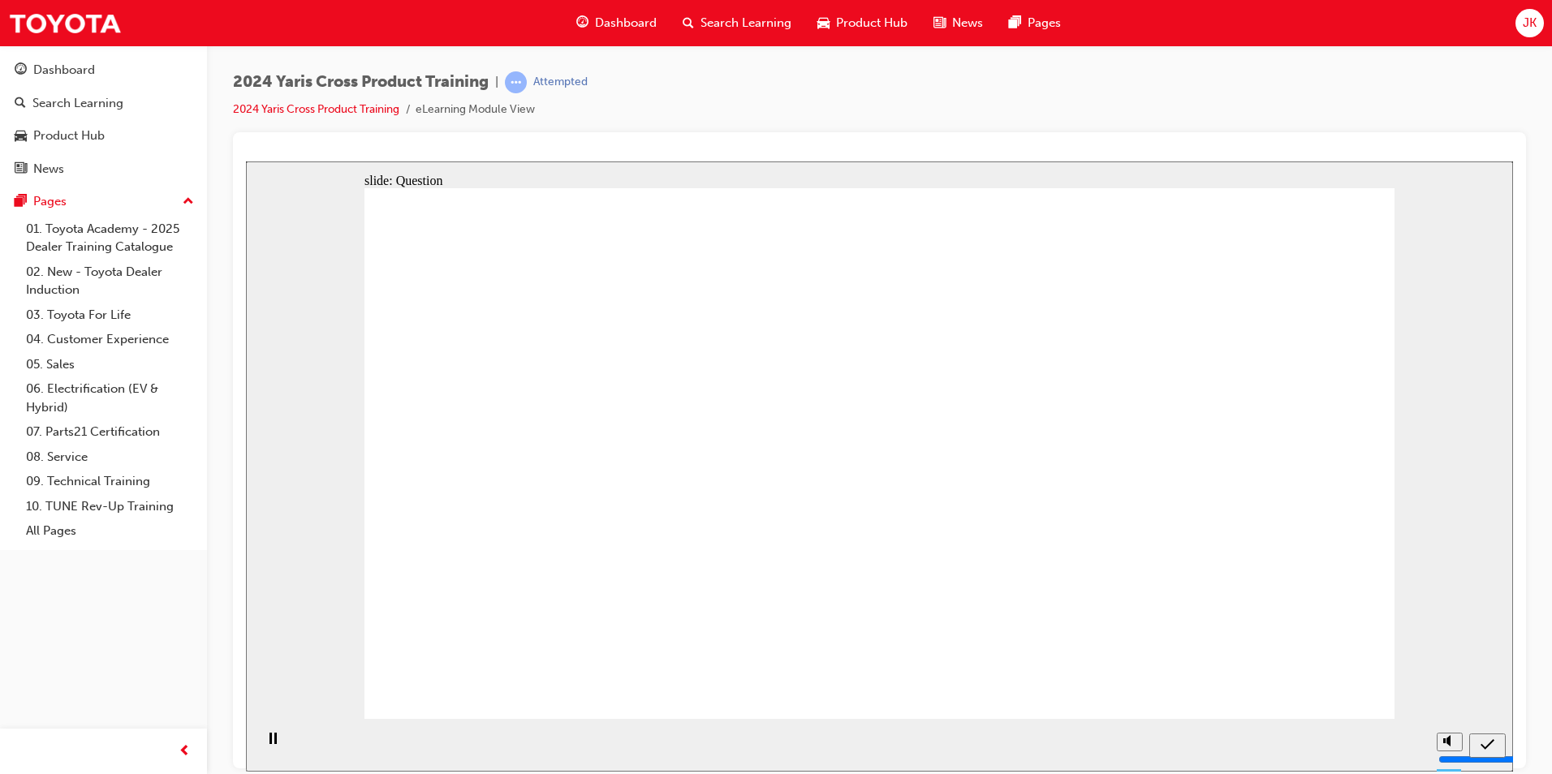
drag, startPoint x: 941, startPoint y: 496, endPoint x: 840, endPoint y: 544, distance: 112.2
drag, startPoint x: 519, startPoint y: 600, endPoint x: 605, endPoint y: 381, distance: 235.4
drag, startPoint x: 943, startPoint y: 605, endPoint x: 514, endPoint y: 418, distance: 468.4
drag, startPoint x: 958, startPoint y: 410, endPoint x: 555, endPoint y: 588, distance: 440.0
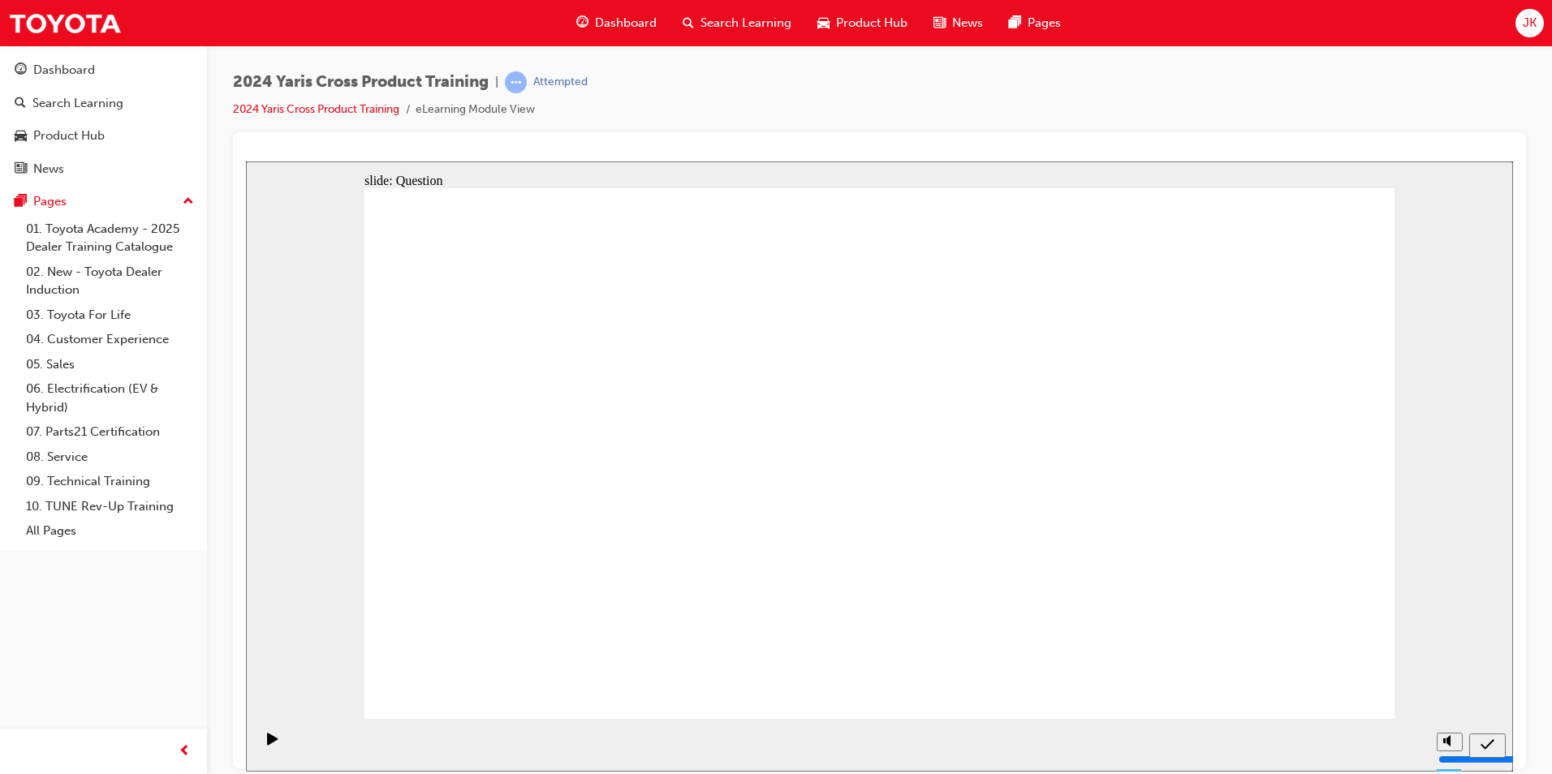
drag, startPoint x: 710, startPoint y: 379, endPoint x: 777, endPoint y: 395, distance: 68.5
drag, startPoint x: 555, startPoint y: 436, endPoint x: 1164, endPoint y: 620, distance: 636.7
drag, startPoint x: 789, startPoint y: 430, endPoint x: 1015, endPoint y: 631, distance: 302.9
drag, startPoint x: 1121, startPoint y: 441, endPoint x: 706, endPoint y: 608, distance: 447.8
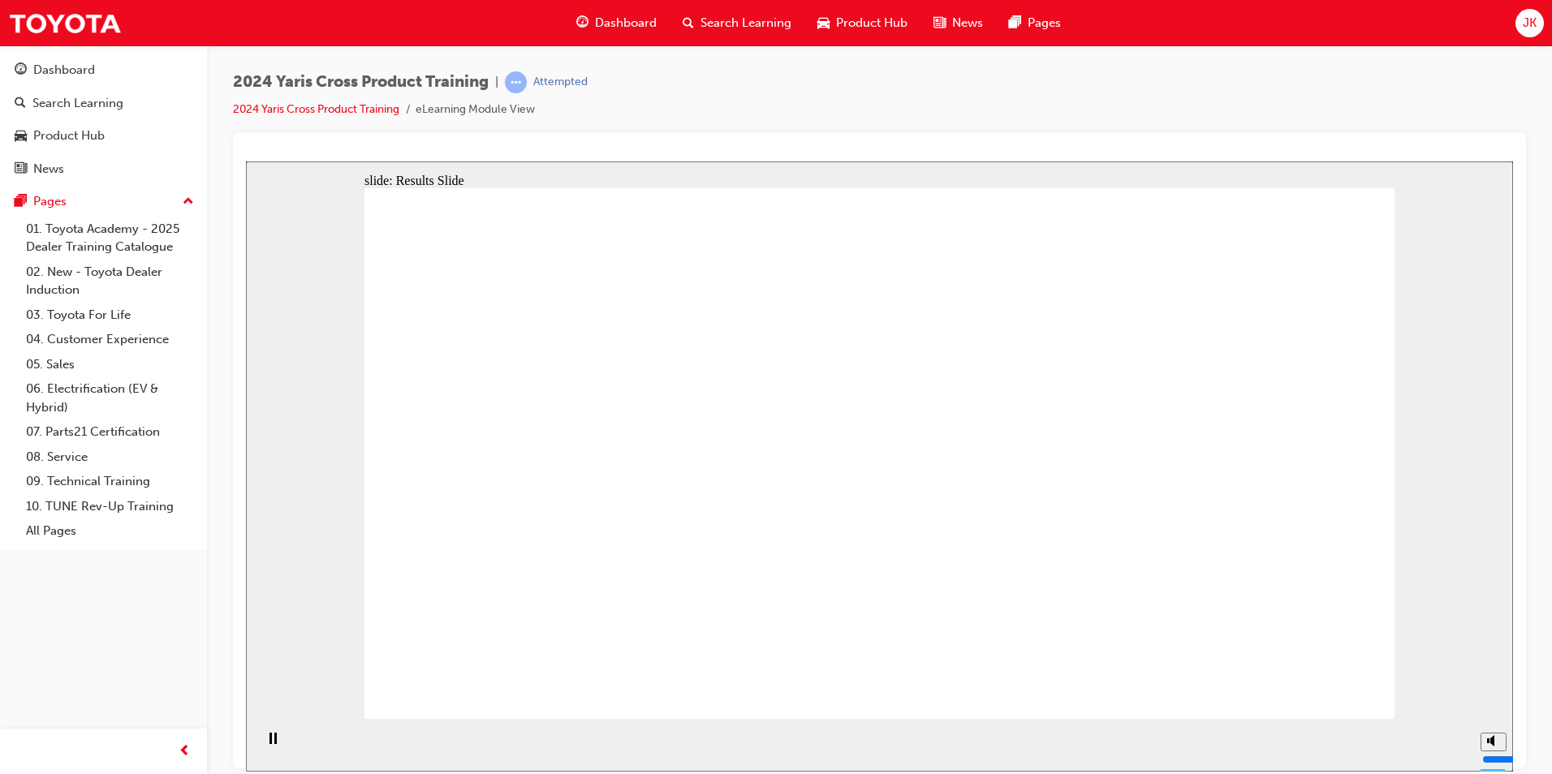
radio input "true"
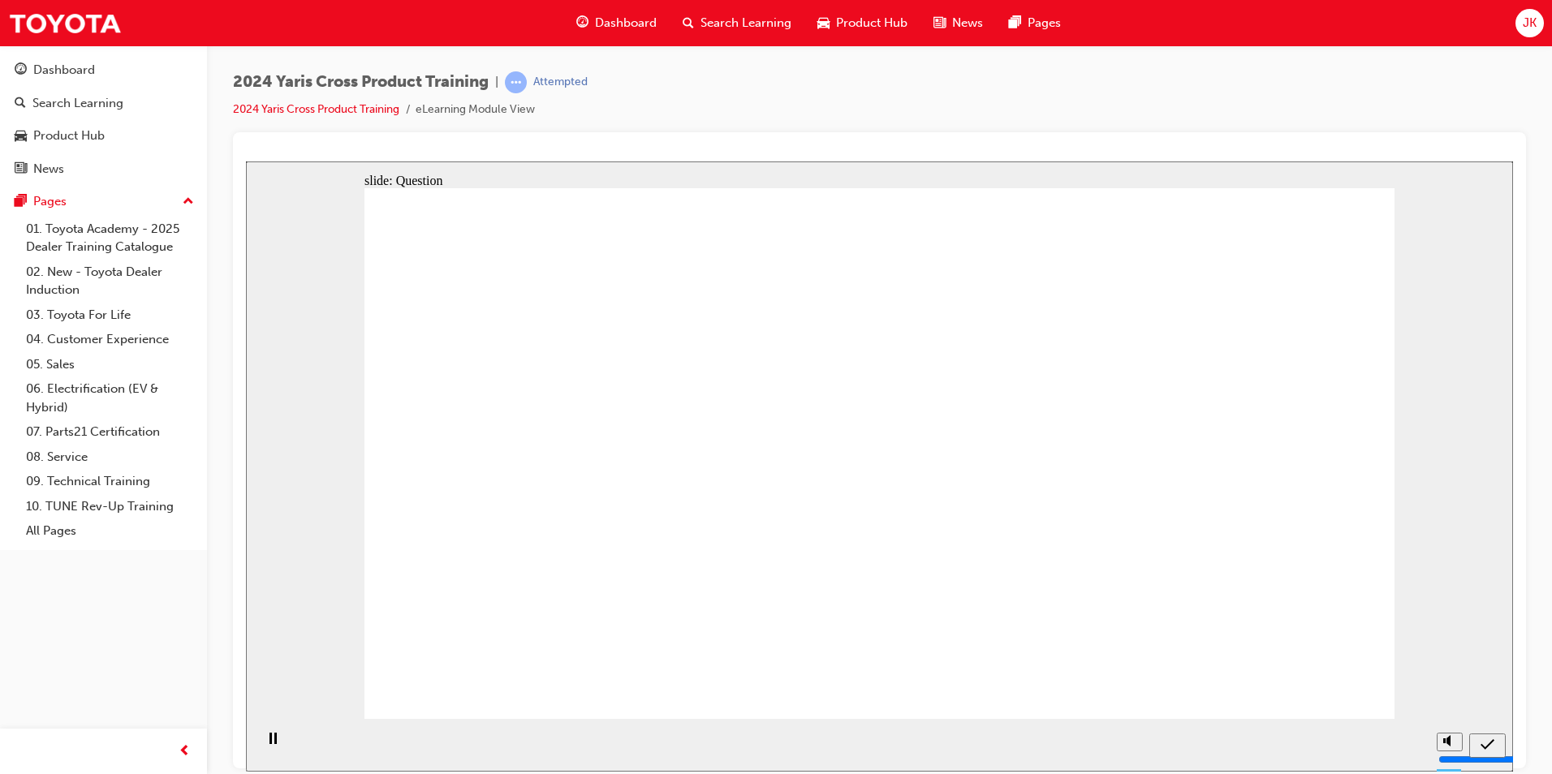
radio input "true"
checkbox input "true"
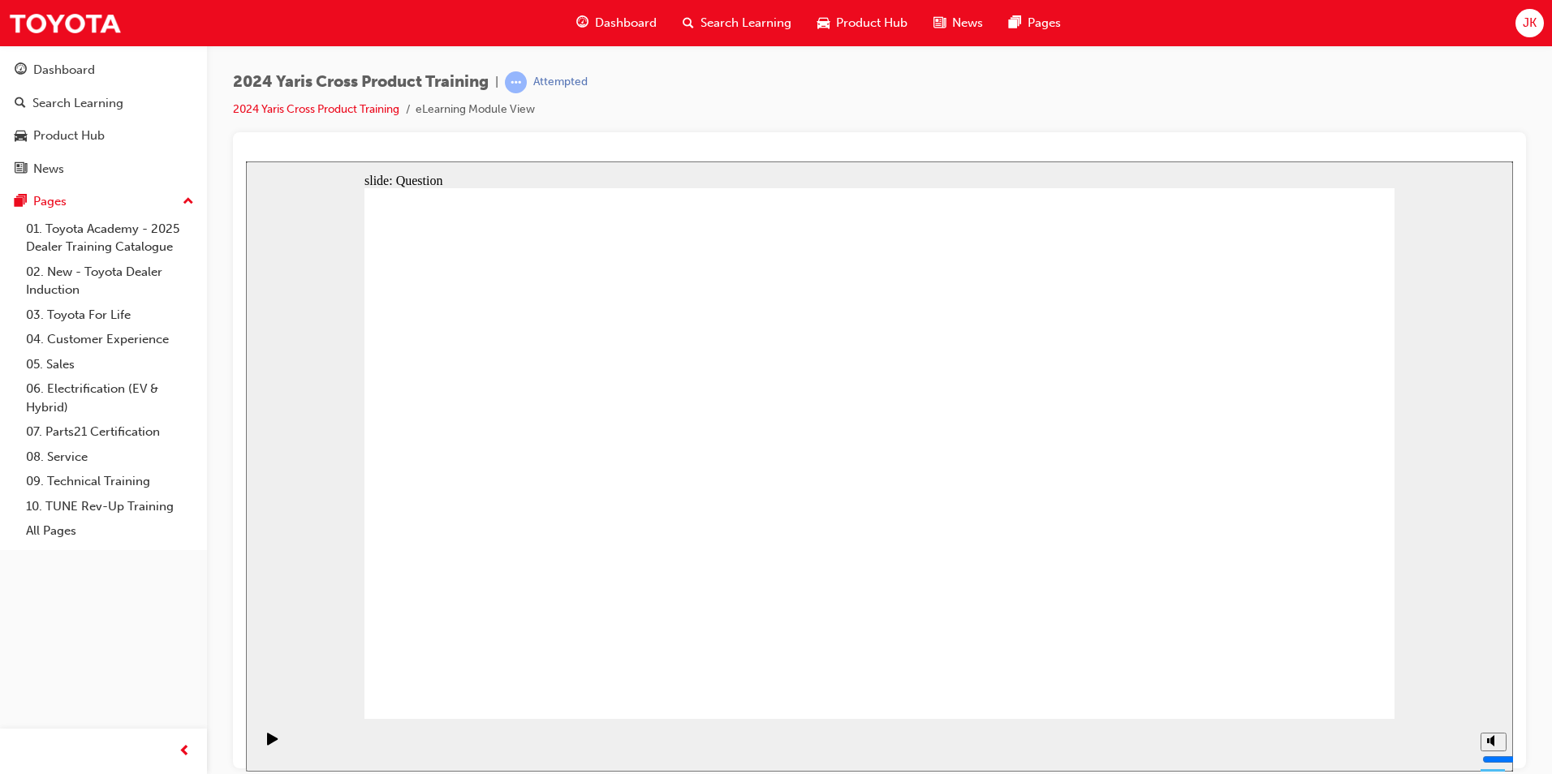
radio input "true"
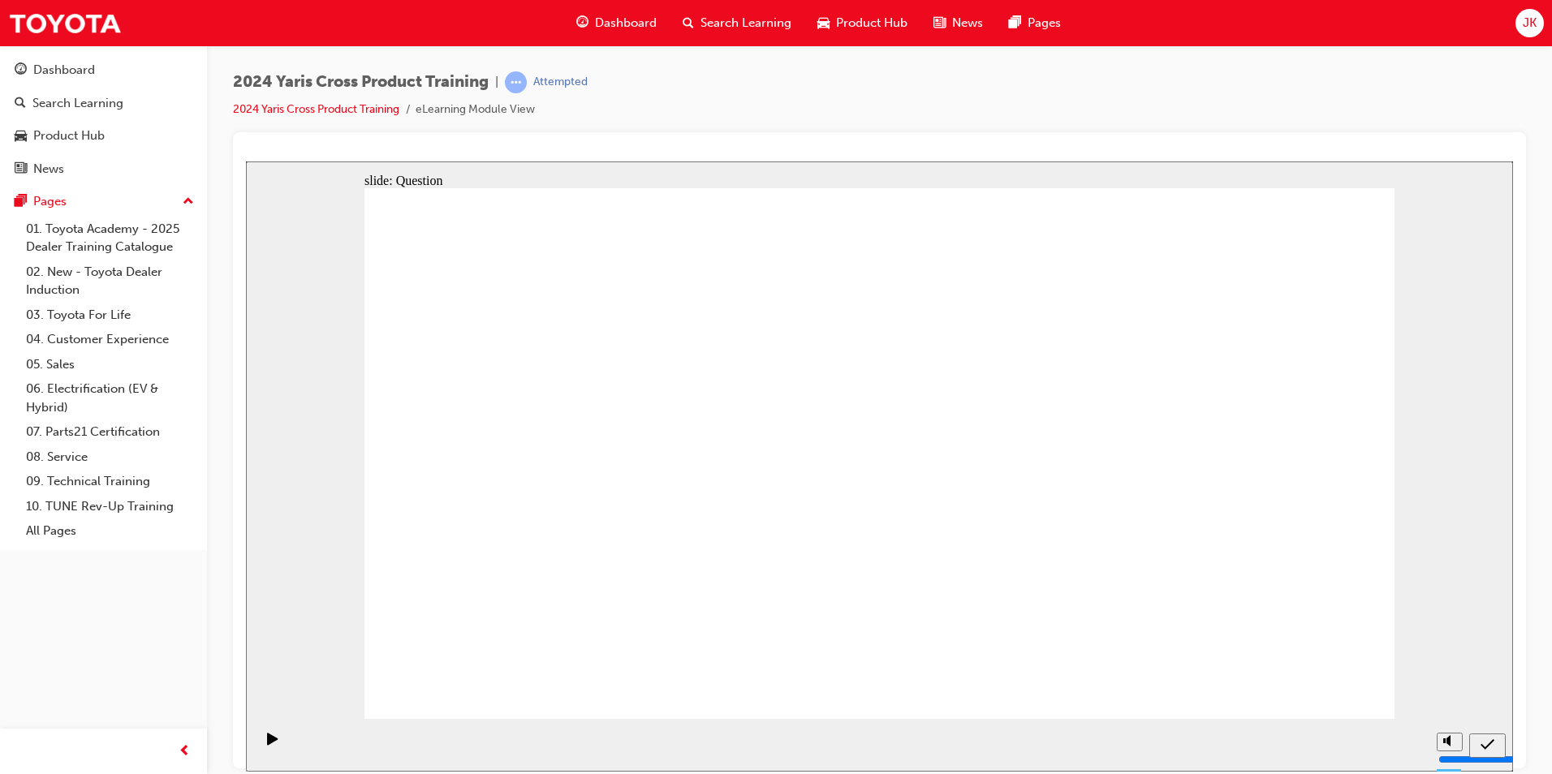
drag, startPoint x: 604, startPoint y: 441, endPoint x: 1011, endPoint y: 589, distance: 433.3
drag, startPoint x: 762, startPoint y: 442, endPoint x: 1169, endPoint y: 624, distance: 446.1
drag, startPoint x: 1204, startPoint y: 433, endPoint x: 822, endPoint y: 587, distance: 411.8
drag, startPoint x: 953, startPoint y: 438, endPoint x: 672, endPoint y: 606, distance: 327.2
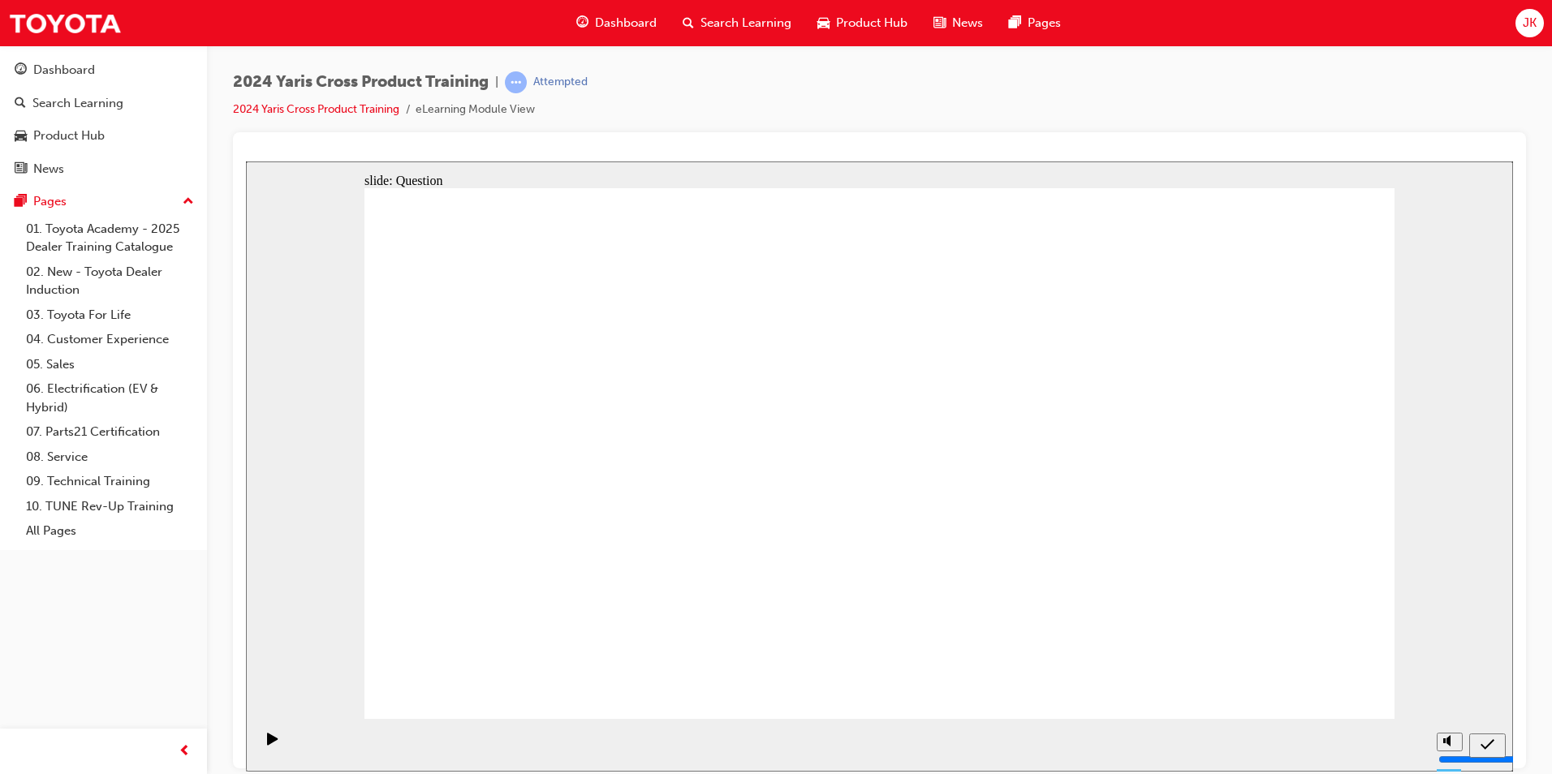
radio input "true"
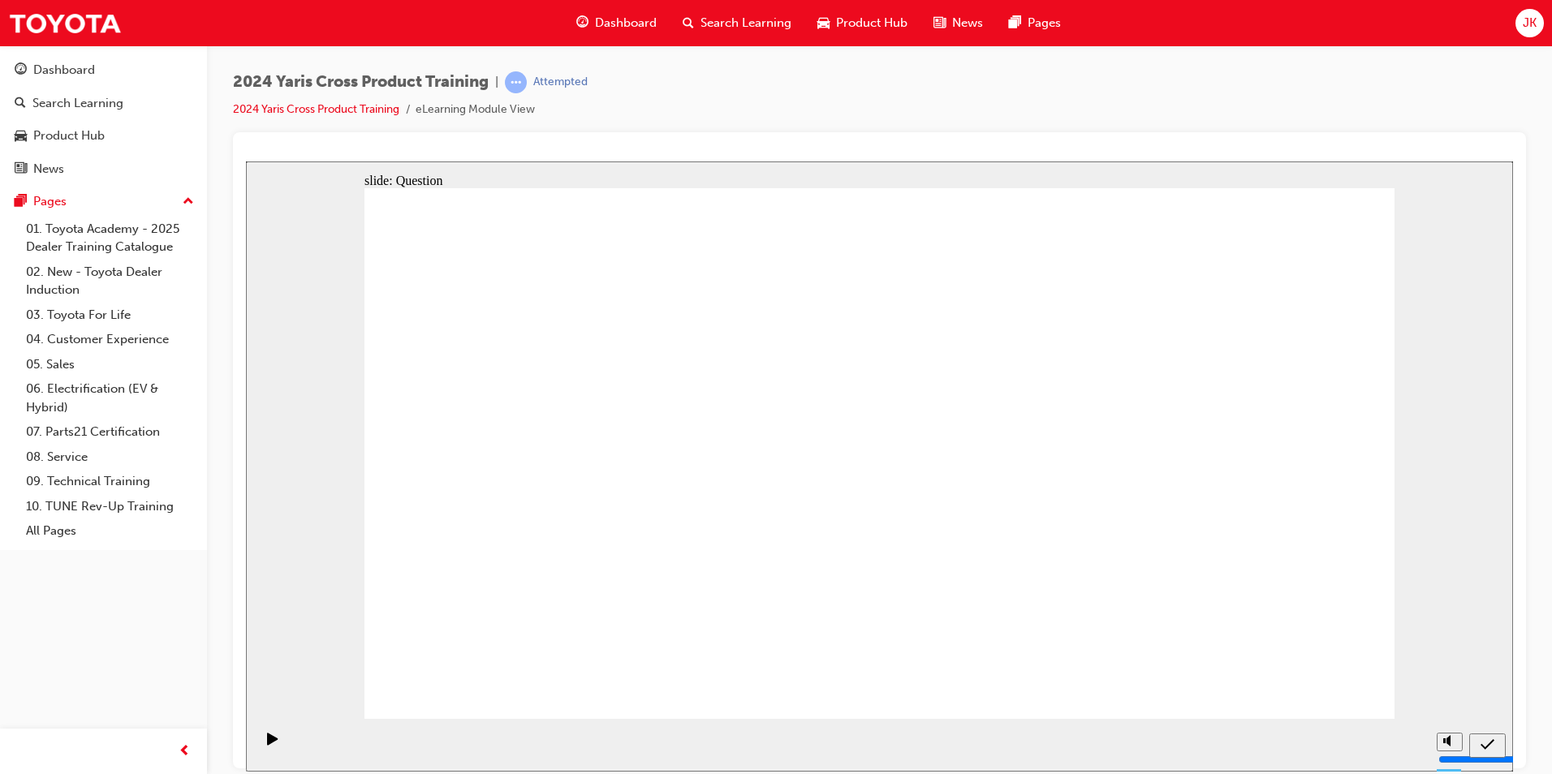
radio input "true"
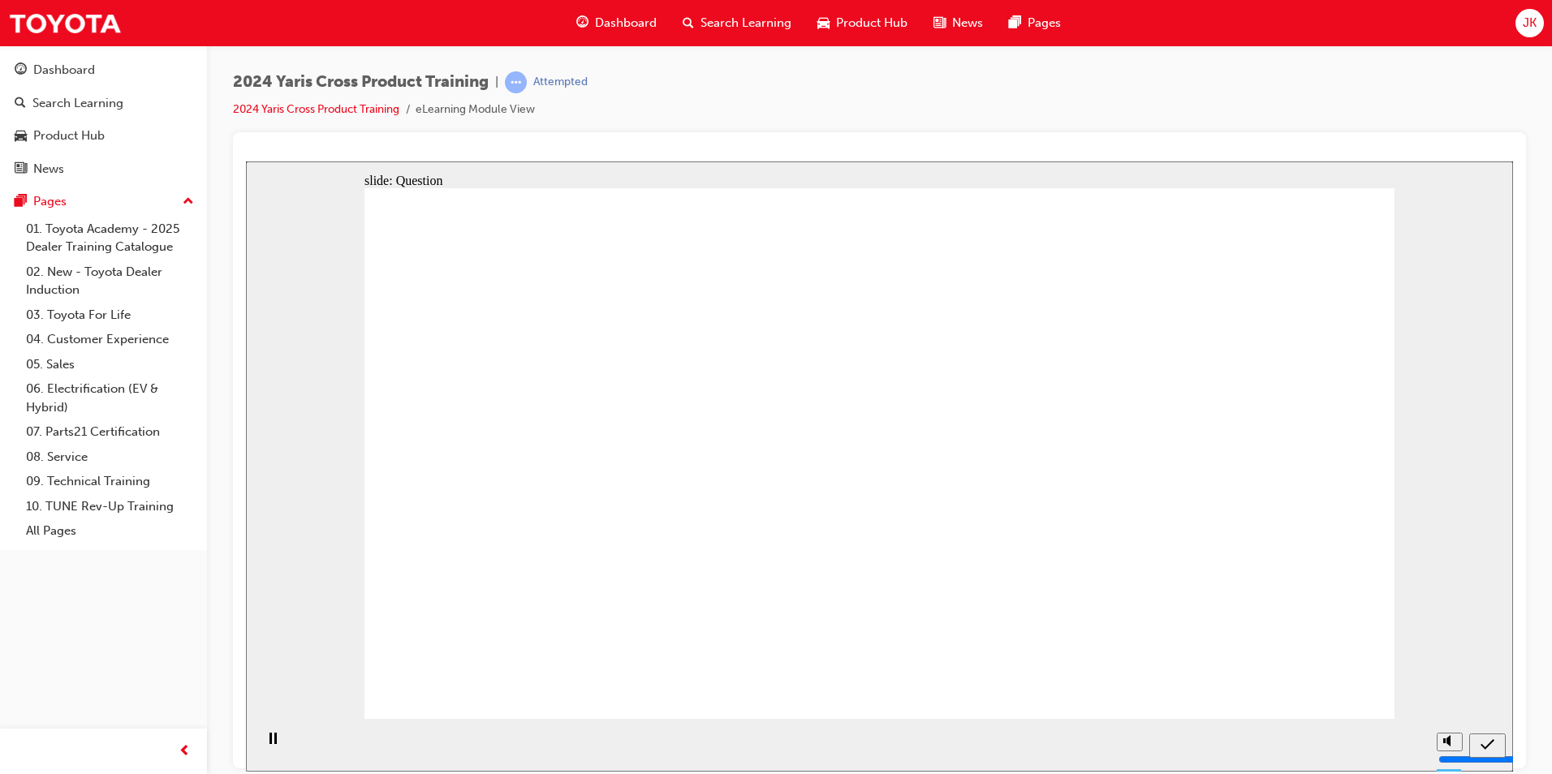
drag, startPoint x: 850, startPoint y: 550, endPoint x: 875, endPoint y: 556, distance: 25.8
checkbox input "true"
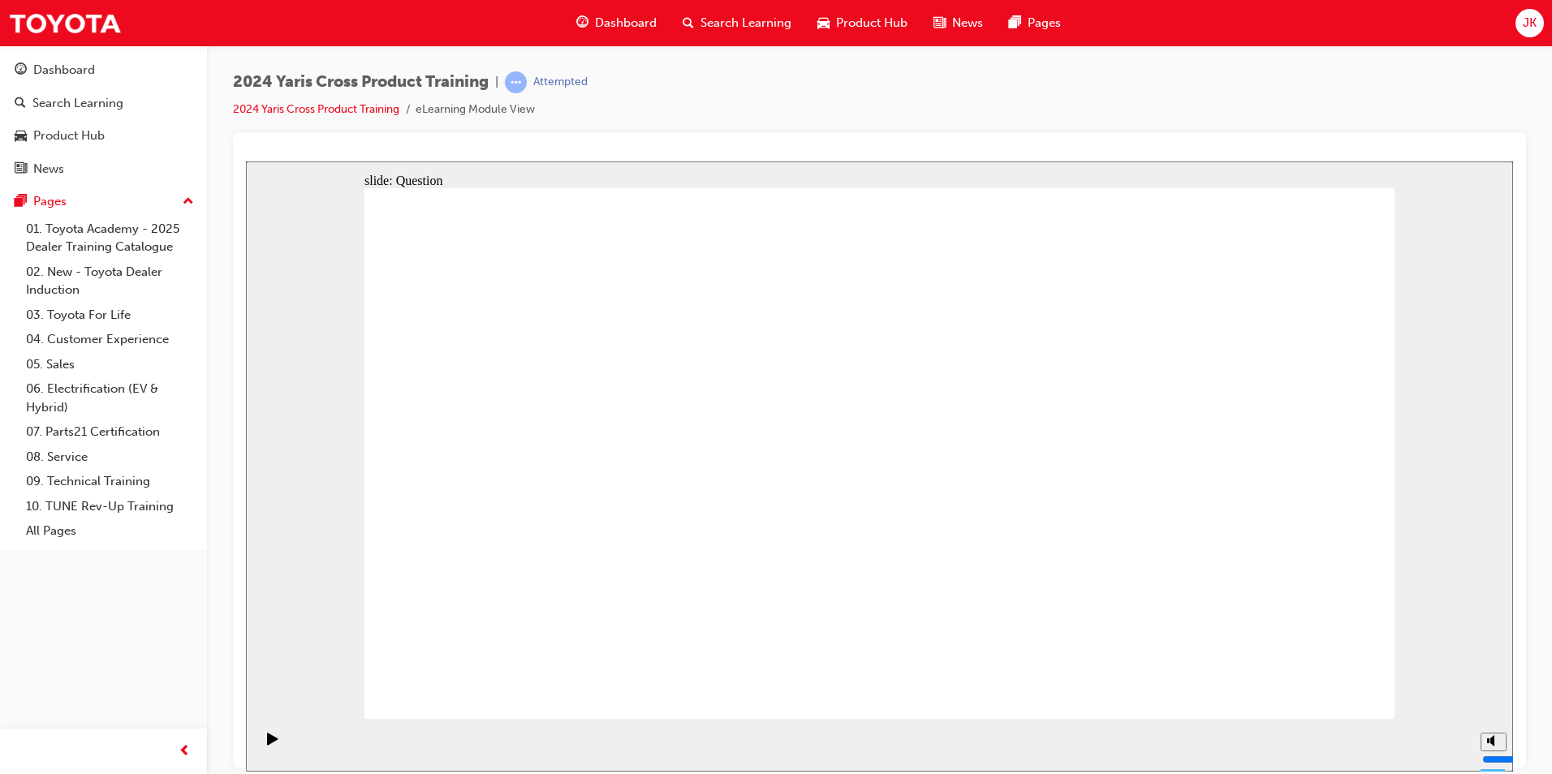
checkbox input "true"
checkbox input "false"
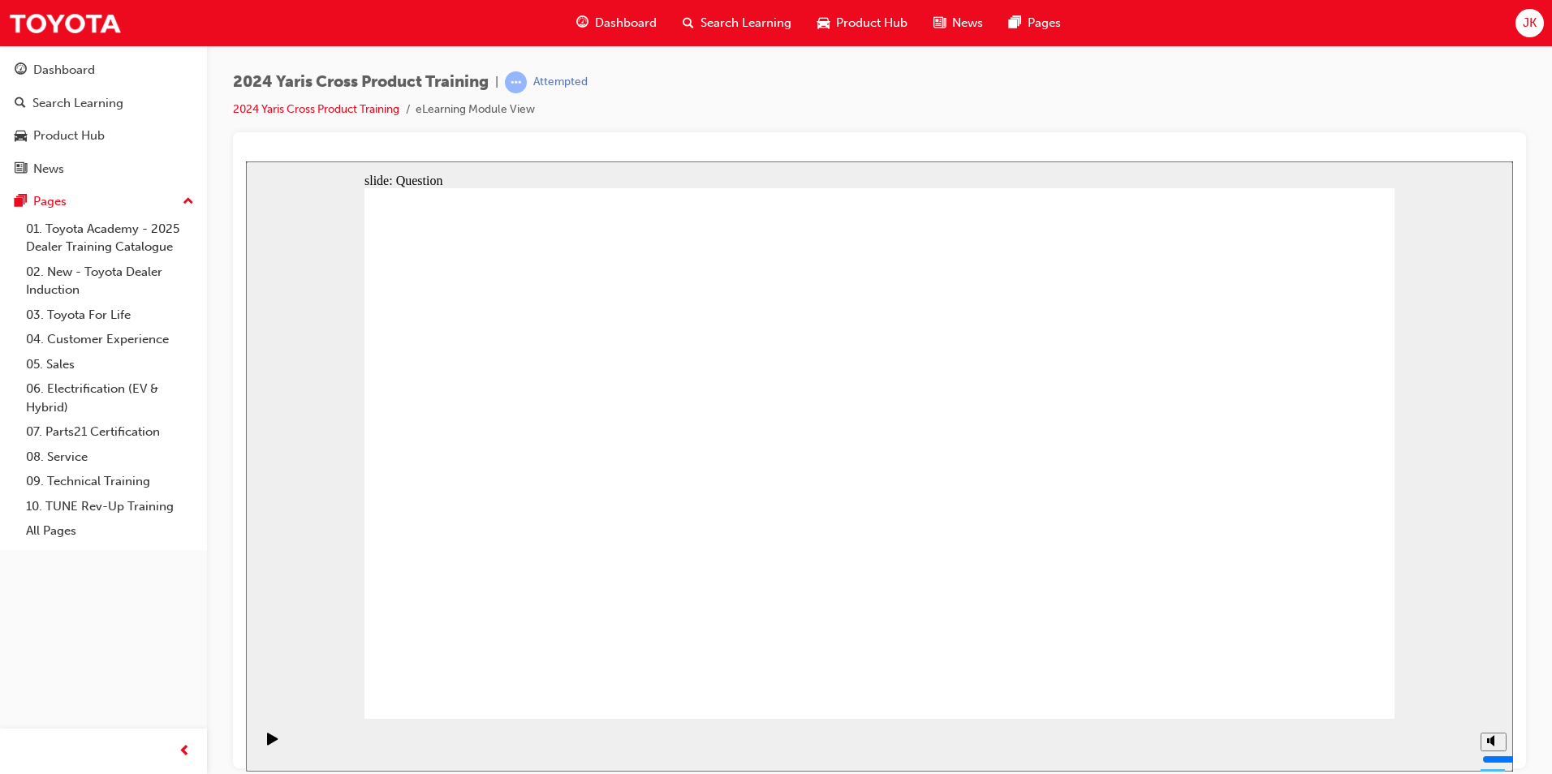
radio input "true"
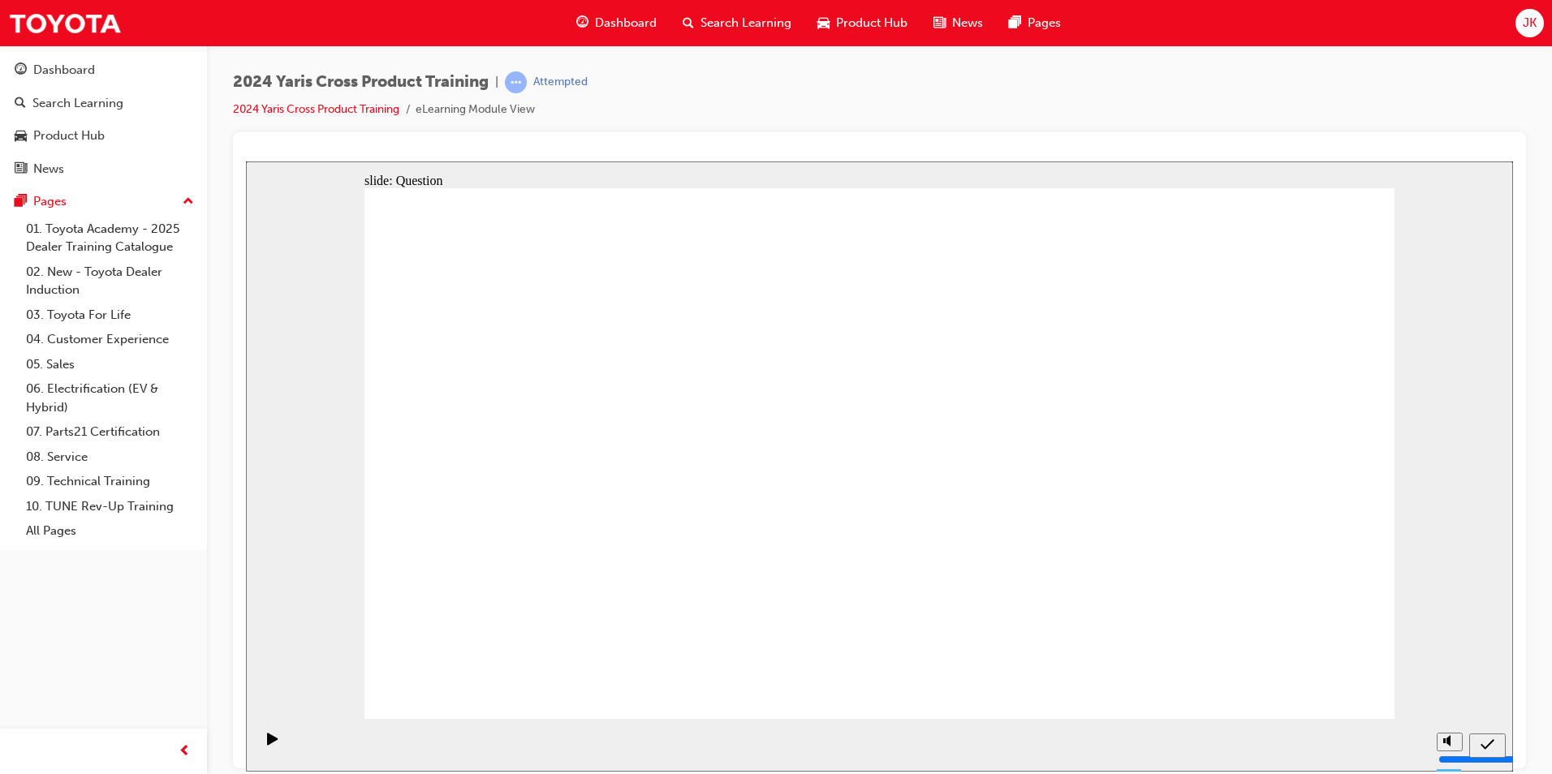
drag, startPoint x: 560, startPoint y: 411, endPoint x: 961, endPoint y: 583, distance: 436.2
drag, startPoint x: 1174, startPoint y: 448, endPoint x: 787, endPoint y: 605, distance: 417.9
drag, startPoint x: 945, startPoint y: 461, endPoint x: 554, endPoint y: 623, distance: 423.5
drag, startPoint x: 728, startPoint y: 438, endPoint x: 1130, endPoint y: 611, distance: 438.0
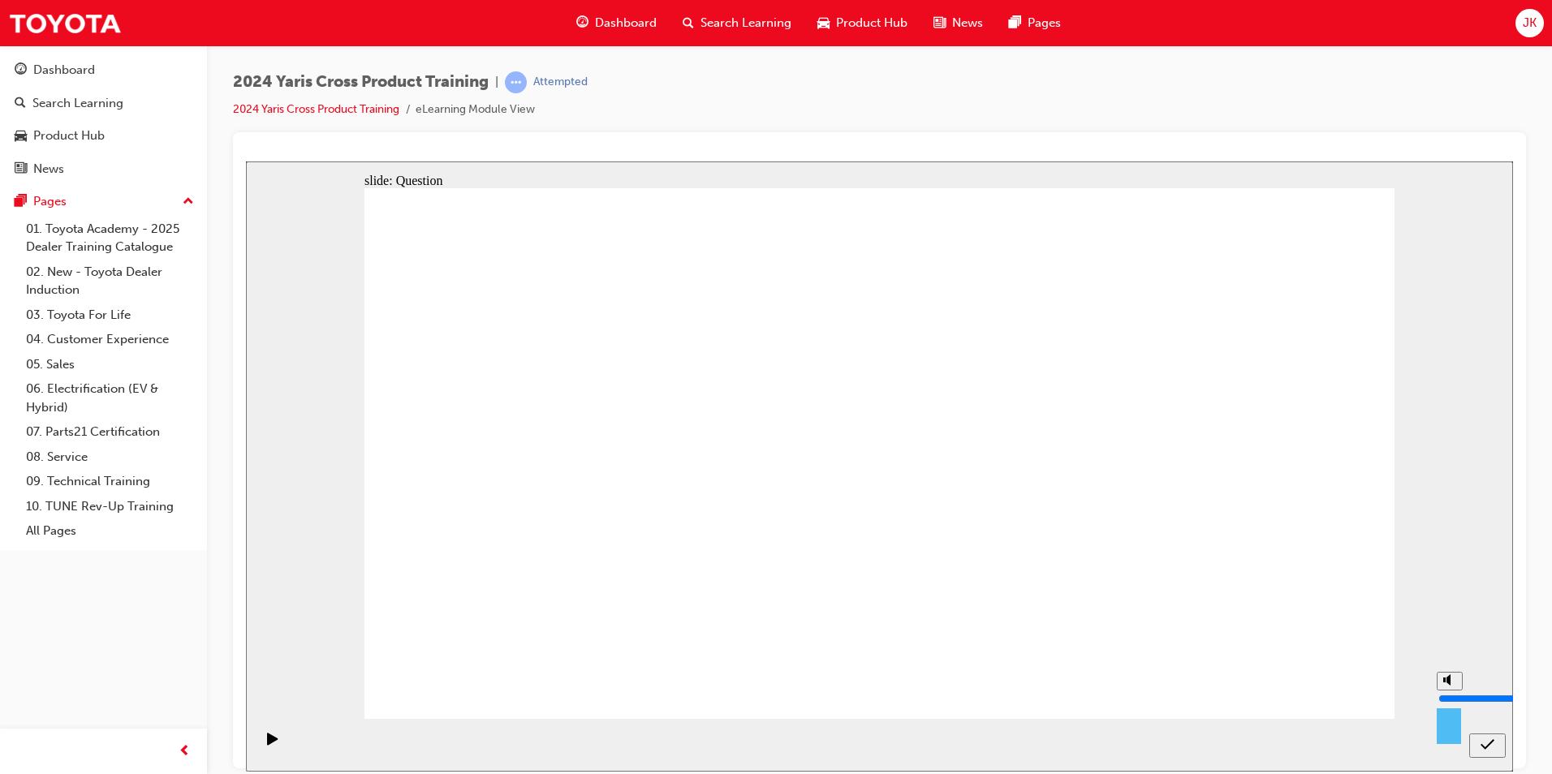
radio input "true"
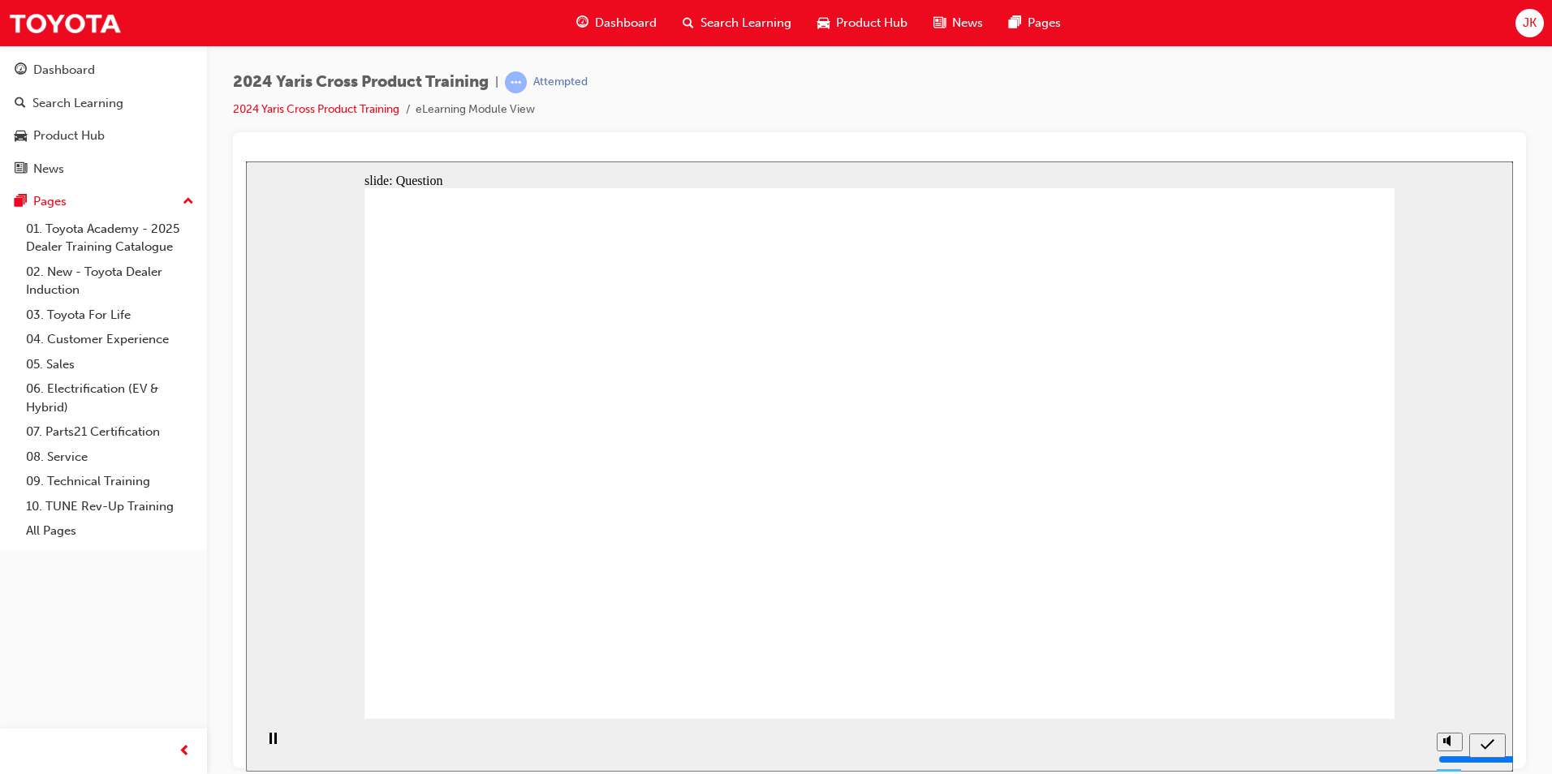
drag, startPoint x: 915, startPoint y: 437, endPoint x: 928, endPoint y: 442, distance: 14.2
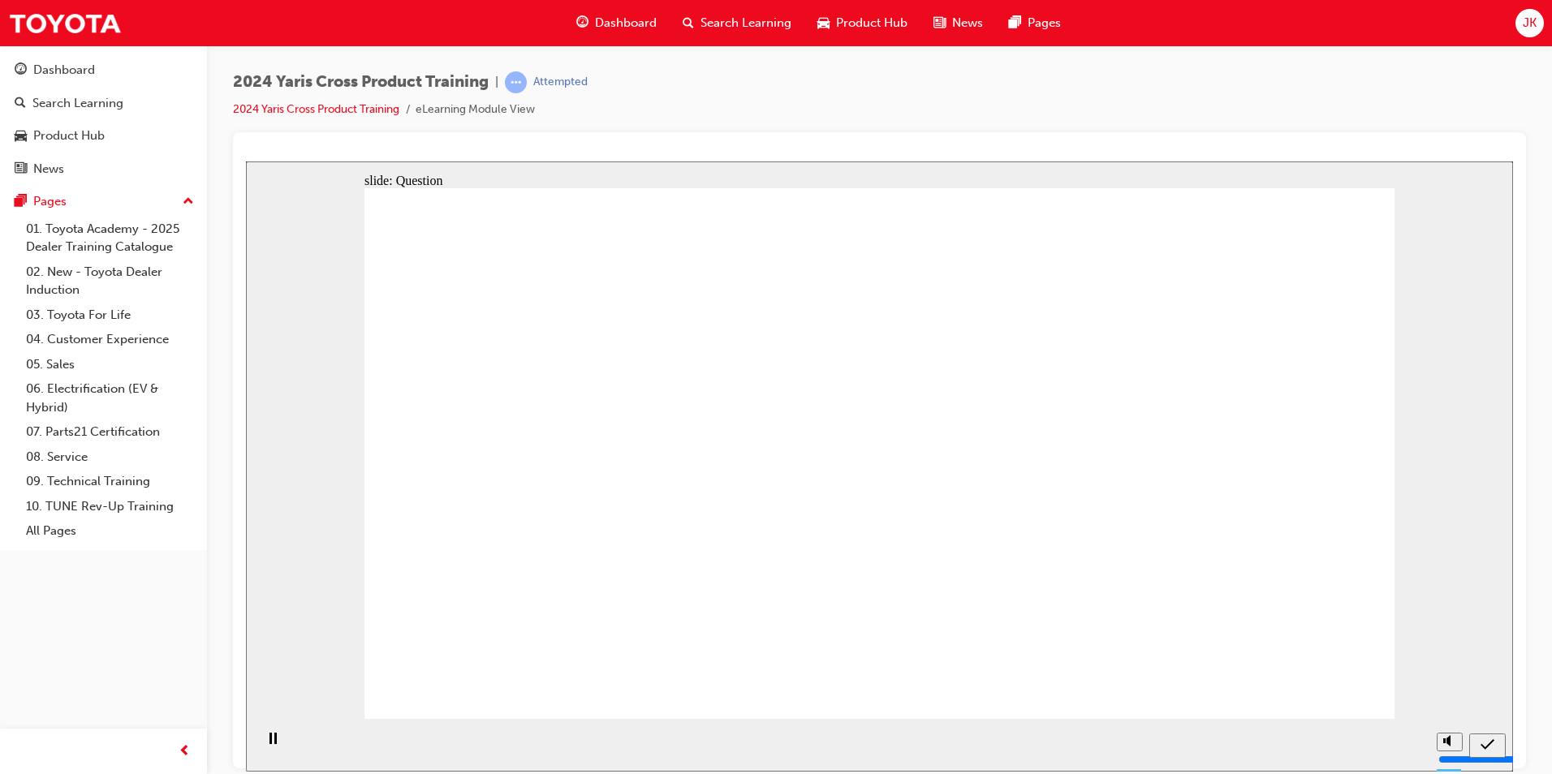
radio input "true"
checkbox input "true"
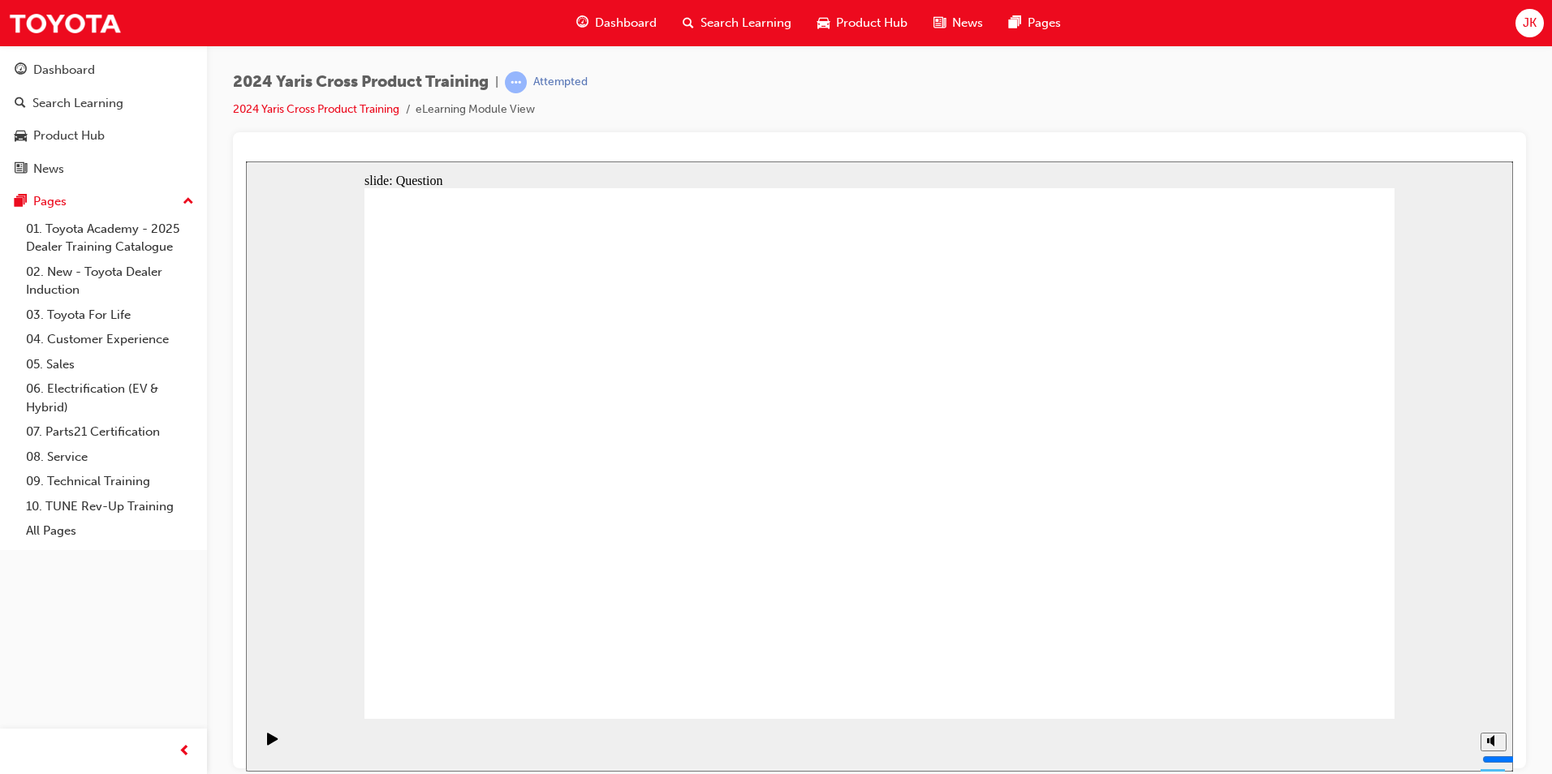
radio input "true"
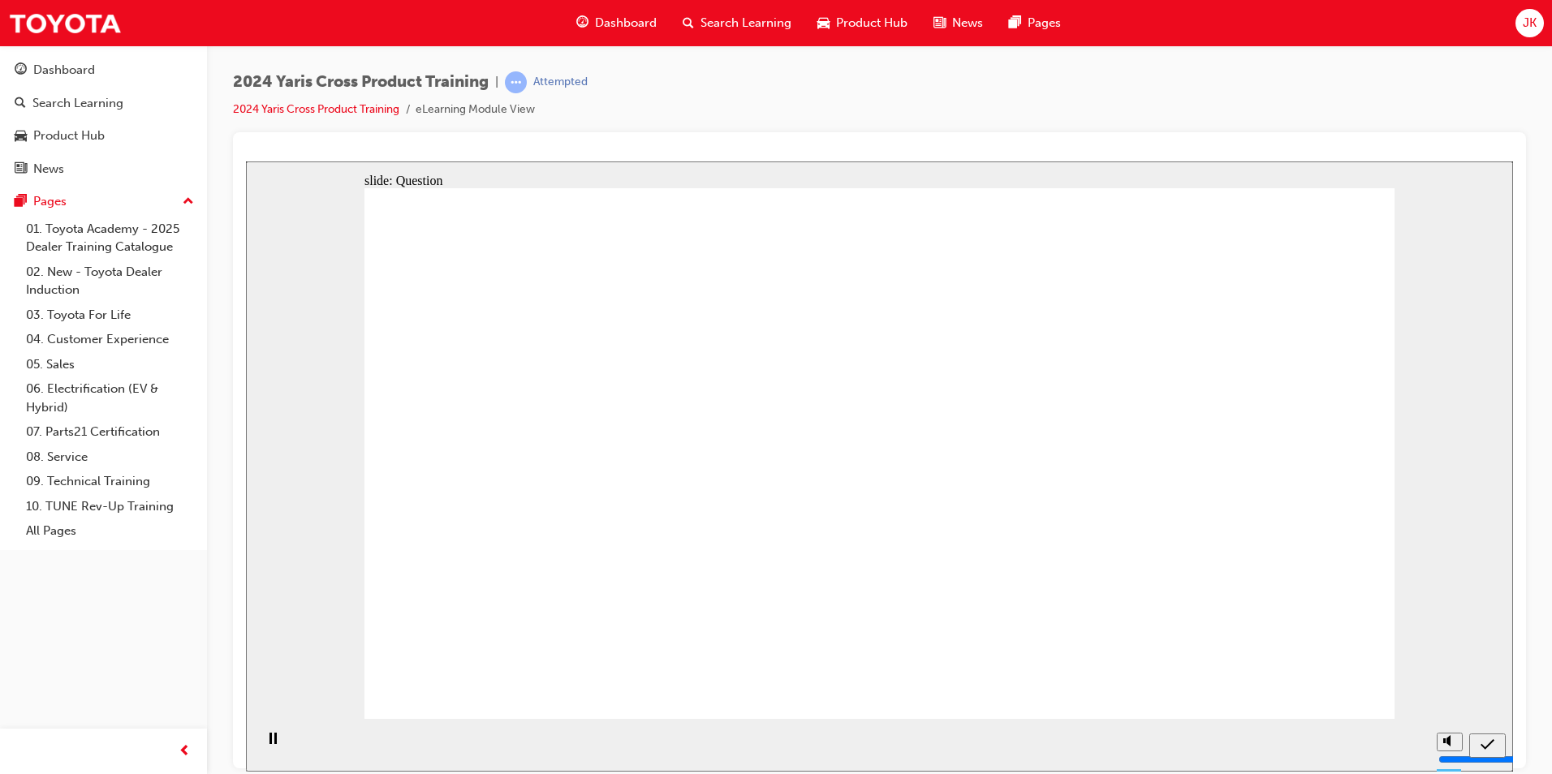
drag, startPoint x: 566, startPoint y: 406, endPoint x: 975, endPoint y: 579, distance: 444.0
drag, startPoint x: 1139, startPoint y: 454, endPoint x: 759, endPoint y: 596, distance: 405.2
drag, startPoint x: 959, startPoint y: 464, endPoint x: 545, endPoint y: 609, distance: 438.3
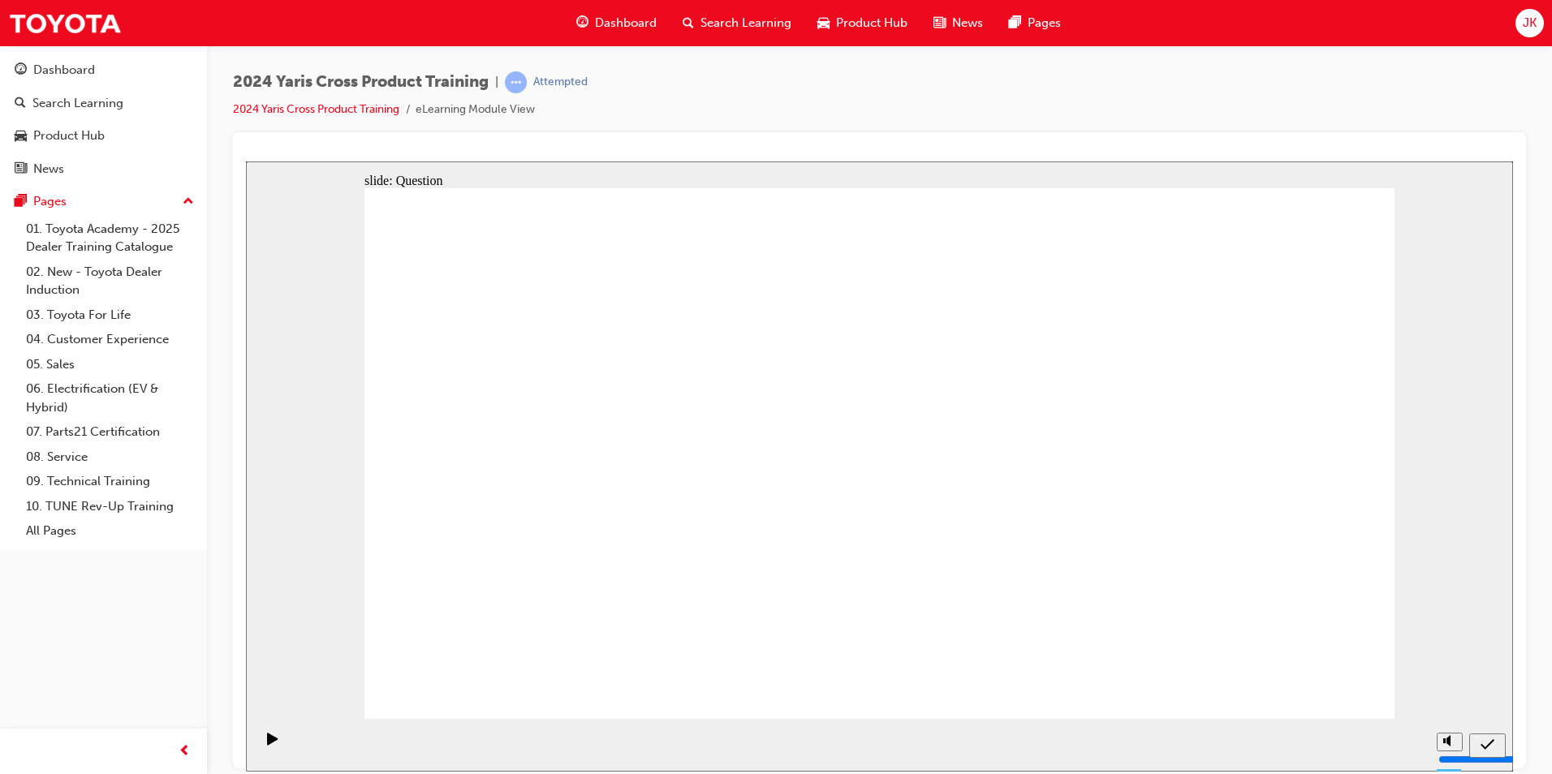
drag, startPoint x: 757, startPoint y: 423, endPoint x: 1143, endPoint y: 619, distance: 433.3
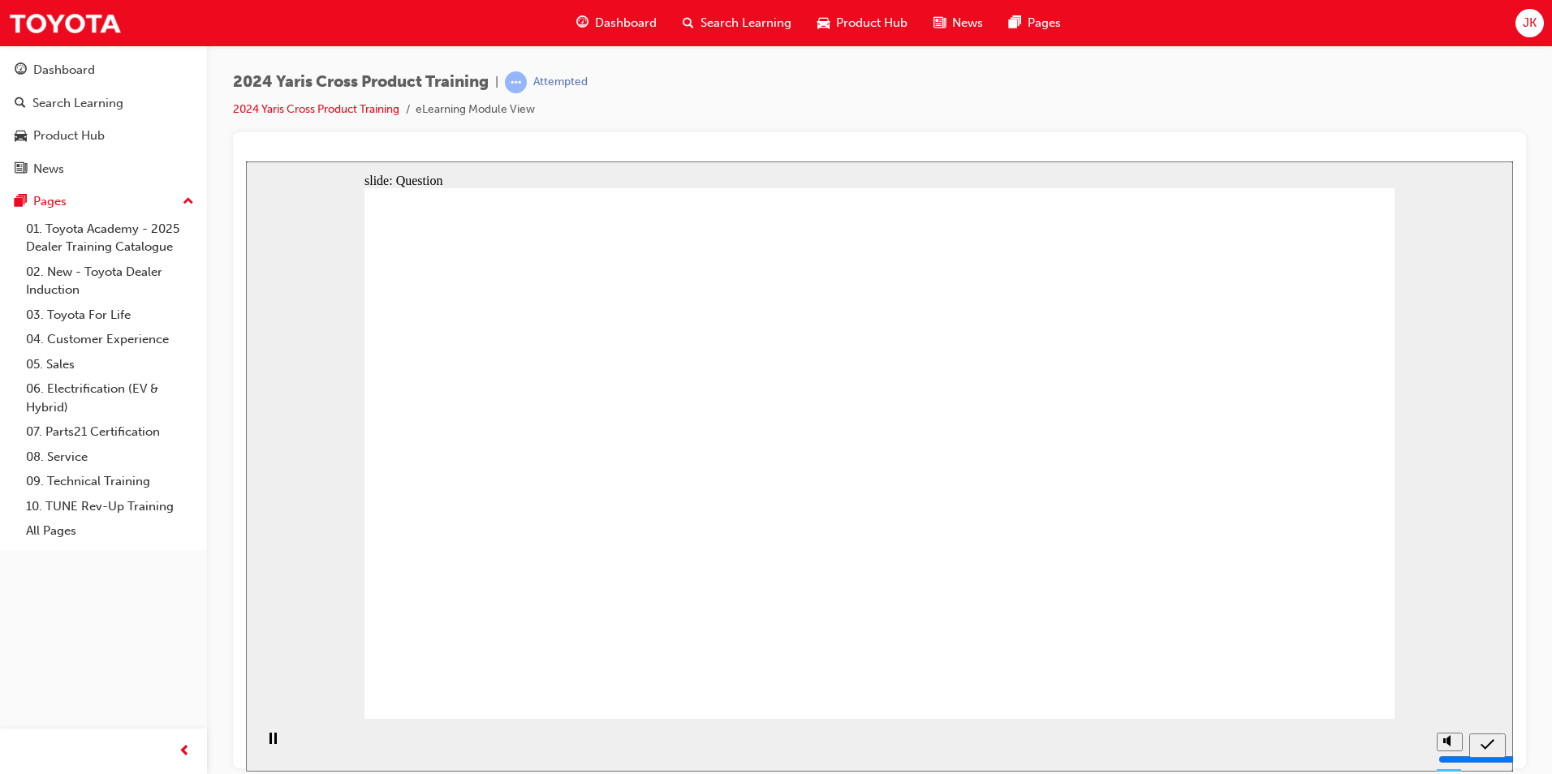
drag, startPoint x: 958, startPoint y: 335, endPoint x: 1014, endPoint y: 366, distance: 63.2
radio input "true"
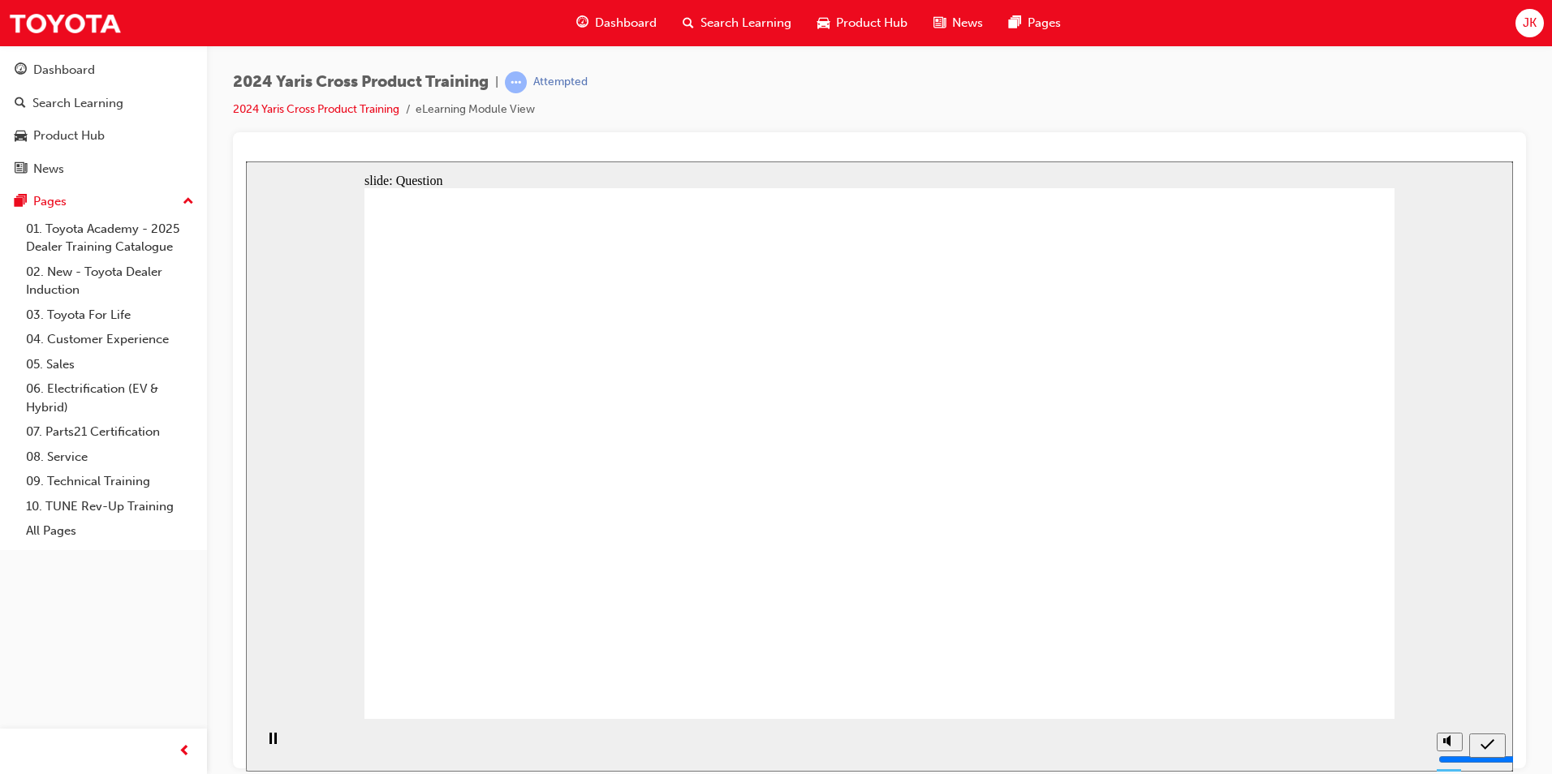
drag, startPoint x: 970, startPoint y: 453, endPoint x: 978, endPoint y: 458, distance: 9.5
radio input "true"
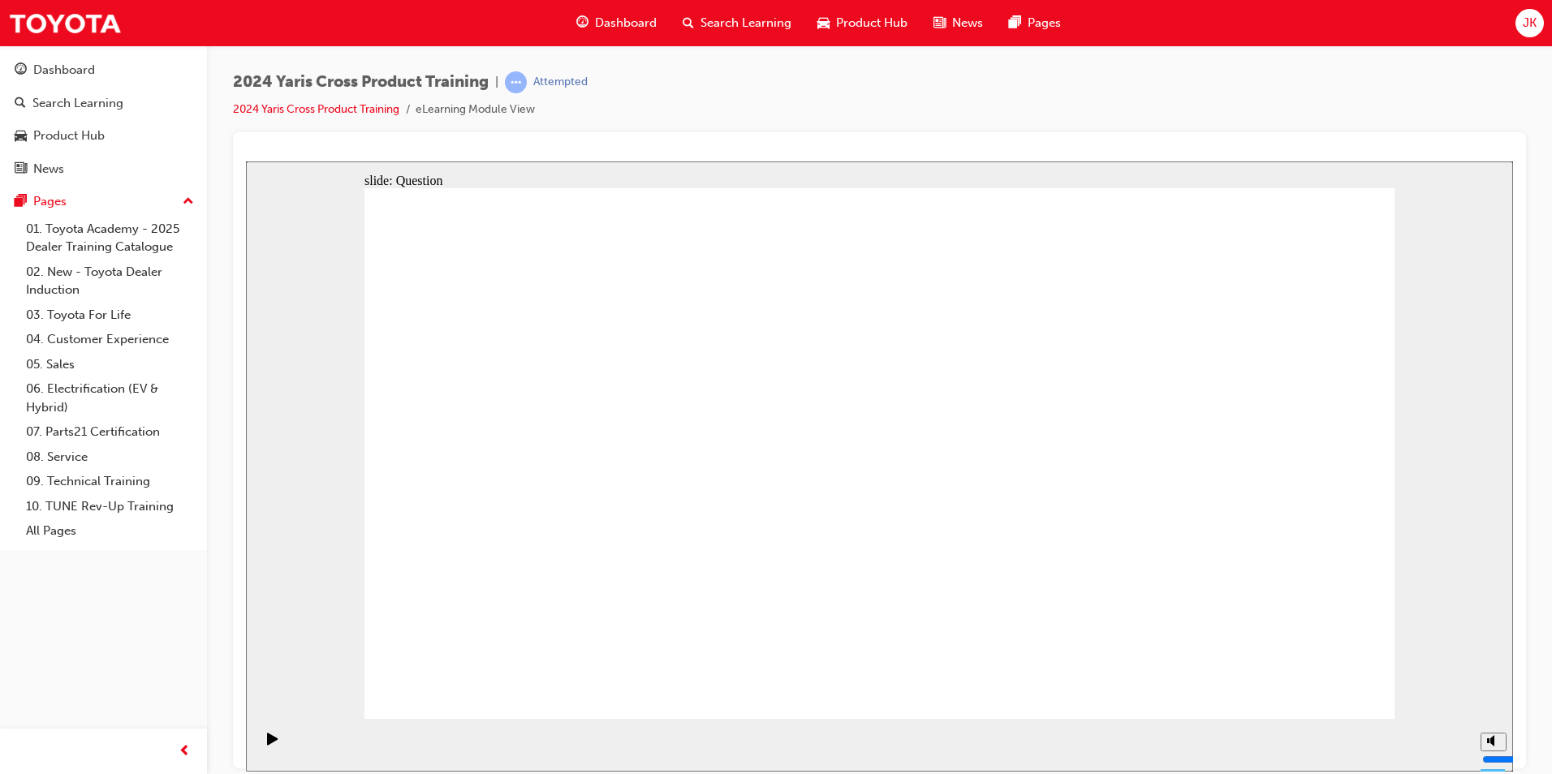
checkbox input "true"
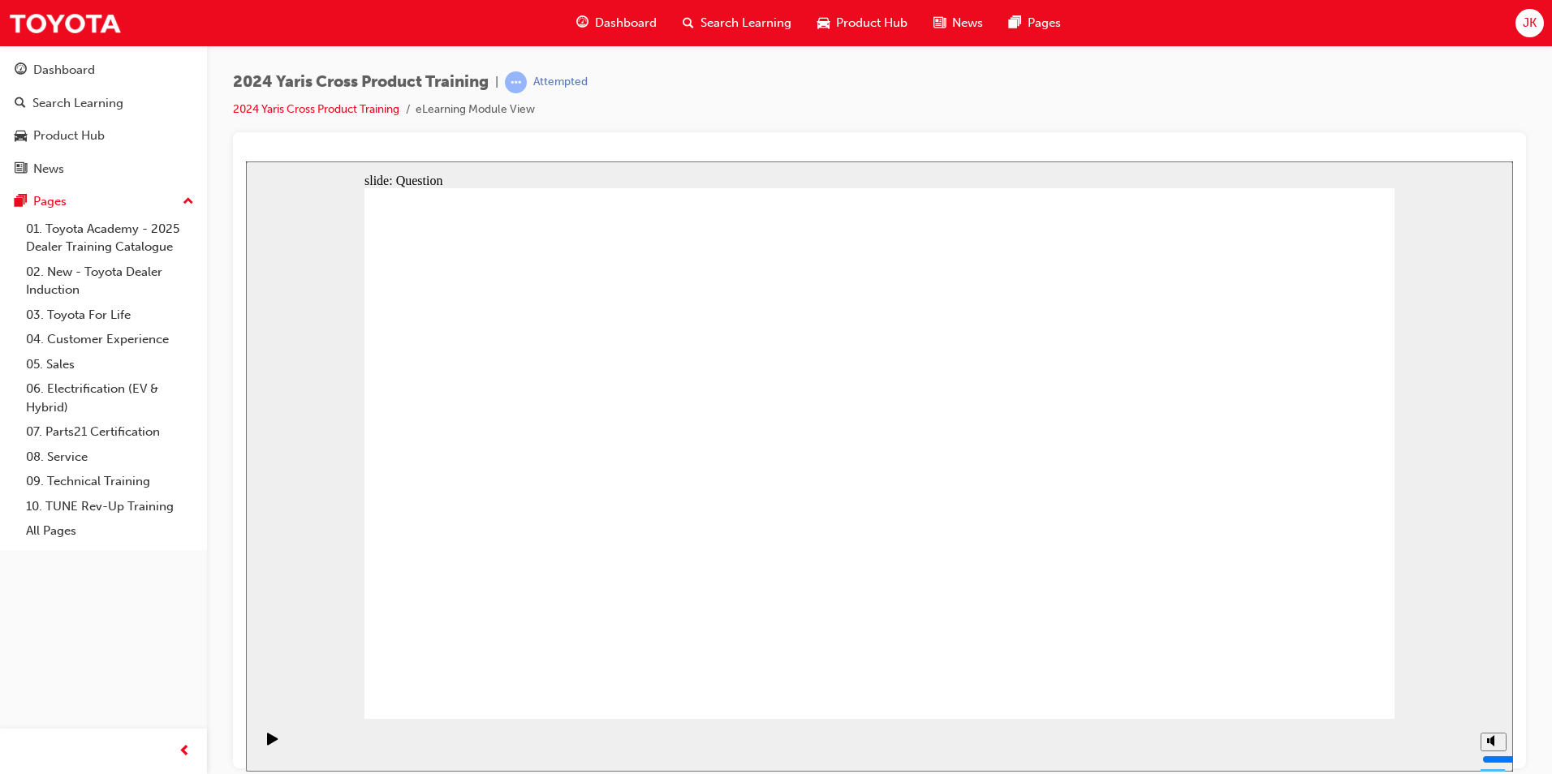
radio input "true"
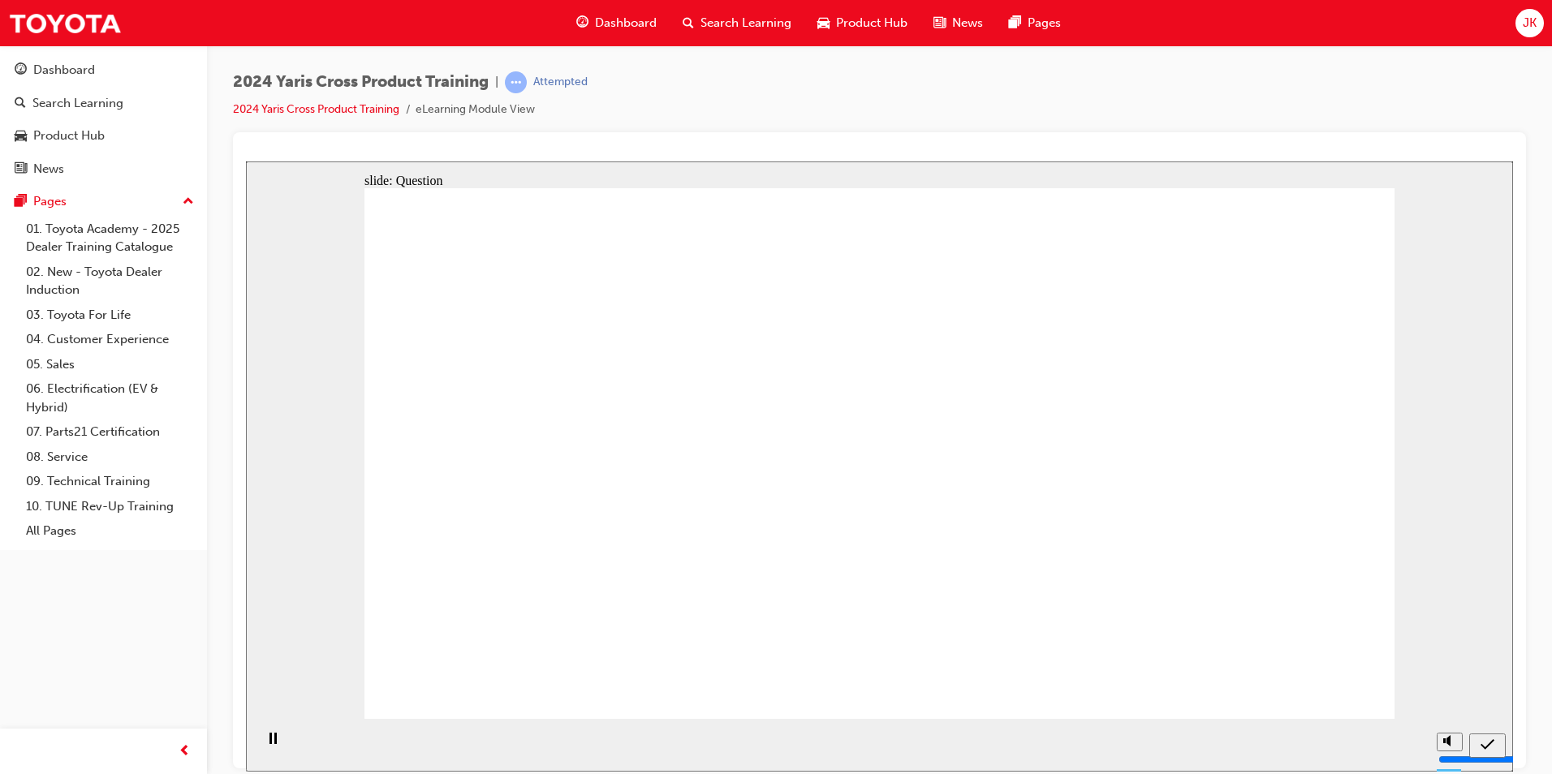
drag, startPoint x: 550, startPoint y: 372, endPoint x: 947, endPoint y: 540, distance: 430.6
drag, startPoint x: 958, startPoint y: 412, endPoint x: 559, endPoint y: 584, distance: 434.0
drag, startPoint x: 1217, startPoint y: 423, endPoint x: 795, endPoint y: 607, distance: 460.4
drag, startPoint x: 820, startPoint y: 441, endPoint x: 1125, endPoint y: 607, distance: 347.1
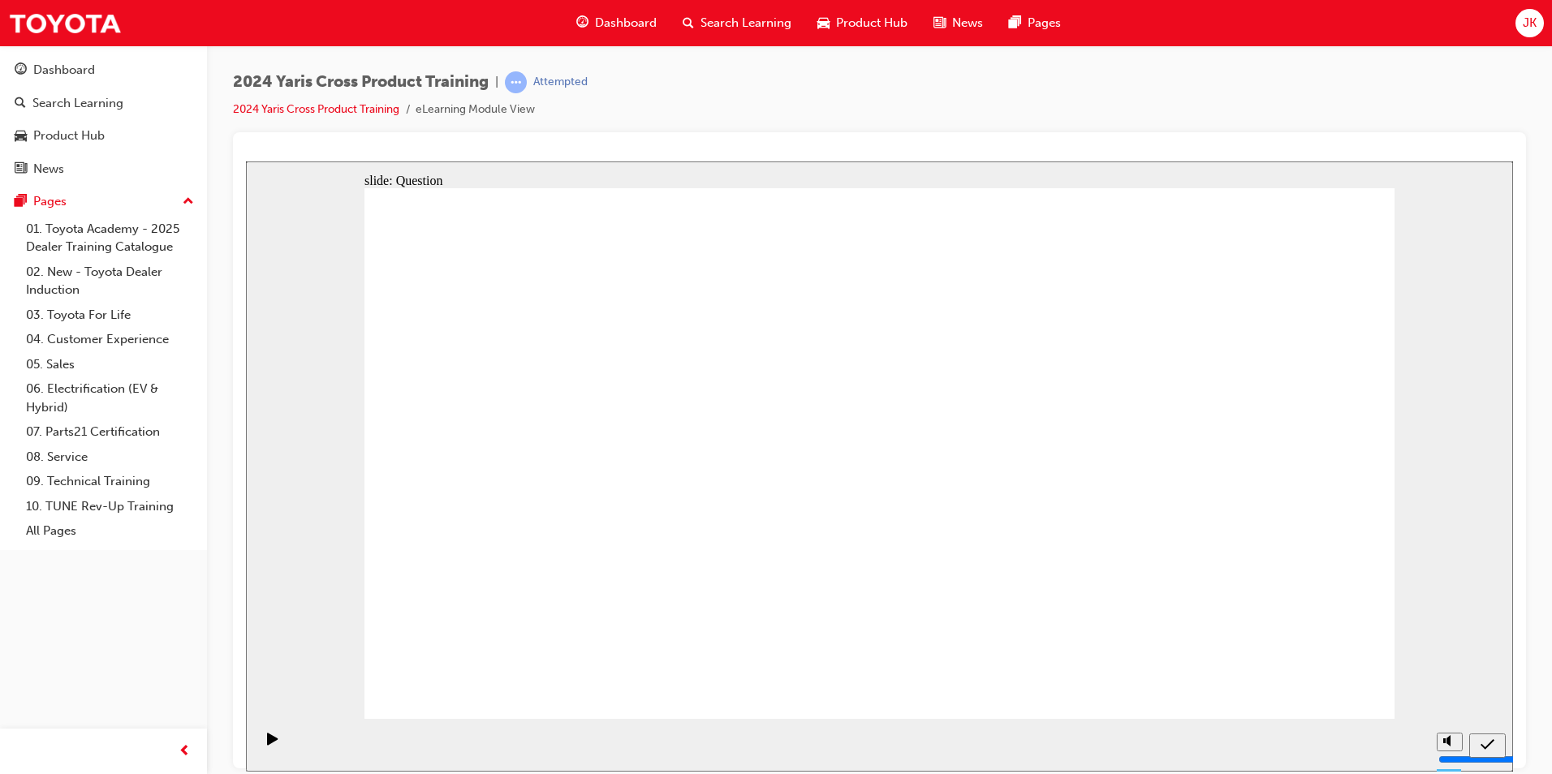
drag, startPoint x: 1286, startPoint y: 681, endPoint x: 1304, endPoint y: 673, distance: 19.6
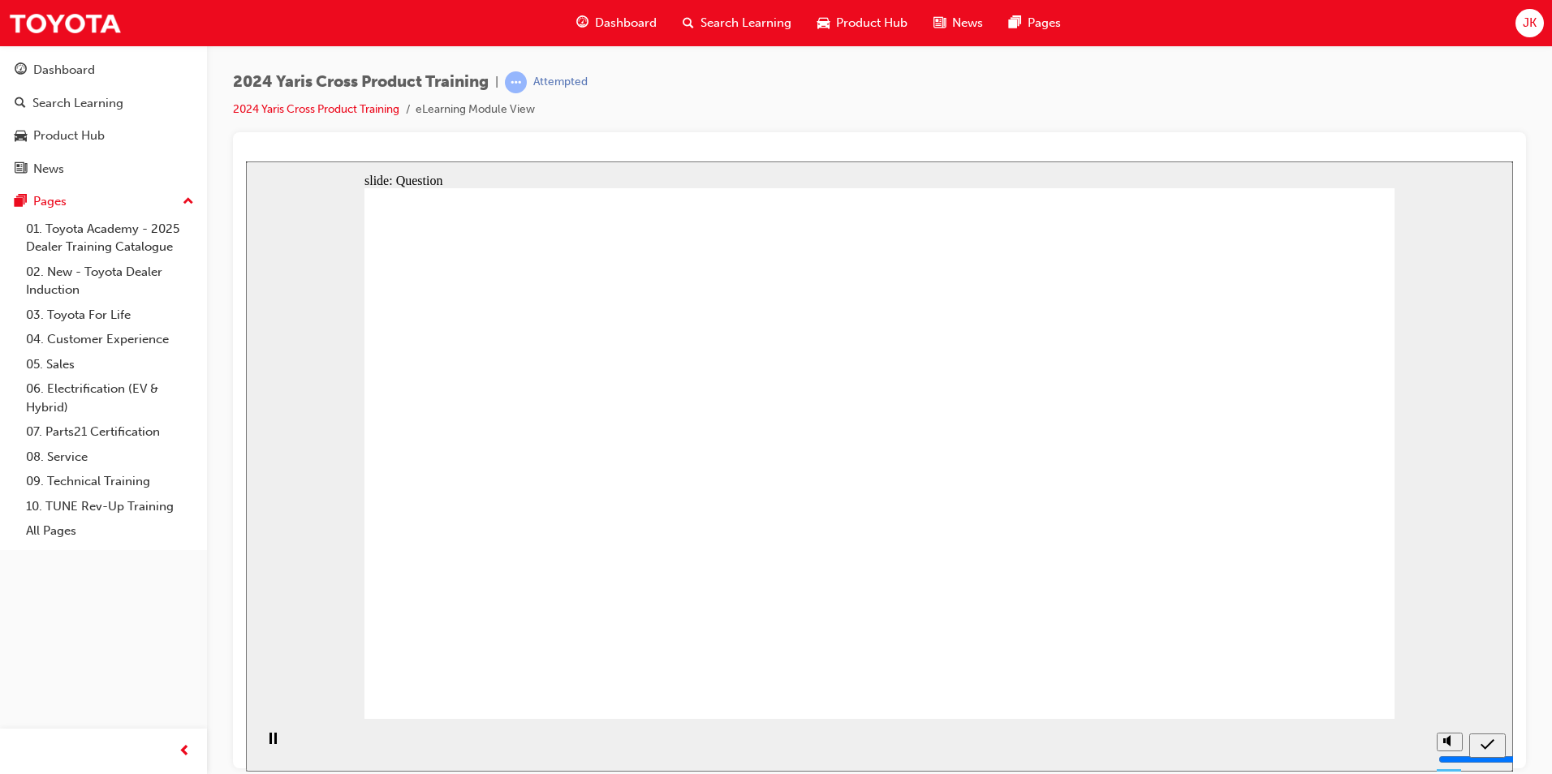
radio input "true"
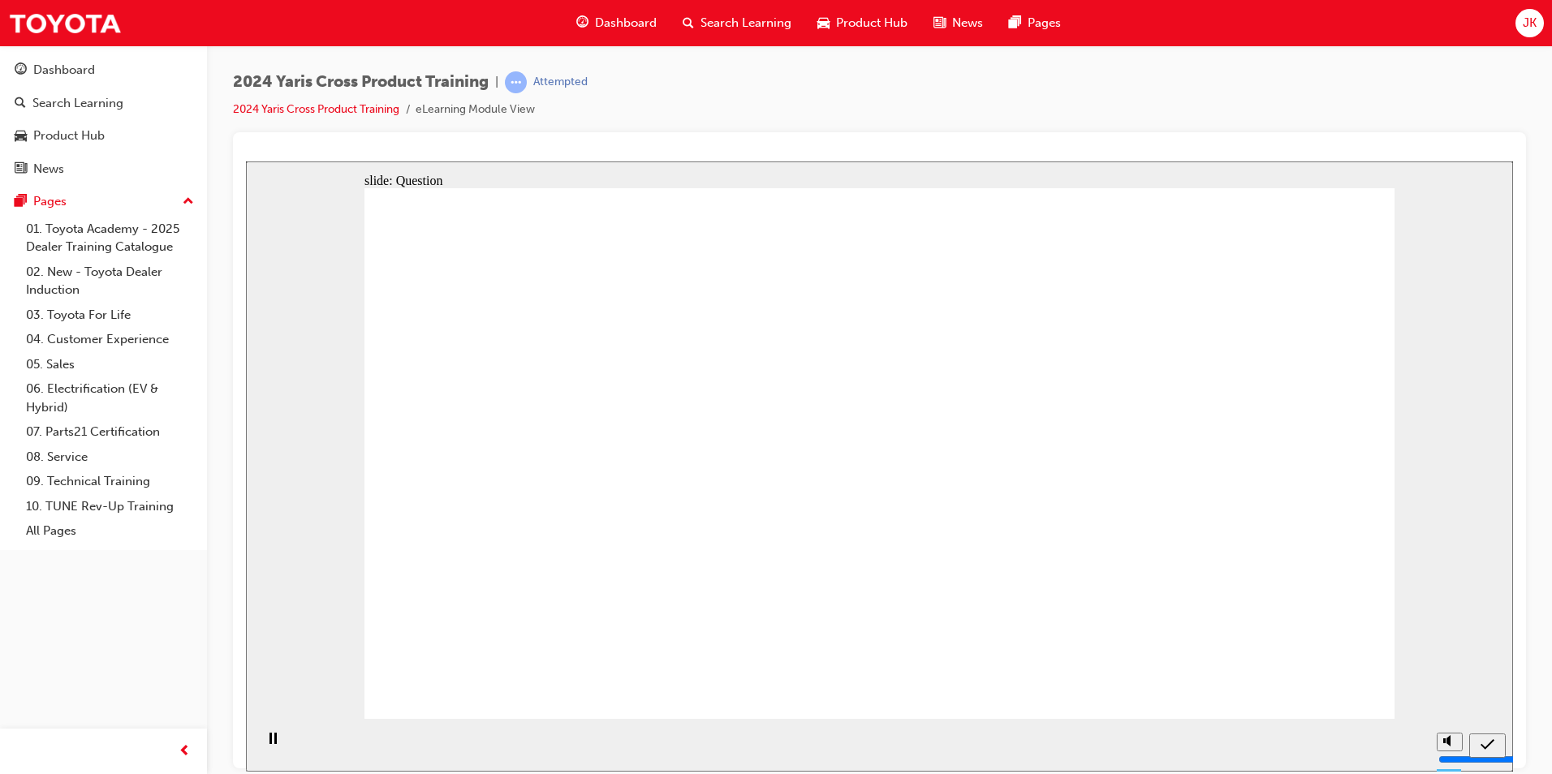
radio input "true"
checkbox input "true"
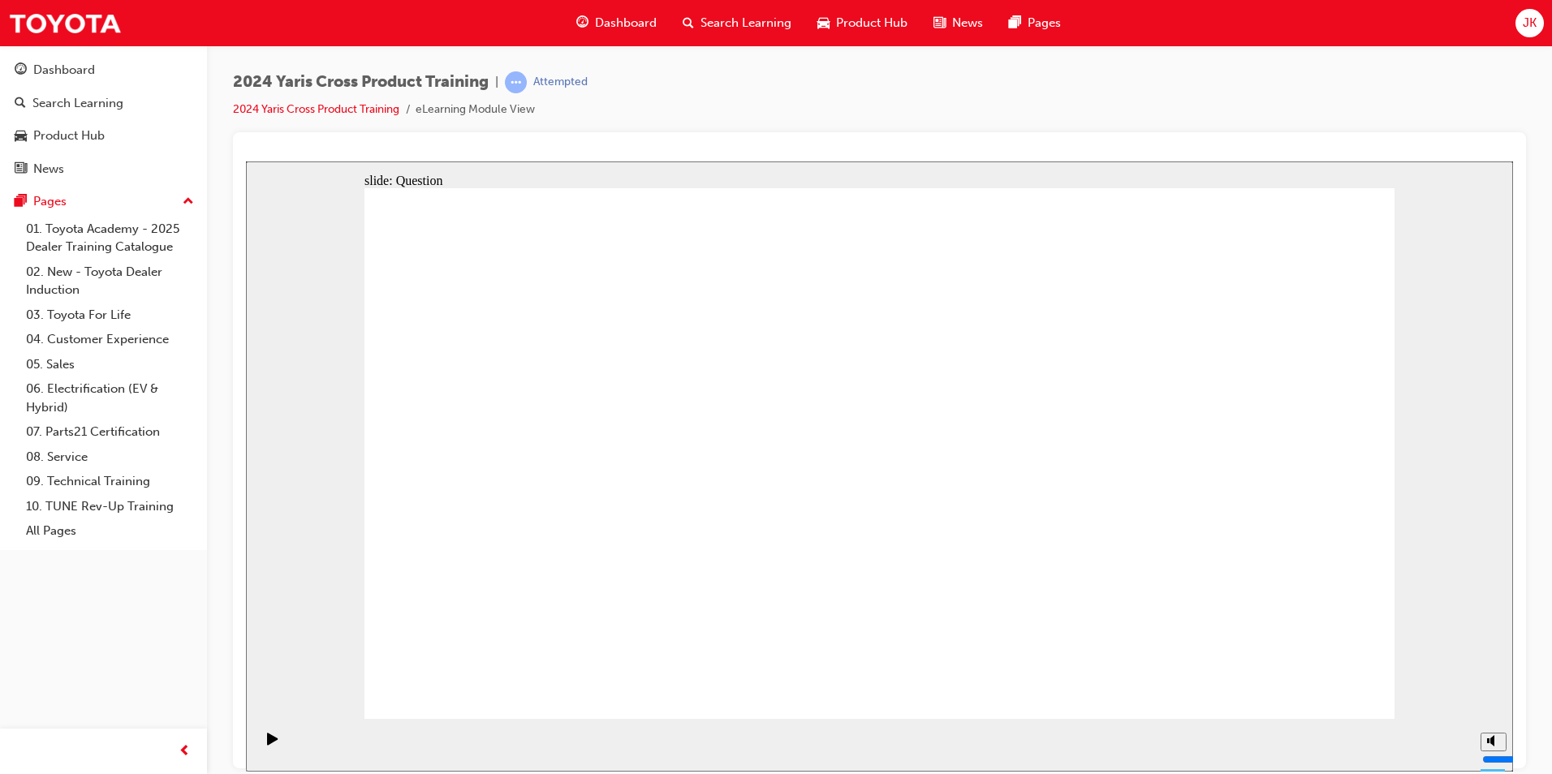
checkbox input "true"
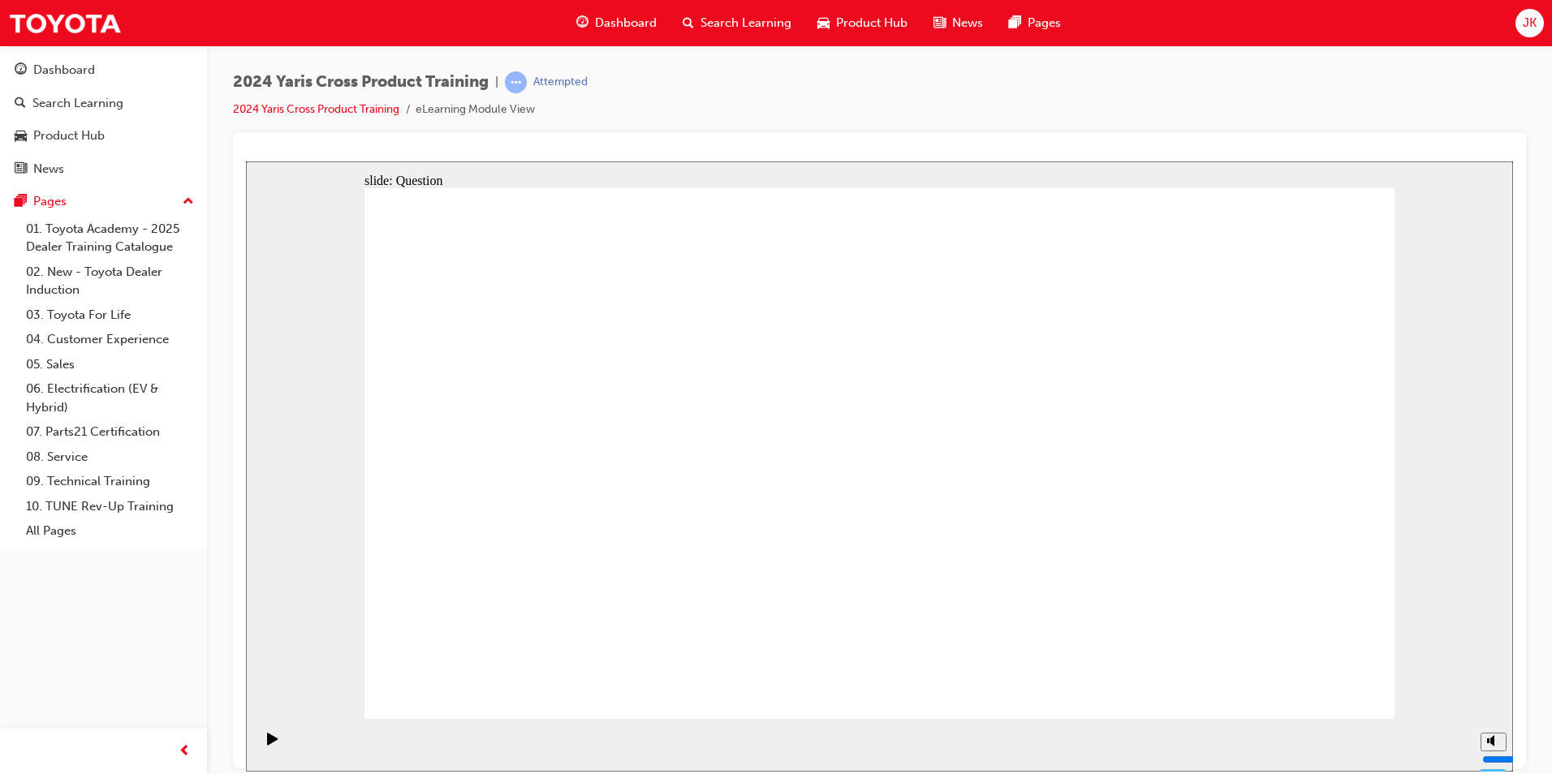
drag, startPoint x: 978, startPoint y: 486, endPoint x: 994, endPoint y: 484, distance: 16.3
checkbox input "false"
drag, startPoint x: 1319, startPoint y: 680, endPoint x: 1329, endPoint y: 675, distance: 11.6
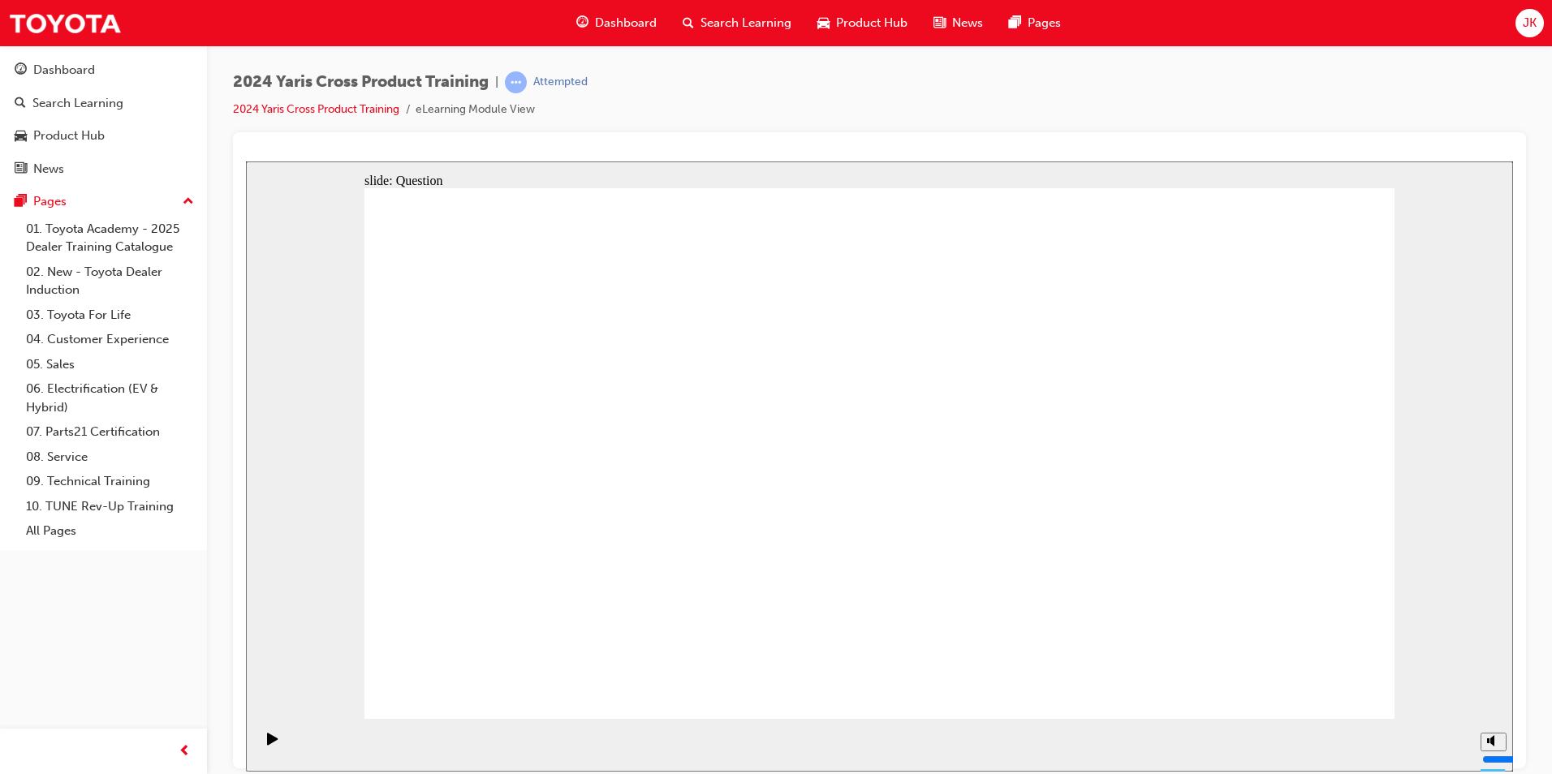
radio input "true"
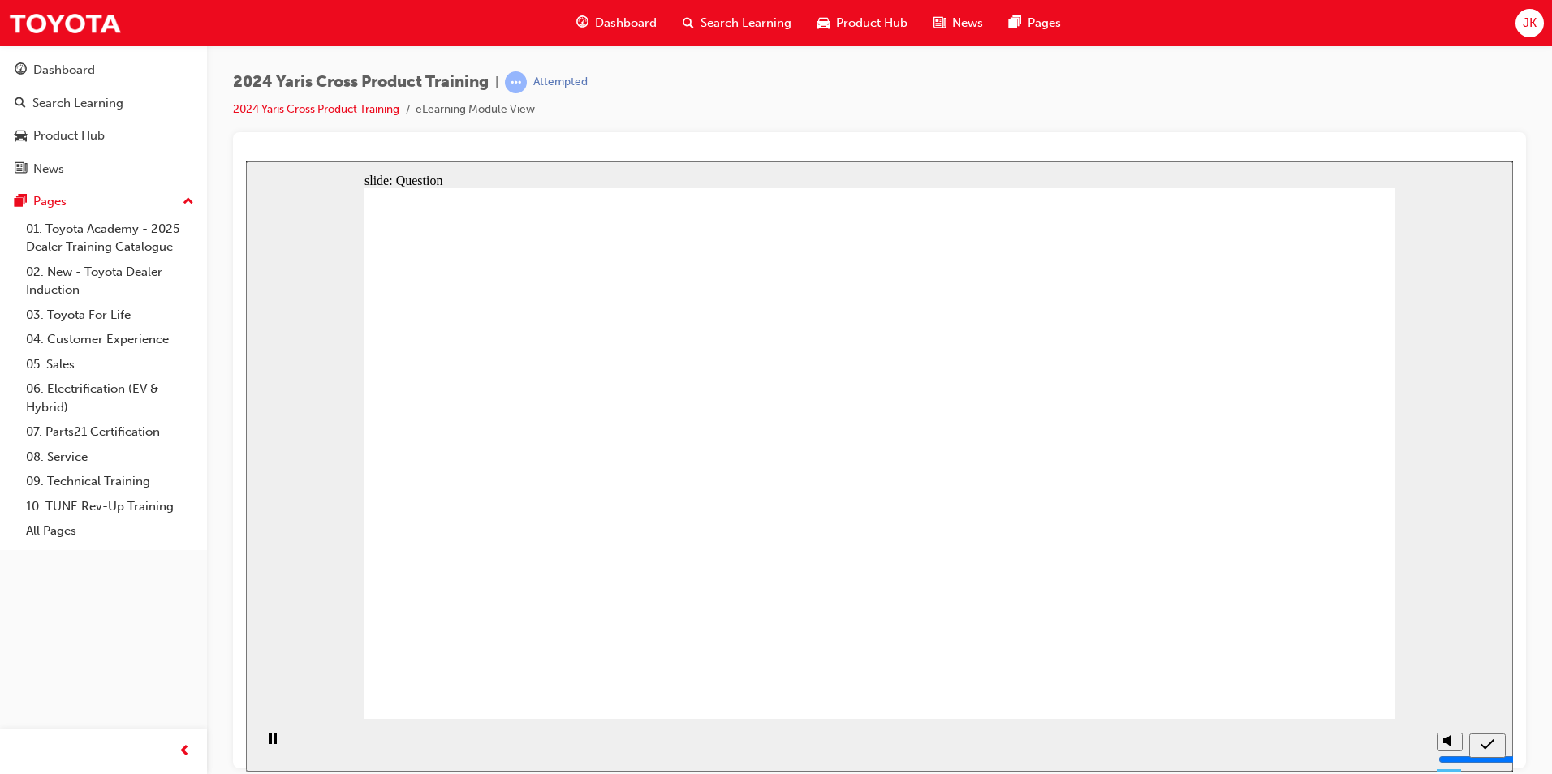
drag, startPoint x: 1303, startPoint y: 665, endPoint x: 1300, endPoint y: 676, distance: 11.0
drag, startPoint x: 602, startPoint y: 455, endPoint x: 1204, endPoint y: 639, distance: 629.4
drag, startPoint x: 1011, startPoint y: 417, endPoint x: 583, endPoint y: 597, distance: 464.0
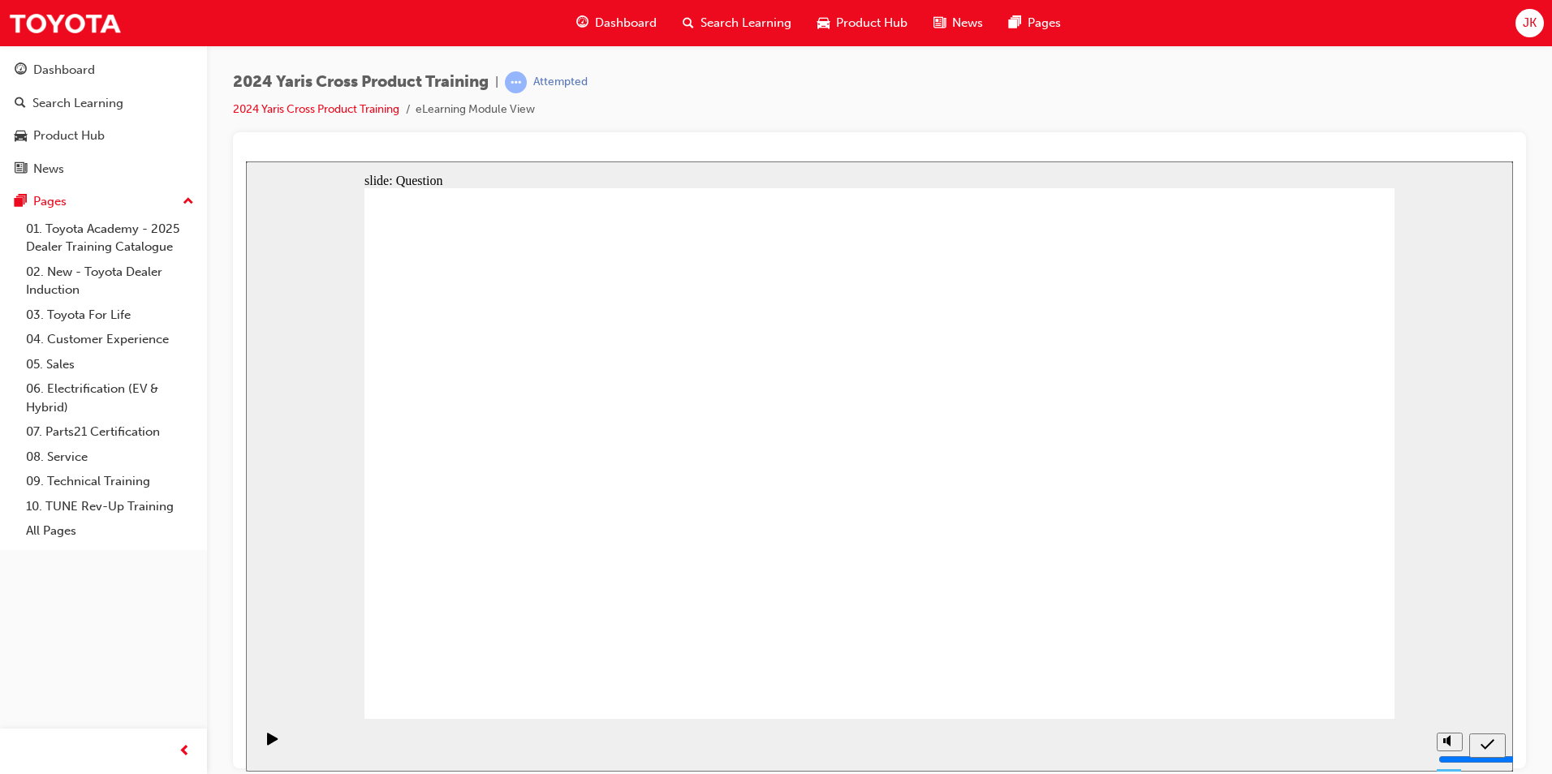
drag, startPoint x: 1230, startPoint y: 395, endPoint x: 816, endPoint y: 574, distance: 451.5
drag, startPoint x: 816, startPoint y: 437, endPoint x: 1018, endPoint y: 619, distance: 271.2
drag, startPoint x: 1142, startPoint y: 589, endPoint x: 934, endPoint y: 375, distance: 298.4
drag, startPoint x: 978, startPoint y: 596, endPoint x: 1160, endPoint y: 600, distance: 181.8
drag, startPoint x: 993, startPoint y: 382, endPoint x: 1110, endPoint y: 603, distance: 249.7
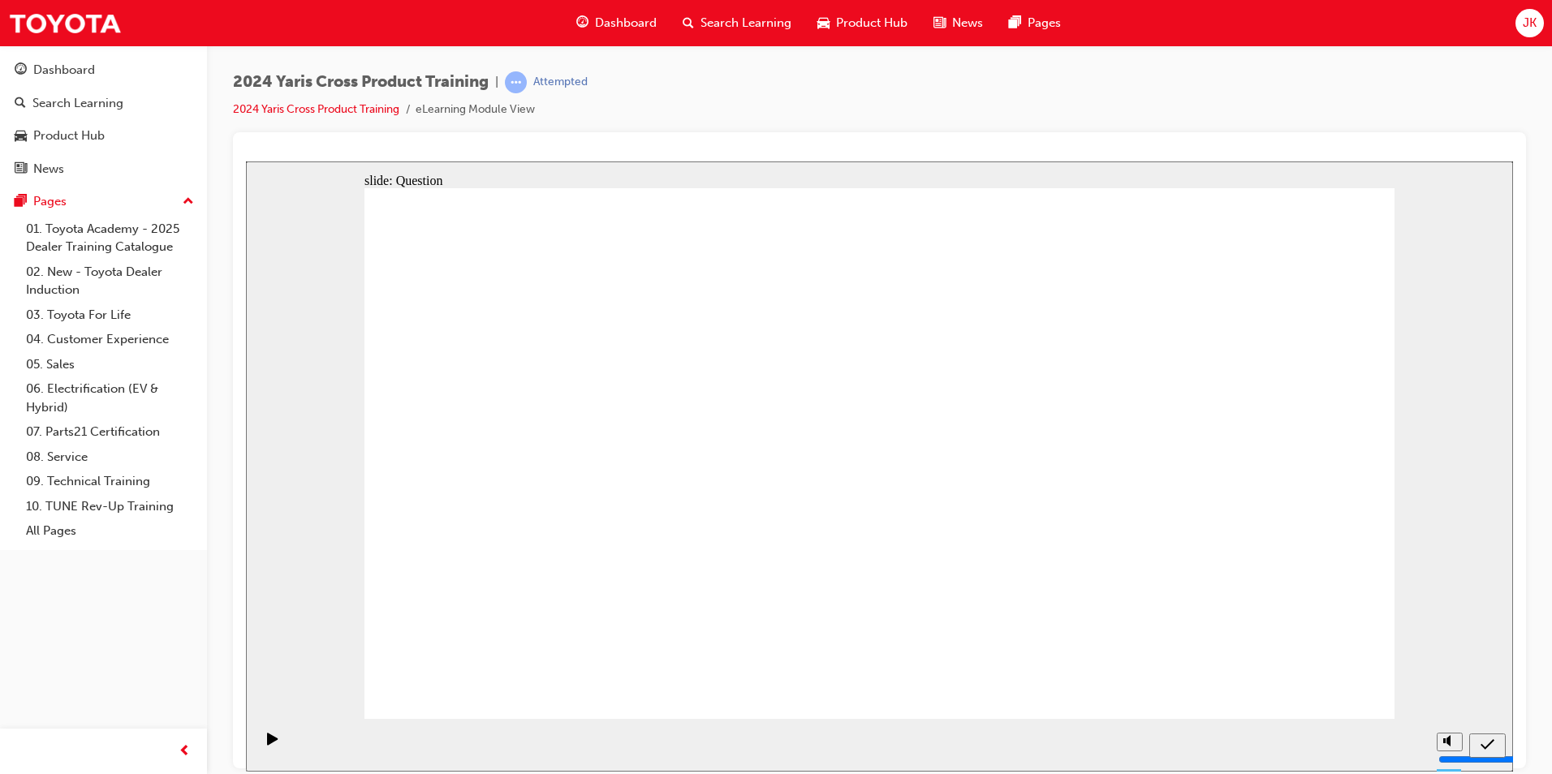
click at [754, 29] on span "Search Learning" at bounding box center [745, 23] width 91 height 19
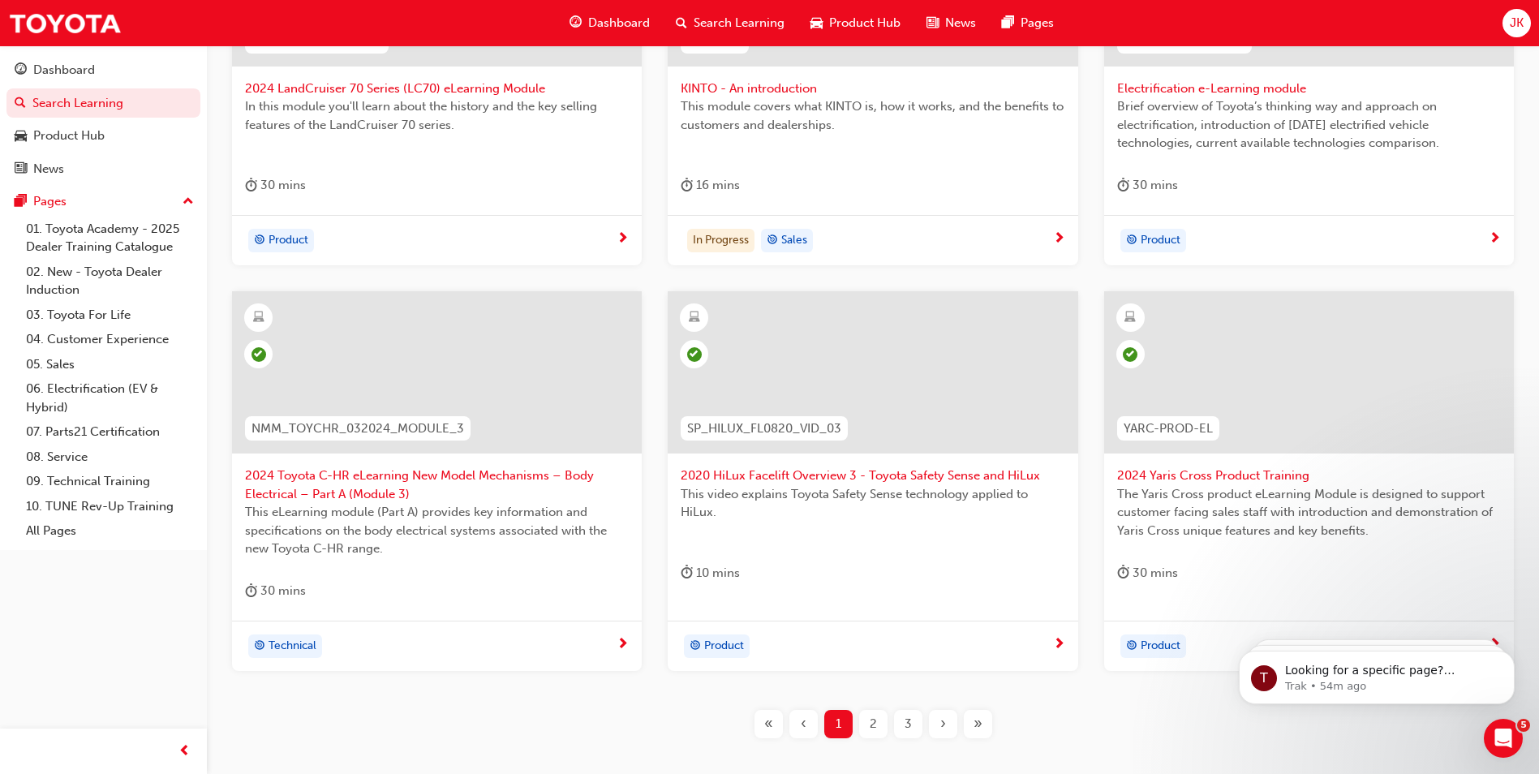
scroll to position [567, 0]
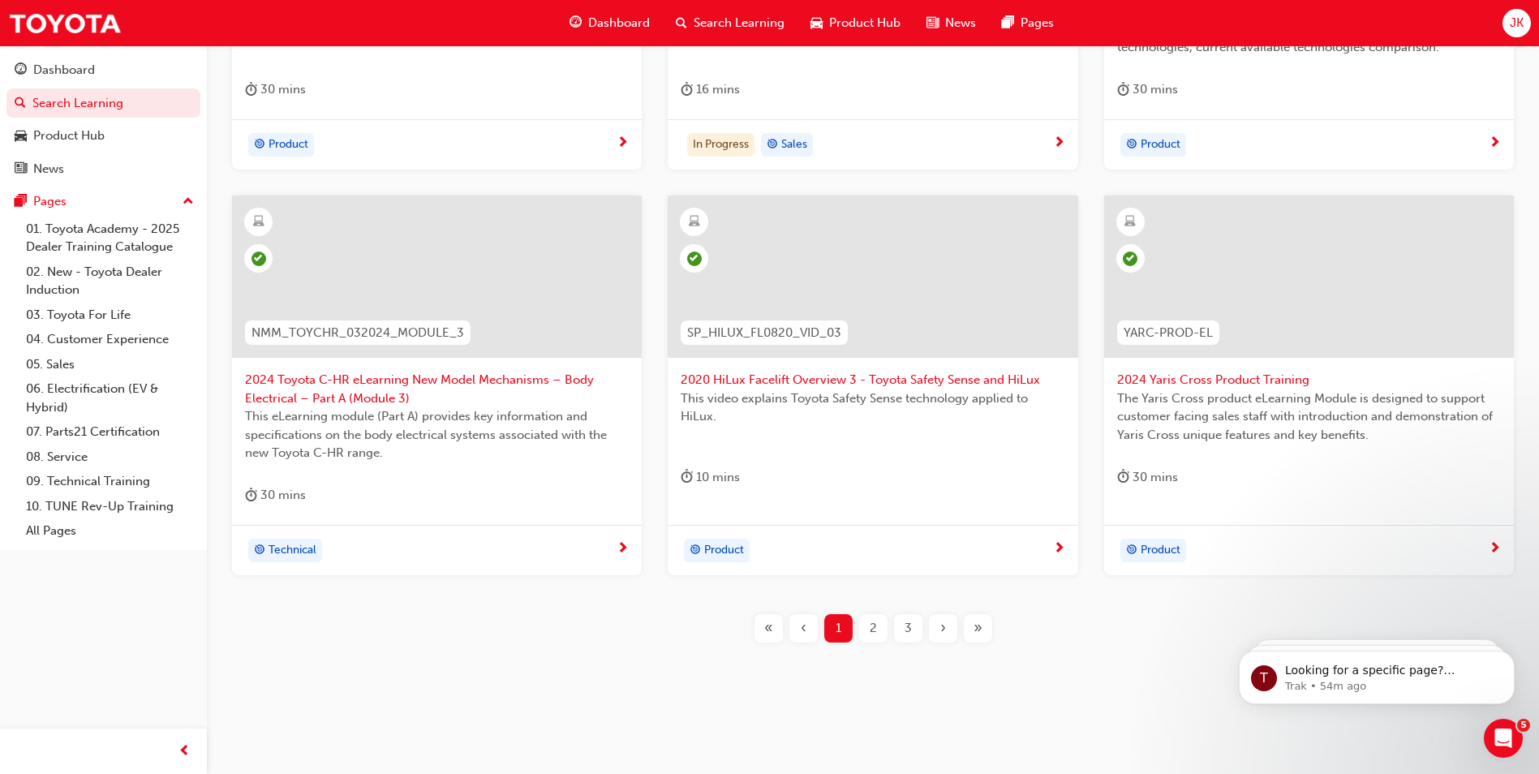
click at [861, 622] on div "2" at bounding box center [873, 628] width 28 height 28
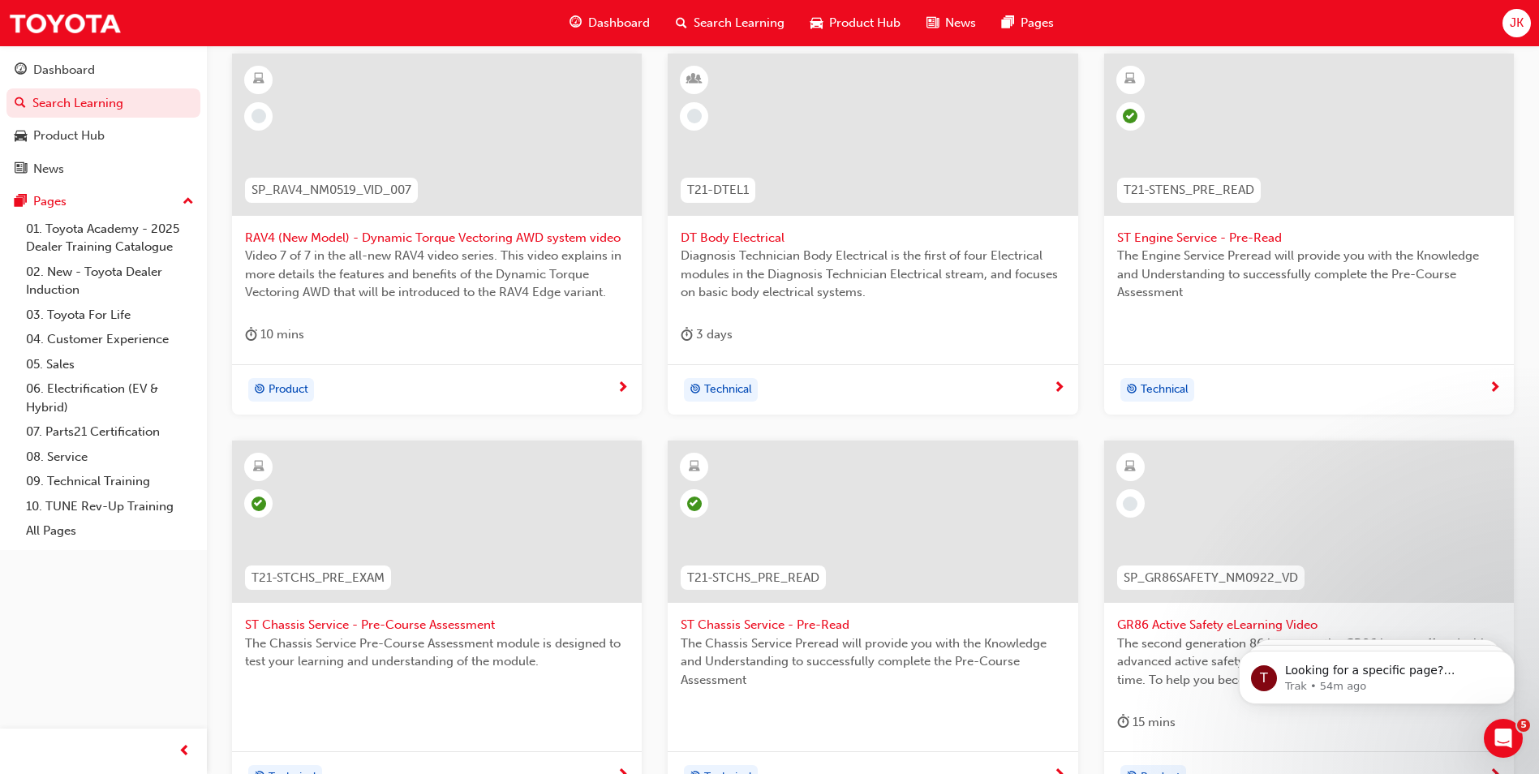
scroll to position [549, 0]
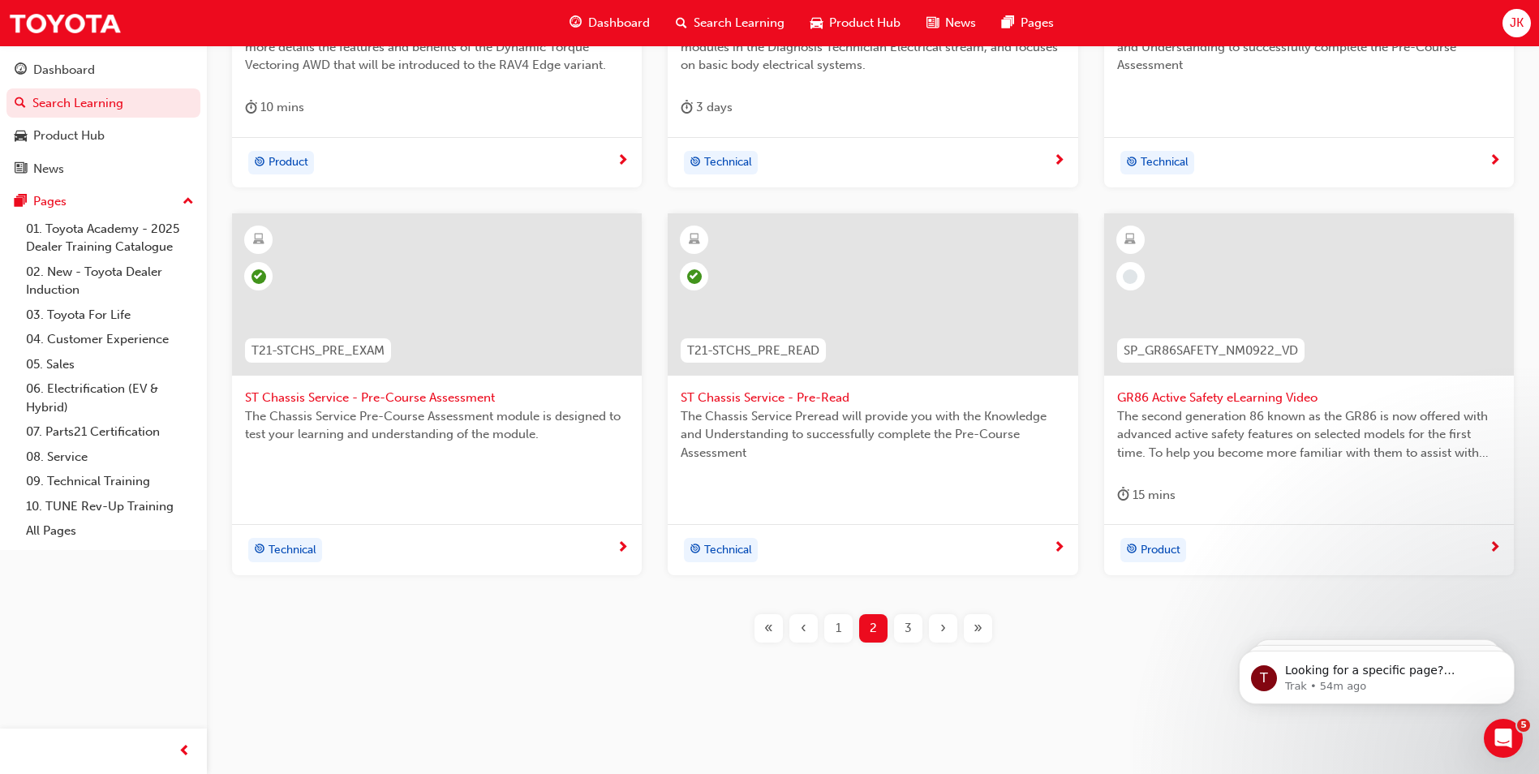
click at [899, 621] on div "3" at bounding box center [908, 628] width 28 height 28
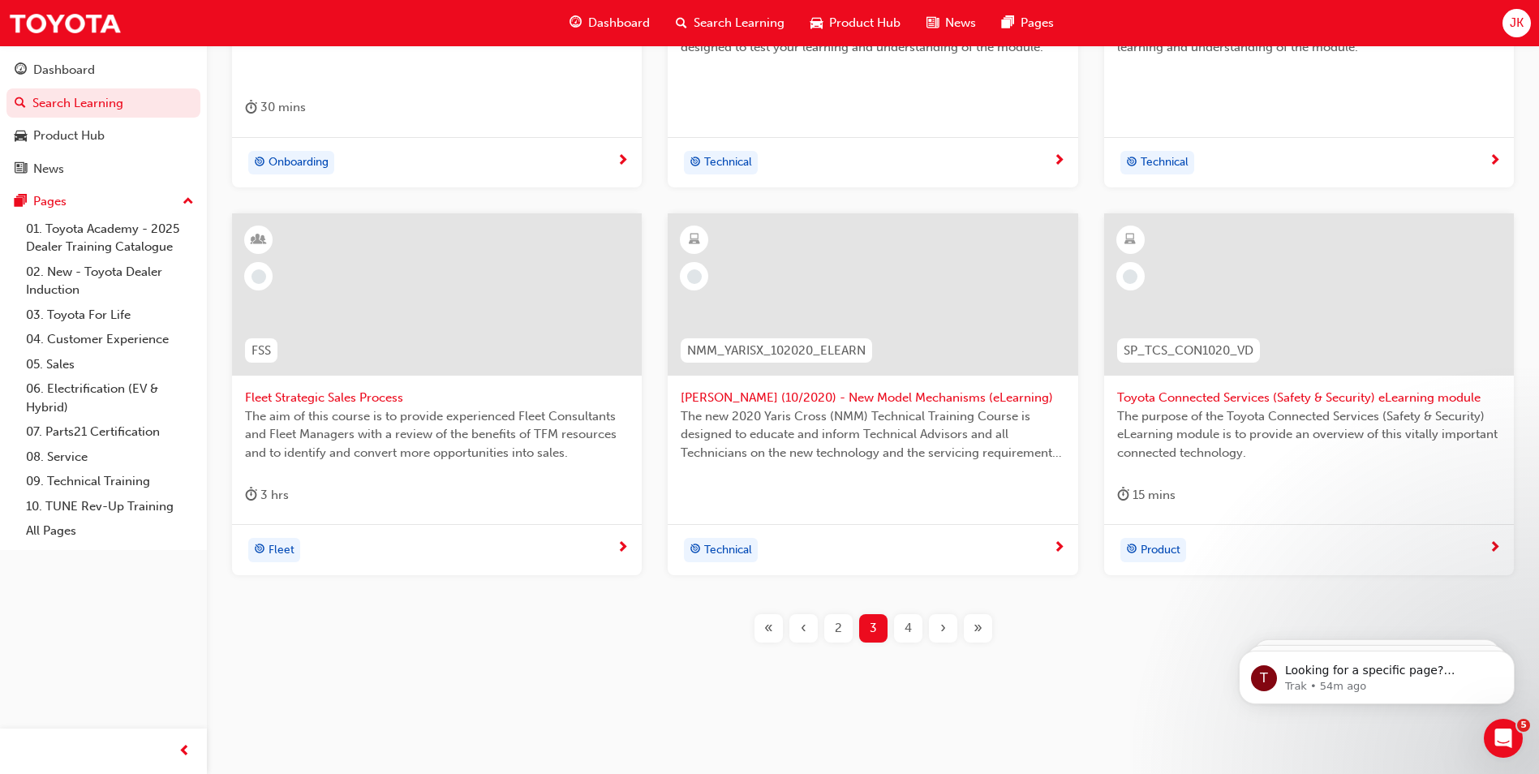
click at [896, 628] on div "4" at bounding box center [908, 628] width 28 height 28
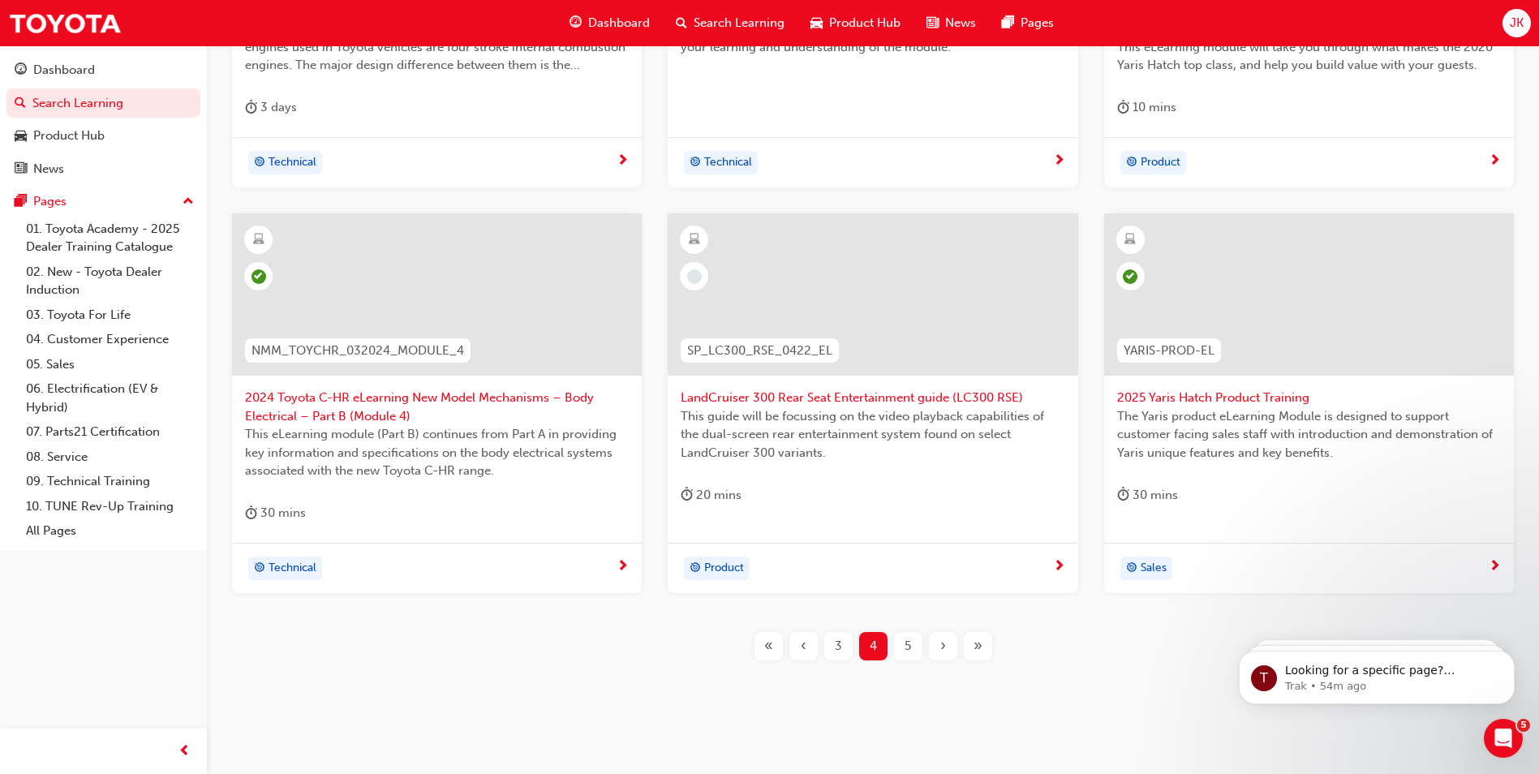
click at [906, 647] on div "5" at bounding box center [908, 646] width 28 height 28
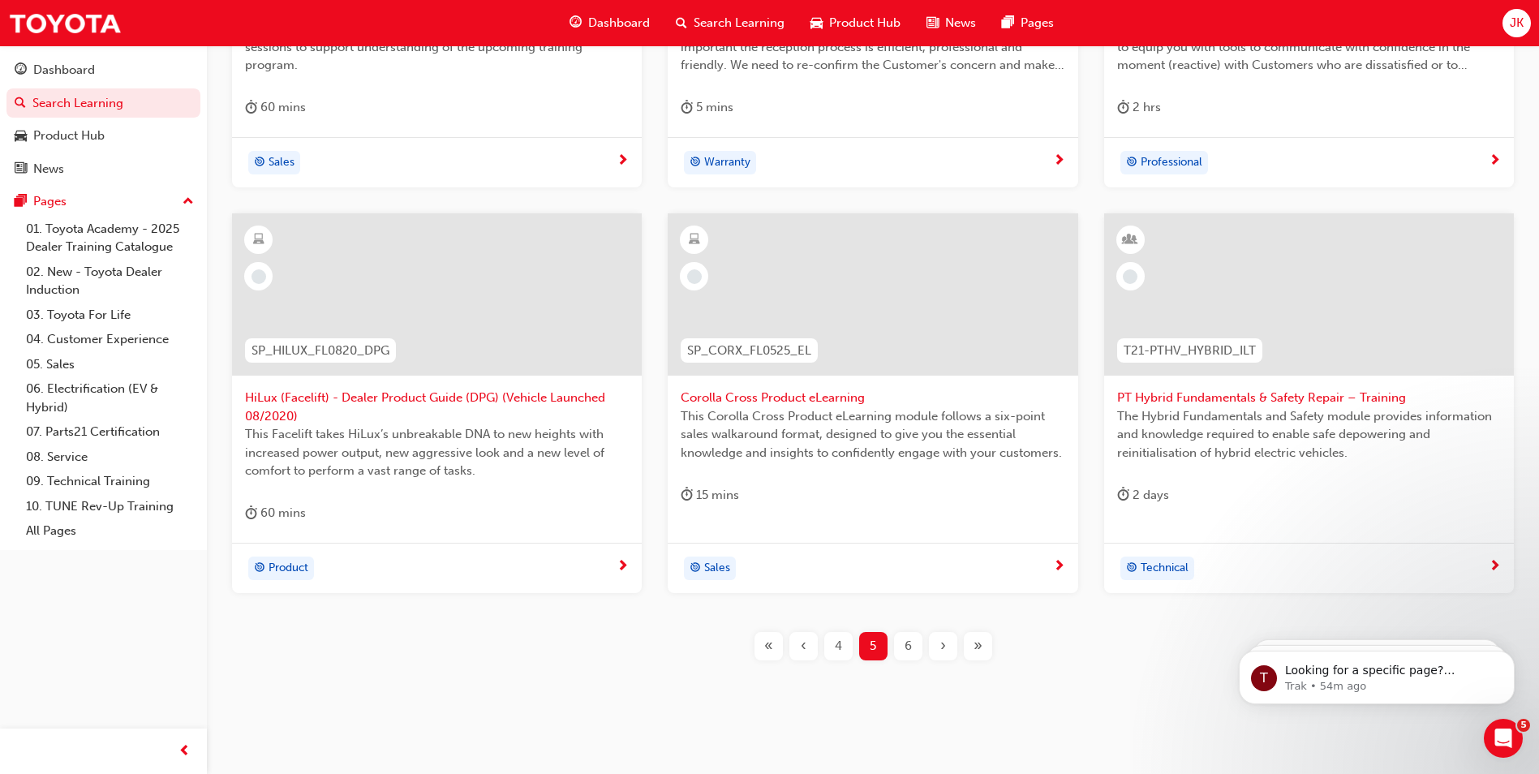
click at [811, 648] on div "‹" at bounding box center [804, 646] width 28 height 28
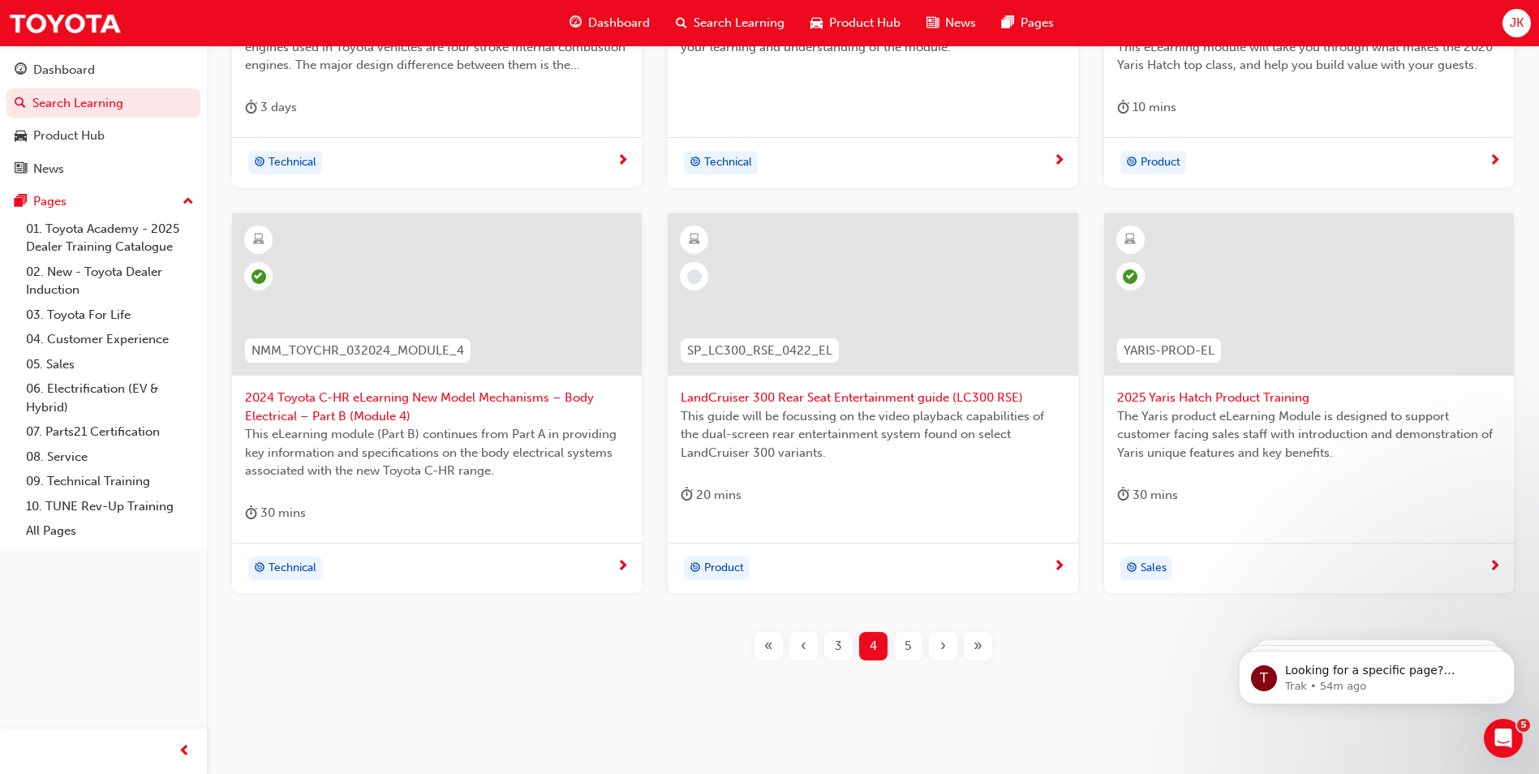
click at [810, 647] on div "‹" at bounding box center [804, 646] width 28 height 28
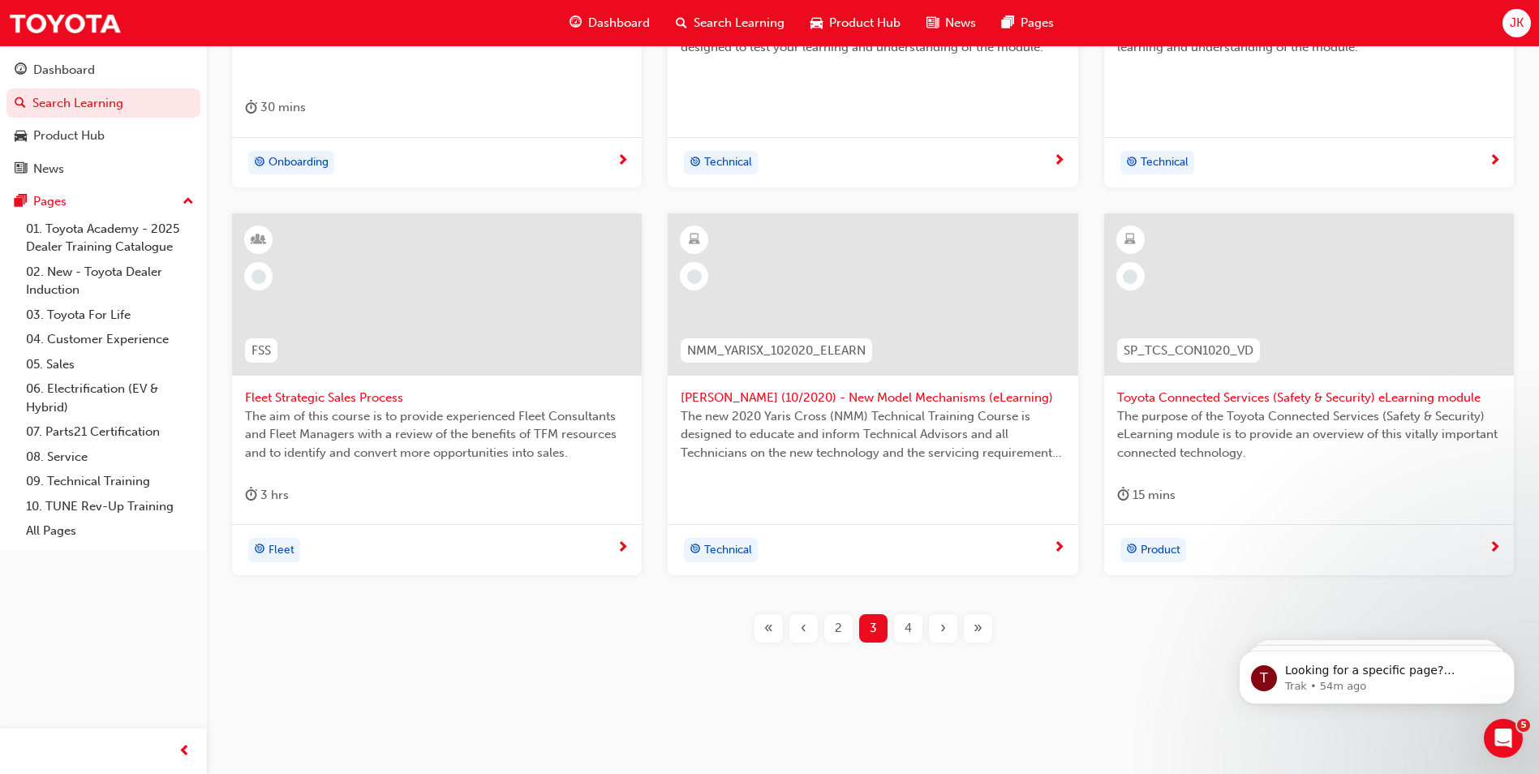
drag, startPoint x: 844, startPoint y: 623, endPoint x: 808, endPoint y: 619, distance: 35.9
click at [854, 602] on div "SPK4801 SPK4801 Toyota Way - Toyota Production System (eLearning) The fourth of…" at bounding box center [873, 247] width 1281 height 842
click at [850, 622] on div "2" at bounding box center [838, 628] width 28 height 28
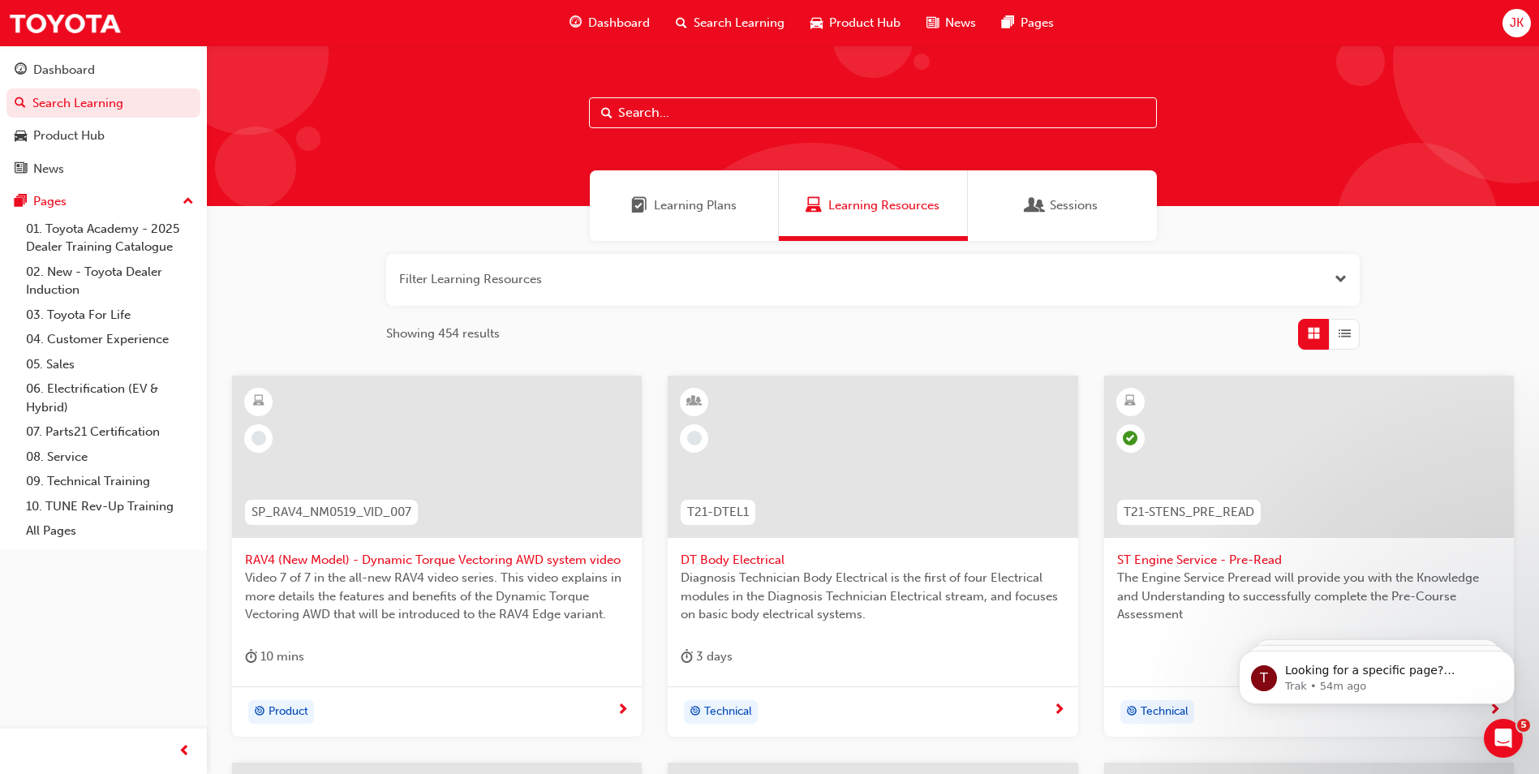
click at [1525, 17] on div "JK" at bounding box center [1517, 23] width 28 height 28
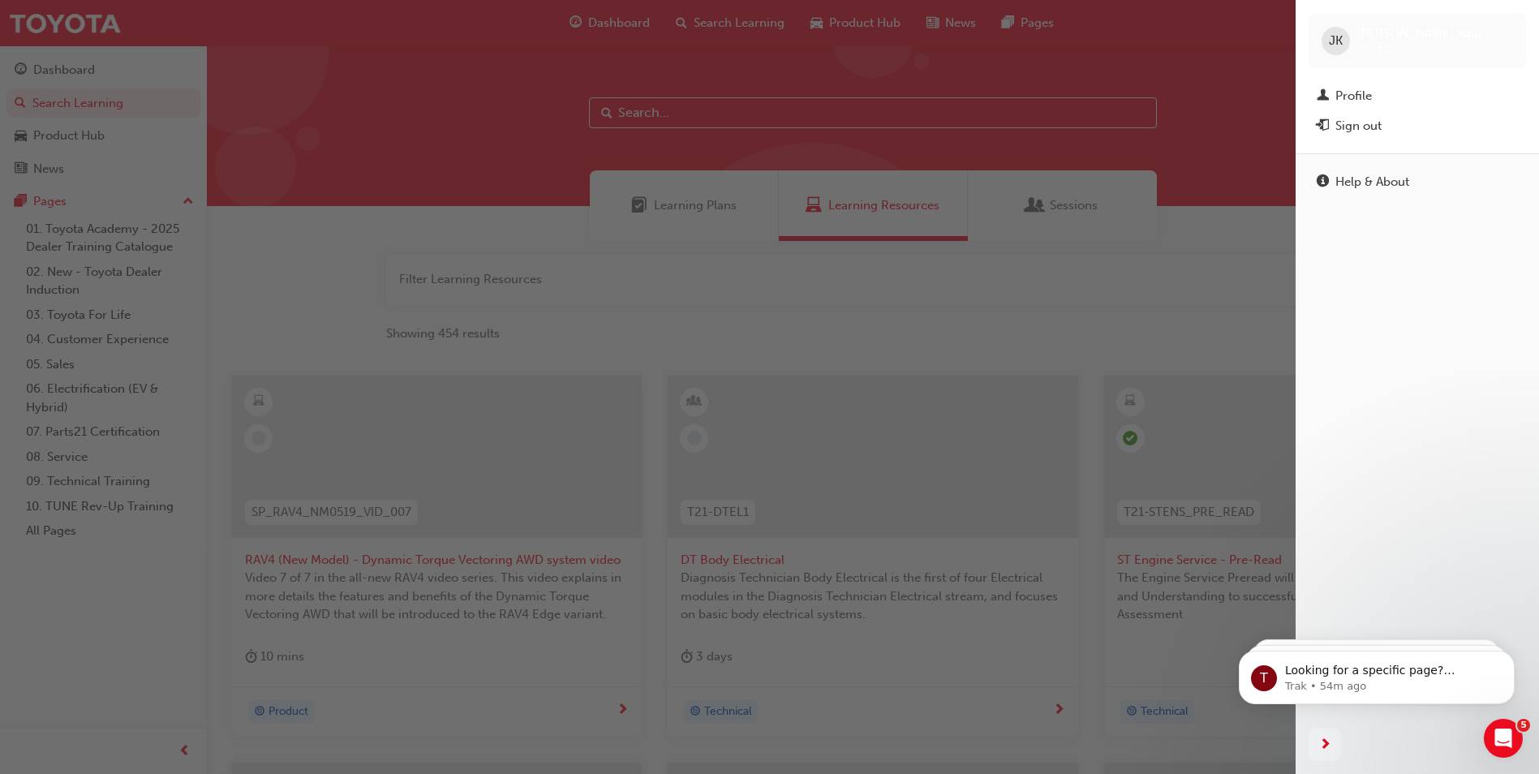
click at [1368, 121] on div "Sign out" at bounding box center [1359, 126] width 46 height 19
